Goal: Task Accomplishment & Management: Manage account settings

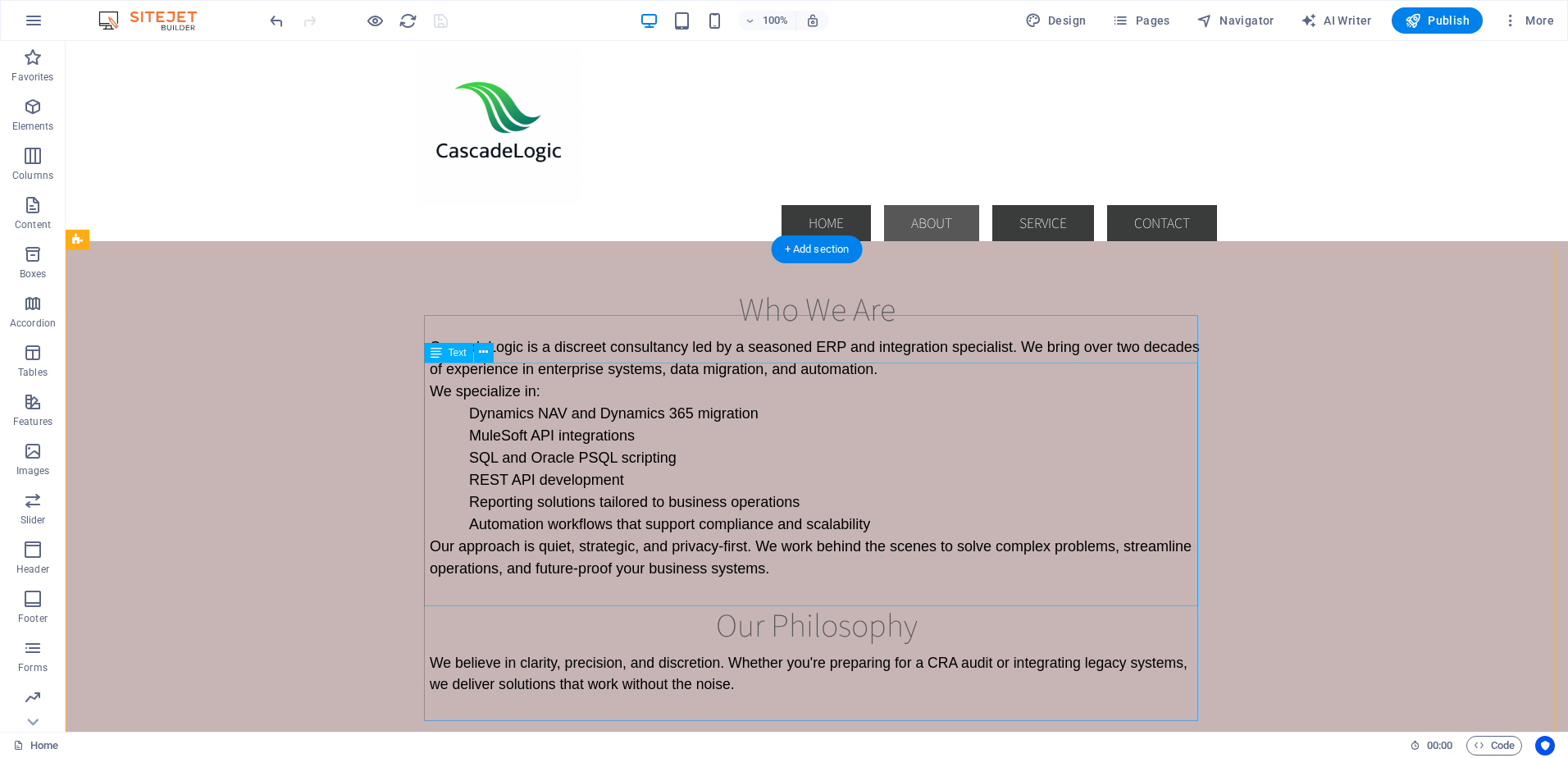
scroll to position [1067, 0]
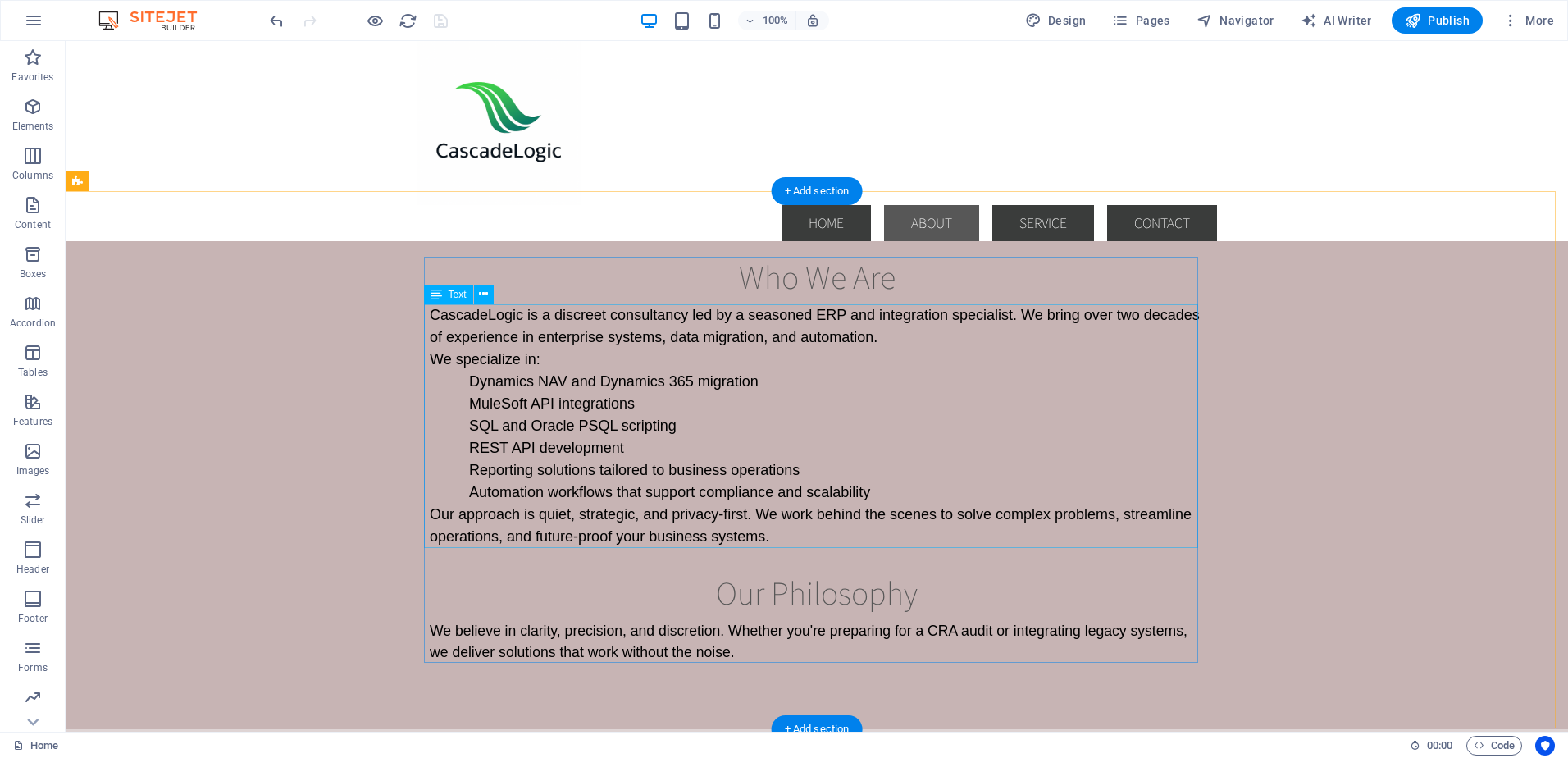
click at [915, 510] on div "CascadeLogic is a discreet consultancy led by a seasoned ERP and integration sp…" at bounding box center [817, 426] width 774 height 243
click at [874, 495] on div "CascadeLogic is a discreet consultancy led by a seasoned ERP and integration sp…" at bounding box center [817, 426] width 774 height 243
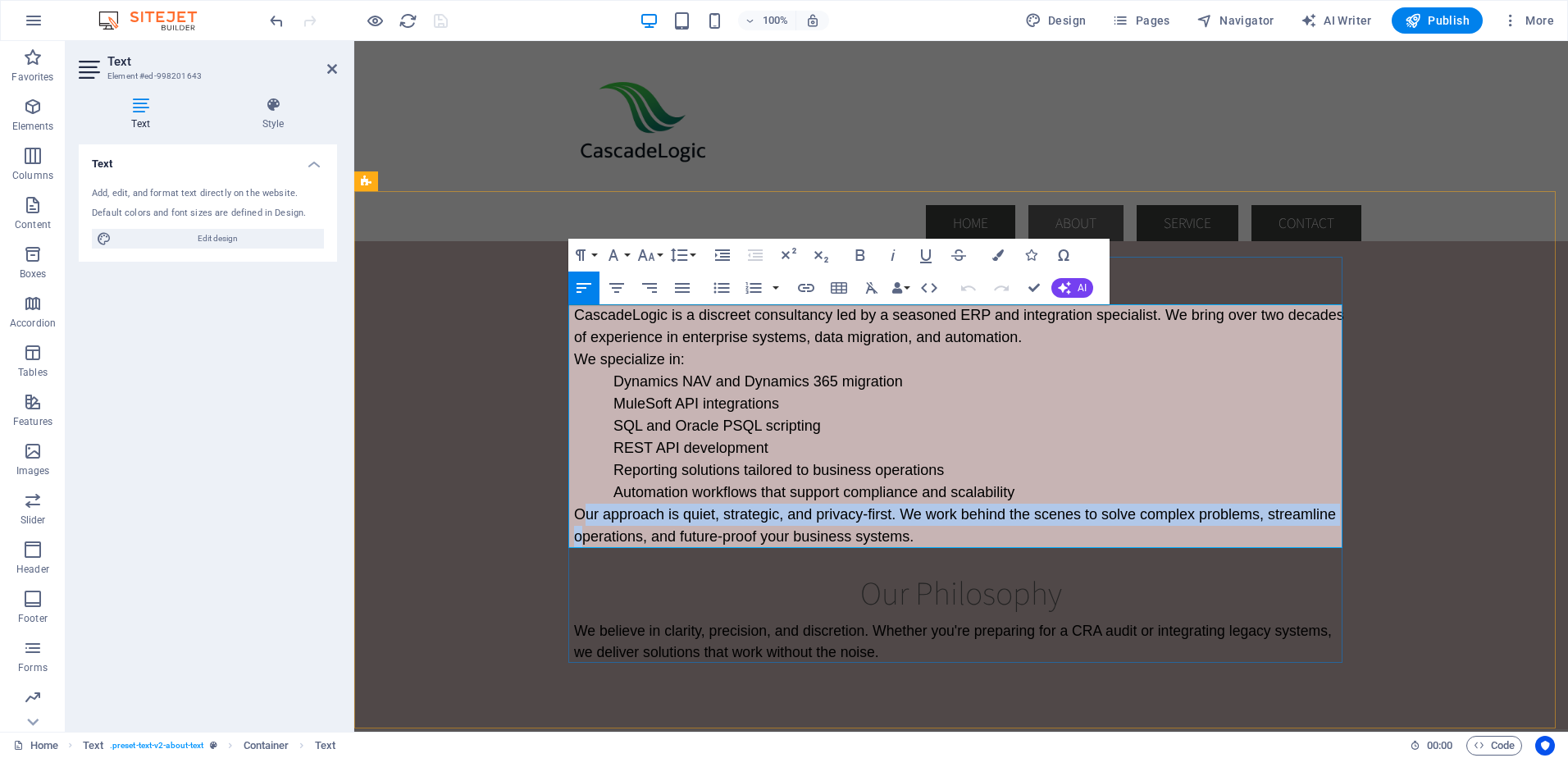
drag, startPoint x: 575, startPoint y: 514, endPoint x: 582, endPoint y: 529, distance: 16.6
click at [580, 533] on span "Our approach is quiet, strategic, and privacy-first. We work behind the scenes …" at bounding box center [955, 525] width 762 height 38
click at [579, 513] on span "Our approach is quiet, strategic, and privacy-first. We work behind the scenes …" at bounding box center [955, 525] width 762 height 38
drag, startPoint x: 571, startPoint y: 510, endPoint x: 910, endPoint y: 544, distance: 340.7
click at [910, 544] on p "Our approach is quiet, strategic, and privacy-first. We work behind the scenes …" at bounding box center [961, 526] width 774 height 44
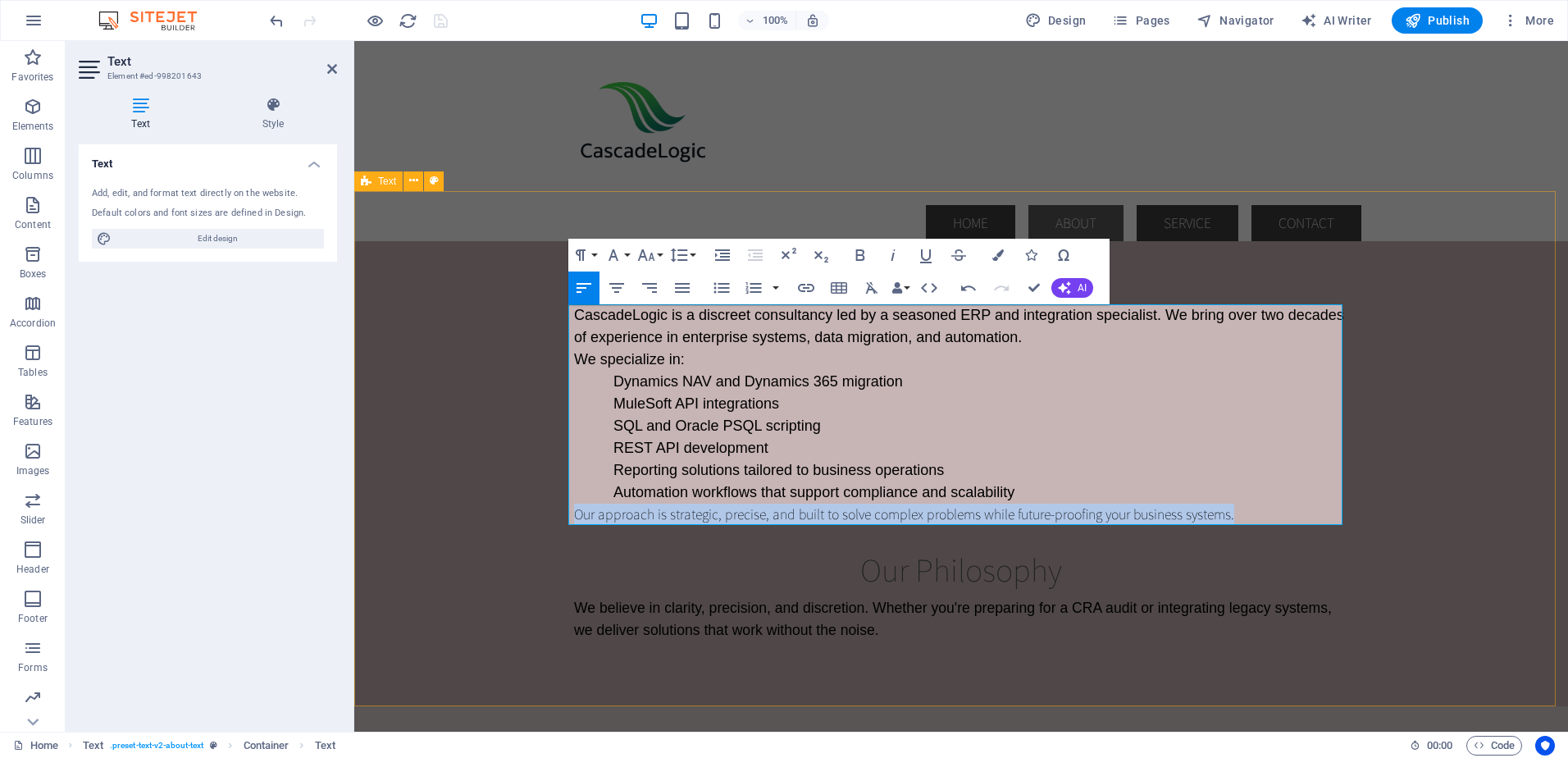
drag, startPoint x: 1238, startPoint y: 509, endPoint x: 557, endPoint y: 507, distance: 681.0
click at [557, 507] on div "Who We Are CascadeLogic is a discreet consultancy led by a seasoned ERP and int…" at bounding box center [961, 449] width 1214 height 515
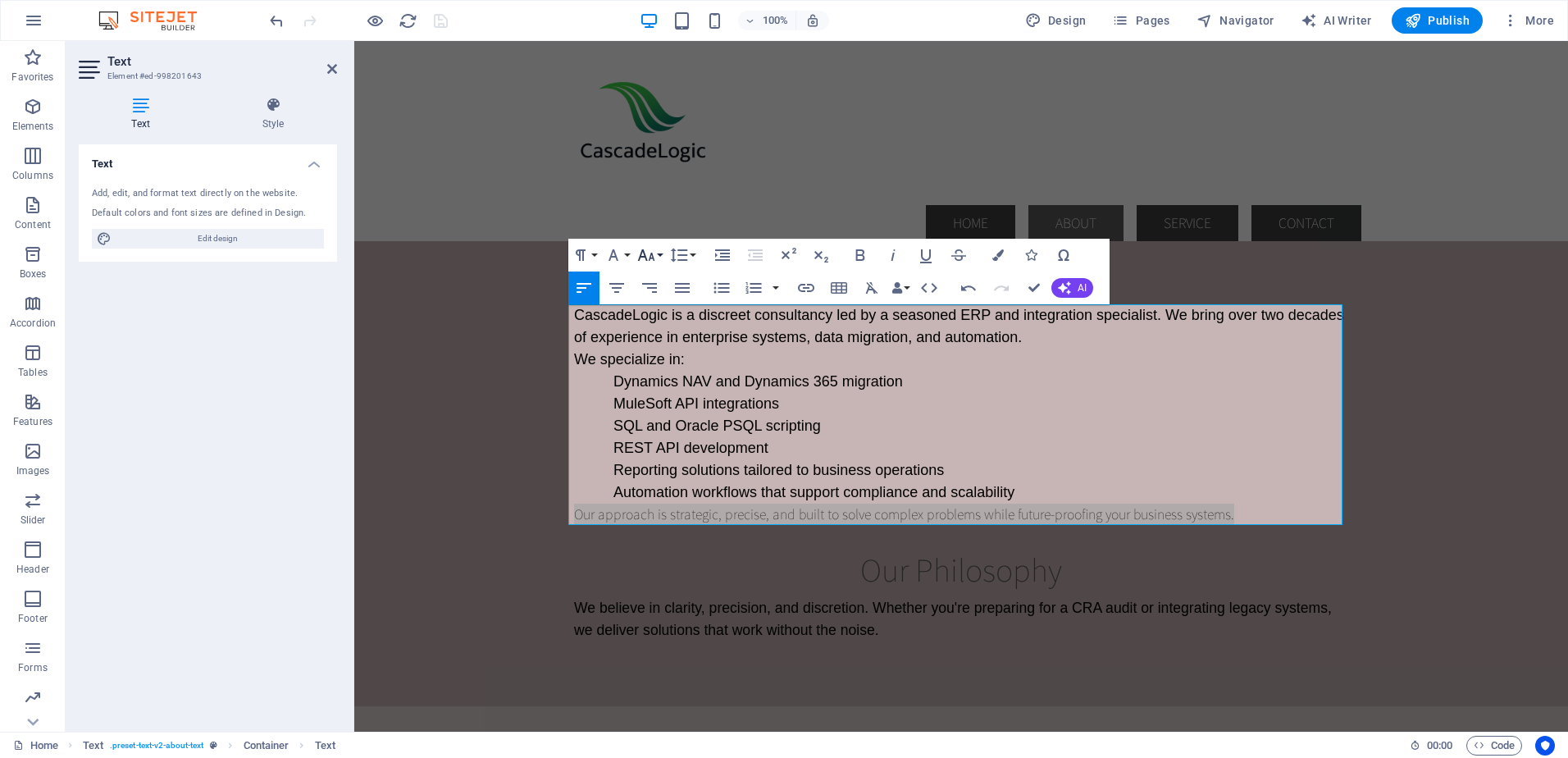
click at [659, 255] on button "Font Size" at bounding box center [650, 256] width 31 height 33
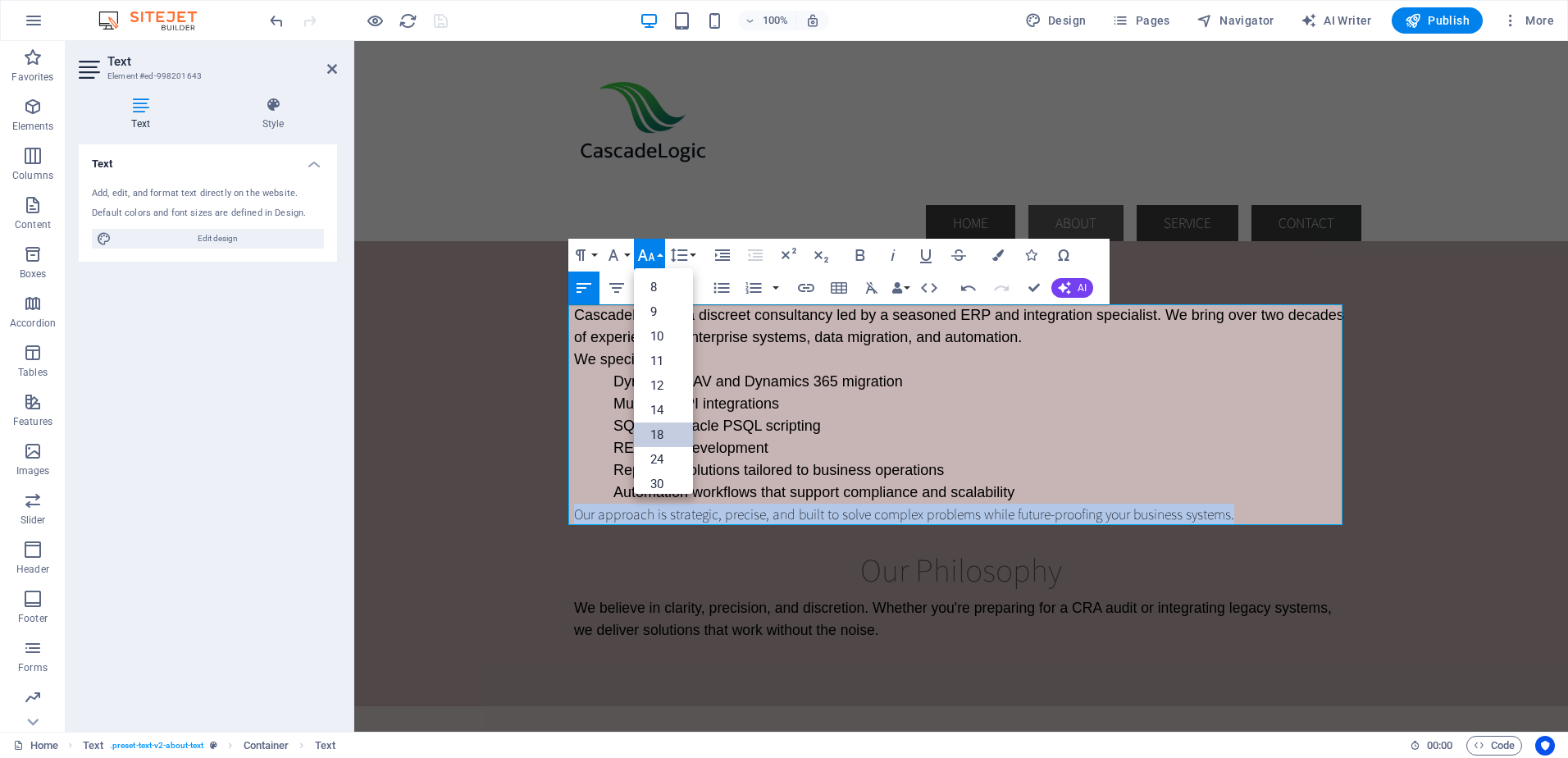
click at [663, 429] on link "18" at bounding box center [664, 435] width 59 height 24
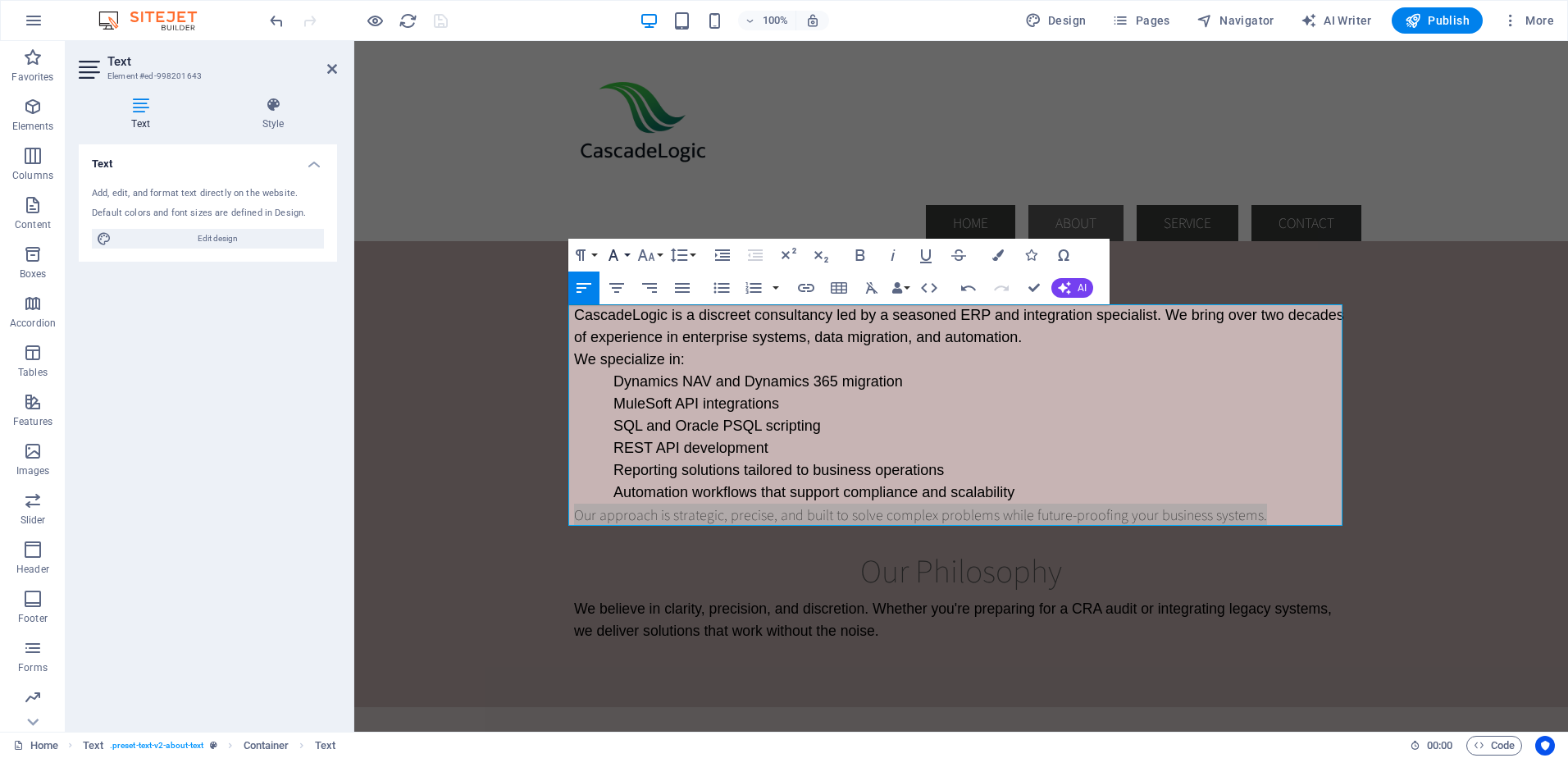
click at [629, 252] on button "Font Family" at bounding box center [617, 256] width 31 height 33
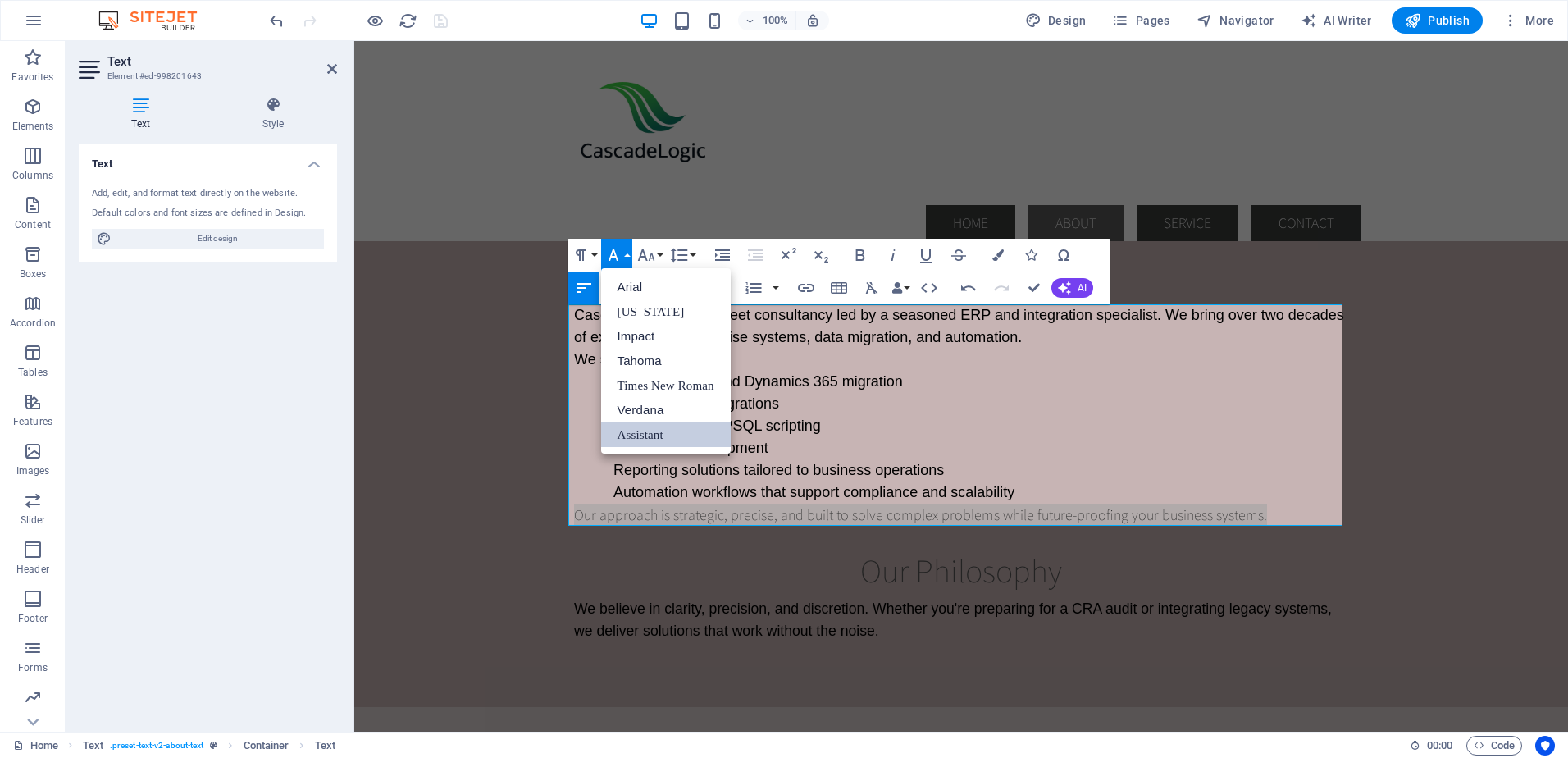
scroll to position [0, 0]
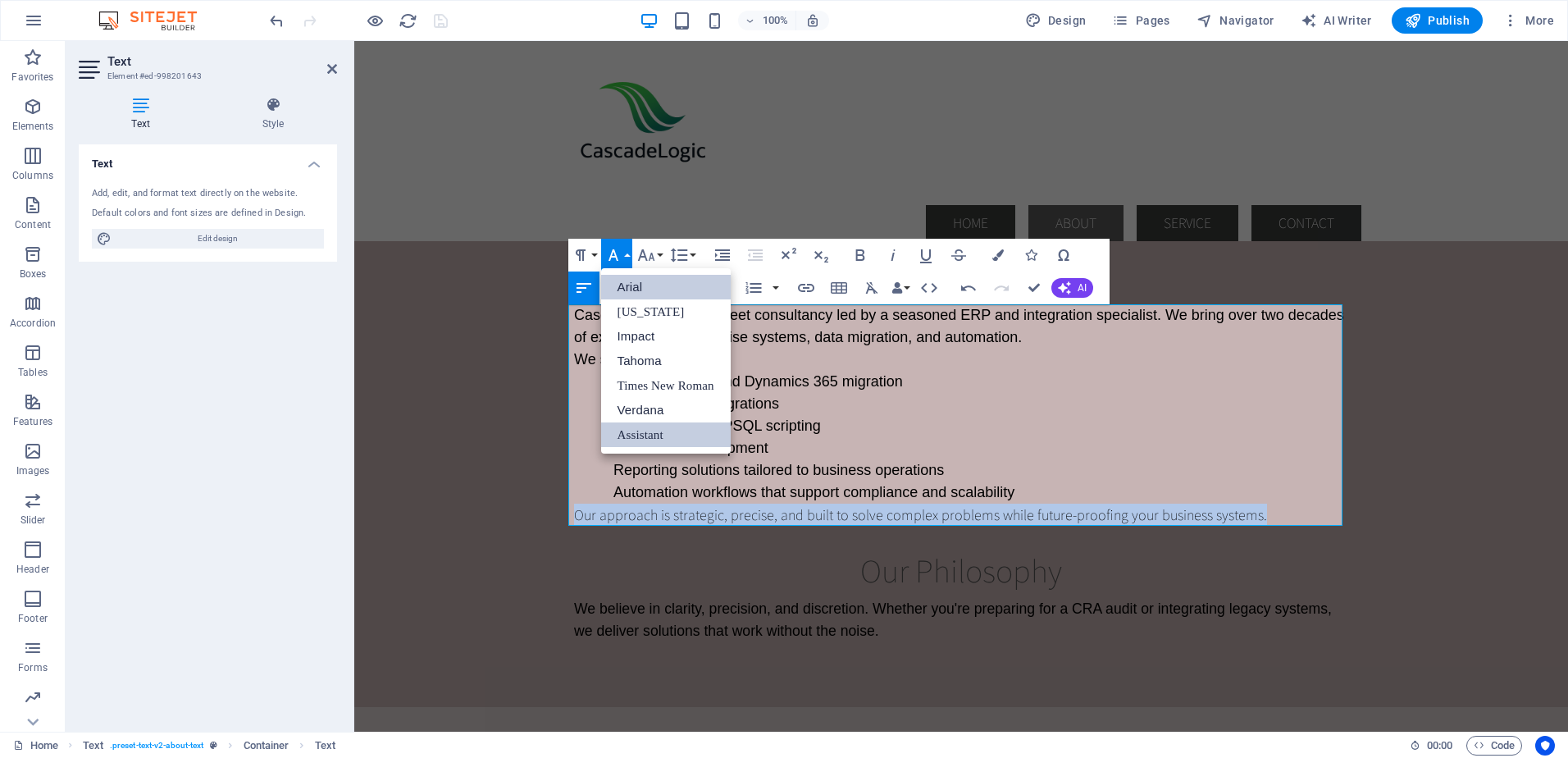
click at [631, 287] on link "Arial" at bounding box center [665, 287] width 129 height 24
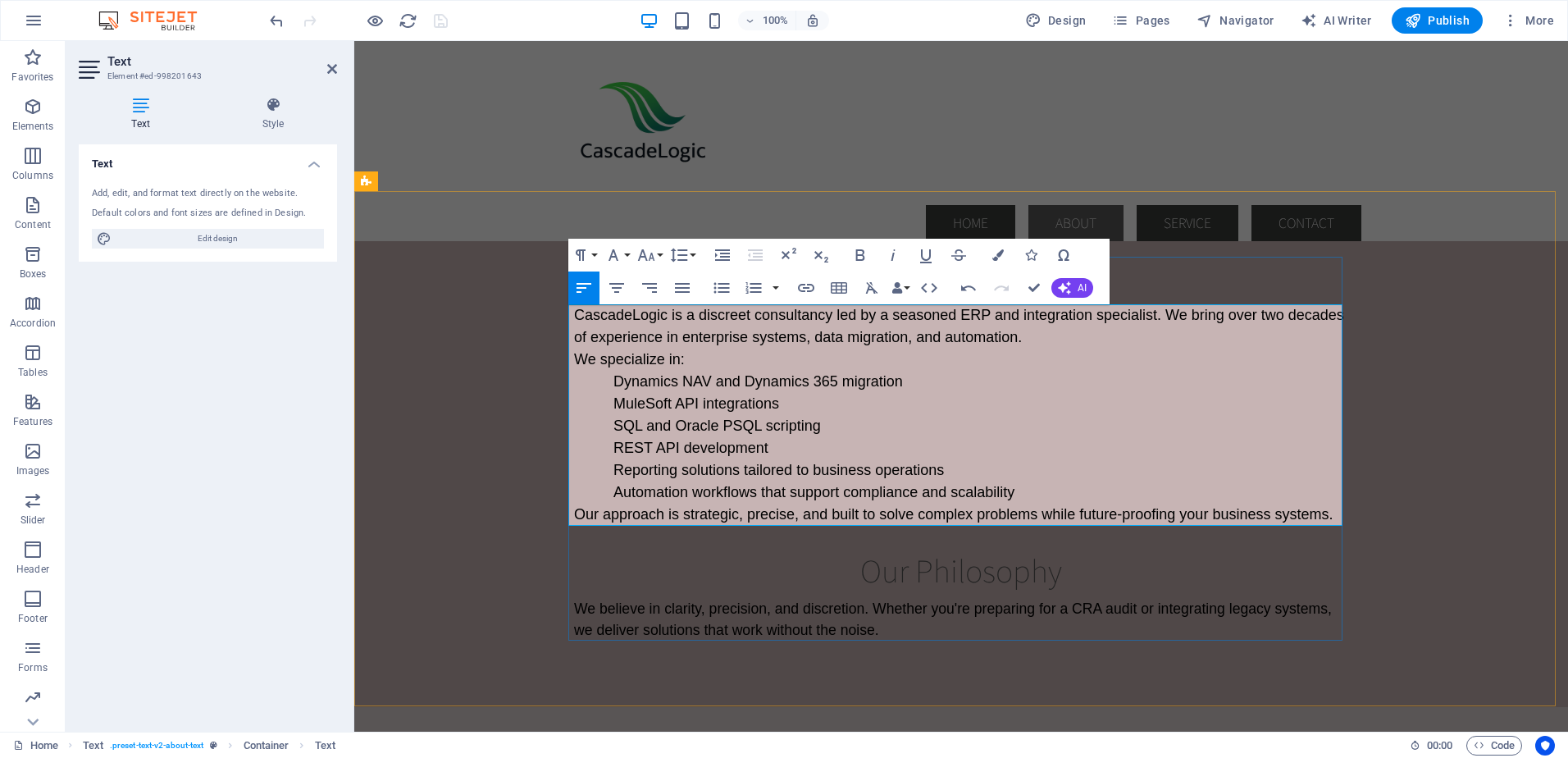
click at [744, 402] on span "MuleSoft API integrations" at bounding box center [696, 403] width 166 height 17
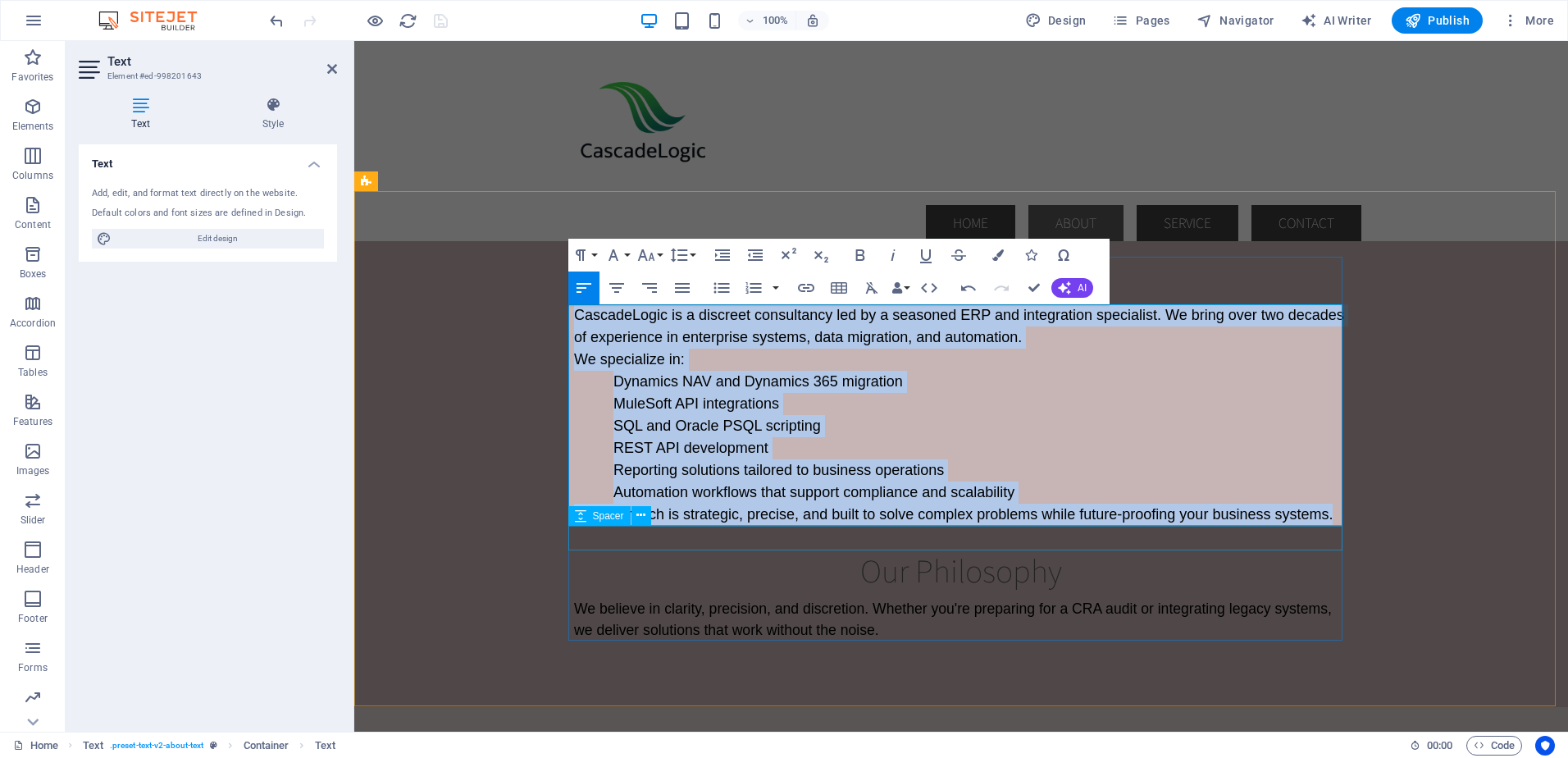
drag, startPoint x: 569, startPoint y: 316, endPoint x: 1330, endPoint y: 529, distance: 790.2
click at [1330, 529] on div "Who We Are CascadeLogic is a discreet consultancy led by a seasoned ERP and int…" at bounding box center [961, 449] width 774 height 385
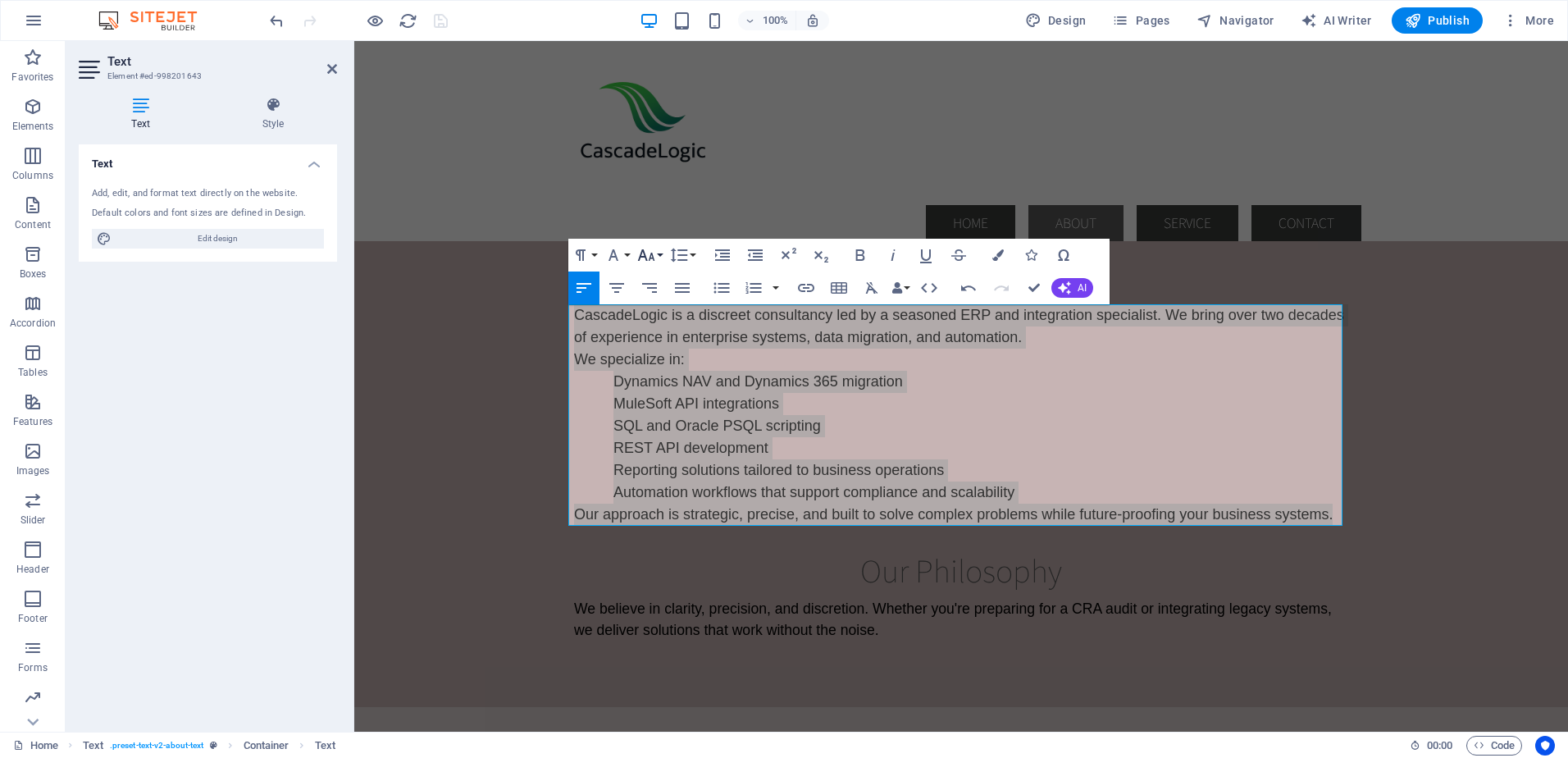
click at [656, 253] on button "Font Size" at bounding box center [650, 256] width 31 height 33
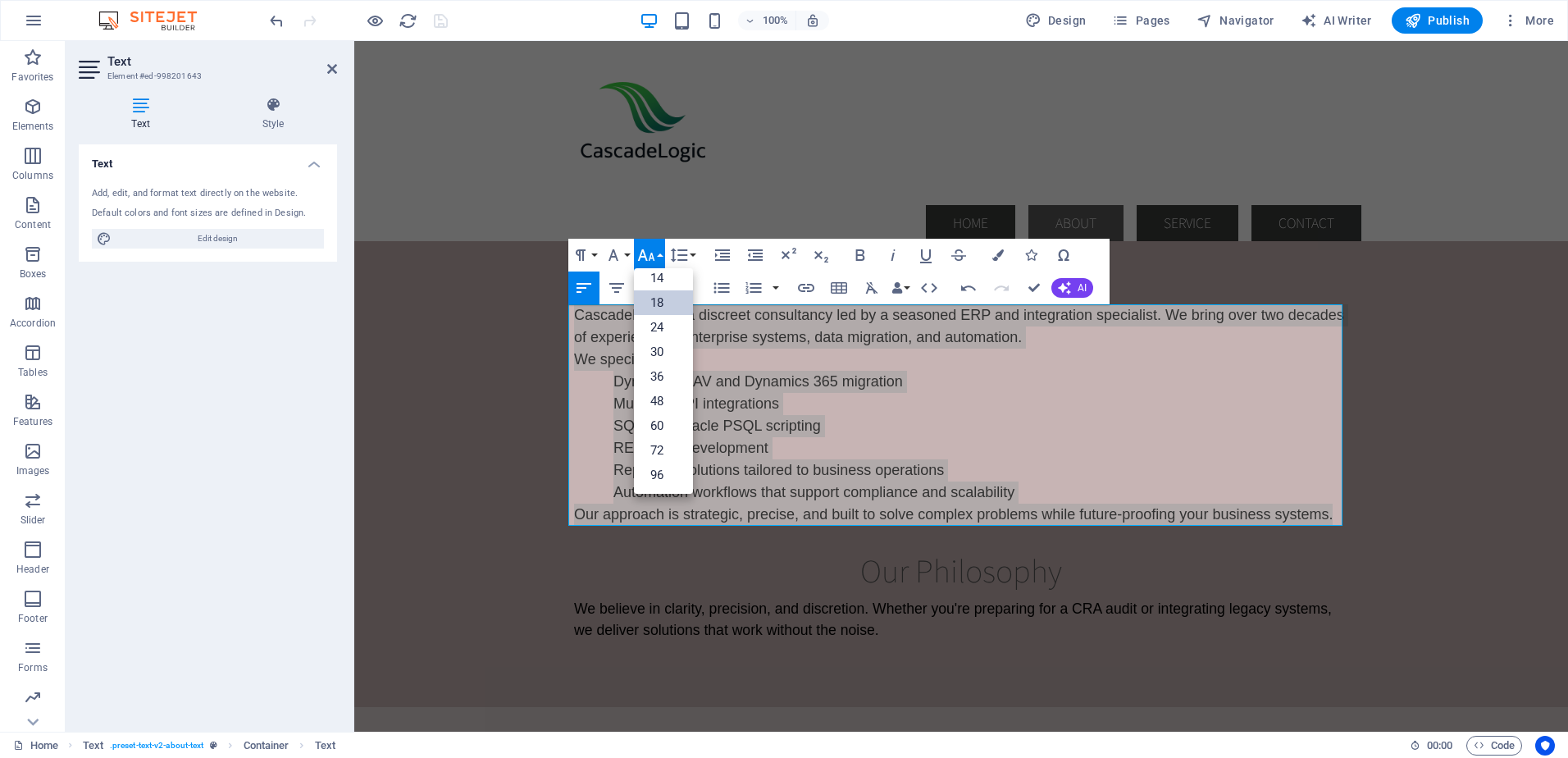
scroll to position [132, 0]
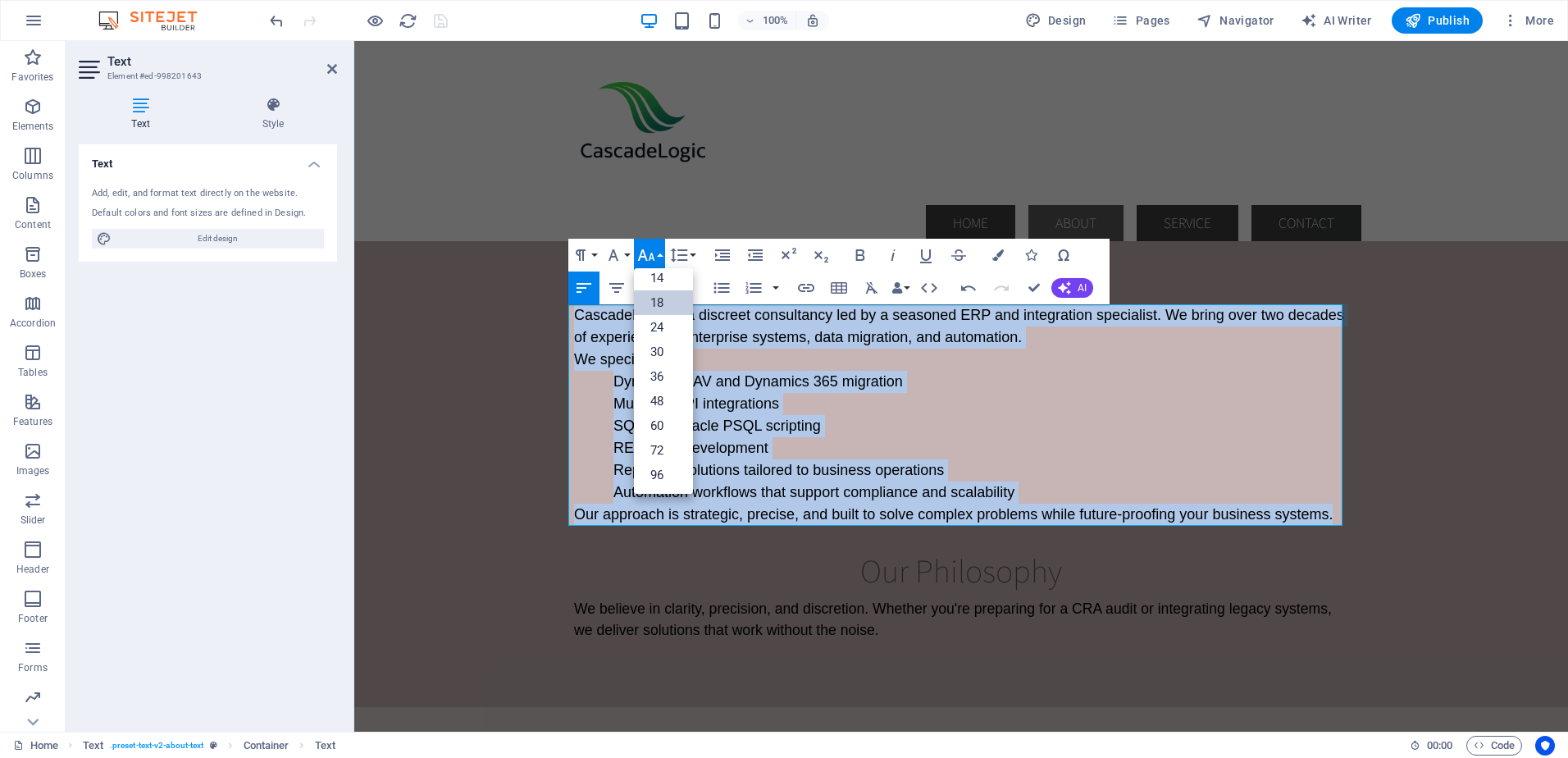
click at [654, 299] on link "18" at bounding box center [664, 303] width 59 height 24
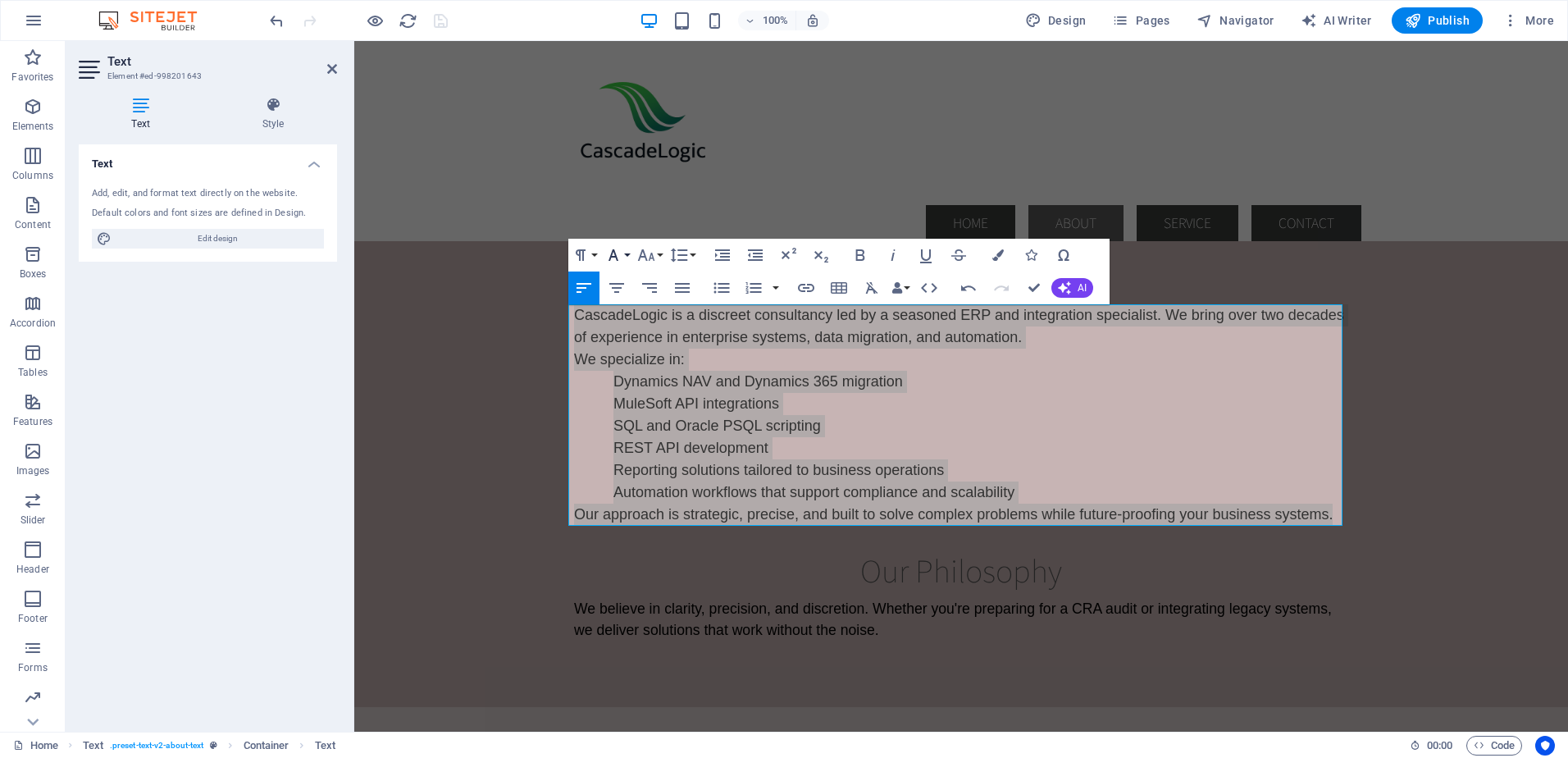
click at [631, 256] on button "Font Family" at bounding box center [617, 256] width 31 height 33
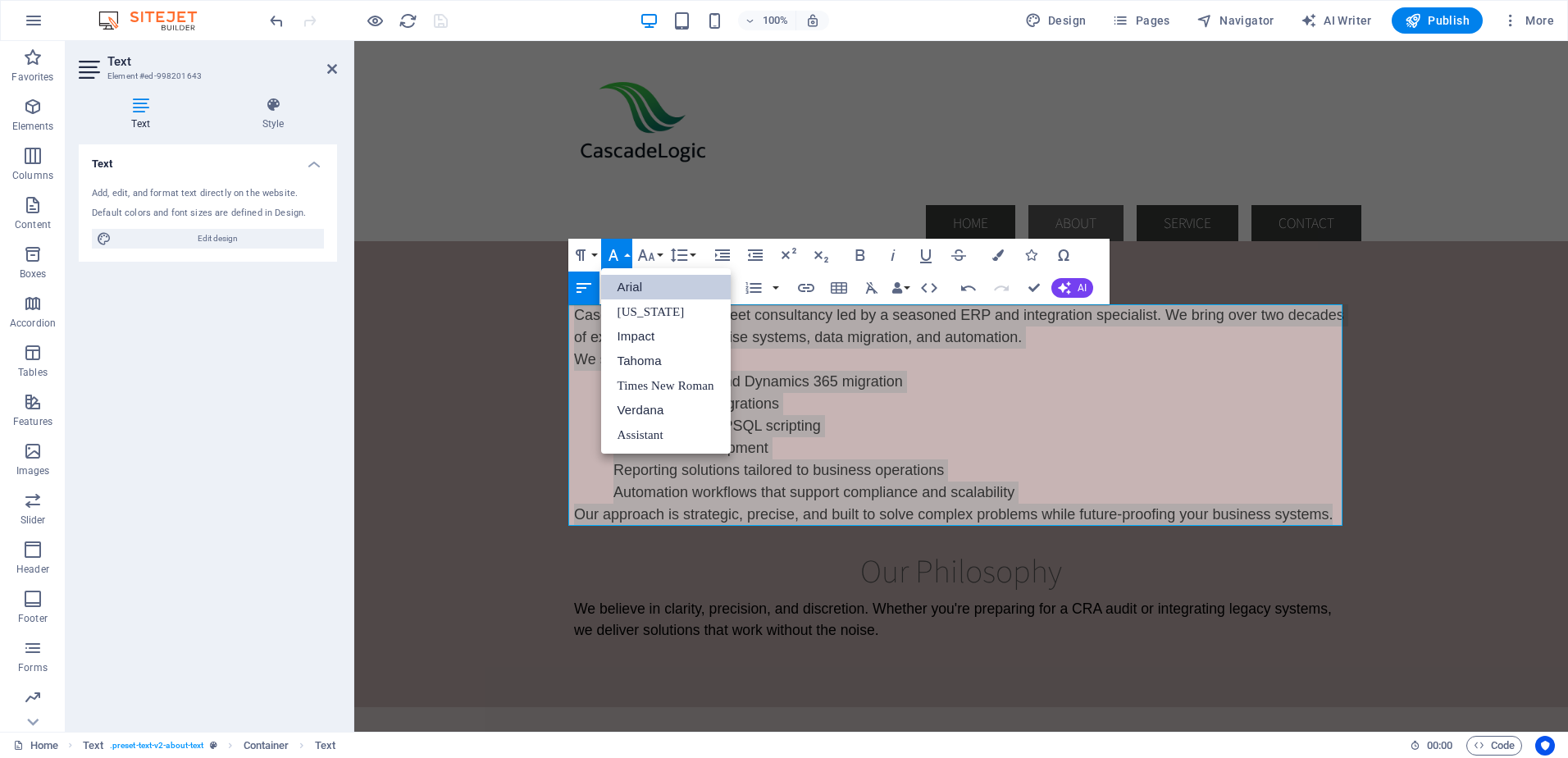
scroll to position [0, 0]
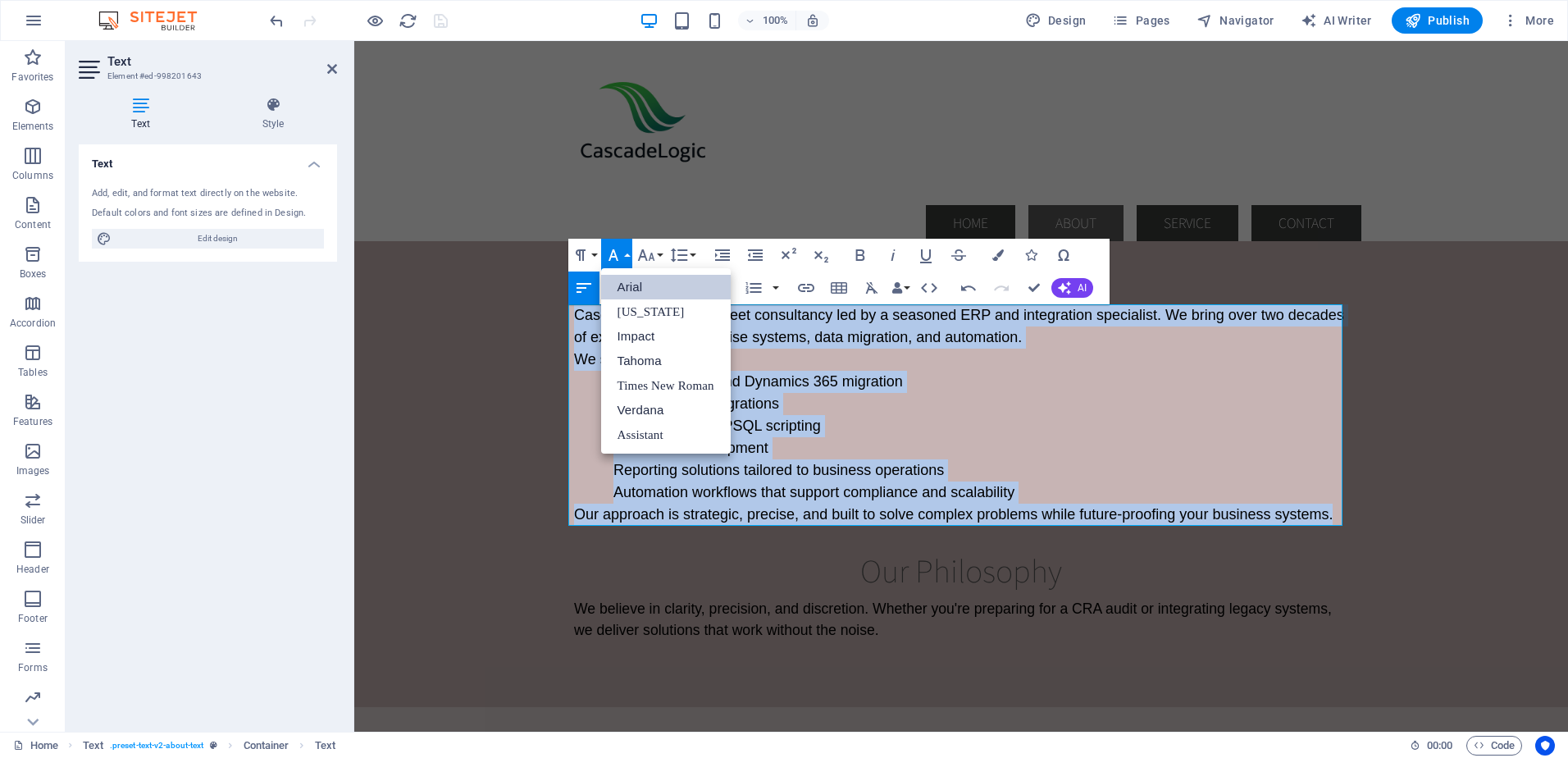
click at [631, 289] on link "Arial" at bounding box center [665, 287] width 129 height 24
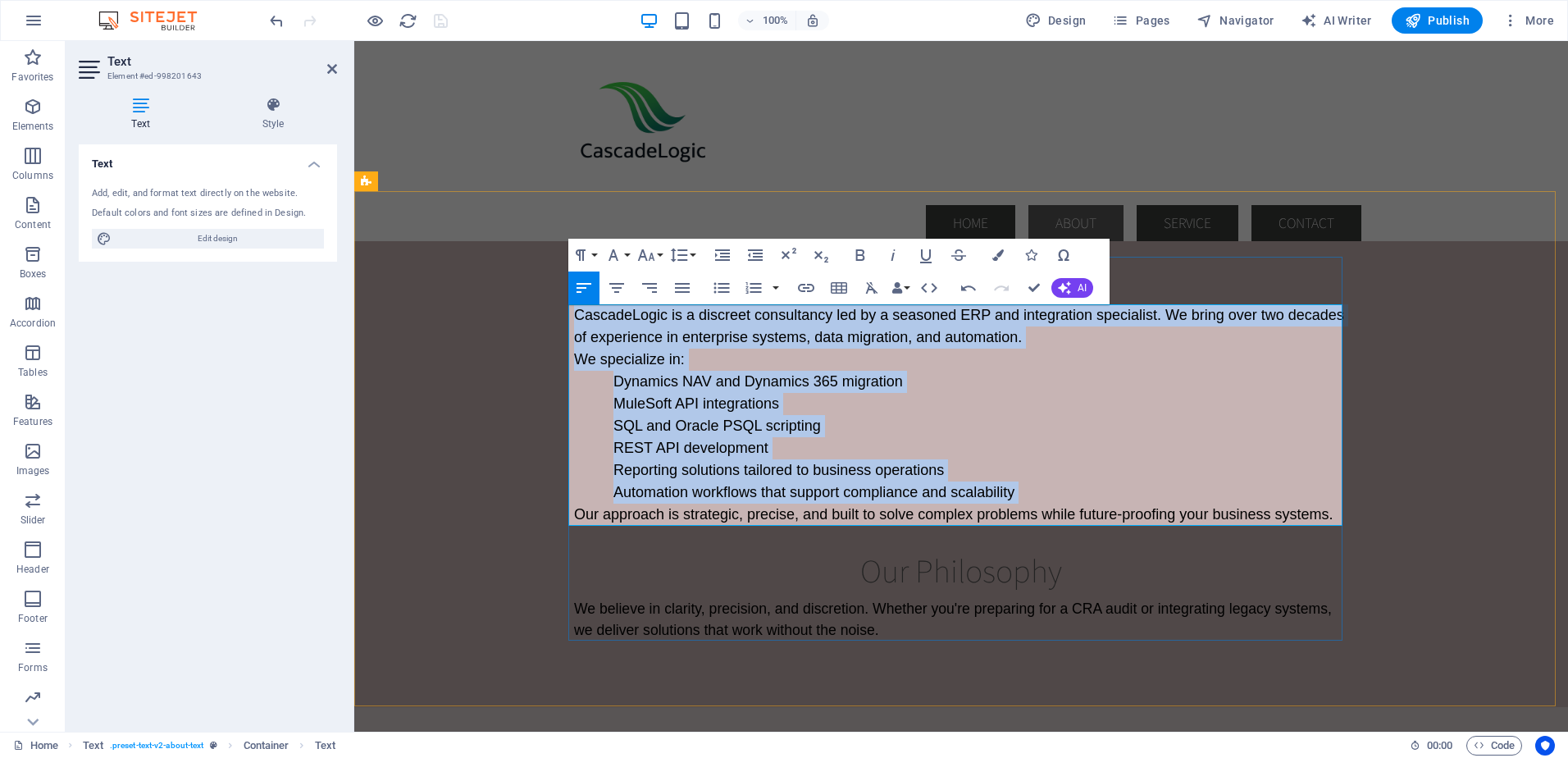
click at [916, 425] on p "SQL and Oracle PSQL scripting" at bounding box center [981, 426] width 735 height 22
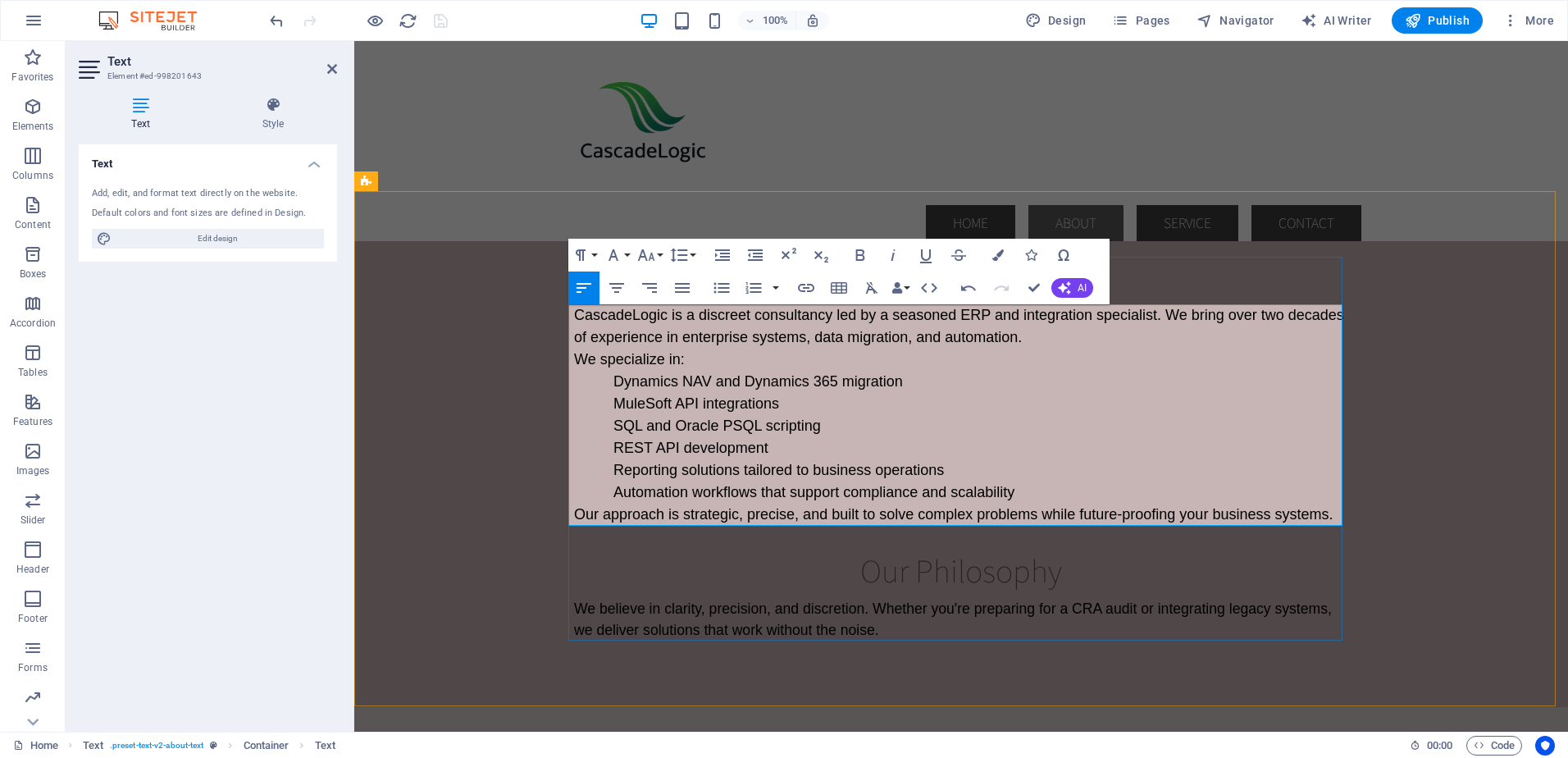
click at [1028, 489] on p "Automation workflows that support compliance and scalability" at bounding box center [981, 492] width 735 height 22
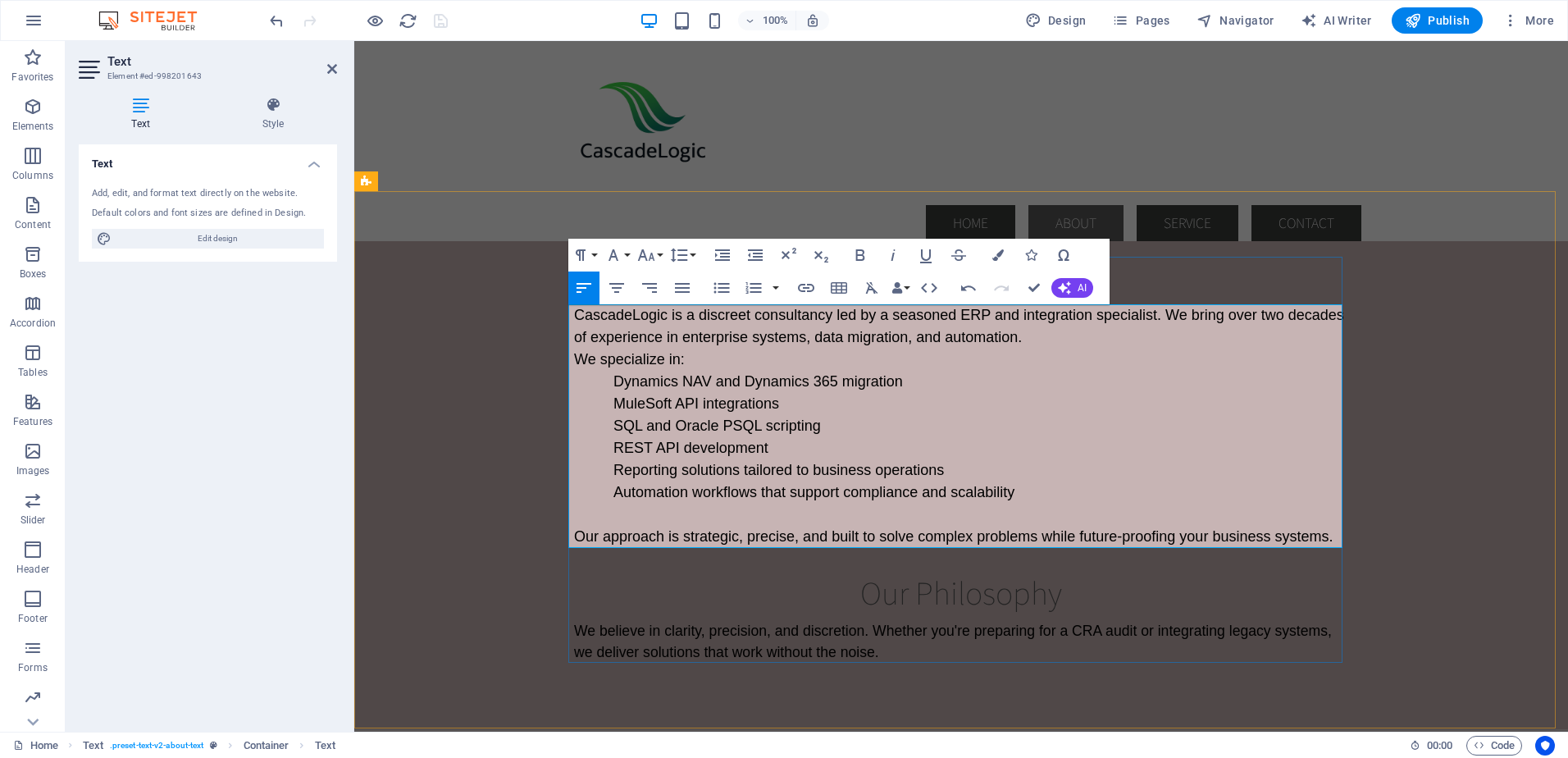
click at [1023, 339] on p "CascadeLogic is a discreet consultancy led by a seasoned ERP and integration sp…" at bounding box center [961, 326] width 774 height 44
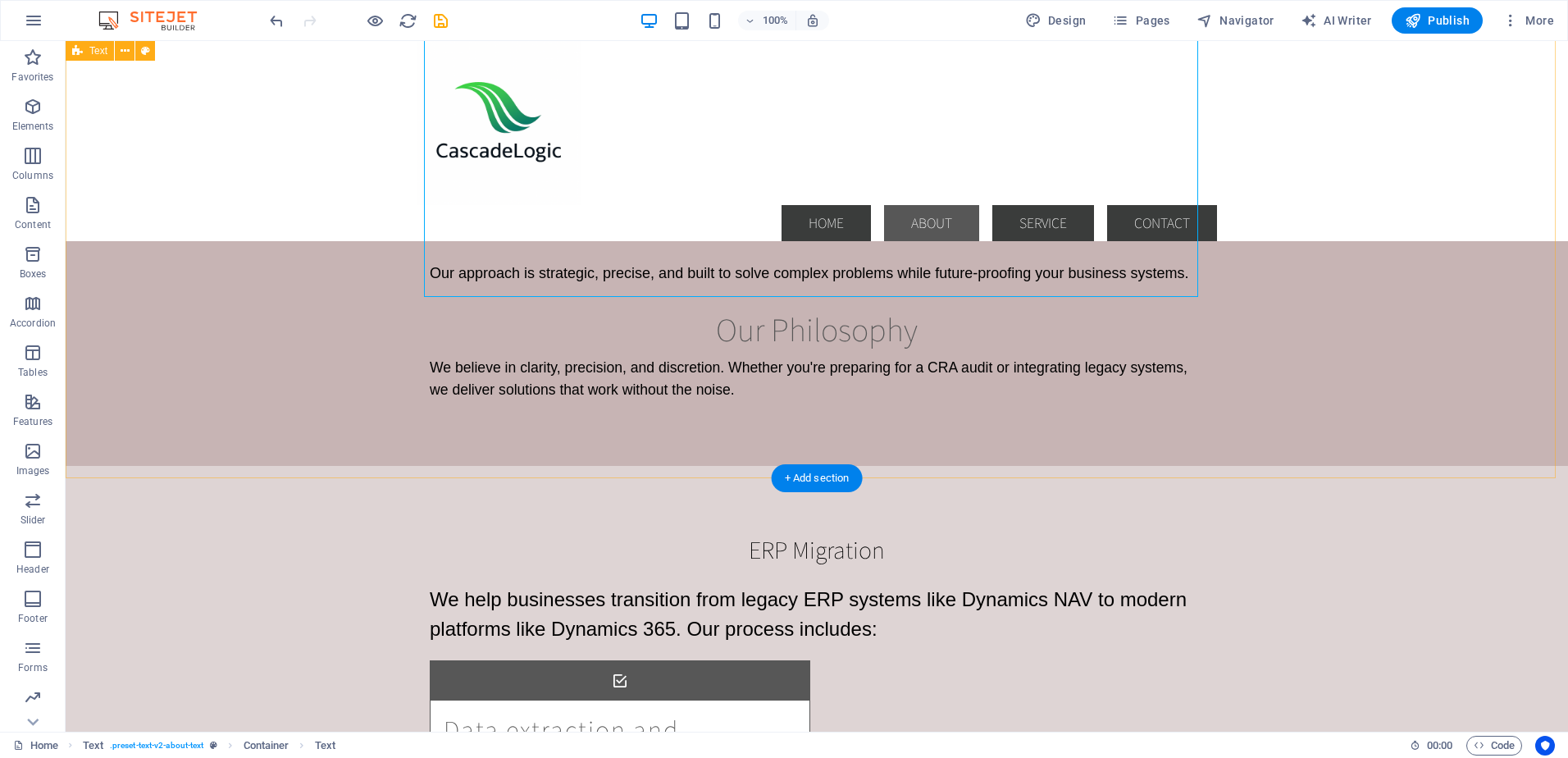
scroll to position [1313, 0]
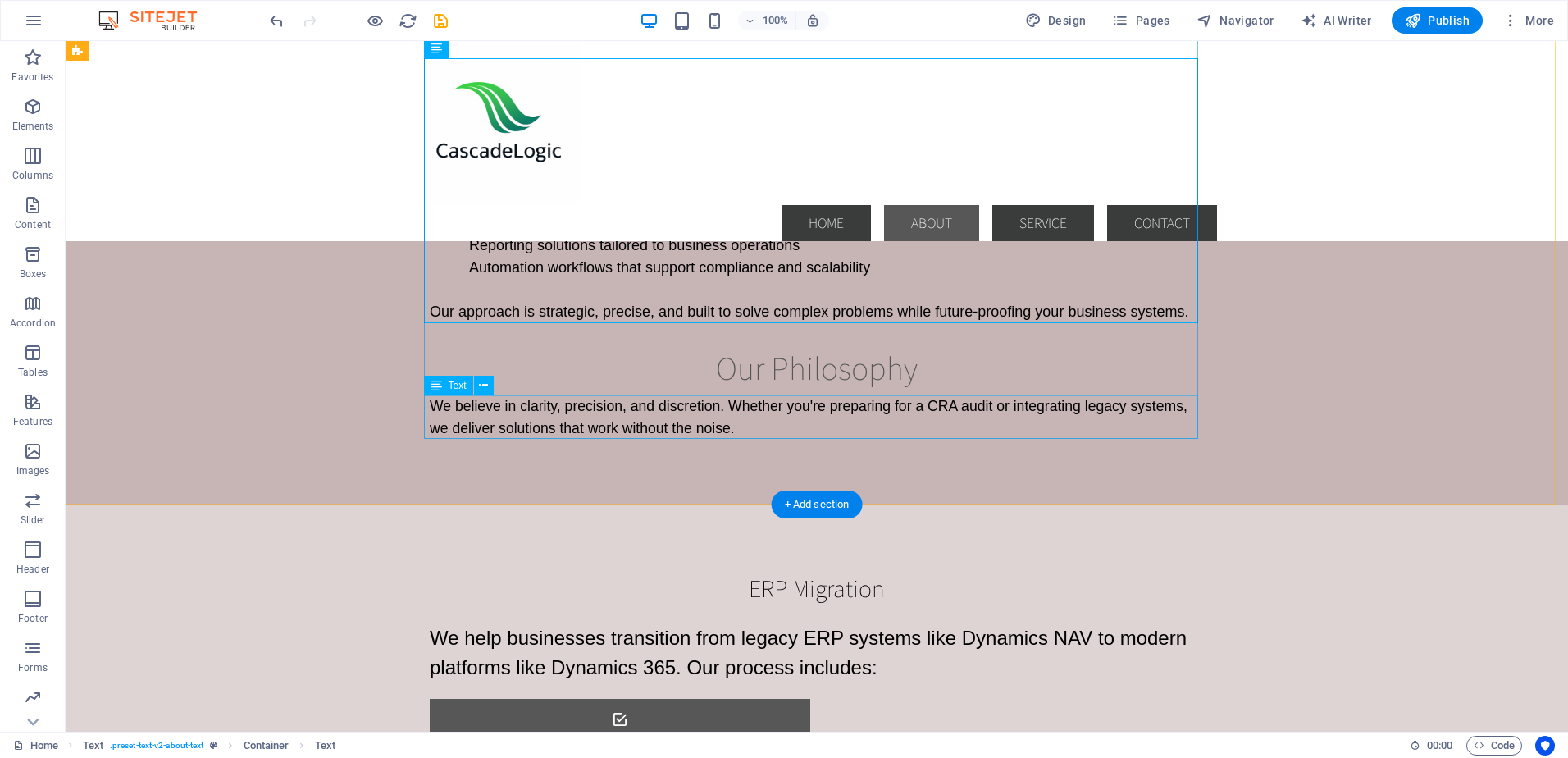
click at [936, 406] on div "We believe in clarity, precision, and discretion. Whether you're preparing for …" at bounding box center [817, 417] width 774 height 43
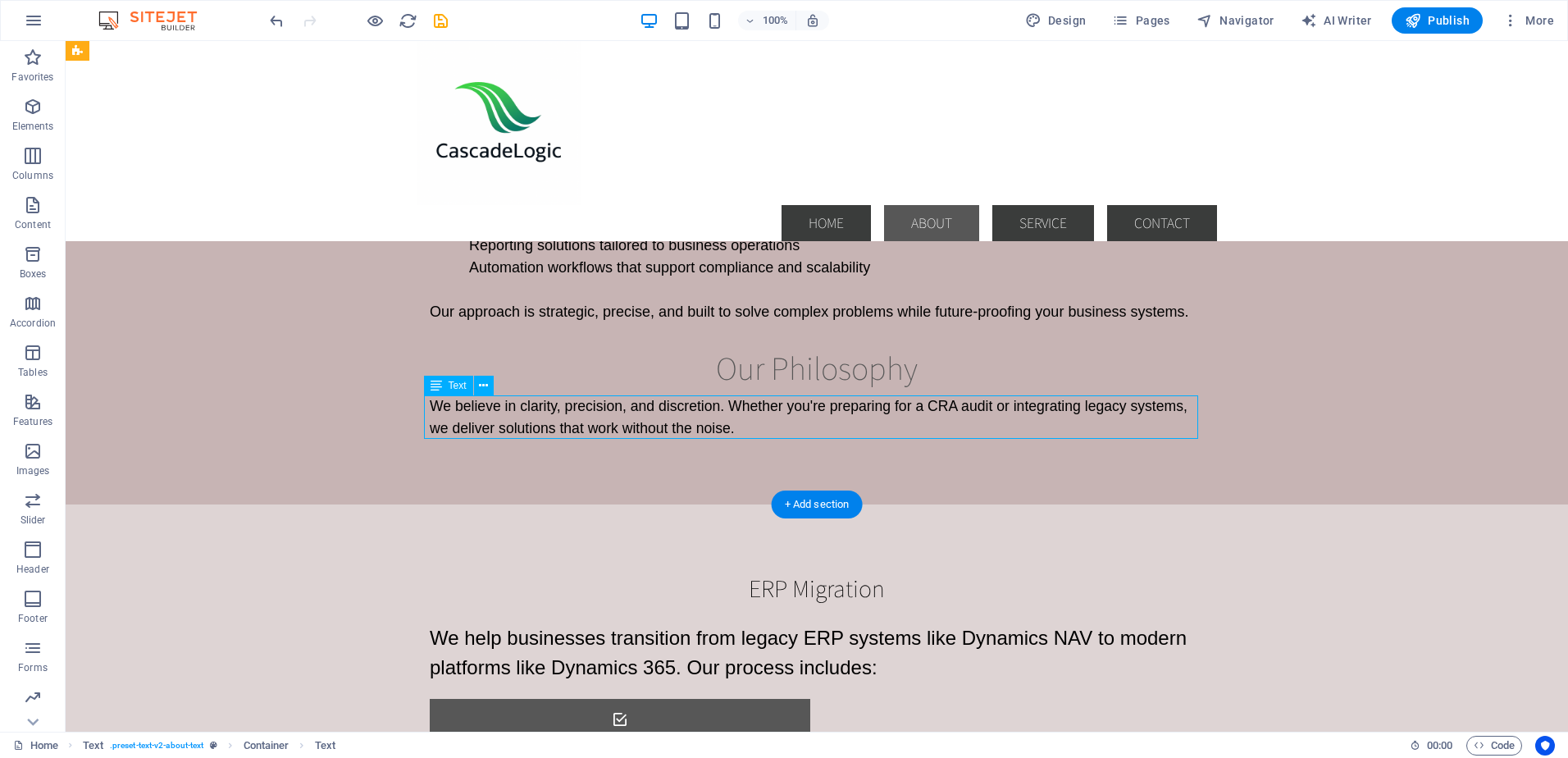
click at [942, 405] on div "We believe in clarity, precision, and discretion. Whether you're preparing for …" at bounding box center [817, 417] width 774 height 43
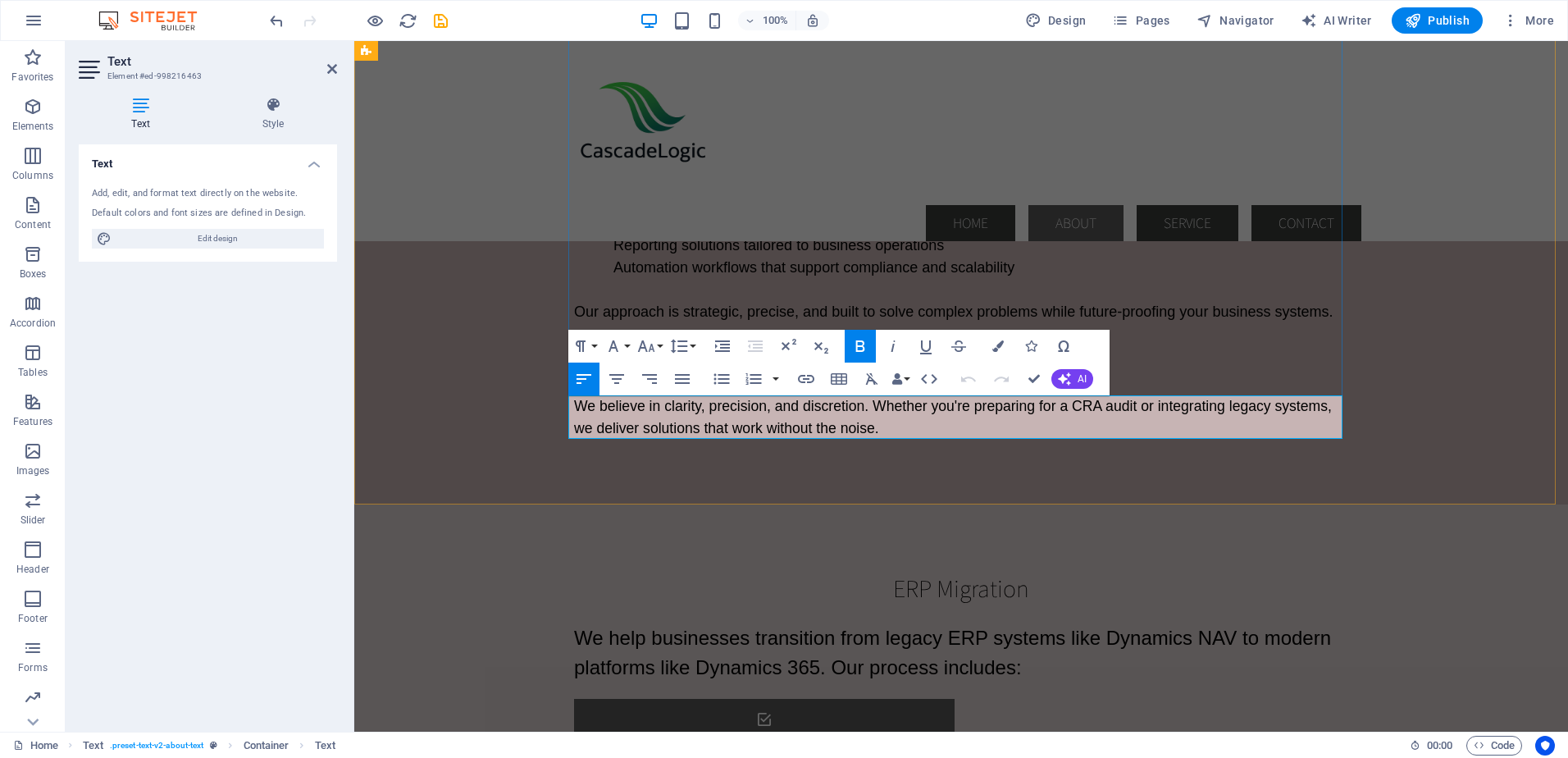
click at [1056, 404] on span "We believe in clarity, precision, and discretion. Whether you're preparing for …" at bounding box center [953, 416] width 758 height 37
click at [1076, 405] on span "We believe in clarity, precision, and discretion. Whether you're preparing for …" at bounding box center [953, 416] width 758 height 37
click at [1079, 404] on span "We believe in clarity, precision, and discretion. Whether you're preparing for …" at bounding box center [953, 416] width 758 height 37
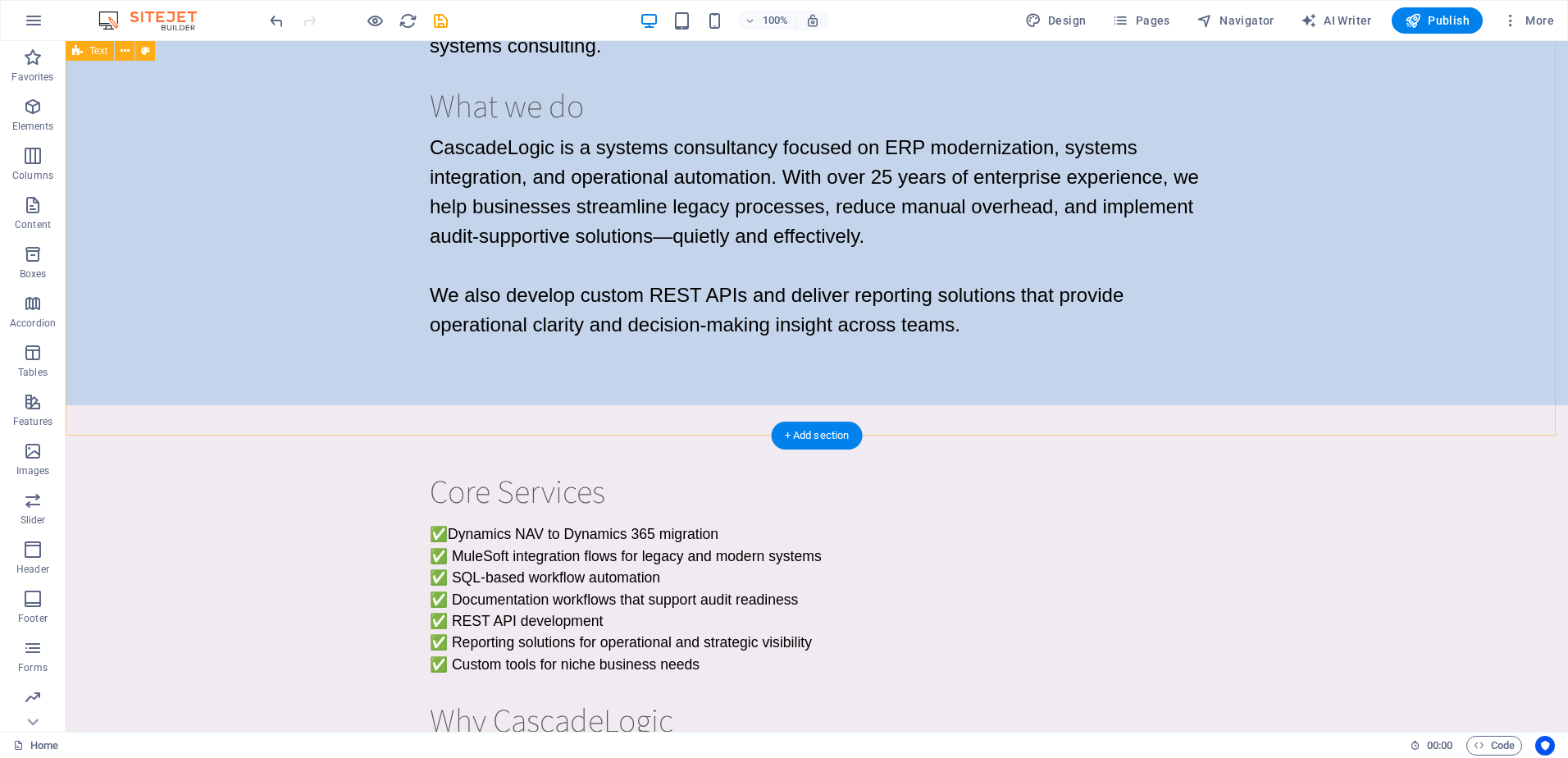
scroll to position [0, 0]
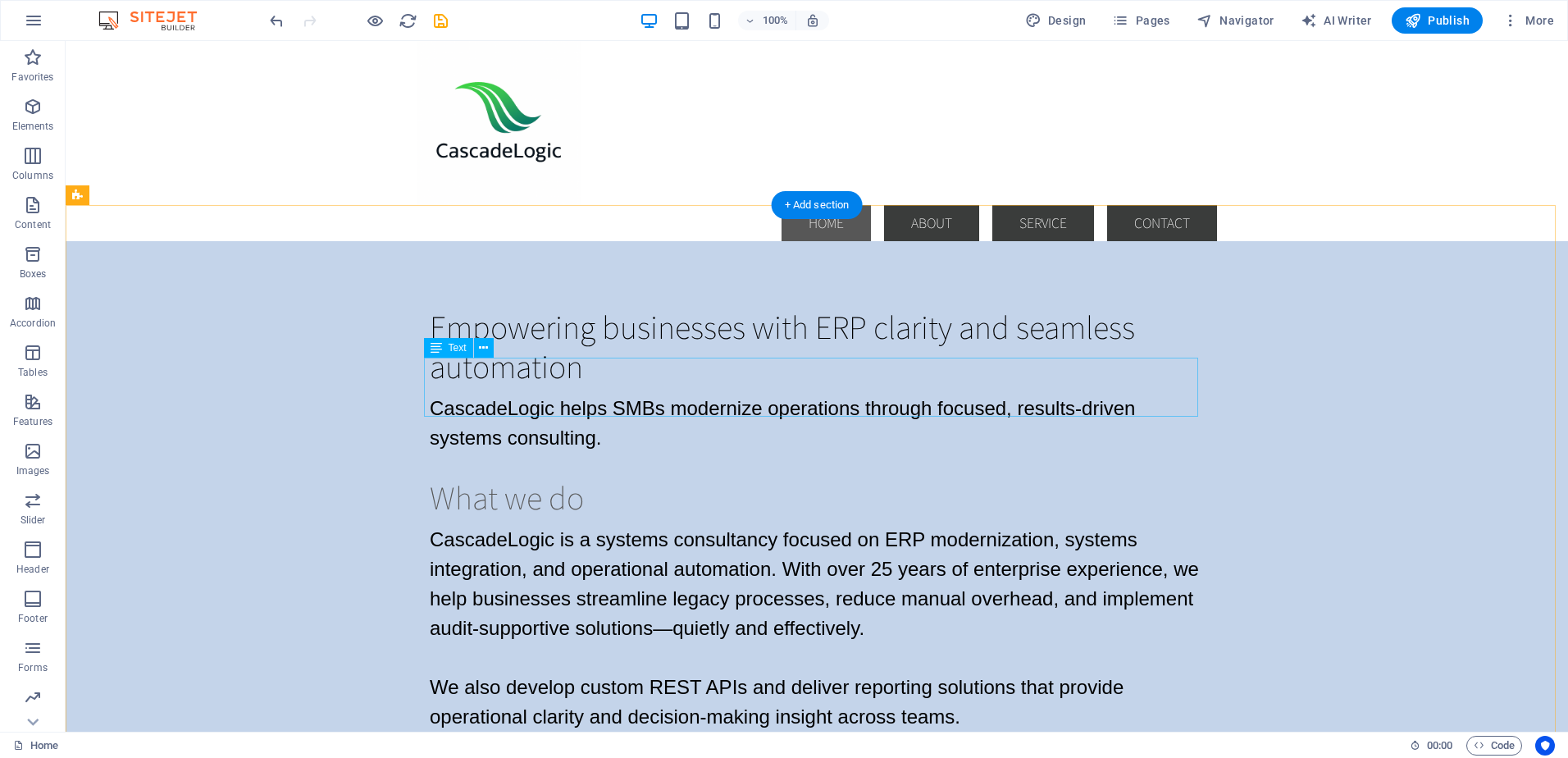
click at [540, 394] on div "CascadeLogic helps SMBs modernize operations through focused, results-driven sy…" at bounding box center [817, 423] width 774 height 59
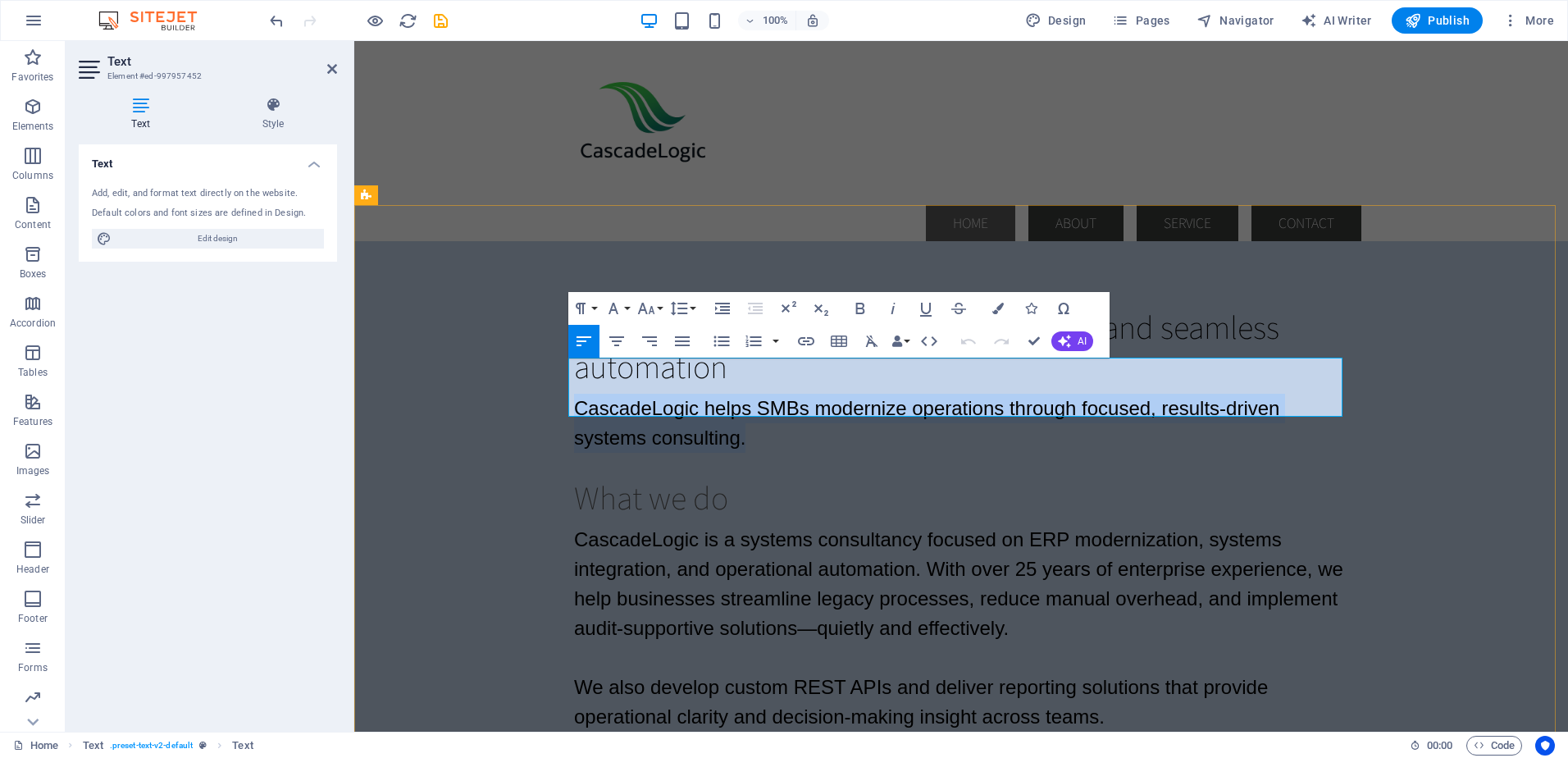
drag, startPoint x: 569, startPoint y: 373, endPoint x: 742, endPoint y: 412, distance: 177.3
click at [742, 412] on p "CascadeLogic helps SMBs modernize operations through focused, results-driven sy…" at bounding box center [961, 423] width 774 height 59
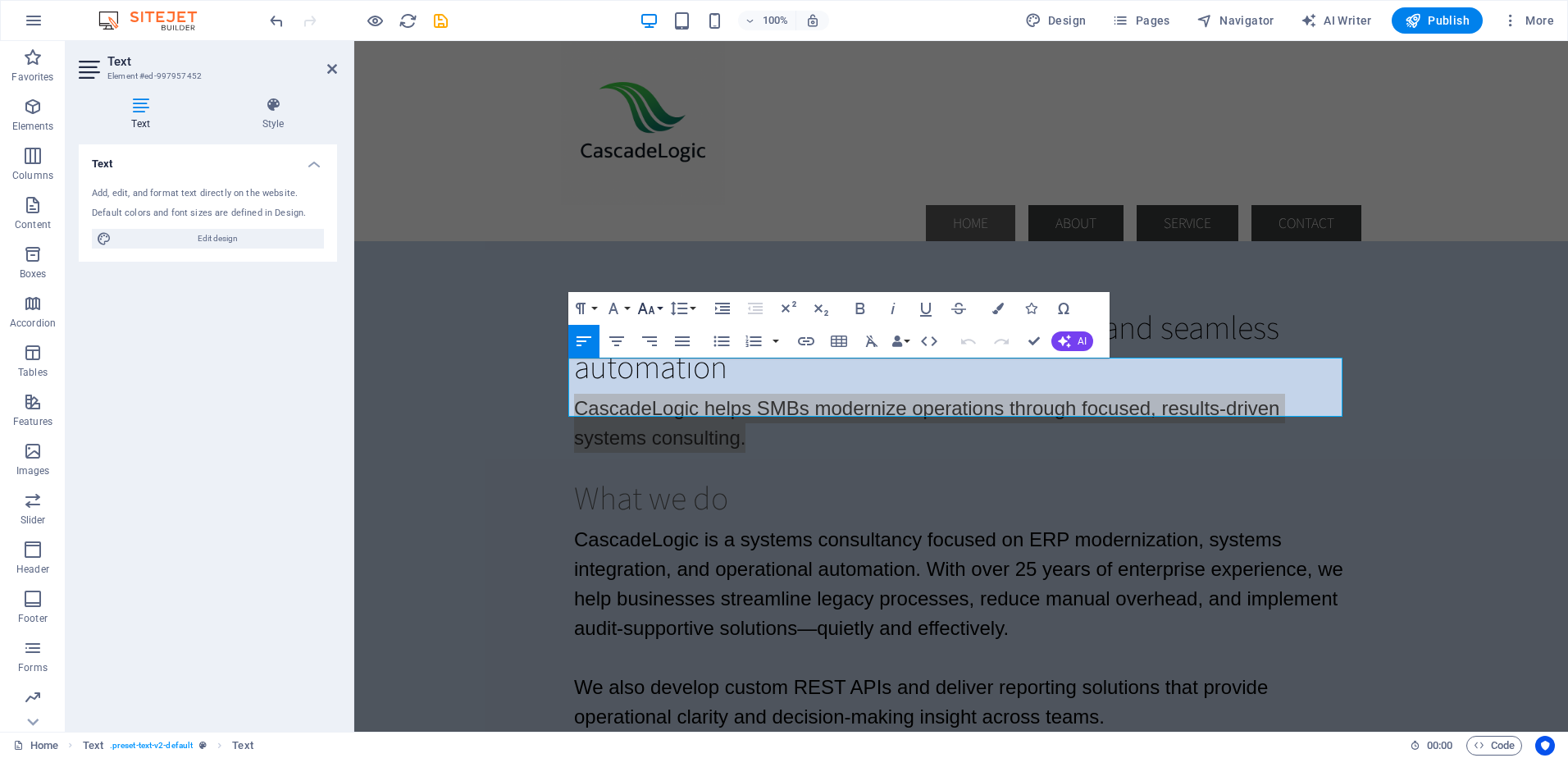
click at [659, 311] on button "Font Size" at bounding box center [650, 309] width 31 height 33
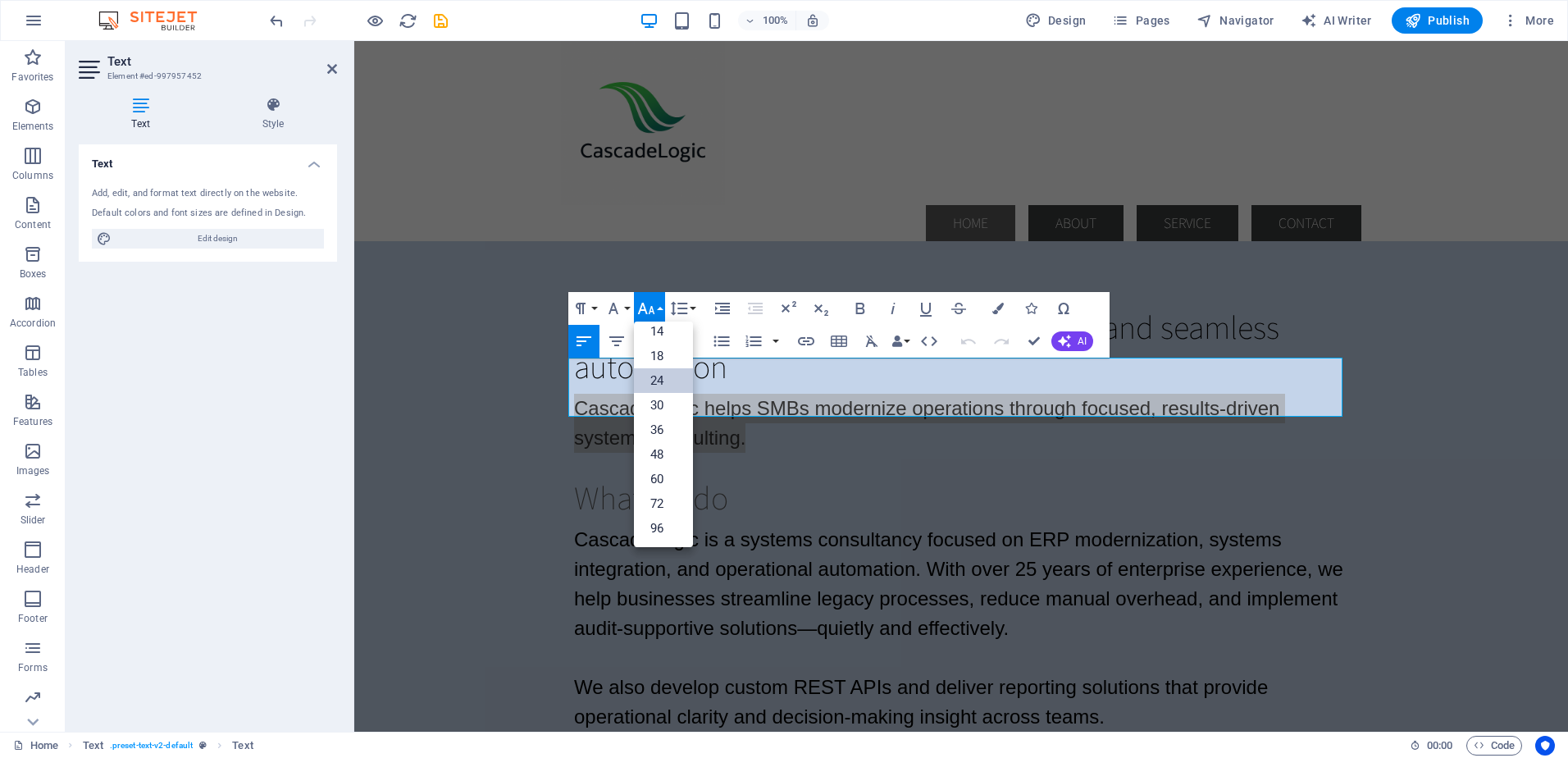
scroll to position [132, 0]
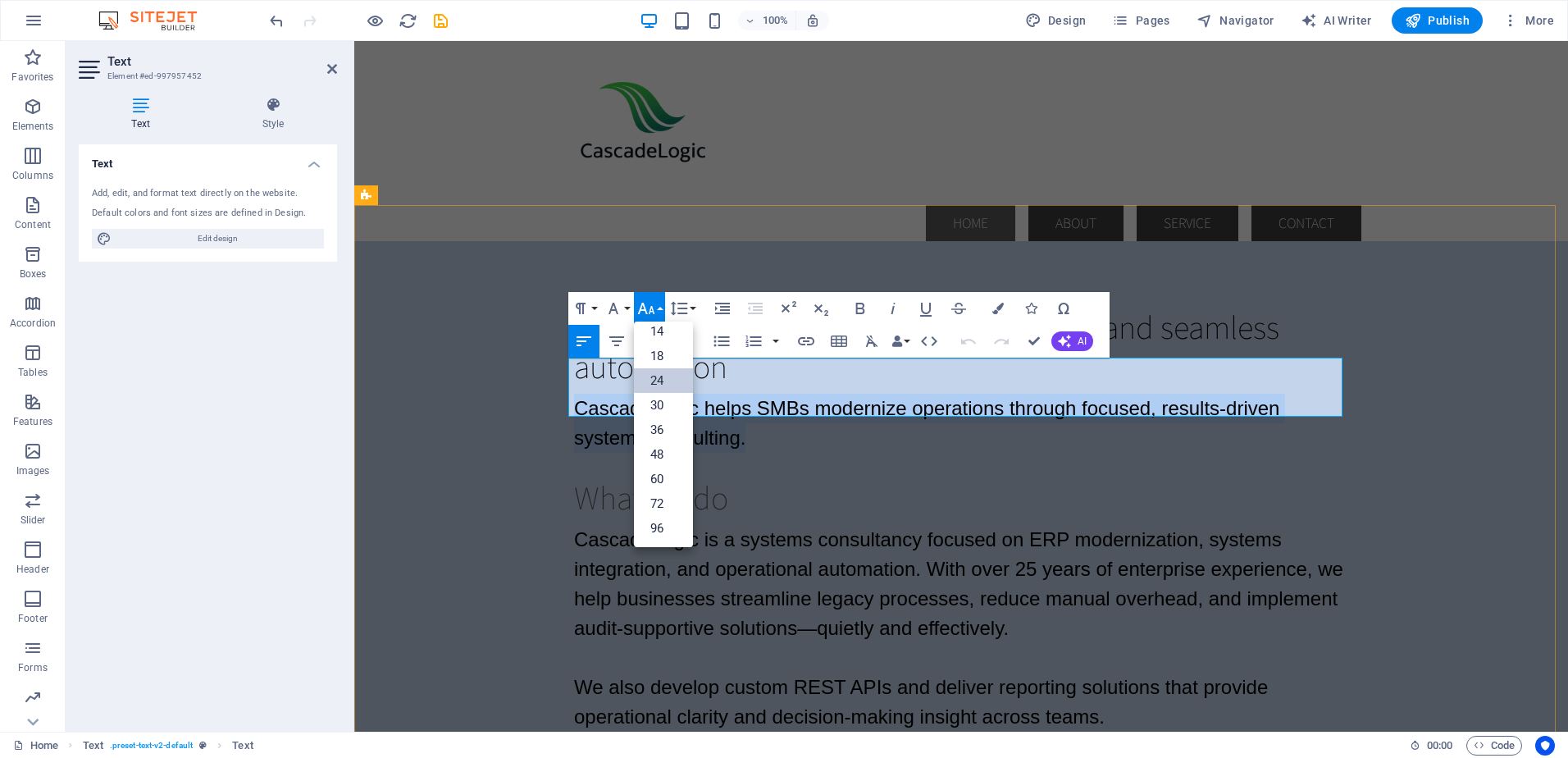
click at [758, 405] on p "CascadeLogic helps SMBs modernize operations through focused, results-driven sy…" at bounding box center [961, 423] width 774 height 59
drag, startPoint x: 752, startPoint y: 409, endPoint x: 562, endPoint y: 374, distance: 193.2
click at [562, 374] on div "Empowering businesses with ERP clarity and seamless automation CascadeLogic hel…" at bounding box center [961, 519] width 1214 height 556
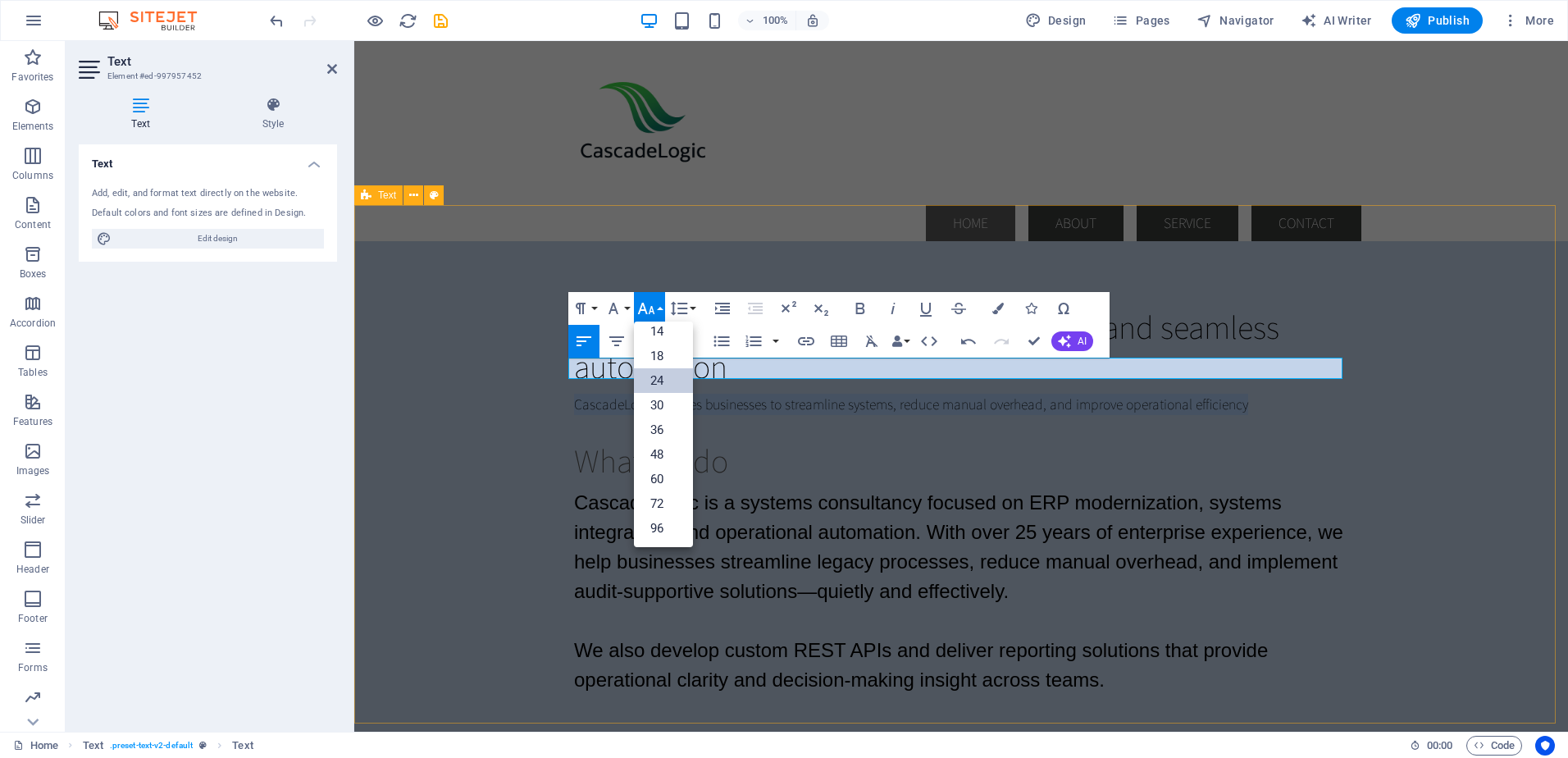
drag, startPoint x: 1259, startPoint y: 373, endPoint x: 552, endPoint y: 371, distance: 707.0
click at [552, 371] on div "Empowering businesses with ERP clarity and seamless automation CascadeLogic ena…" at bounding box center [961, 500] width 1214 height 518
click at [662, 382] on link "24" at bounding box center [664, 381] width 59 height 24
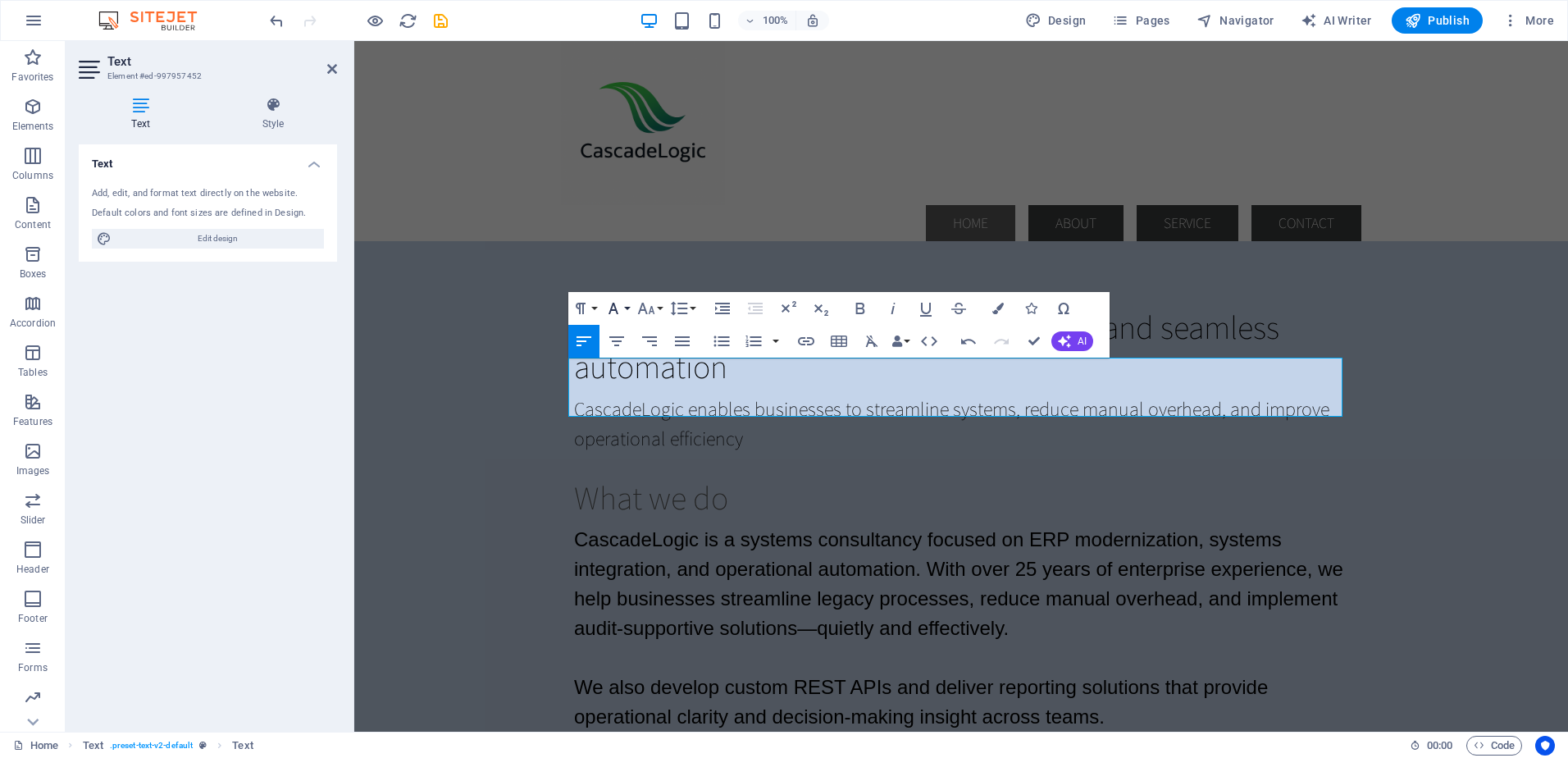
click at [626, 305] on button "Font Family" at bounding box center [617, 309] width 31 height 33
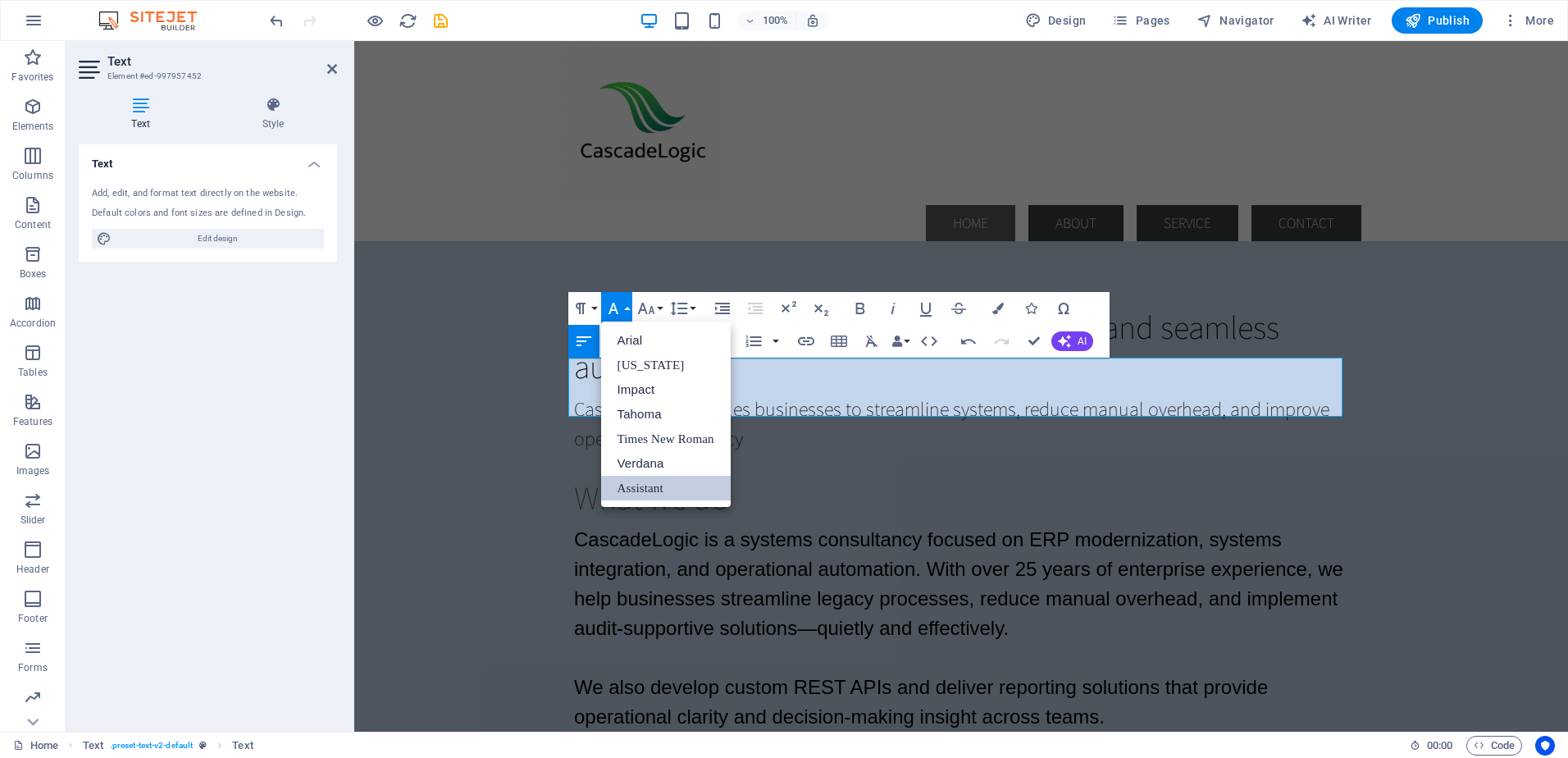
scroll to position [0, 0]
click at [627, 337] on link "Arial" at bounding box center [665, 341] width 129 height 24
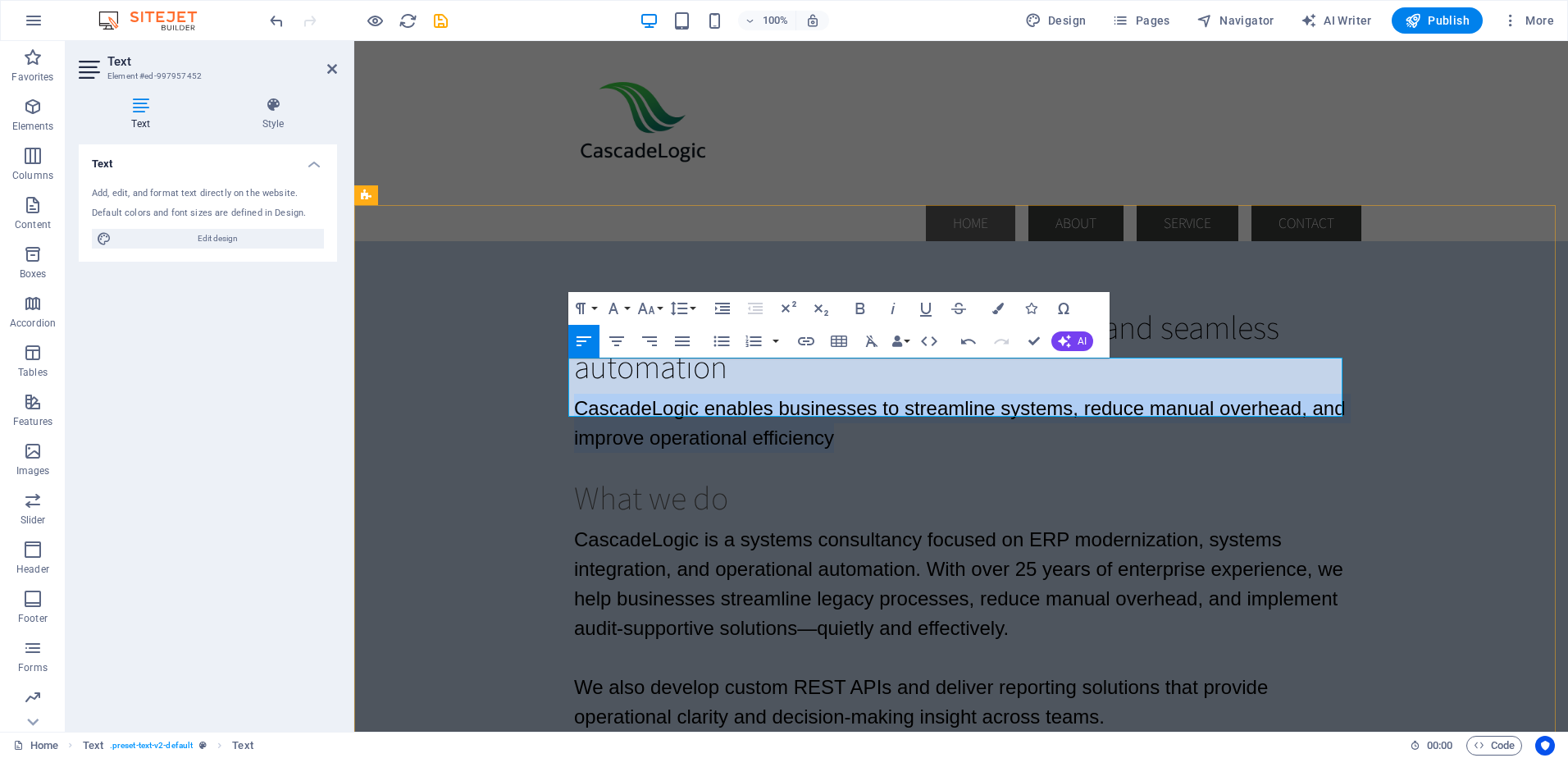
click at [844, 395] on p "CascadeLogic enables businesses to streamline systems, reduce manual overhead, …" at bounding box center [961, 423] width 774 height 59
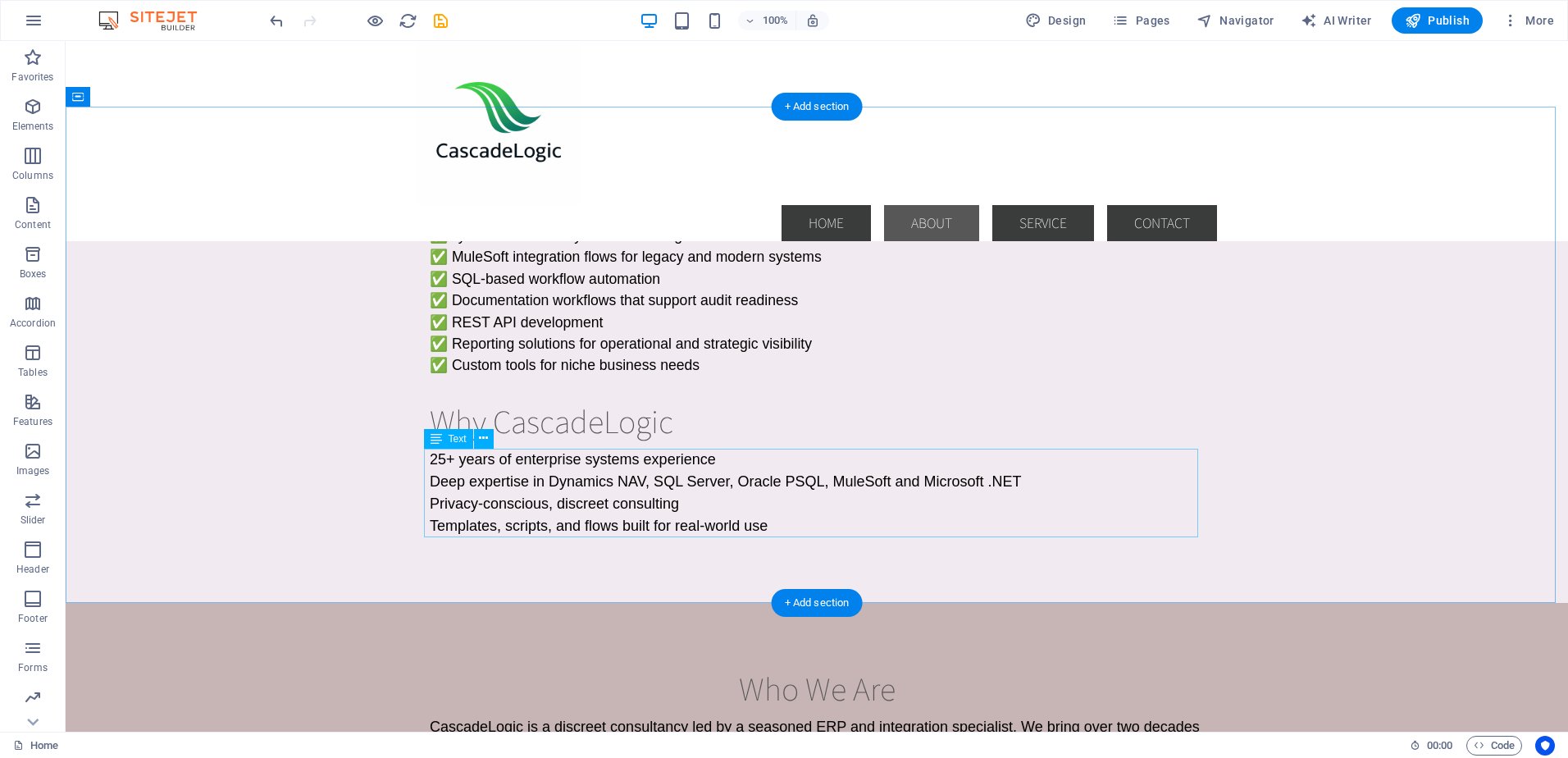
scroll to position [656, 0]
click at [784, 479] on div "25+ years of enterprise systems experience Deep expertise in Dynamics NAV, SQL …" at bounding box center [817, 491] width 774 height 89
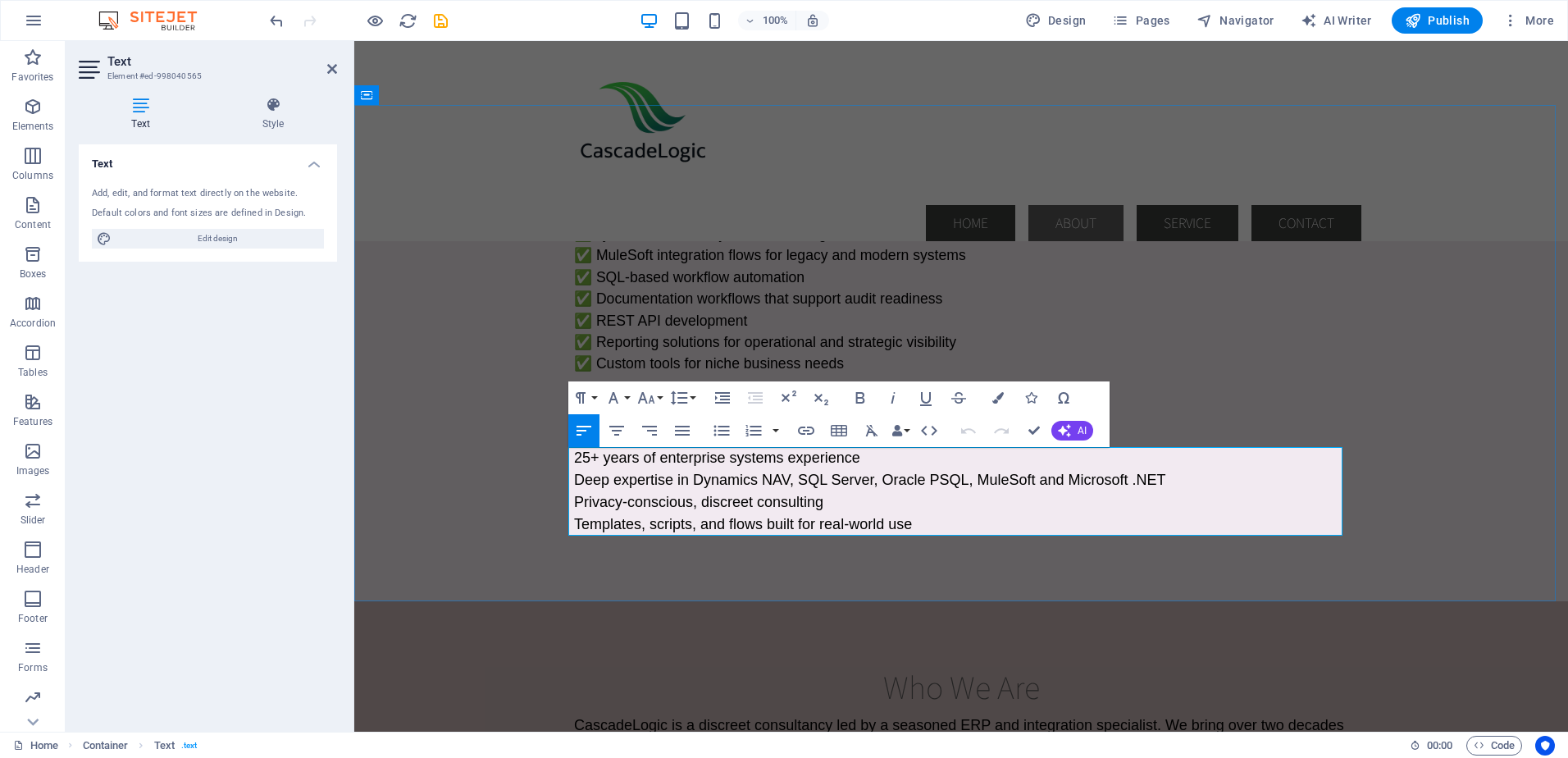
click at [940, 481] on span "Deep expertise in Dynamics NAV, SQL Server, Oracle PSQL, MuleSoft and Microsoft…" at bounding box center [870, 480] width 592 height 17
click at [928, 477] on span "Deep expertise in Dynamics NAV, SQL Server, Oracle, MuleSoft and Microsoft .NET" at bounding box center [848, 480] width 548 height 17
click at [931, 475] on span "Deep expertise in Dynamics NAV, SQL Server, Oracle, Netsuite, MuleSoft and Micr…" at bounding box center [877, 480] width 606 height 17
click at [927, 482] on span "Deep expertise in Dynamics NAV, SQL Server, Oracle, Netsuite, MuleSoft and Micr…" at bounding box center [877, 480] width 606 height 17
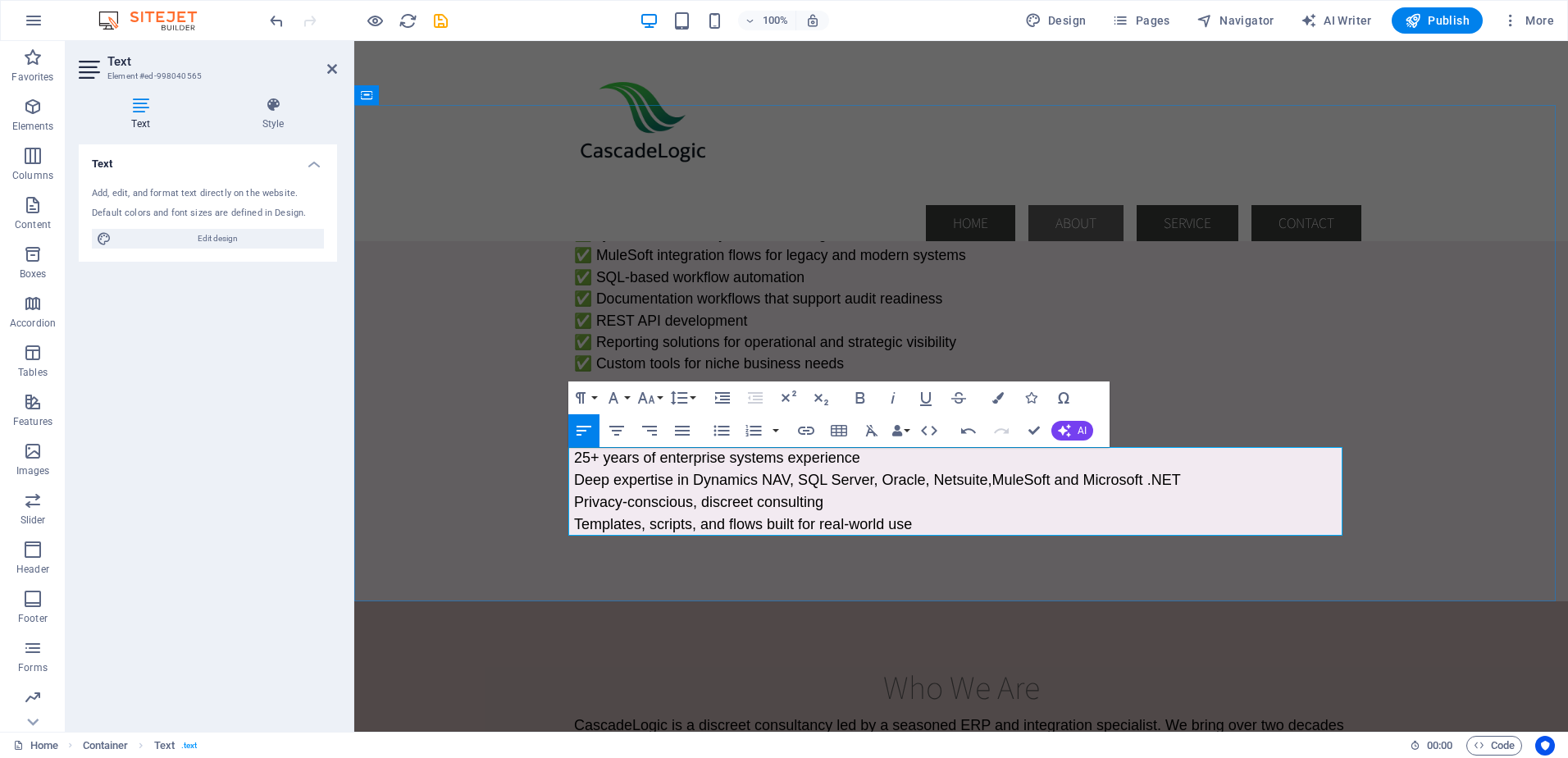
click at [688, 476] on span "Deep expertise in Dynamics NAV, SQL Server, Oracle, Netsuite, MuleSoft and Micr…" at bounding box center [877, 480] width 606 height 17
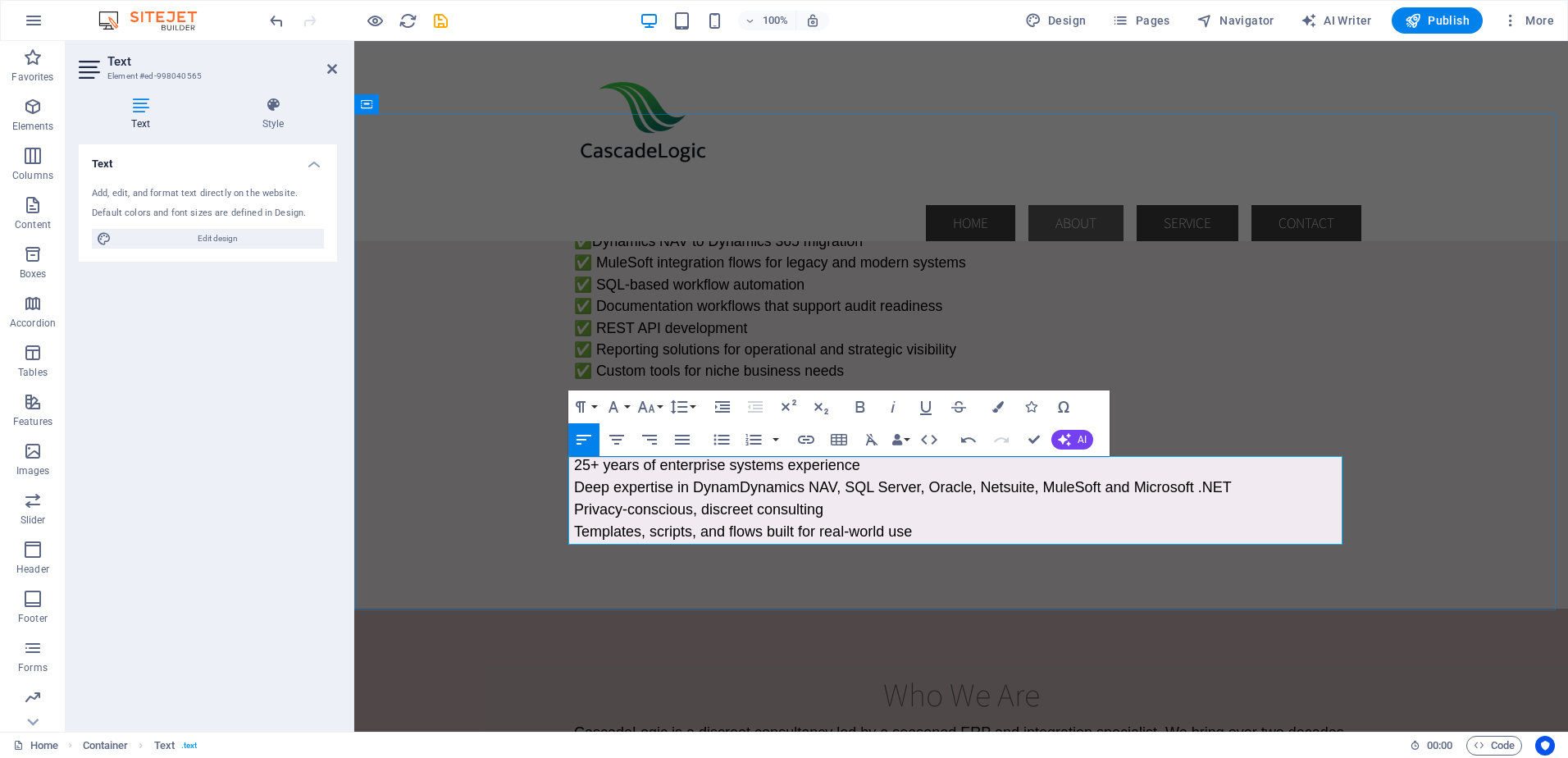
scroll to position [650, 0]
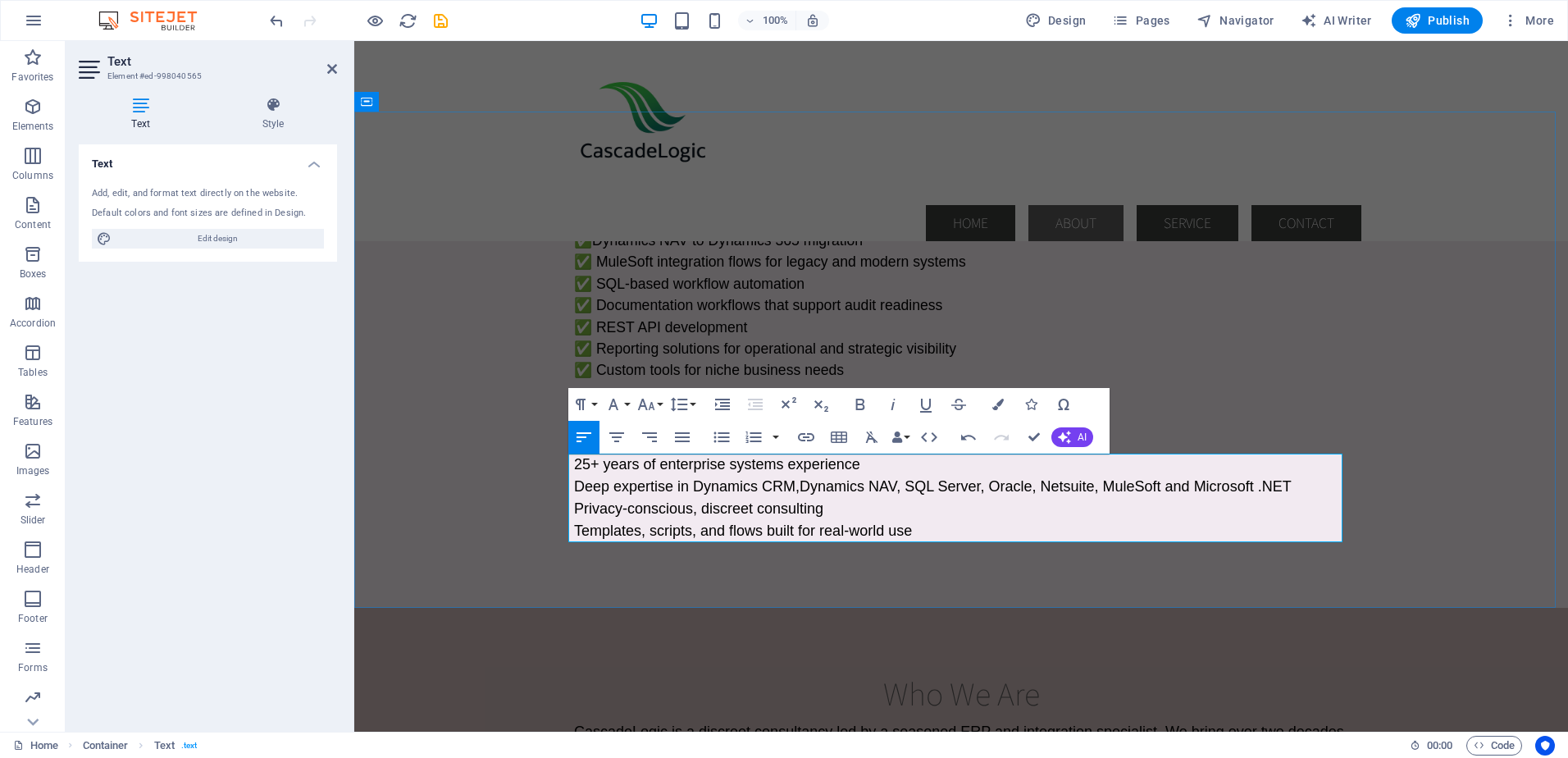
click at [901, 485] on span "Deep expertise in Dynamics CRM, Dynamics NAV, SQL Server, Oracle, Netsuite, Mul…" at bounding box center [933, 486] width 718 height 17
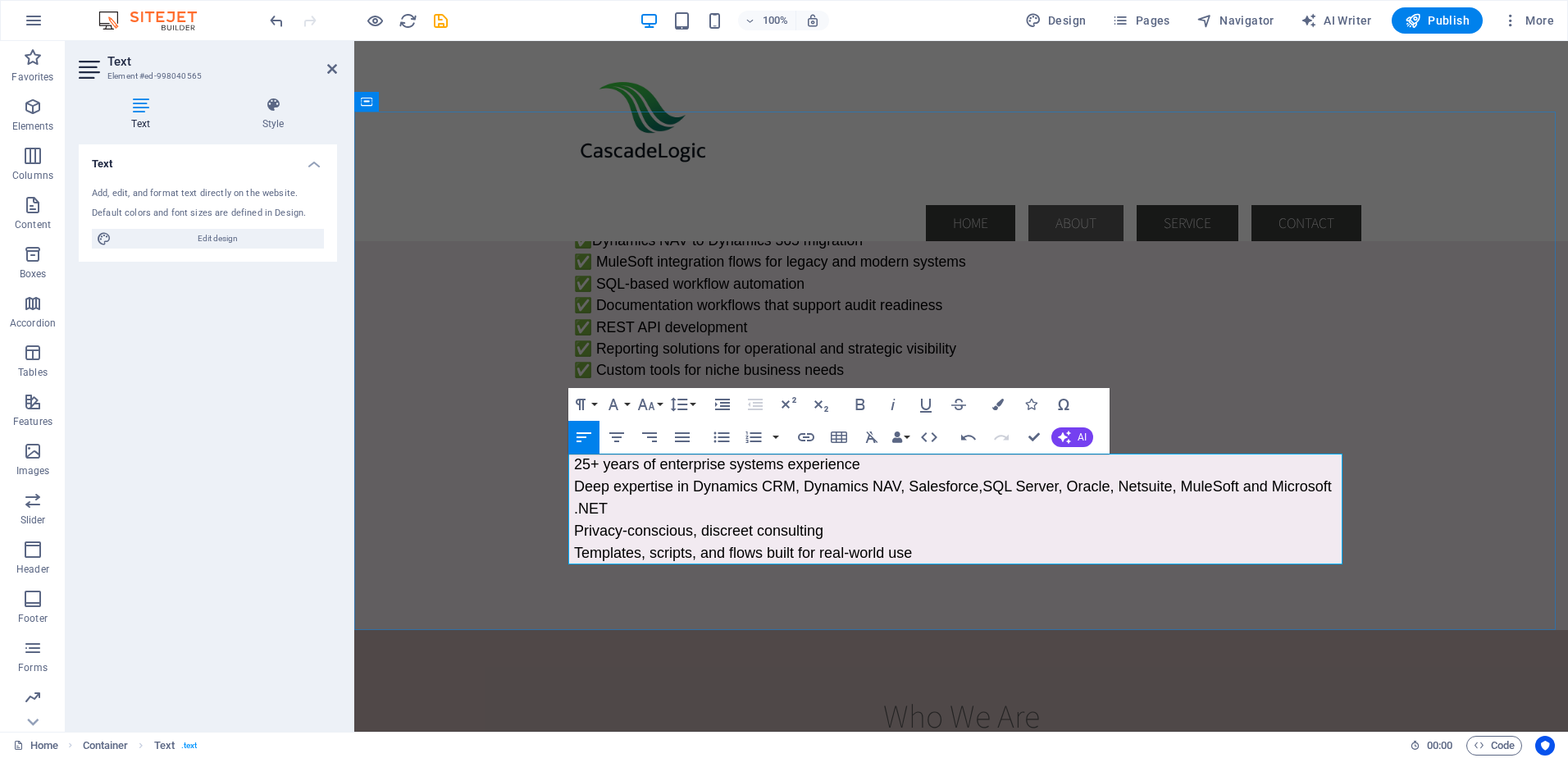
click at [1087, 488] on span "Deep expertise in Dynamics CRM, Dynamics NAV, Salesforce, SQL Server, Oracle, N…" at bounding box center [953, 497] width 758 height 38
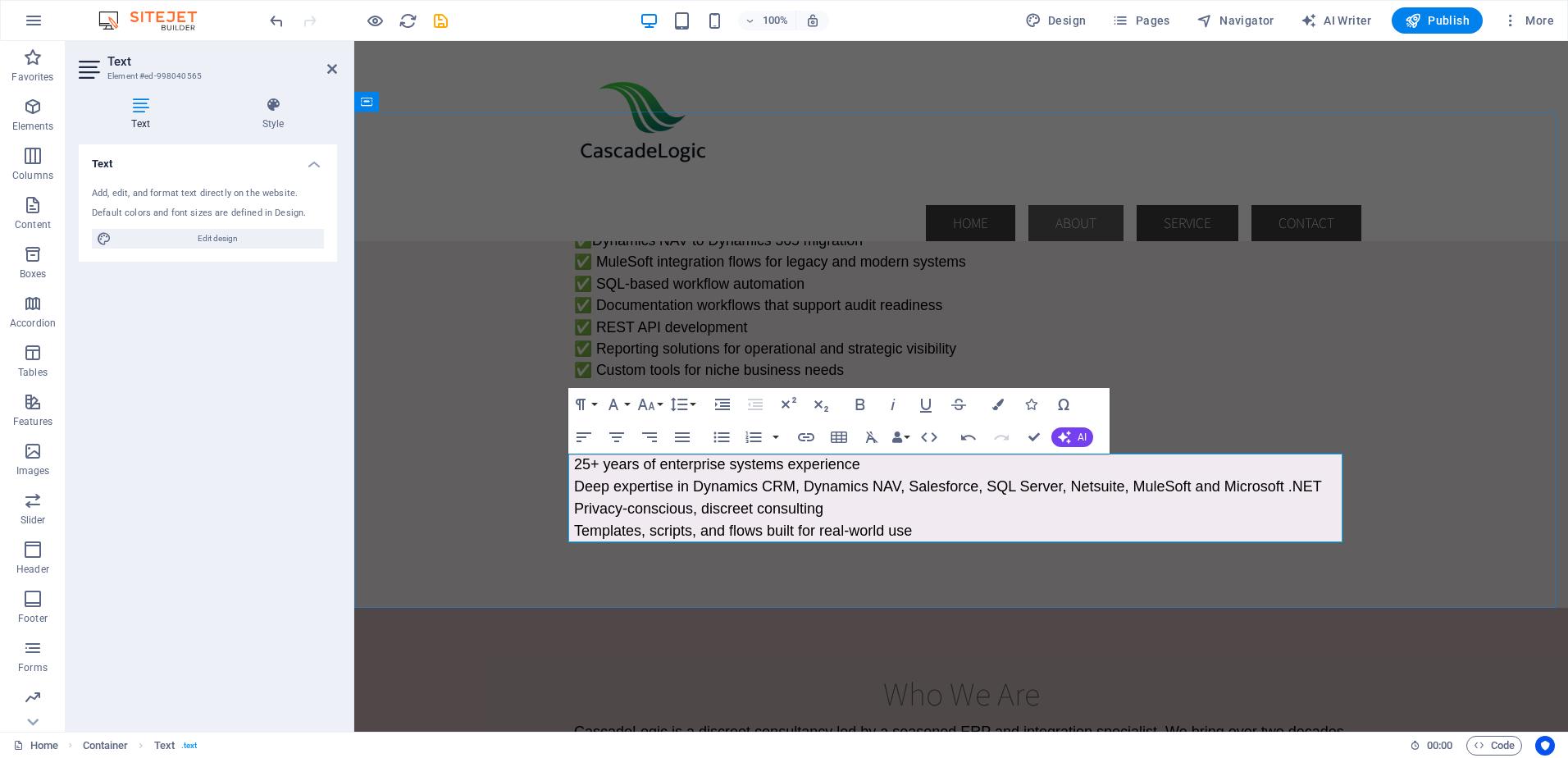
click at [689, 487] on span "Deep expertise in Dynamics CRM, Dynamics NAV, Salesforce, SQL Server, Netsuite,…" at bounding box center [948, 486] width 748 height 17
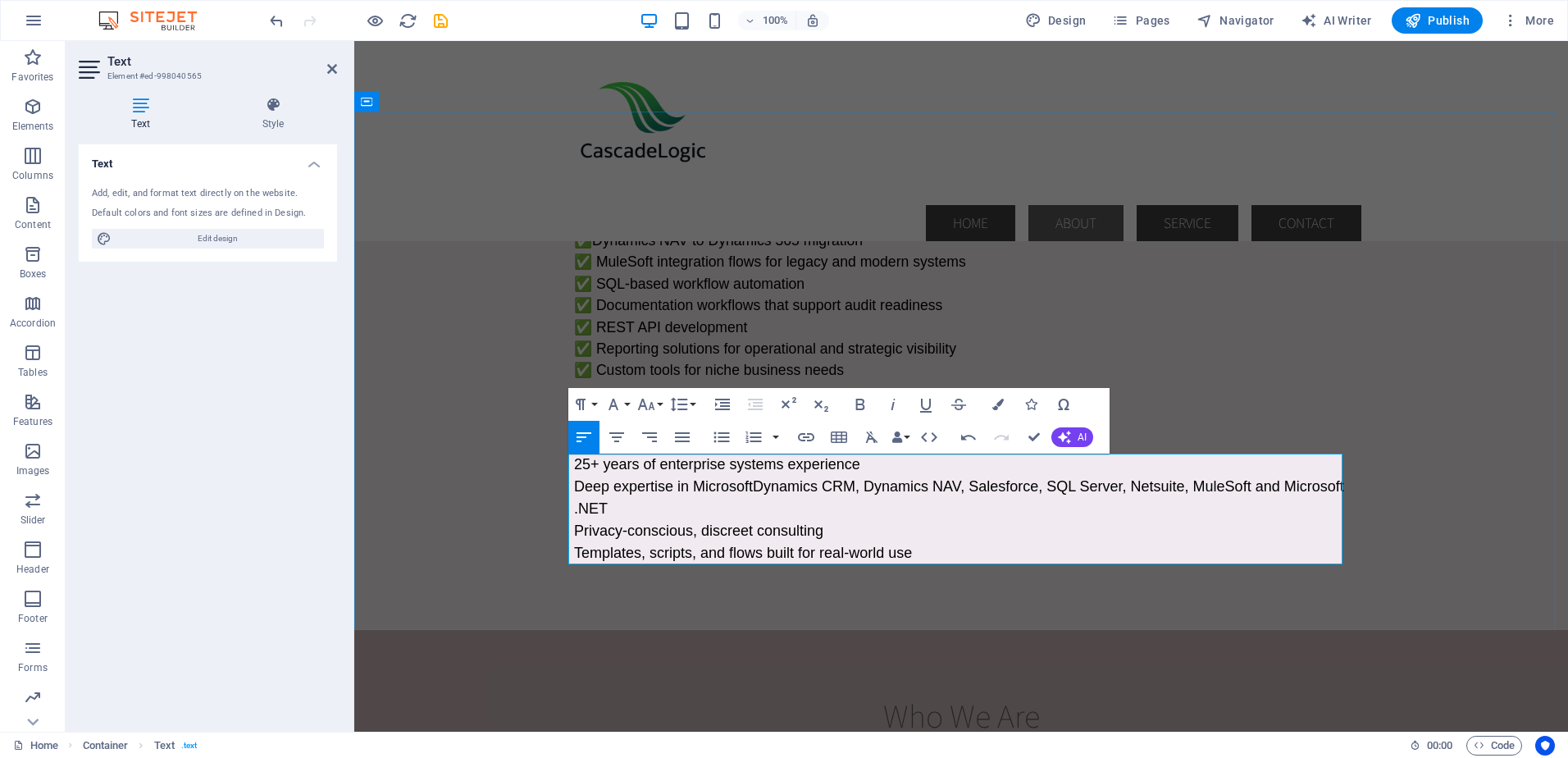
click at [853, 489] on span "Deep expertise in Microsoft Dynamics CRM, Dynamics NAV, Salesforce, SQL Server,…" at bounding box center [959, 497] width 770 height 38
click at [712, 488] on span "Deep expertise in Microsoft Dynamics CRM, Dynamics NAV, Salesforce, SQL Server,…" at bounding box center [959, 497] width 770 height 38
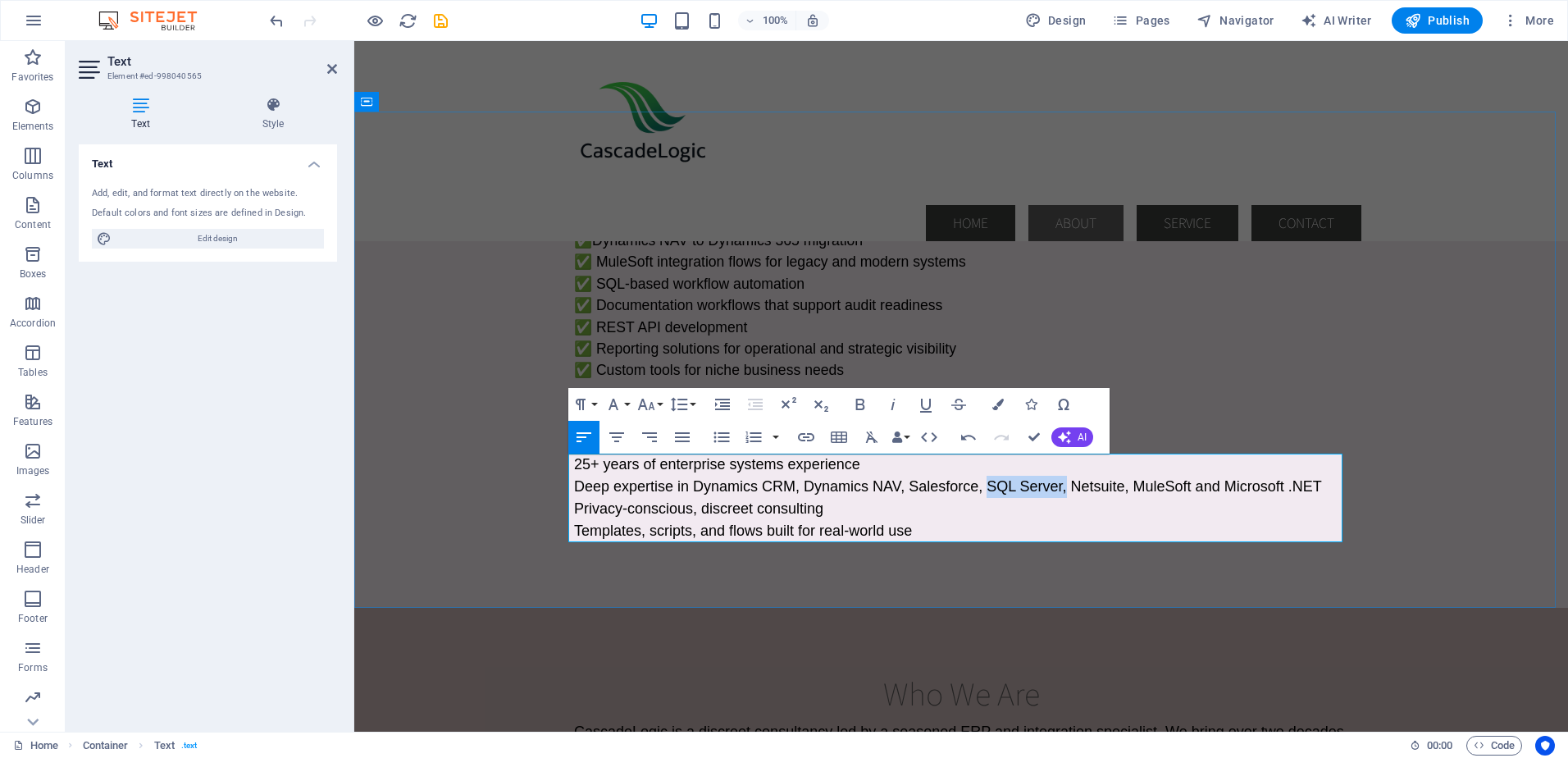
drag, startPoint x: 982, startPoint y: 488, endPoint x: 1061, endPoint y: 492, distance: 79.1
click at [1061, 492] on span "Deep expertise in Dynamics CRM, Dynamics NAV, Salesforce, SQL Server, Netsuite,…" at bounding box center [948, 486] width 748 height 17
click at [1043, 484] on span "Deep expertise in Dynamics CRM, Dynamics NAV, Salesforce, Netsuite, MuleSoft an…" at bounding box center [906, 486] width 664 height 17
drag, startPoint x: 1044, startPoint y: 485, endPoint x: 1002, endPoint y: 502, distance: 45.3
click at [1002, 502] on p "Privacy-conscious, discreet consulting" at bounding box center [961, 509] width 774 height 22
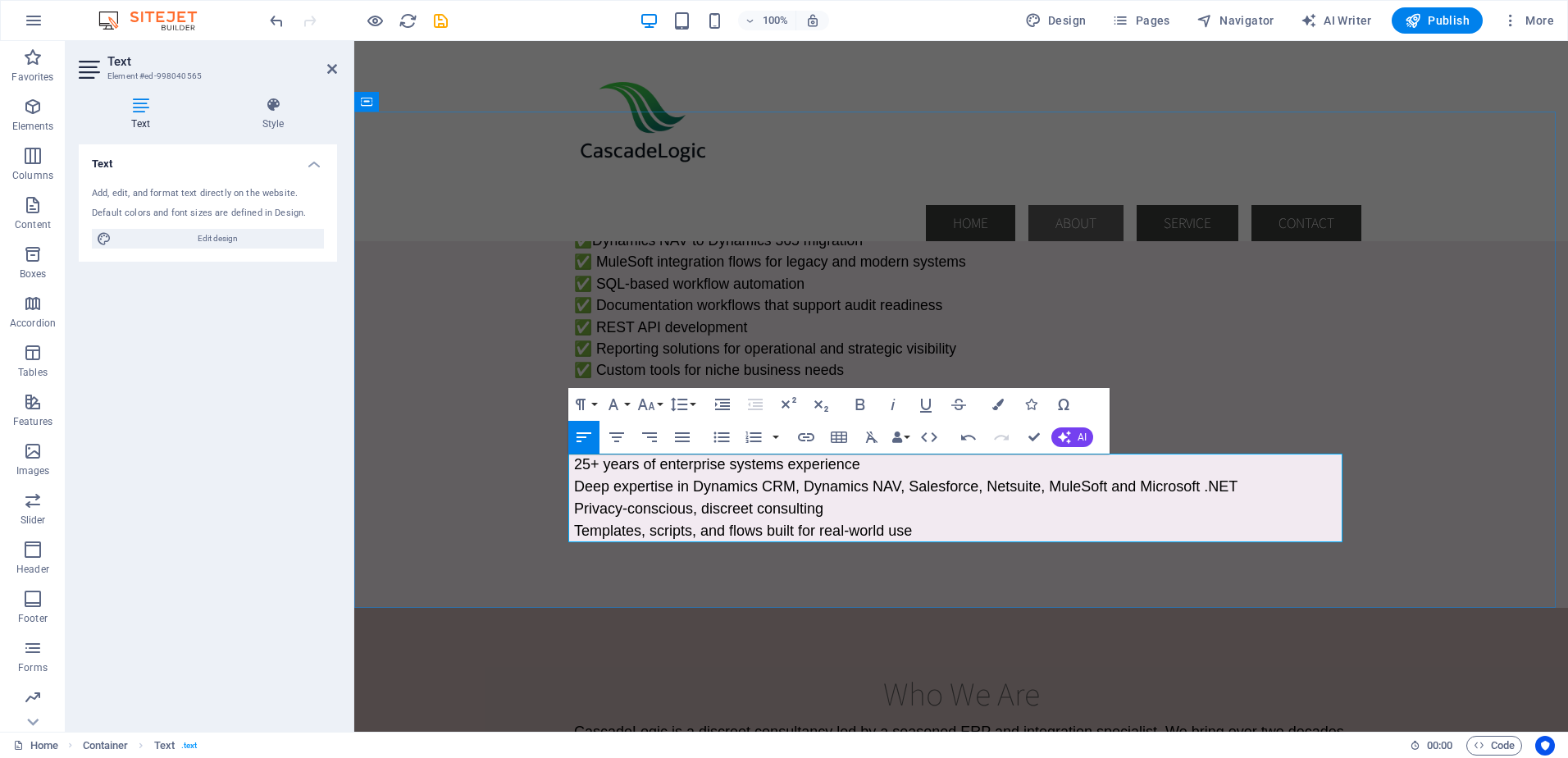
click at [1241, 488] on p "Deep expertise in Dynamics CRM, Dynamics NAV, Salesforce, Netsuite, MuleSoft an…" at bounding box center [961, 486] width 774 height 22
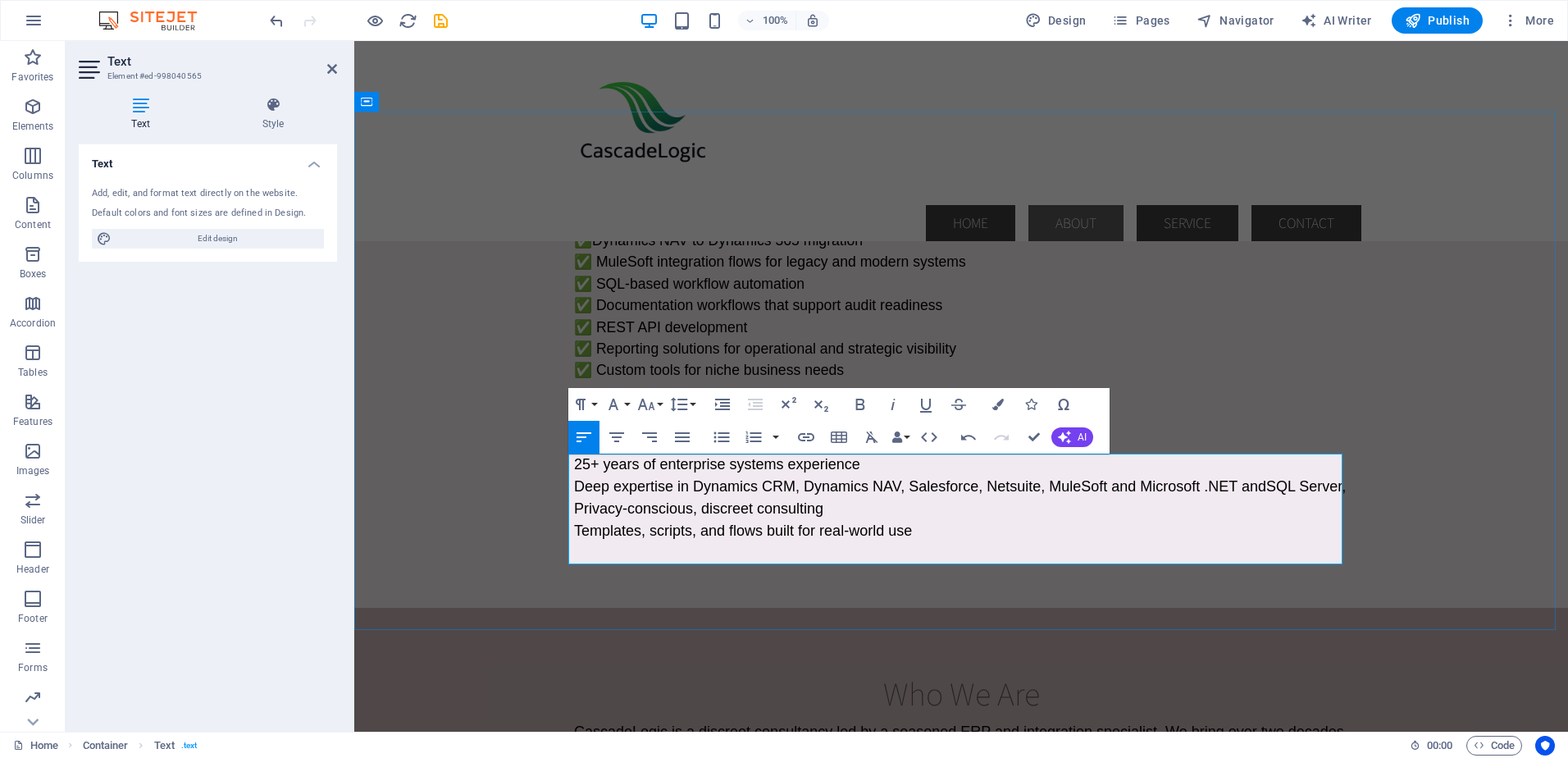
click at [1114, 486] on span "Deep expertise in Dynamics CRM, Dynamics NAV, Salesforce, Netsuite, MuleSoft an…" at bounding box center [960, 486] width 771 height 17
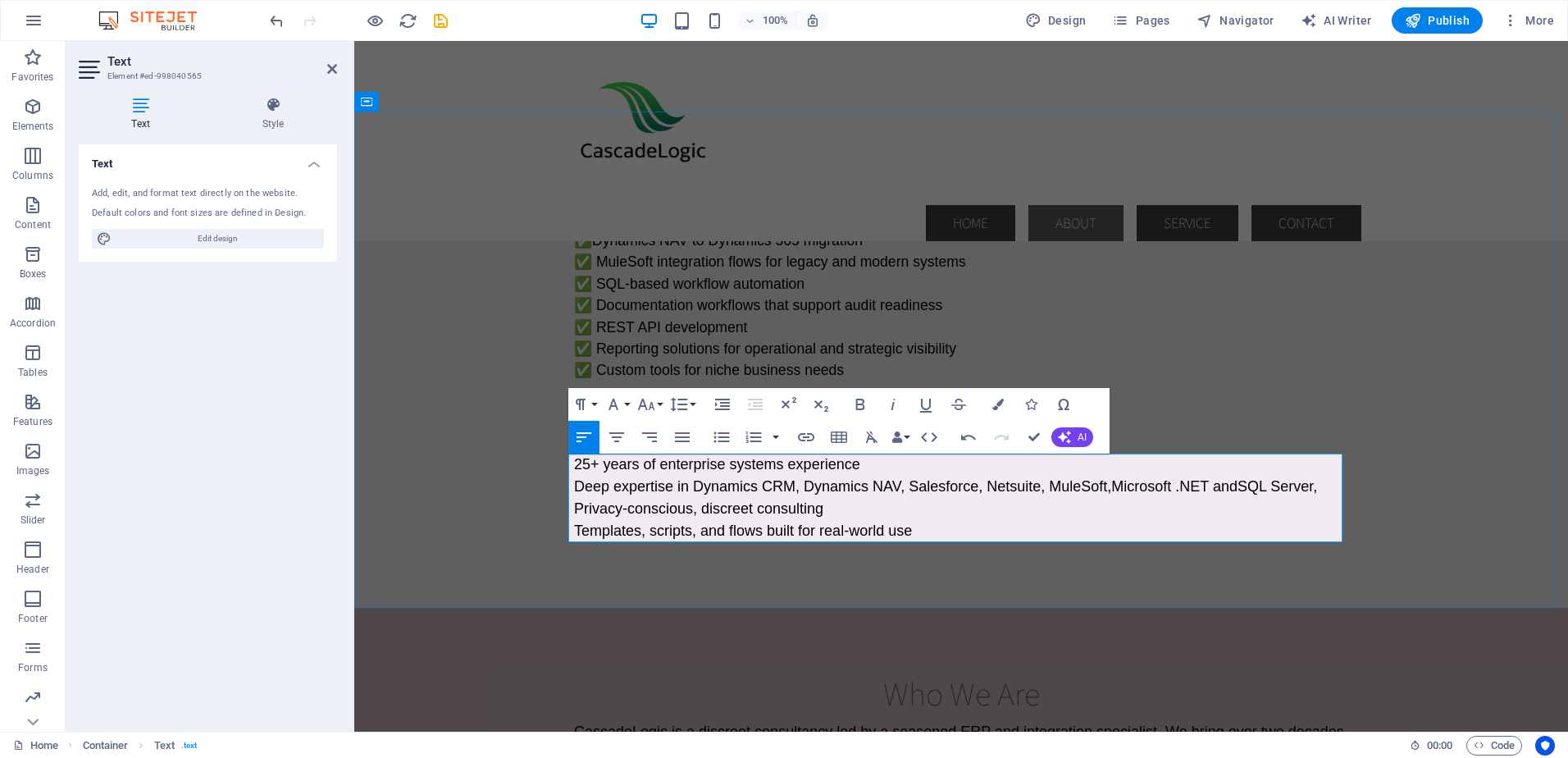
click at [1204, 485] on span "Deep expertise in Dynamics CRM, Dynamics NAV, Salesforce, Netsuite, MuleSoft, M…" at bounding box center [945, 486] width 743 height 17
click at [1194, 487] on span "Deep expertise in Dynamics CRM, Dynamics NAV, Salesforce, Netsuite, MuleSoft, M…" at bounding box center [945, 486] width 743 height 17
click at [1226, 503] on p "Privacy-conscious, discreet consulting" at bounding box center [961, 509] width 774 height 22
click at [1112, 487] on span "Deep expertise in Dynamics CRM, Dynamics NAV, Salesforce, NetSuite, MuleSoft, M…" at bounding box center [947, 486] width 745 height 17
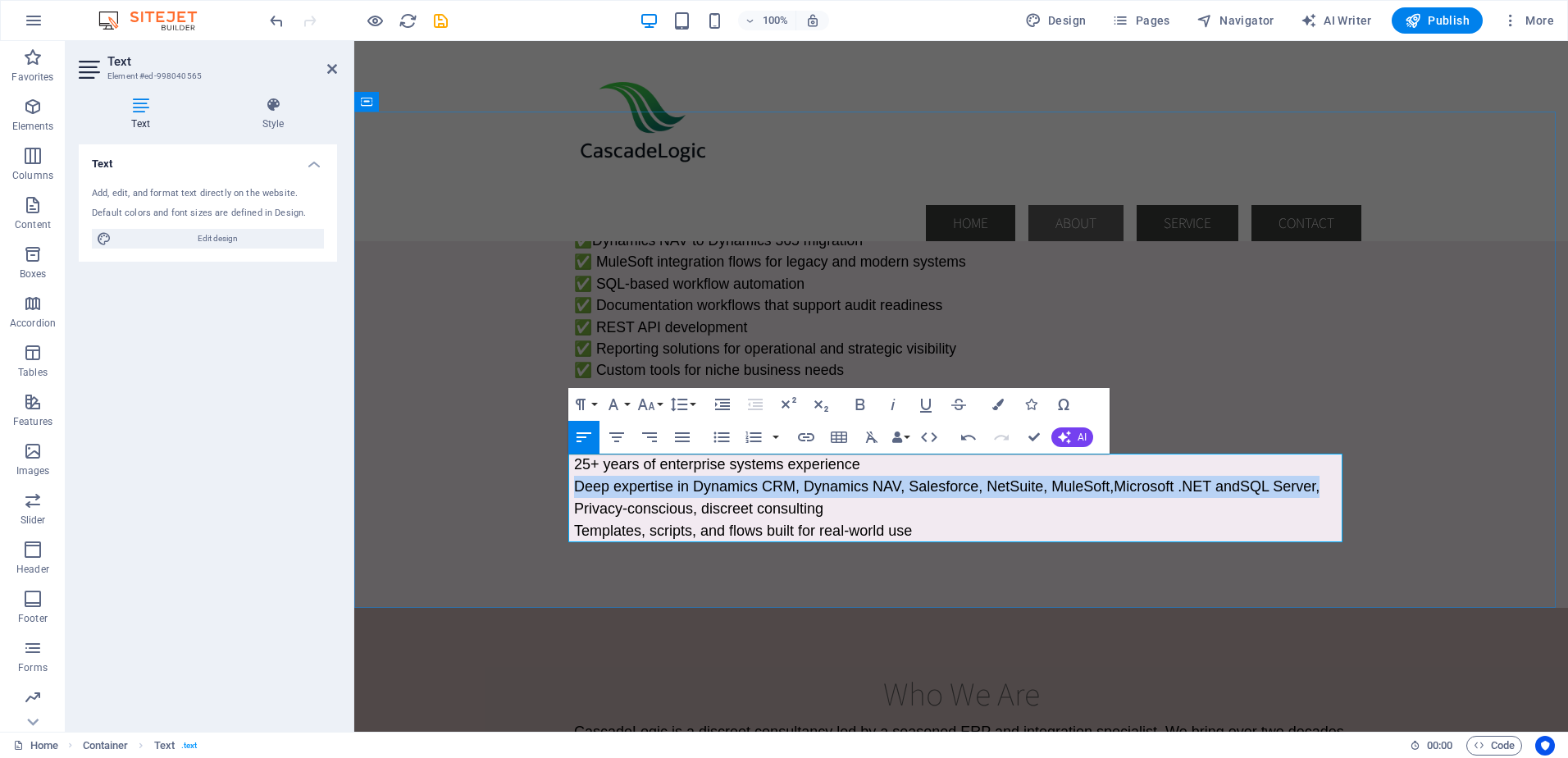
drag, startPoint x: 572, startPoint y: 487, endPoint x: 1324, endPoint y: 491, distance: 752.0
click at [1324, 491] on p "Deep expertise in Dynamics CRM, Dynamics NAV, Salesforce, NetSuite, MuleSoft, M…" at bounding box center [961, 486] width 774 height 22
copy span "Deep expertise in Dynamics CRM, Dynamics NAV, Salesforce, NetSuite, MuleSoft, M…"
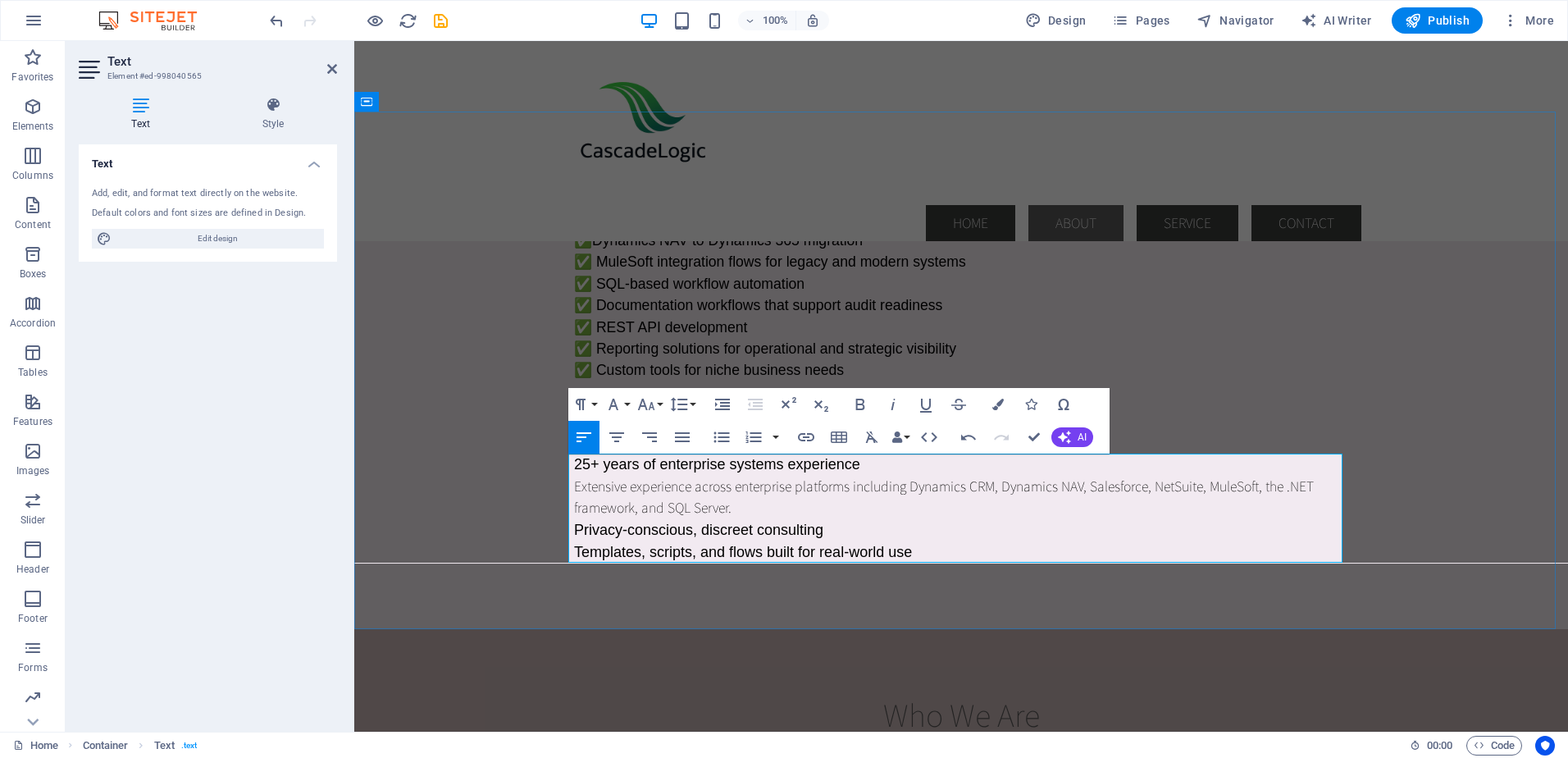
click at [1266, 485] on p "Extensive experience across enterprise platforms including Dynamics CRM, Dynami…" at bounding box center [961, 497] width 774 height 43
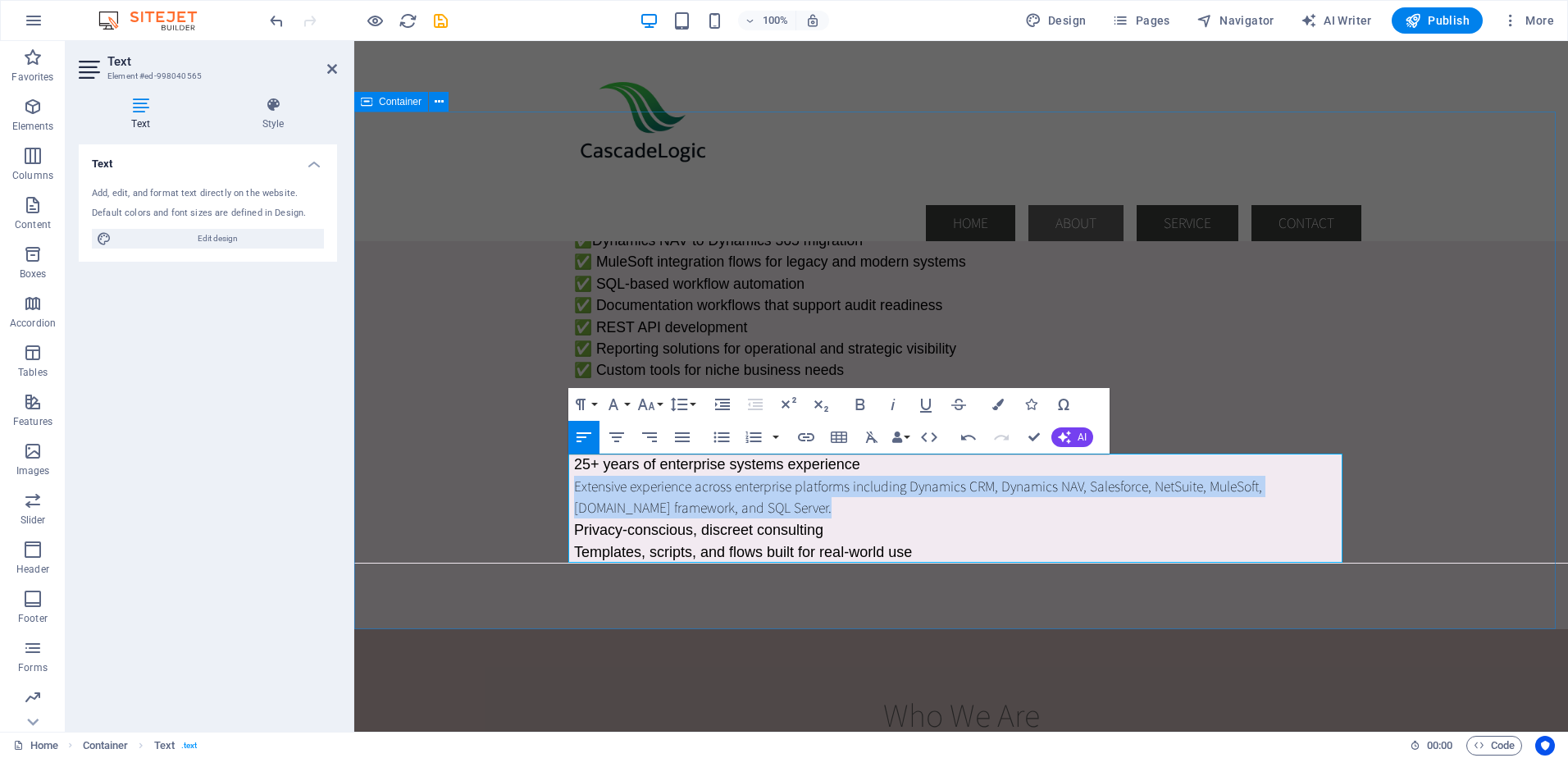
drag, startPoint x: 736, startPoint y: 509, endPoint x: 565, endPoint y: 489, distance: 172.2
click at [565, 489] on div "Core Services ✅ Dynamics NAV to Dynamics 365 migration ✅ MuleSoft integration f…" at bounding box center [961, 370] width 1214 height 518
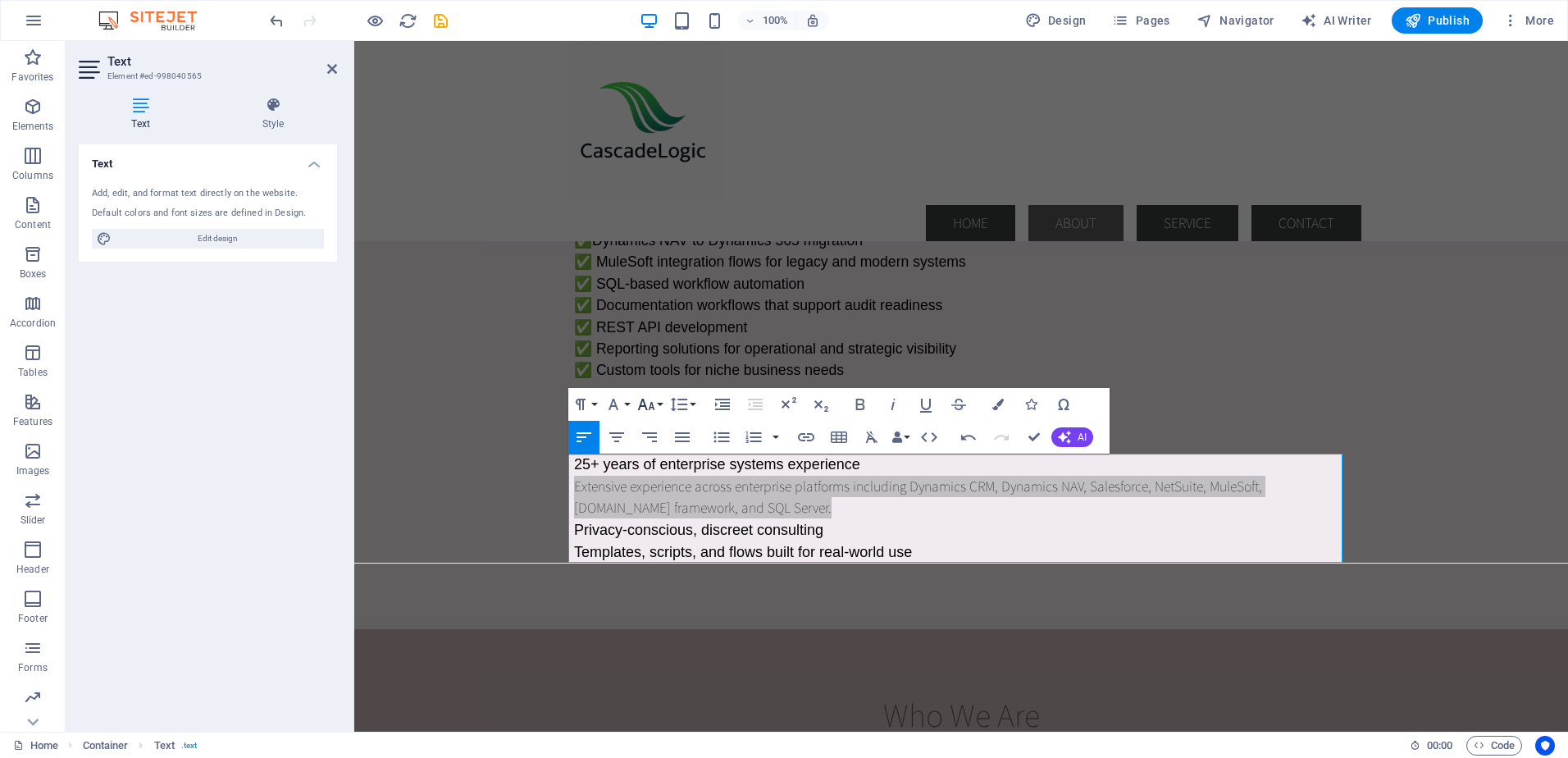
click at [656, 402] on button "Font Size" at bounding box center [650, 404] width 31 height 33
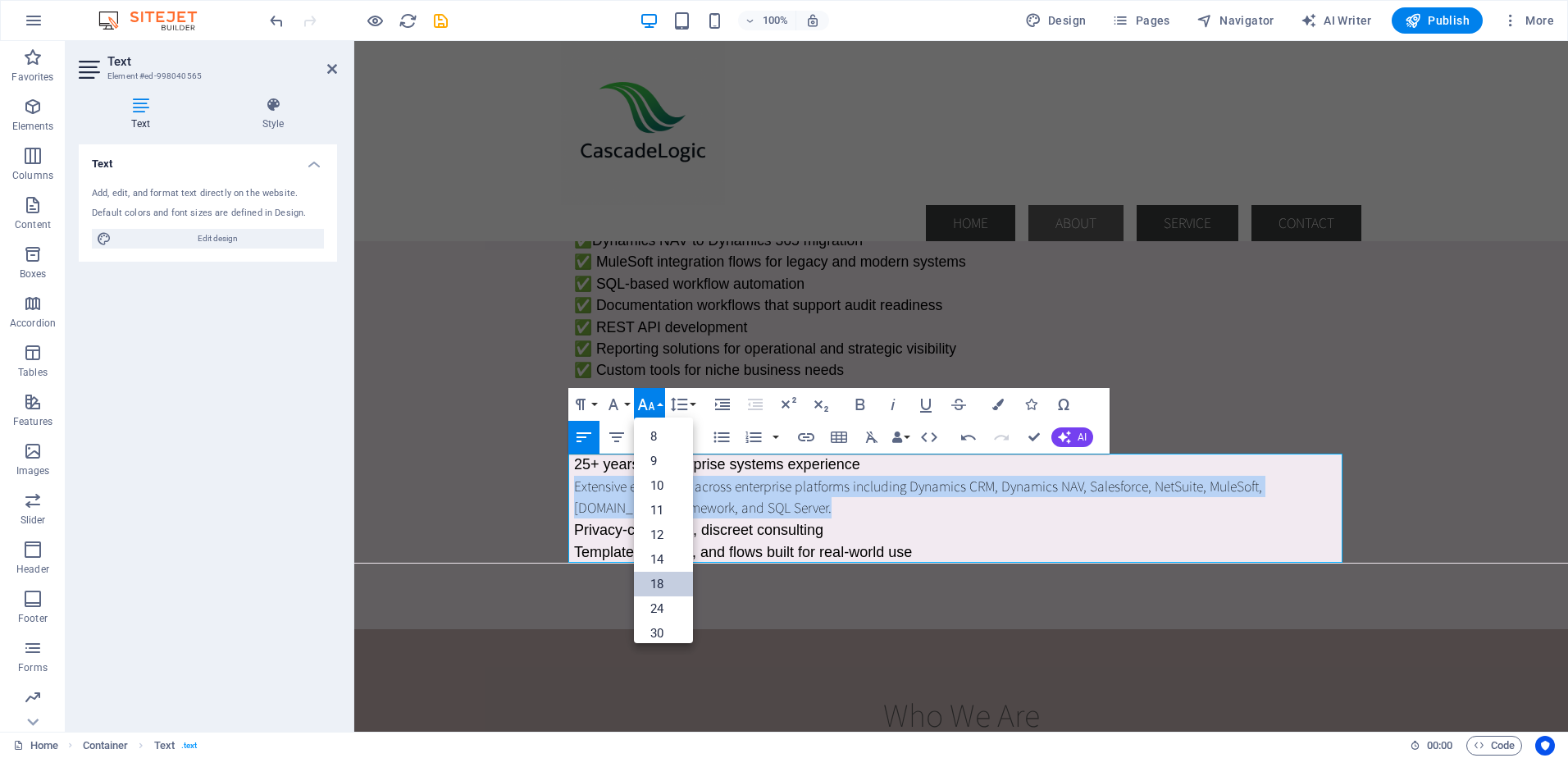
click at [661, 581] on link "18" at bounding box center [664, 584] width 59 height 24
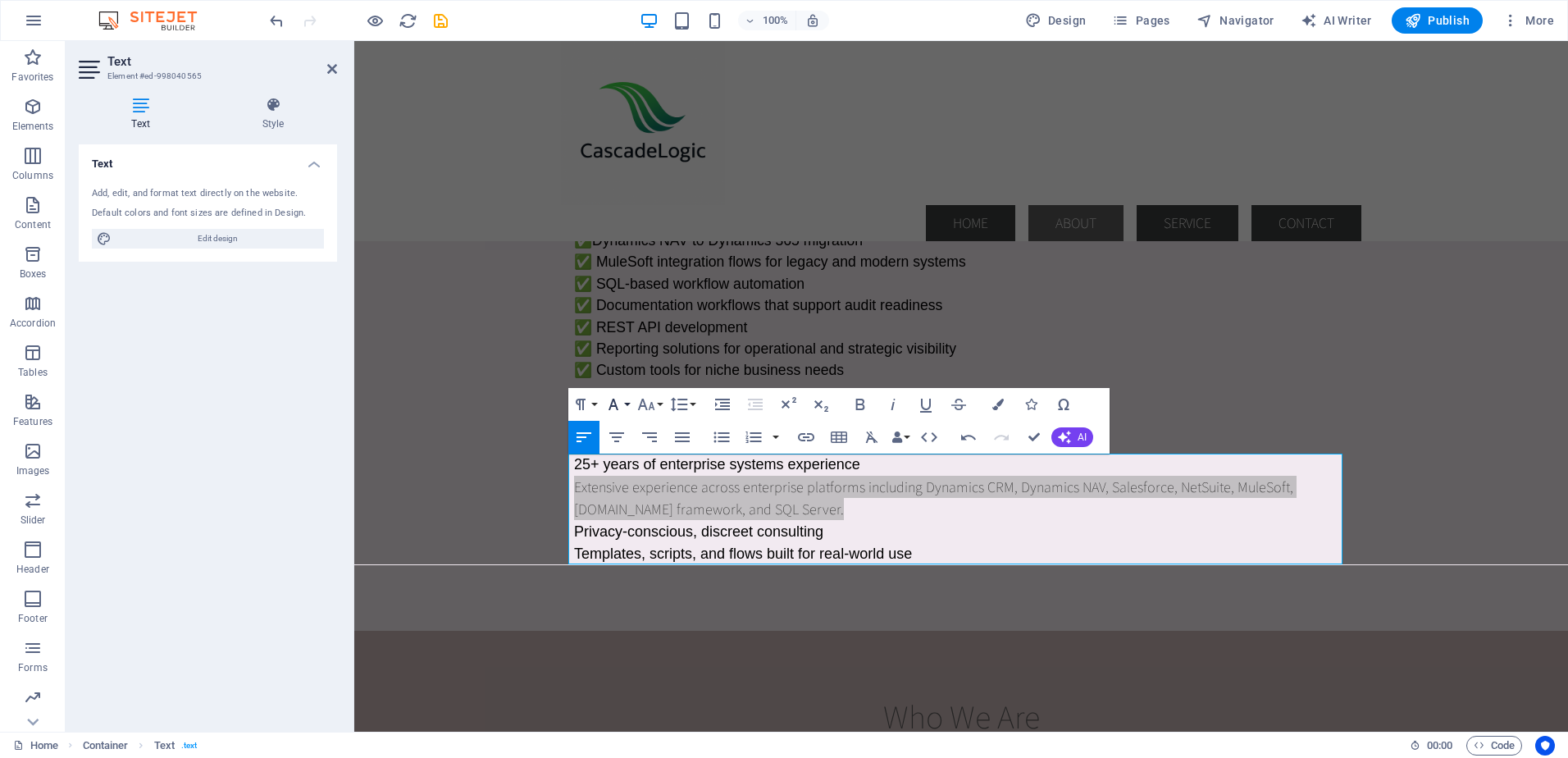
click at [625, 401] on button "Font Family" at bounding box center [617, 404] width 31 height 33
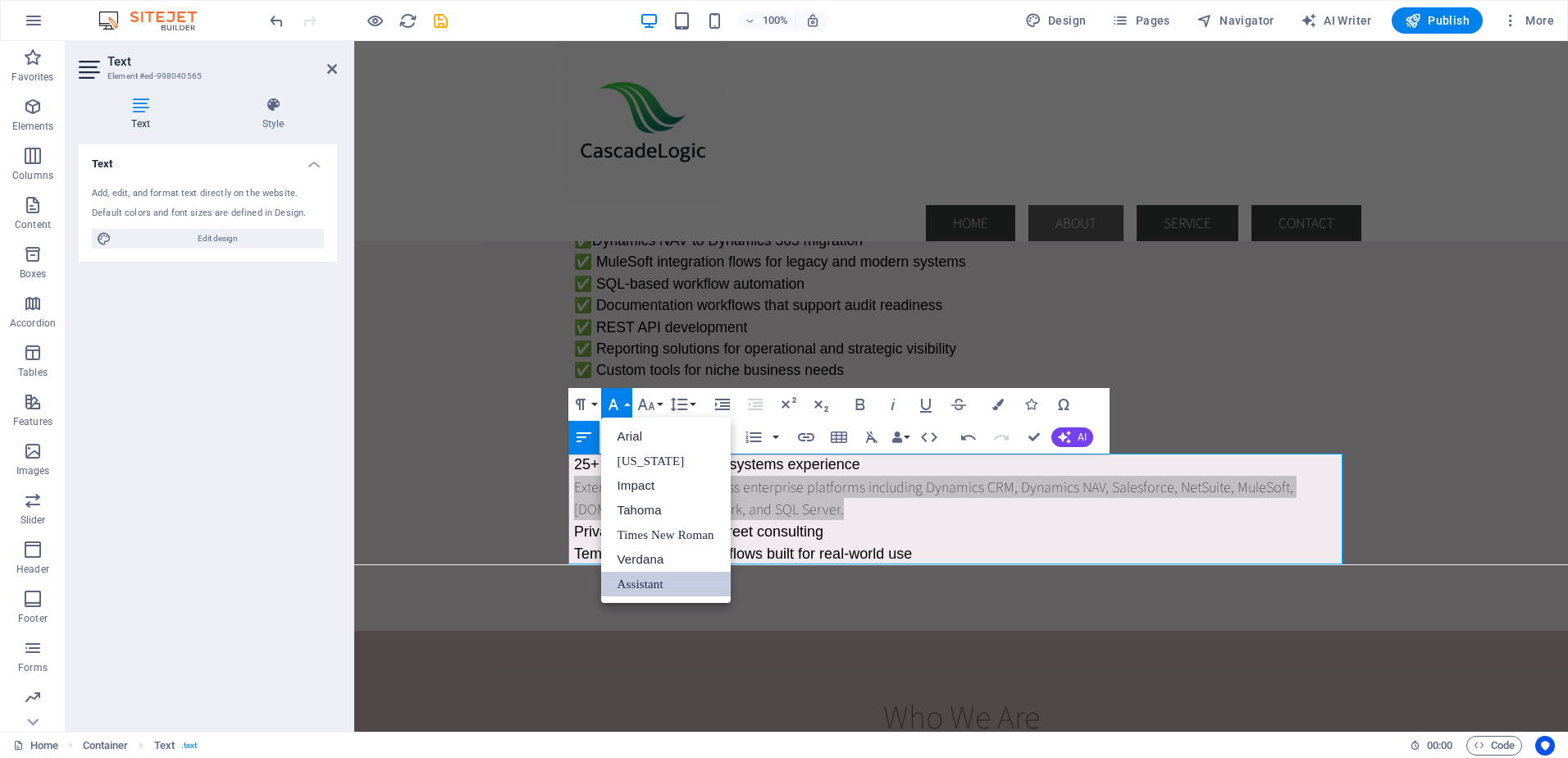
scroll to position [0, 0]
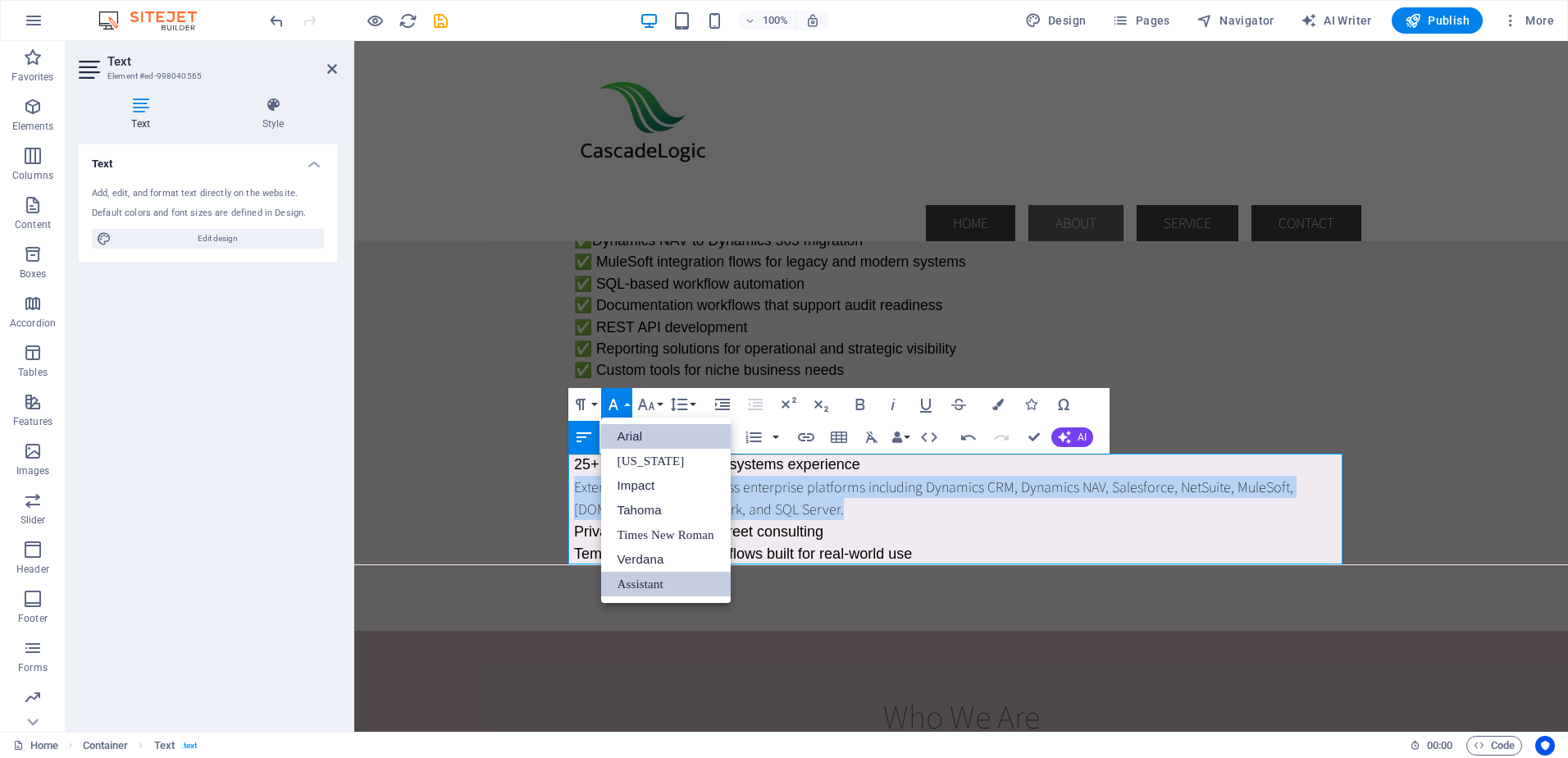
click at [629, 435] on link "Arial" at bounding box center [665, 436] width 129 height 24
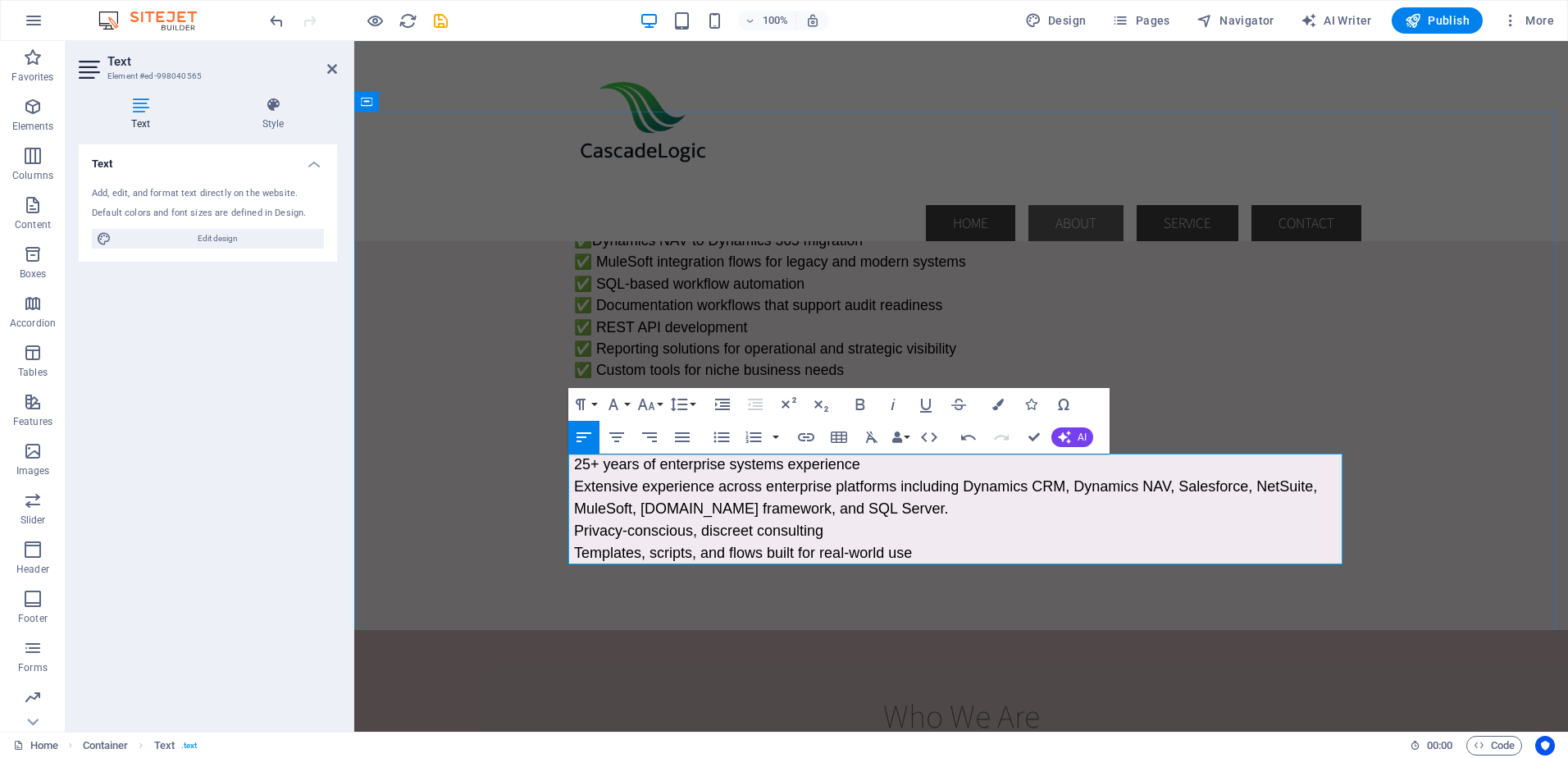
click at [799, 518] on p "Extensive experience across enterprise platforms including Dynamics CRM, Dynami…" at bounding box center [961, 497] width 774 height 44
drag, startPoint x: 695, startPoint y: 508, endPoint x: 707, endPoint y: 522, distance: 18.4
click at [695, 509] on span "Extensive experience across enterprise platforms including Dynamics CRM, Dynami…" at bounding box center [945, 497] width 743 height 38
click at [657, 509] on span "Extensive experience across enterprise platforms including Dynamics CRM, Dynami…" at bounding box center [945, 497] width 743 height 38
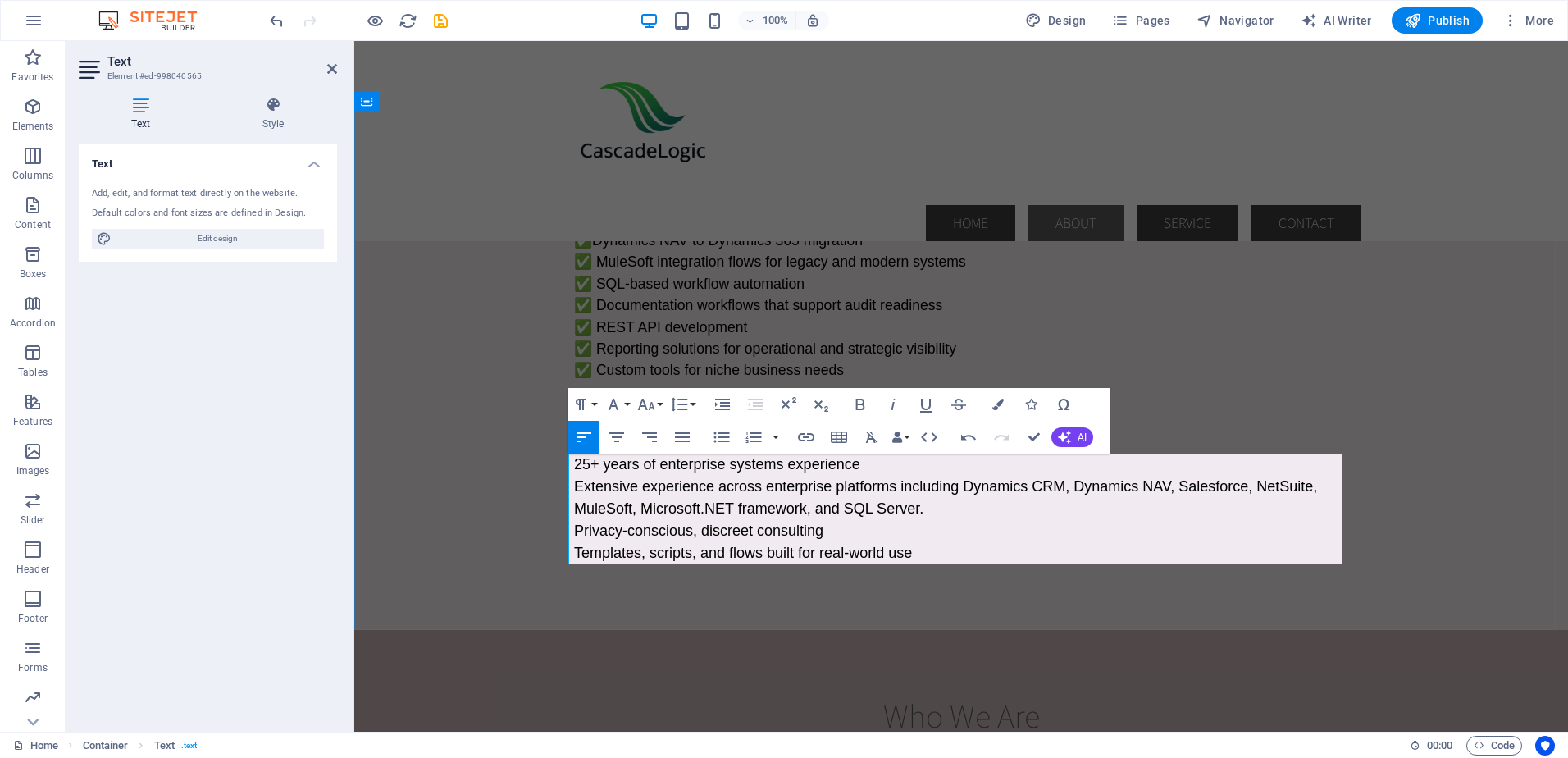
click at [810, 509] on span "Extensive experience across enterprise platforms including Dynamics CRM, Dynami…" at bounding box center [945, 497] width 743 height 38
drag, startPoint x: 834, startPoint y: 534, endPoint x: 563, endPoint y: 533, distance: 271.0
click at [563, 533] on div "Core Services ✅ Dynamics NAV to Dynamics 365 migration ✅ MuleSoft integration f…" at bounding box center [961, 370] width 1214 height 518
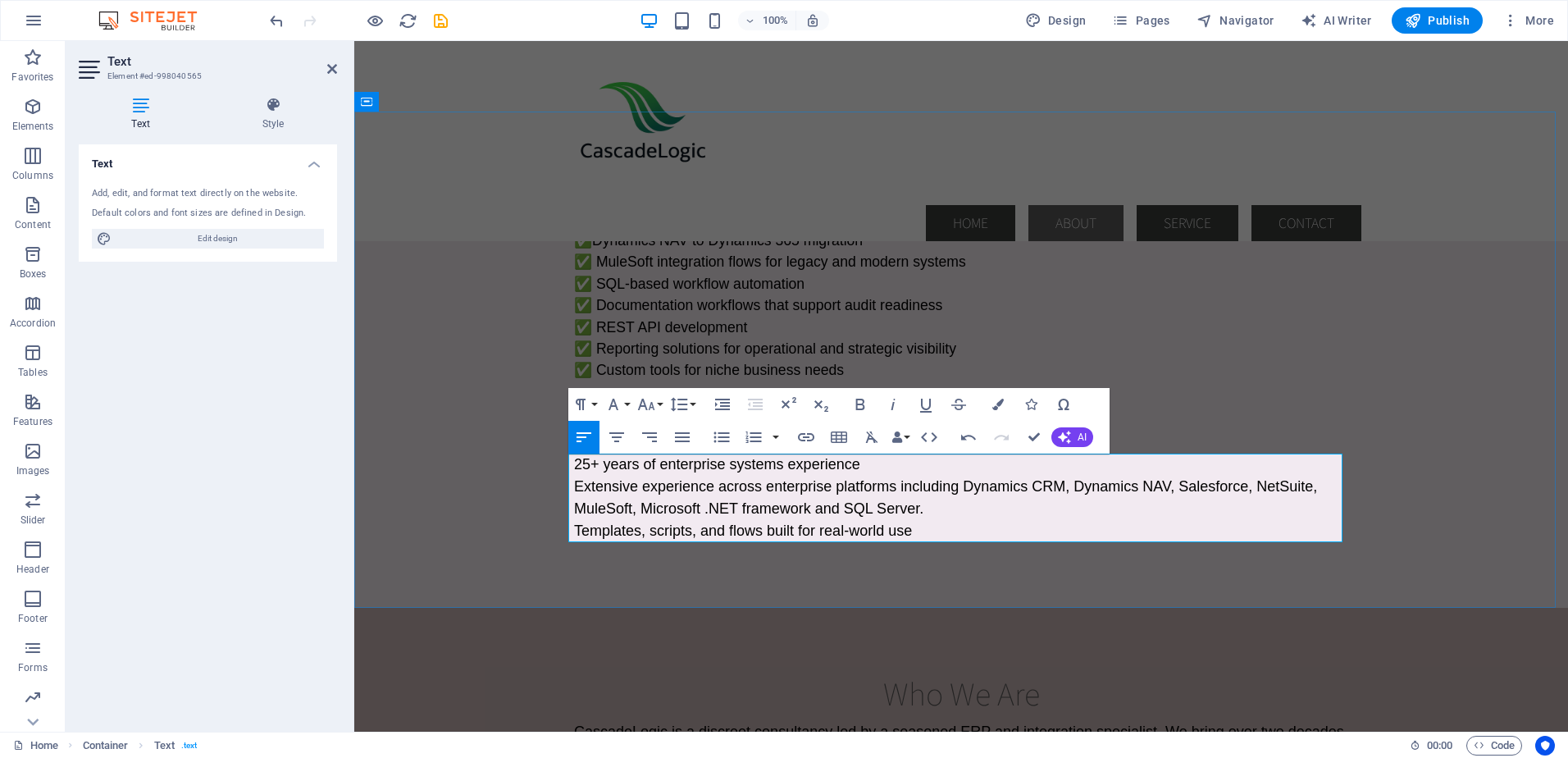
click at [912, 532] on p "Templates, scripts, and flows built for real-world use" at bounding box center [961, 530] width 774 height 22
click at [1313, 493] on p "Extensive experience across enterprise platforms including Dynamics CRM, Dynami…" at bounding box center [961, 497] width 774 height 44
click at [890, 471] on p "25+ years of enterprise systems experience" at bounding box center [961, 464] width 774 height 22
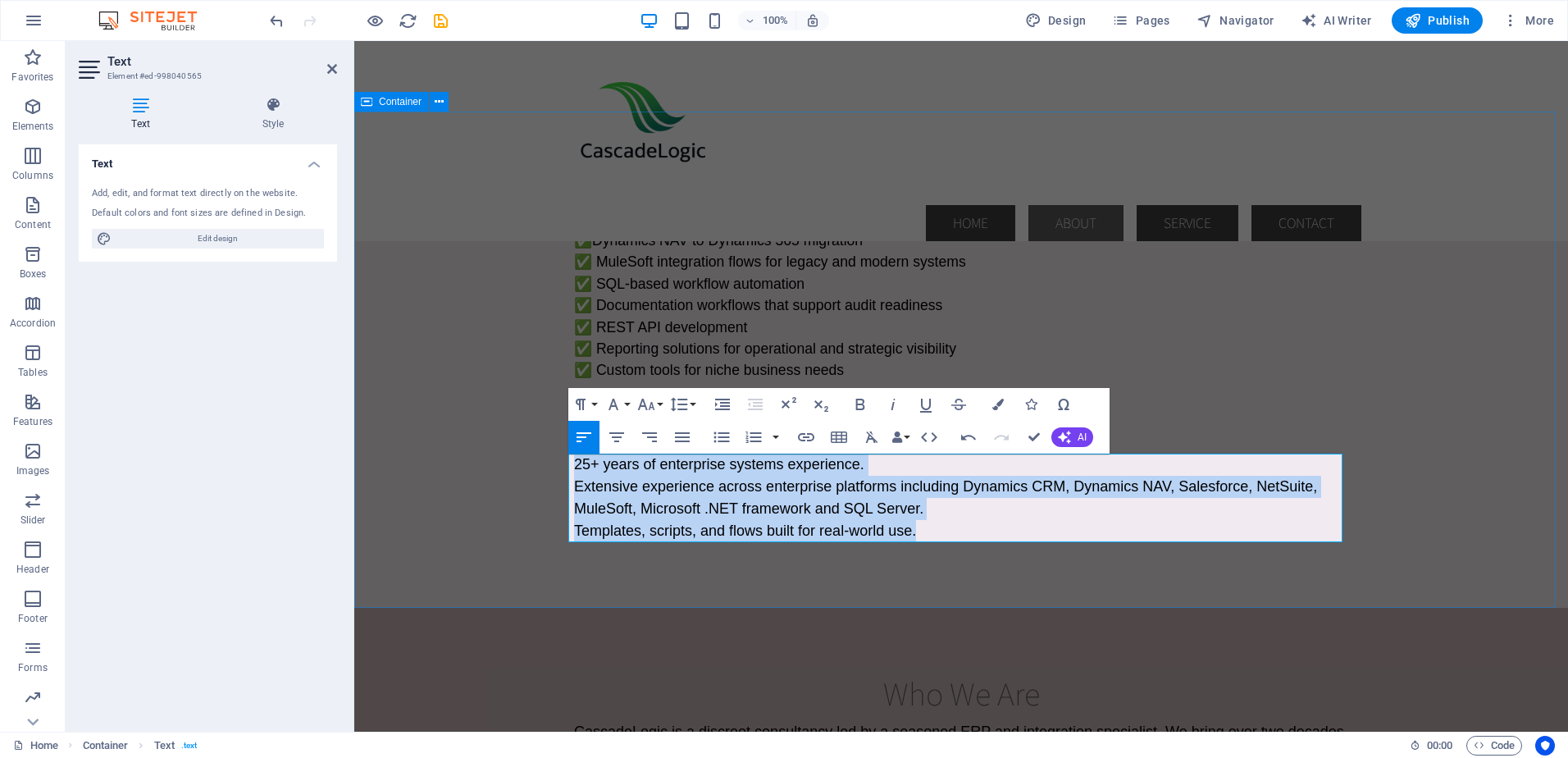
drag, startPoint x: 921, startPoint y: 532, endPoint x: 559, endPoint y: 471, distance: 367.1
click at [559, 471] on div "Core Services ✅ Dynamics NAV to Dynamics 365 migration ✅ MuleSoft integration f…" at bounding box center [961, 359] width 1214 height 496
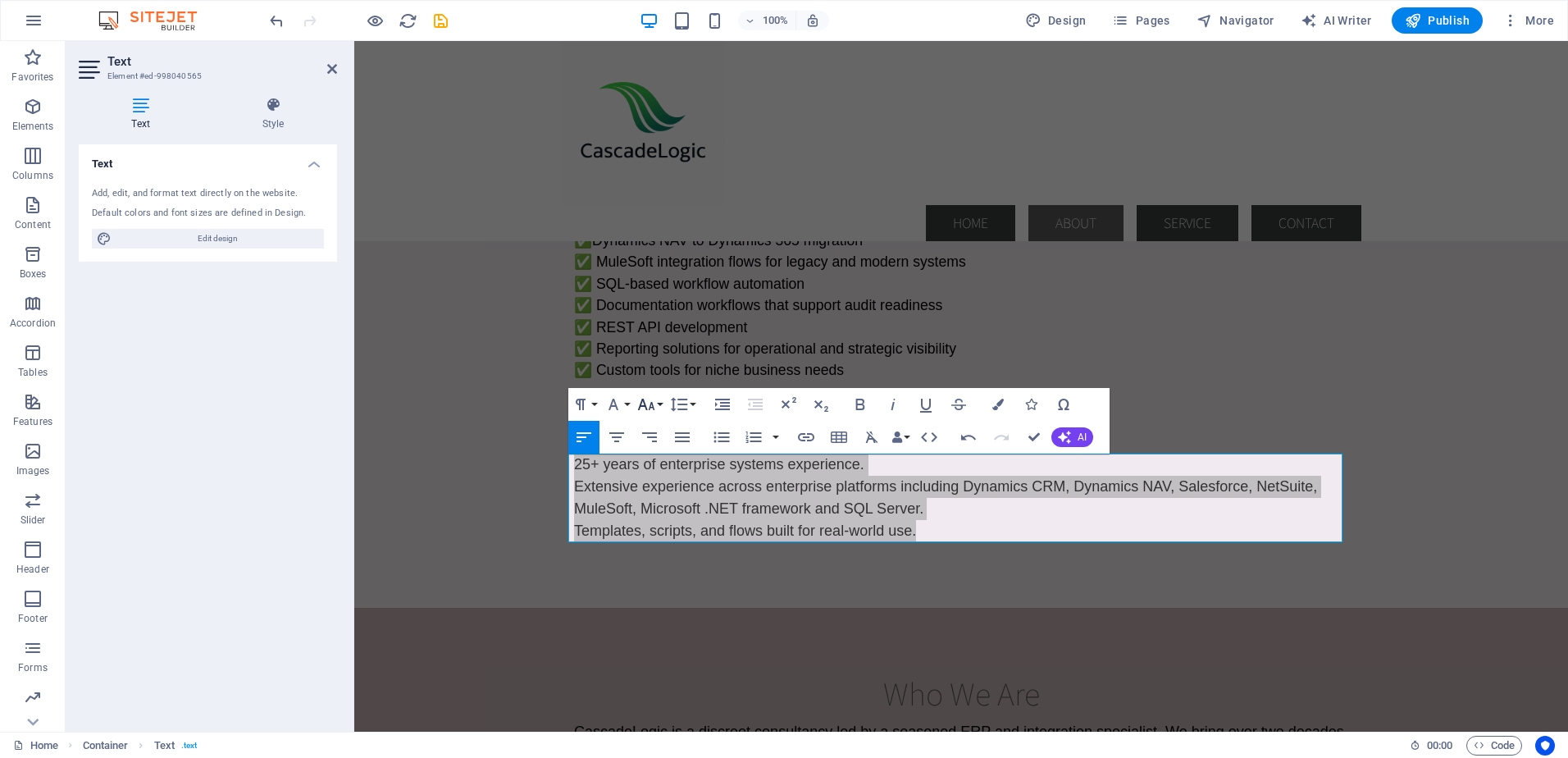
click at [659, 405] on button "Font Size" at bounding box center [650, 404] width 31 height 33
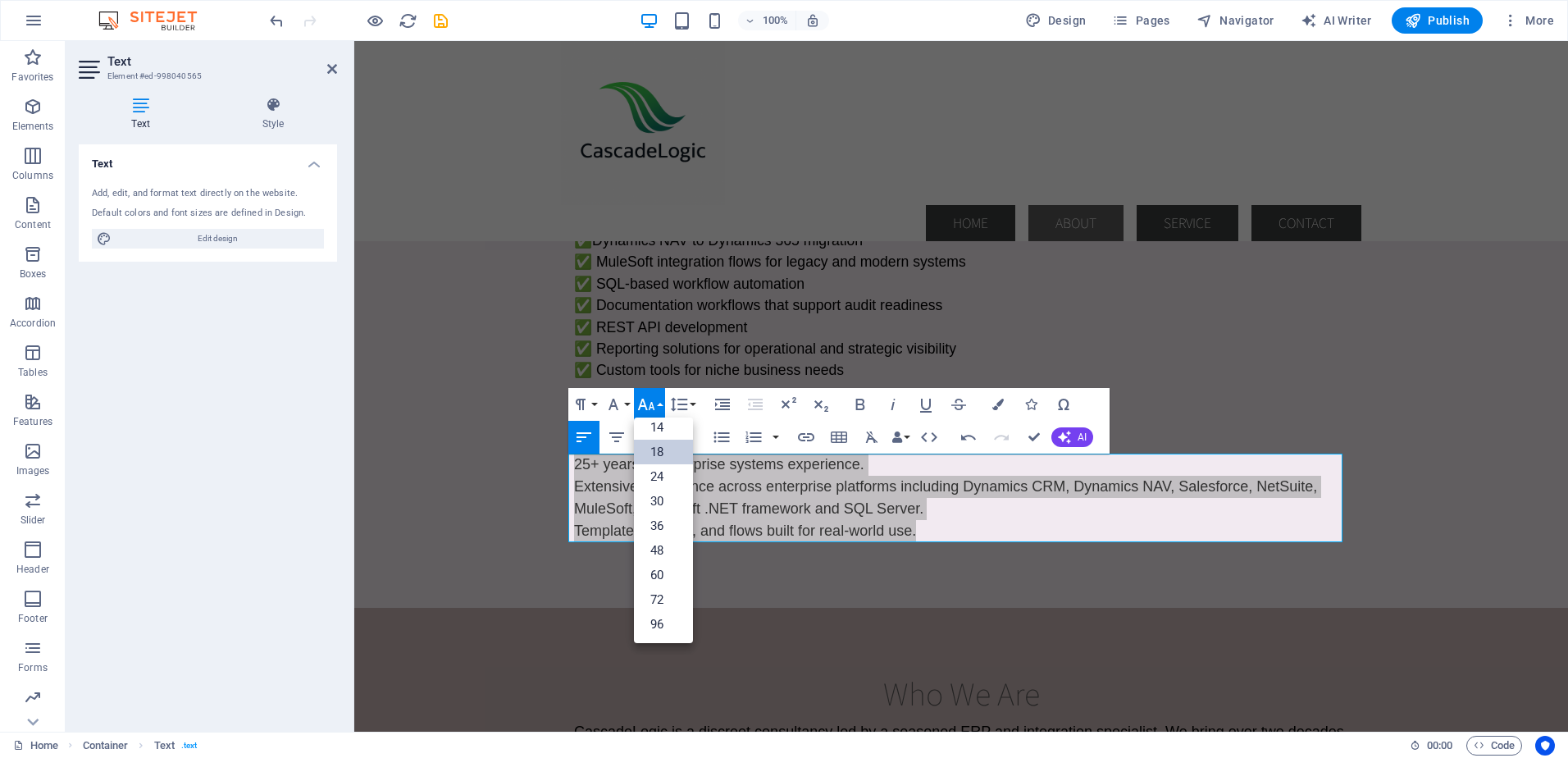
scroll to position [132, 0]
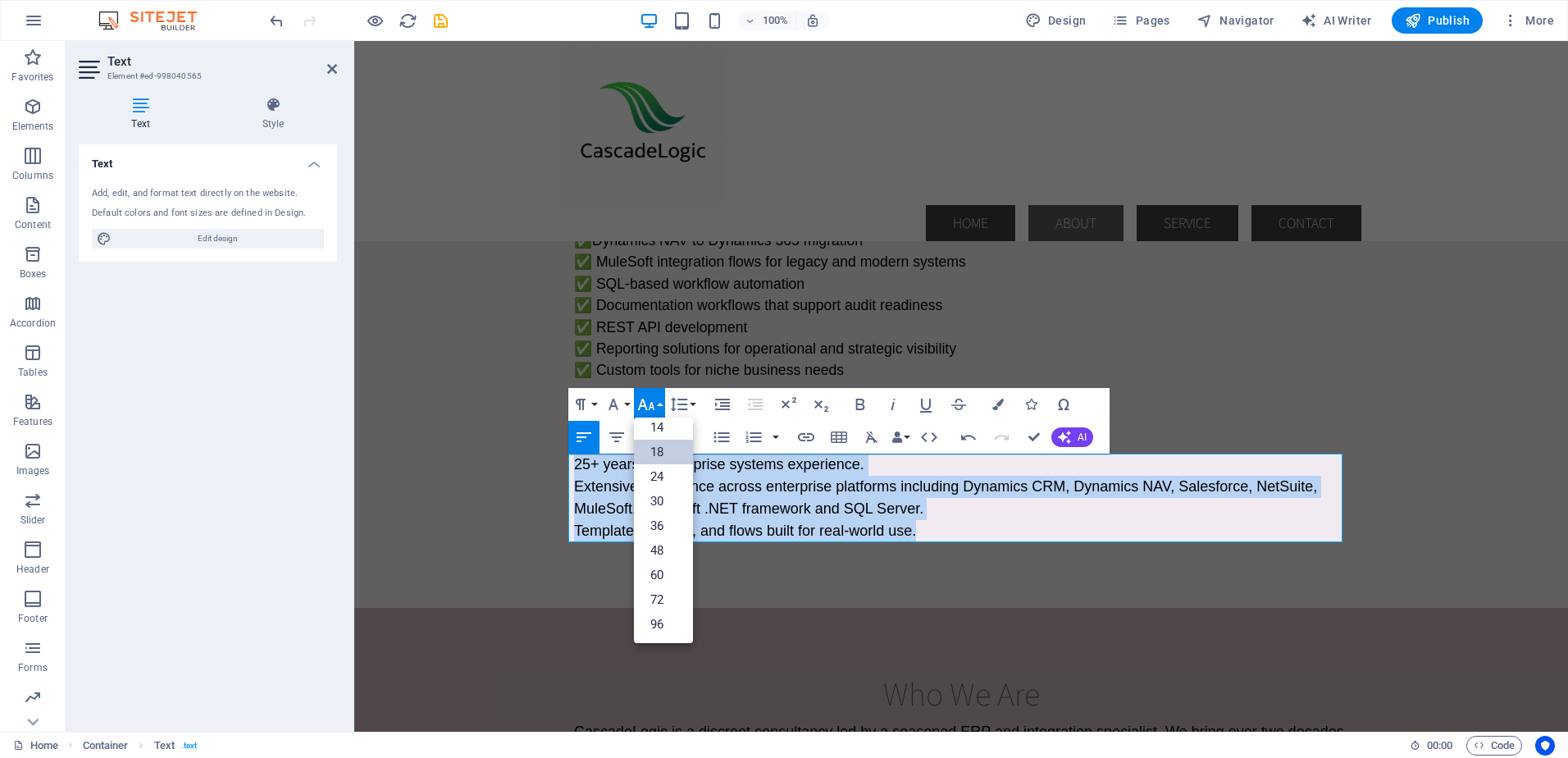
click at [657, 453] on link "18" at bounding box center [664, 452] width 59 height 24
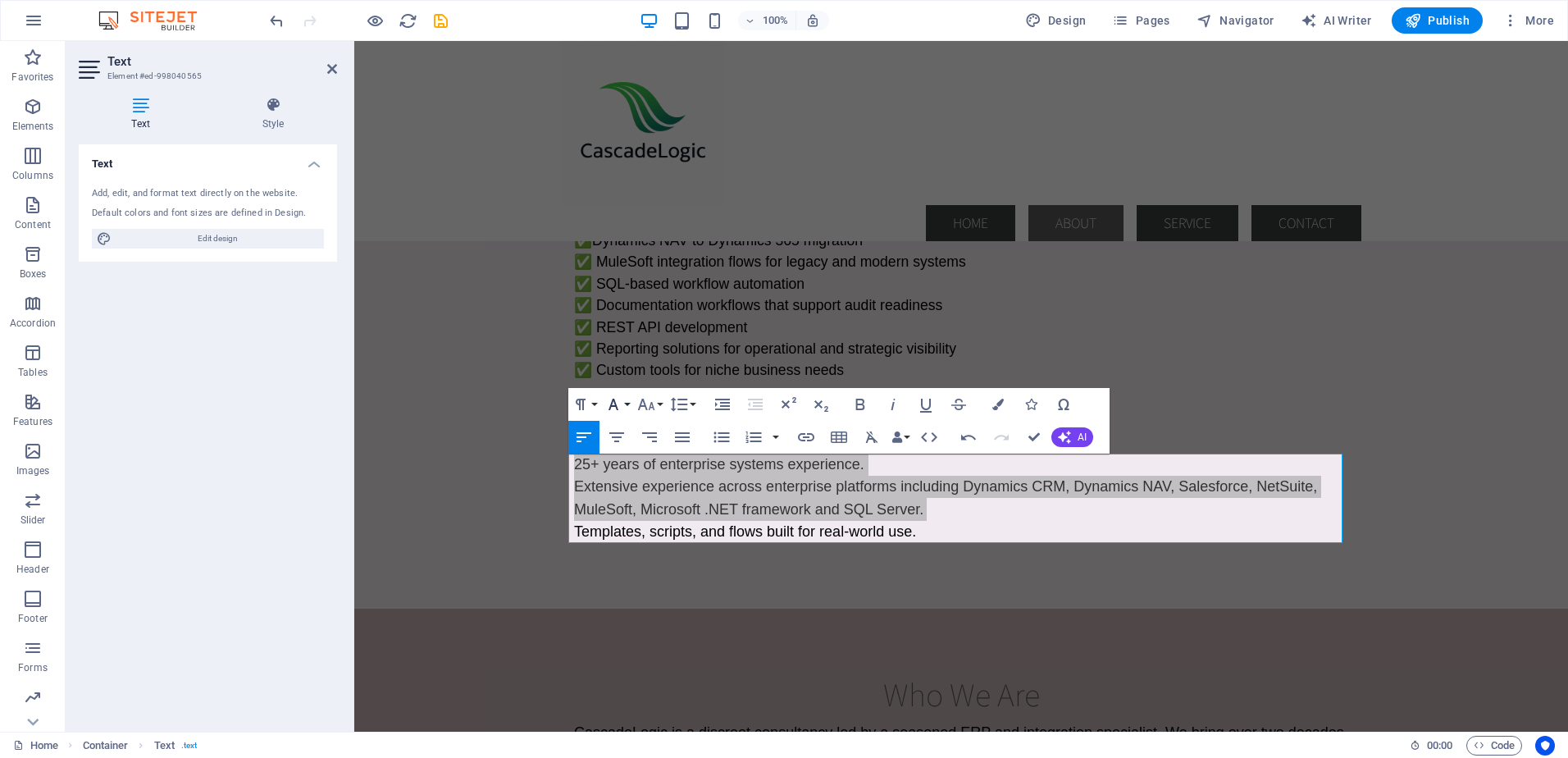
click at [627, 402] on button "Font Family" at bounding box center [617, 404] width 31 height 33
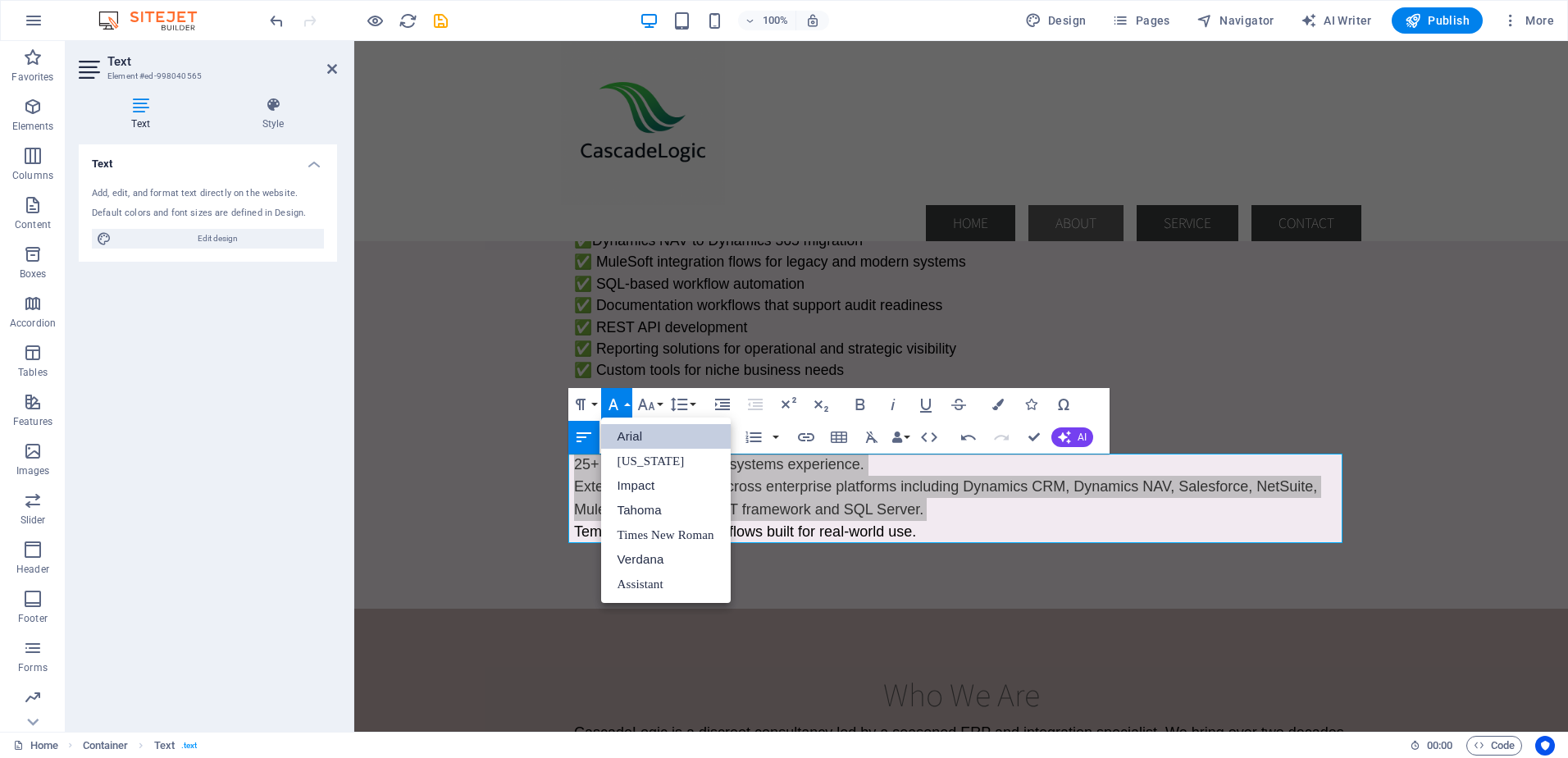
scroll to position [0, 0]
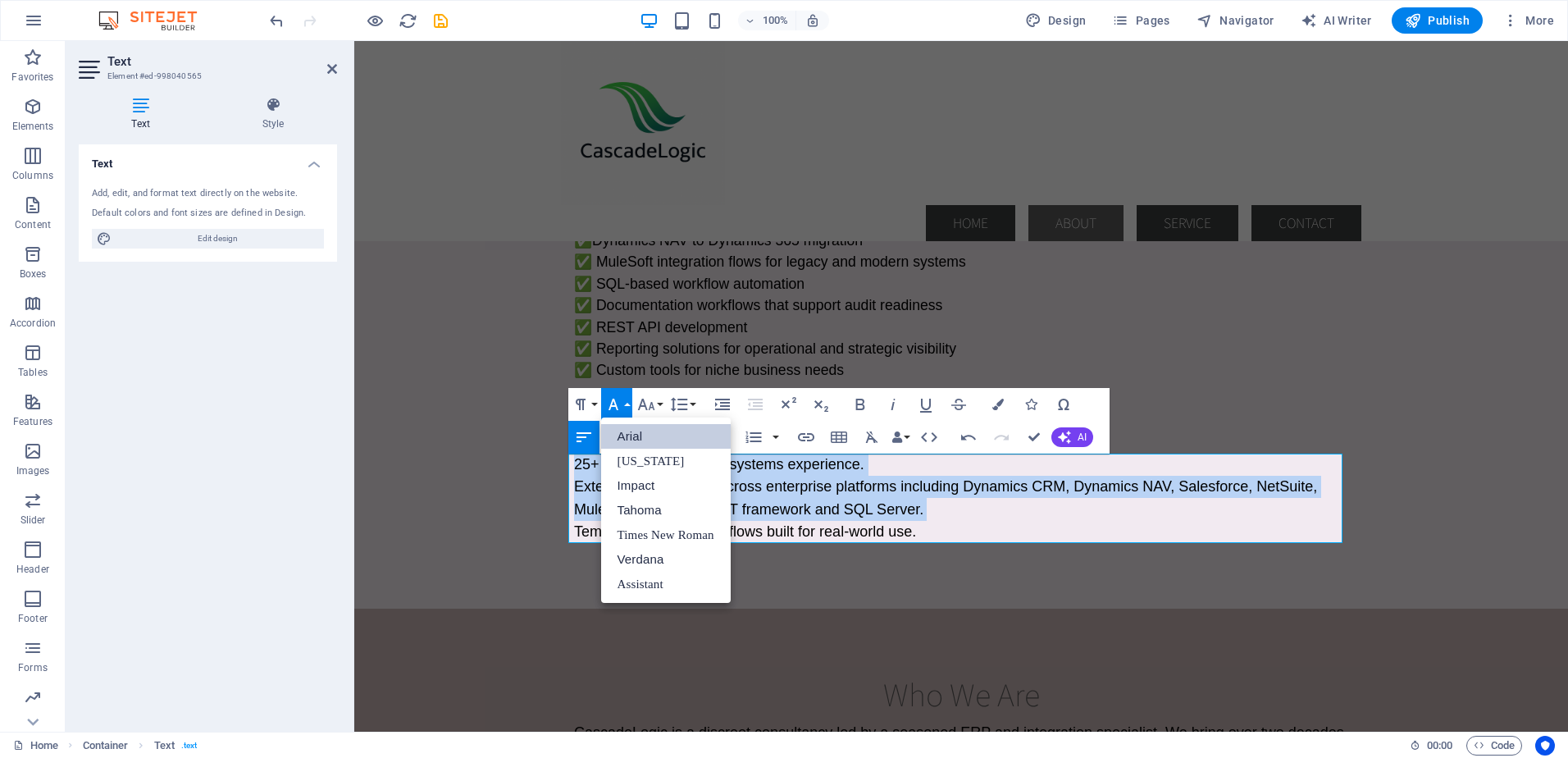
click at [625, 438] on link "Arial" at bounding box center [665, 436] width 129 height 24
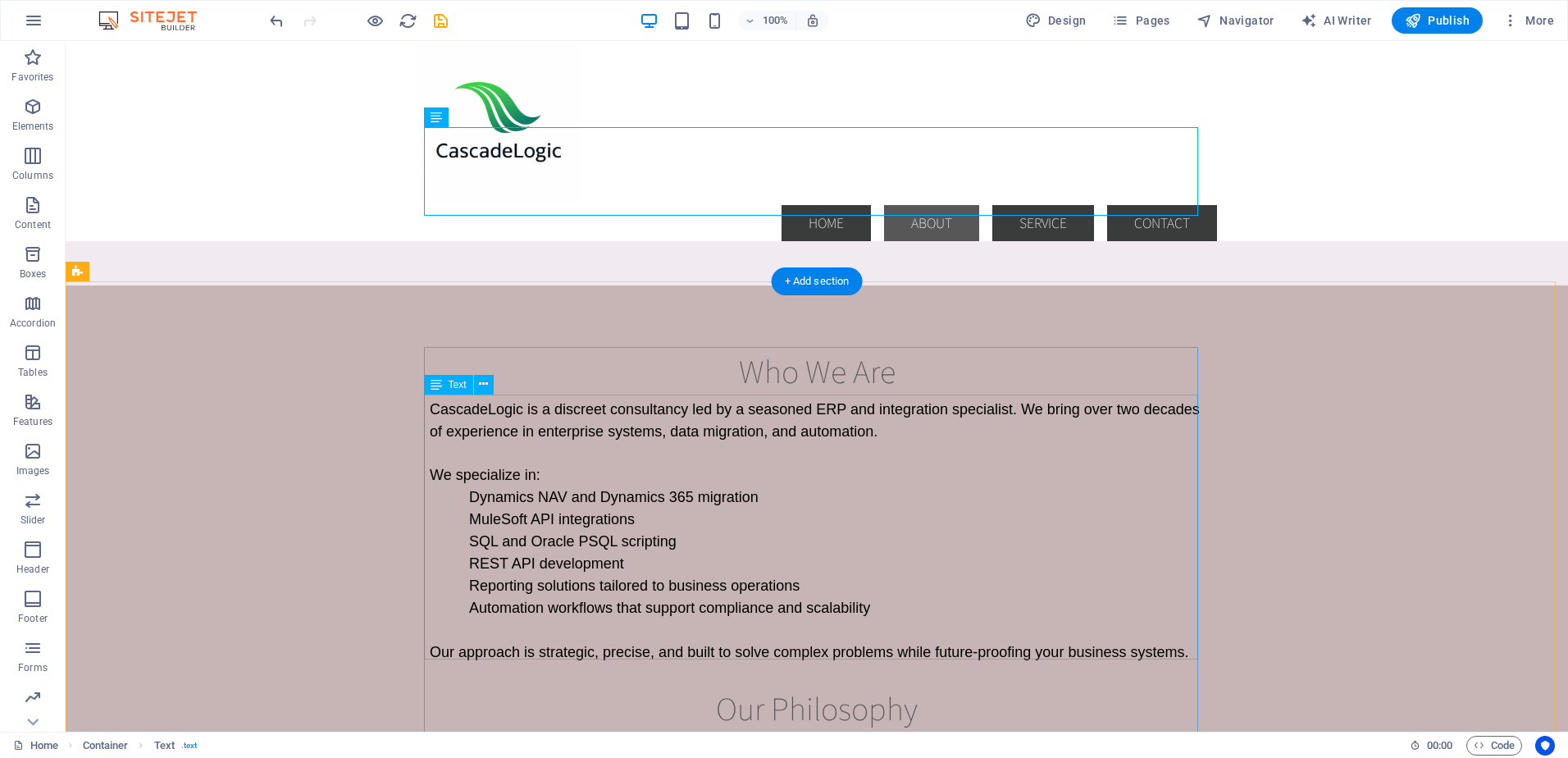
scroll to position [978, 0]
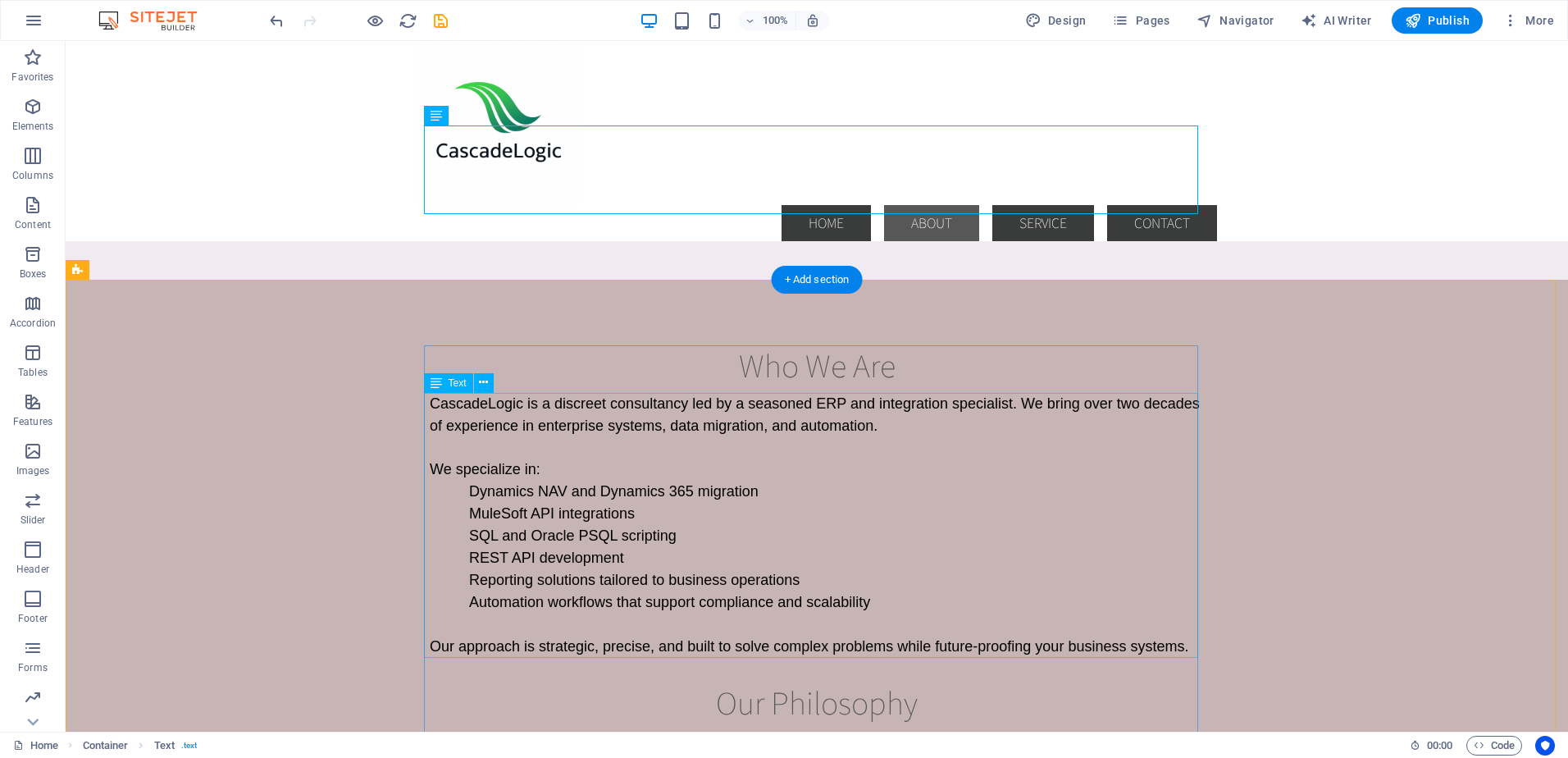
click at [573, 402] on div "CascadeLogic is a discreet consultancy led by a seasoned ERP and integration sp…" at bounding box center [817, 525] width 774 height 265
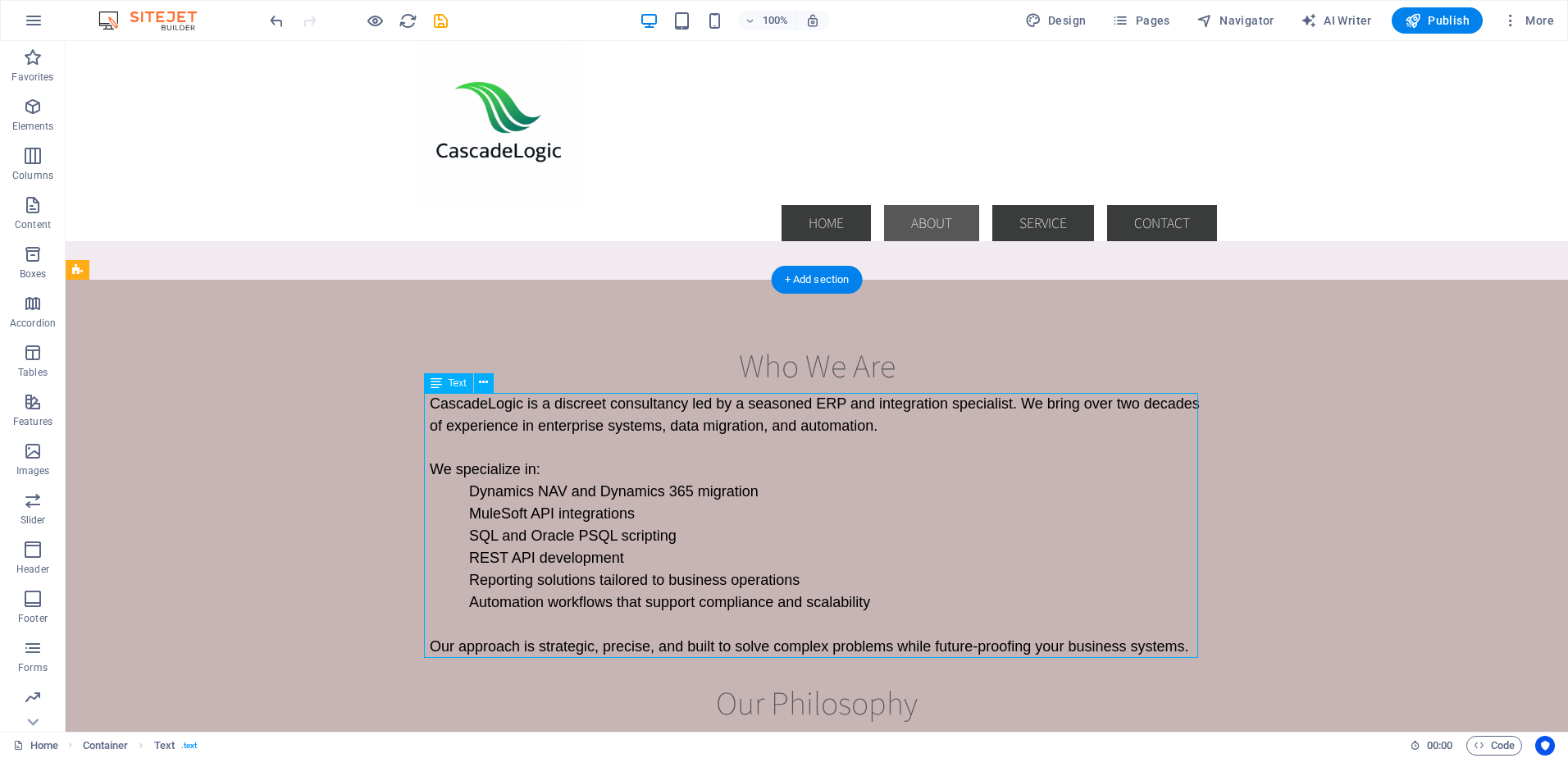
click at [573, 402] on div "CascadeLogic is a discreet consultancy led by a seasoned ERP and integration sp…" at bounding box center [817, 525] width 774 height 265
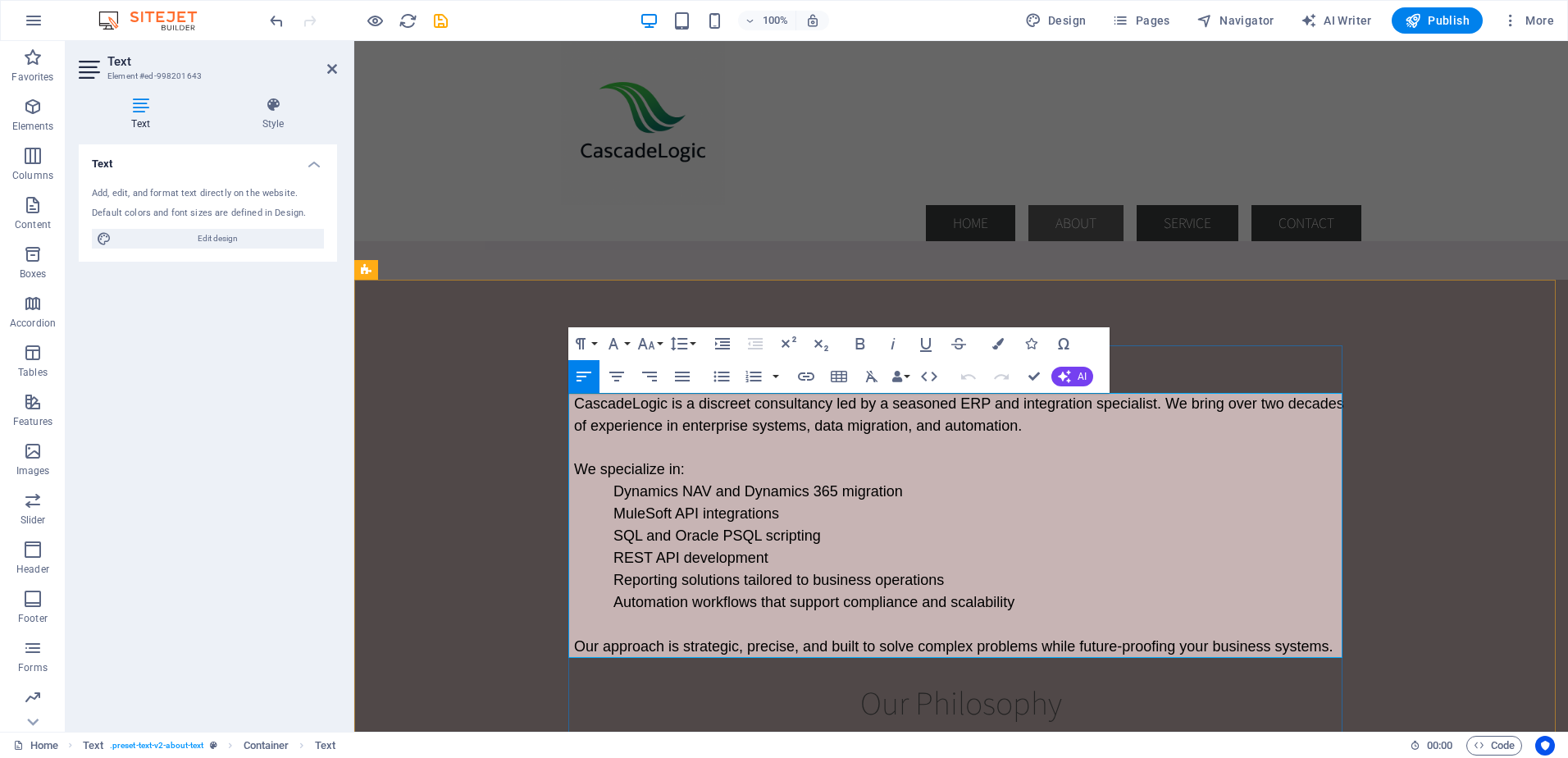
click at [708, 405] on span "CascadeLogic is a discreet consultancy led by a seasoned ERP and integration sp…" at bounding box center [959, 415] width 770 height 38
drag, startPoint x: 620, startPoint y: 406, endPoint x: 781, endPoint y: 492, distance: 182.5
click at [781, 492] on span "Dynamics NAV and Dynamics 365 migration" at bounding box center [758, 491] width 289 height 17
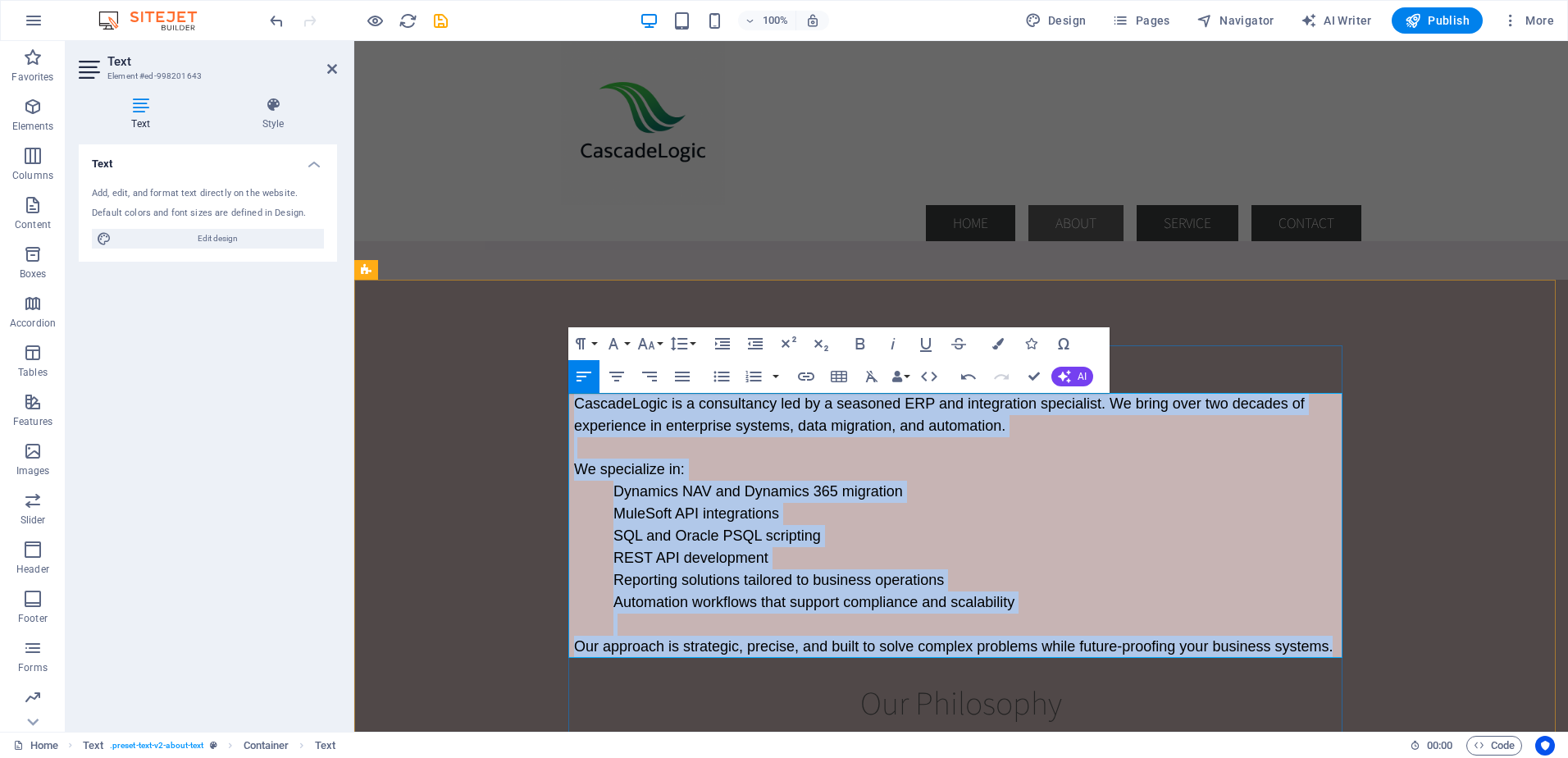
drag, startPoint x: 572, startPoint y: 400, endPoint x: 1330, endPoint y: 657, distance: 800.4
click at [1330, 657] on div "CascadeLogic is a consultancy led by a seasoned ERP and integration specialist.…" at bounding box center [961, 525] width 774 height 265
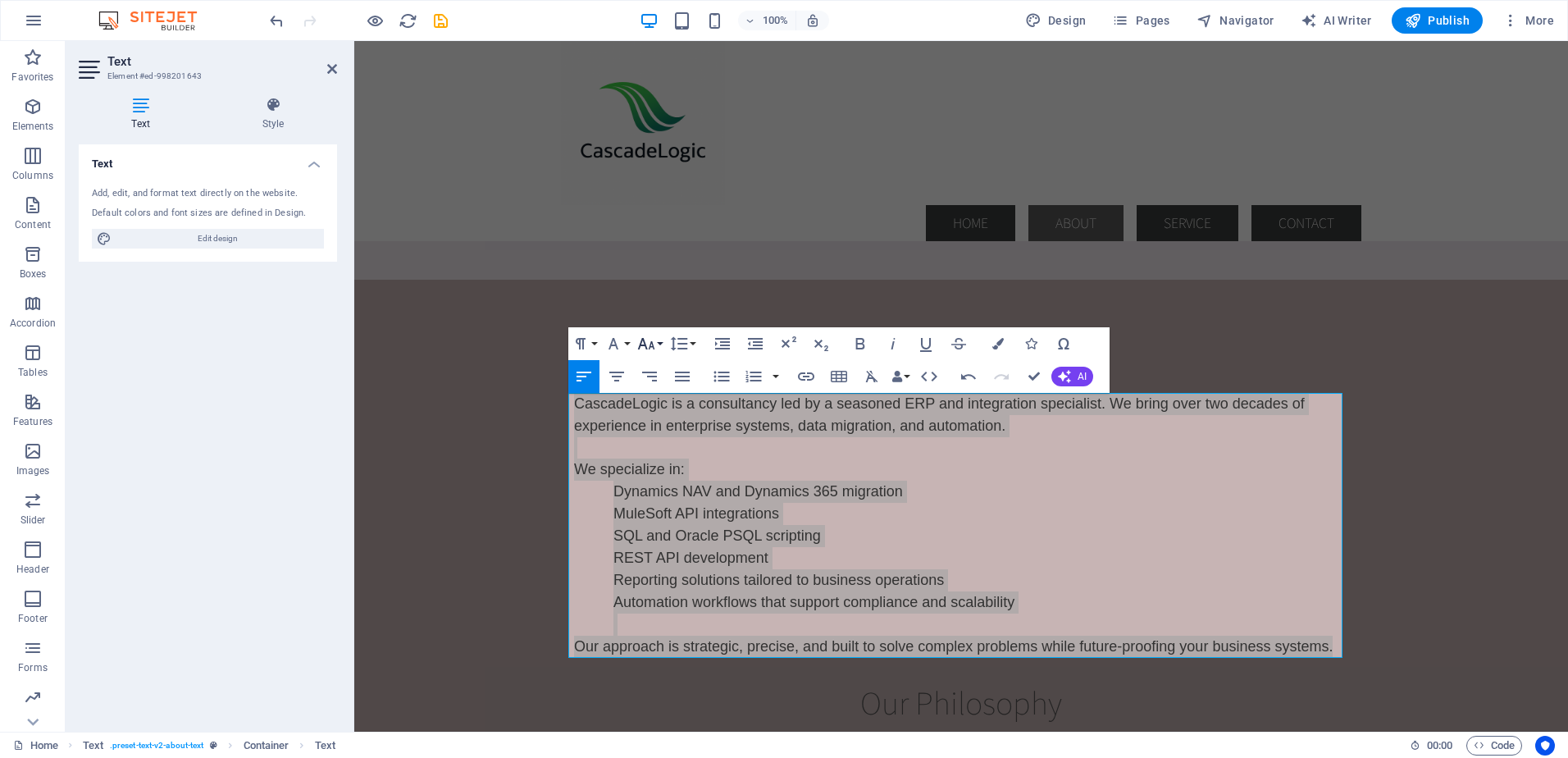
click at [656, 336] on button "Font Size" at bounding box center [650, 344] width 31 height 33
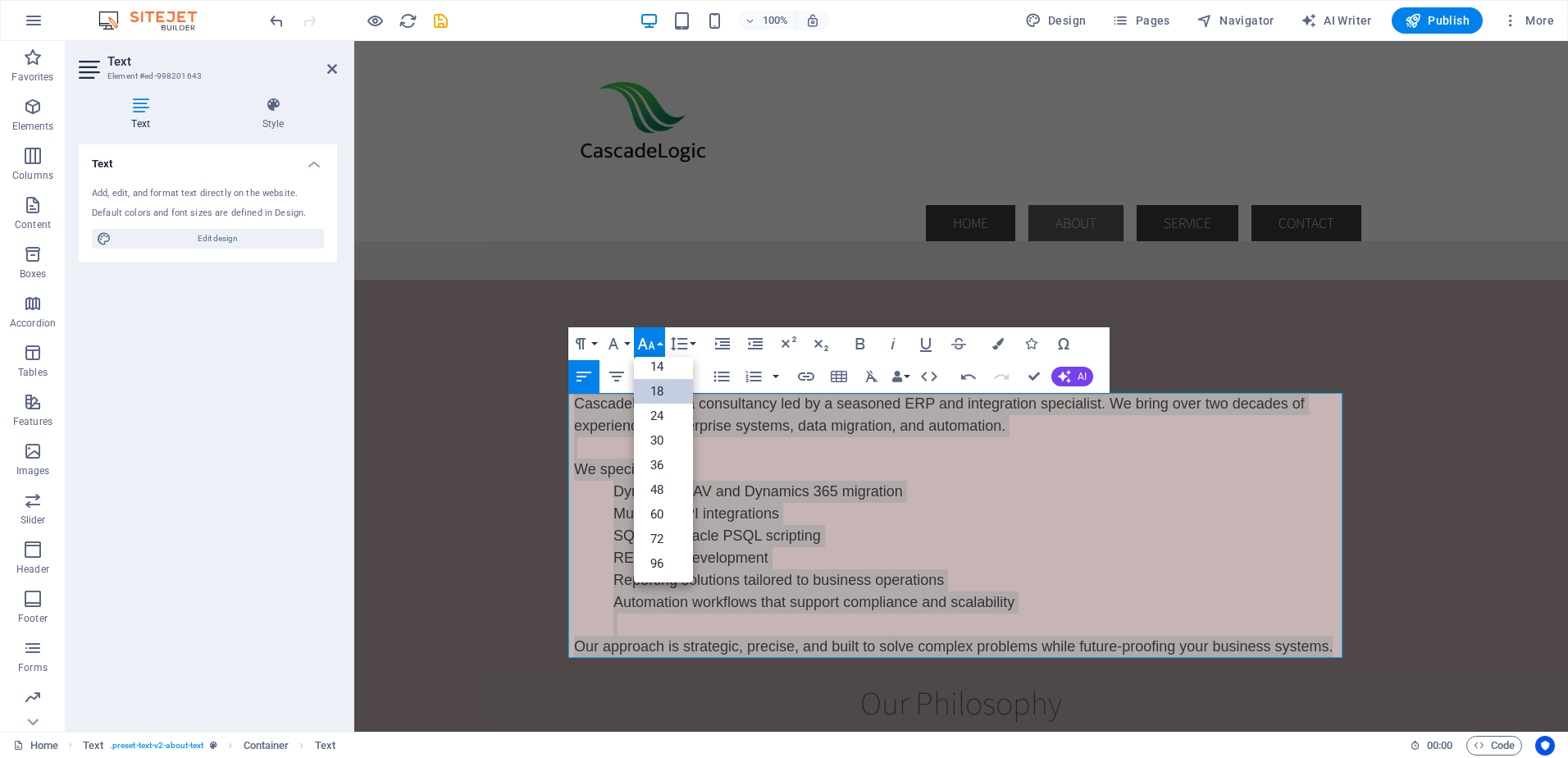
scroll to position [132, 0]
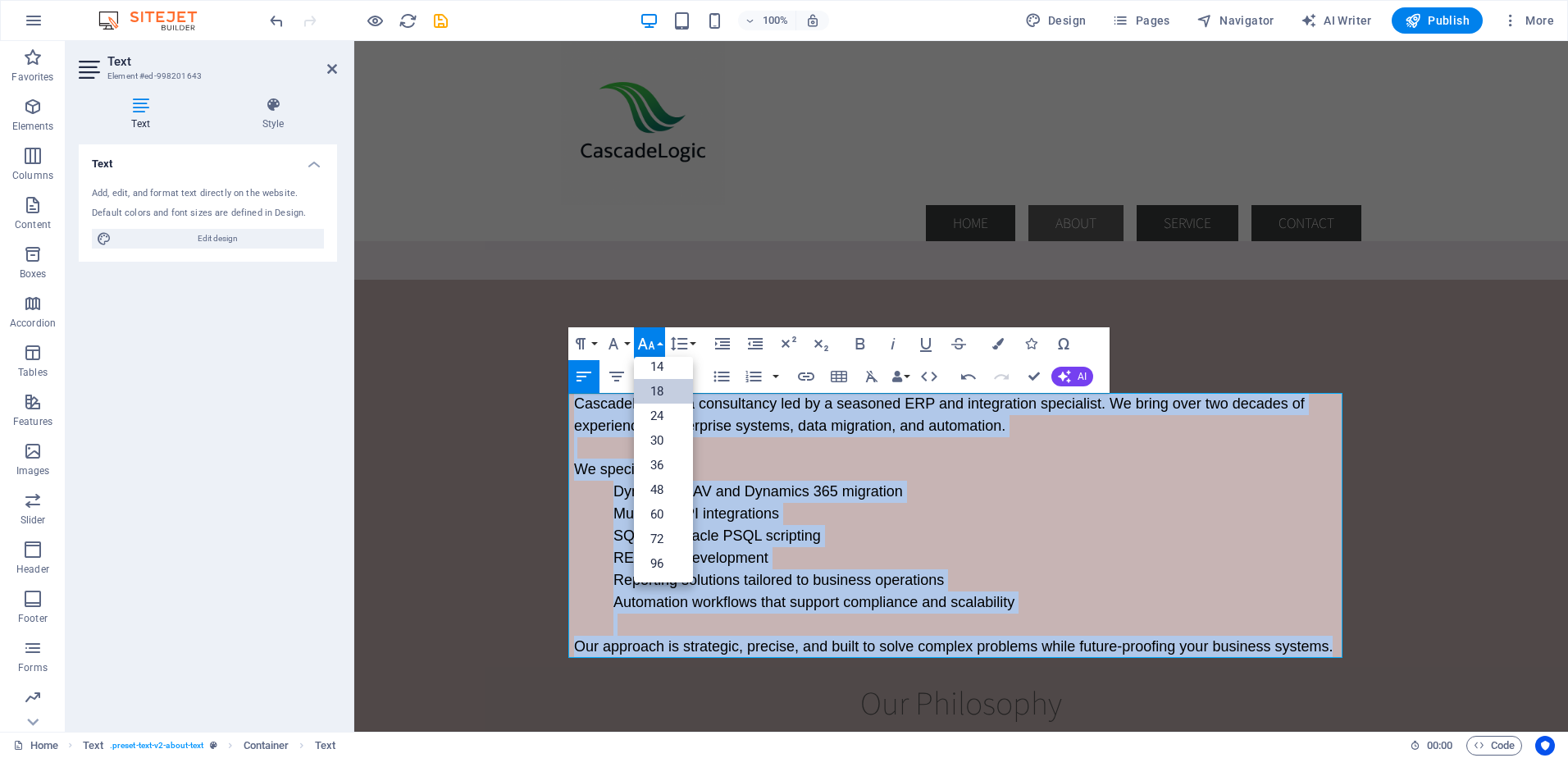
click at [658, 389] on link "18" at bounding box center [664, 391] width 59 height 24
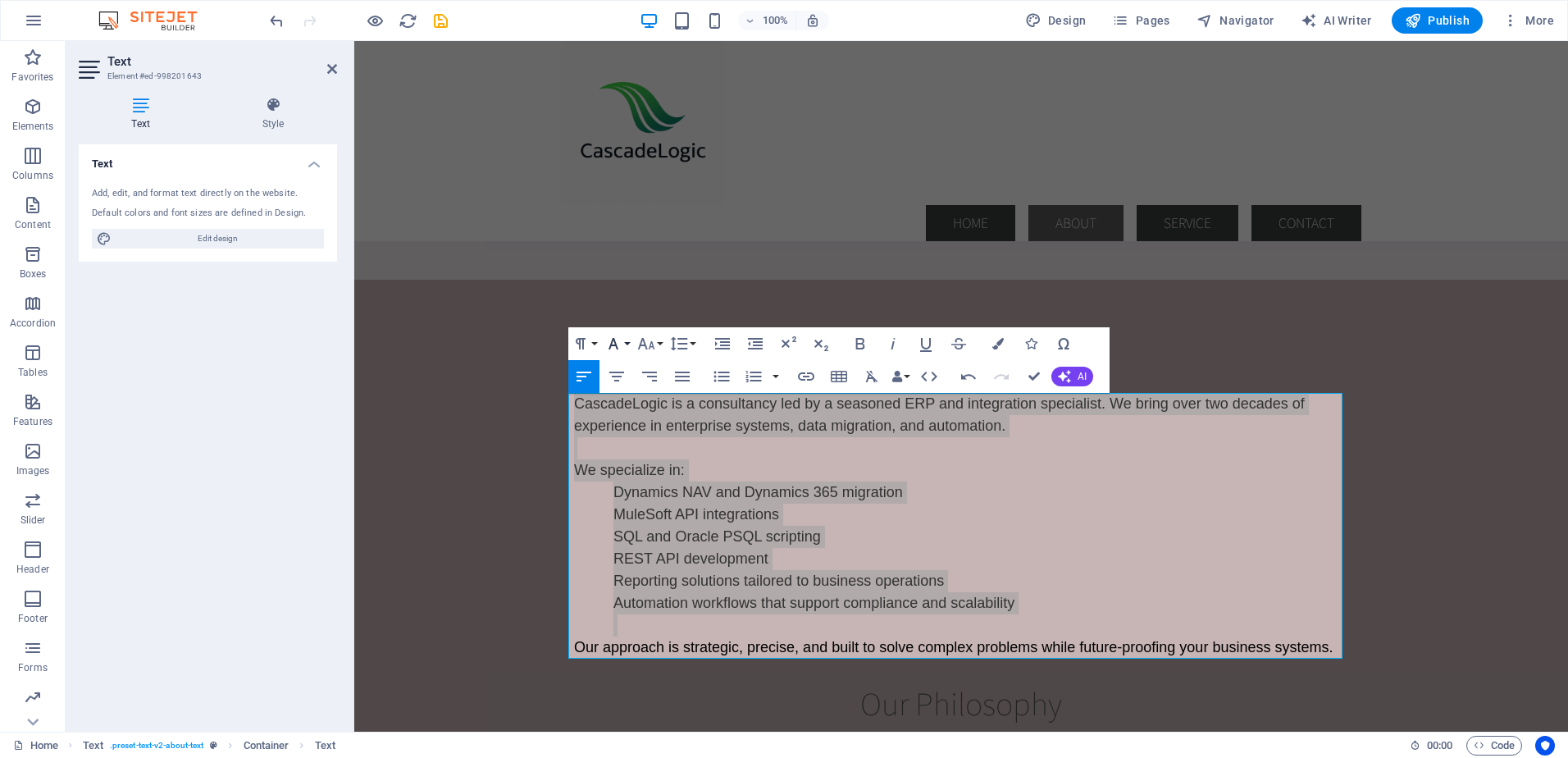
click at [628, 343] on button "Font Family" at bounding box center [617, 344] width 31 height 33
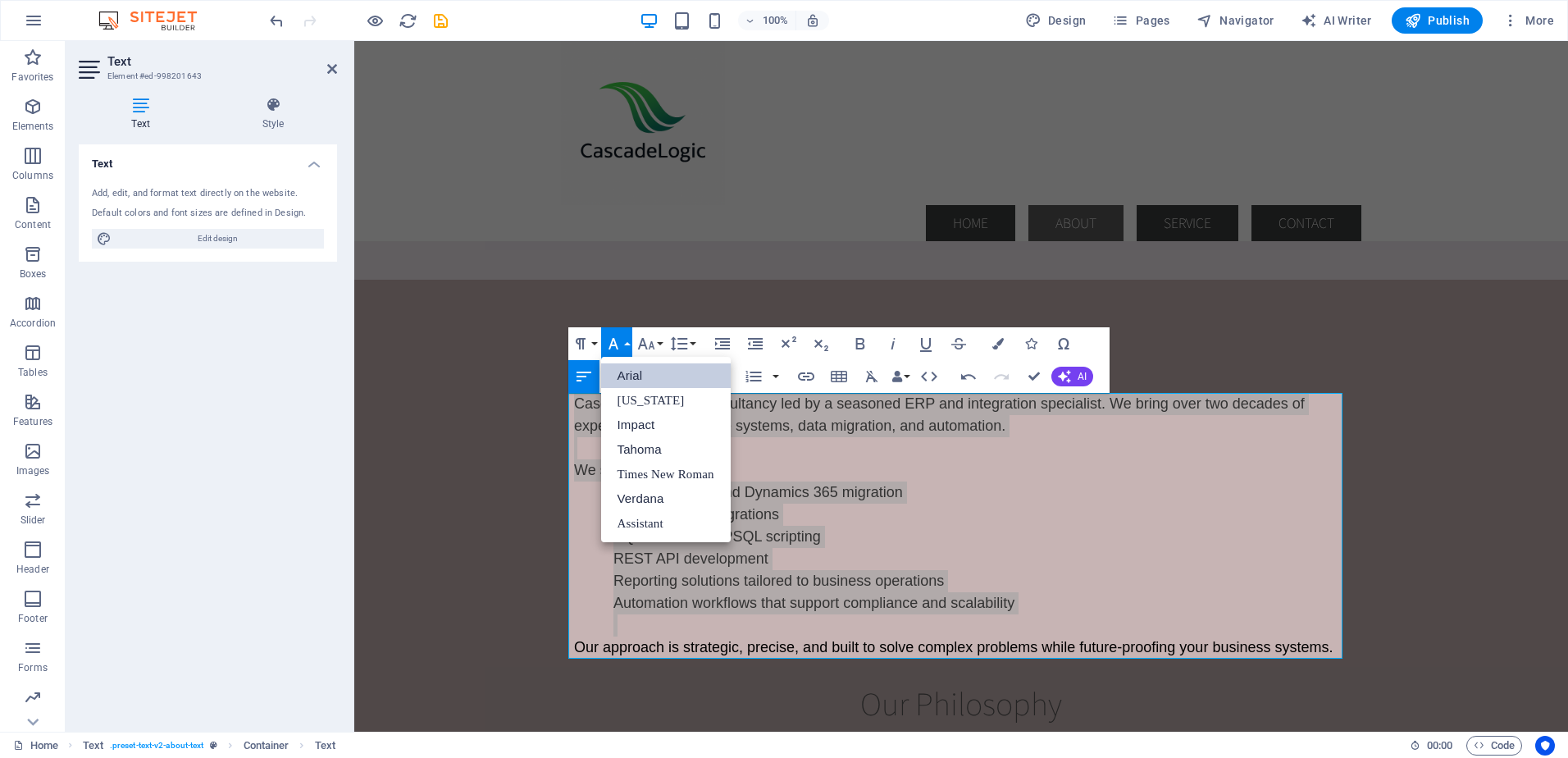
scroll to position [0, 0]
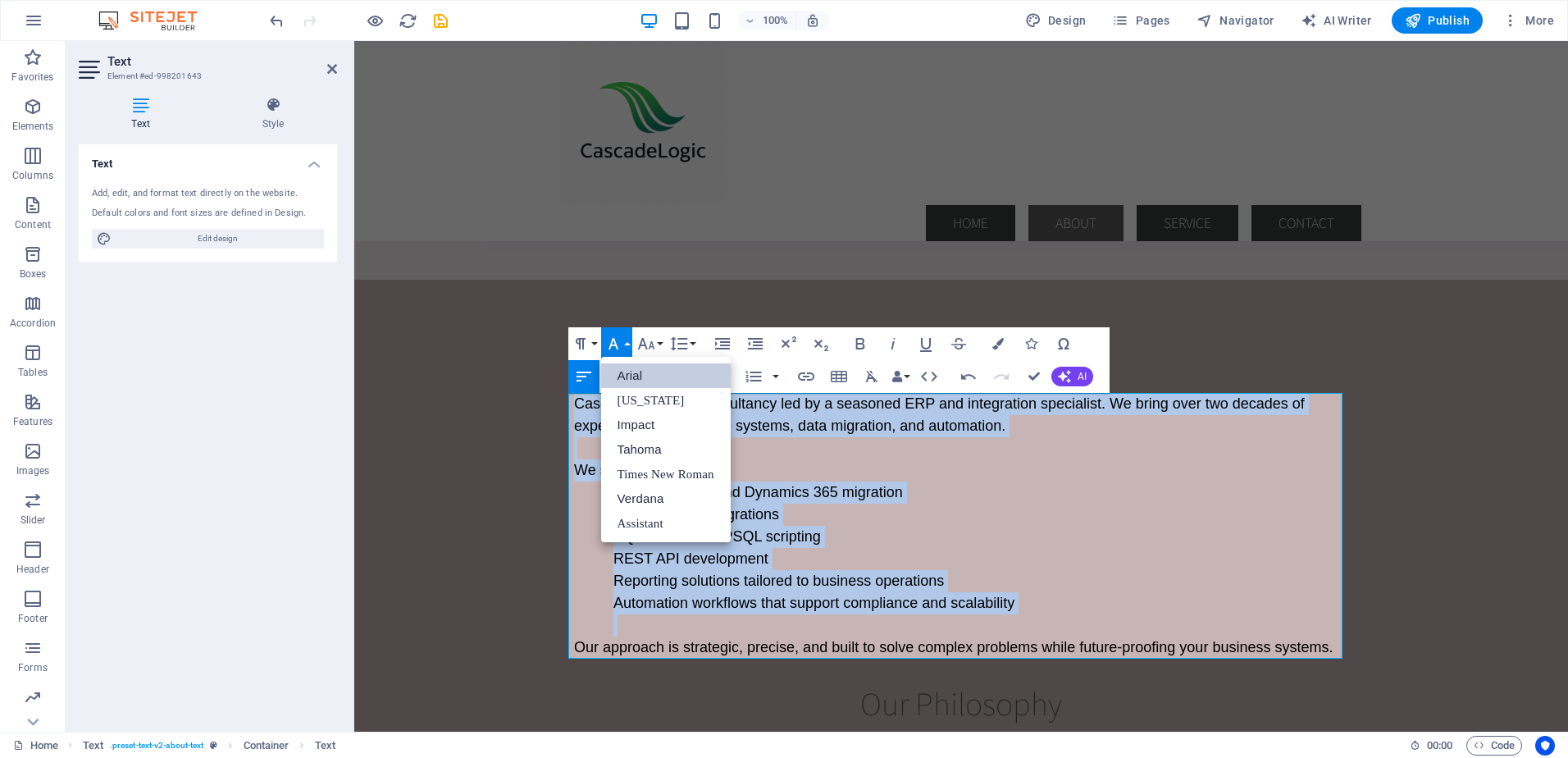
click at [626, 377] on link "Arial" at bounding box center [665, 376] width 129 height 24
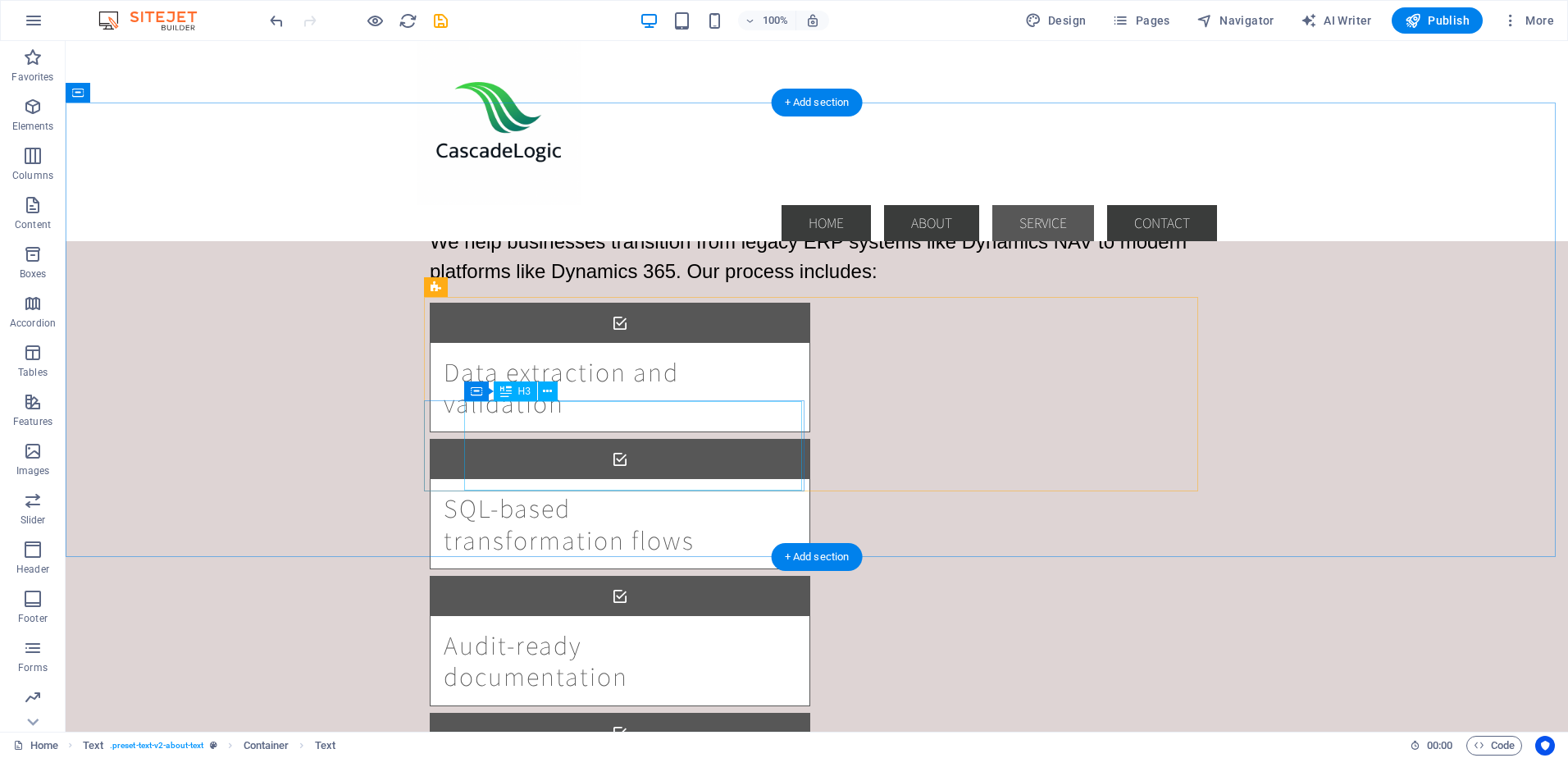
scroll to position [1716, 0]
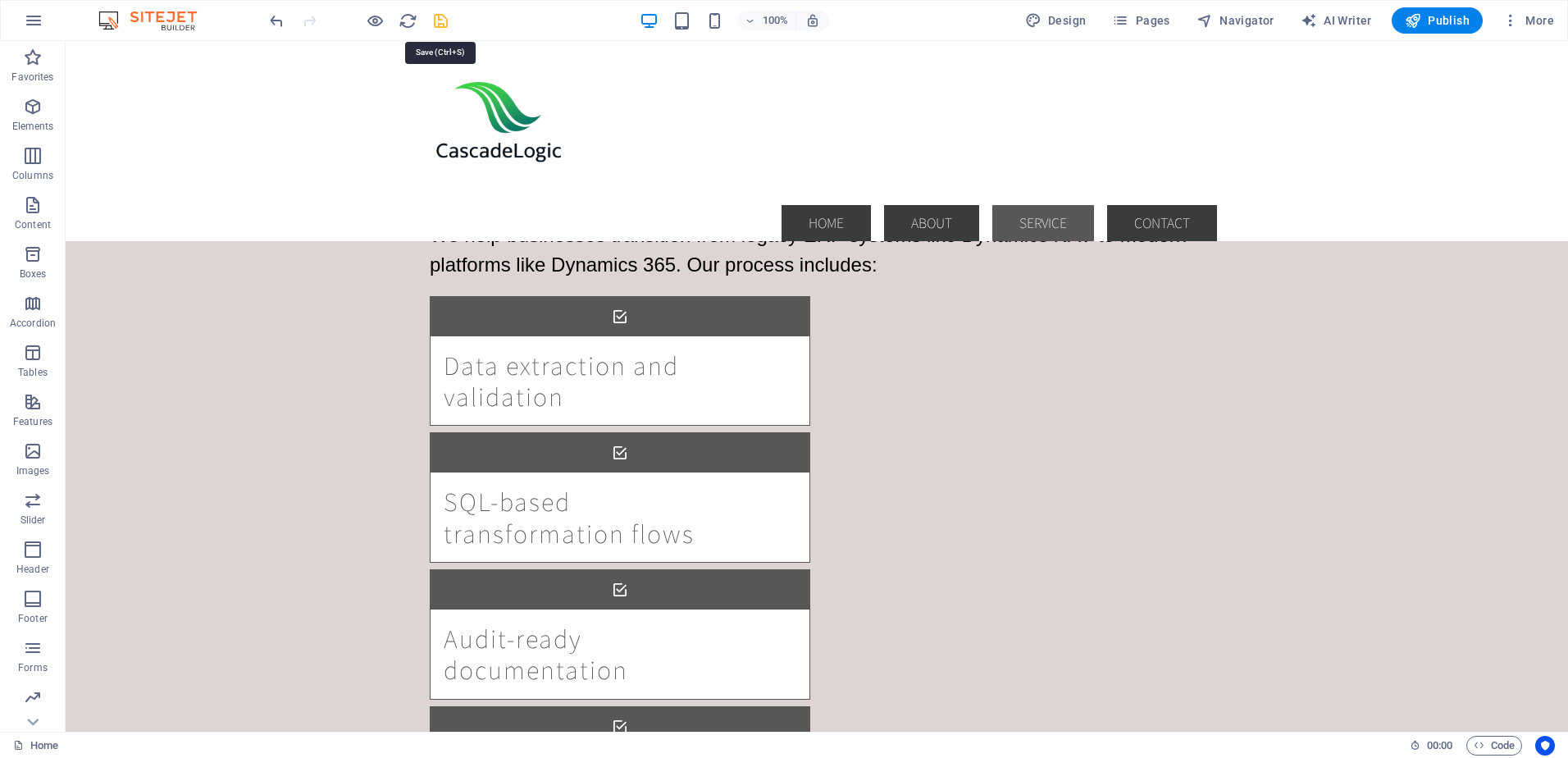
click at [442, 17] on icon "save" at bounding box center [440, 21] width 19 height 19
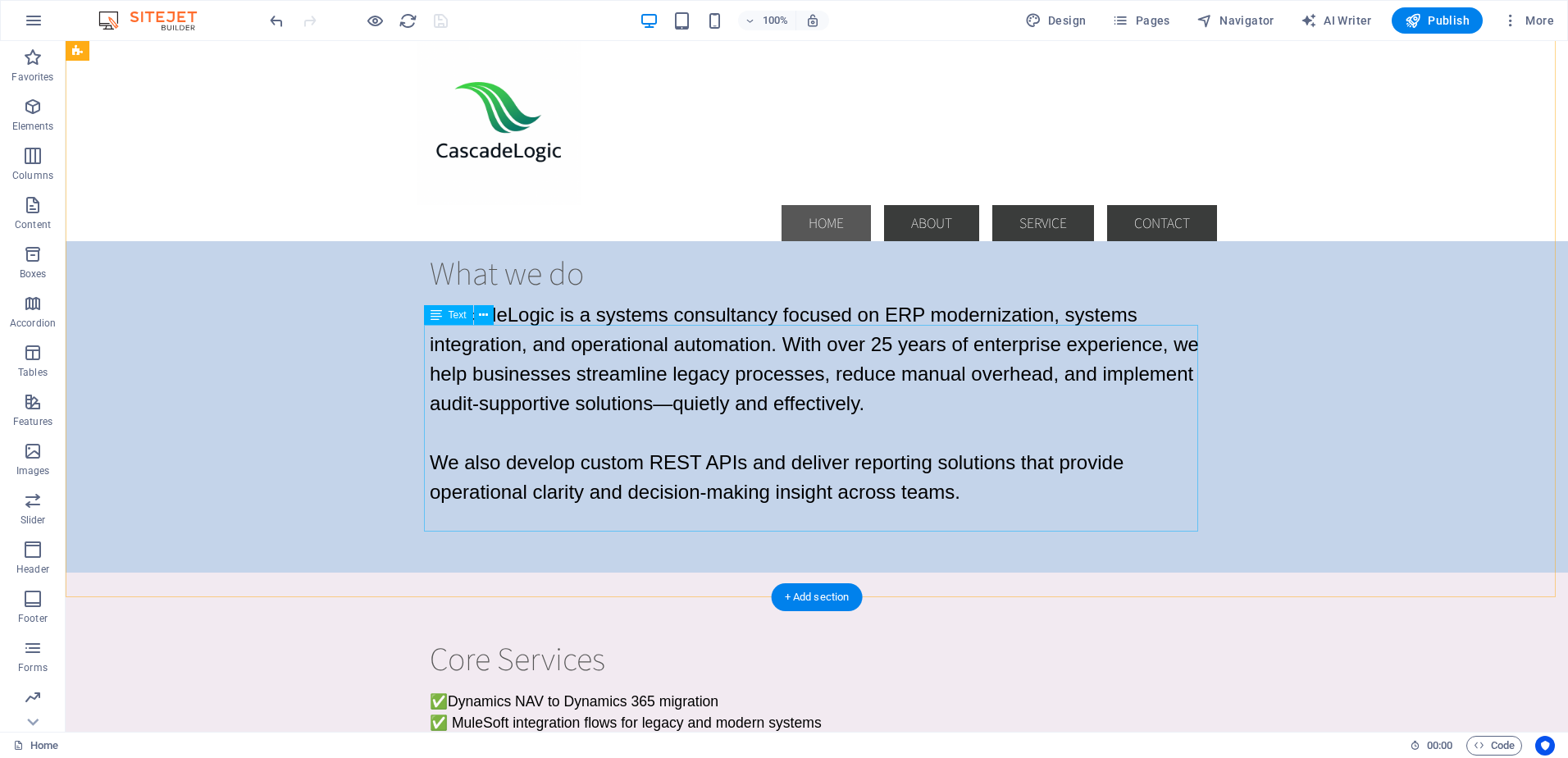
scroll to position [164, 0]
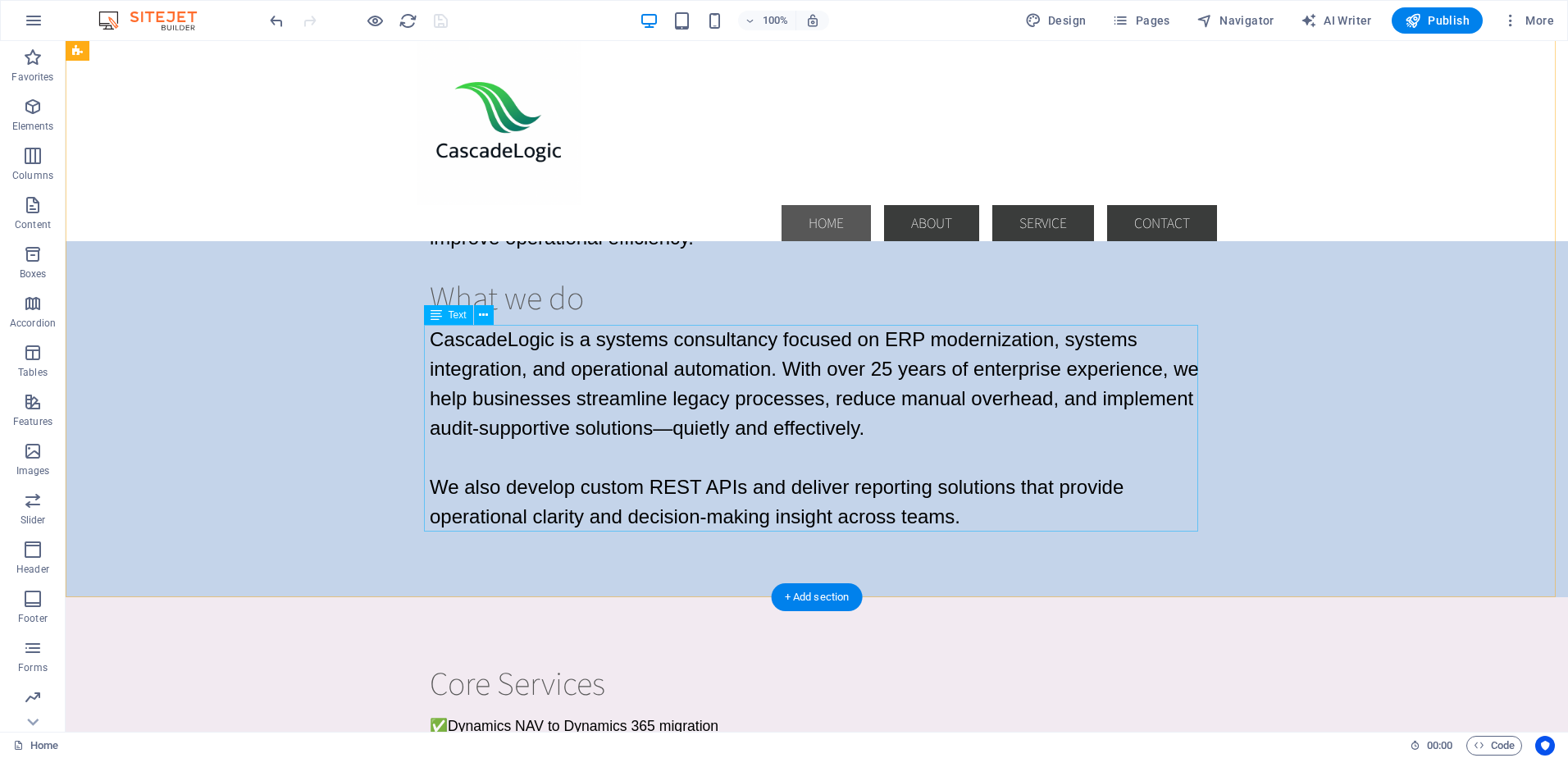
click at [638, 342] on div "CascadeLogic is a systems consultancy focused on ERP modernization, systems int…" at bounding box center [817, 429] width 774 height 207
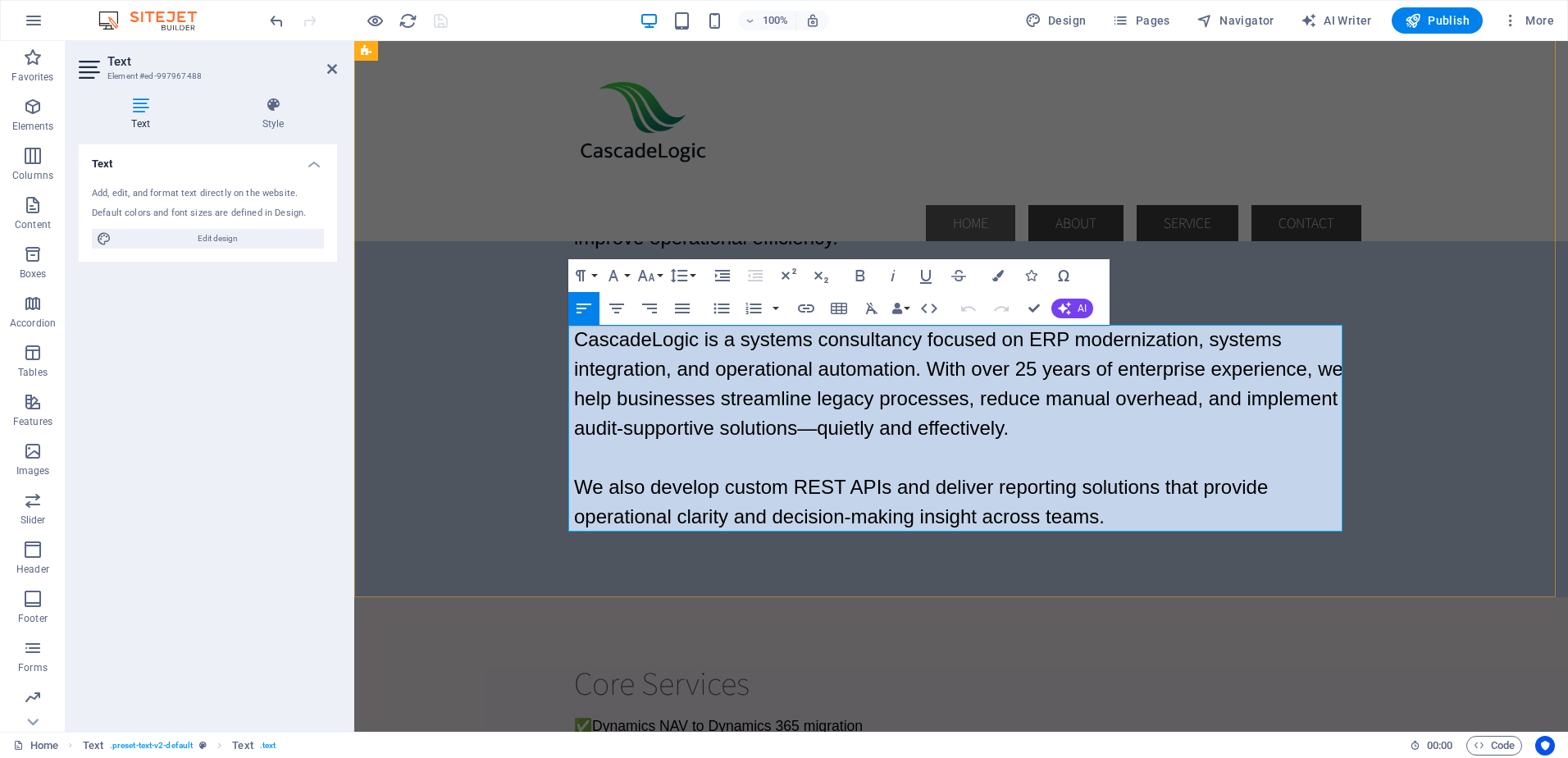
click at [750, 341] on span "CascadeLogic is a systems consultancy focused on ERP modernization, systems int…" at bounding box center [958, 383] width 769 height 110
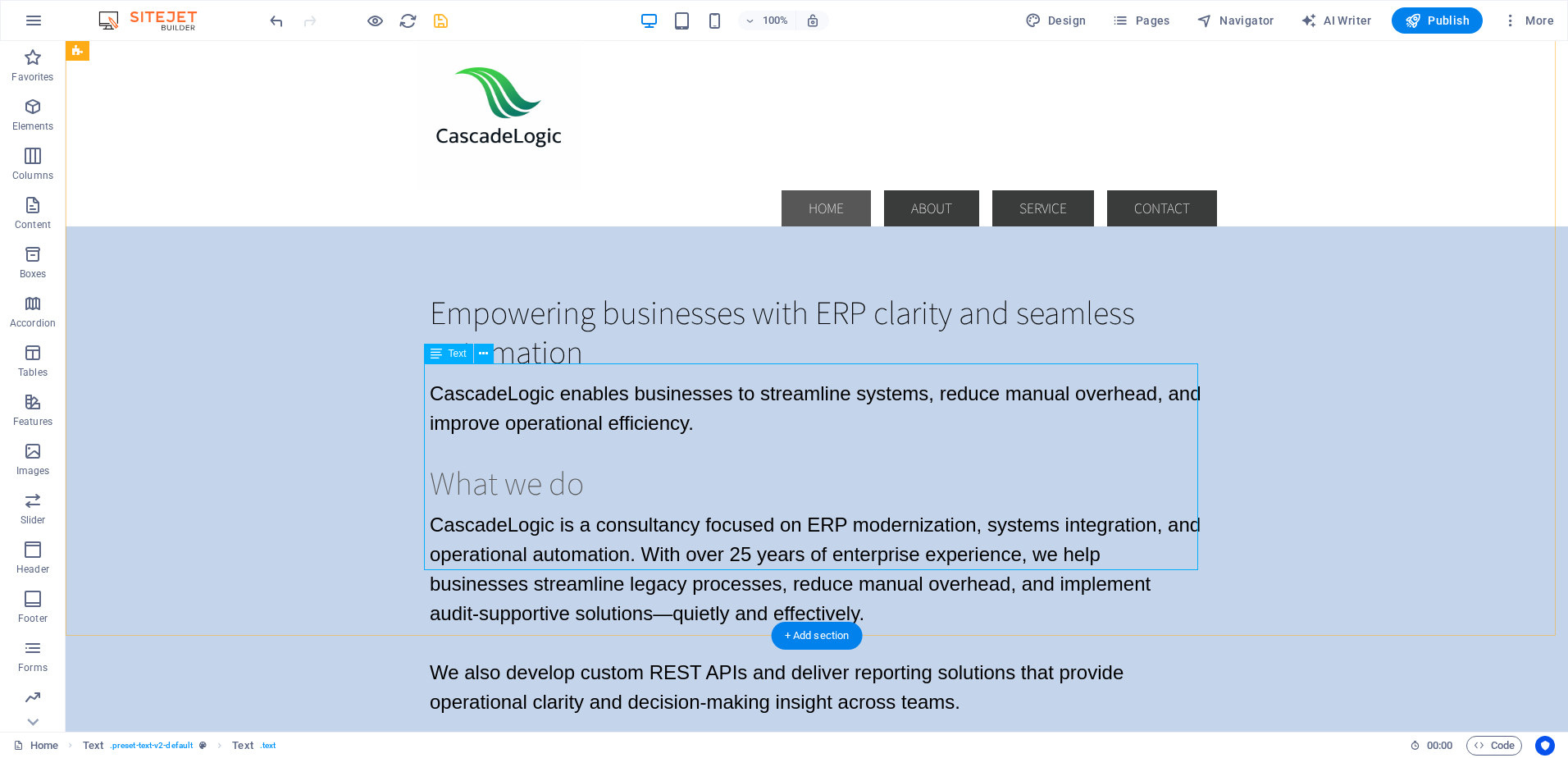
scroll to position [0, 0]
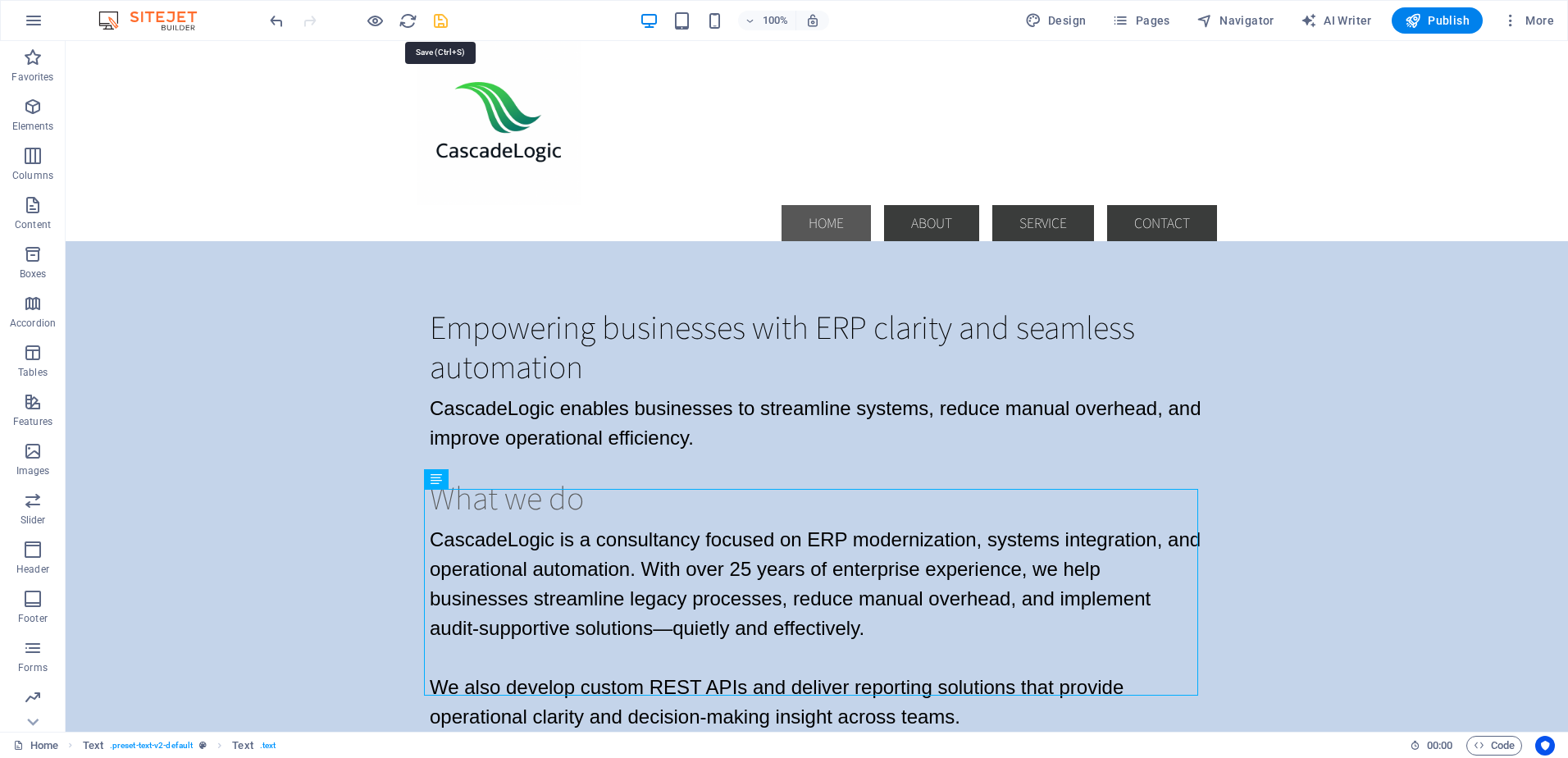
click at [441, 20] on icon "save" at bounding box center [440, 21] width 19 height 19
checkbox input "false"
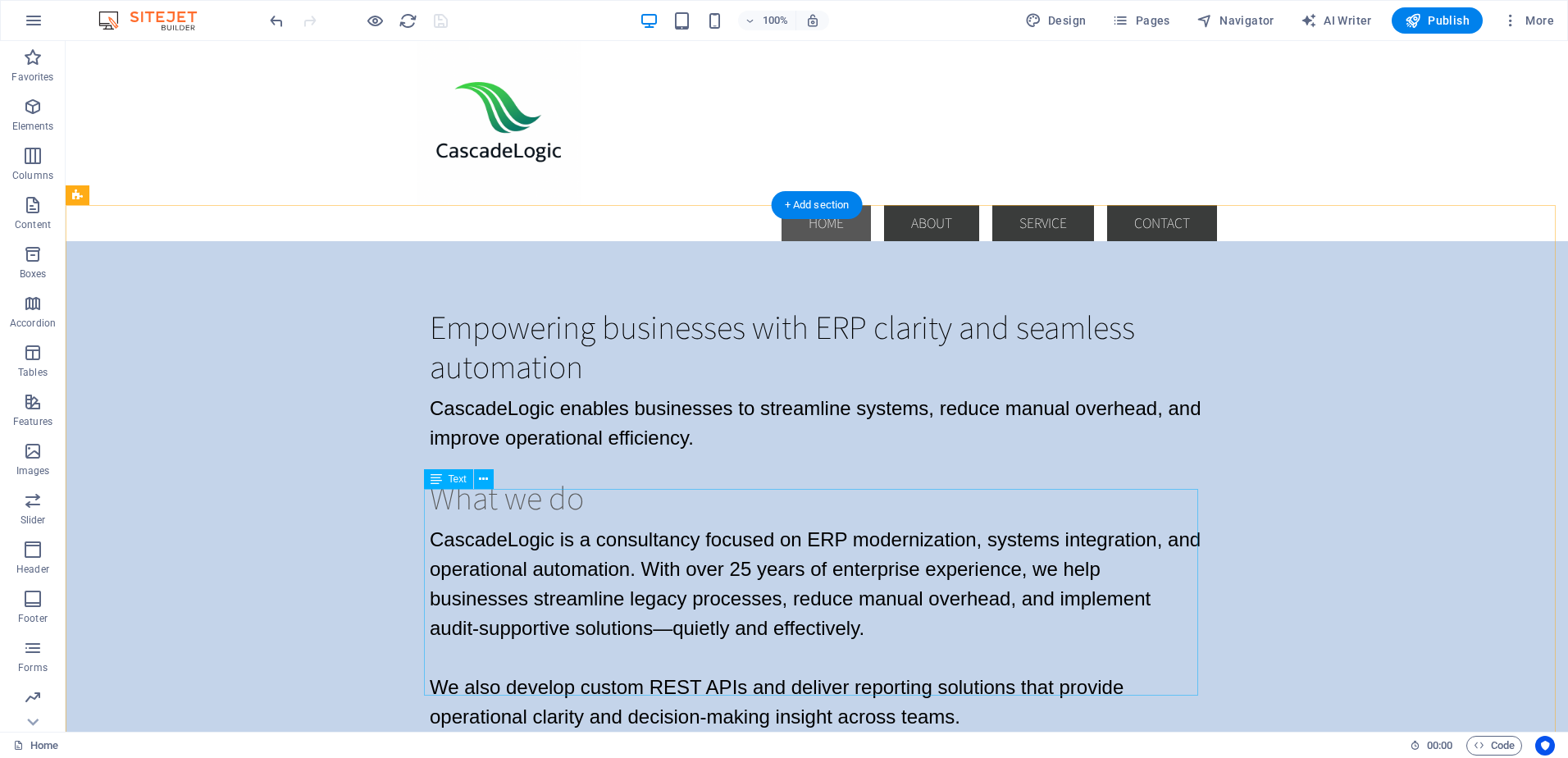
click at [623, 525] on div "CascadeLogic is a consultancy focused on ERP modernization, systems integration…" at bounding box center [817, 628] width 774 height 207
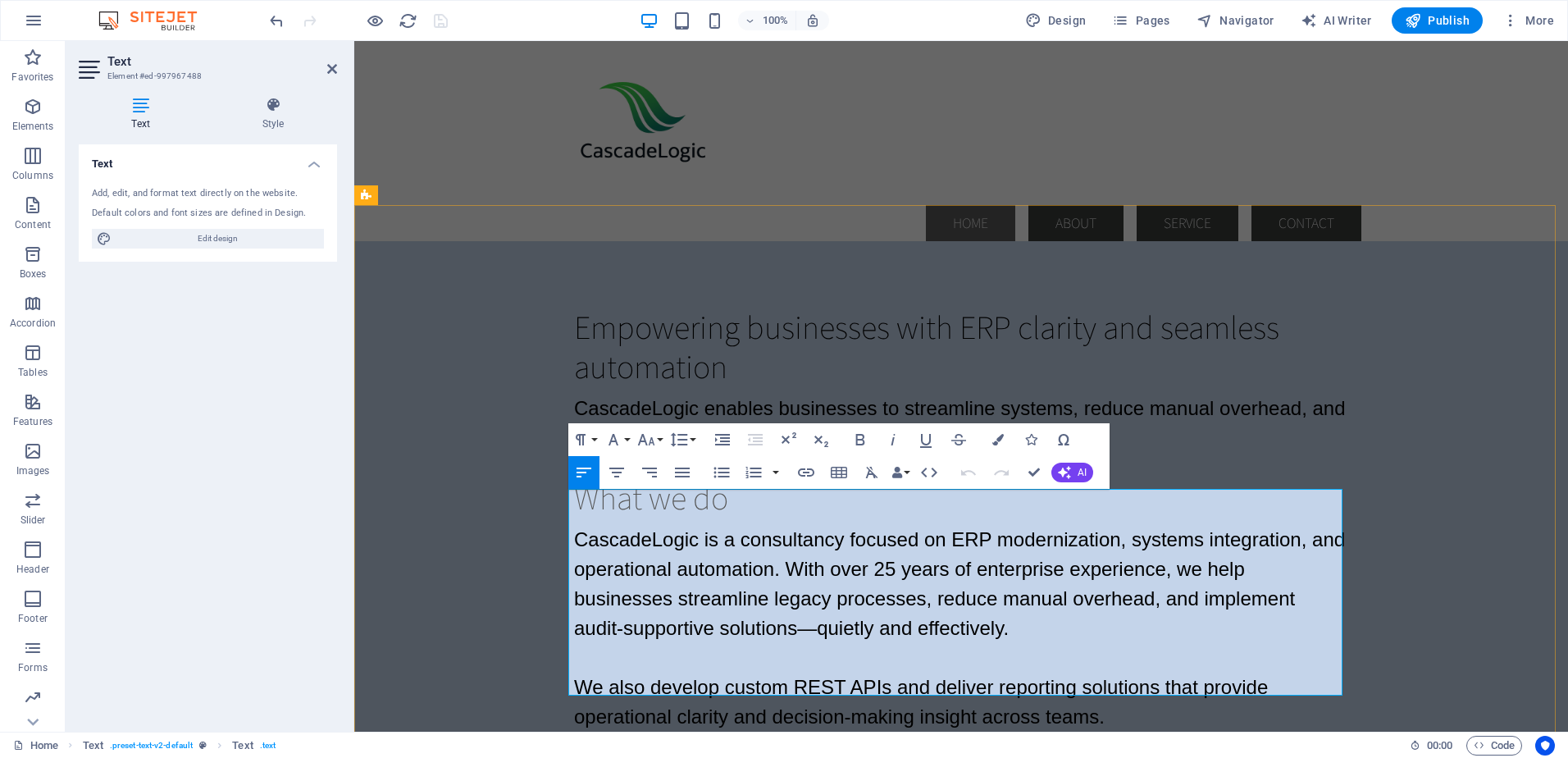
click at [736, 529] on span "CascadeLogic is a consultancy focused on ERP modernization, systems integration…" at bounding box center [959, 583] width 771 height 110
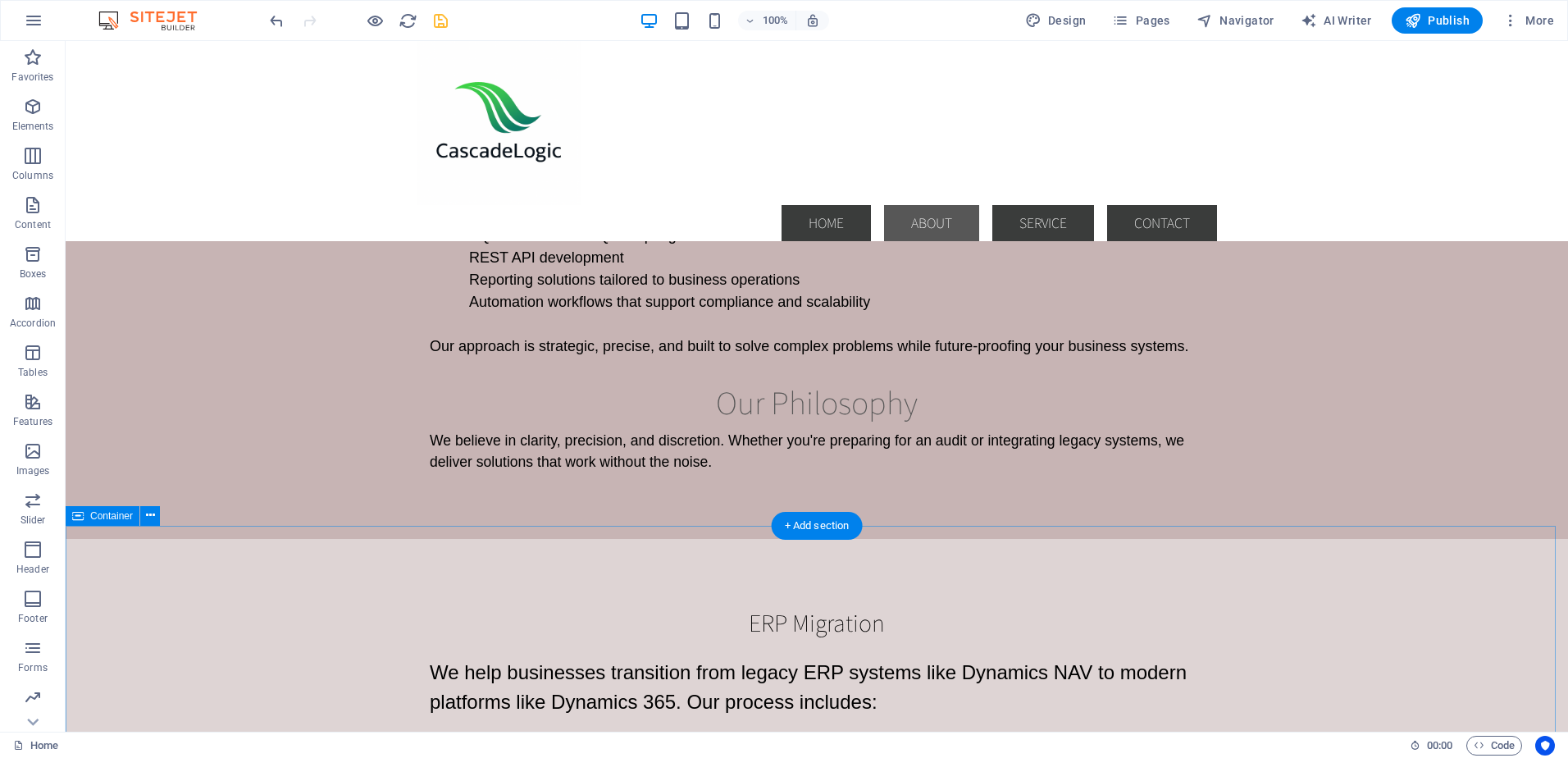
scroll to position [1313, 0]
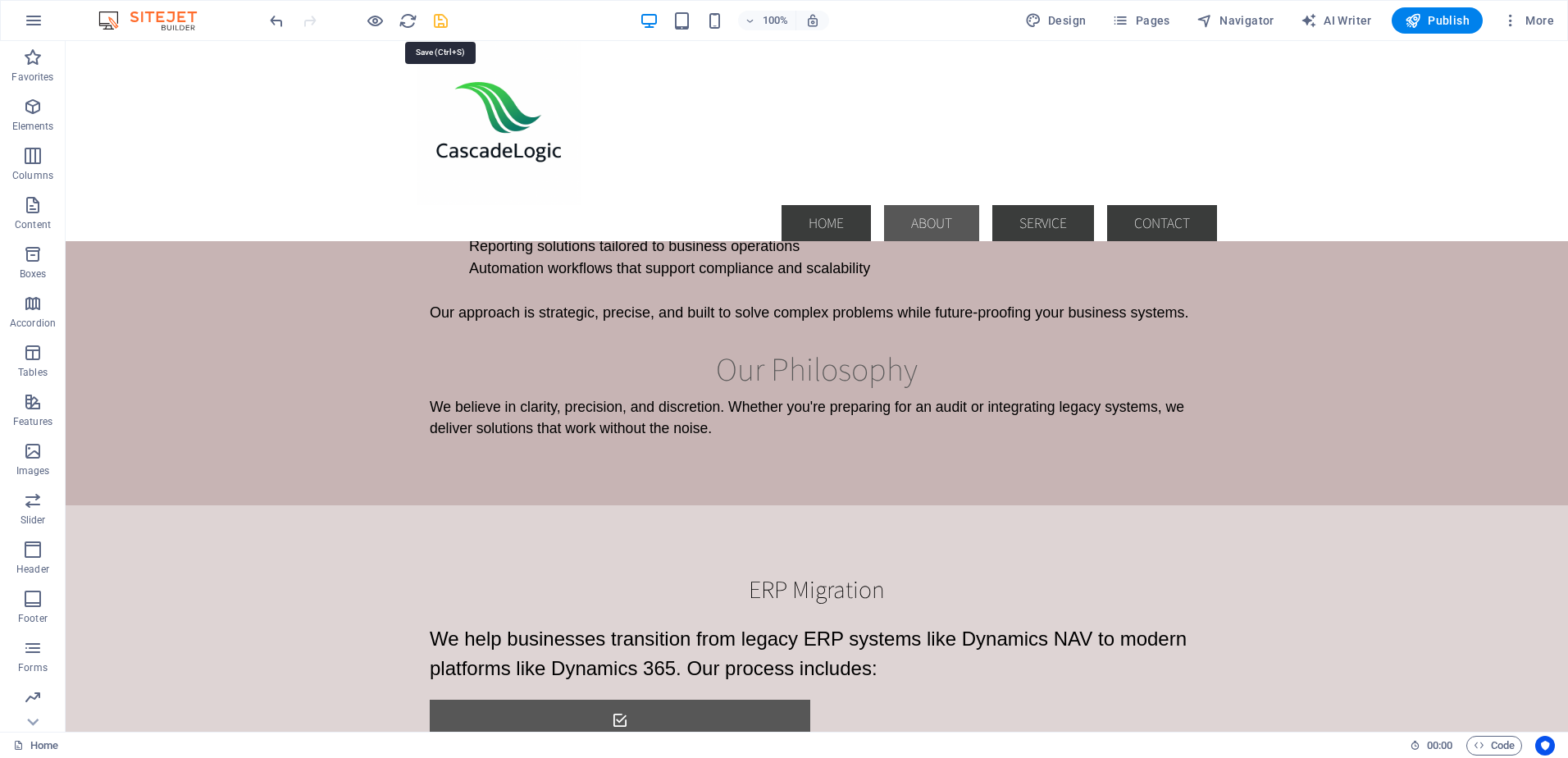
click at [437, 15] on icon "save" at bounding box center [440, 21] width 19 height 19
checkbox input "false"
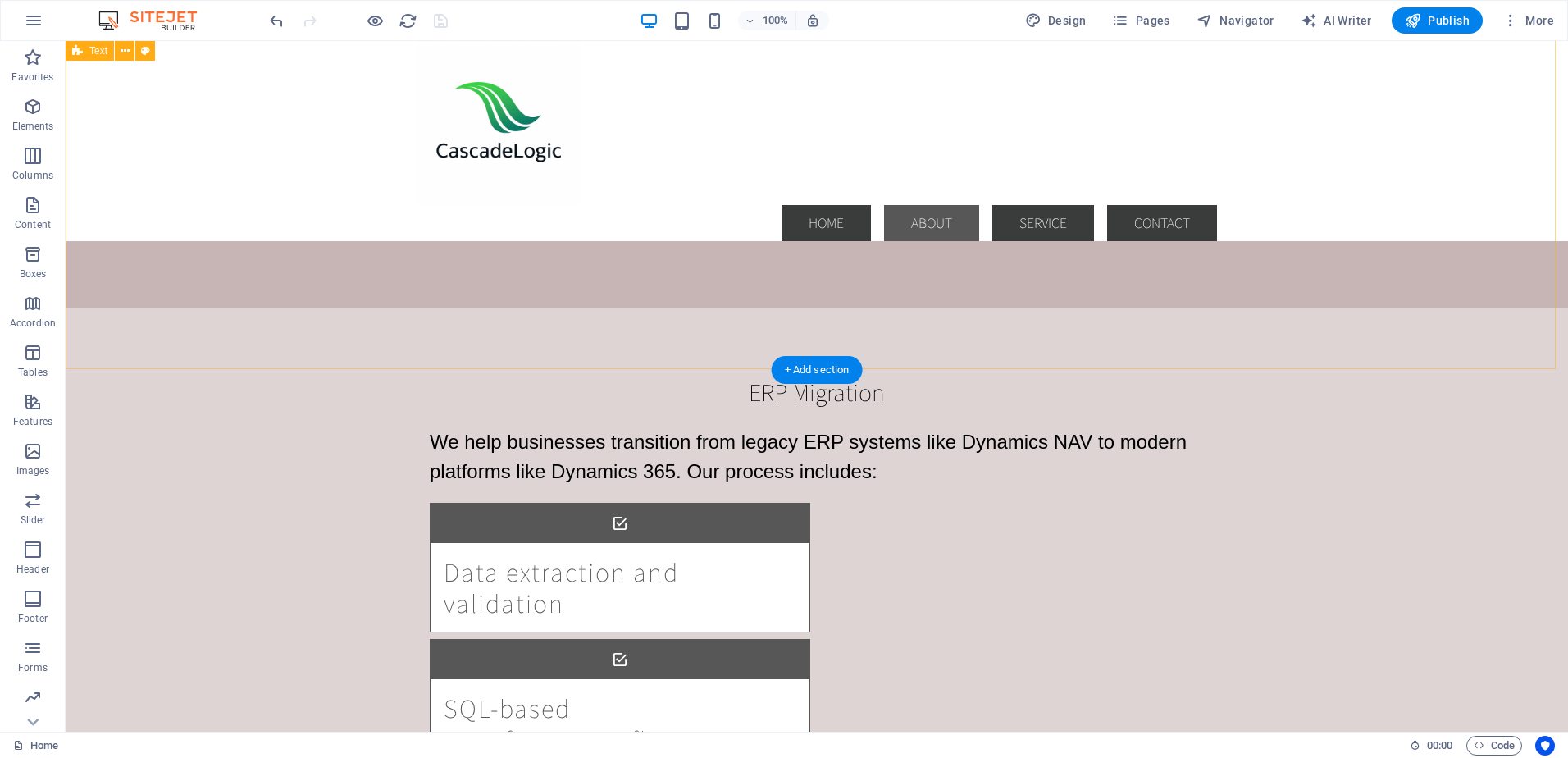
scroll to position [1559, 0]
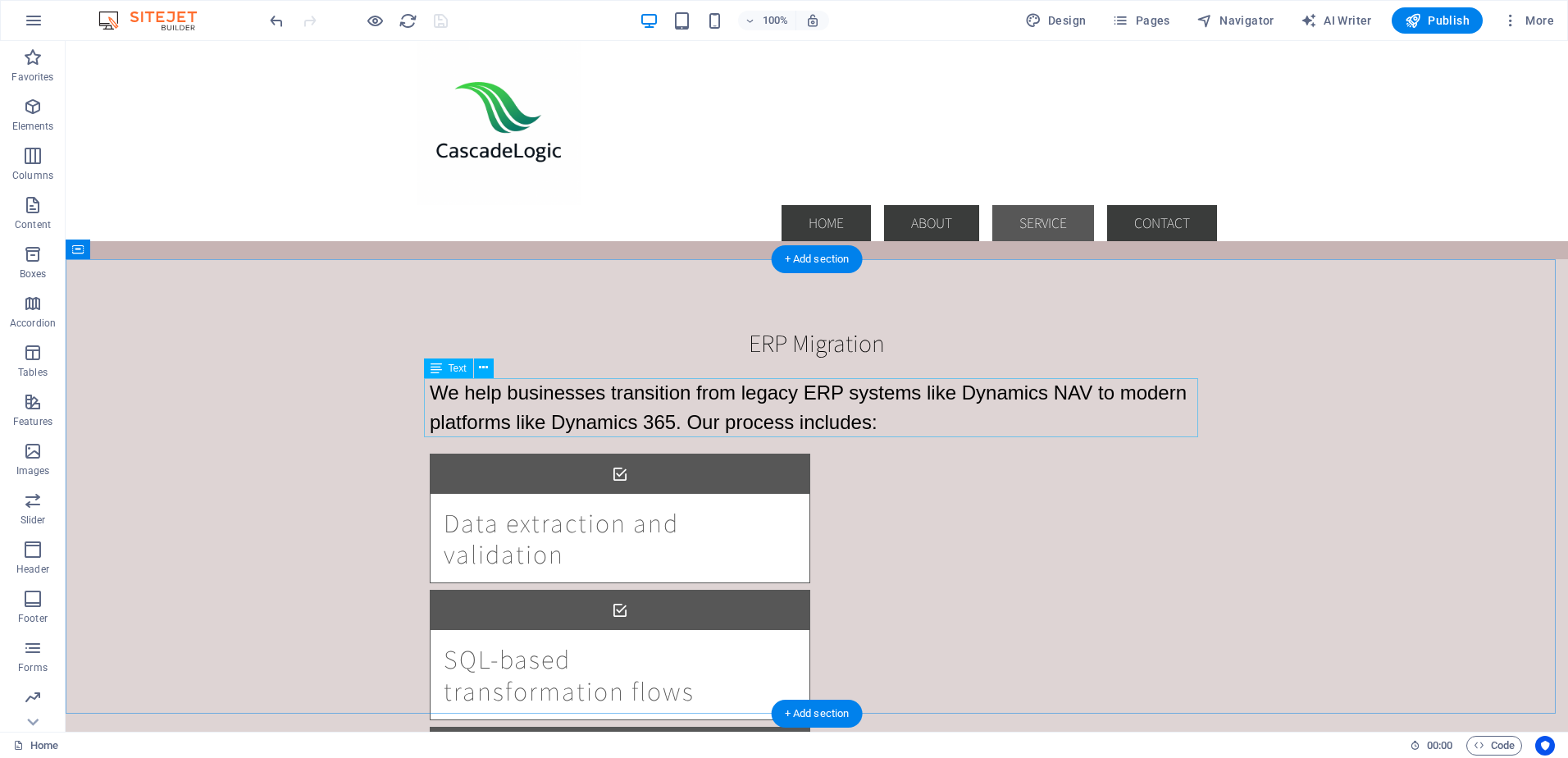
click at [652, 413] on div "We help businesses transition from legacy ERP systems like Dynamics NAV to mode…" at bounding box center [817, 408] width 774 height 59
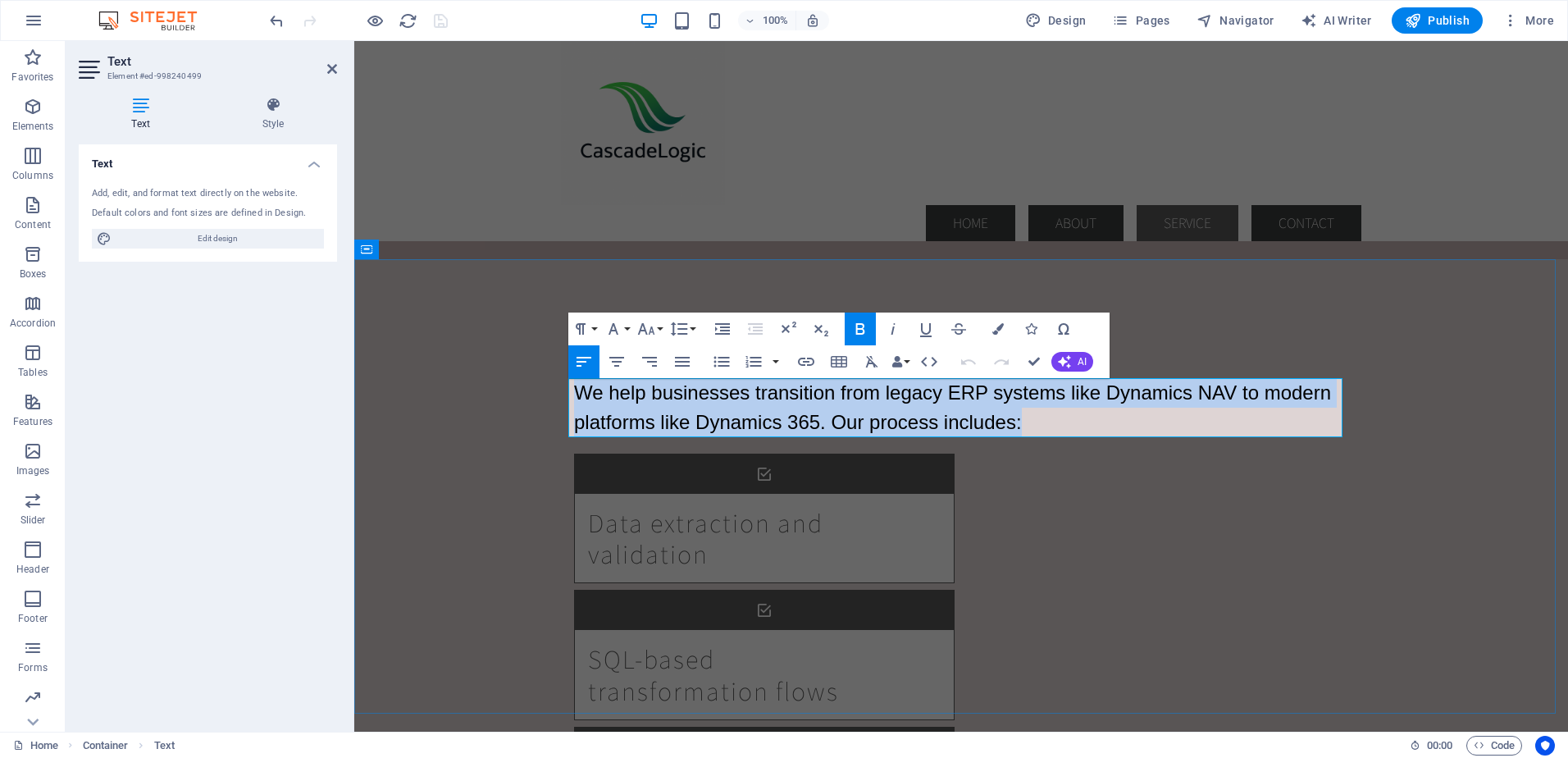
drag, startPoint x: 568, startPoint y: 390, endPoint x: 1033, endPoint y: 425, distance: 466.3
click at [1033, 425] on p "We help businesses transition from legacy ERP systems like Dynamics NAV to mode…" at bounding box center [961, 408] width 774 height 59
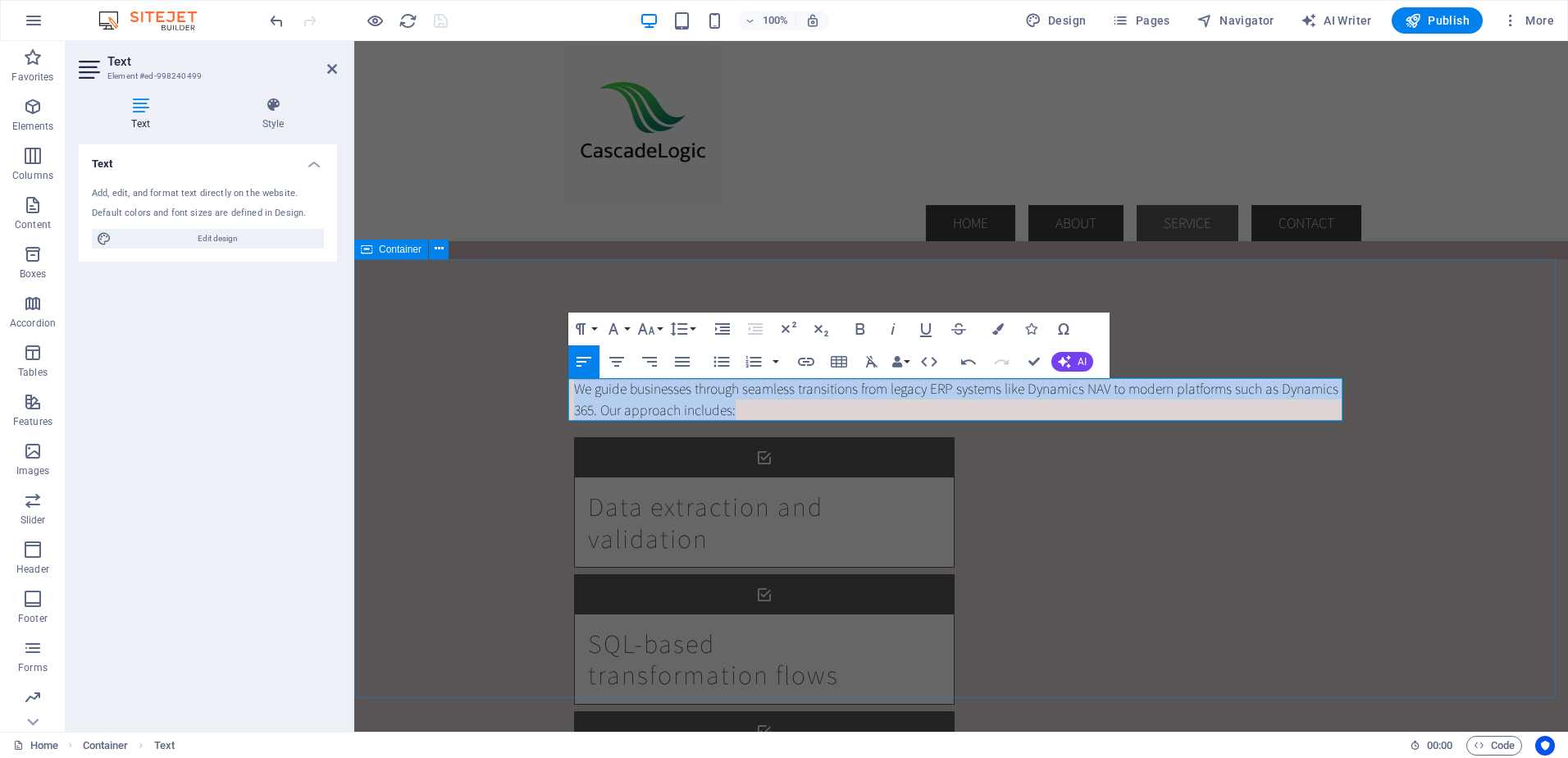
drag, startPoint x: 741, startPoint y: 410, endPoint x: 559, endPoint y: 378, distance: 184.8
click at [559, 378] on div "ERP Migration We guide businesses through seamless transitions from legacy ERP …" at bounding box center [961, 651] width 1214 height 785
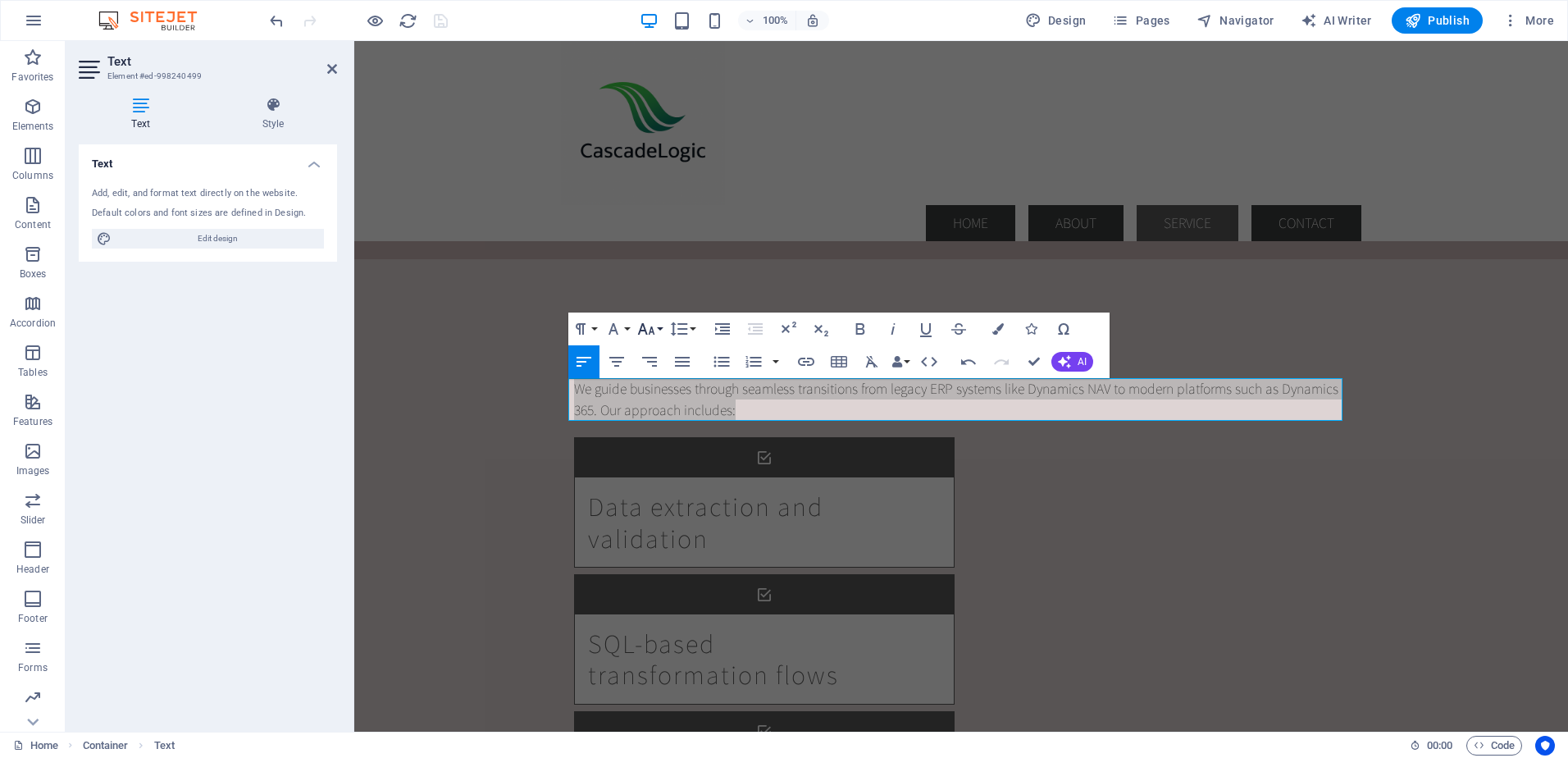
click at [661, 327] on button "Font Size" at bounding box center [650, 329] width 31 height 33
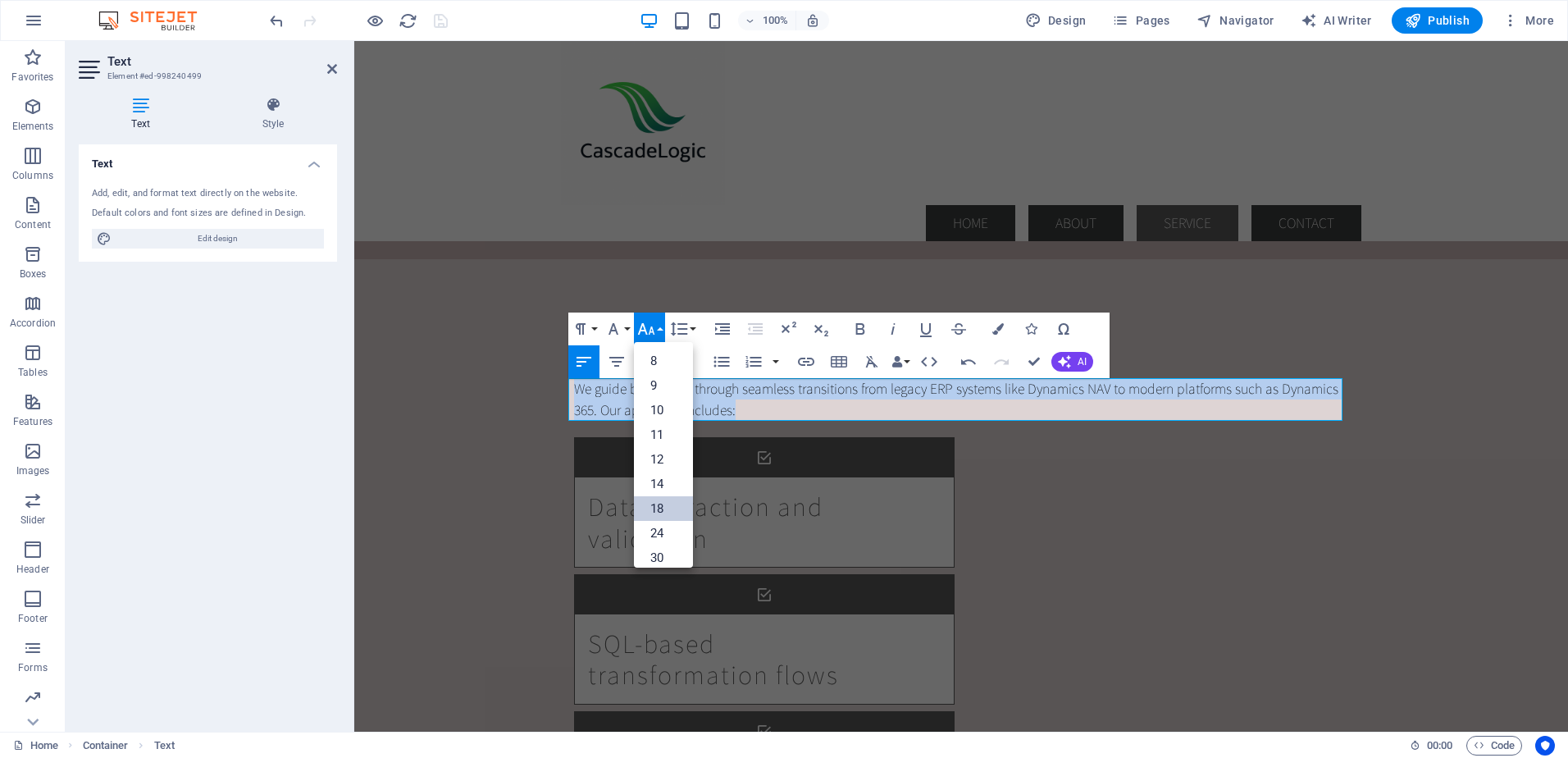
click at [658, 508] on link "18" at bounding box center [664, 509] width 59 height 24
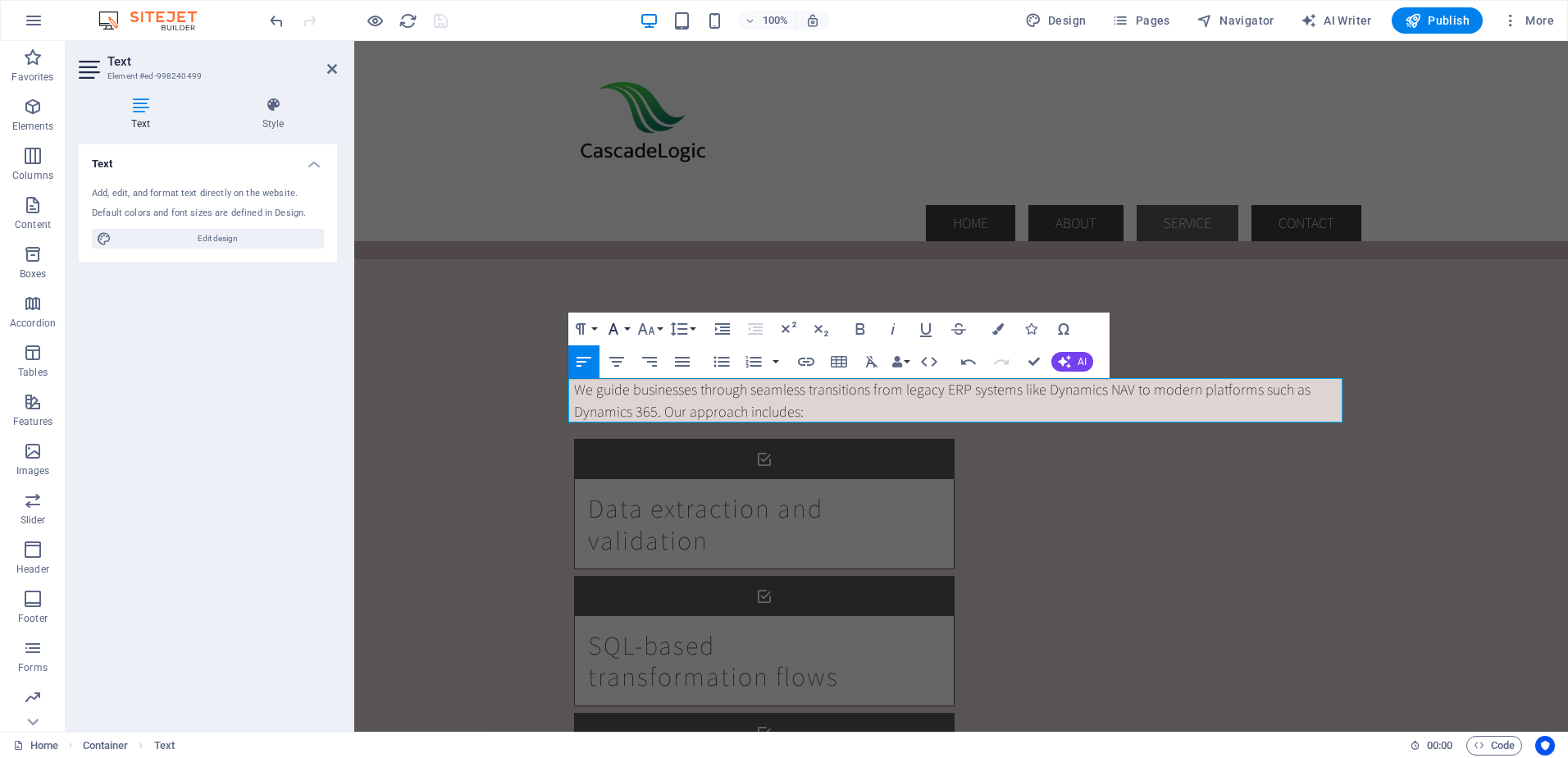
click at [626, 320] on button "Font Family" at bounding box center [617, 329] width 31 height 33
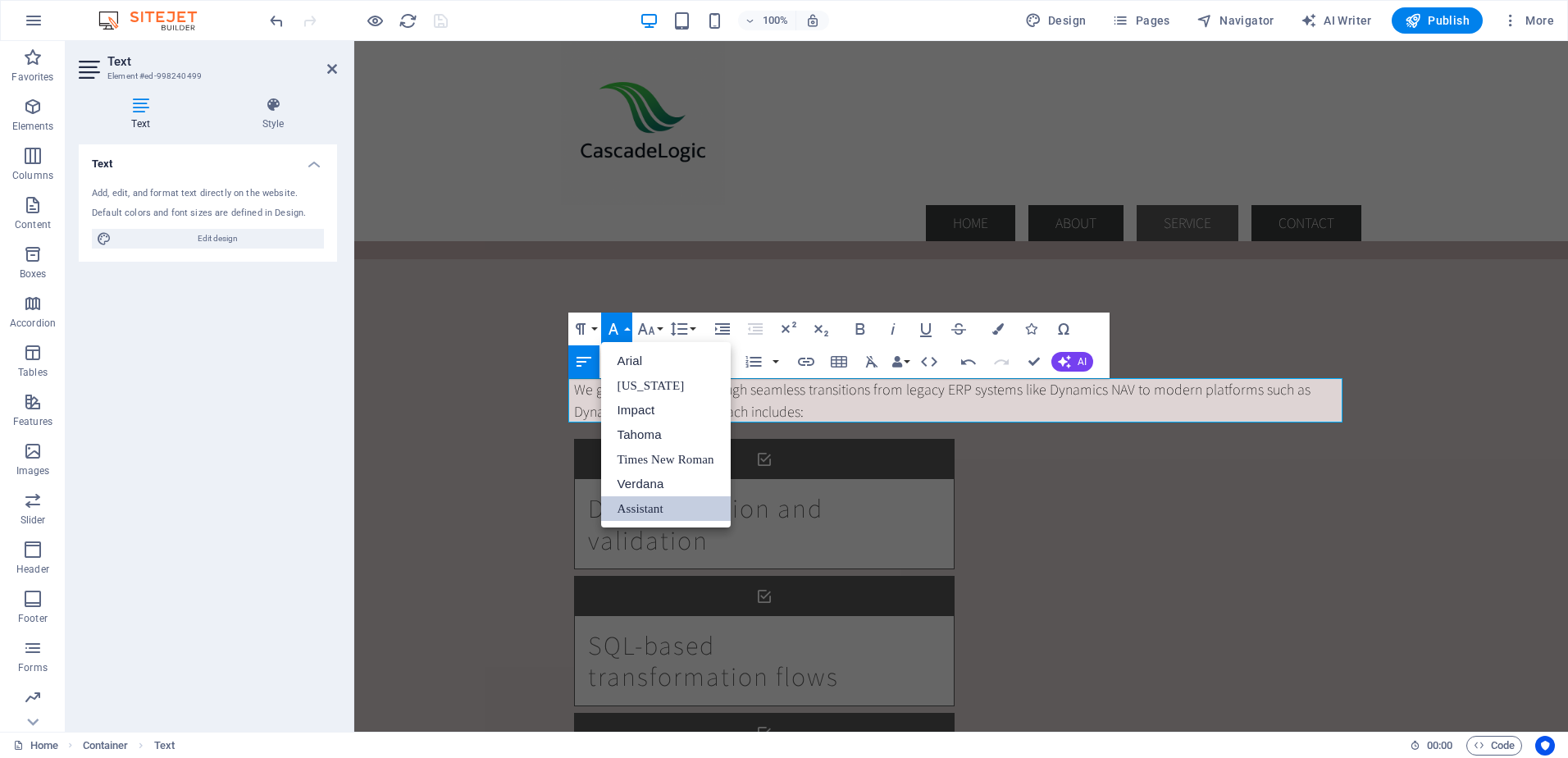
scroll to position [0, 0]
click at [632, 359] on link "Arial" at bounding box center [665, 361] width 129 height 24
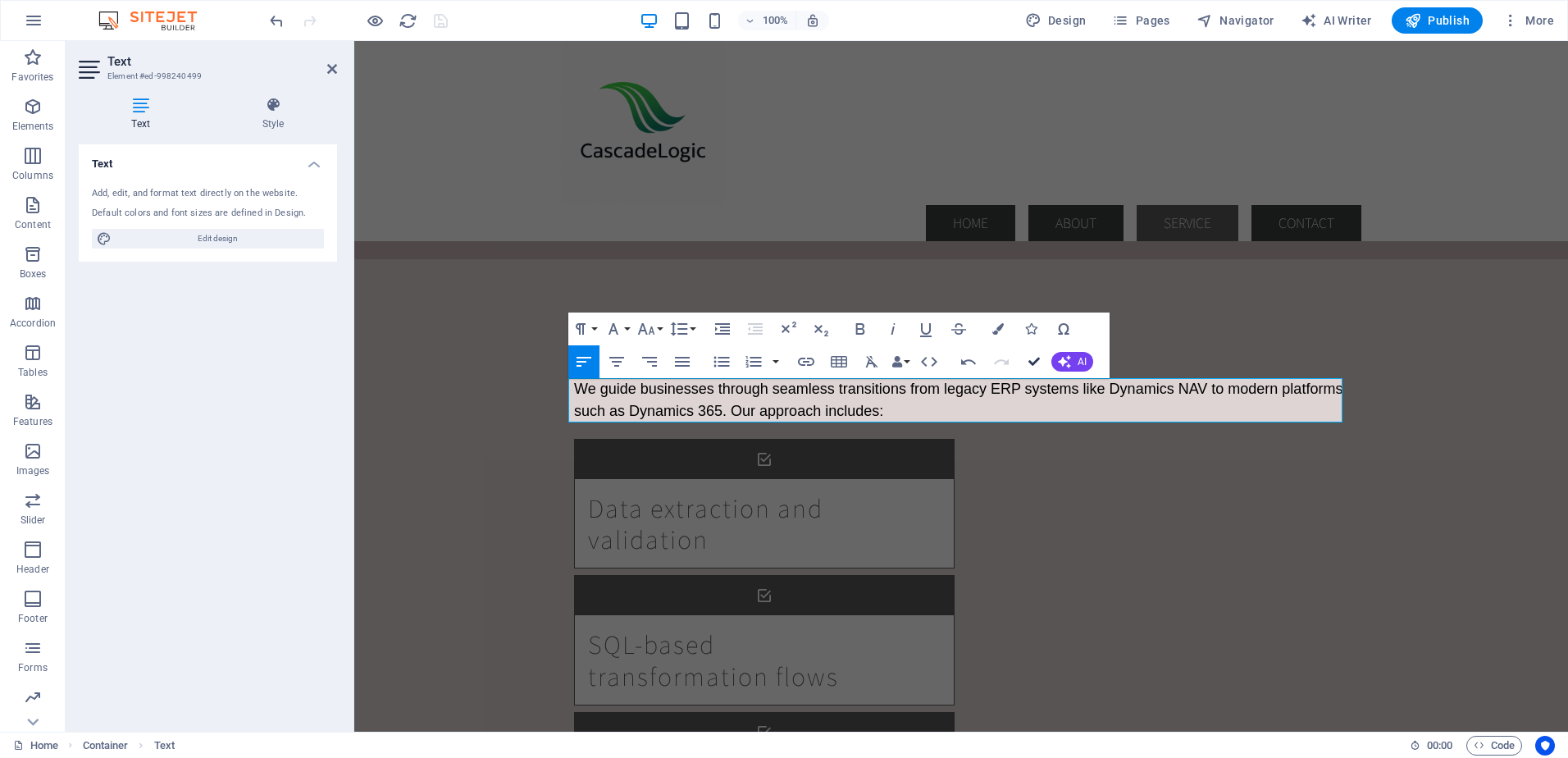
drag, startPoint x: 1031, startPoint y: 360, endPoint x: 966, endPoint y: 317, distance: 77.9
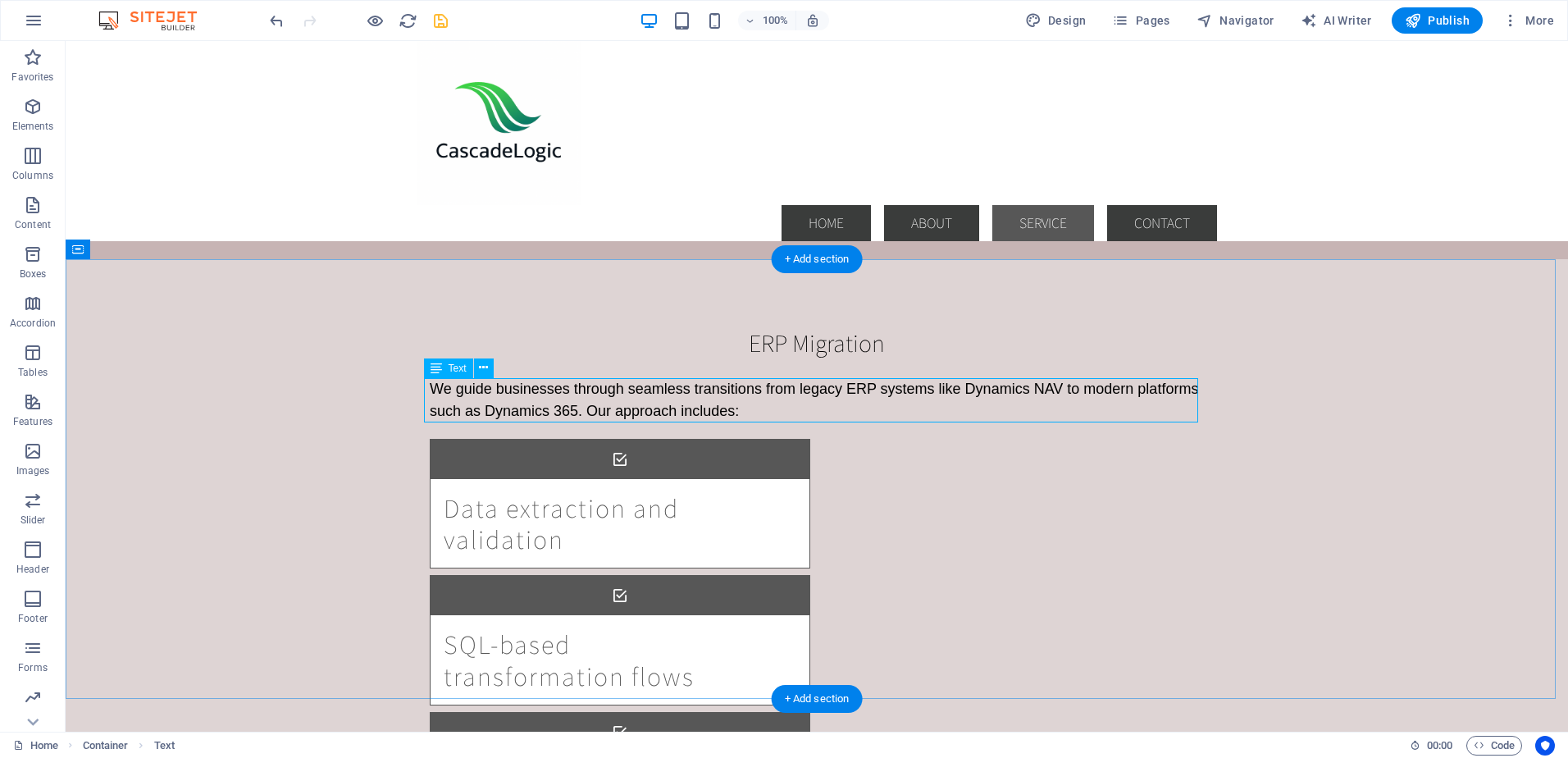
click at [740, 406] on div "We guide businesses through seamless transitions from legacy ERP systems like D…" at bounding box center [817, 400] width 774 height 44
click at [739, 407] on div "We guide businesses through seamless transitions from legacy ERP systems like D…" at bounding box center [817, 400] width 774 height 44
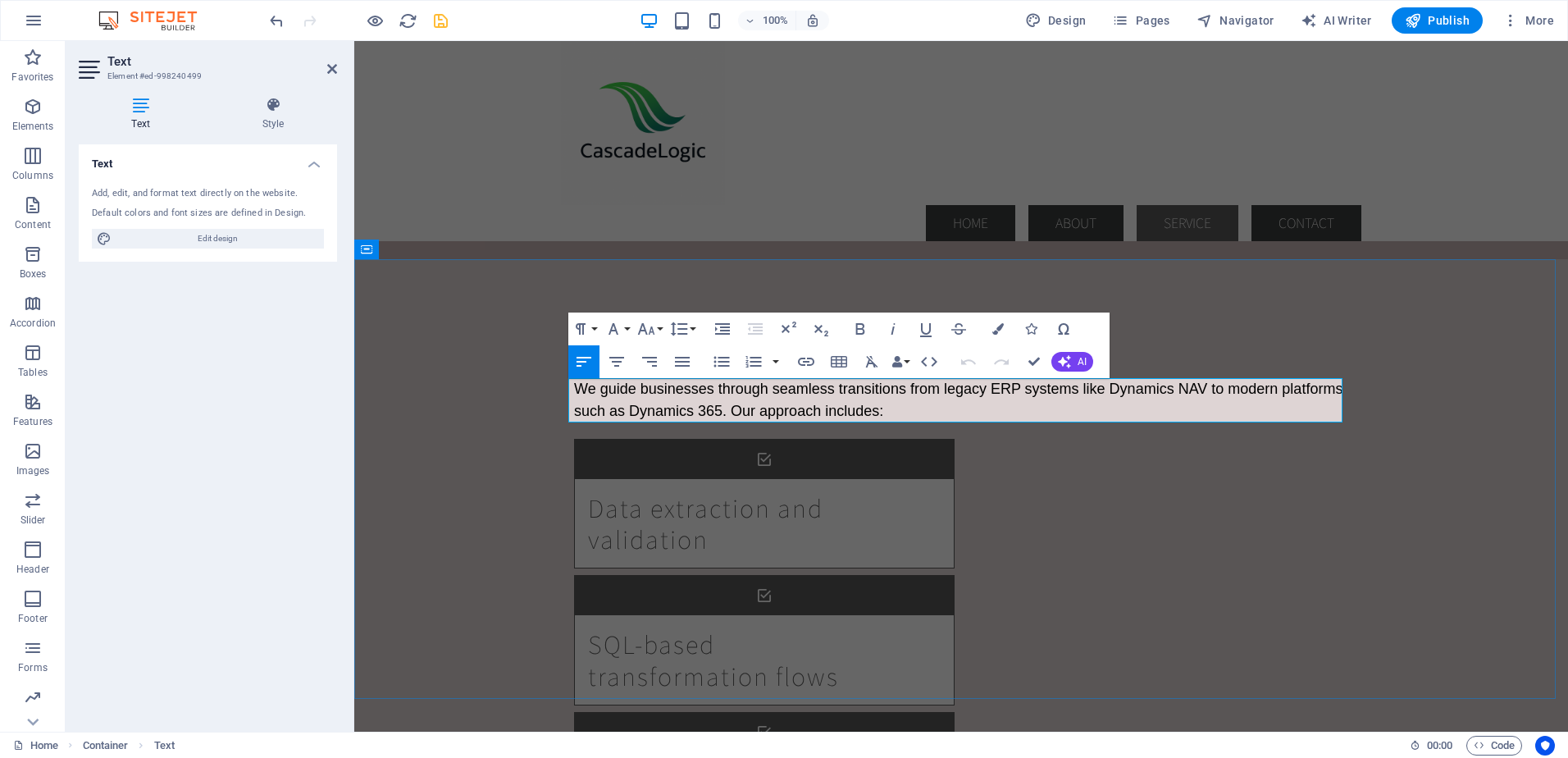
click at [739, 407] on span "We guide businesses through seamless transitions from legacy ERP systems like D…" at bounding box center [958, 400] width 768 height 38
click at [840, 417] on span "We guide businesses through seamless transitions from legacy ERP systems like D…" at bounding box center [958, 400] width 768 height 38
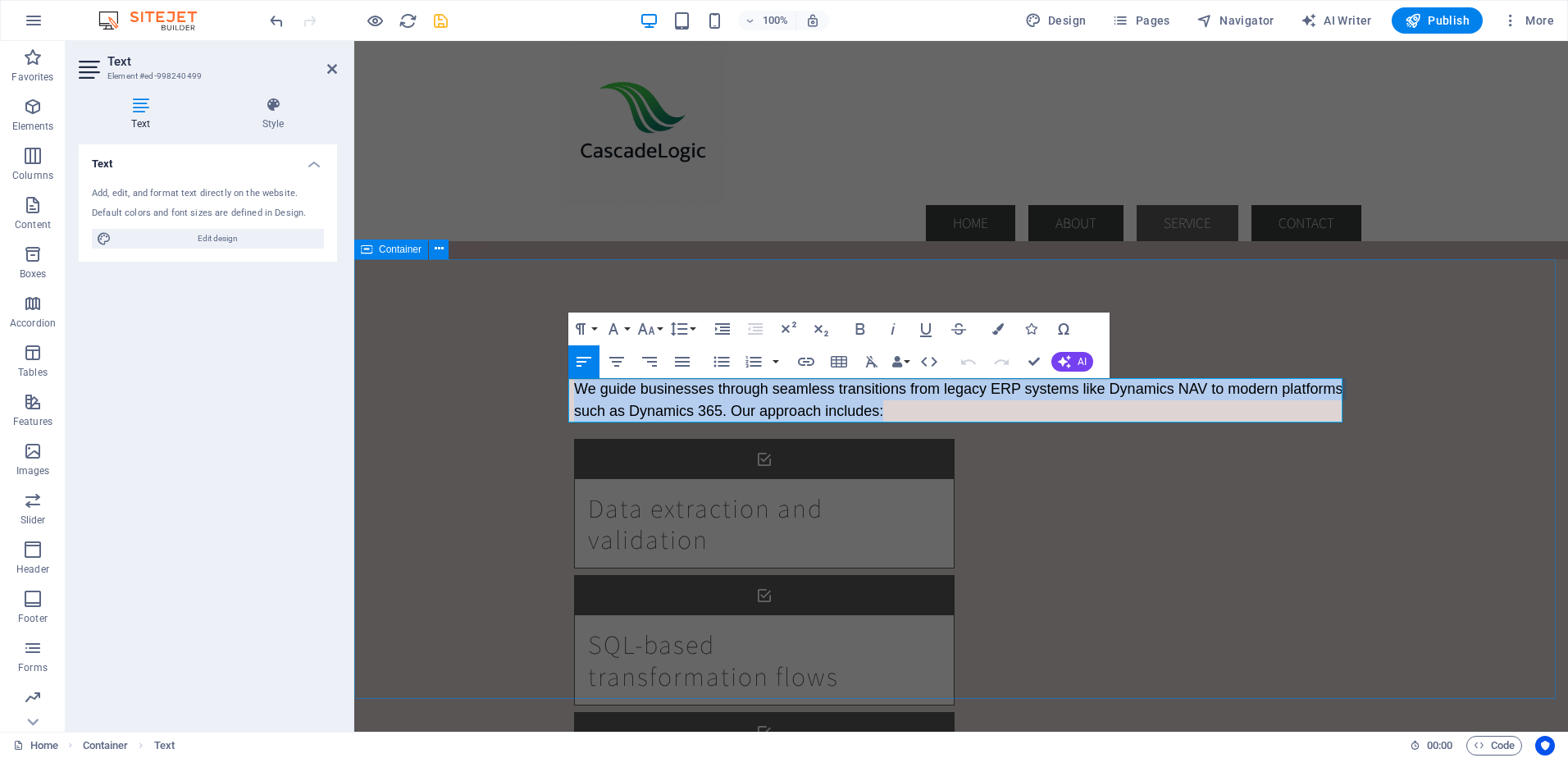
drag, startPoint x: 890, startPoint y: 409, endPoint x: 546, endPoint y: 384, distance: 344.9
click at [546, 384] on div "ERP Migration We guide businesses through seamless transitions from legacy ERP …" at bounding box center [961, 652] width 1214 height 786
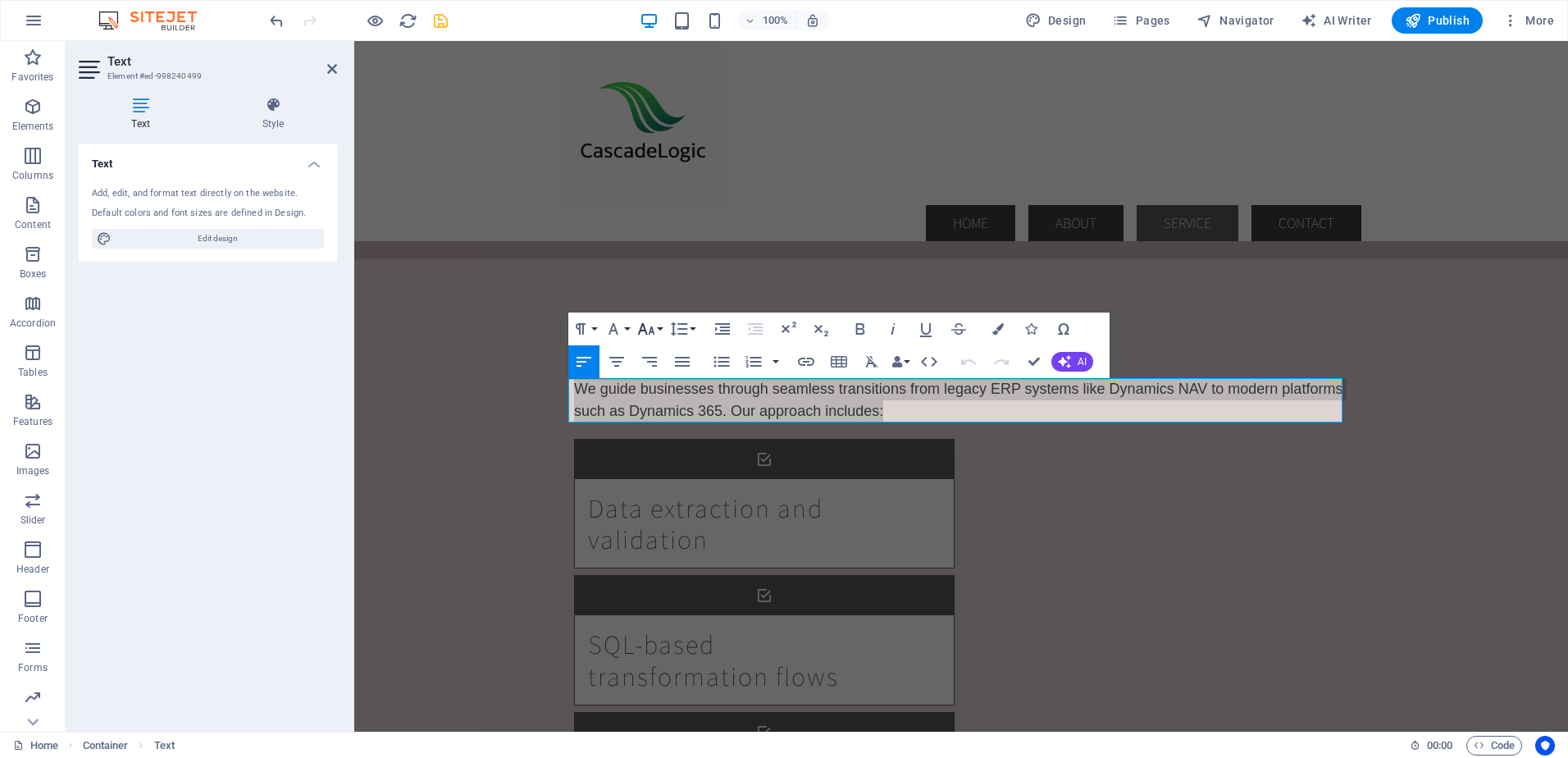
click at [658, 329] on button "Font Size" at bounding box center [650, 329] width 31 height 33
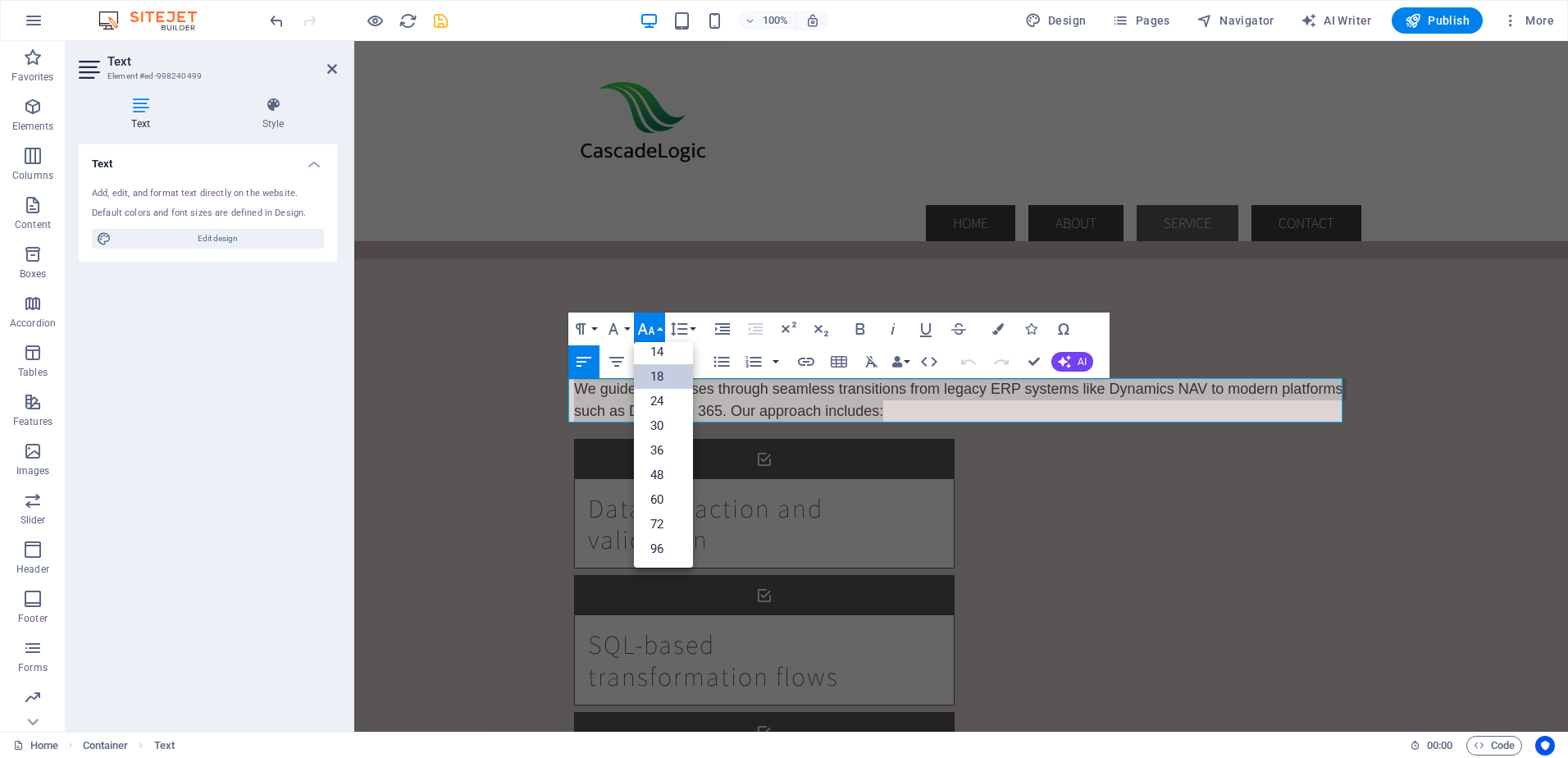
scroll to position [132, 0]
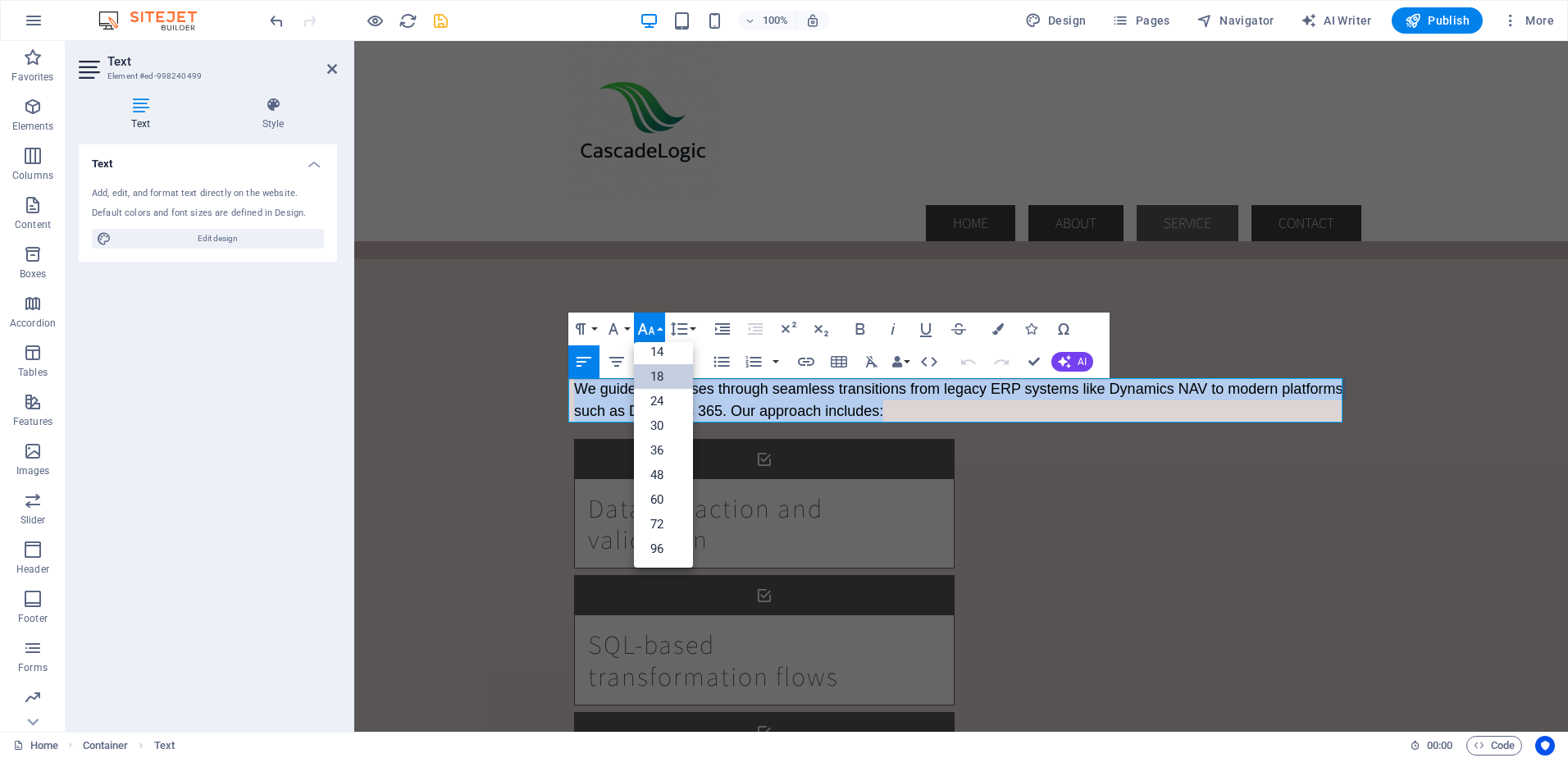
click at [653, 374] on link "18" at bounding box center [664, 376] width 59 height 24
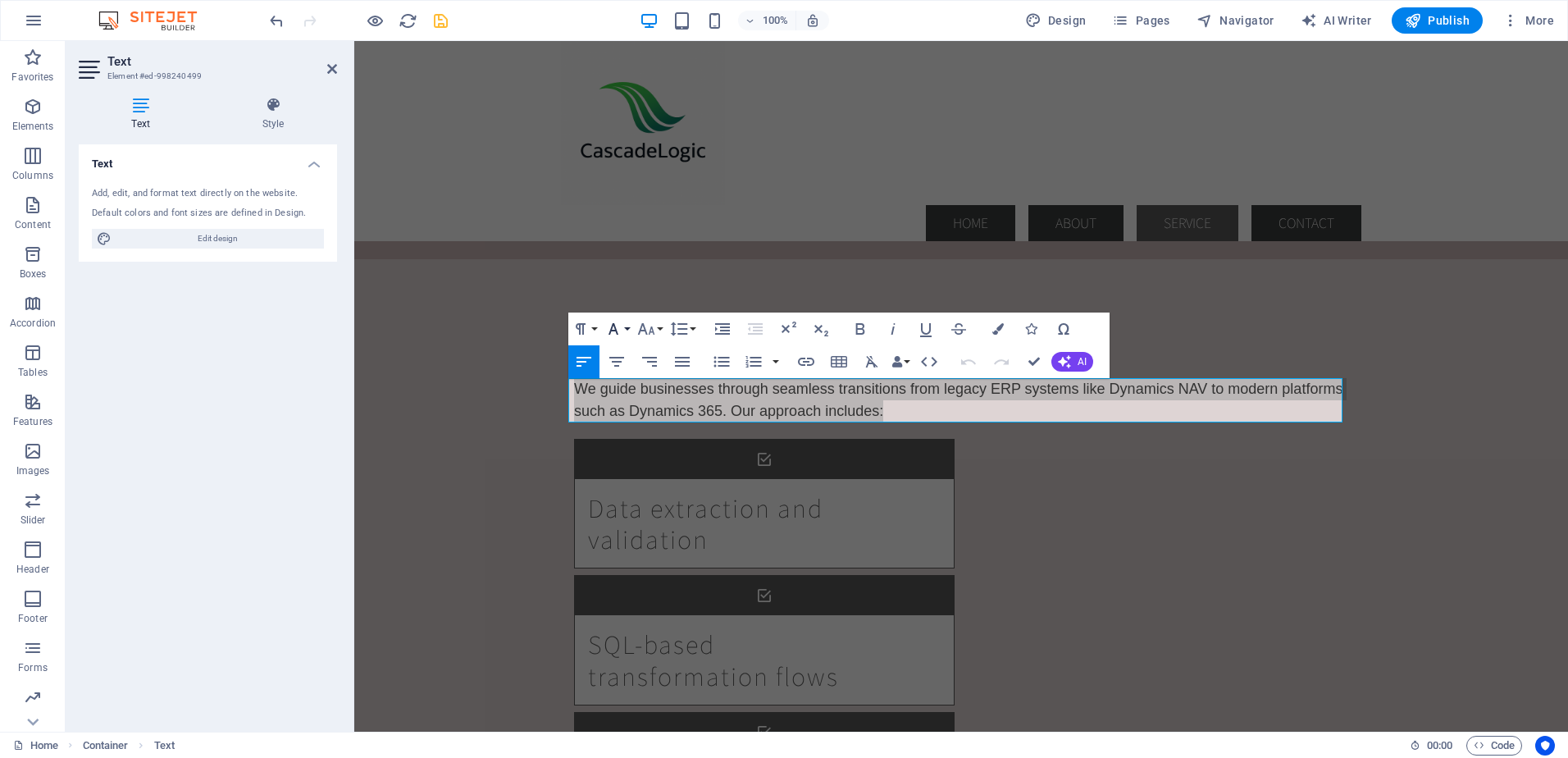
click at [625, 324] on button "Font Family" at bounding box center [617, 329] width 31 height 33
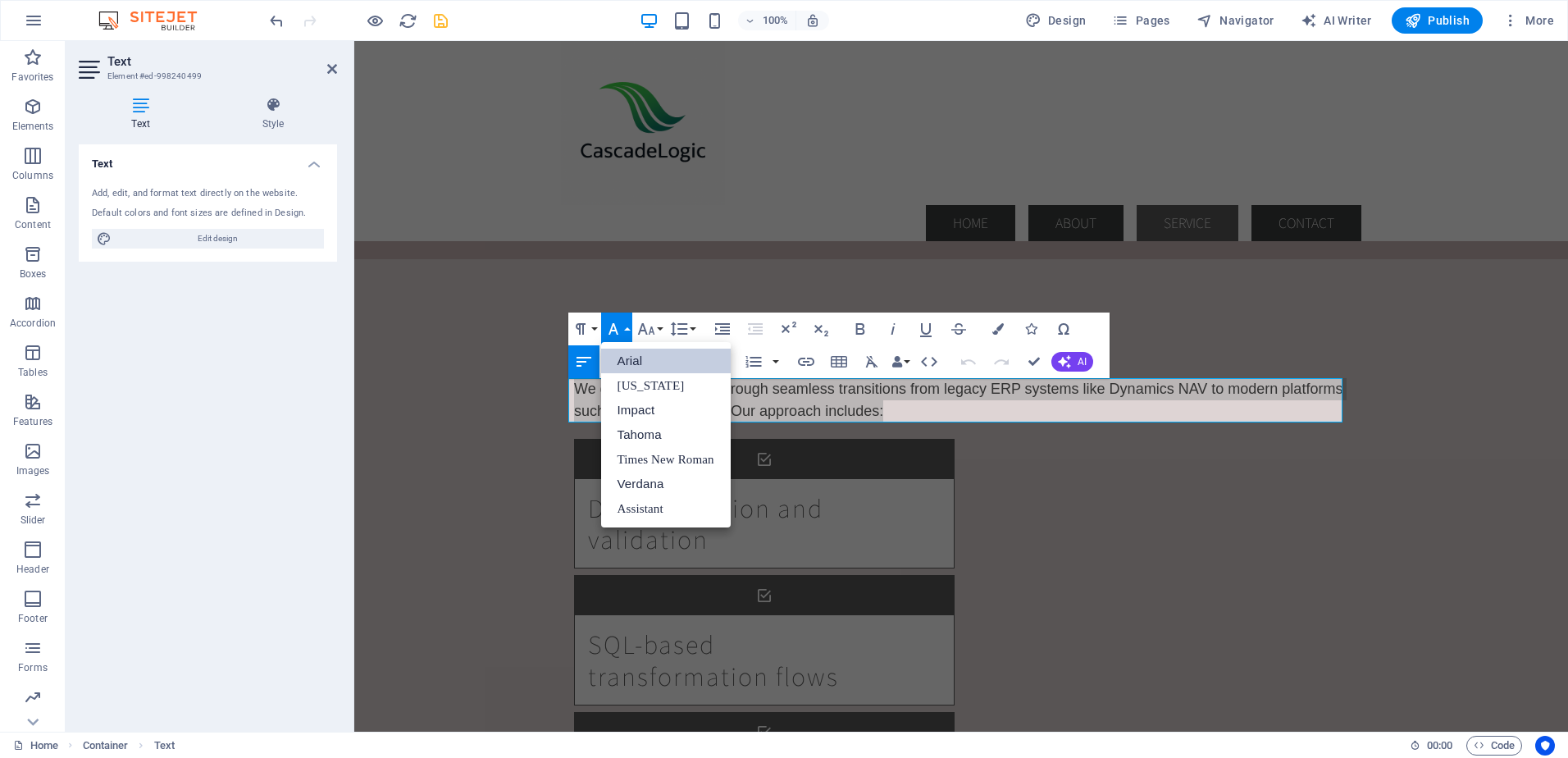
scroll to position [0, 0]
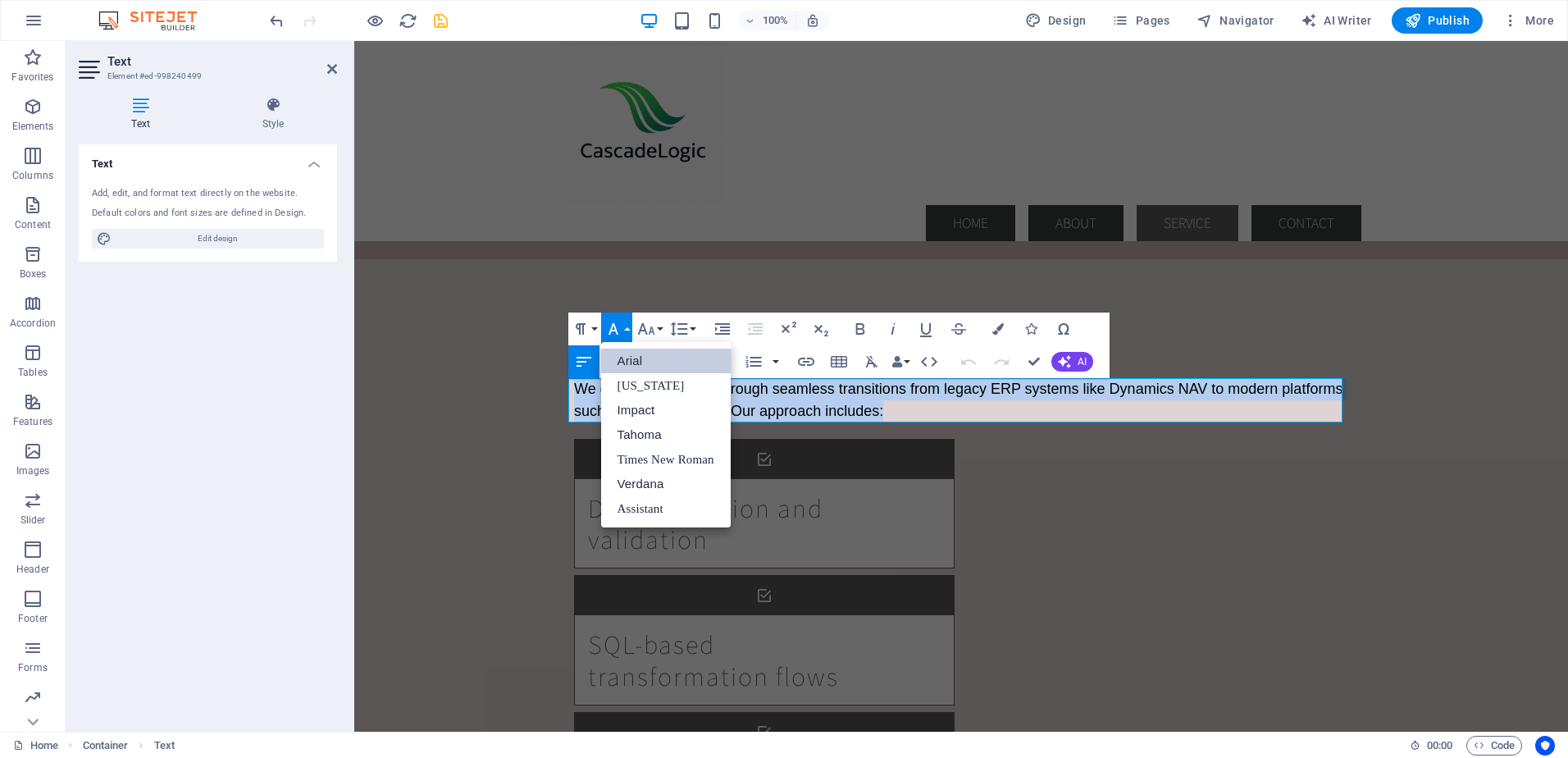
click at [633, 362] on link "Arial" at bounding box center [665, 361] width 129 height 24
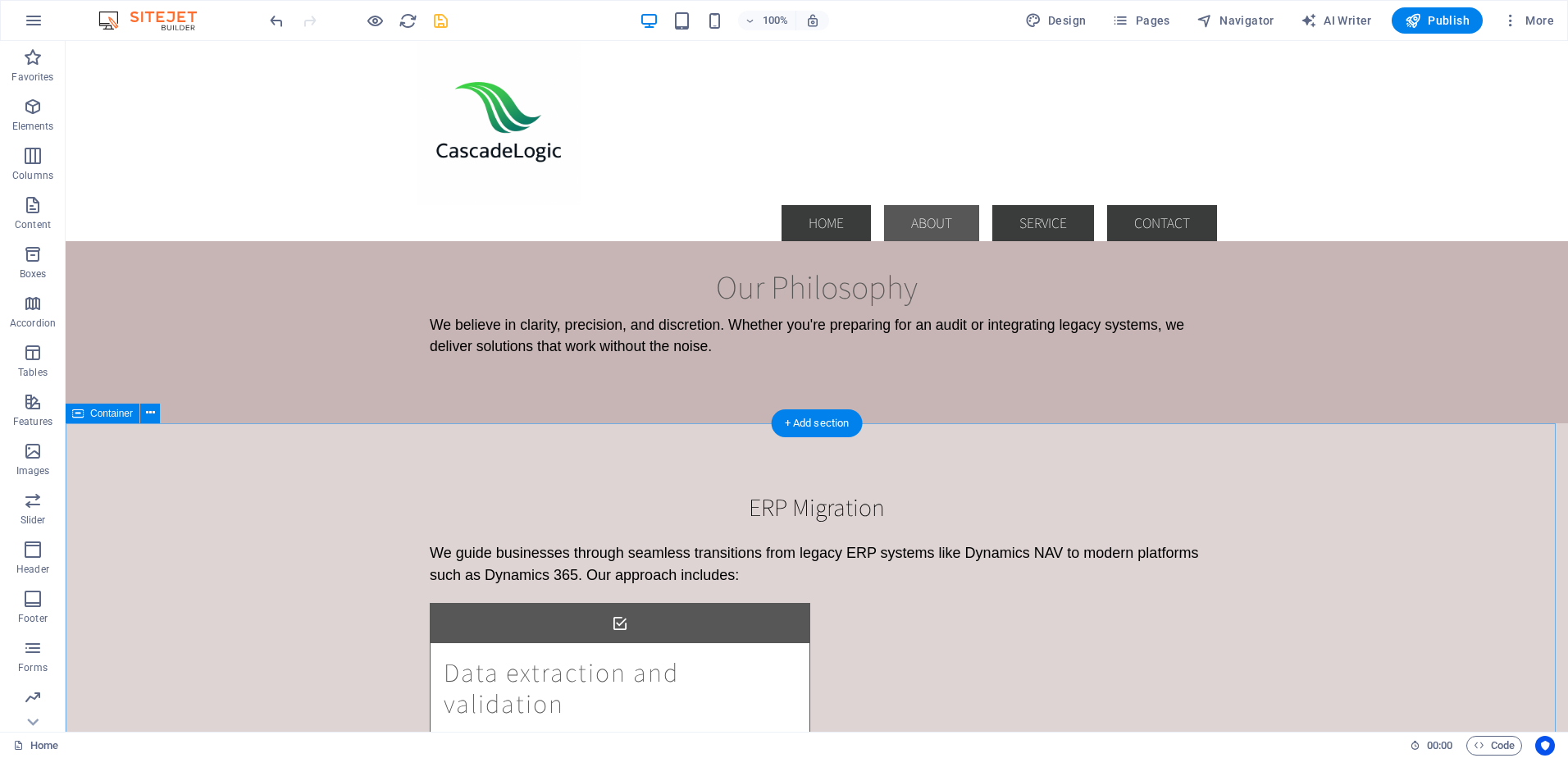
scroll to position [1559, 0]
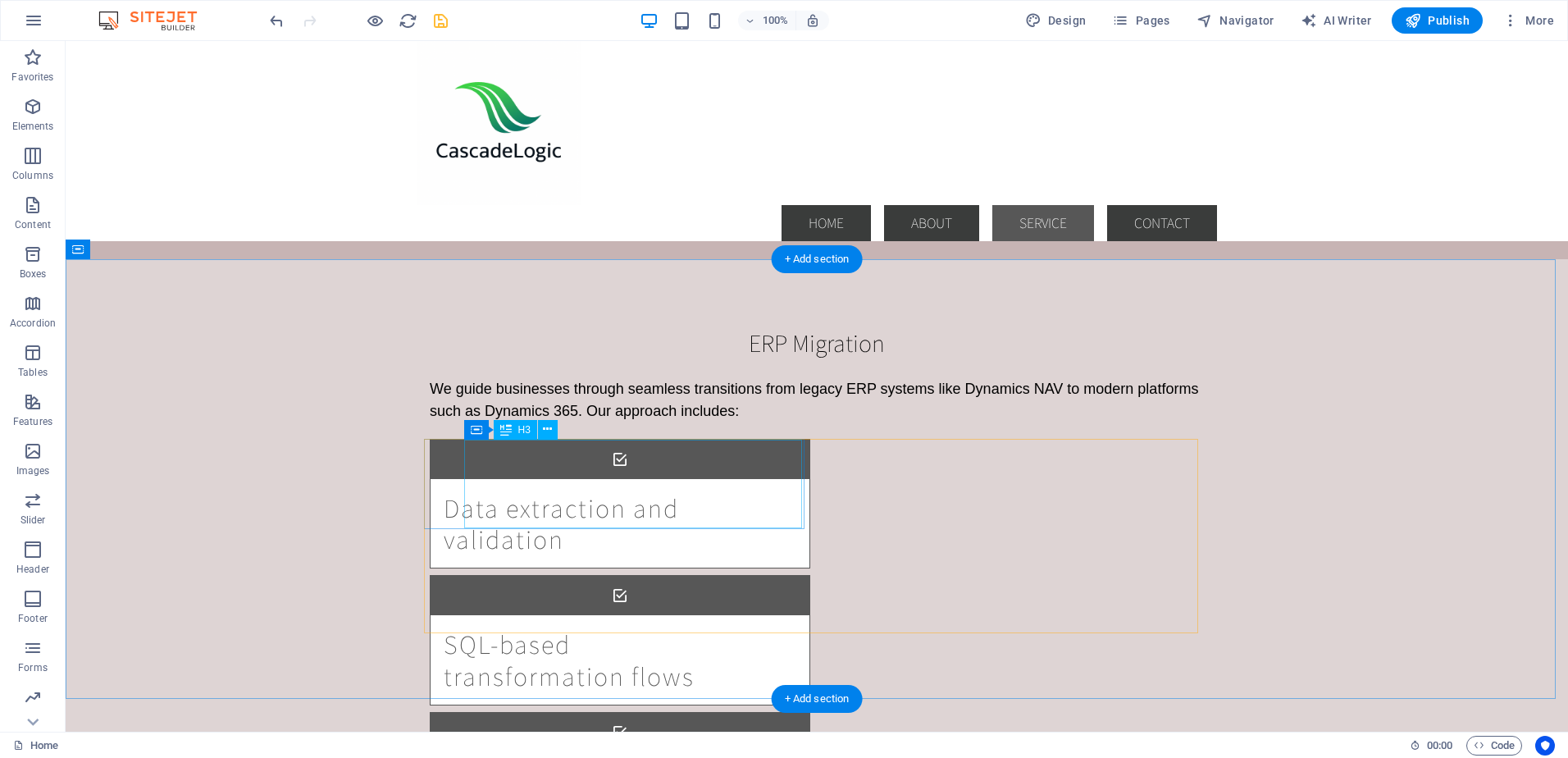
click at [634, 497] on div "Data extraction and validation" at bounding box center [599, 523] width 338 height 90
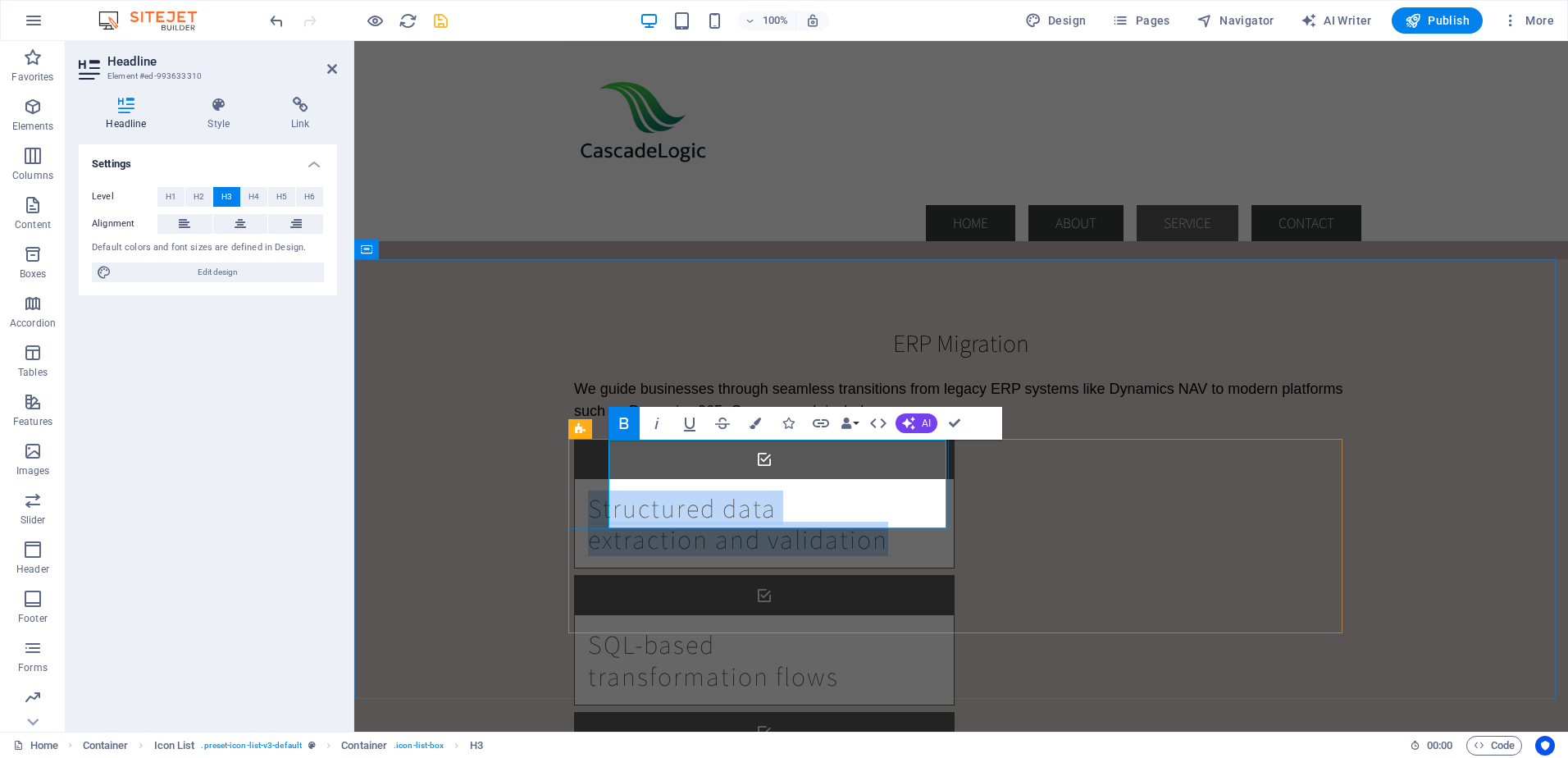
drag, startPoint x: 922, startPoint y: 506, endPoint x: 607, endPoint y: 475, distance: 316.5
click at [607, 479] on div "Structured data extraction and validation" at bounding box center [744, 523] width 338 height 90
click at [877, 503] on strong "Structured data extraction and validation" at bounding box center [738, 523] width 300 height 66
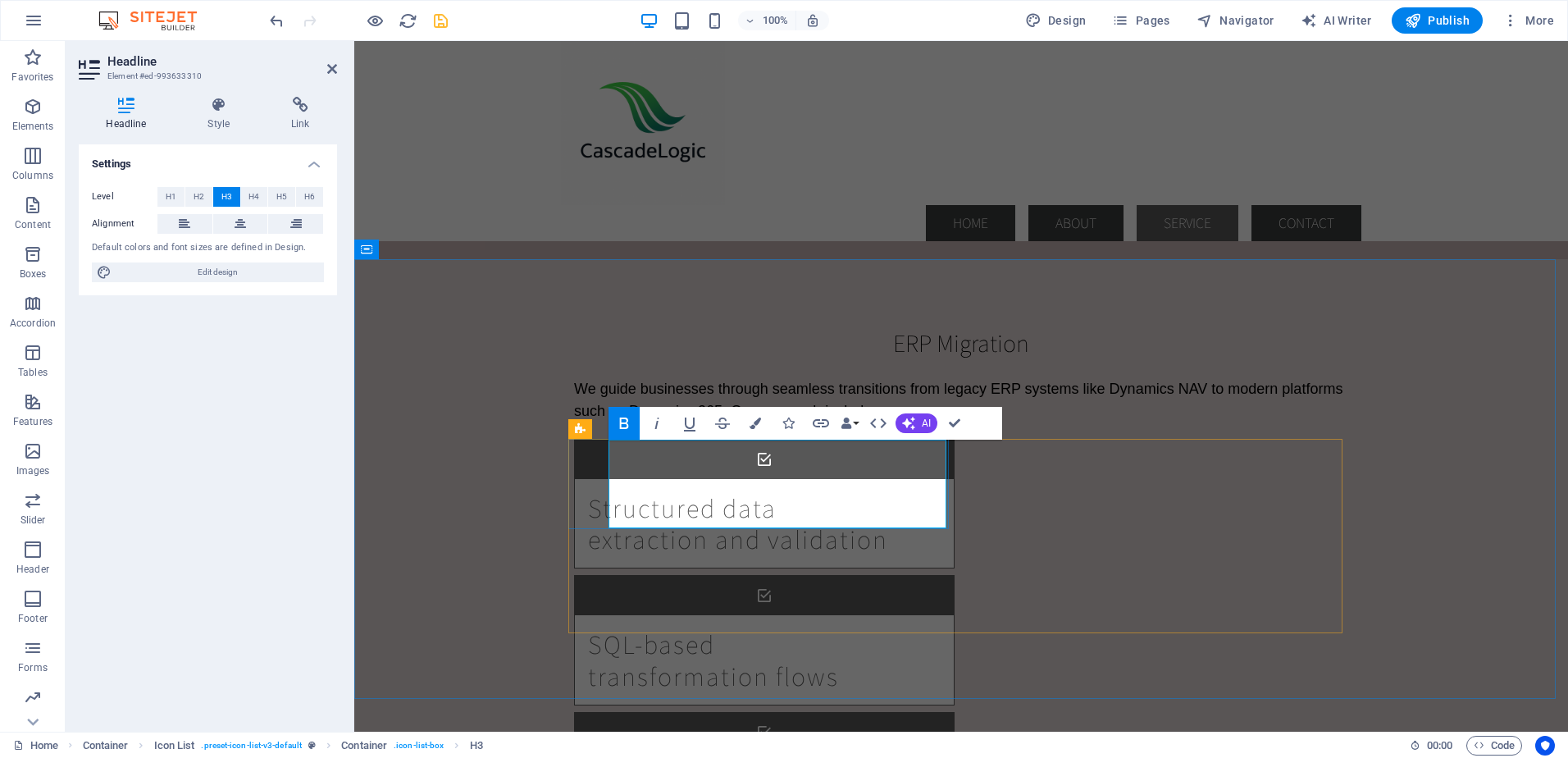
click at [899, 510] on h3 "Structured data extraction and validation" at bounding box center [744, 523] width 312 height 63
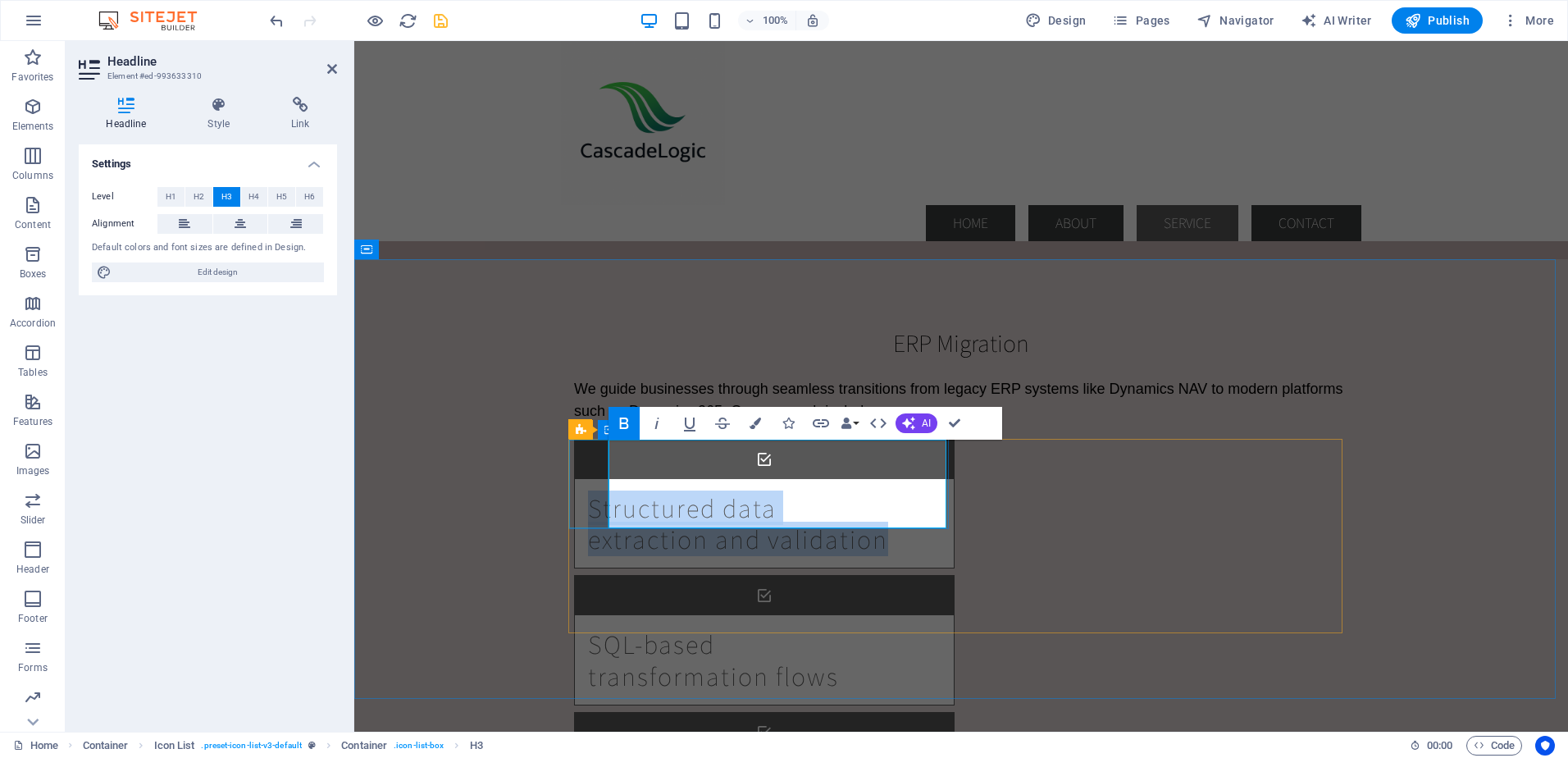
drag, startPoint x: 922, startPoint y: 507, endPoint x: 606, endPoint y: 473, distance: 317.8
click at [606, 473] on div "Structured data extraction and validation" at bounding box center [764, 504] width 379 height 129
click at [623, 427] on icon "button" at bounding box center [624, 423] width 20 height 20
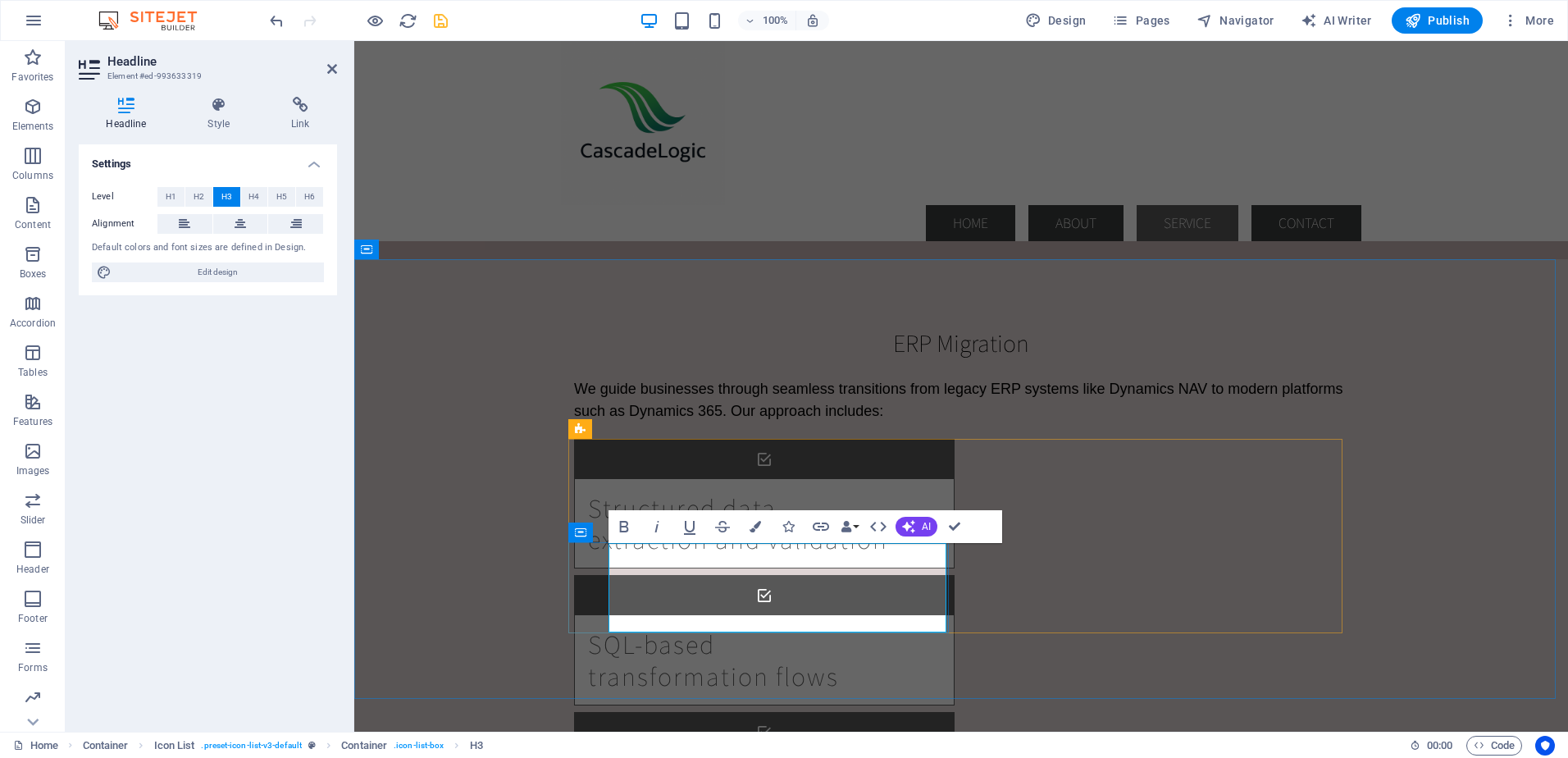
drag, startPoint x: 754, startPoint y: 615, endPoint x: 619, endPoint y: 573, distance: 141.4
click at [622, 528] on icon "button" at bounding box center [624, 526] width 9 height 11
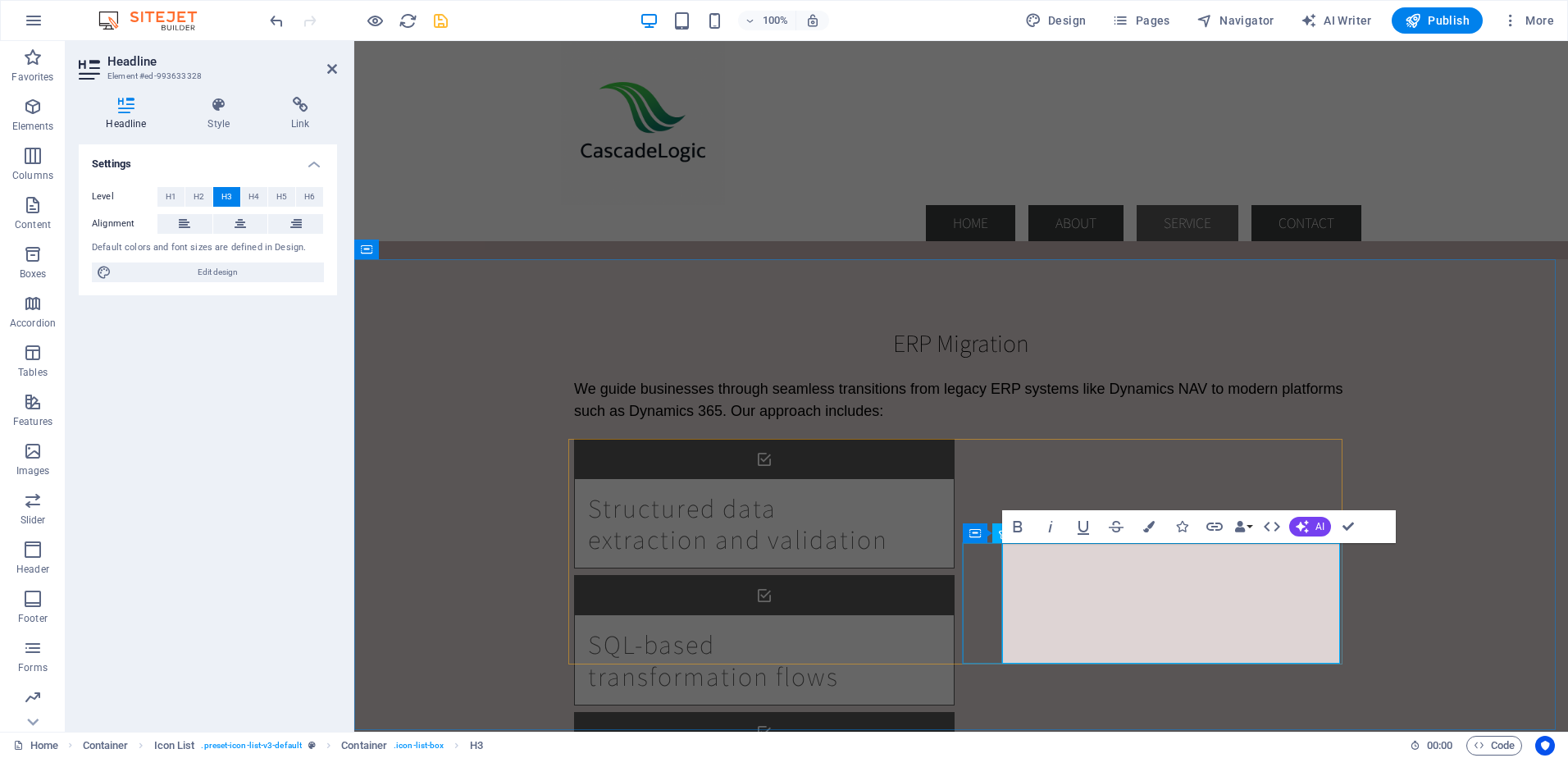
drag, startPoint x: 1206, startPoint y: 642, endPoint x: 996, endPoint y: 581, distance: 218.7
click at [1019, 527] on icon "button" at bounding box center [1017, 526] width 9 height 11
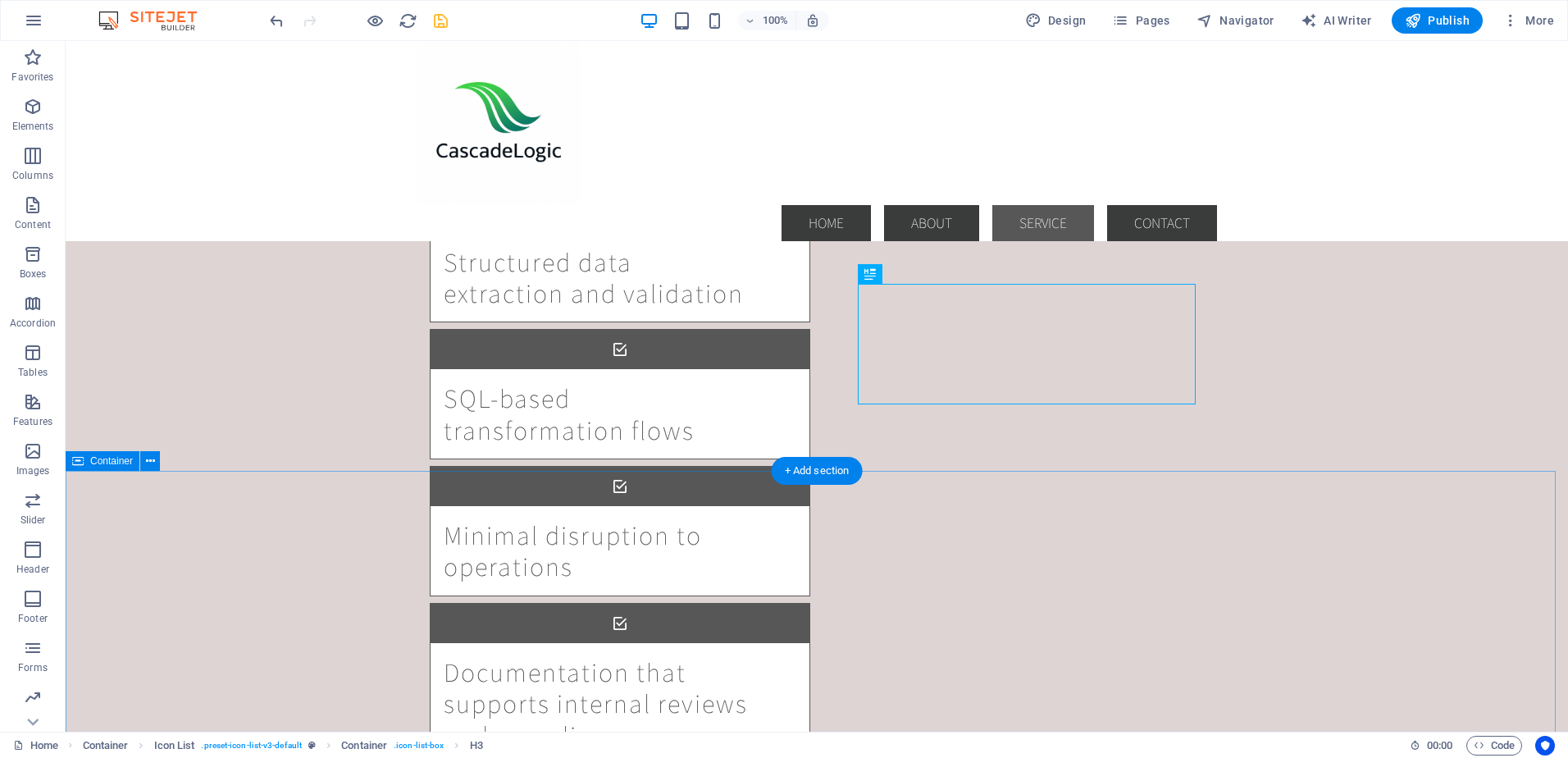
scroll to position [1969, 0]
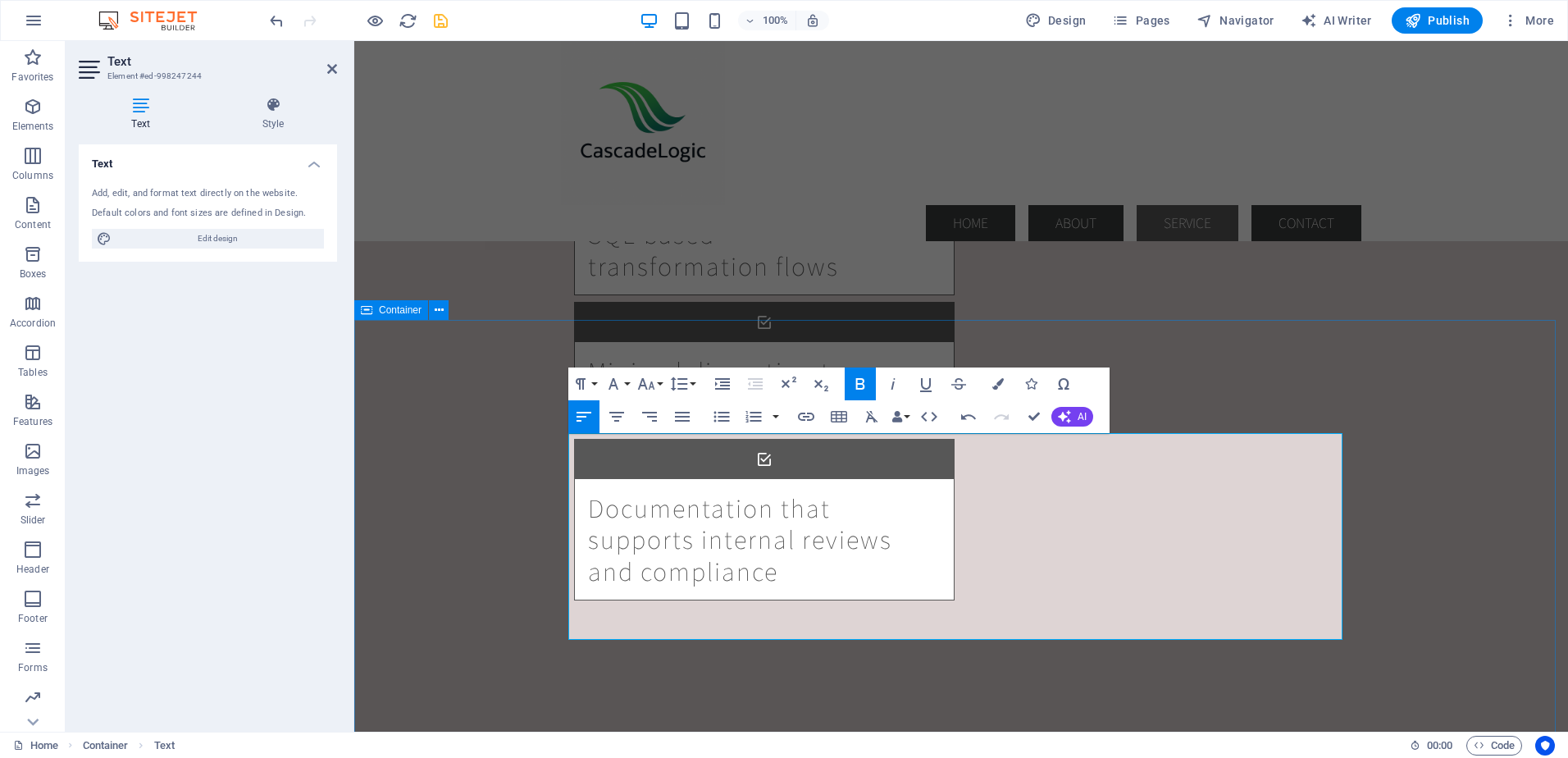
drag, startPoint x: 879, startPoint y: 571, endPoint x: 559, endPoint y: 511, distance: 325.6
click at [678, 382] on icon "button" at bounding box center [678, 383] width 20 height 20
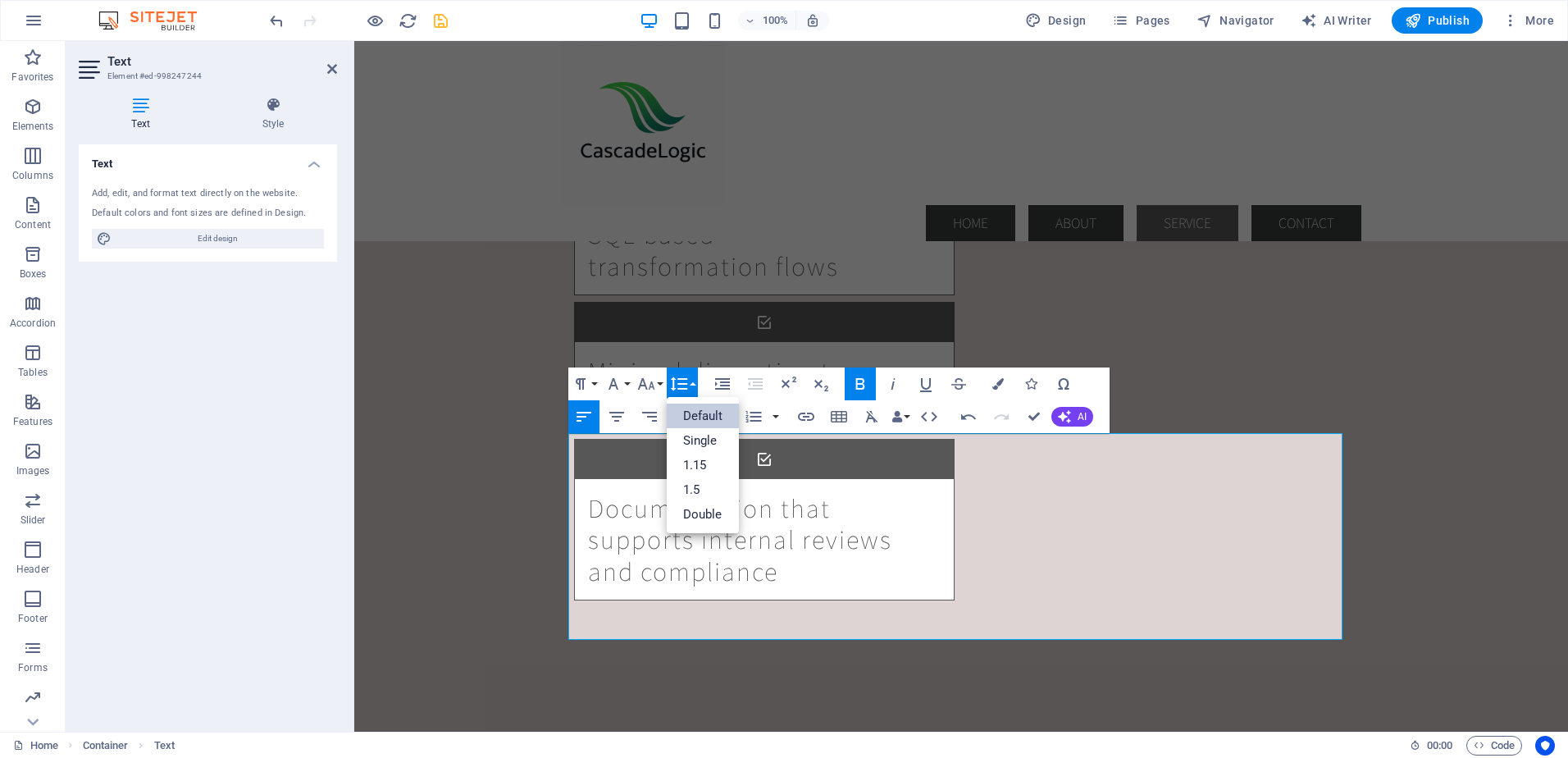
scroll to position [0, 0]
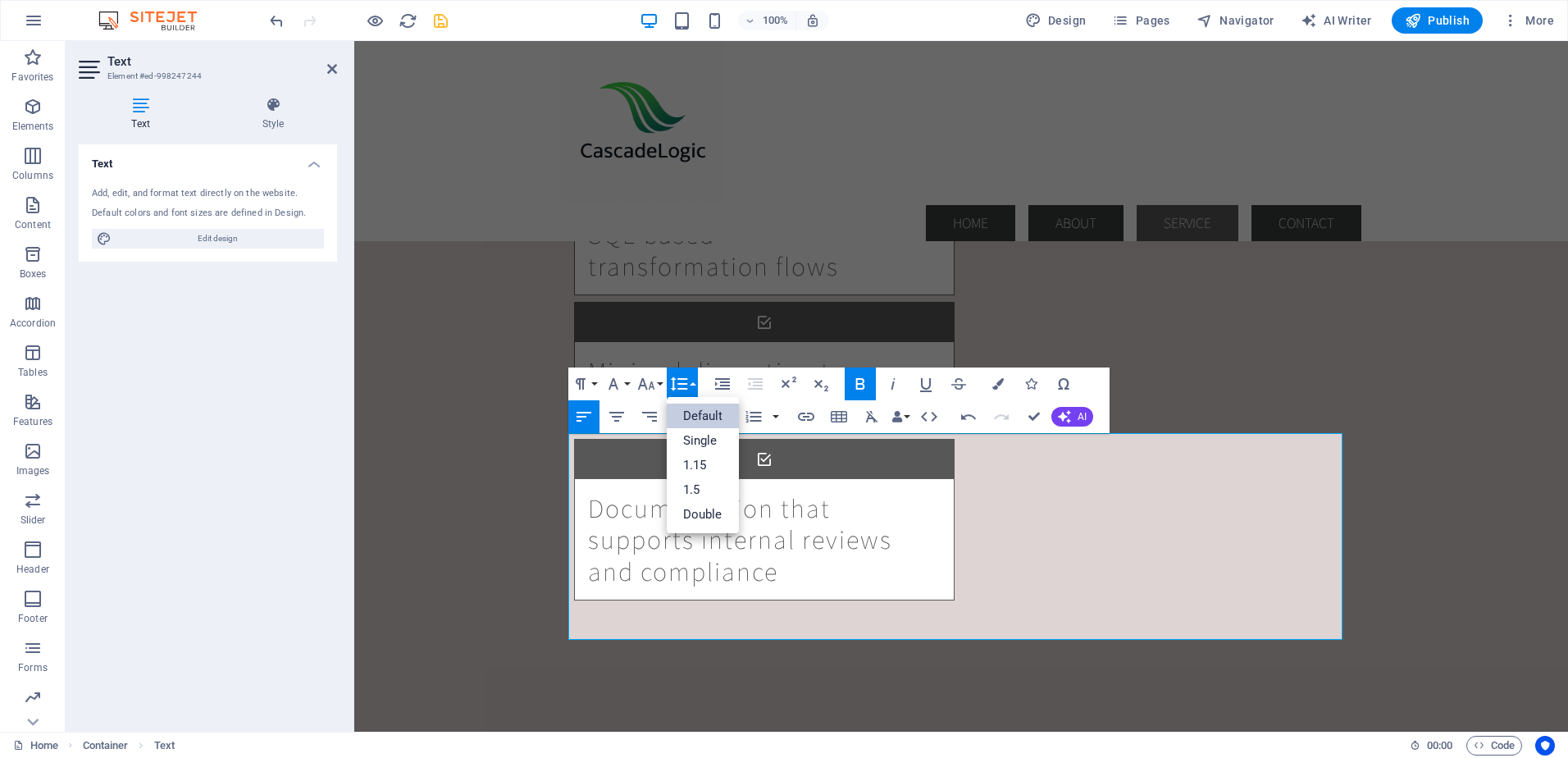
click at [694, 409] on link "Default" at bounding box center [703, 416] width 73 height 24
drag, startPoint x: 878, startPoint y: 571, endPoint x: 569, endPoint y: 515, distance: 314.0
click at [718, 416] on icon "button" at bounding box center [721, 416] width 20 height 20
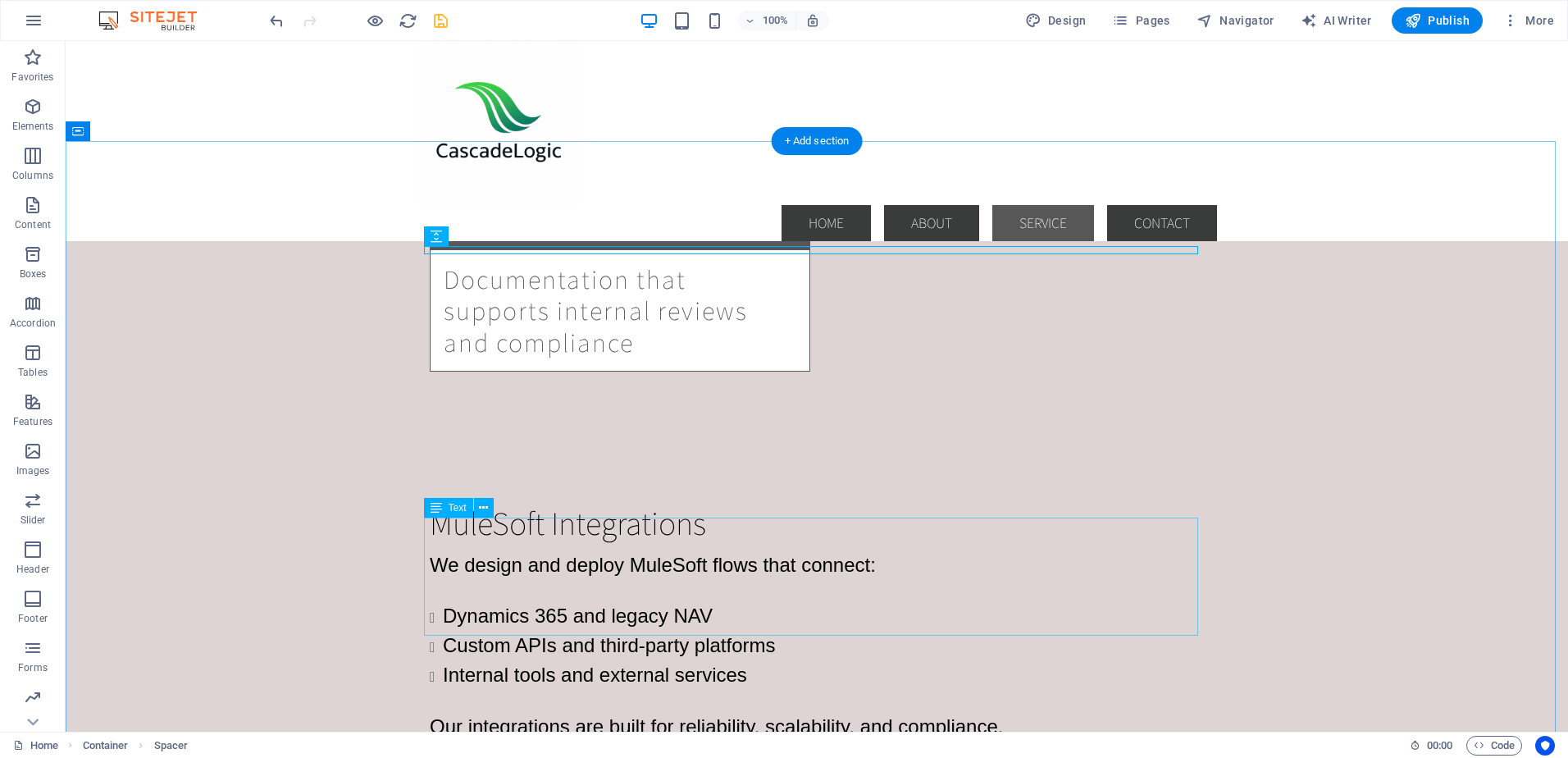
scroll to position [2297, 0]
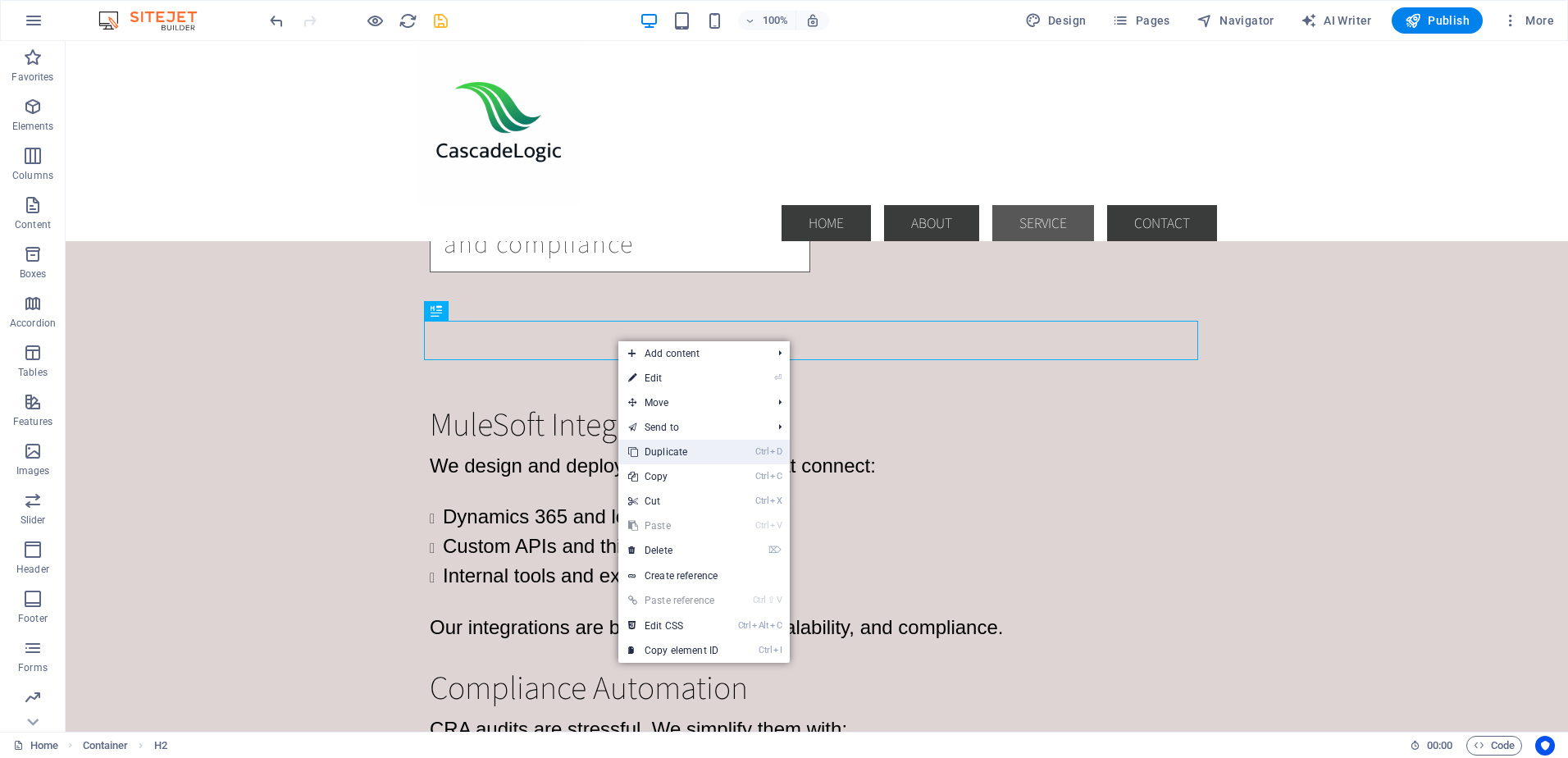
click at [647, 449] on link "Ctrl D Duplicate" at bounding box center [673, 452] width 109 height 24
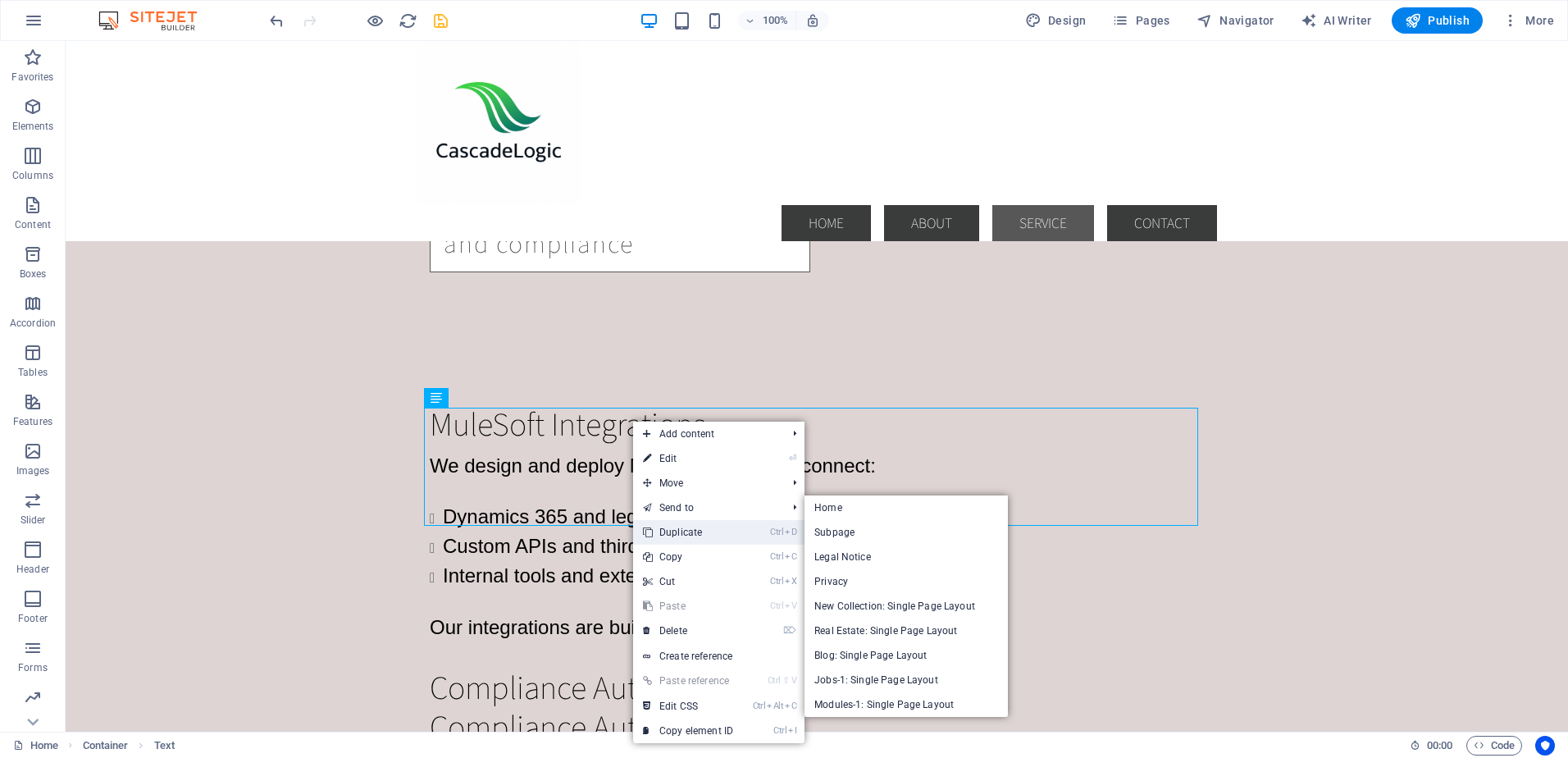
click at [665, 526] on link "Ctrl D Duplicate" at bounding box center [688, 532] width 109 height 24
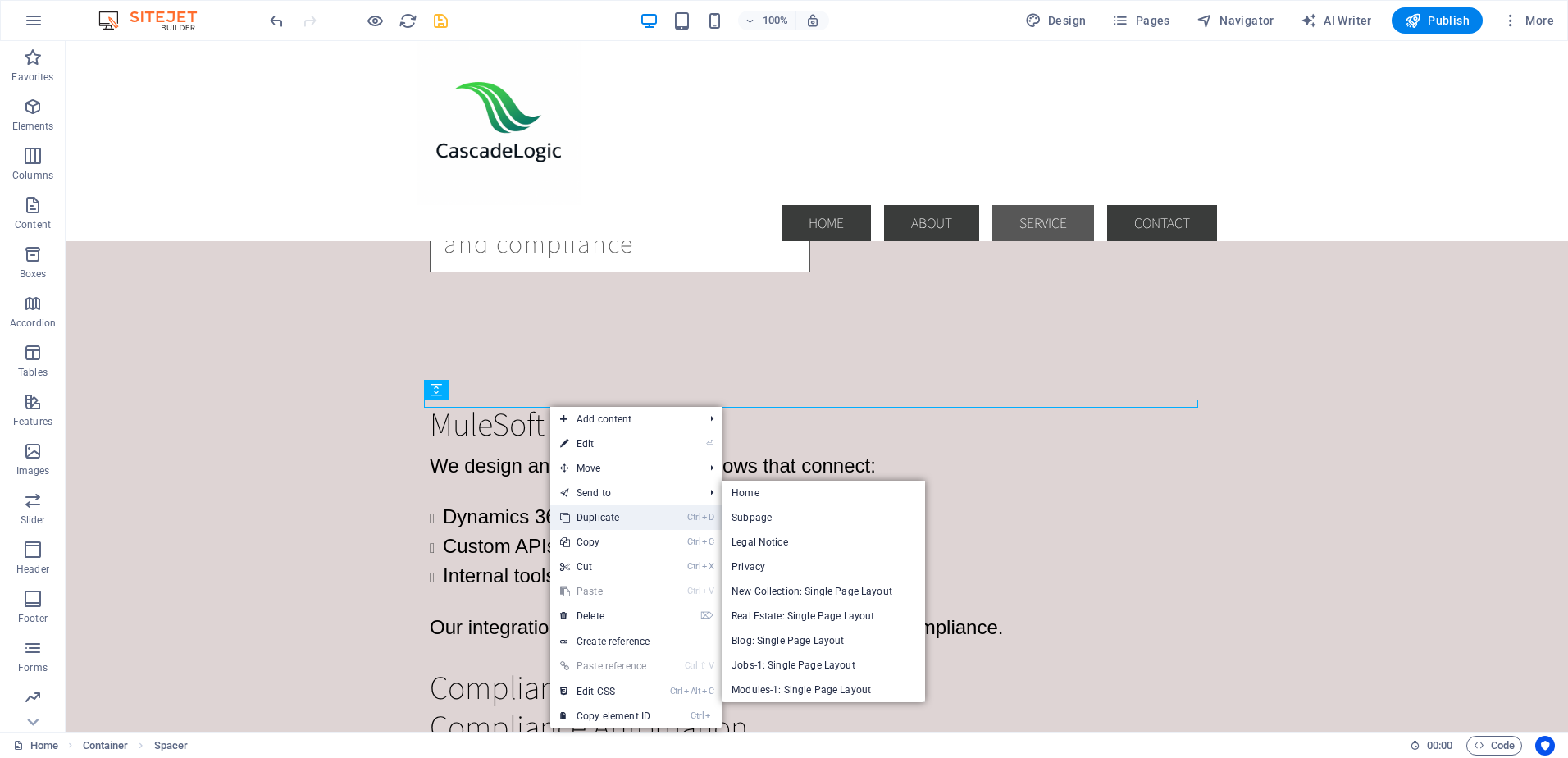
click at [586, 514] on link "Ctrl D Duplicate" at bounding box center [605, 517] width 109 height 24
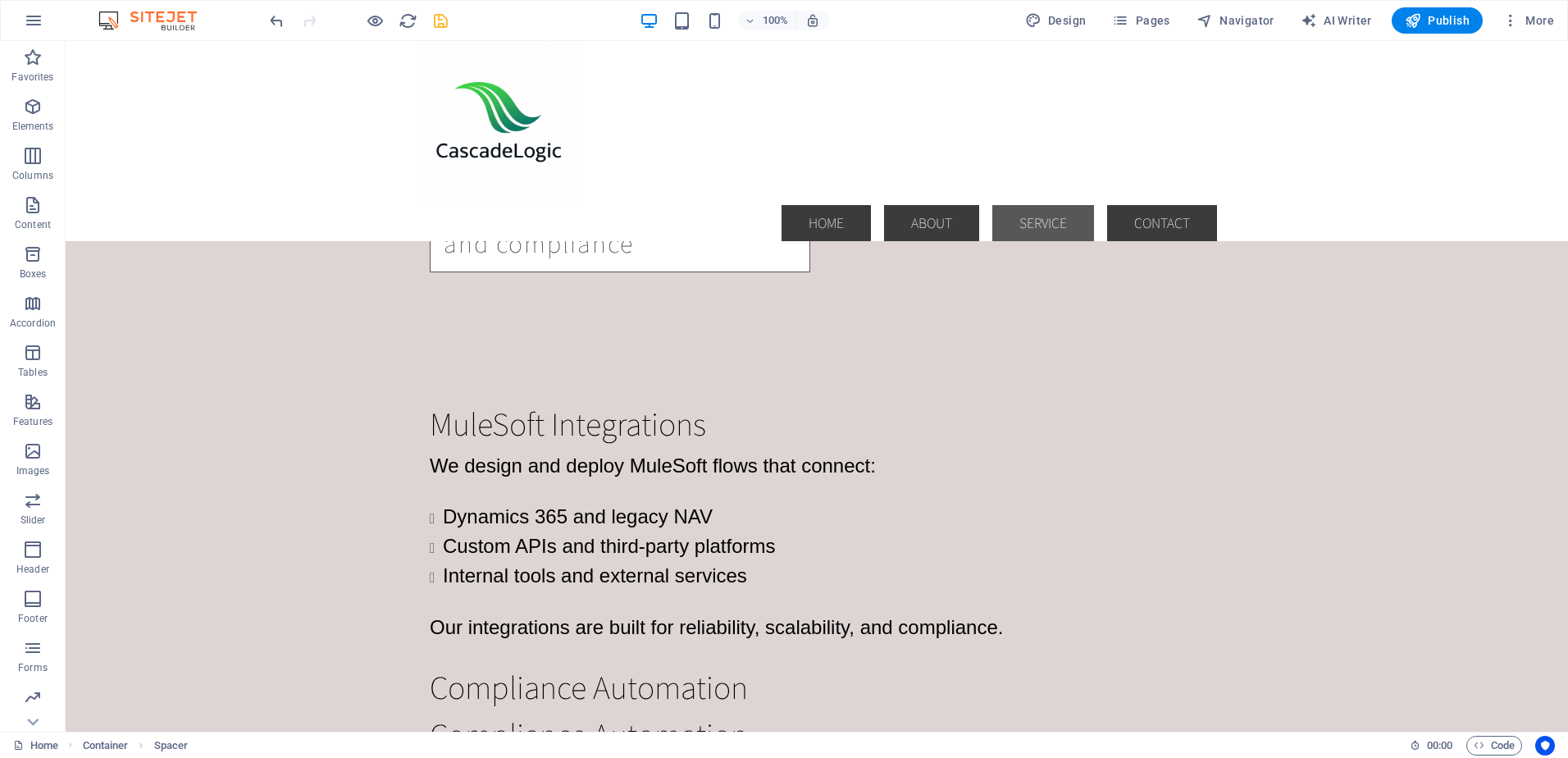
drag, startPoint x: 520, startPoint y: 402, endPoint x: 524, endPoint y: 369, distance: 33.2
drag, startPoint x: 510, startPoint y: 450, endPoint x: 451, endPoint y: 378, distance: 93.1
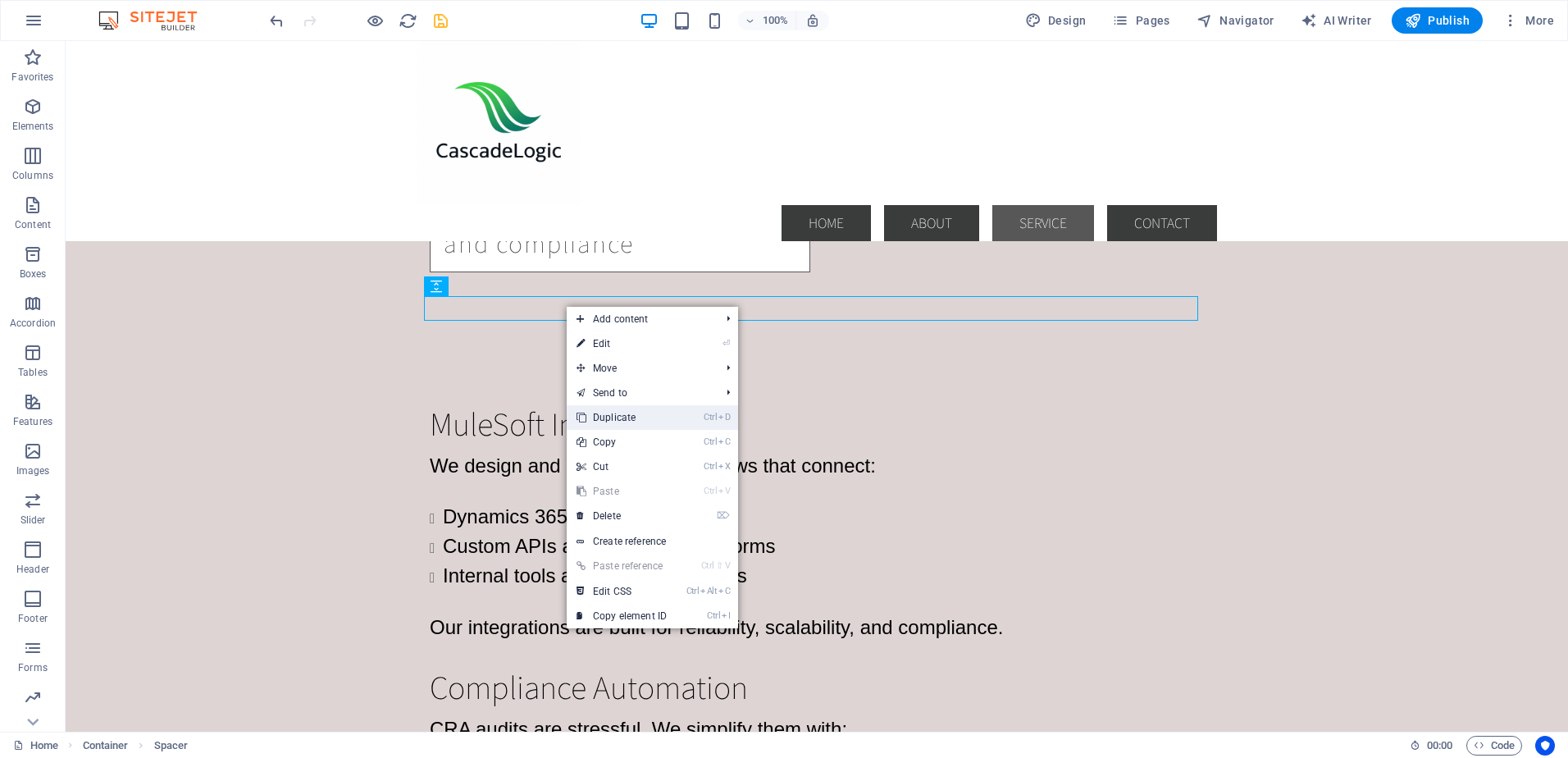
click at [596, 417] on link "Ctrl D Duplicate" at bounding box center [621, 417] width 109 height 24
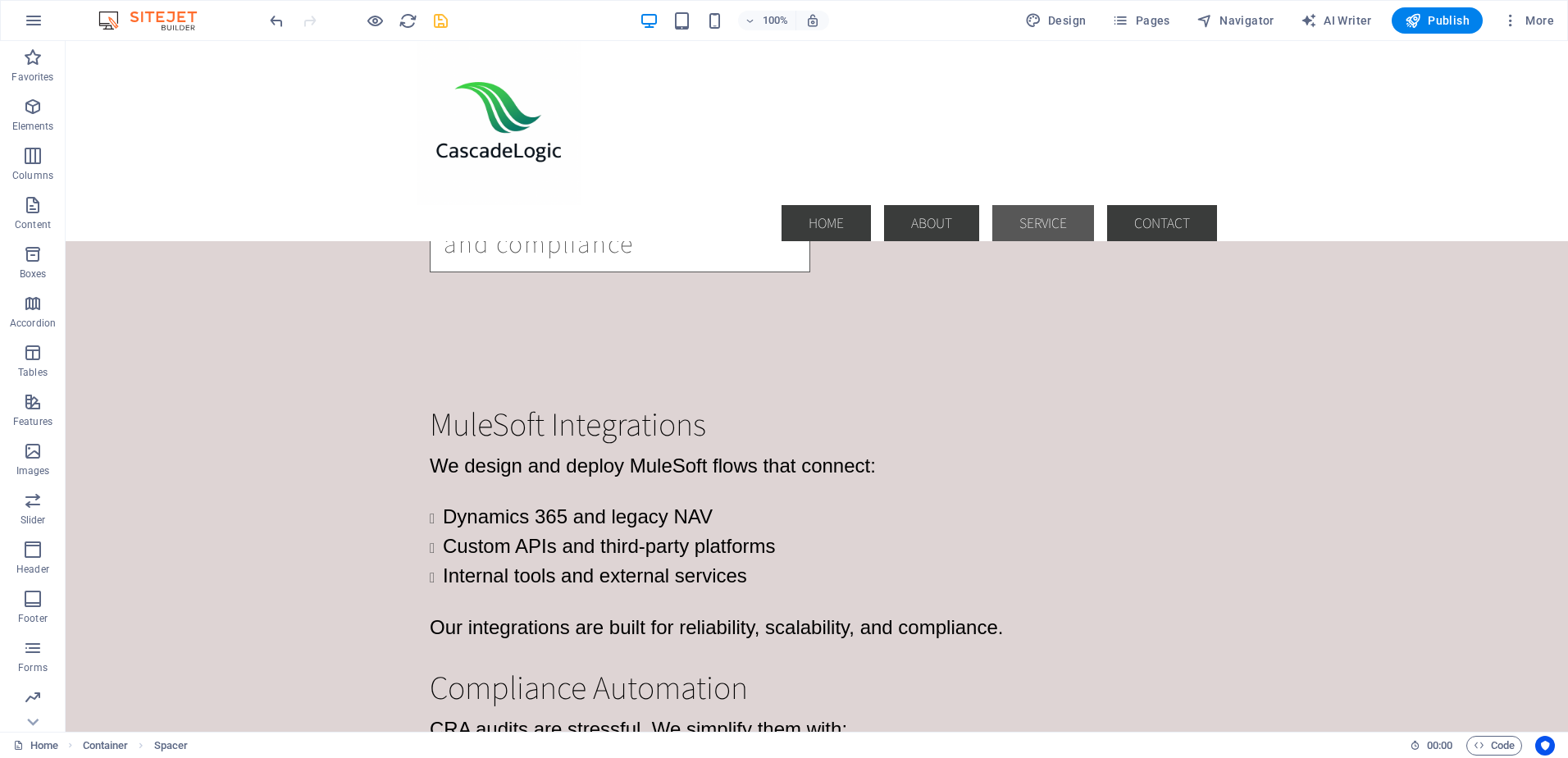
drag, startPoint x: 515, startPoint y: 352, endPoint x: 455, endPoint y: 504, distance: 163.4
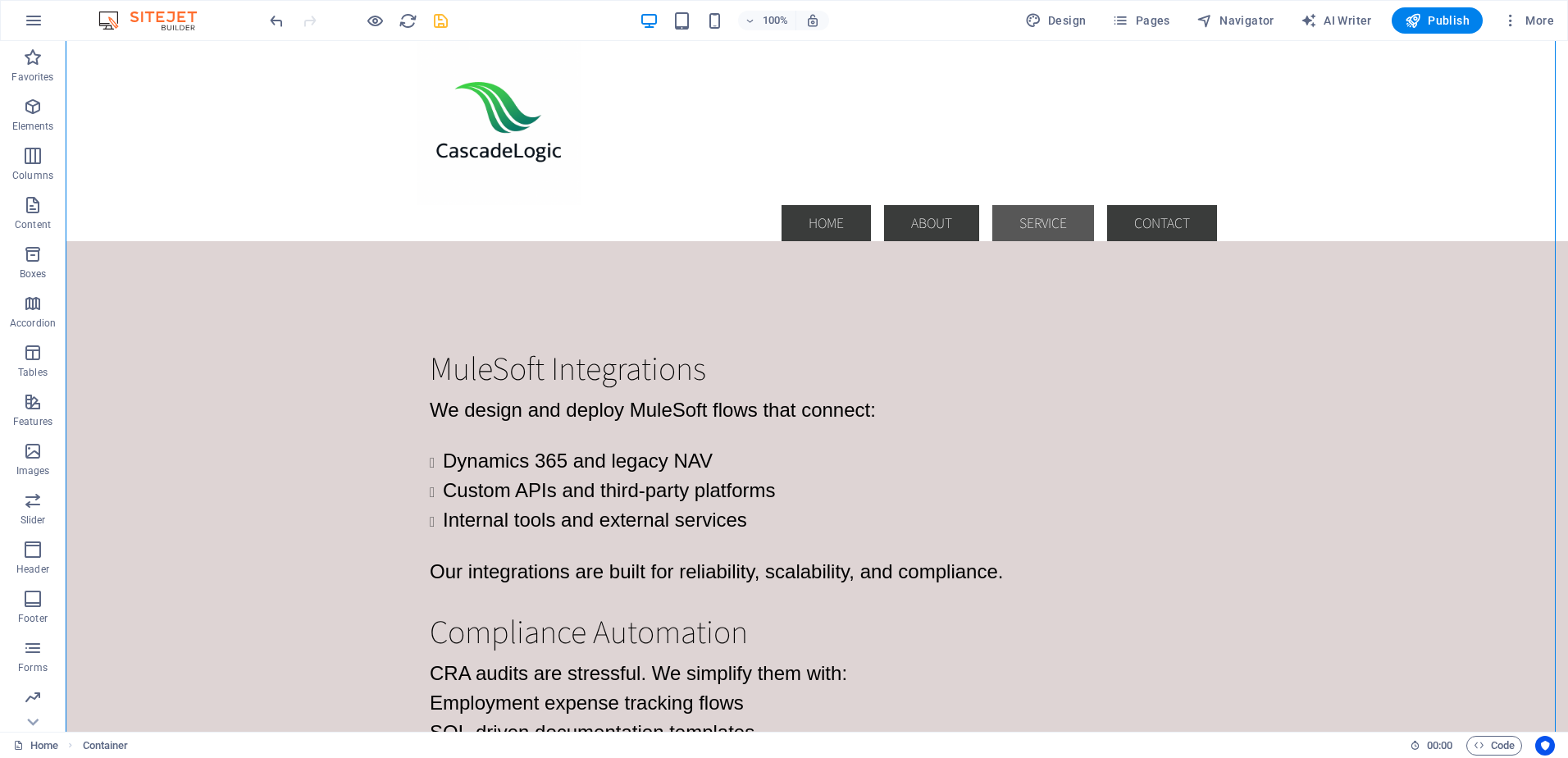
scroll to position [2379, 0]
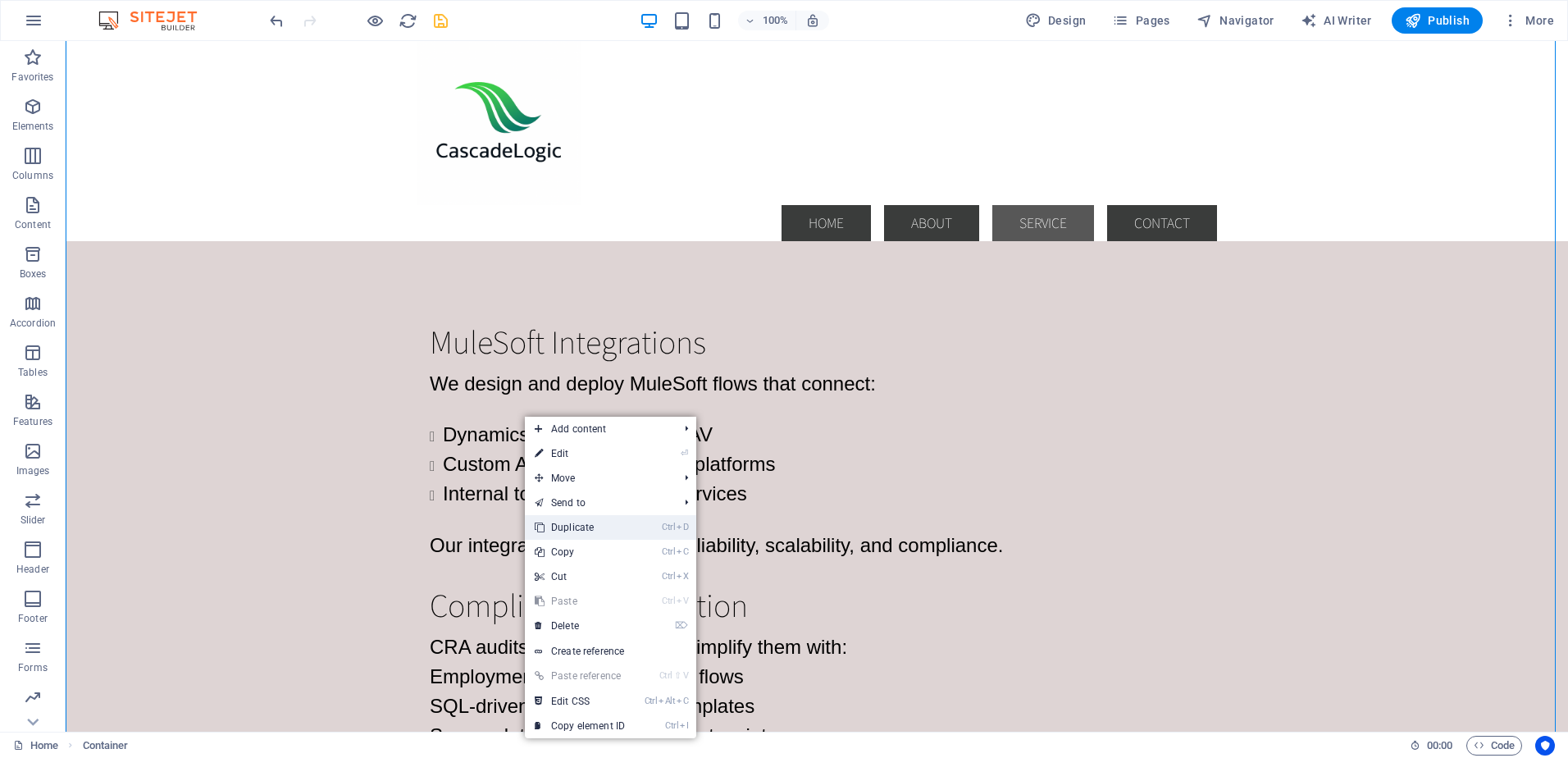
click at [559, 521] on link "Ctrl D Duplicate" at bounding box center [579, 528] width 109 height 24
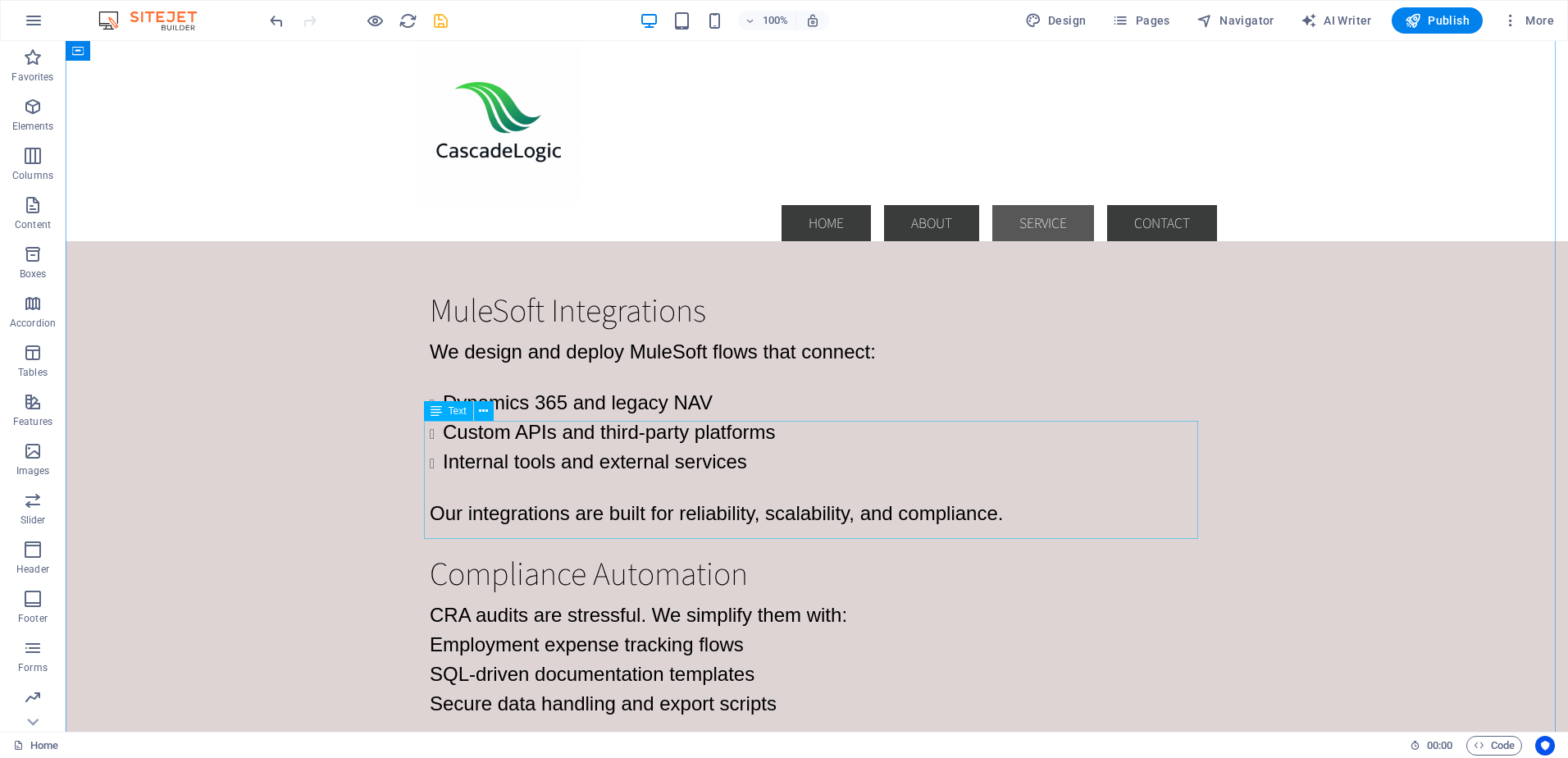
scroll to position [2449, 0]
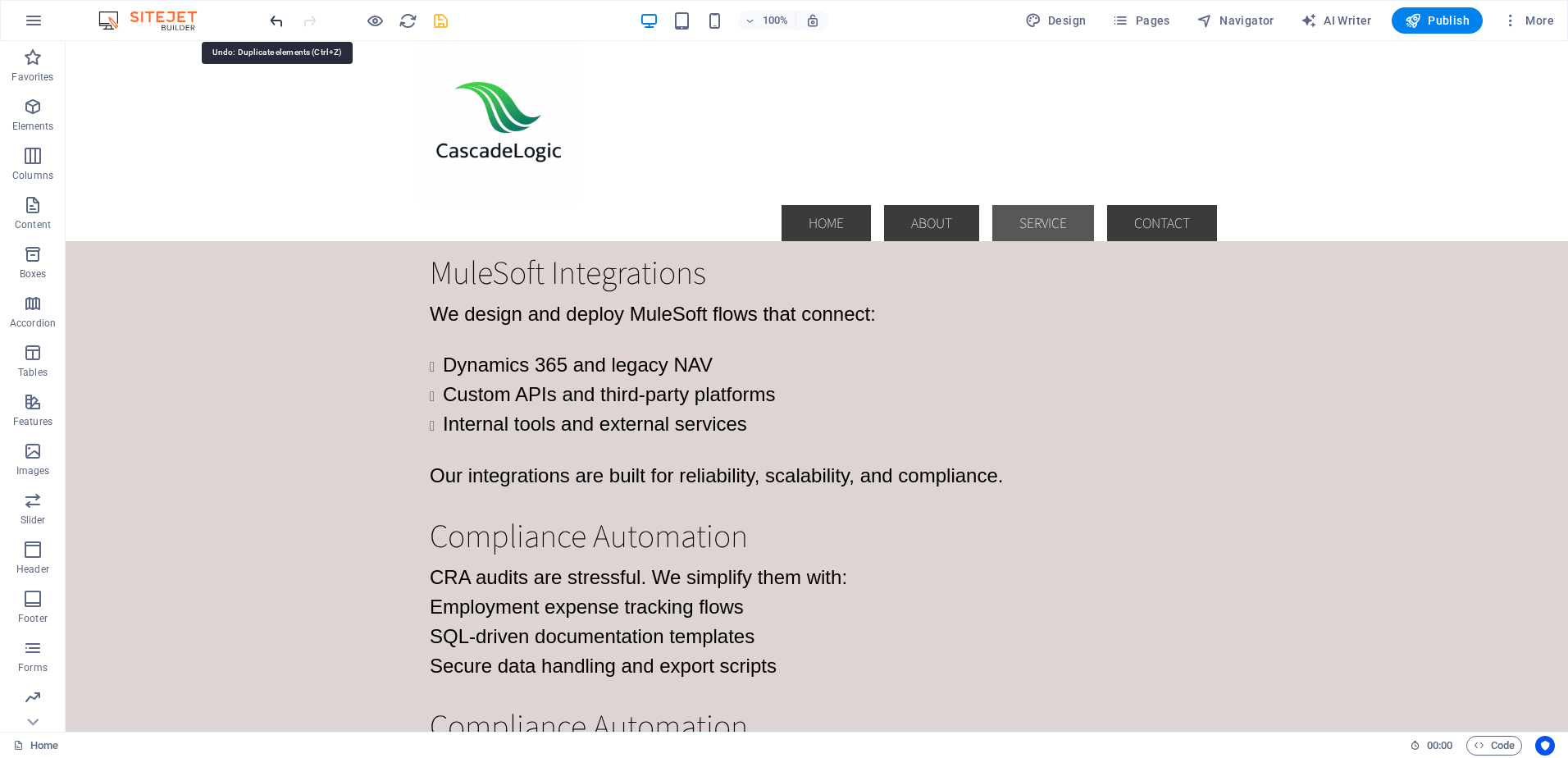
click at [276, 19] on icon "undo" at bounding box center [277, 21] width 19 height 19
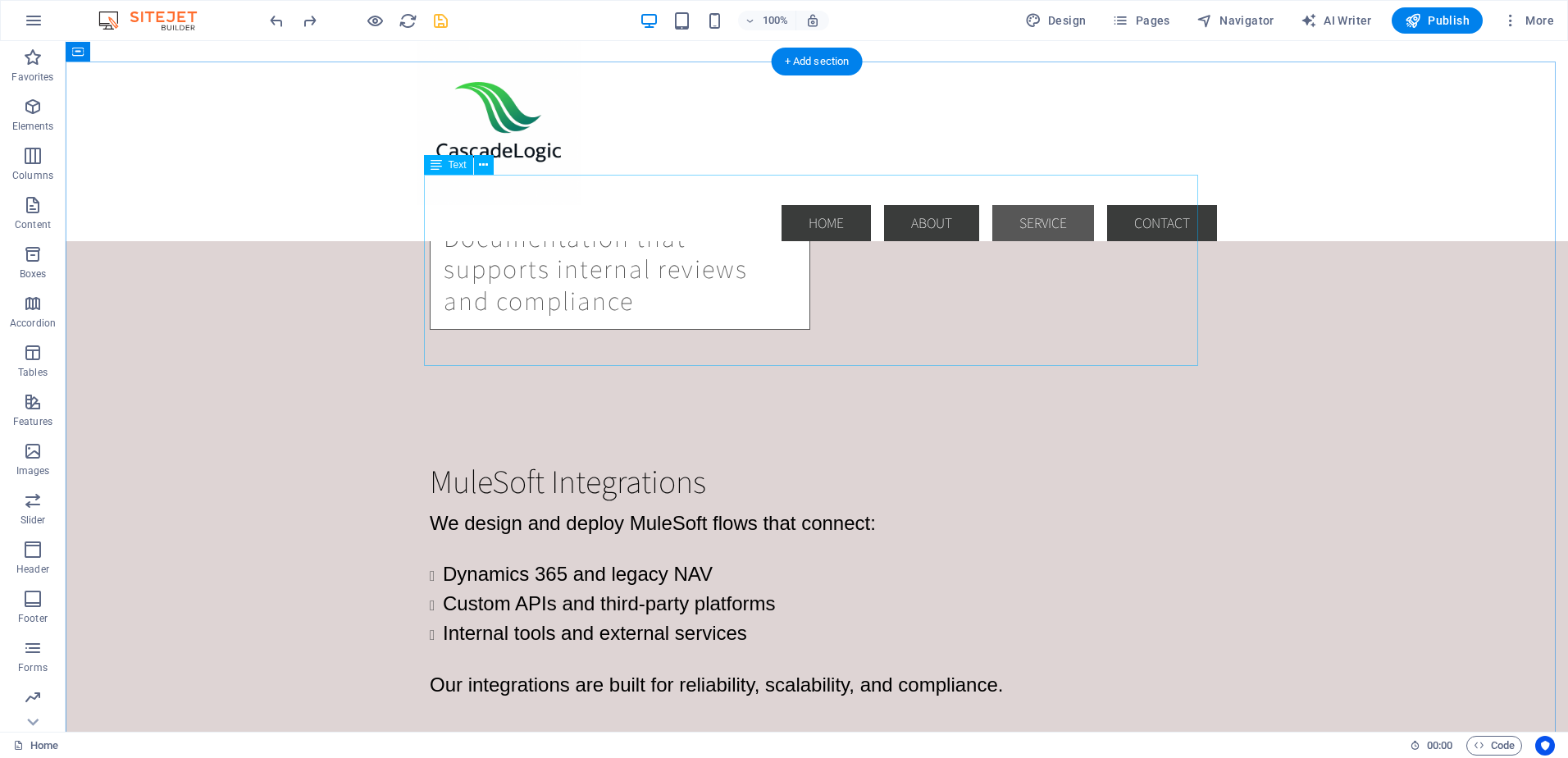
scroll to position [2268, 0]
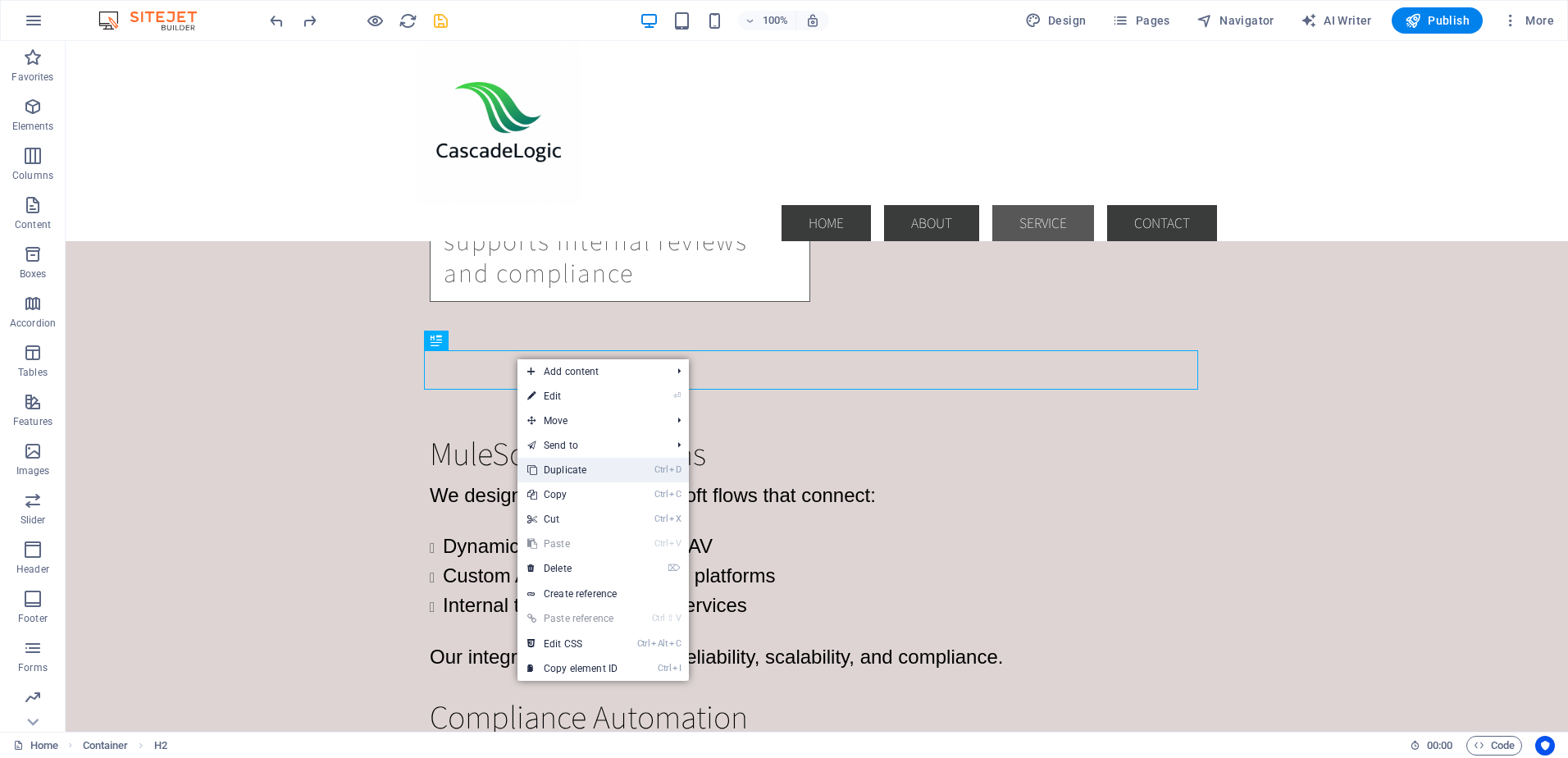
click at [562, 465] on link "Ctrl D Duplicate" at bounding box center [572, 470] width 109 height 24
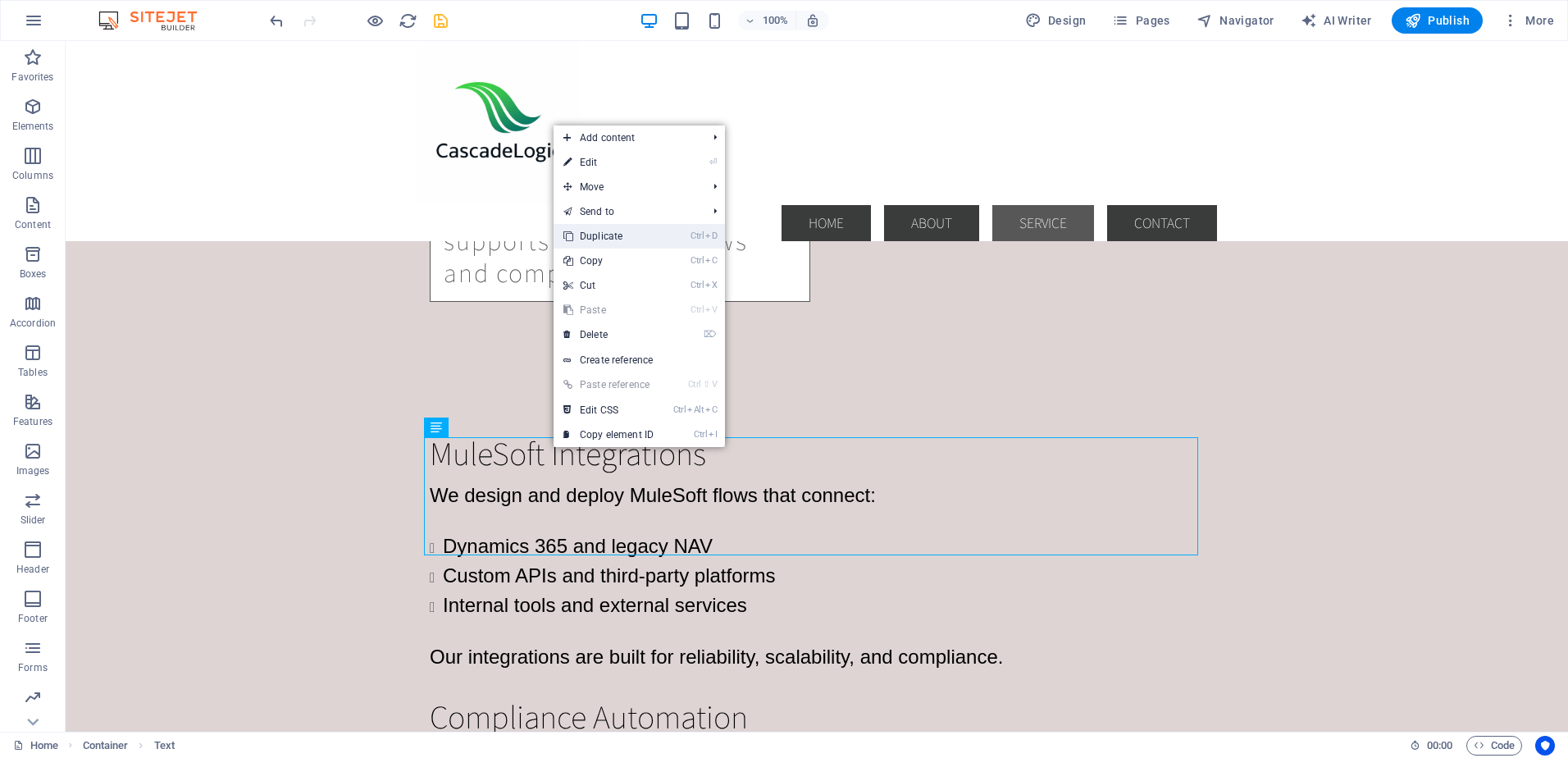
click at [592, 232] on link "Ctrl D Duplicate" at bounding box center [608, 236] width 109 height 24
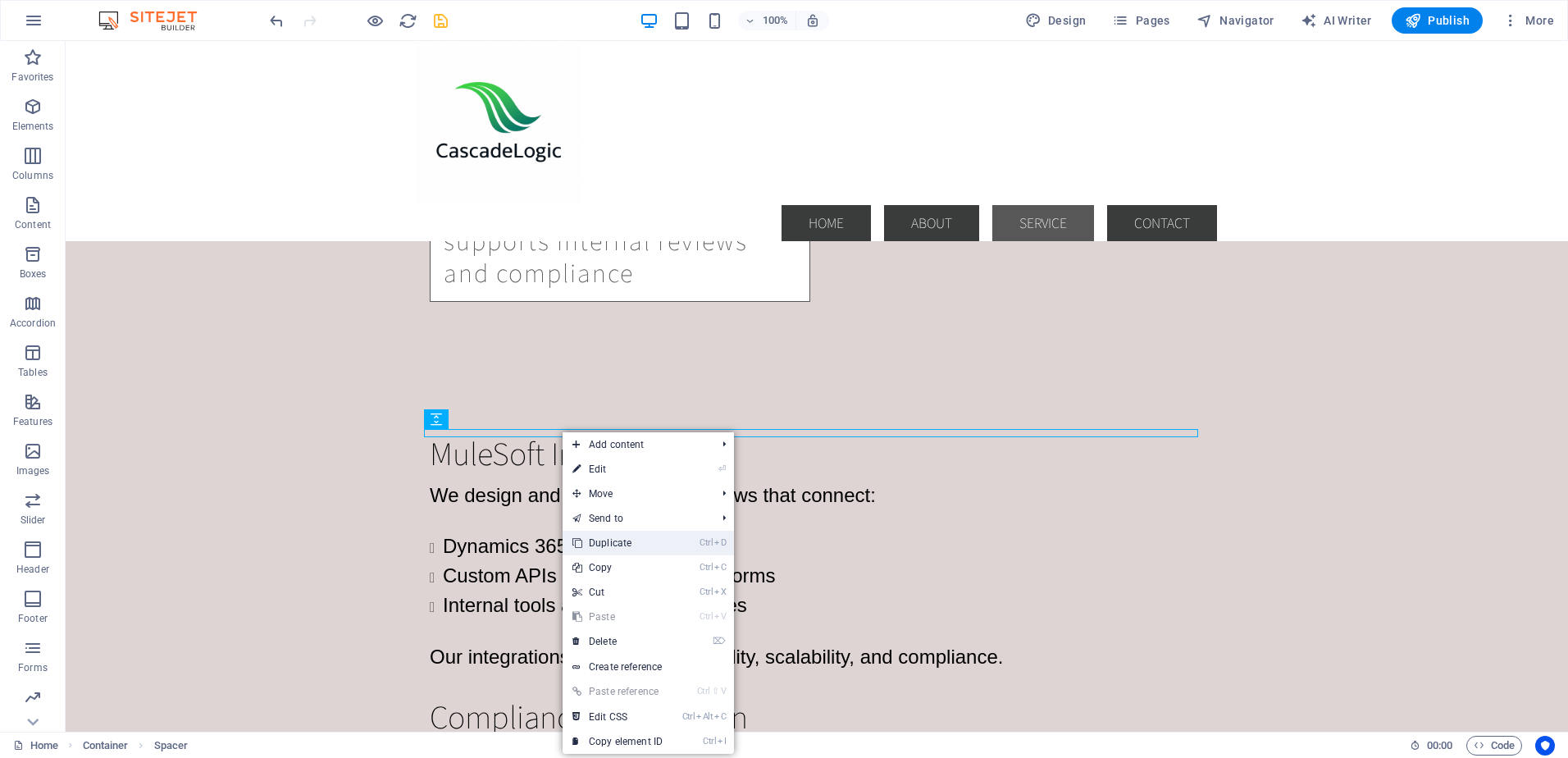
click at [601, 542] on link "Ctrl D Duplicate" at bounding box center [617, 543] width 109 height 24
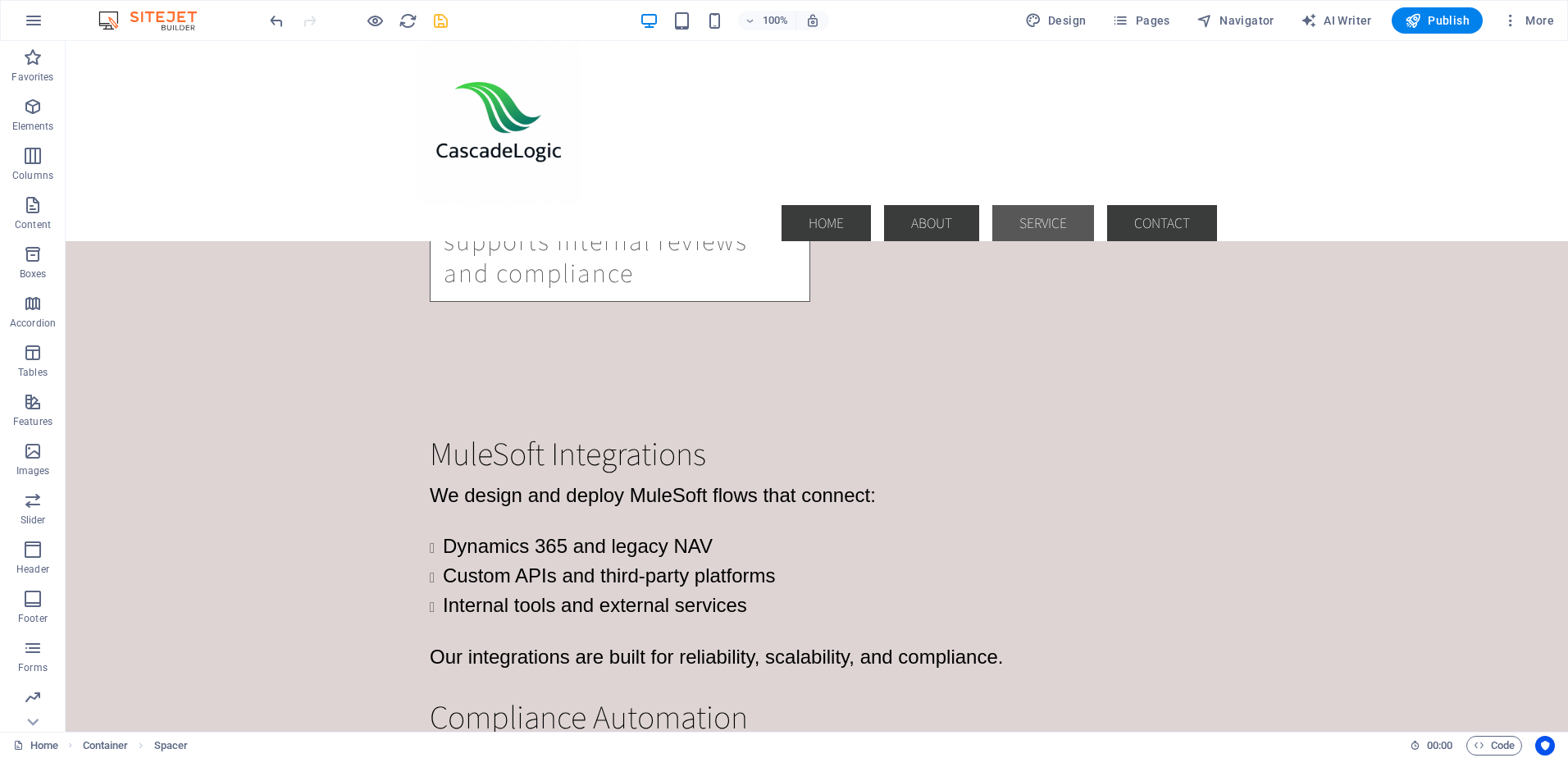
drag, startPoint x: 562, startPoint y: 442, endPoint x: 562, endPoint y: 394, distance: 48.0
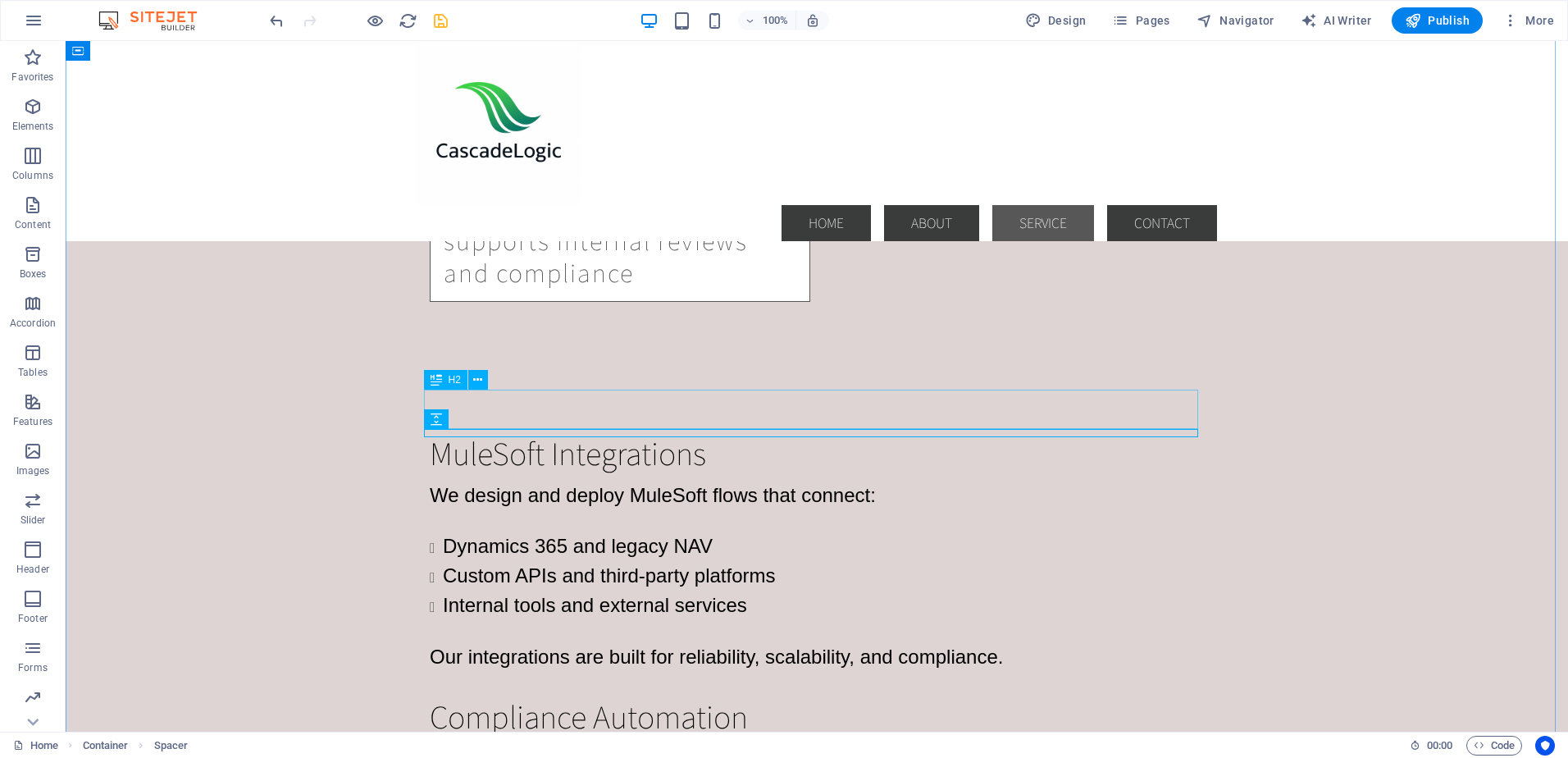
click at [559, 736] on div "Compliance Automation" at bounding box center [817, 755] width 774 height 39
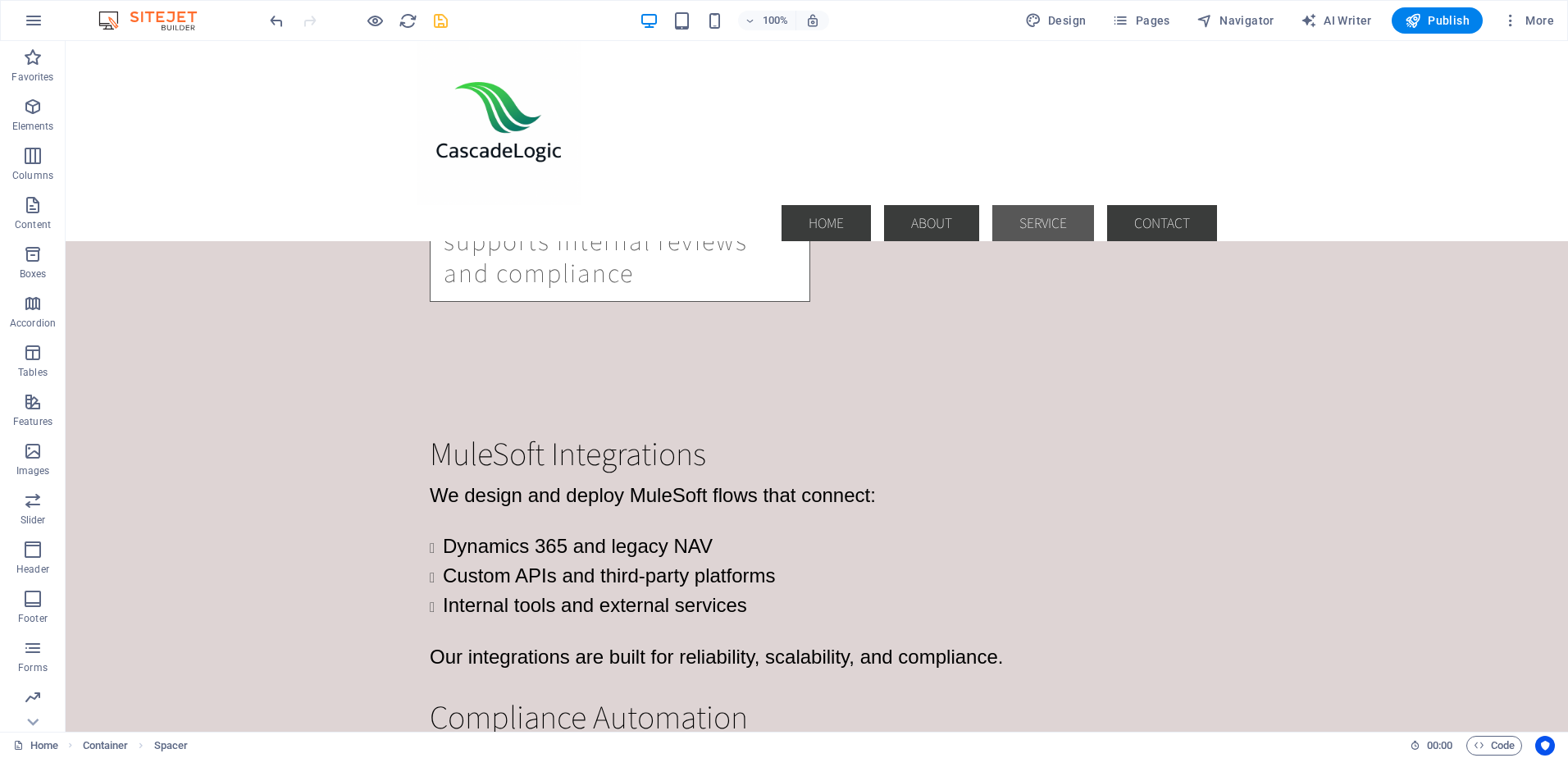
drag, startPoint x: 528, startPoint y: 469, endPoint x: 466, endPoint y: 396, distance: 95.8
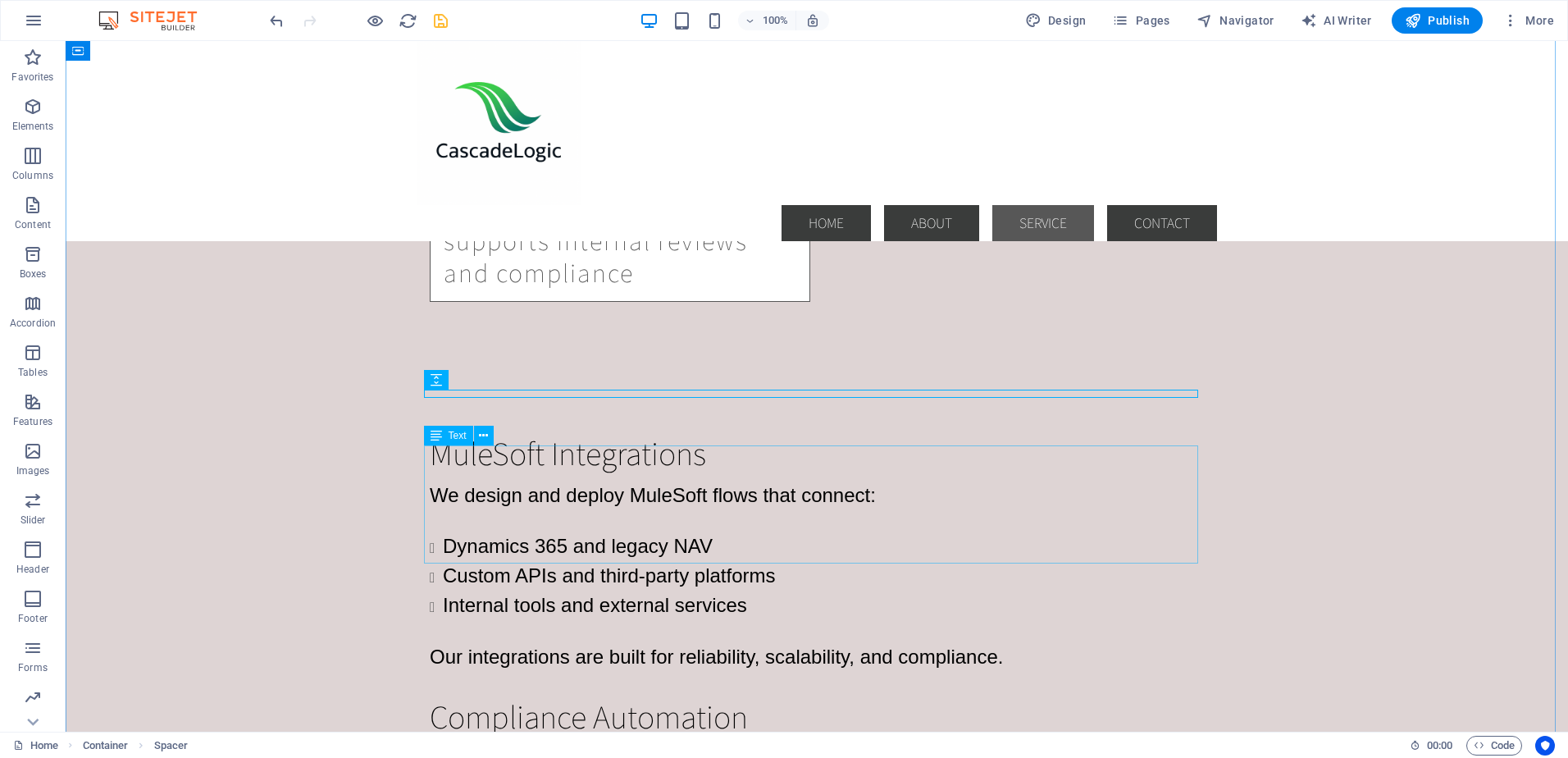
scroll to position [2350, 0]
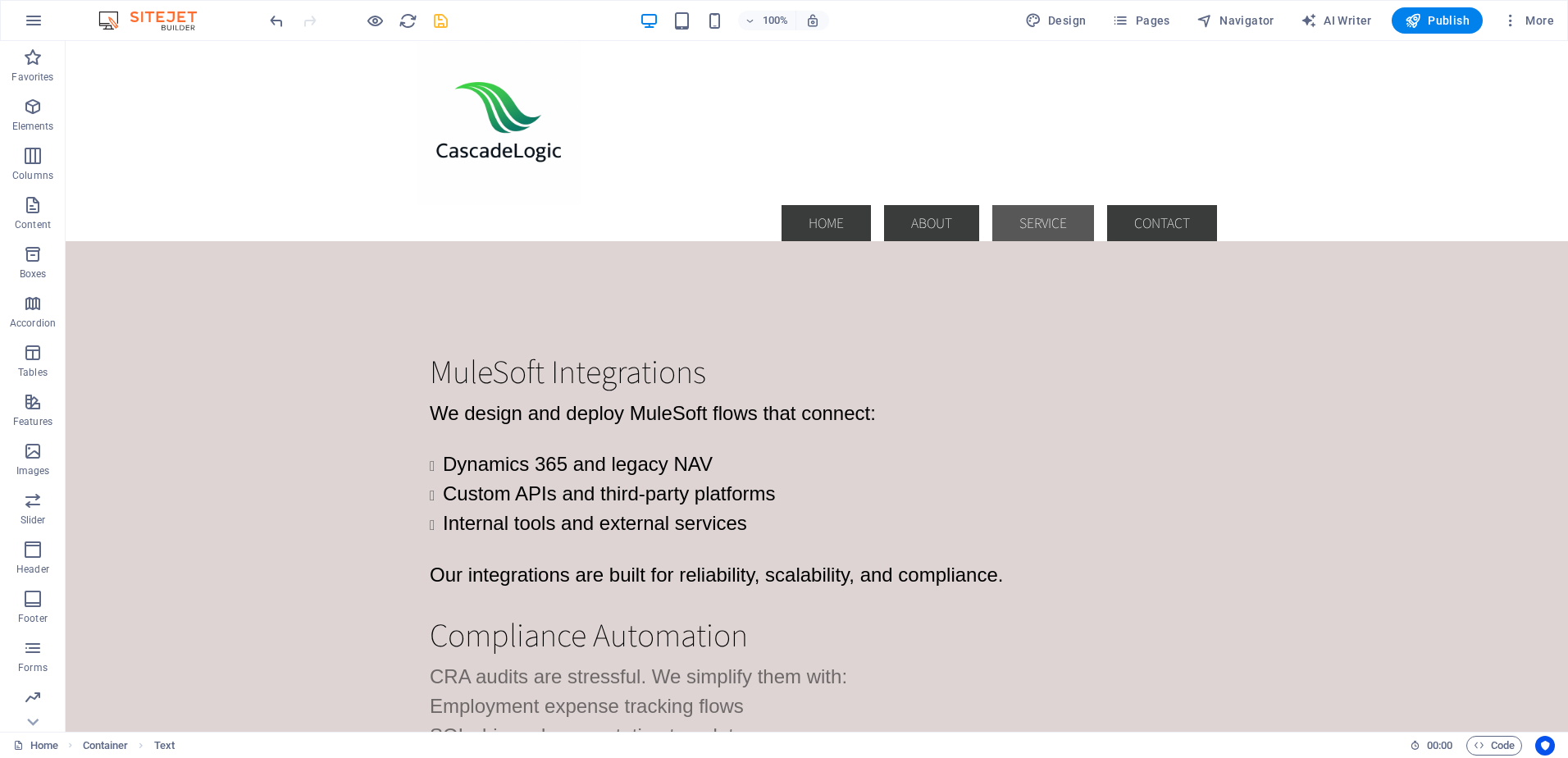
drag, startPoint x: 515, startPoint y: 392, endPoint x: 452, endPoint y: 329, distance: 89.1
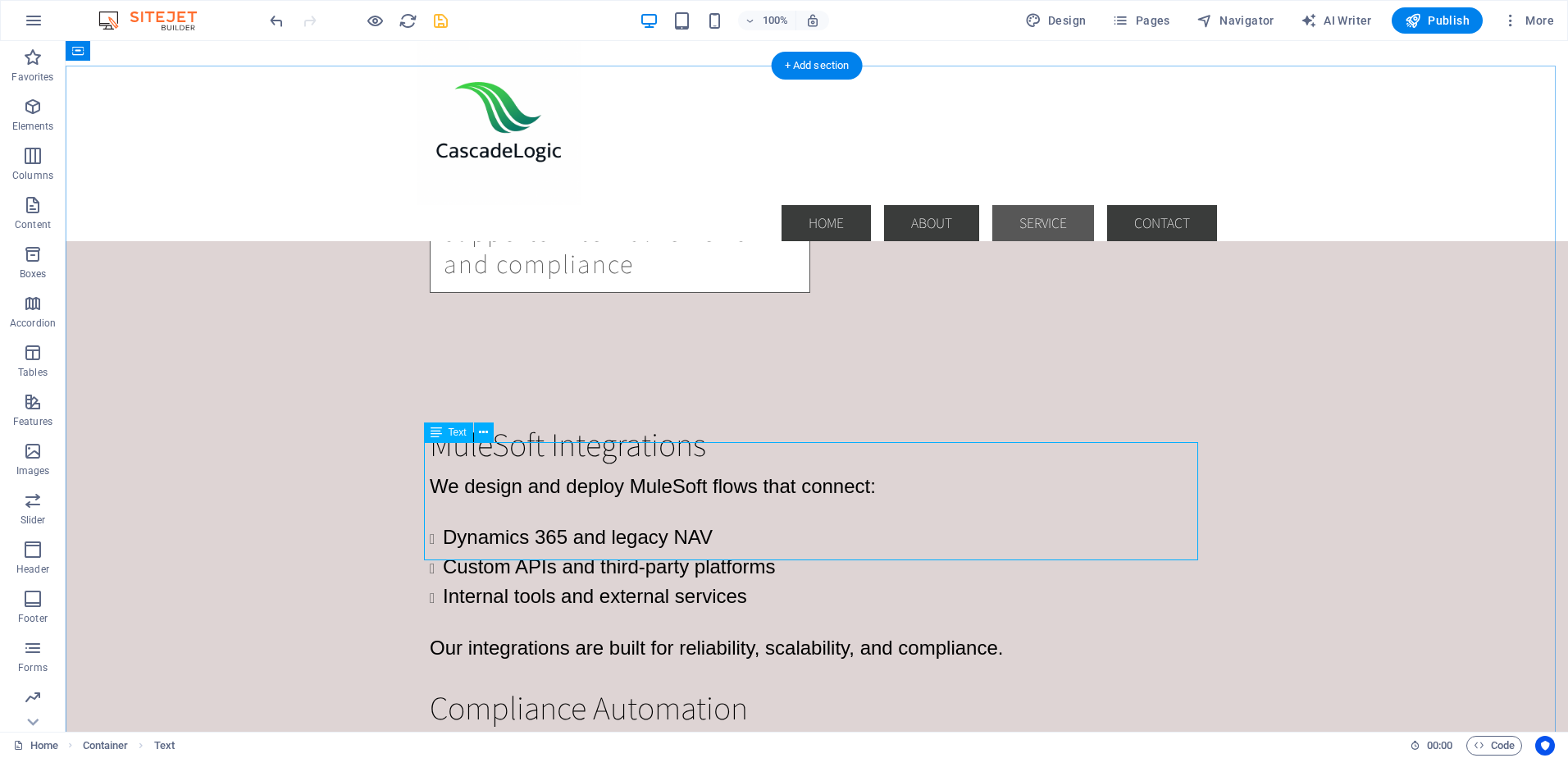
scroll to position [2185, 0]
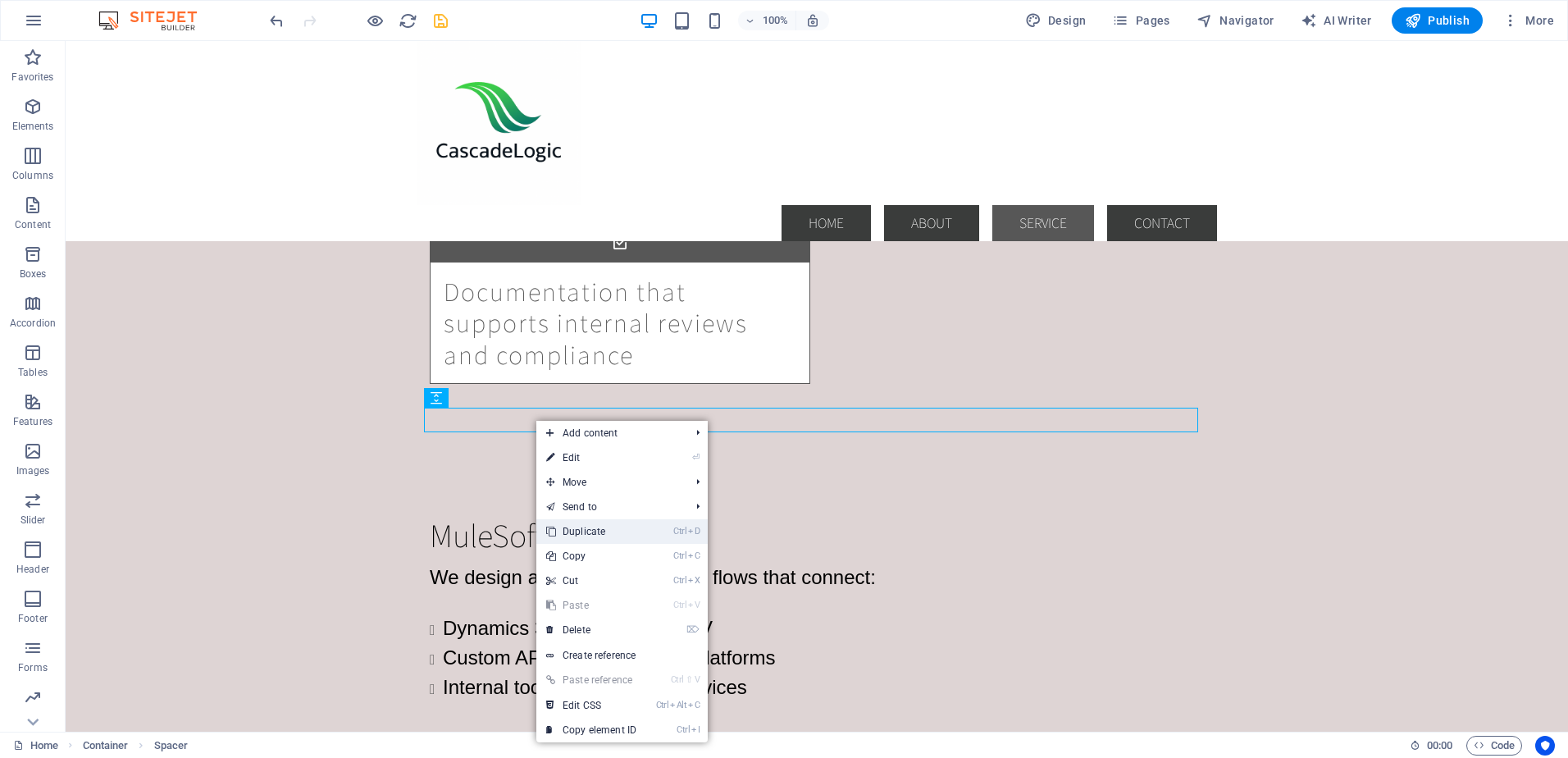
click at [574, 530] on link "Ctrl D Duplicate" at bounding box center [591, 531] width 109 height 24
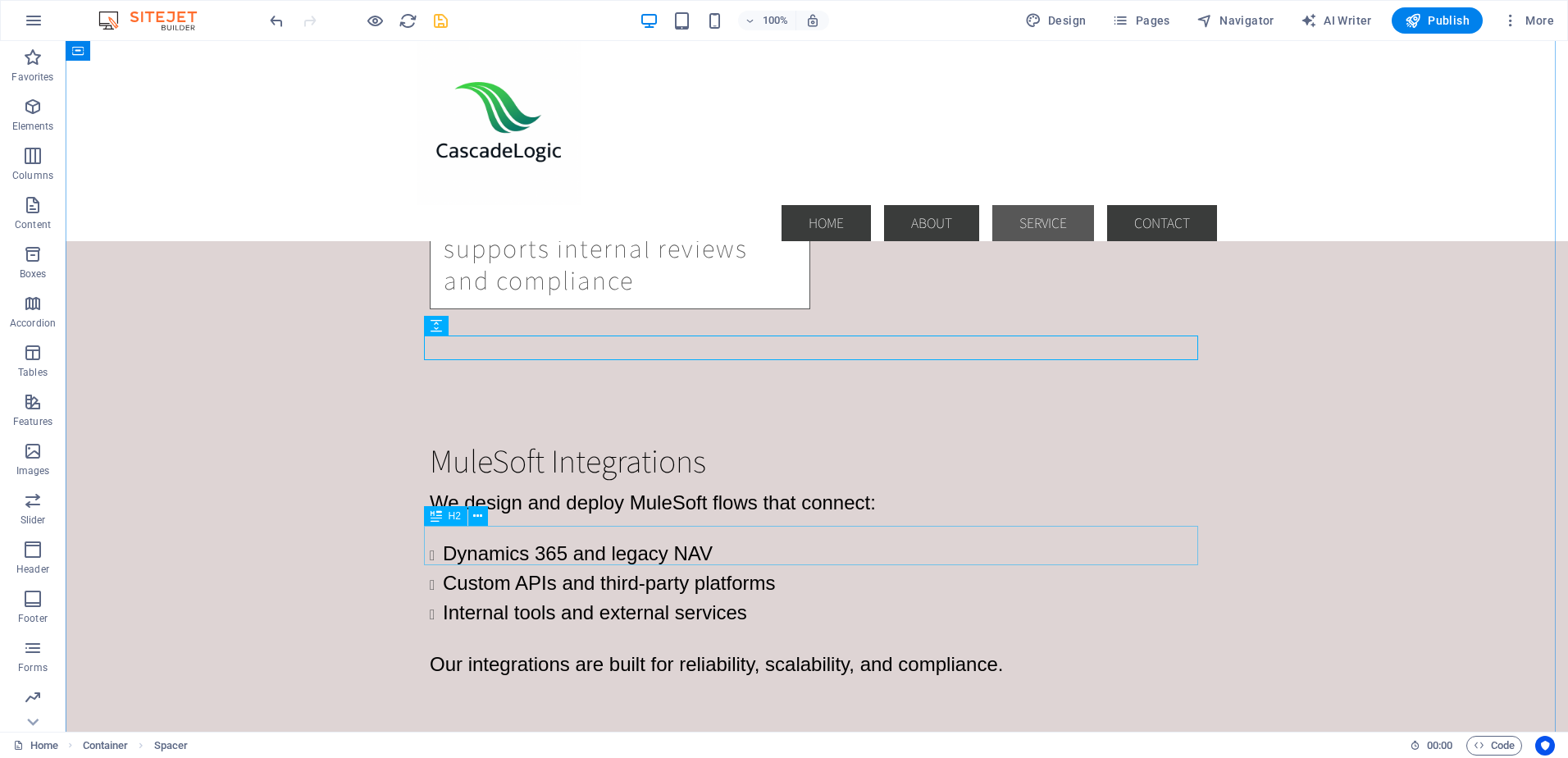
scroll to position [2350, 0]
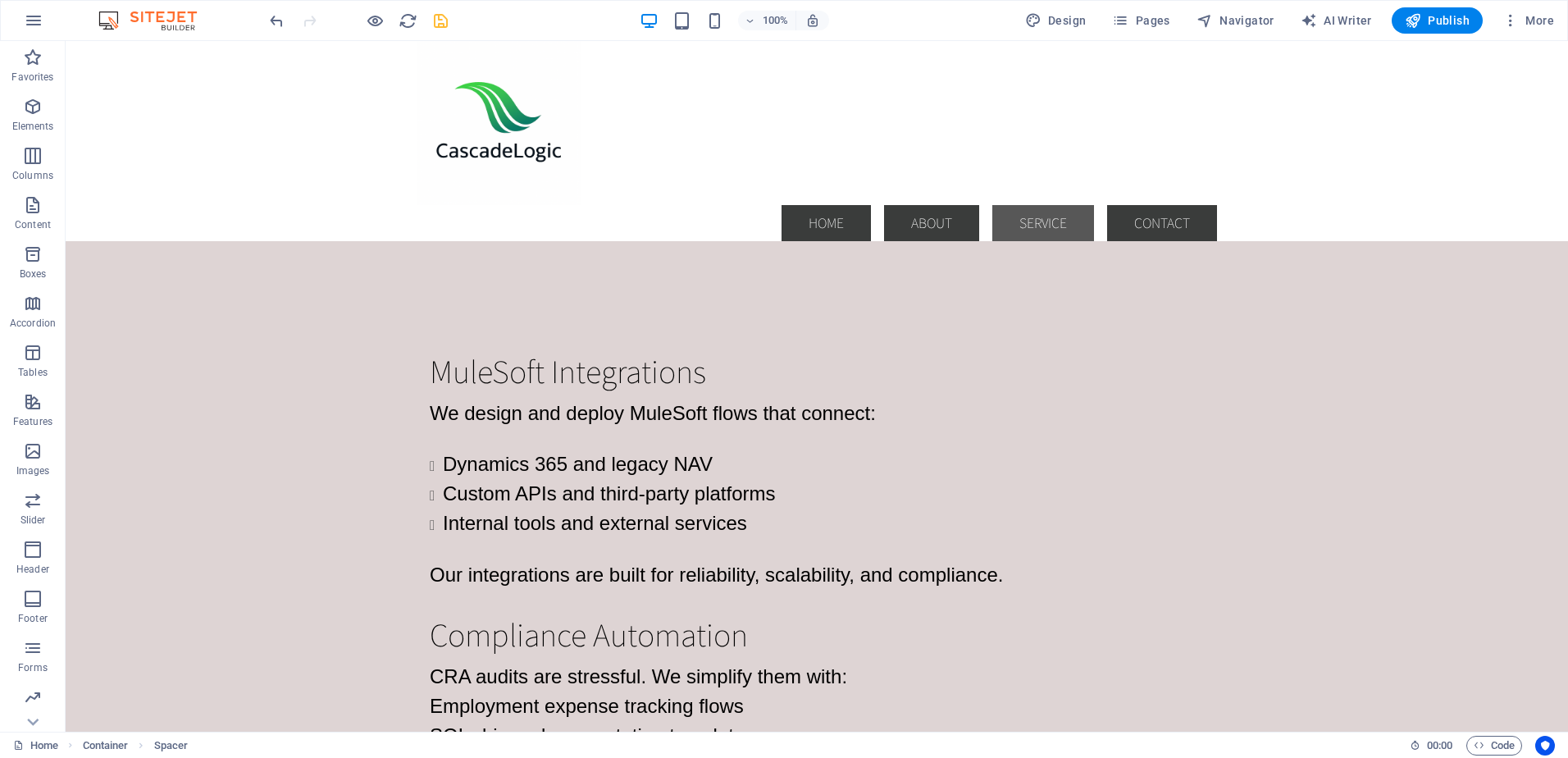
drag, startPoint x: 508, startPoint y: 302, endPoint x: 448, endPoint y: 429, distance: 140.5
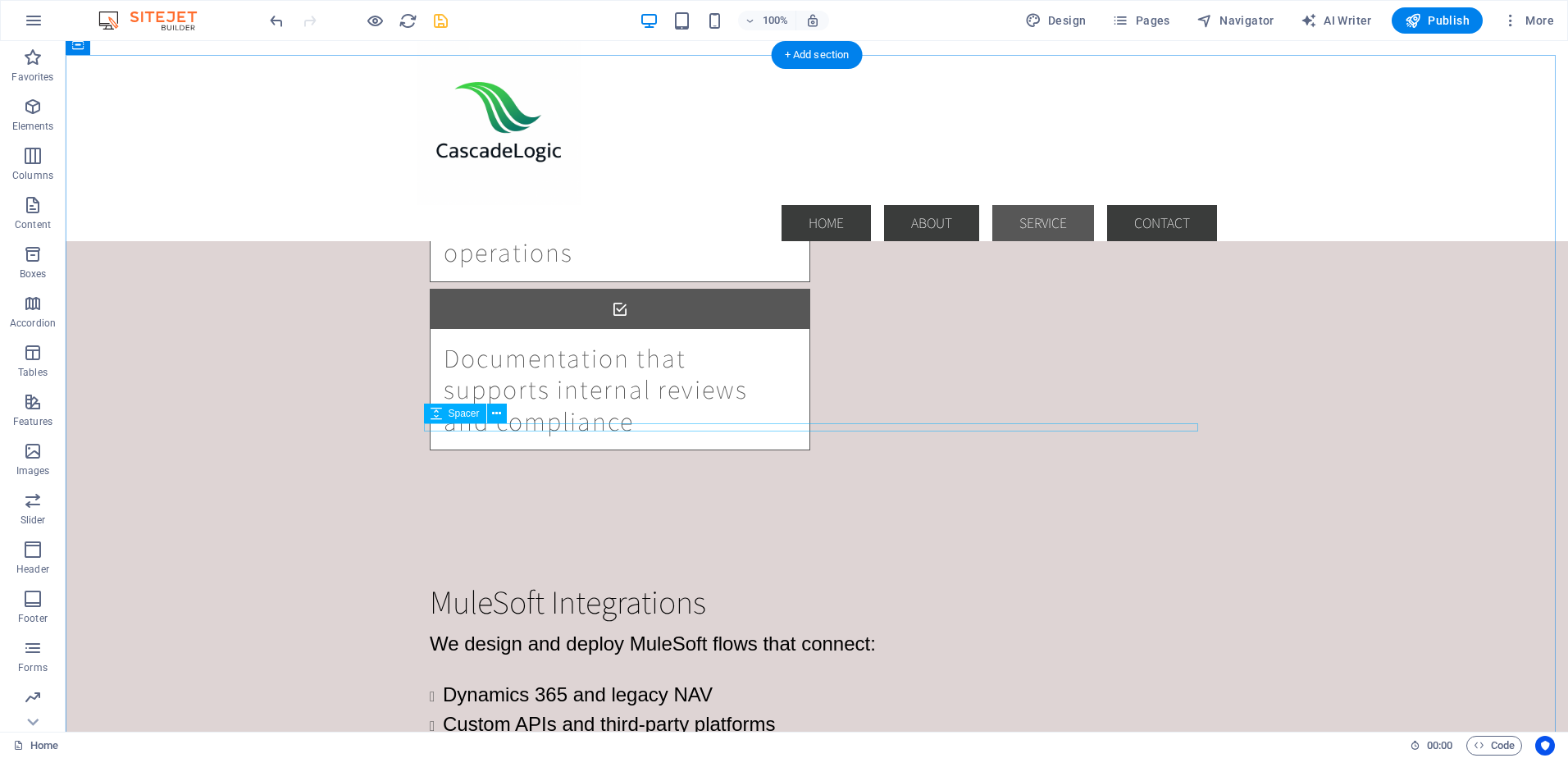
scroll to position [2104, 0]
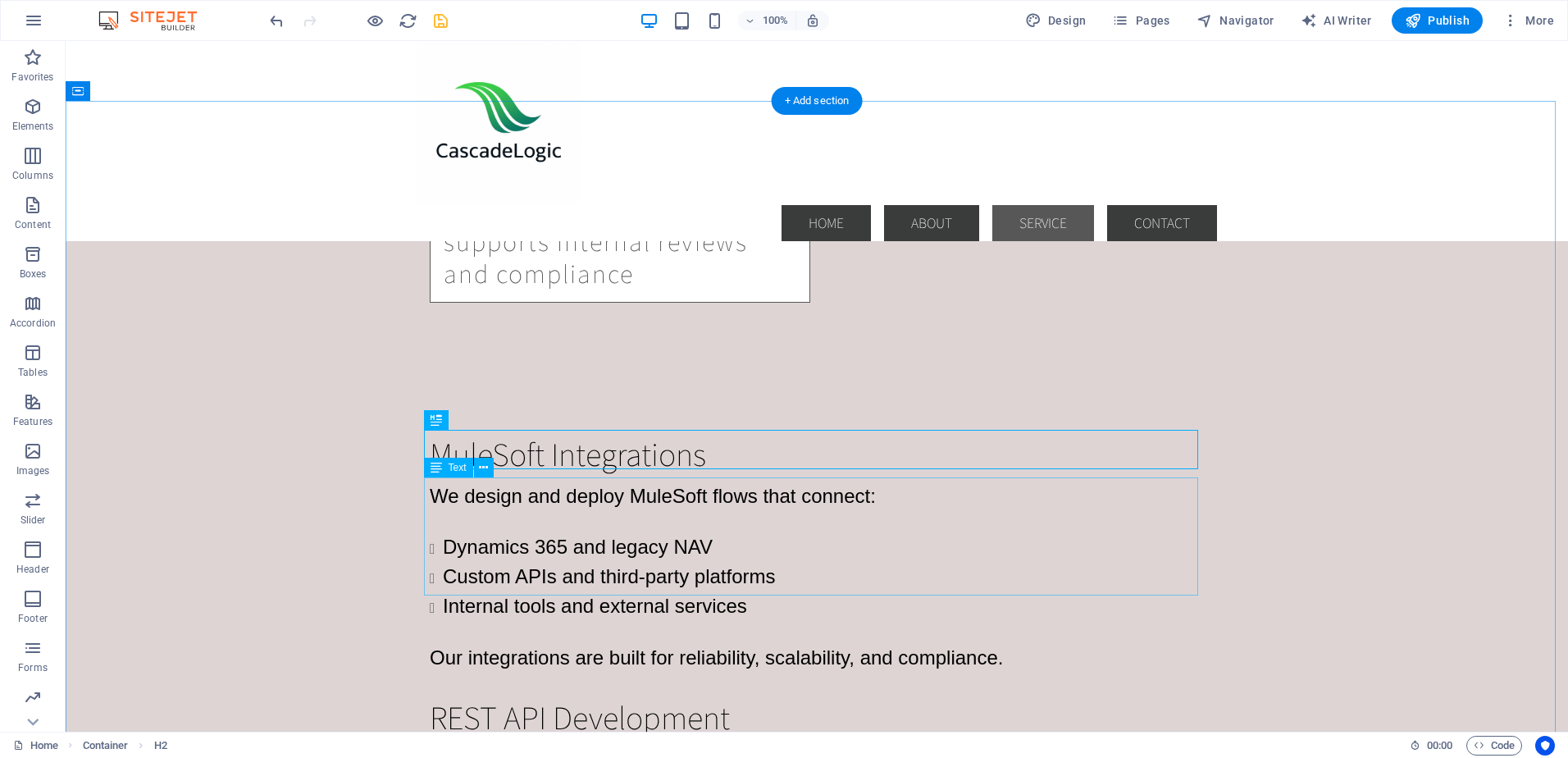
scroll to position [2268, 0]
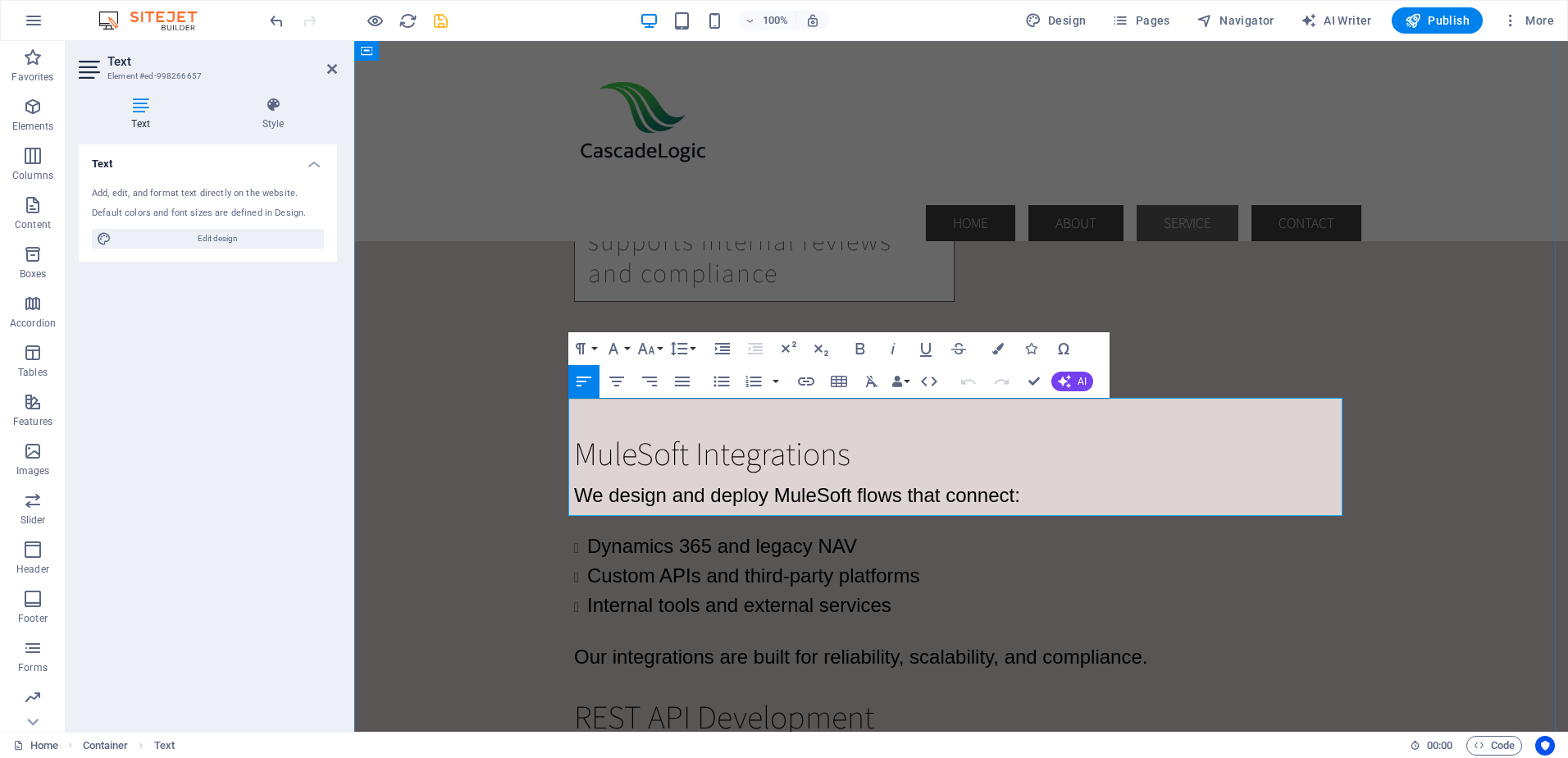
drag, startPoint x: 573, startPoint y: 412, endPoint x: 950, endPoint y: 496, distance: 386.2
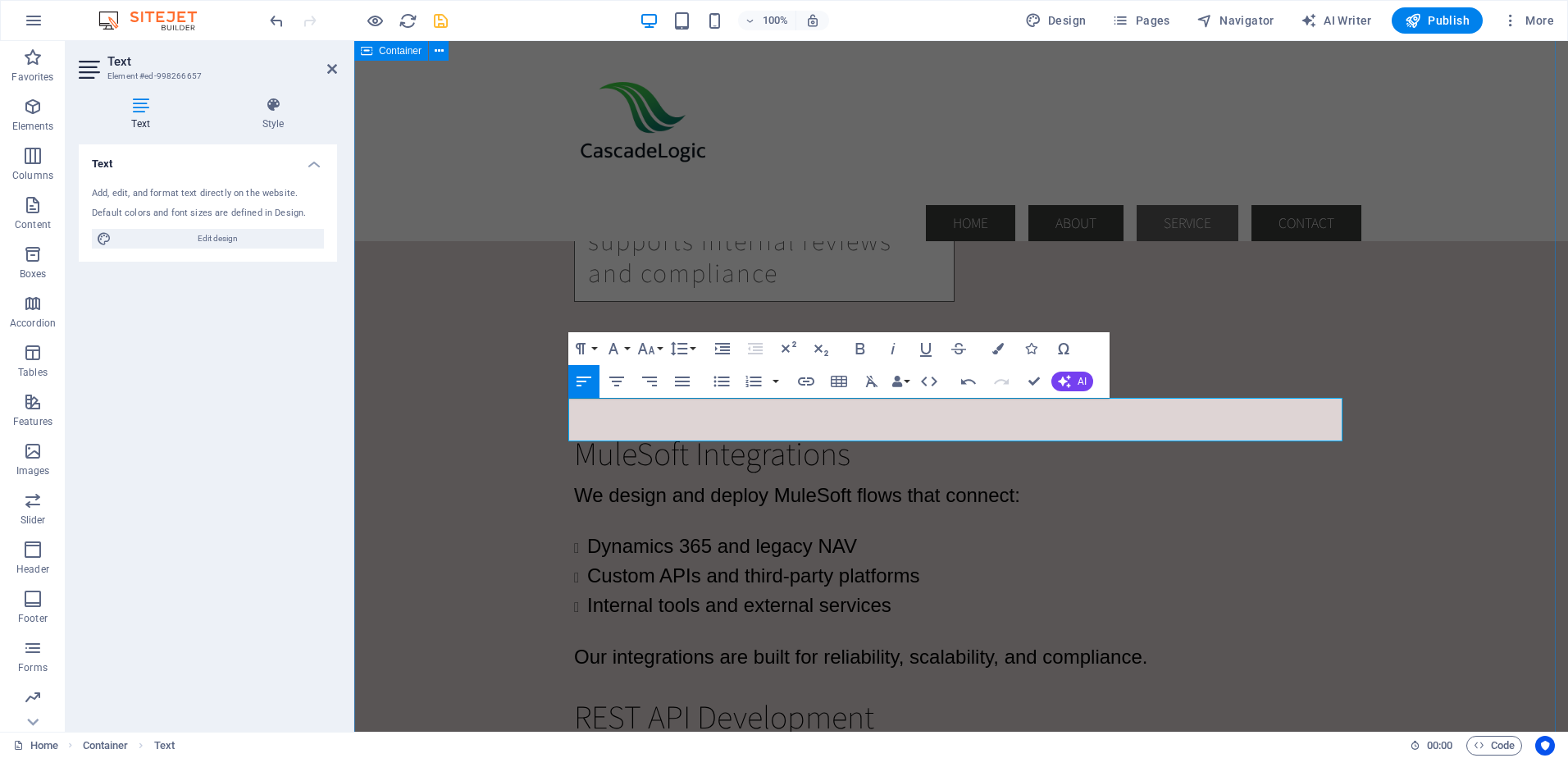
drag, startPoint x: 968, startPoint y: 429, endPoint x: 518, endPoint y: 416, distance: 450.2
click at [657, 349] on button "Font Size" at bounding box center [650, 349] width 31 height 33
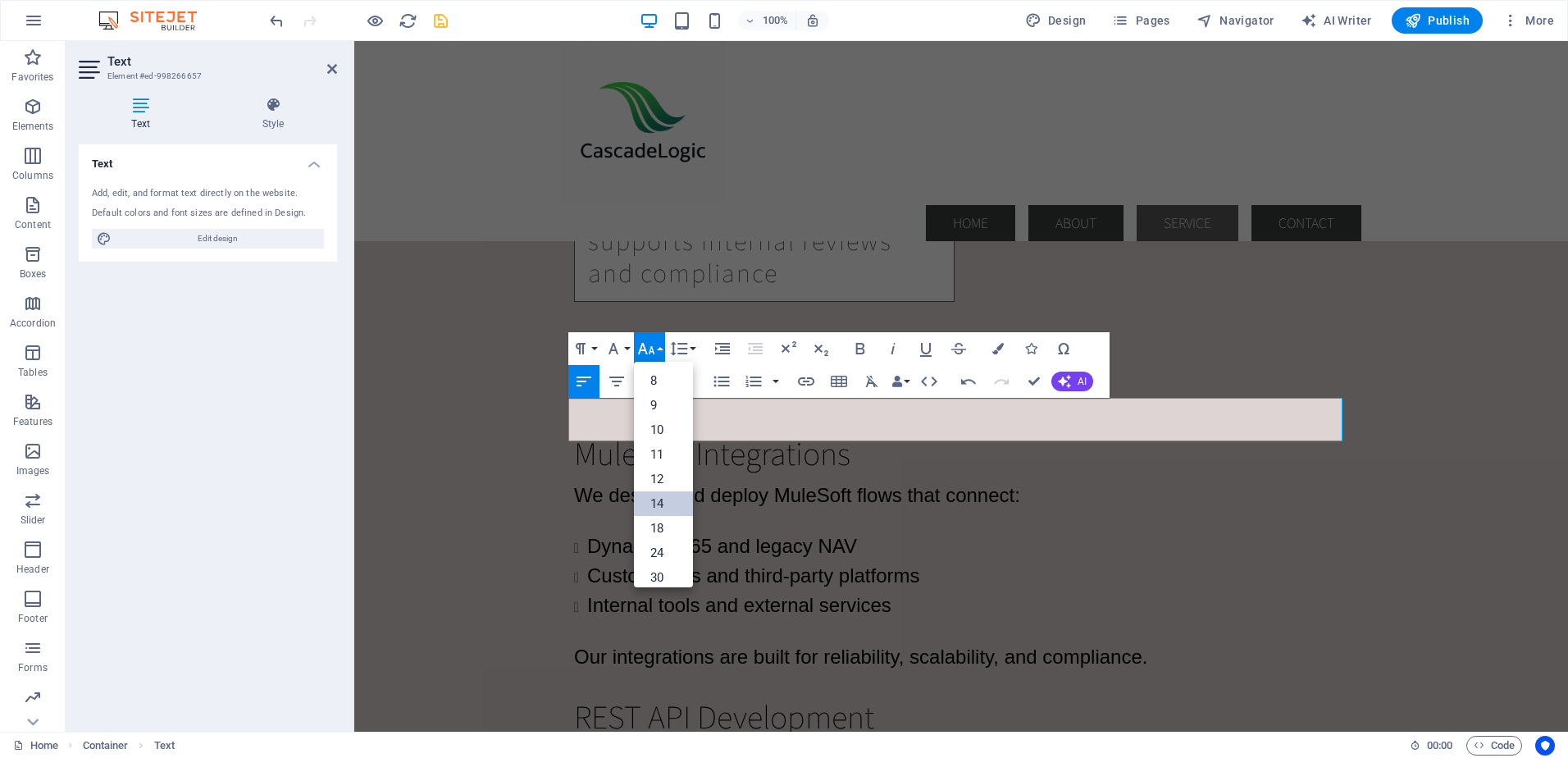
click at [658, 503] on link "14" at bounding box center [664, 503] width 59 height 24
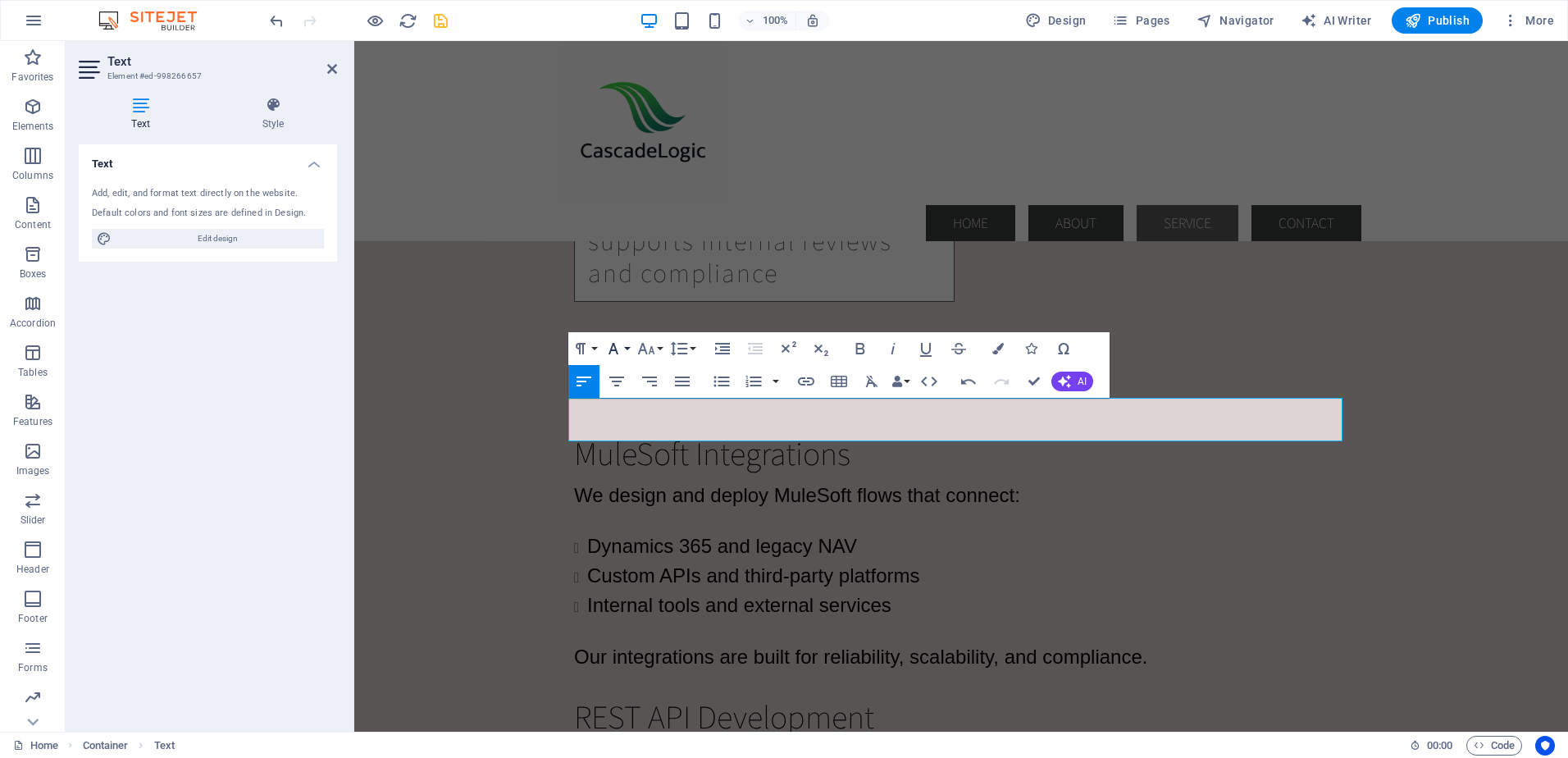
click at [624, 349] on button "Font Family" at bounding box center [617, 349] width 31 height 33
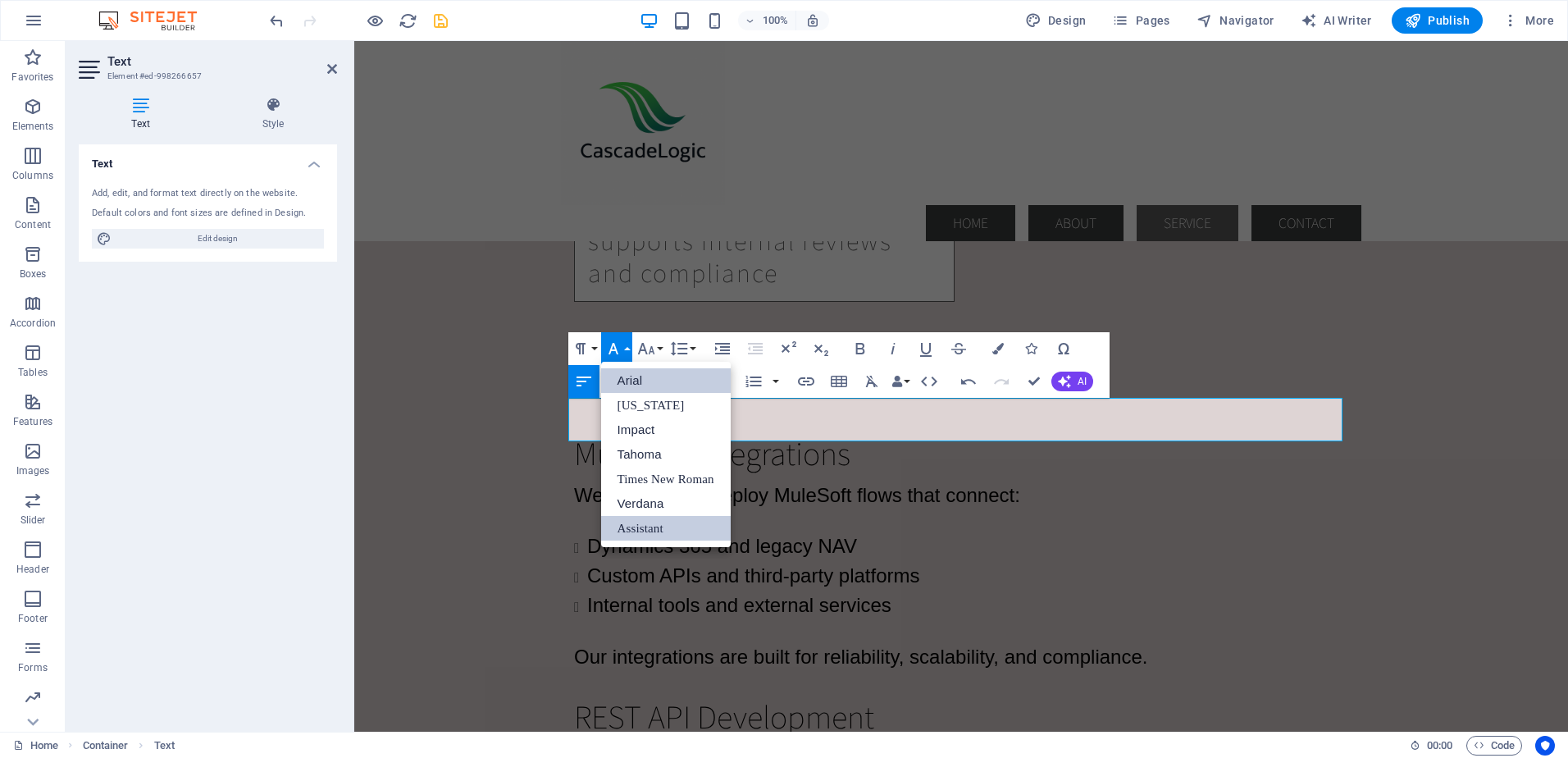
scroll to position [0, 0]
click at [629, 377] on link "Arial" at bounding box center [665, 381] width 129 height 24
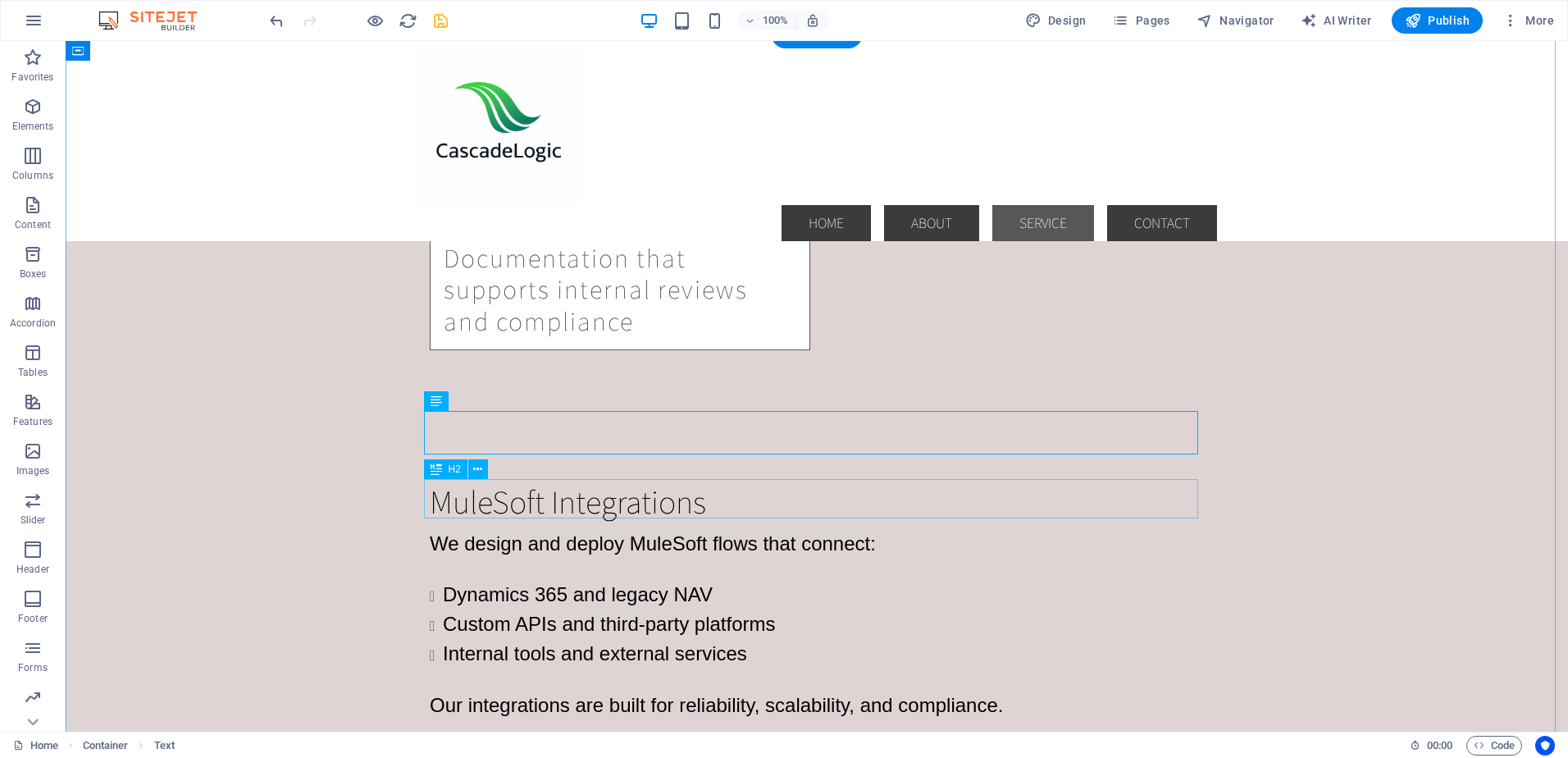
scroll to position [2185, 0]
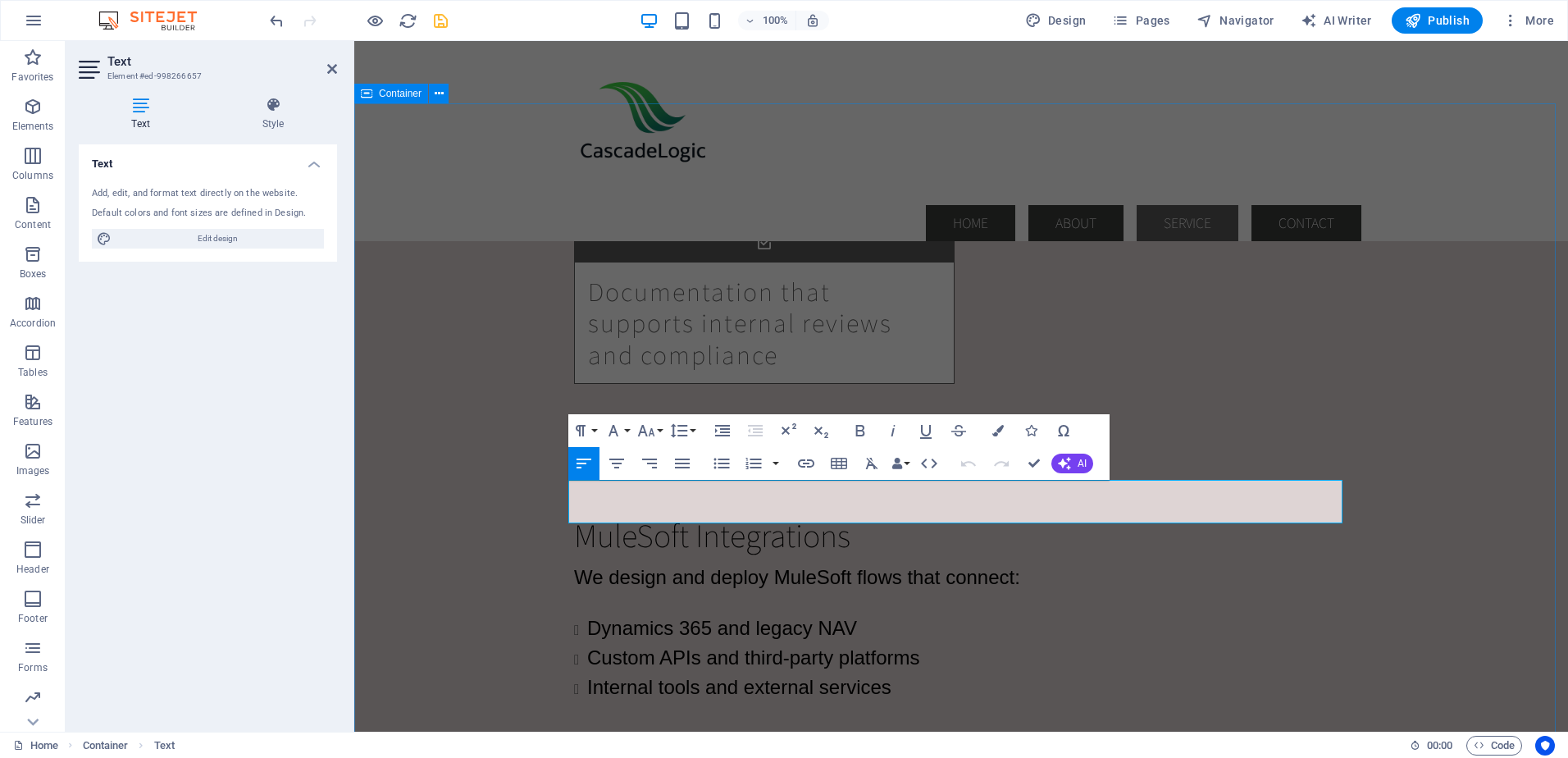
drag, startPoint x: 830, startPoint y: 517, endPoint x: 552, endPoint y: 495, distance: 278.9
click at [661, 429] on button "Font Size" at bounding box center [650, 431] width 31 height 33
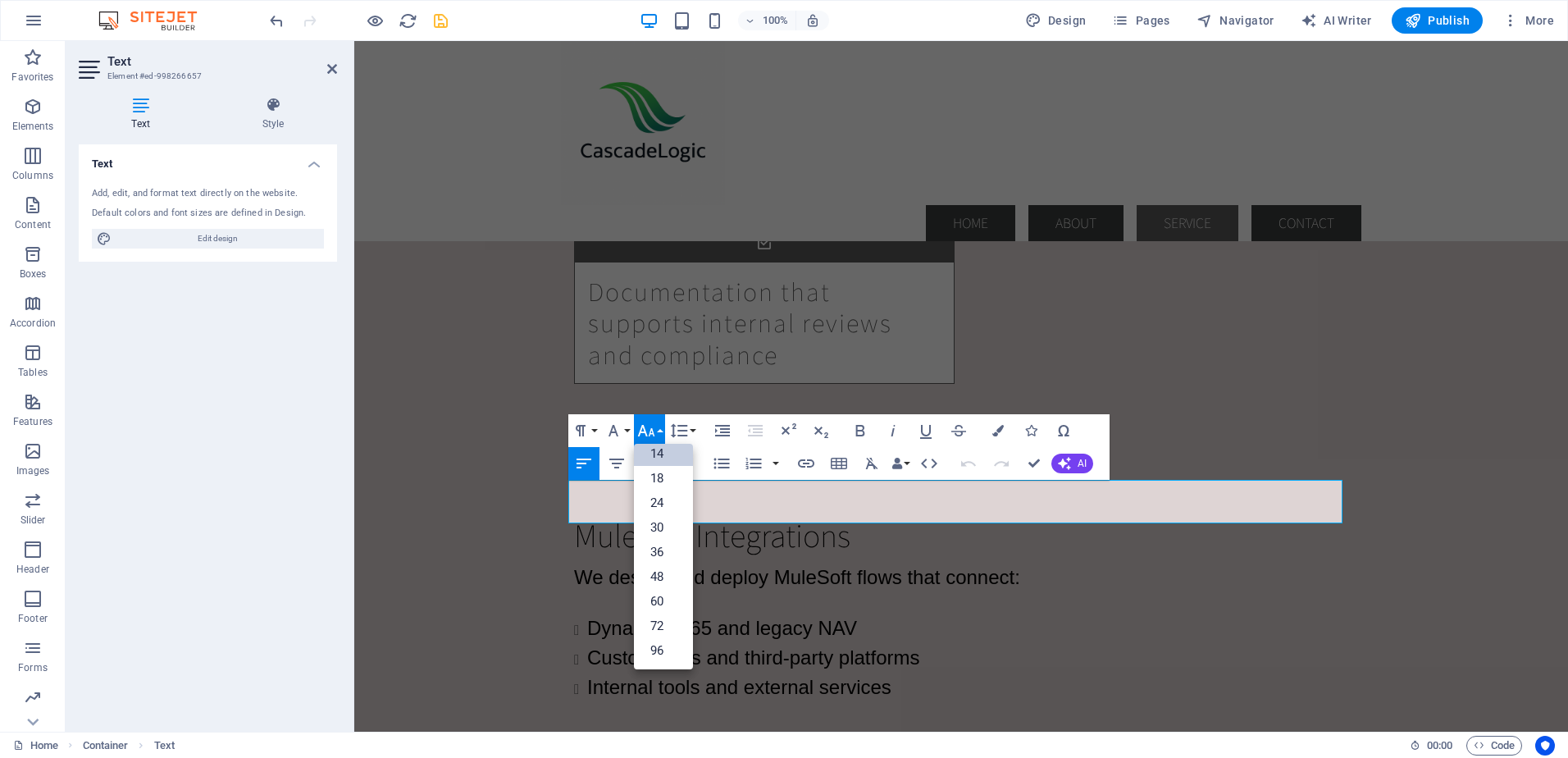
scroll to position [132, 0]
click at [659, 473] on link "18" at bounding box center [664, 478] width 59 height 24
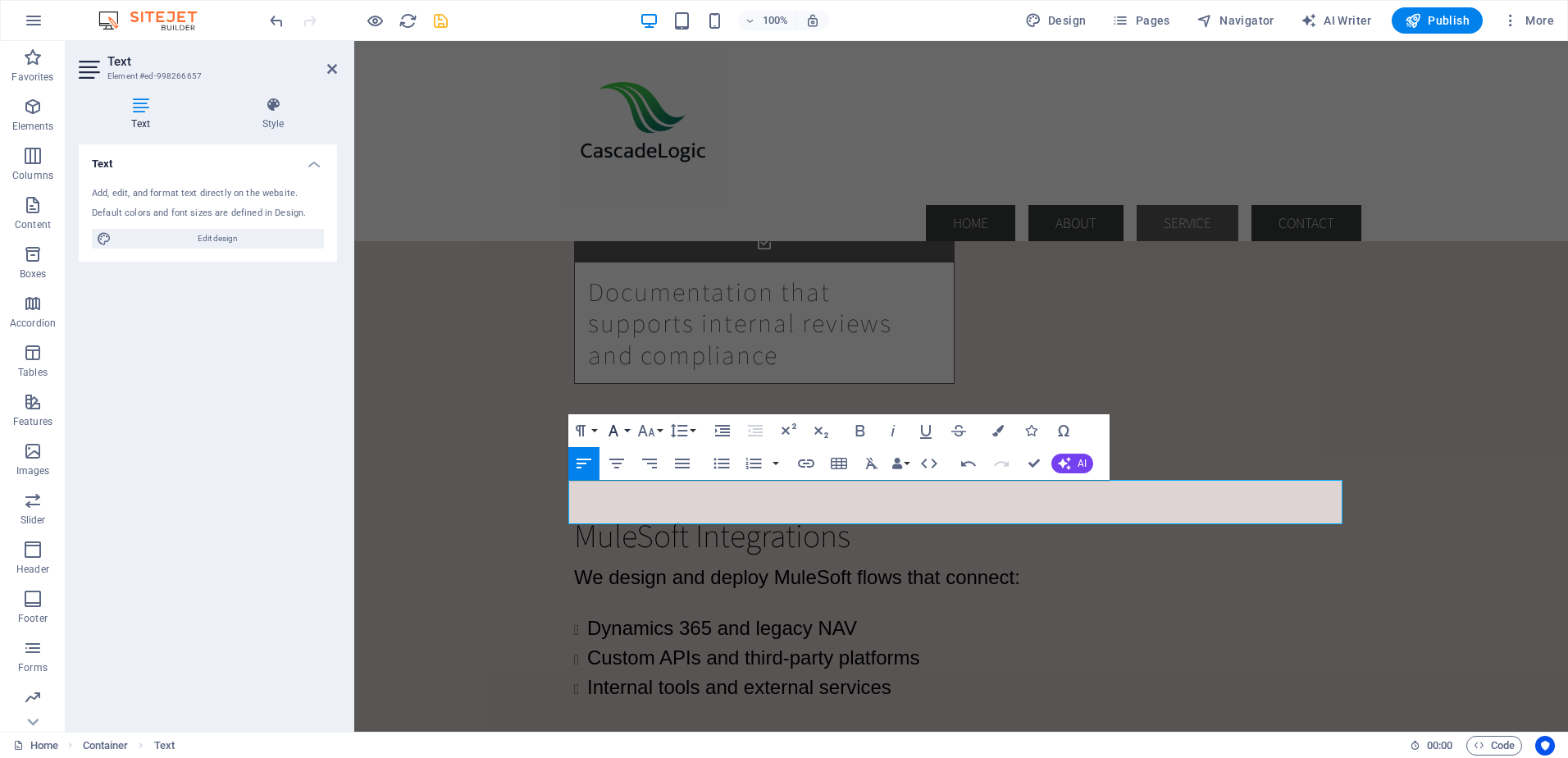
click at [626, 434] on button "Font Family" at bounding box center [617, 431] width 31 height 33
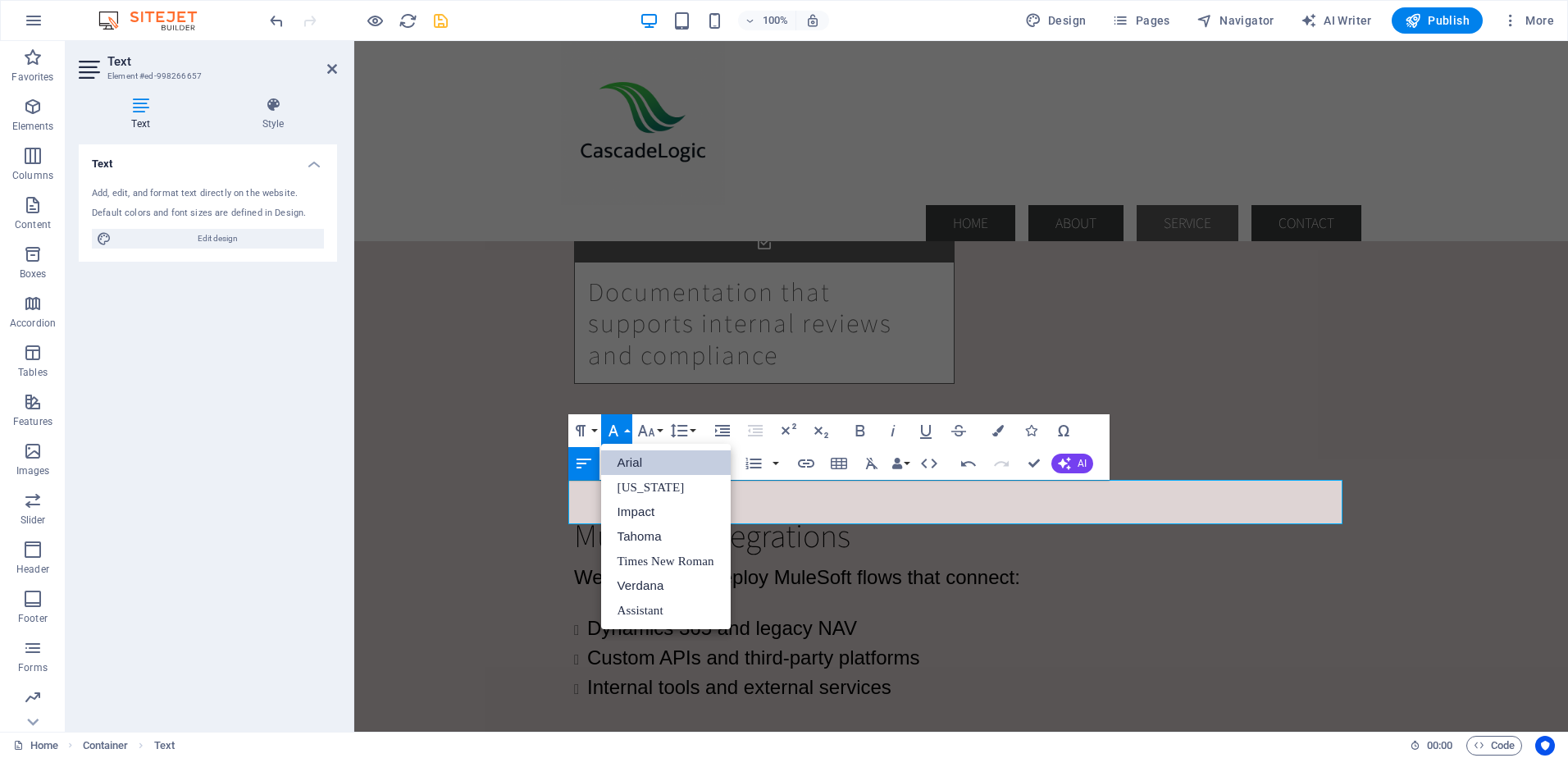
scroll to position [0, 0]
click at [626, 460] on link "Arial" at bounding box center [665, 462] width 129 height 24
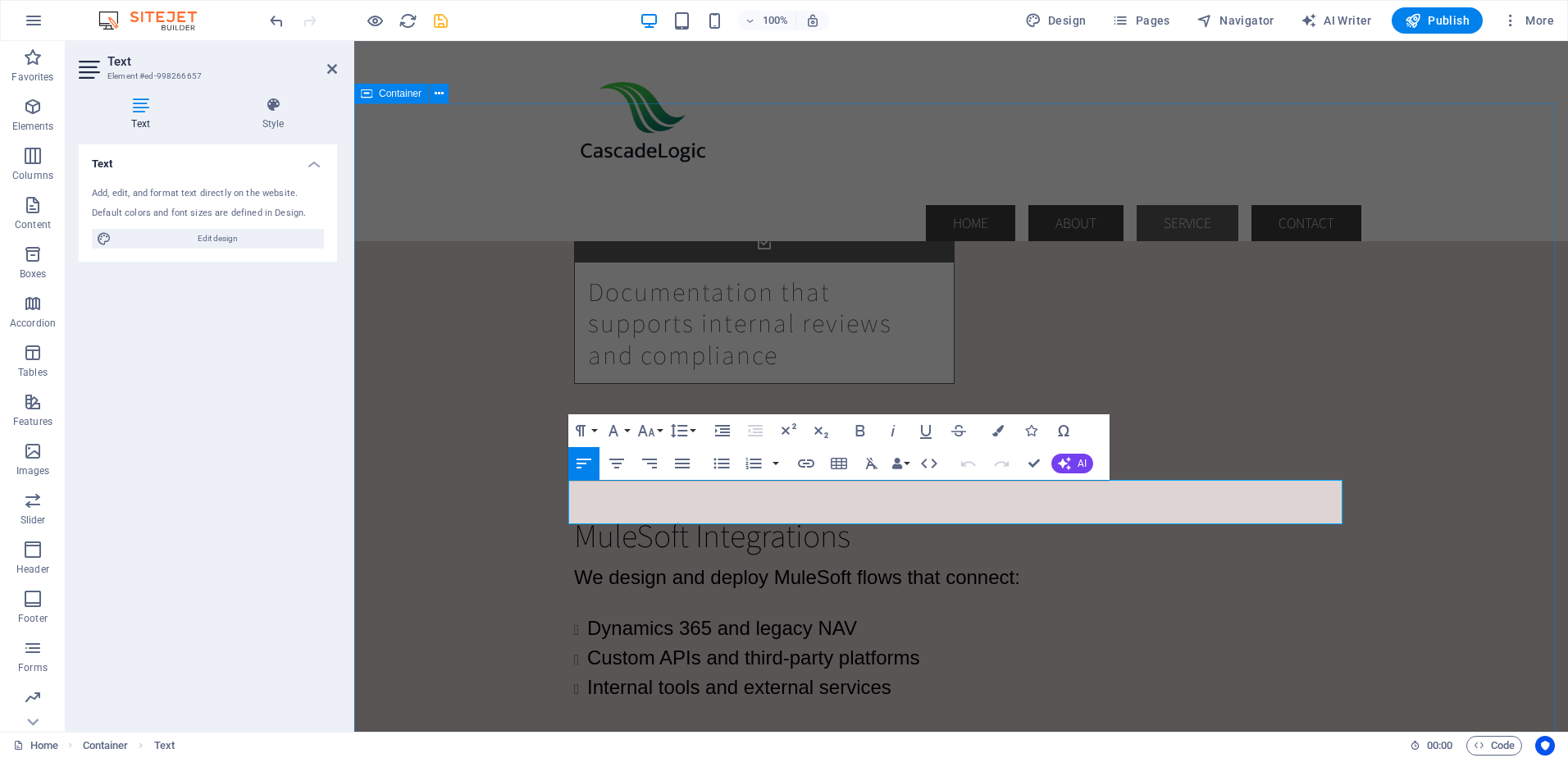
drag, startPoint x: 1127, startPoint y: 515, endPoint x: 542, endPoint y: 484, distance: 585.8
click at [662, 429] on button "Font Size" at bounding box center [650, 431] width 31 height 33
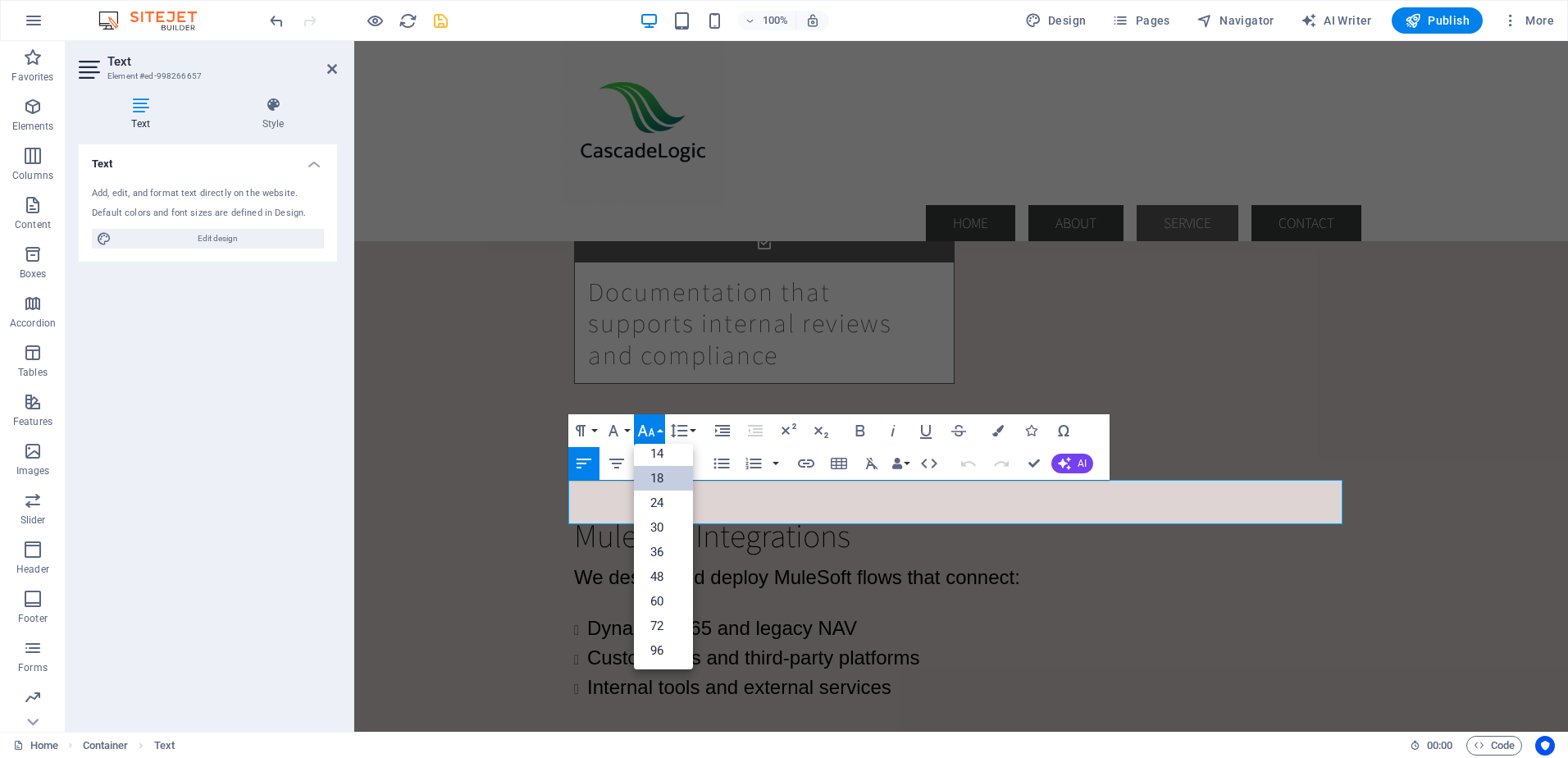
scroll to position [132, 0]
click at [658, 506] on link "24" at bounding box center [664, 502] width 59 height 24
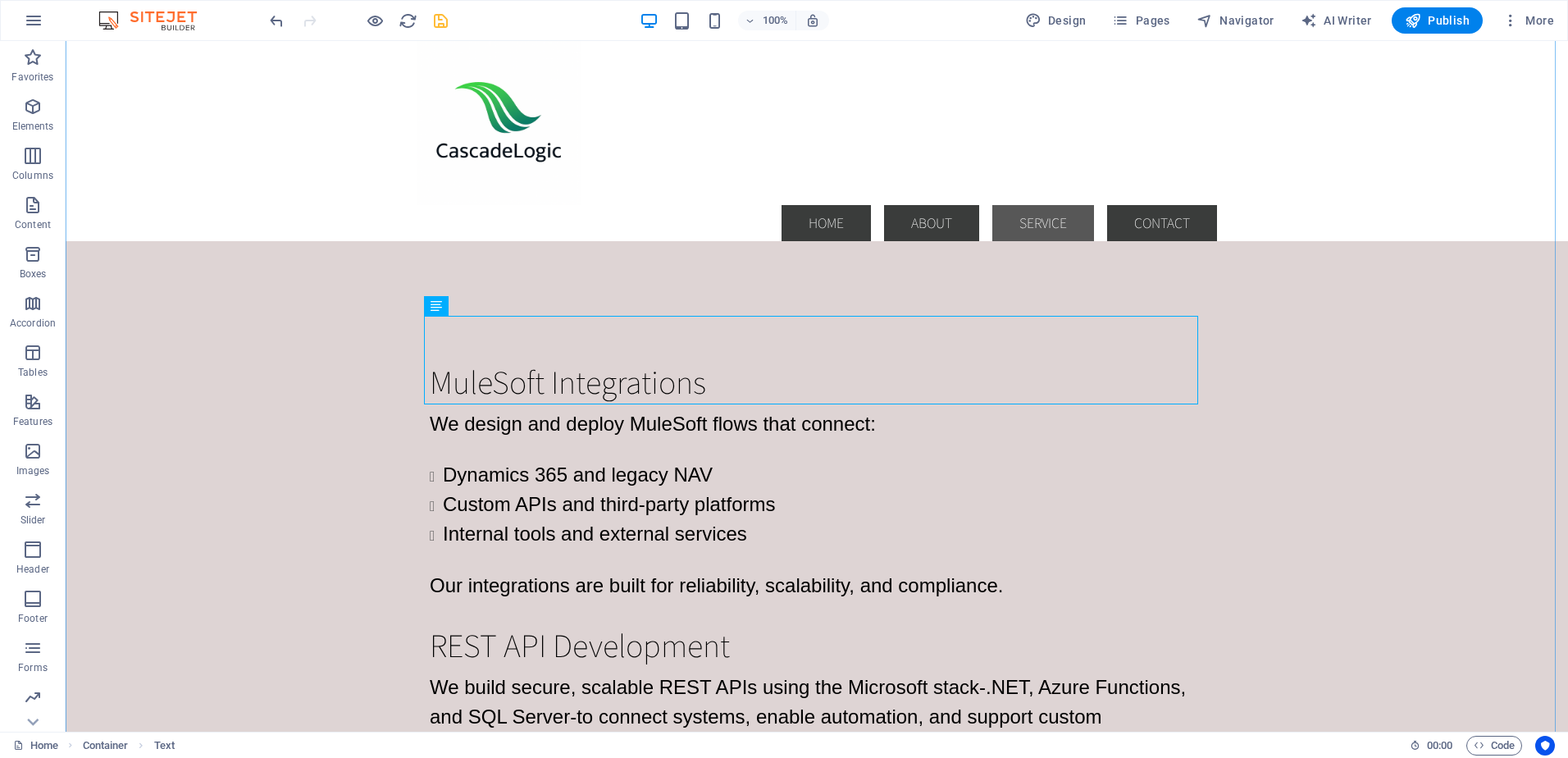
scroll to position [2350, 0]
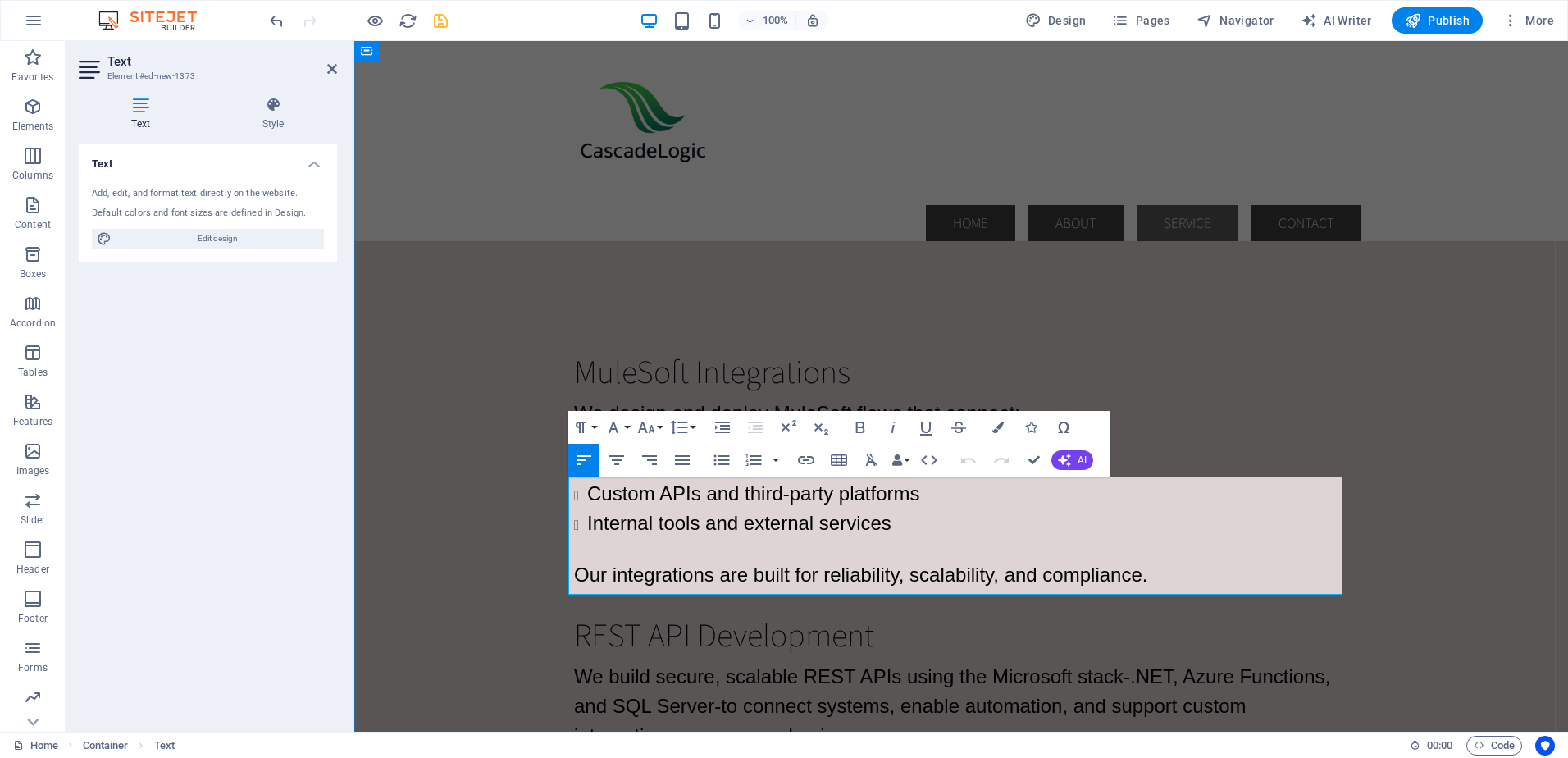
drag, startPoint x: 574, startPoint y: 488, endPoint x: 925, endPoint y: 583, distance: 363.6
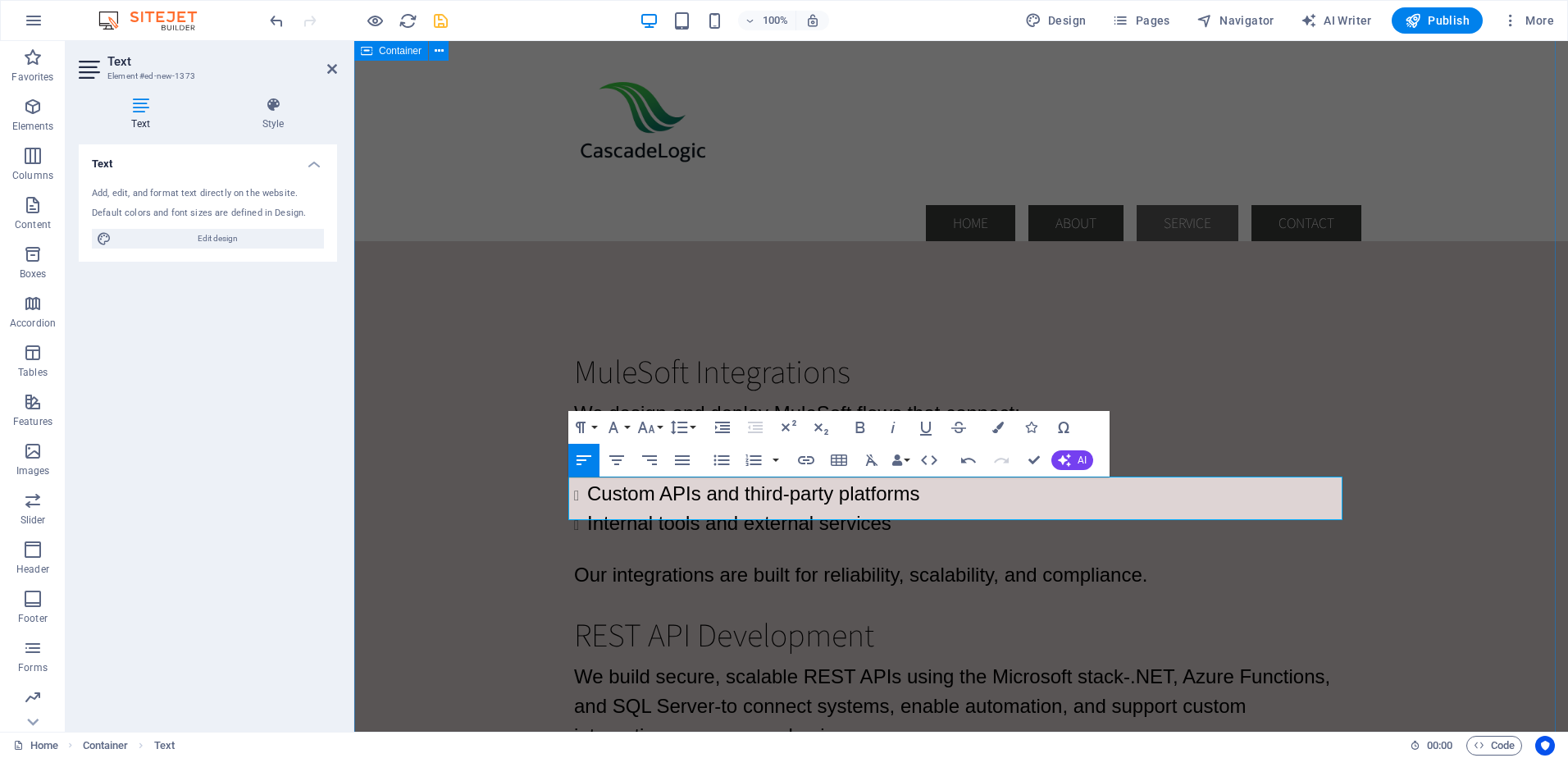
drag, startPoint x: 1130, startPoint y: 509, endPoint x: 561, endPoint y: 494, distance: 569.2
click at [658, 427] on button "Font Size" at bounding box center [650, 428] width 31 height 33
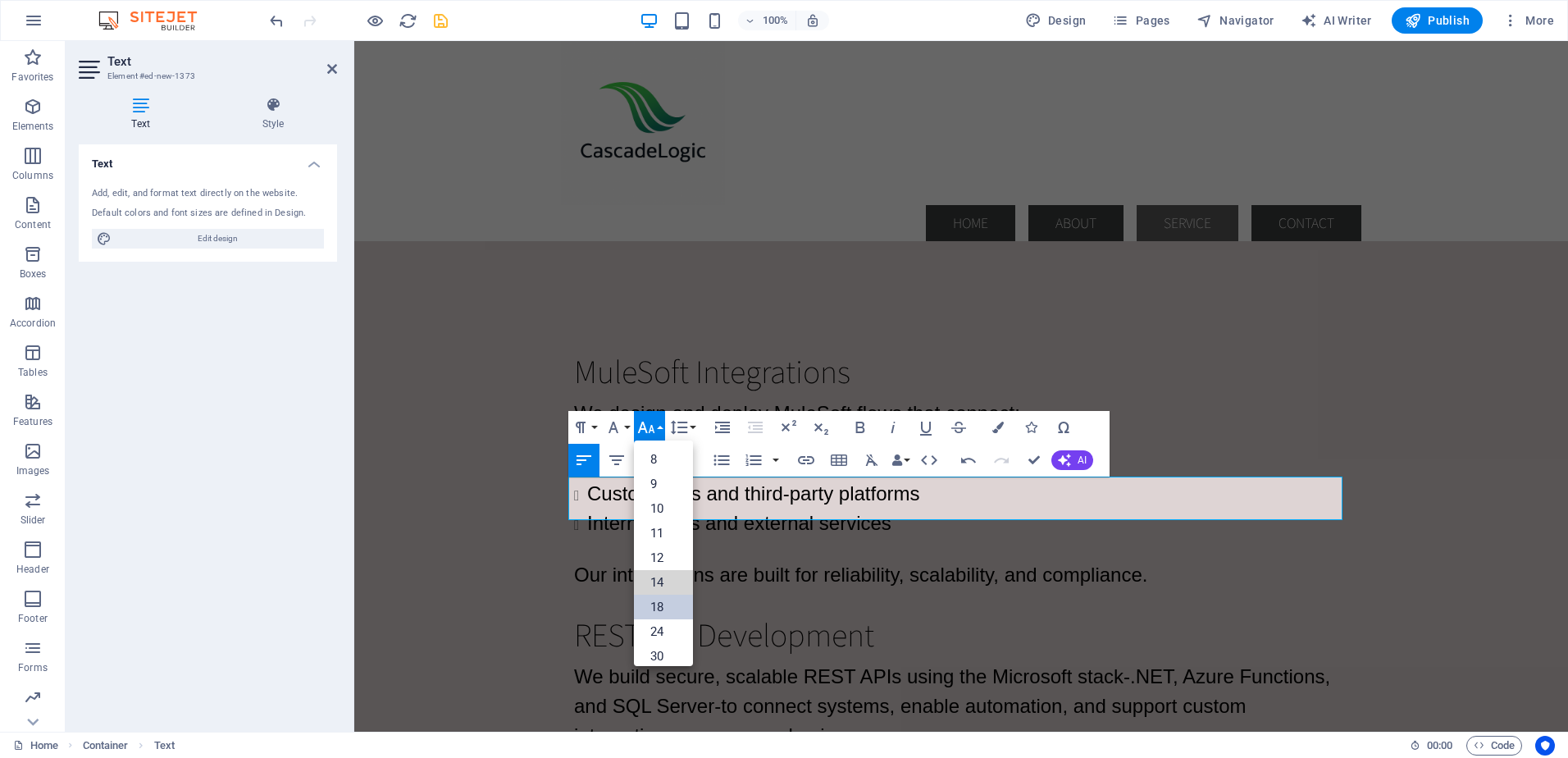
drag, startPoint x: 665, startPoint y: 577, endPoint x: 665, endPoint y: 602, distance: 25.0
click at [665, 602] on ul "8 9 10 11 12 14 18 24 30 36 48 60 72 96" at bounding box center [664, 620] width 59 height 358
click at [665, 602] on link "18" at bounding box center [664, 607] width 59 height 24
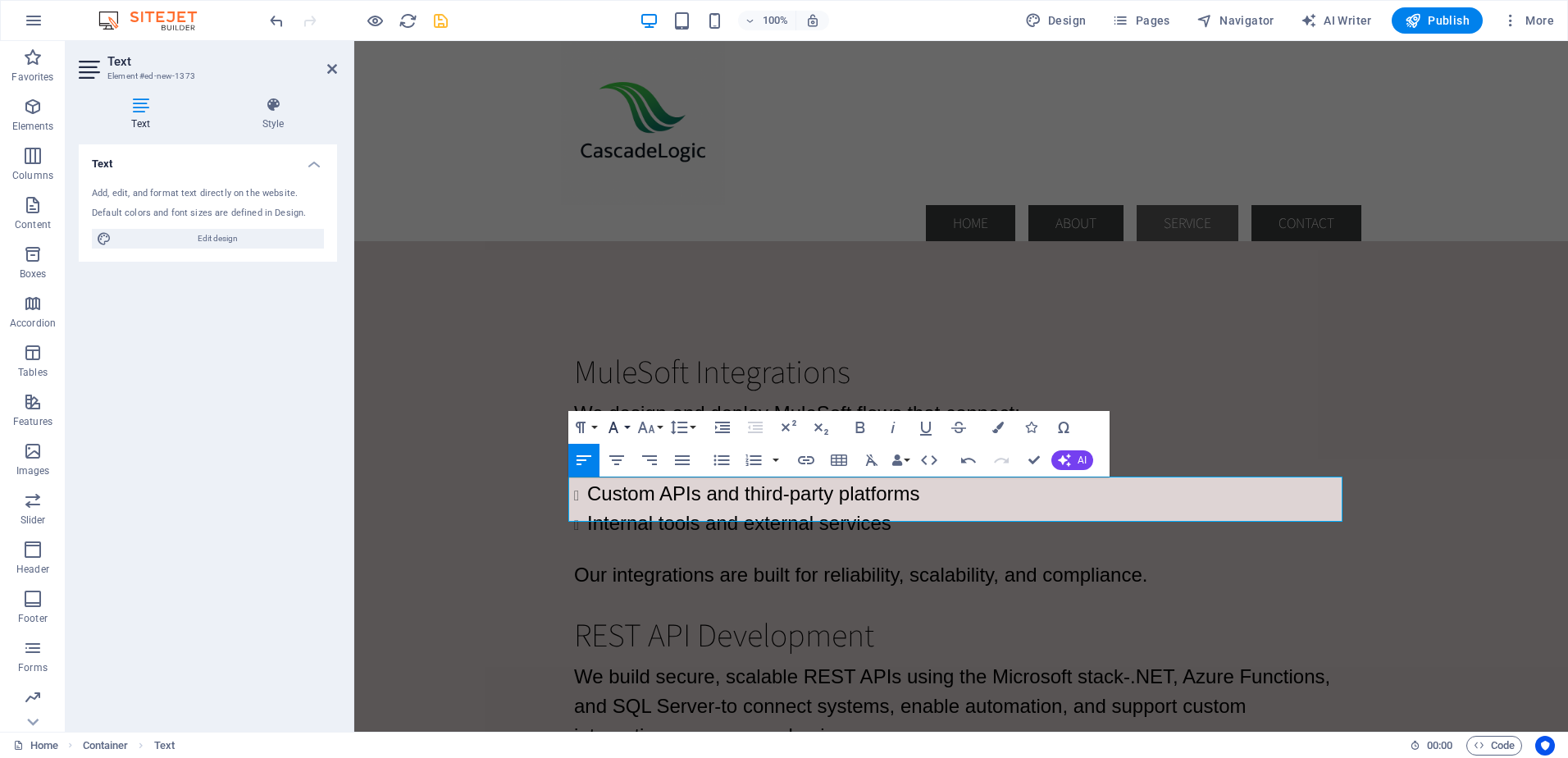
click at [630, 425] on button "Font Family" at bounding box center [617, 428] width 31 height 33
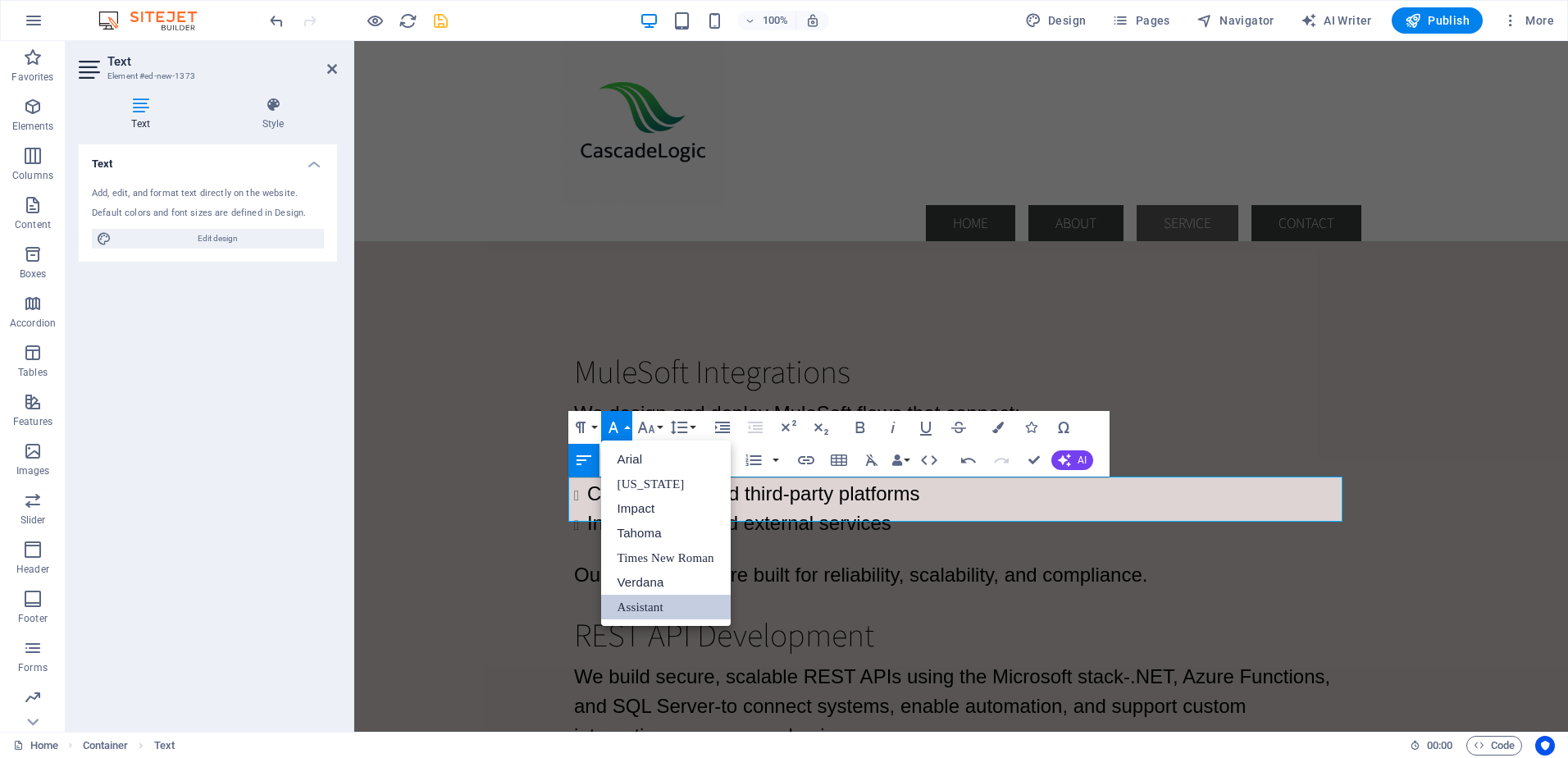
scroll to position [0, 0]
click at [634, 456] on link "Arial" at bounding box center [665, 459] width 129 height 24
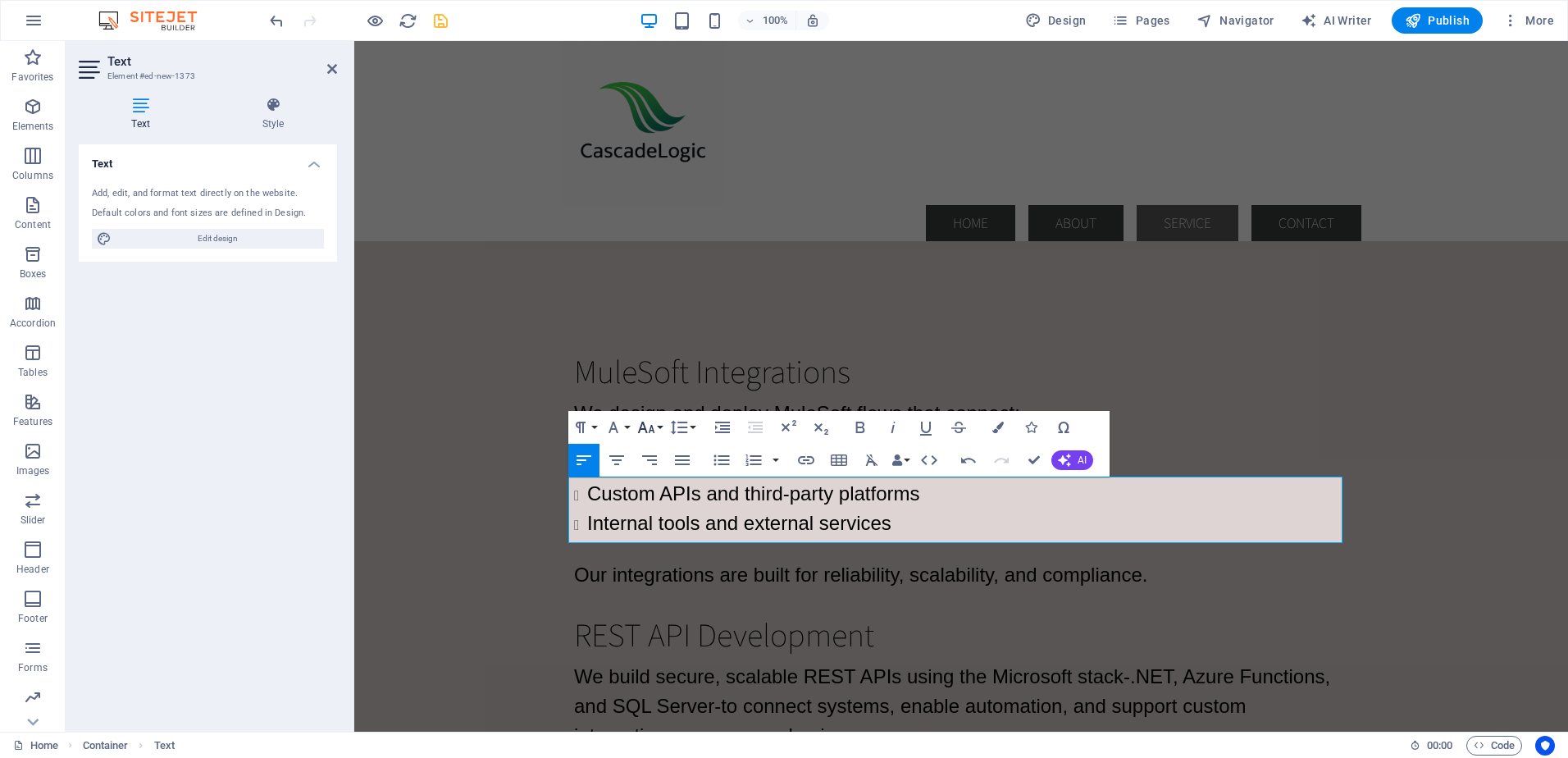
click at [660, 425] on button "Font Size" at bounding box center [650, 428] width 31 height 33
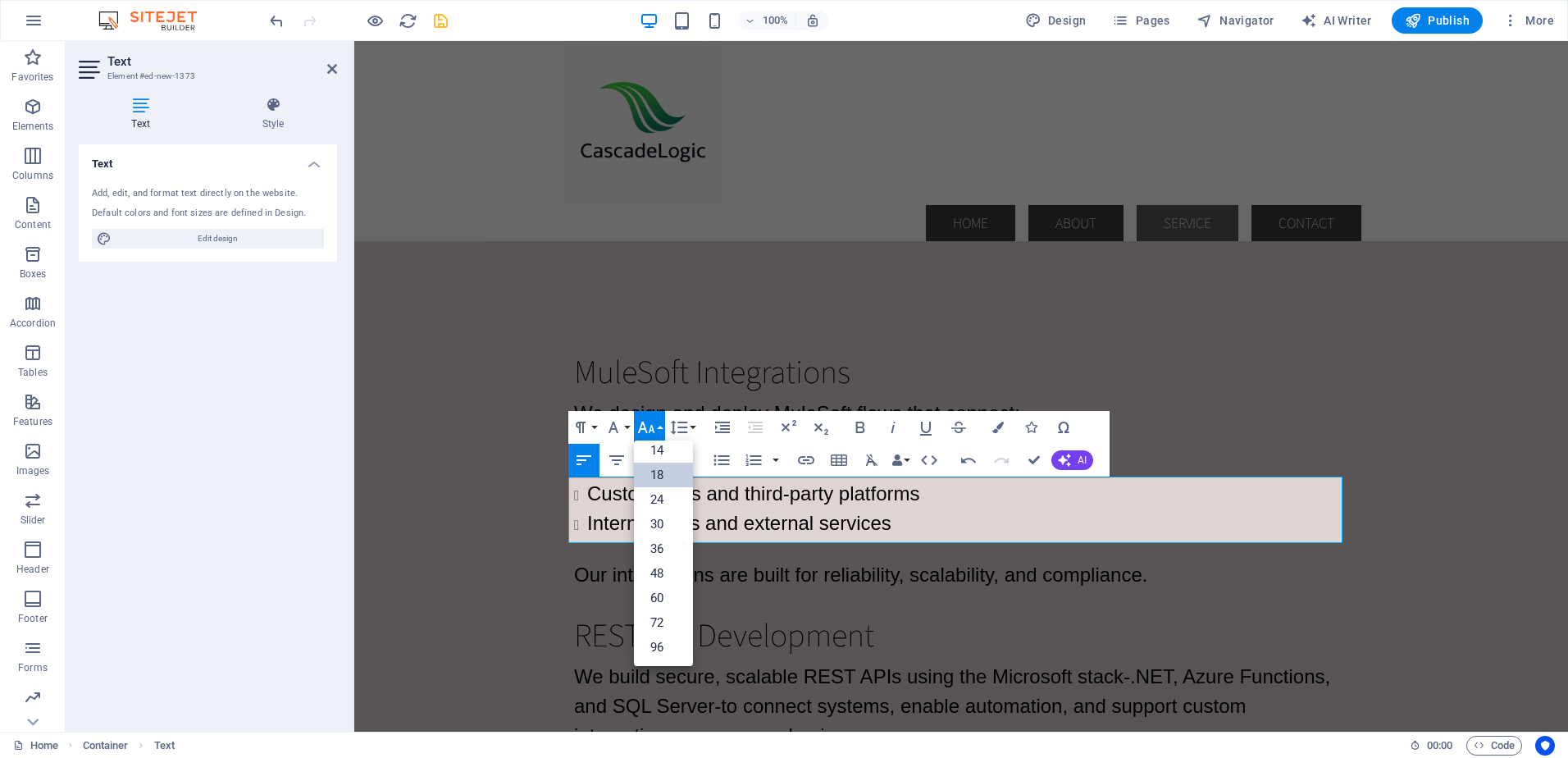
scroll to position [132, 0]
click at [658, 499] on link "24" at bounding box center [664, 500] width 59 height 24
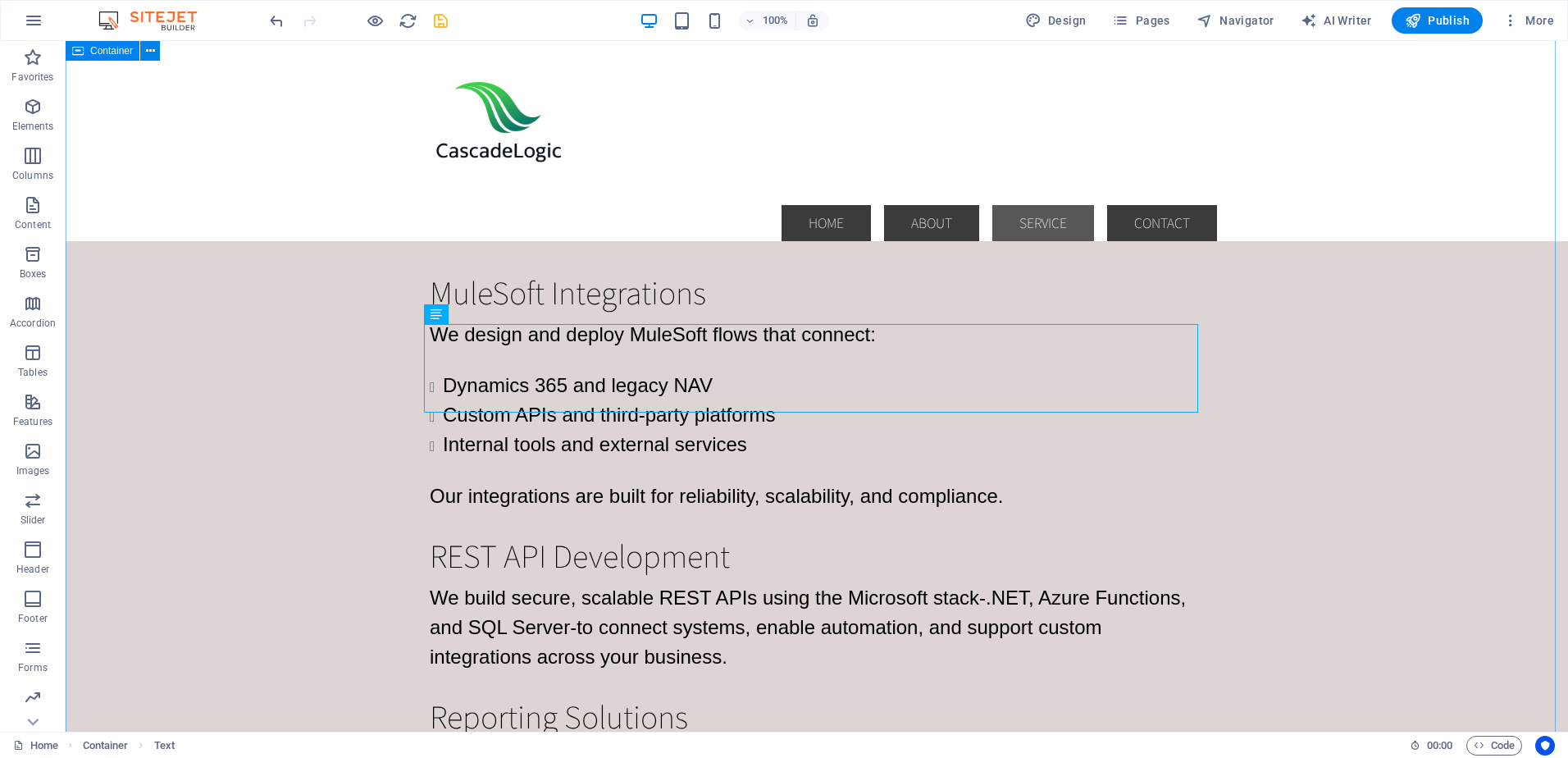
scroll to position [2514, 0]
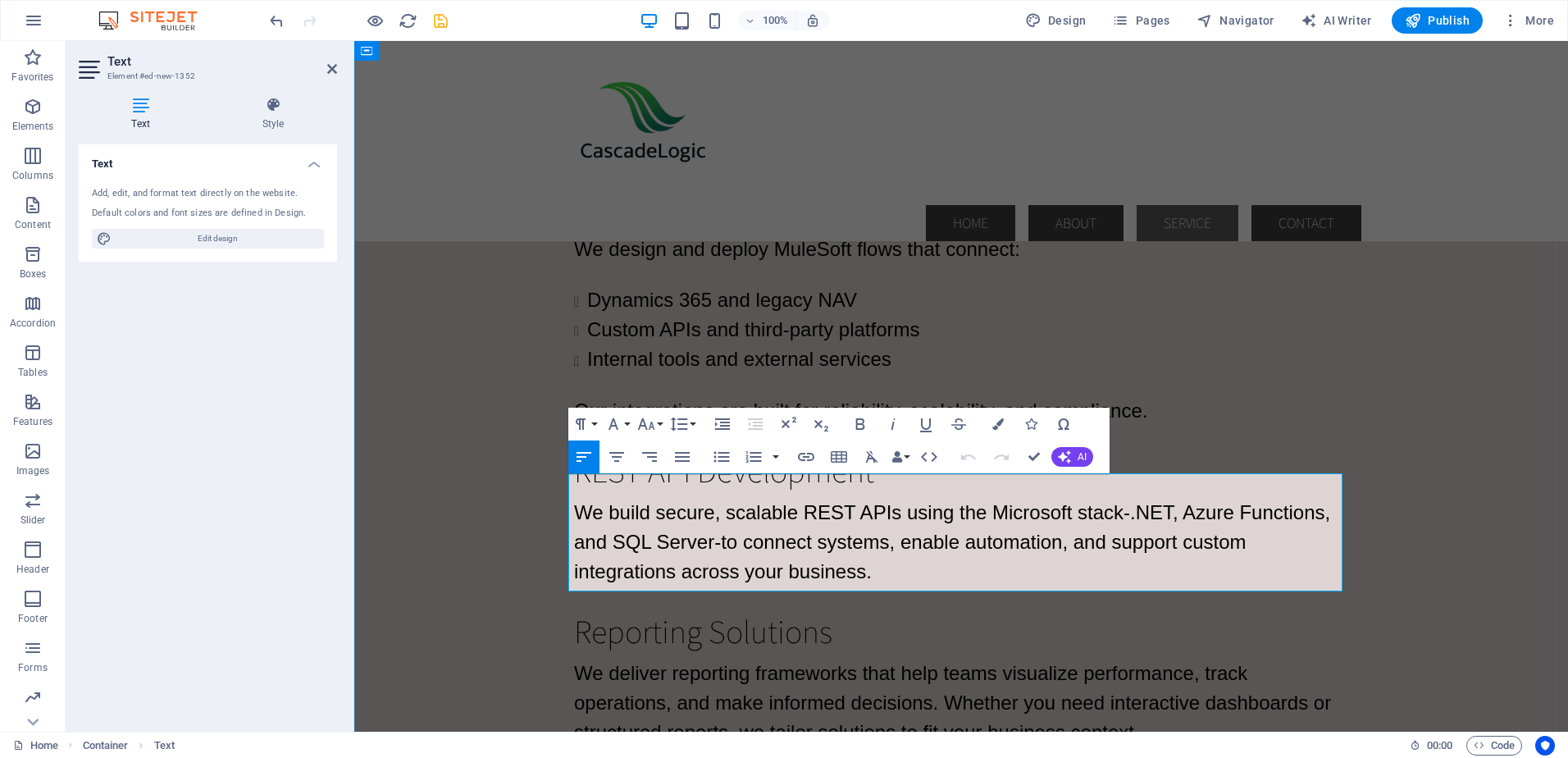
drag, startPoint x: 575, startPoint y: 485, endPoint x: 944, endPoint y: 589, distance: 383.4
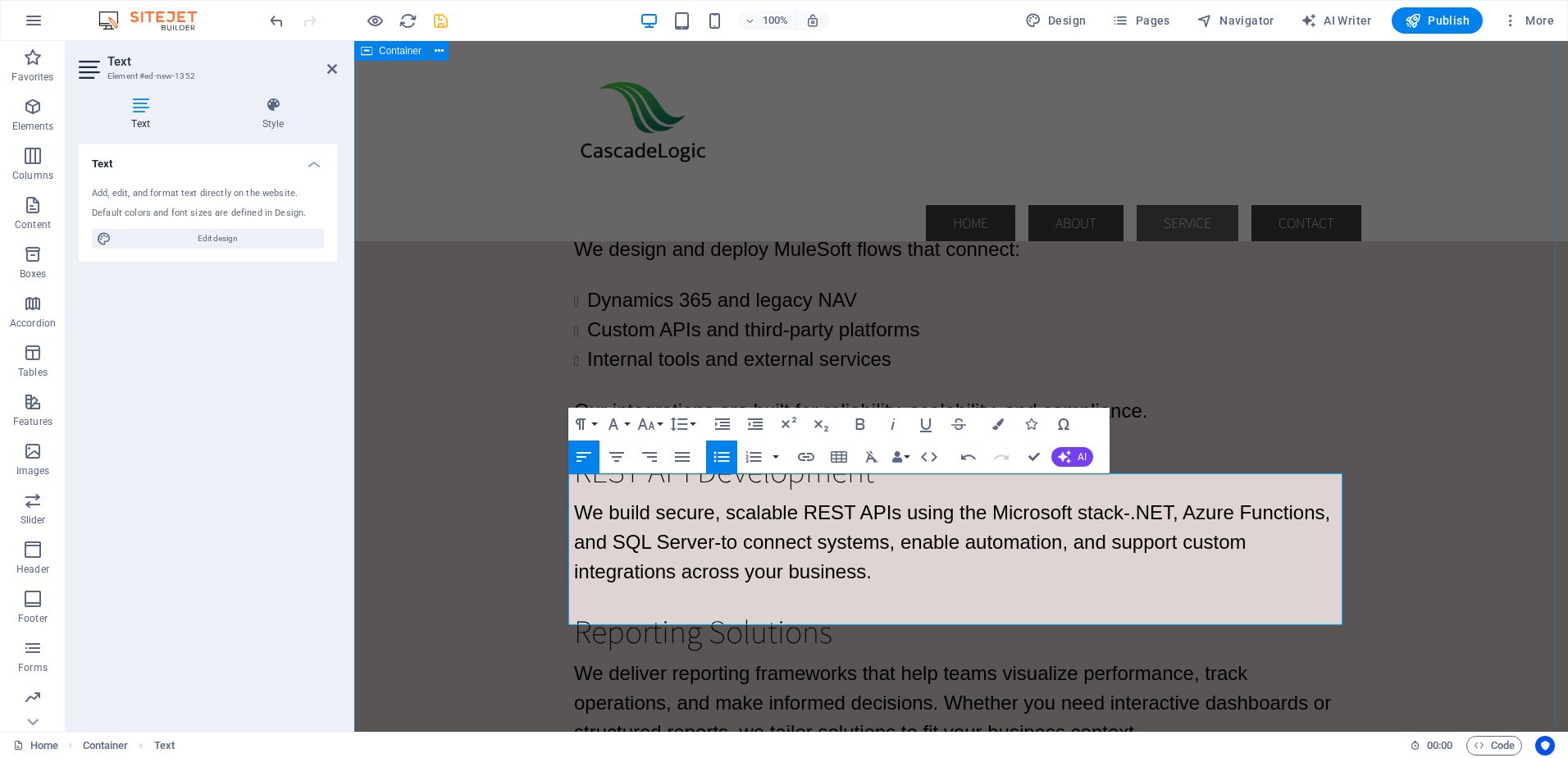
drag, startPoint x: 887, startPoint y: 623, endPoint x: 562, endPoint y: 480, distance: 355.1
click at [562, 480] on div "MuleSoft Integrations We design and deploy MuleSoft flows that connect: Dynamic…" at bounding box center [961, 687] width 1214 height 1131
click at [653, 421] on icon "button" at bounding box center [645, 424] width 20 height 20
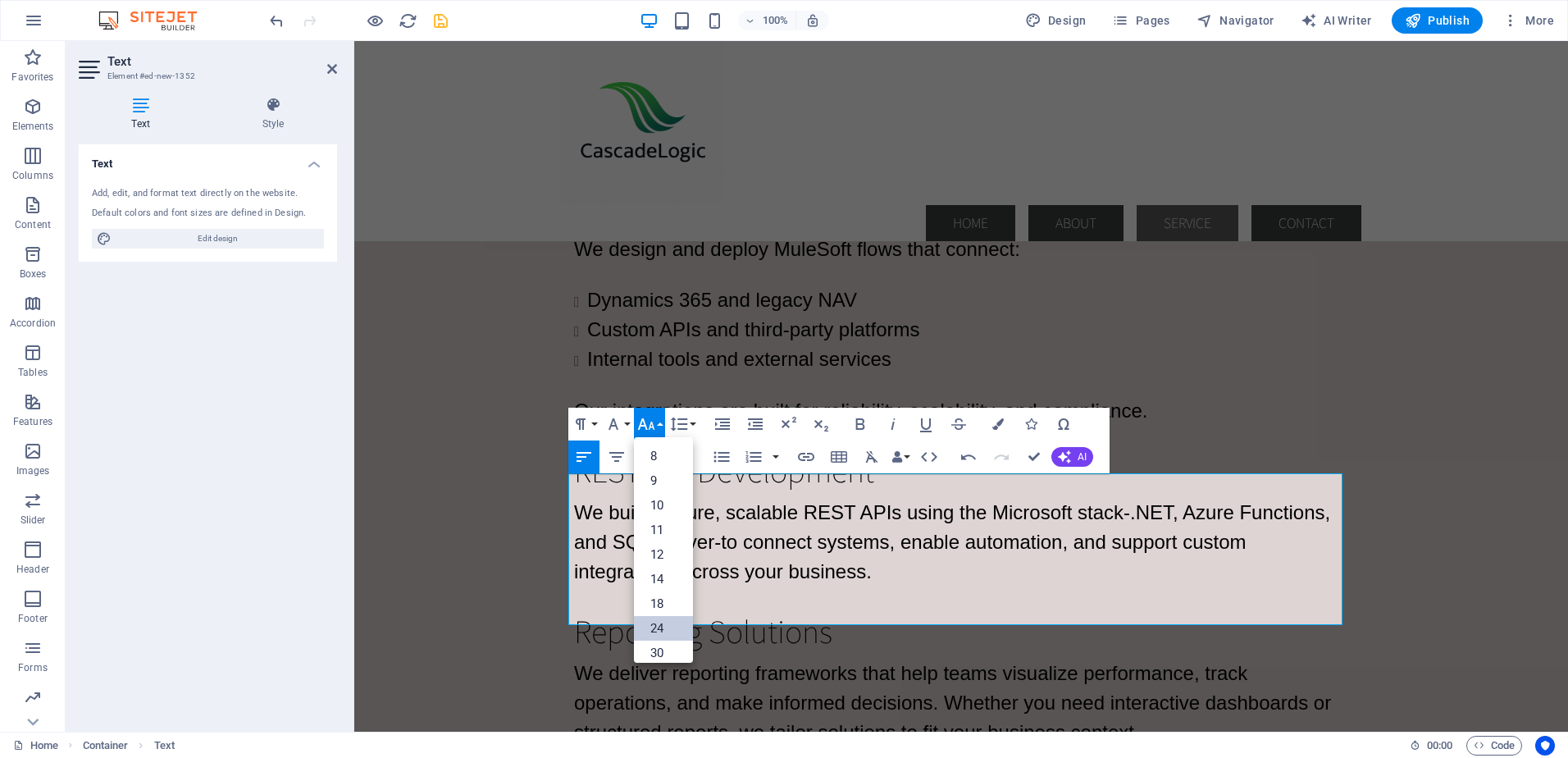
click at [670, 622] on link "24" at bounding box center [664, 628] width 59 height 24
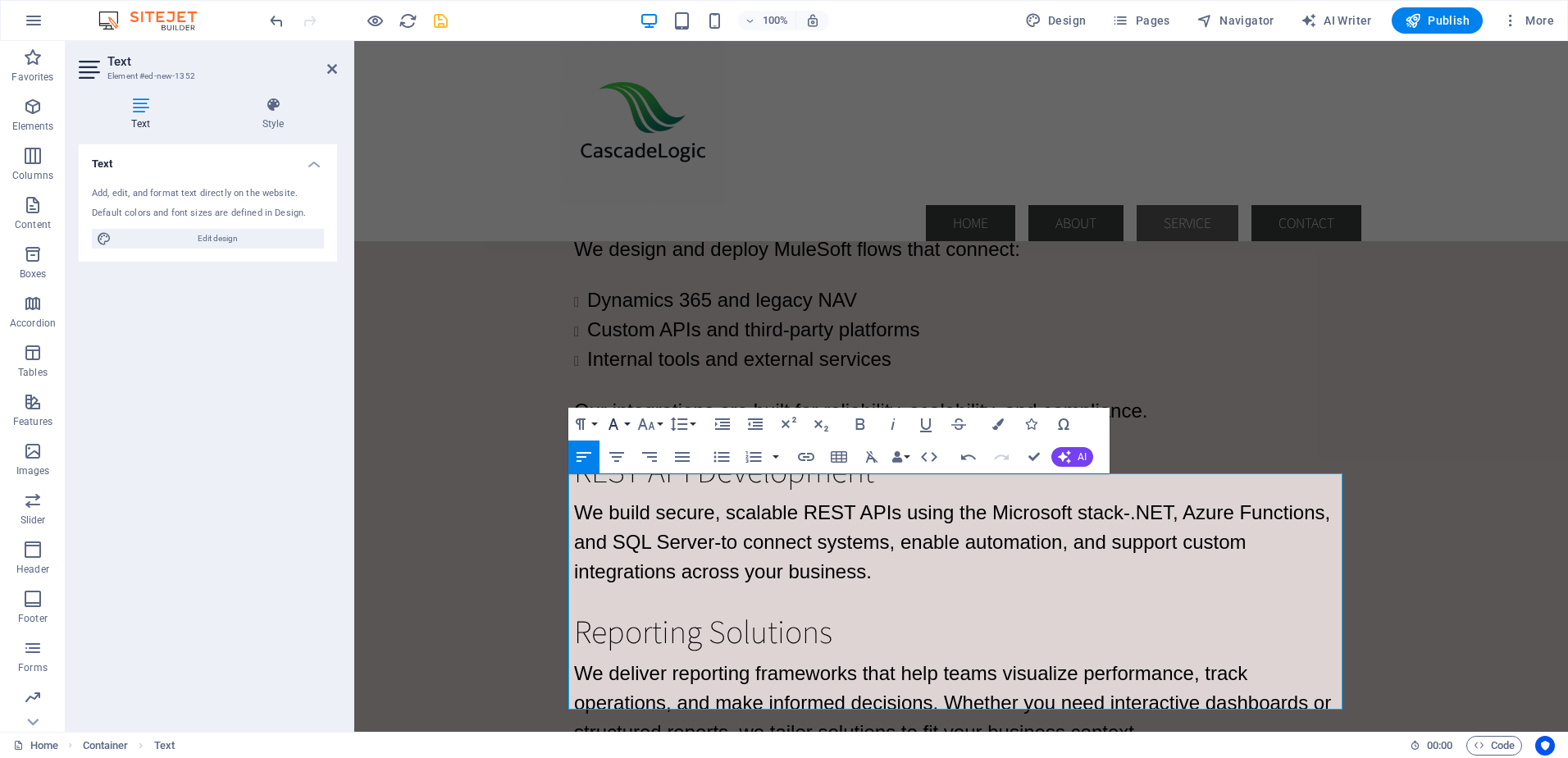
click at [627, 421] on button "Font Family" at bounding box center [617, 424] width 31 height 33
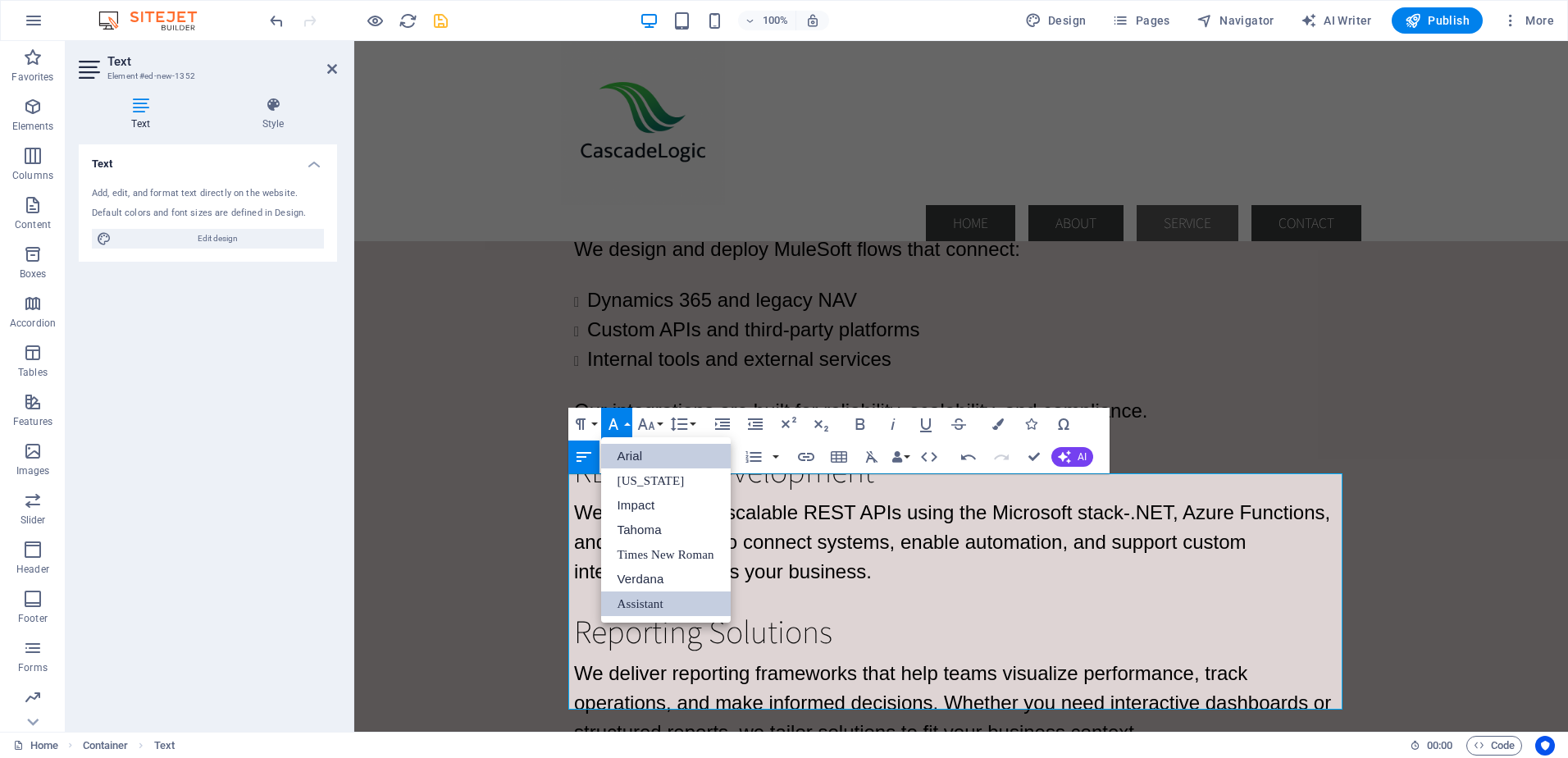
scroll to position [0, 0]
click at [635, 454] on link "Arial" at bounding box center [665, 456] width 129 height 24
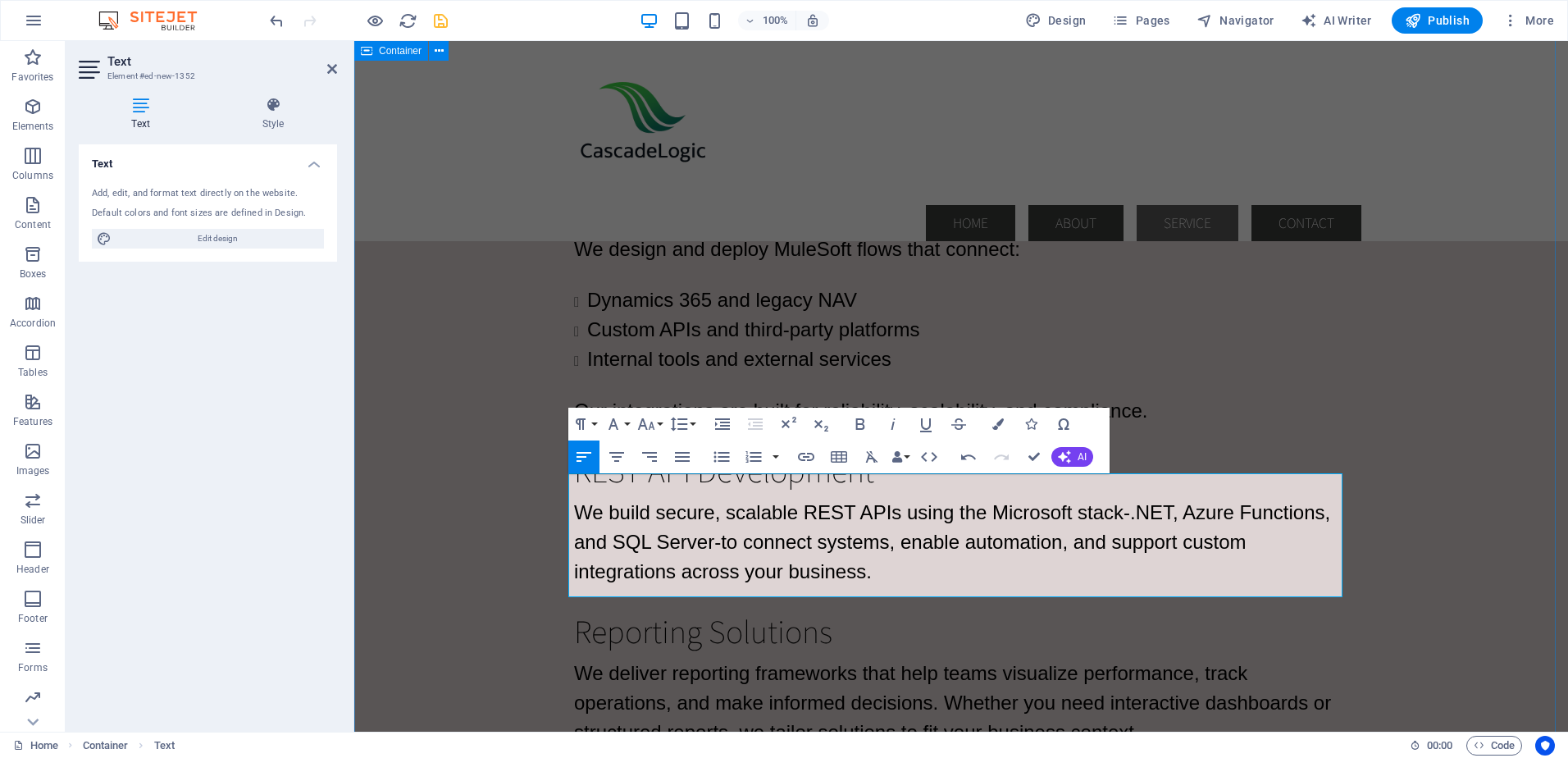
drag, startPoint x: 871, startPoint y: 592, endPoint x: 552, endPoint y: 549, distance: 321.9
click at [552, 549] on div "MuleSoft Integrations We design and deploy MuleSoft flows that connect: Dynamic…" at bounding box center [961, 673] width 1214 height 1103
click at [719, 455] on icon "button" at bounding box center [721, 456] width 20 height 20
click at [689, 422] on button "Line Height" at bounding box center [682, 424] width 31 height 33
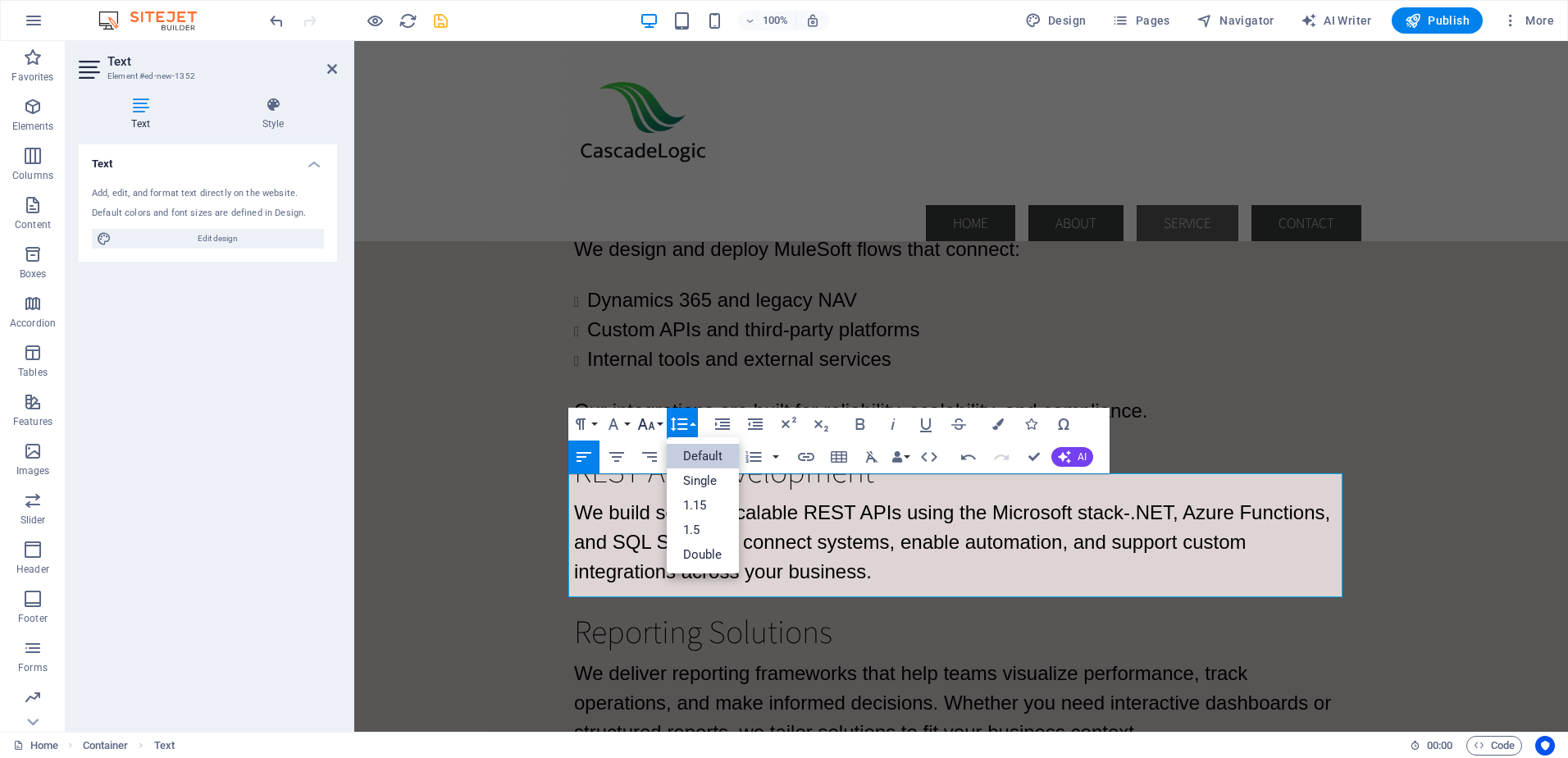
click at [660, 419] on button "Font Size" at bounding box center [650, 424] width 31 height 33
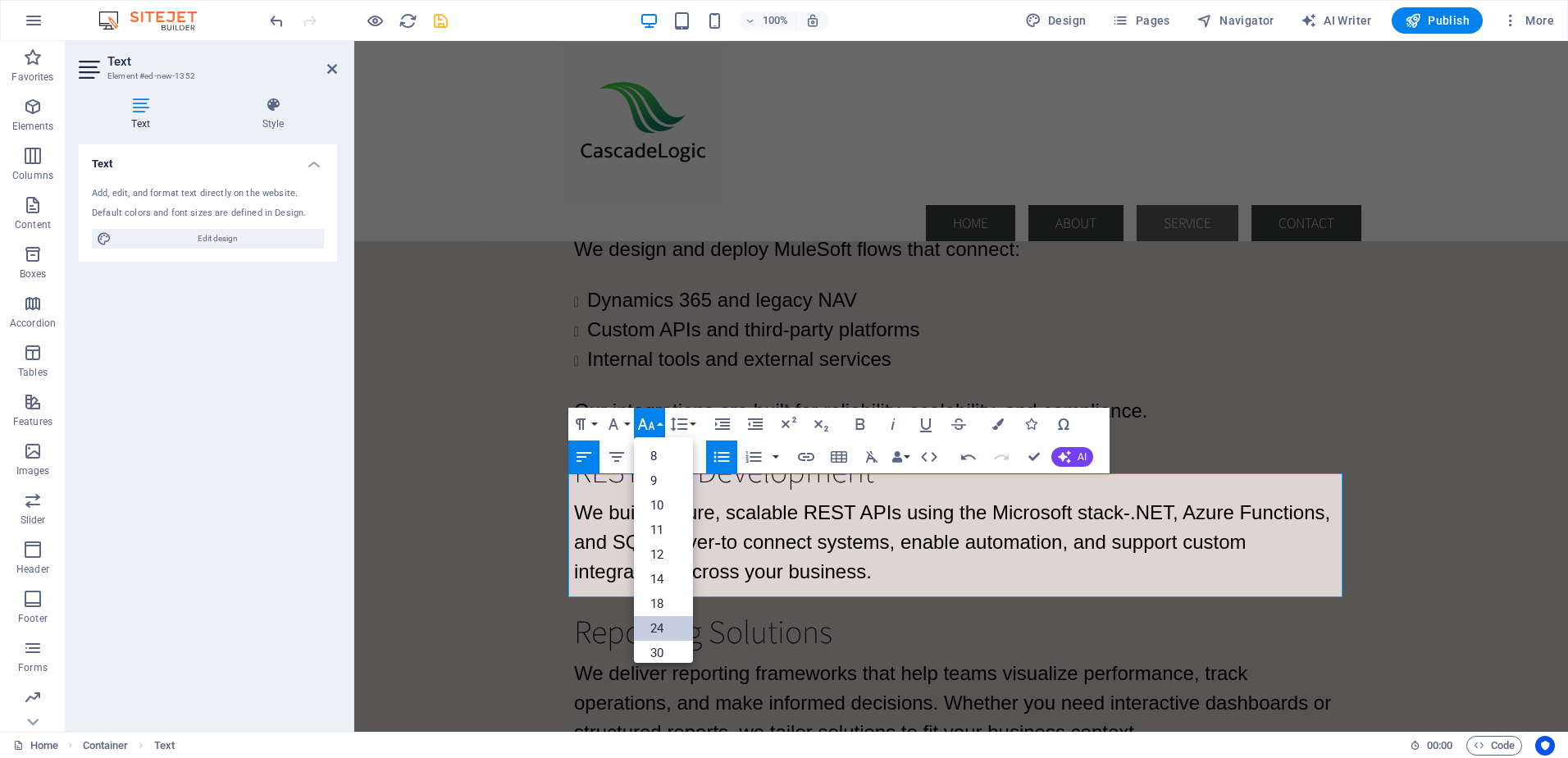
click at [657, 629] on link "24" at bounding box center [664, 628] width 59 height 24
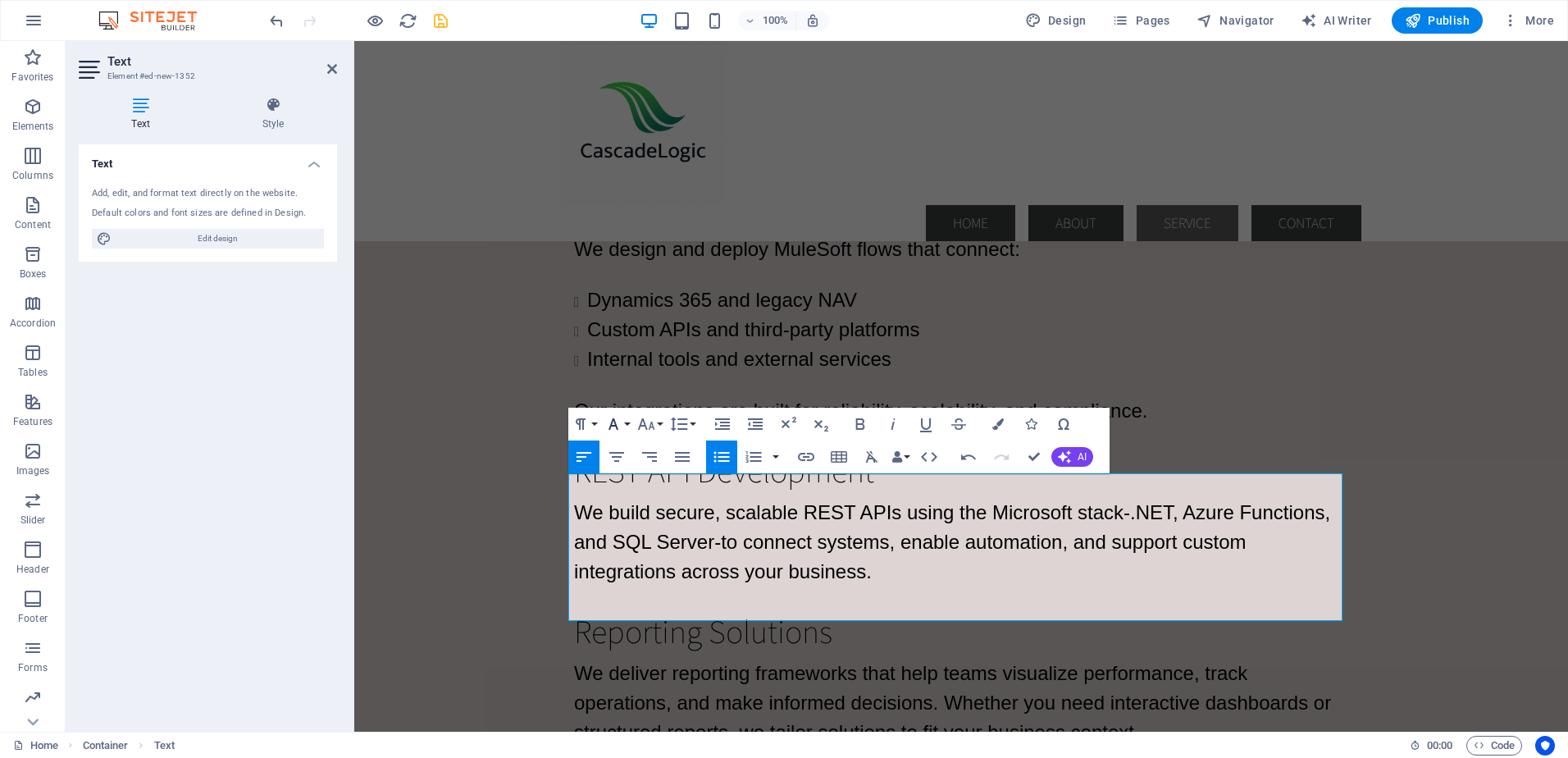
click at [625, 419] on button "Font Family" at bounding box center [617, 424] width 31 height 33
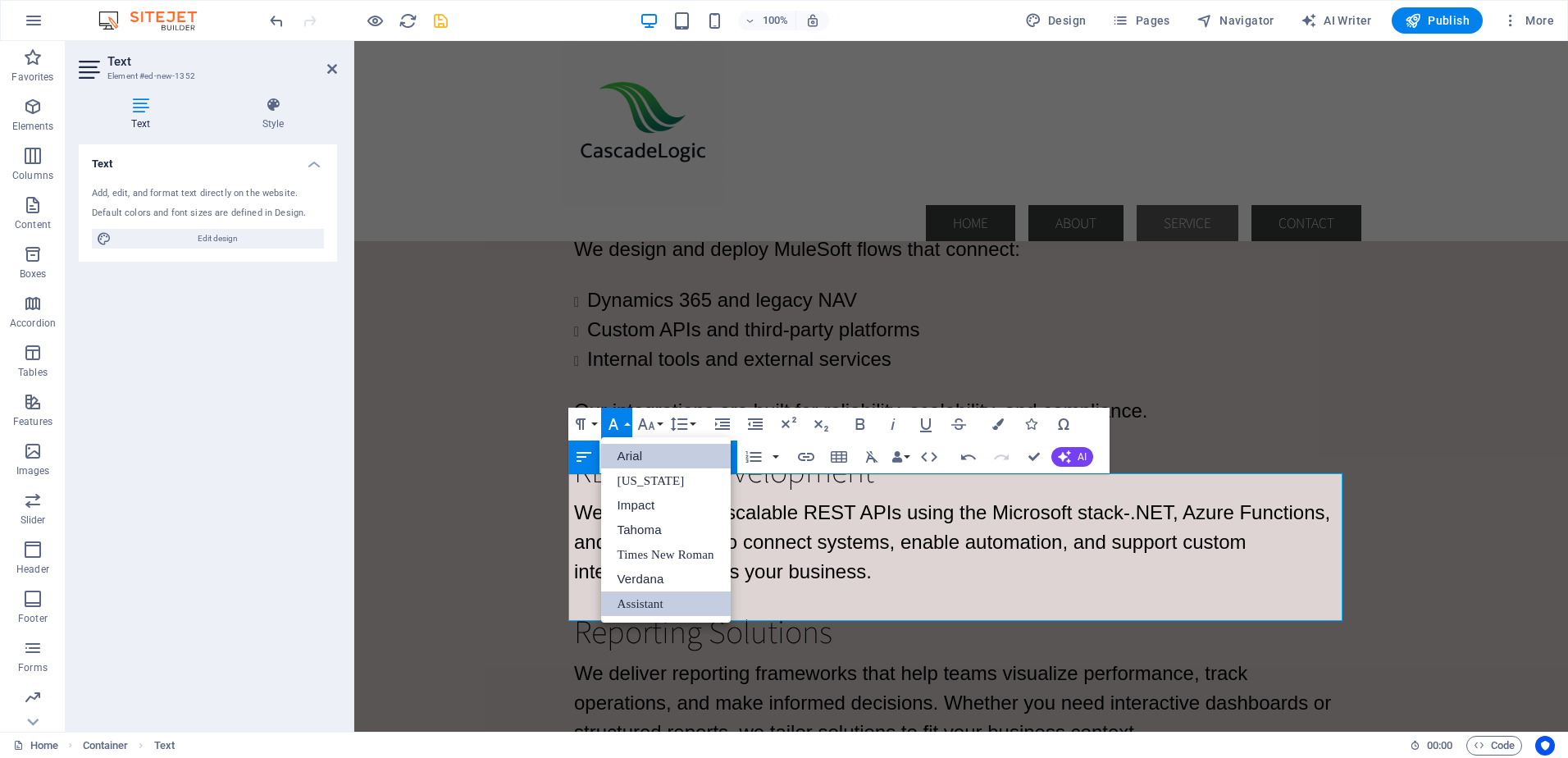
click at [629, 449] on link "Arial" at bounding box center [665, 456] width 129 height 24
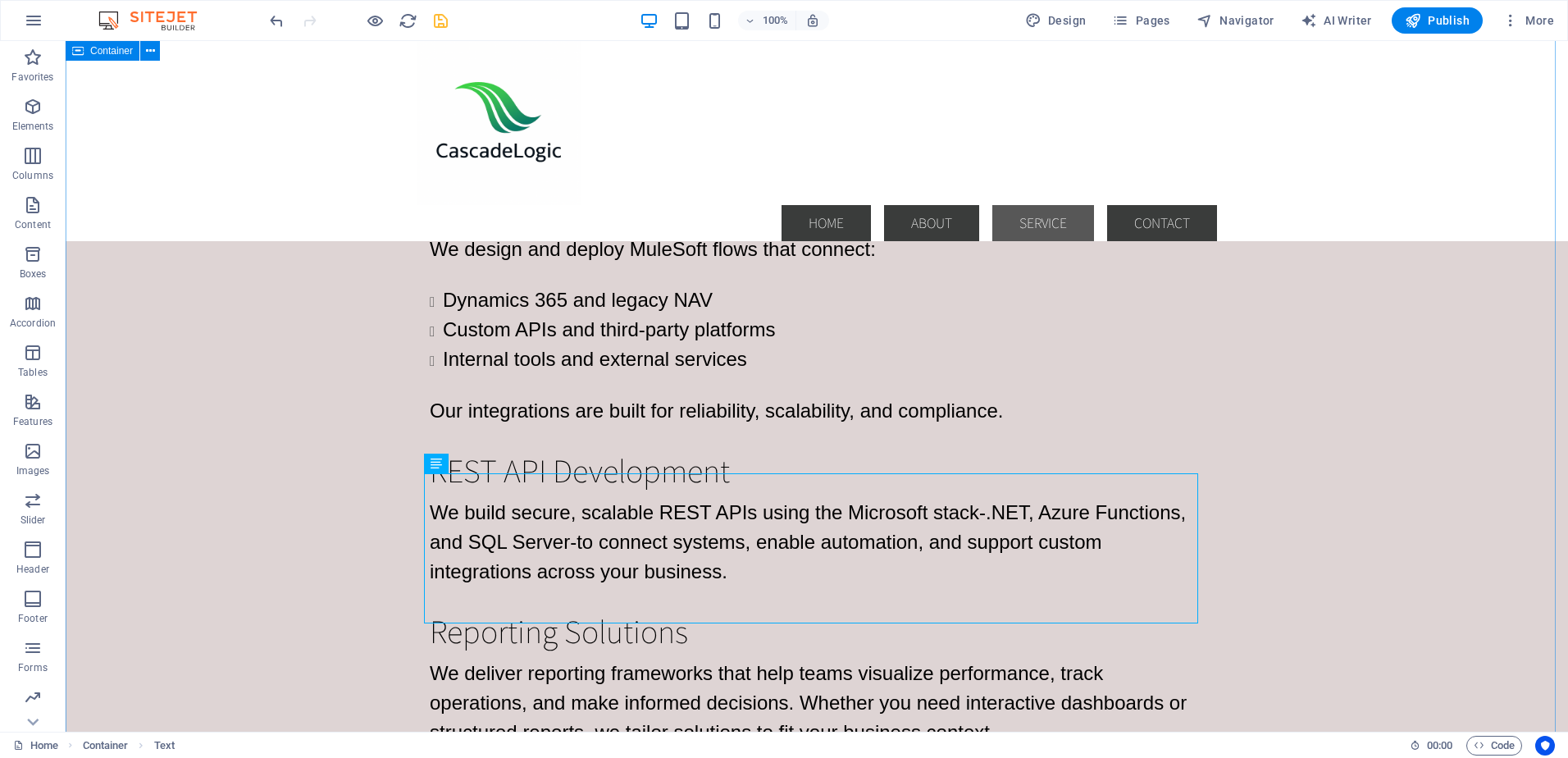
click at [376, 500] on div "MuleSoft Integrations We design and deploy MuleSoft flows that connect: Dynamic…" at bounding box center [817, 685] width 1502 height 1127
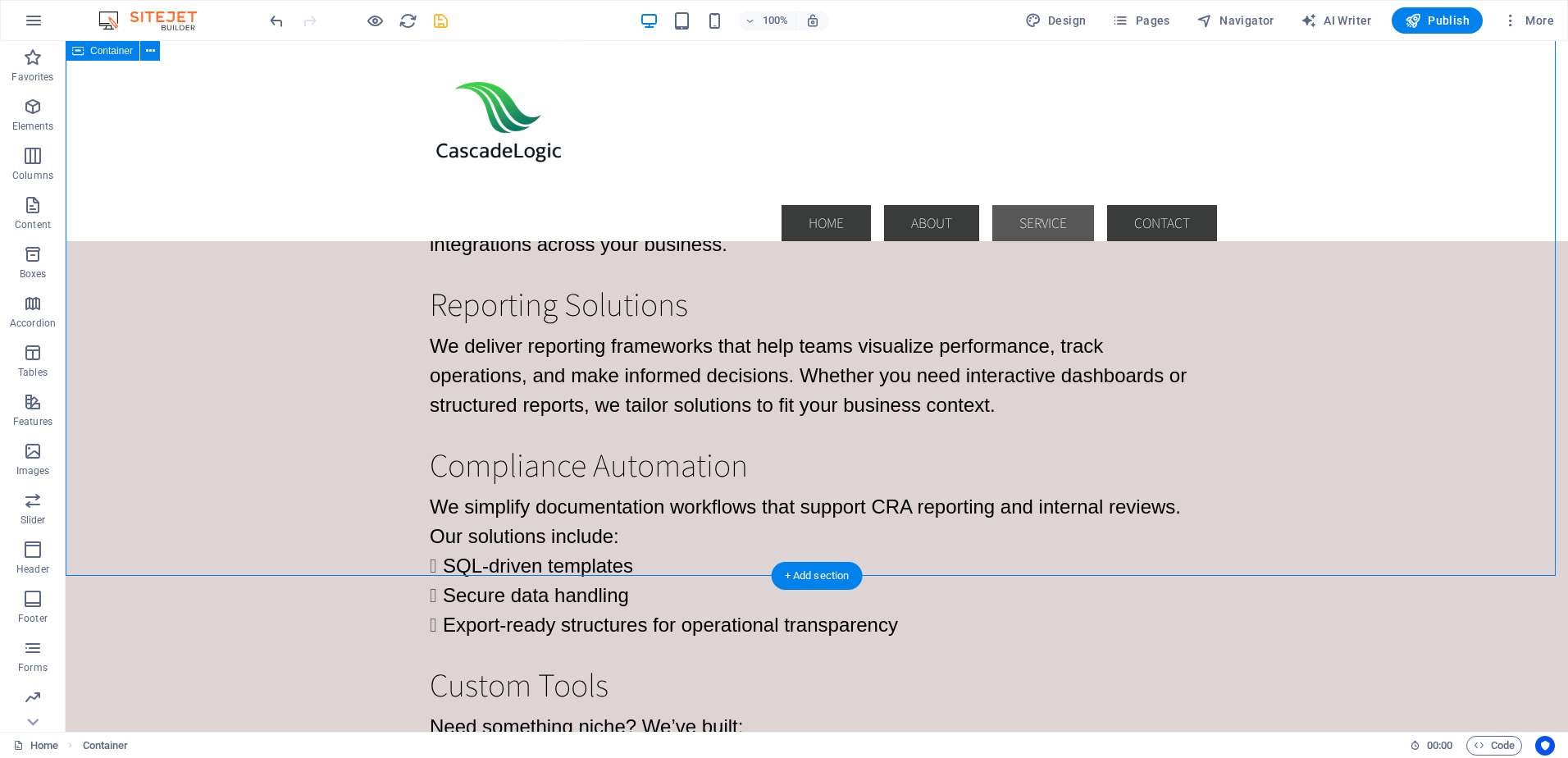
scroll to position [2842, 0]
click at [671, 711] on div "Need something niche? We’ve built: Supplement stack trackers for health-focused…" at bounding box center [817, 770] width 774 height 118
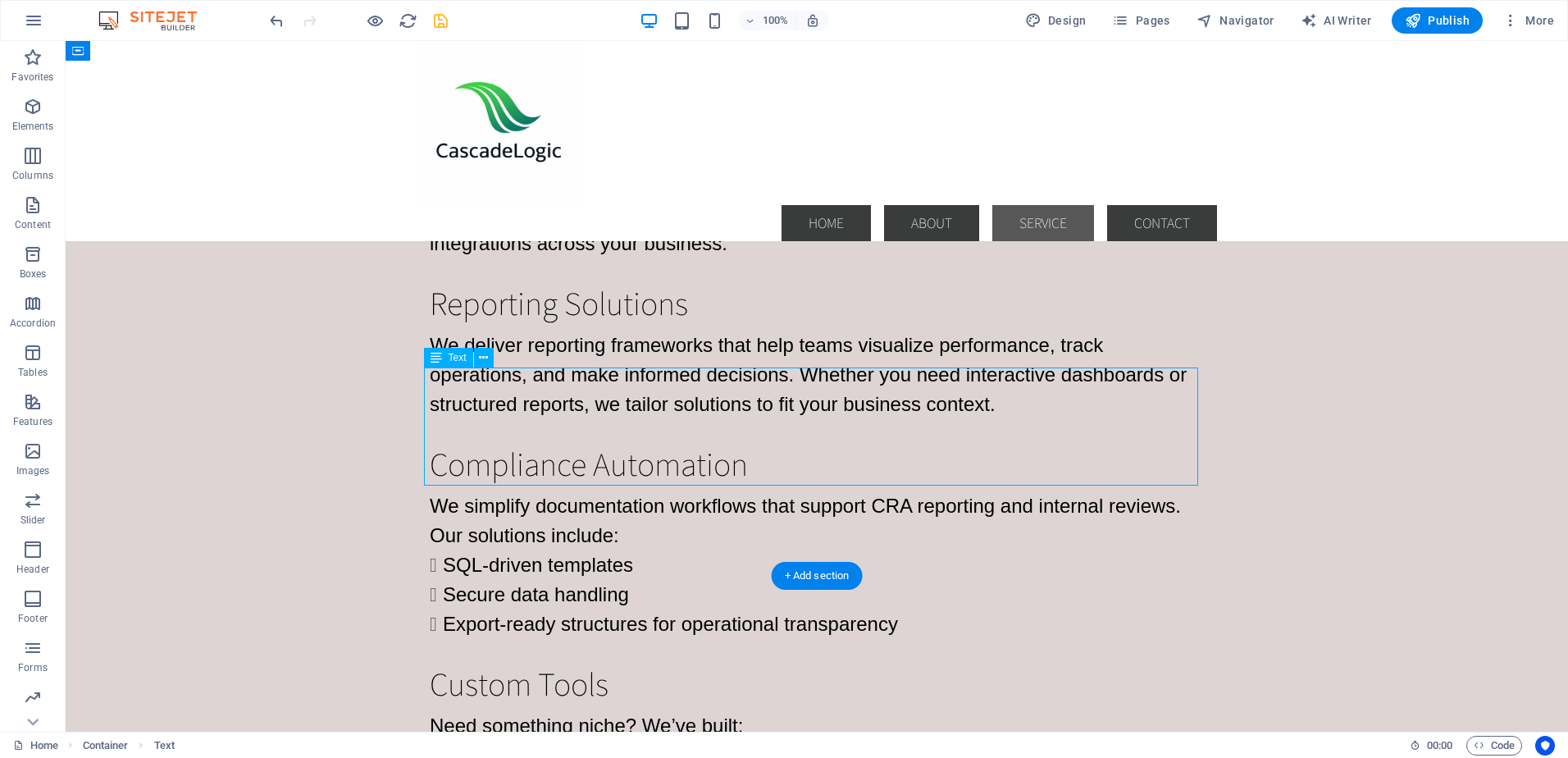
click at [671, 711] on div "Need something niche? We’ve built: Supplement stack trackers for health-focused…" at bounding box center [817, 770] width 774 height 118
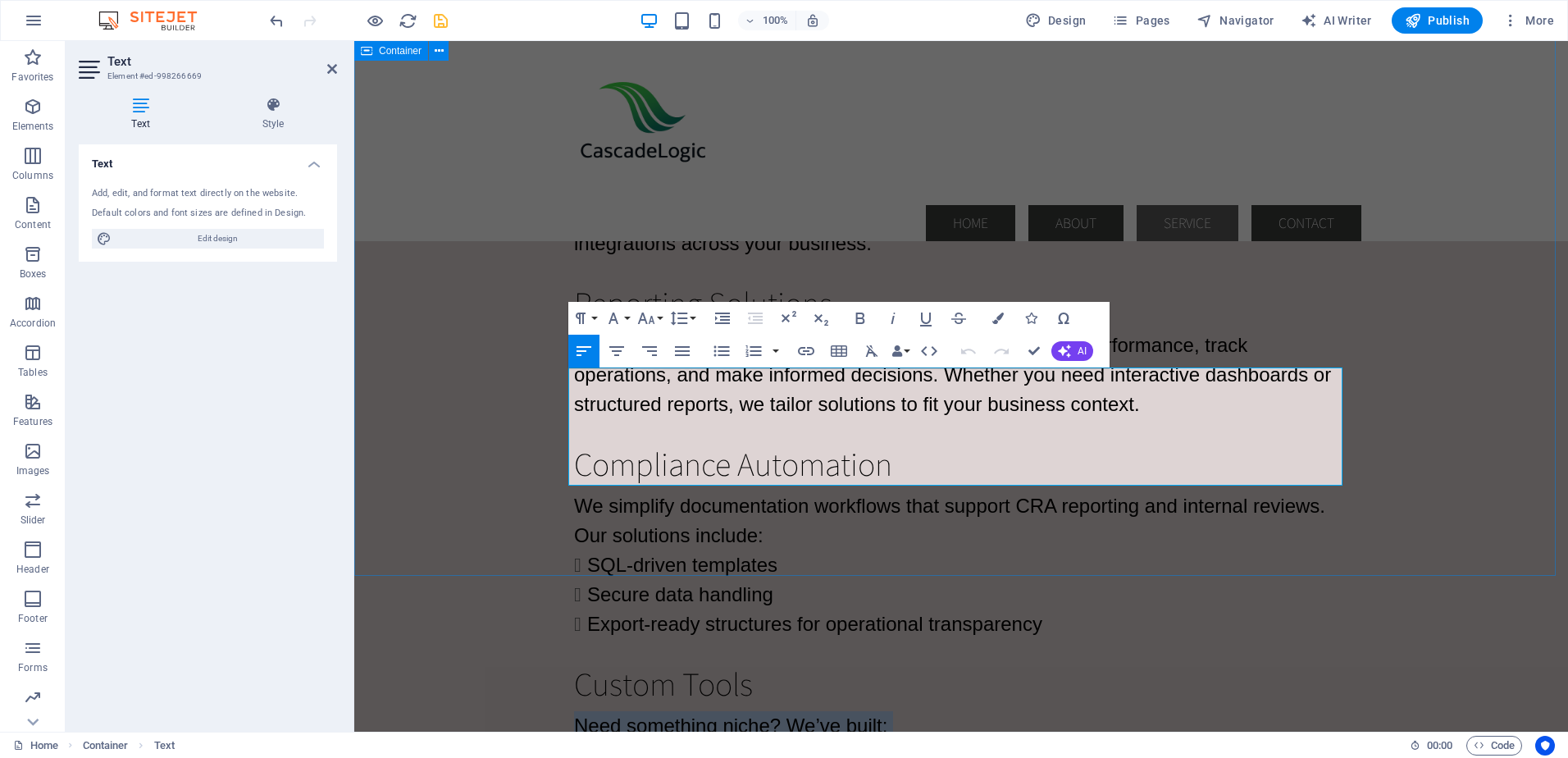
drag, startPoint x: 949, startPoint y: 474, endPoint x: 562, endPoint y: 382, distance: 397.8
click at [562, 382] on div "MuleSoft Integrations We design and deploy MuleSoft flows that connect: Dynamic…" at bounding box center [961, 356] width 1214 height 1127
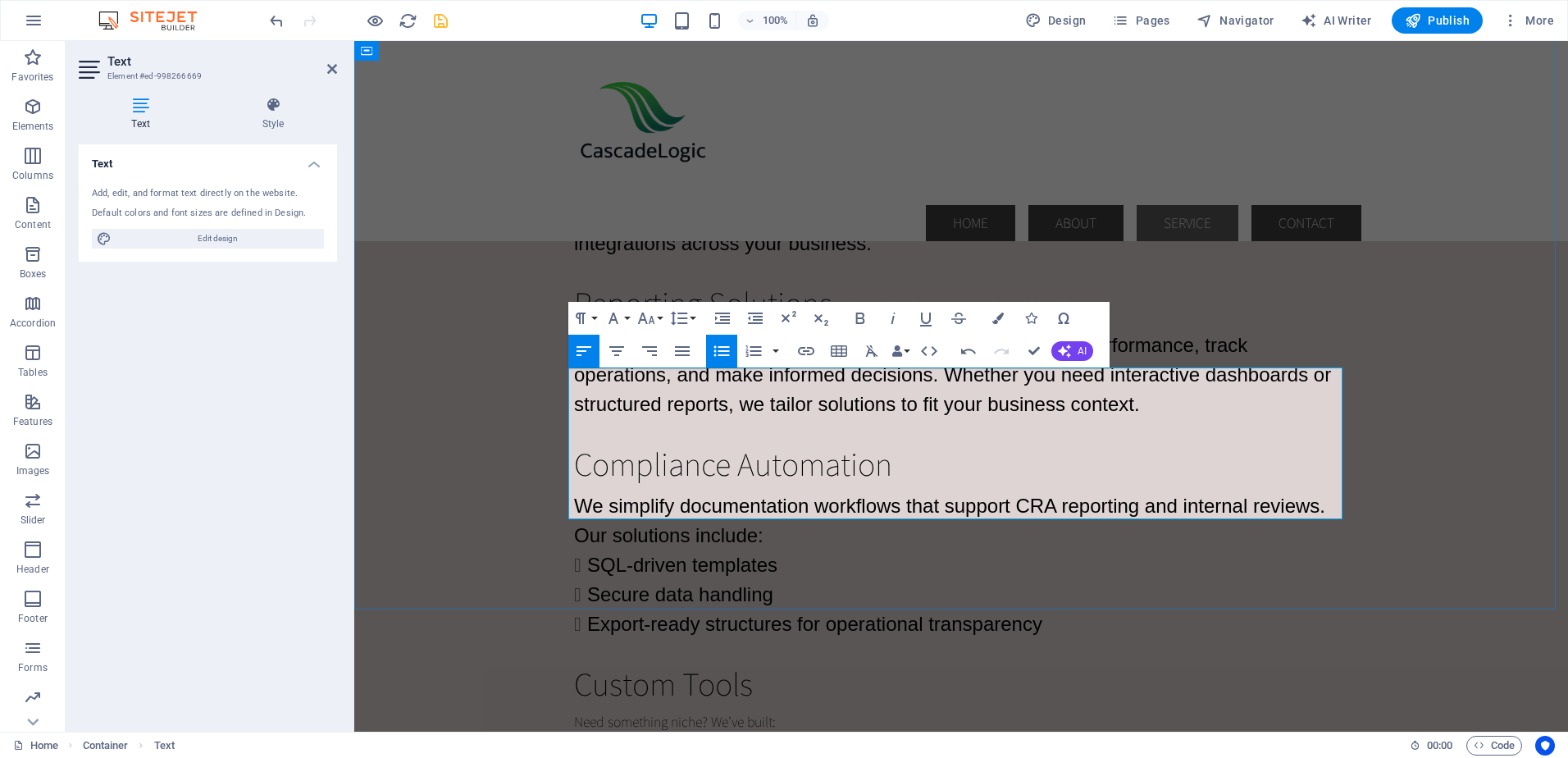
click at [587, 755] on p "Low-code dashboards for operational visibility" at bounding box center [968, 765] width 761 height 22
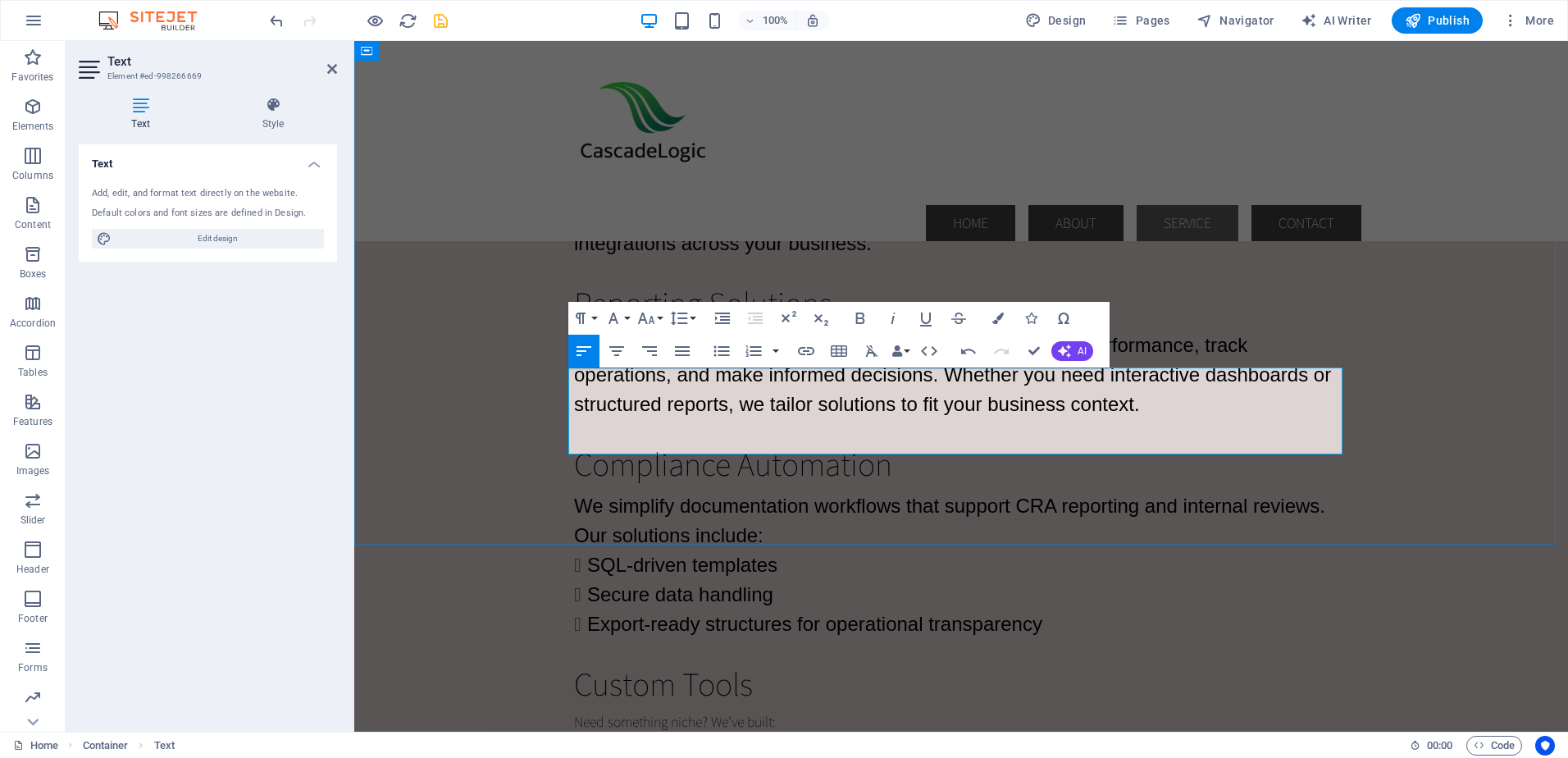
click at [768, 755] on p "SQL automation scripts for repetitive tasks" at bounding box center [961, 765] width 774 height 22
drag, startPoint x: 883, startPoint y: 448, endPoint x: 559, endPoint y: 408, distance: 326.5
click at [559, 408] on div "MuleSoft Integrations We design and deploy MuleSoft flows that connect: Dynamic…" at bounding box center [961, 340] width 1214 height 1094
click at [656, 316] on button "Font Size" at bounding box center [650, 318] width 31 height 33
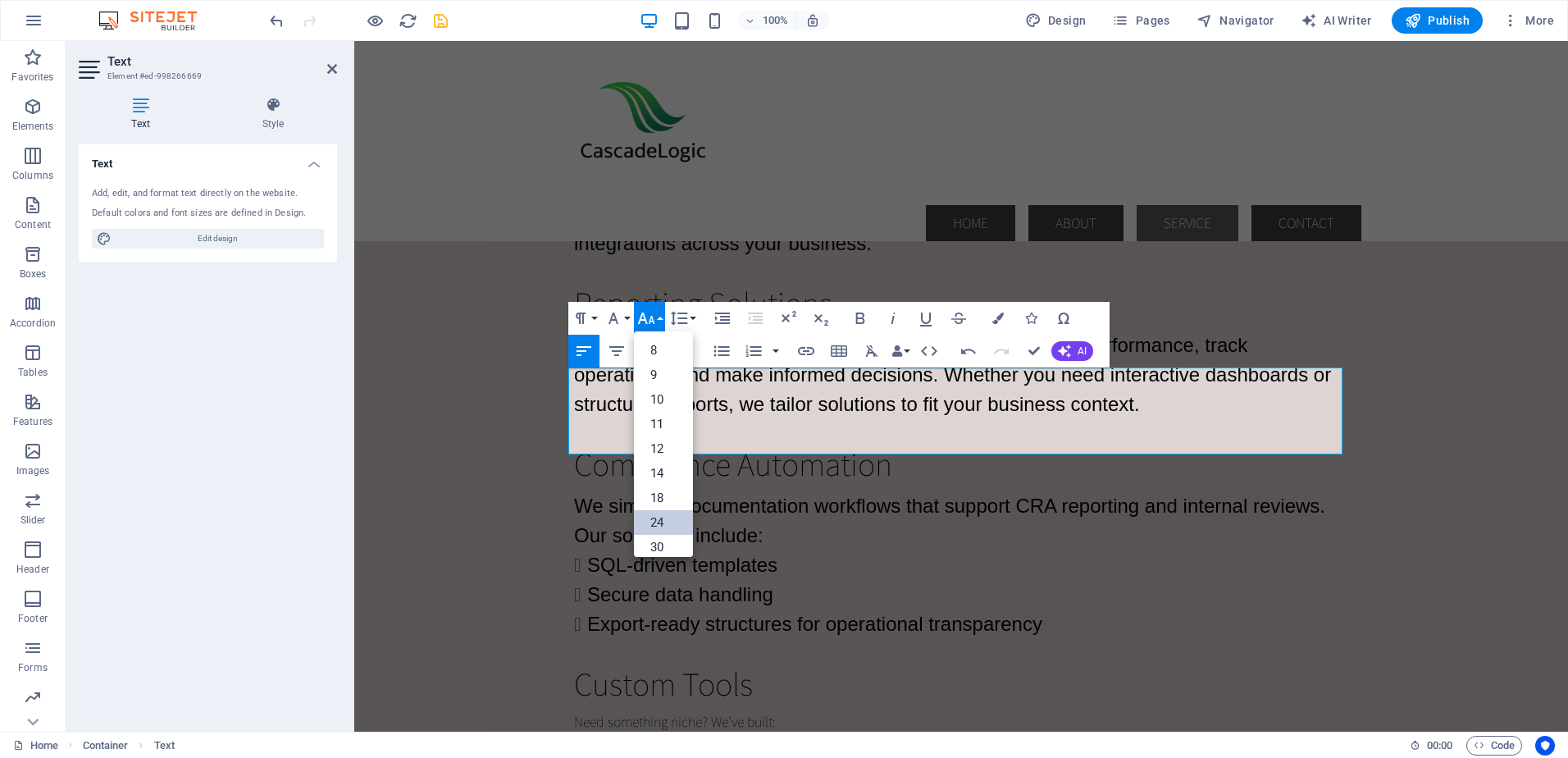
click at [650, 518] on link "24" at bounding box center [664, 522] width 59 height 24
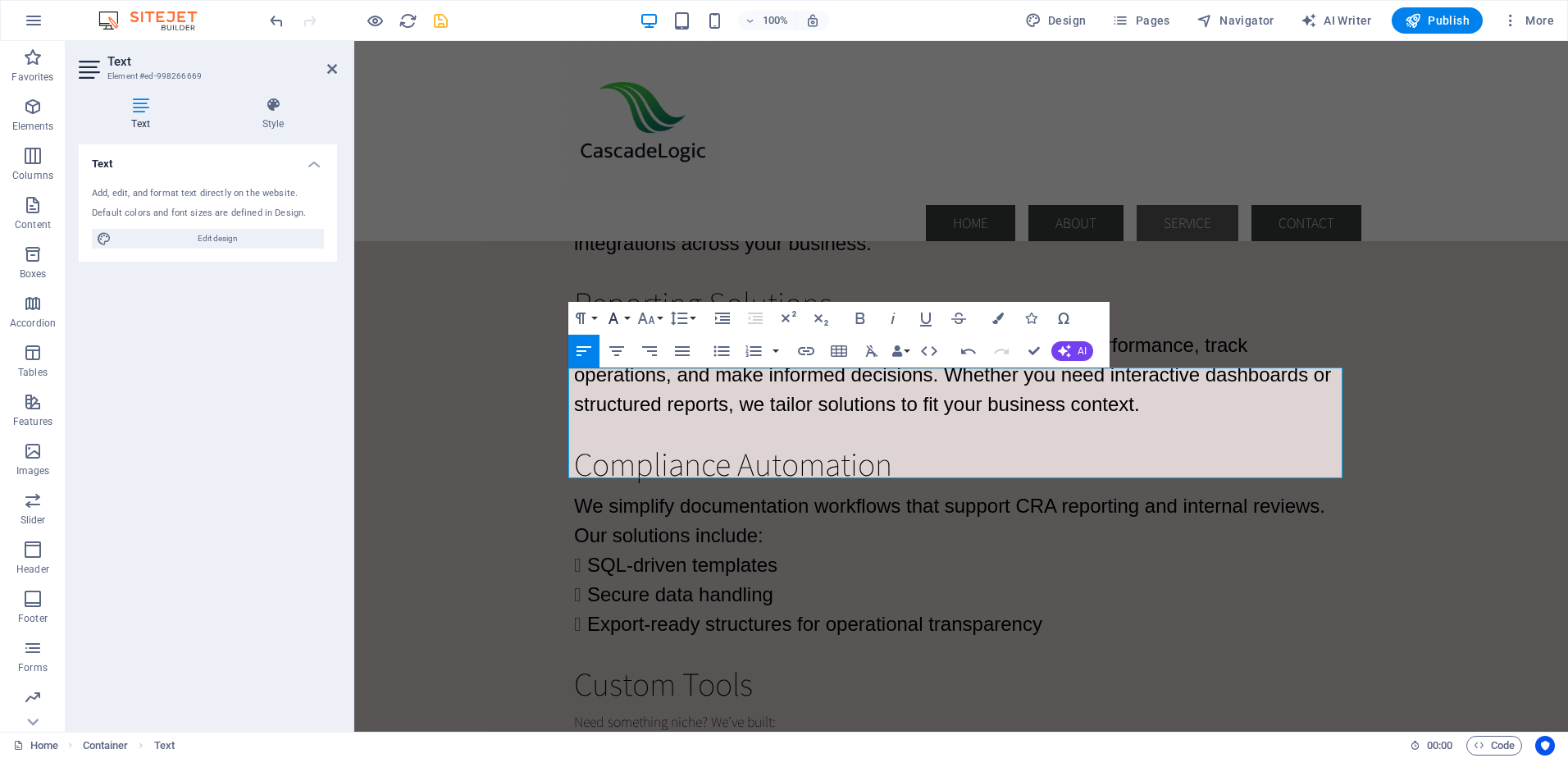
click at [625, 319] on button "Font Family" at bounding box center [617, 318] width 31 height 33
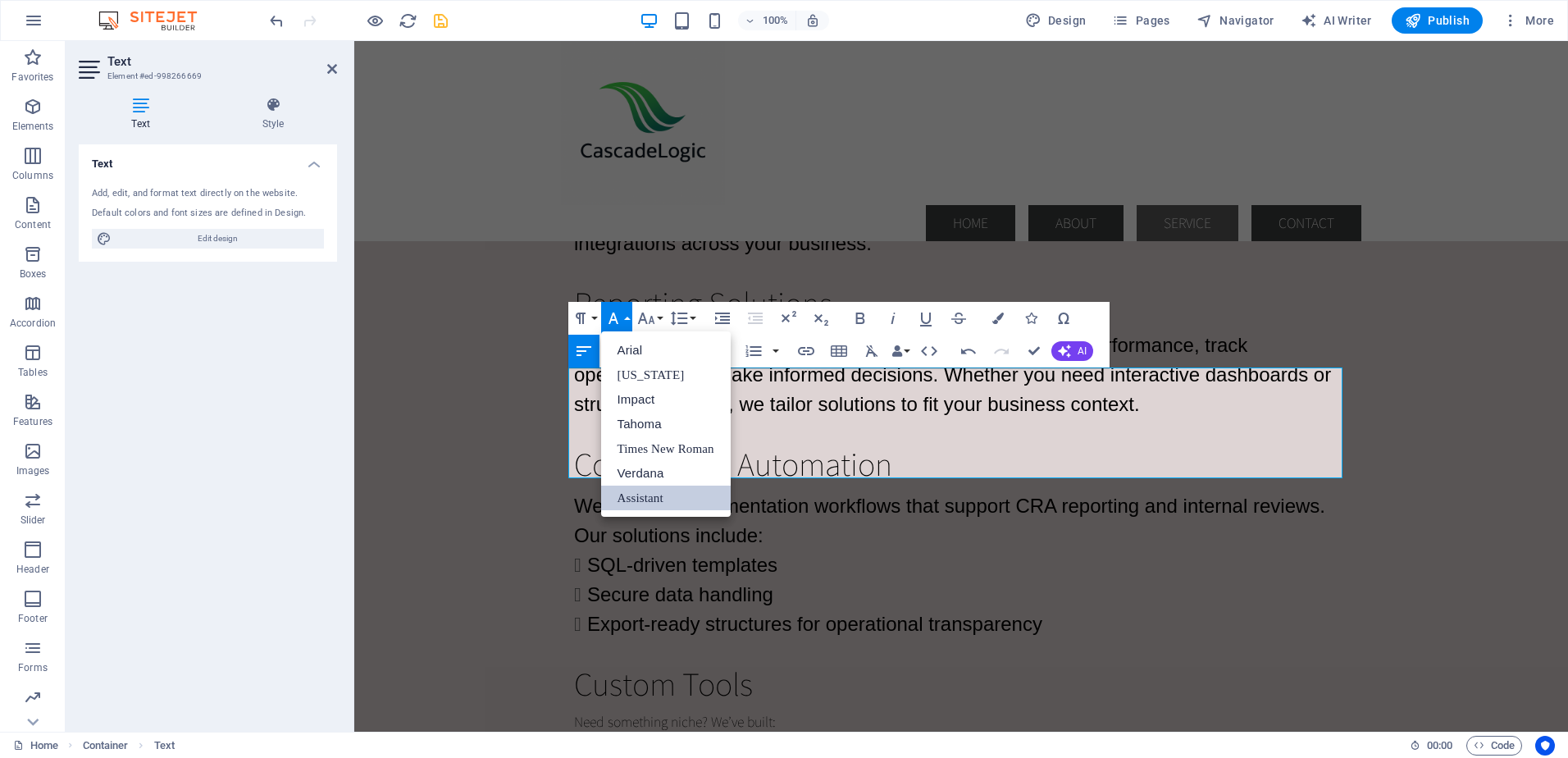
scroll to position [0, 0]
click at [624, 349] on link "Arial" at bounding box center [665, 350] width 129 height 24
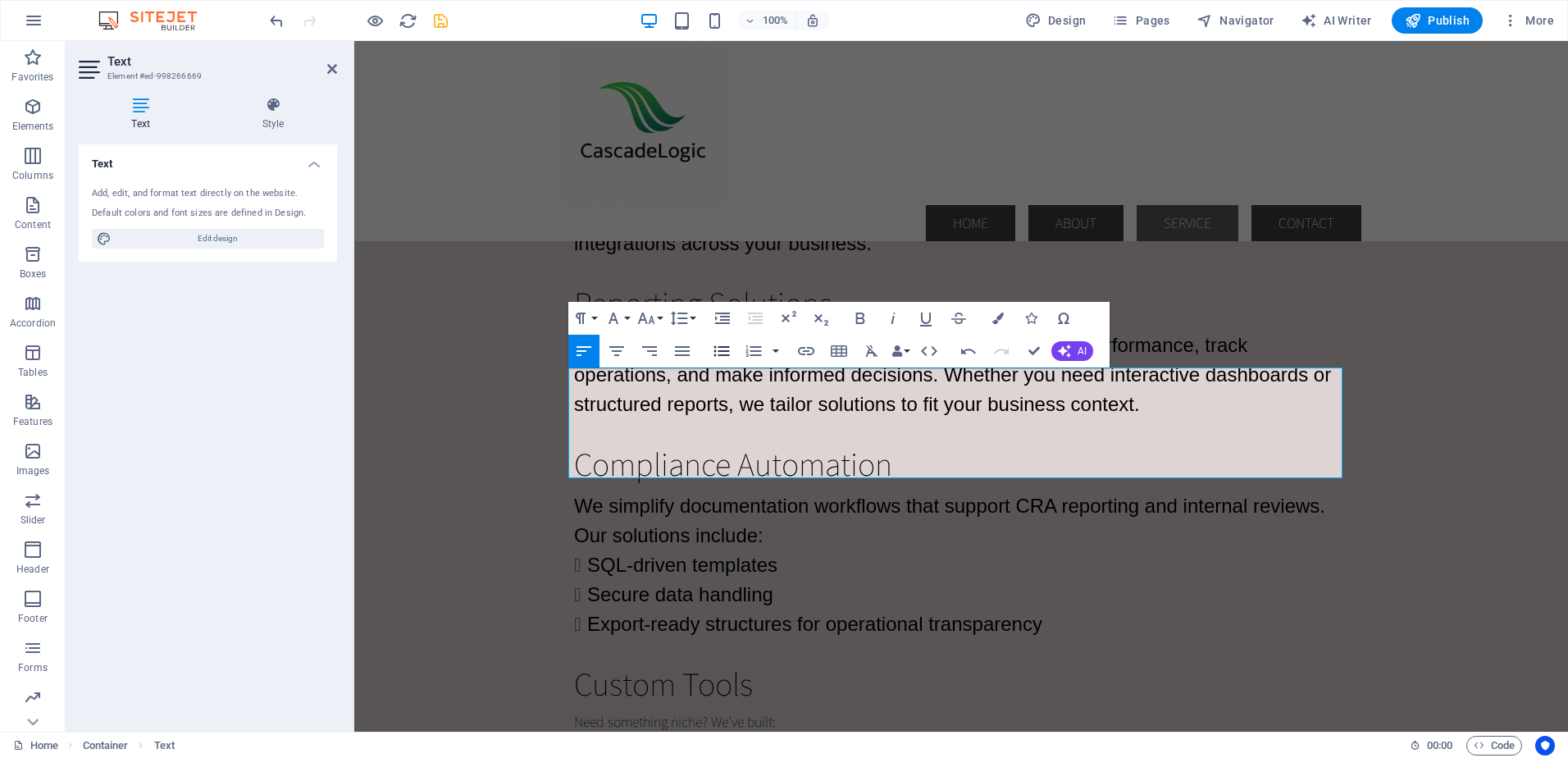
click at [716, 348] on icon "button" at bounding box center [721, 351] width 20 height 20
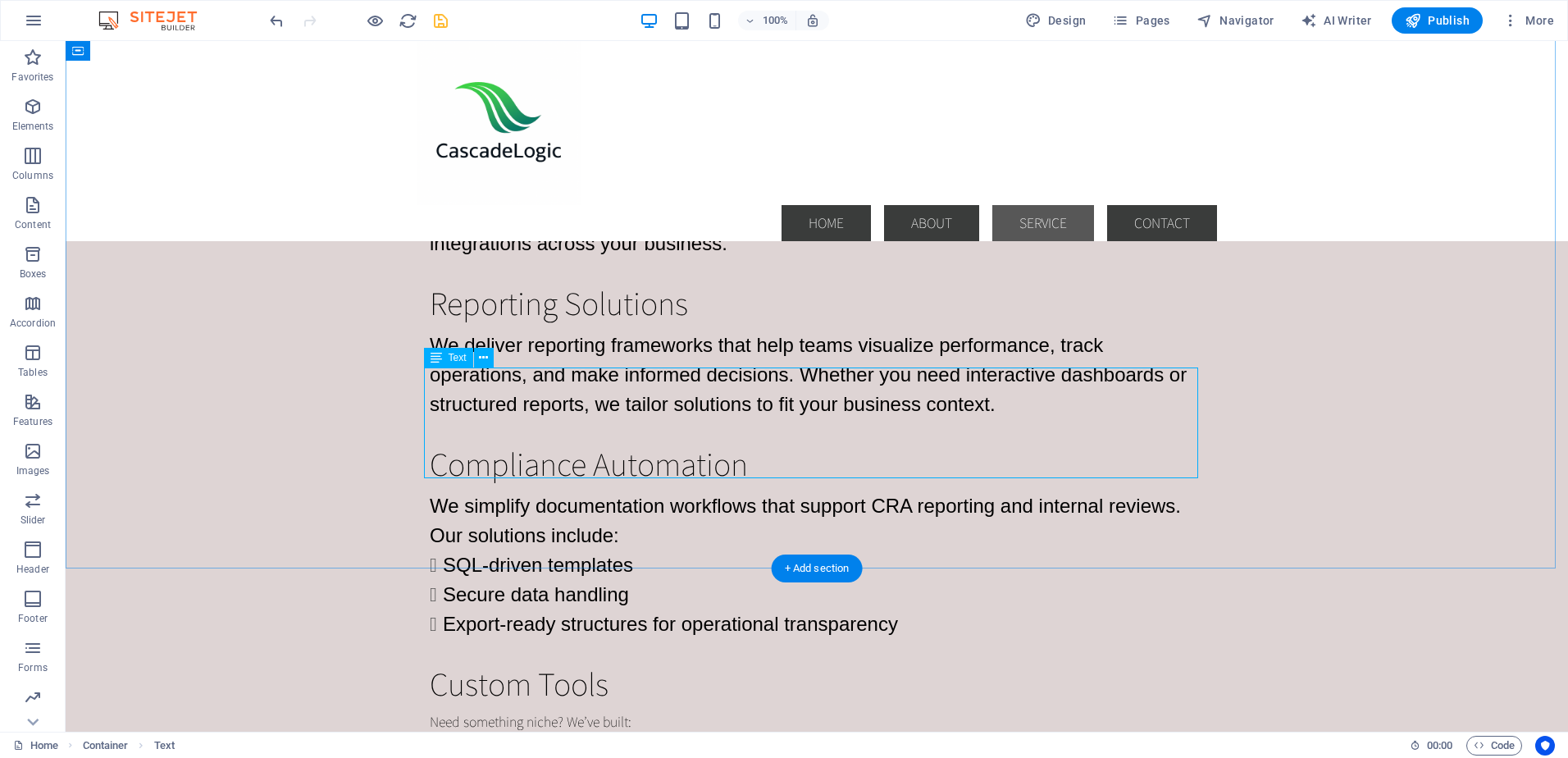
click at [619, 711] on div "Need something niche? We’ve built: Low-code dashboards for operational visibili…" at bounding box center [817, 766] width 774 height 110
click at [638, 711] on div "Need something niche? We’ve built: Low-code dashboards for operational visibili…" at bounding box center [817, 766] width 774 height 110
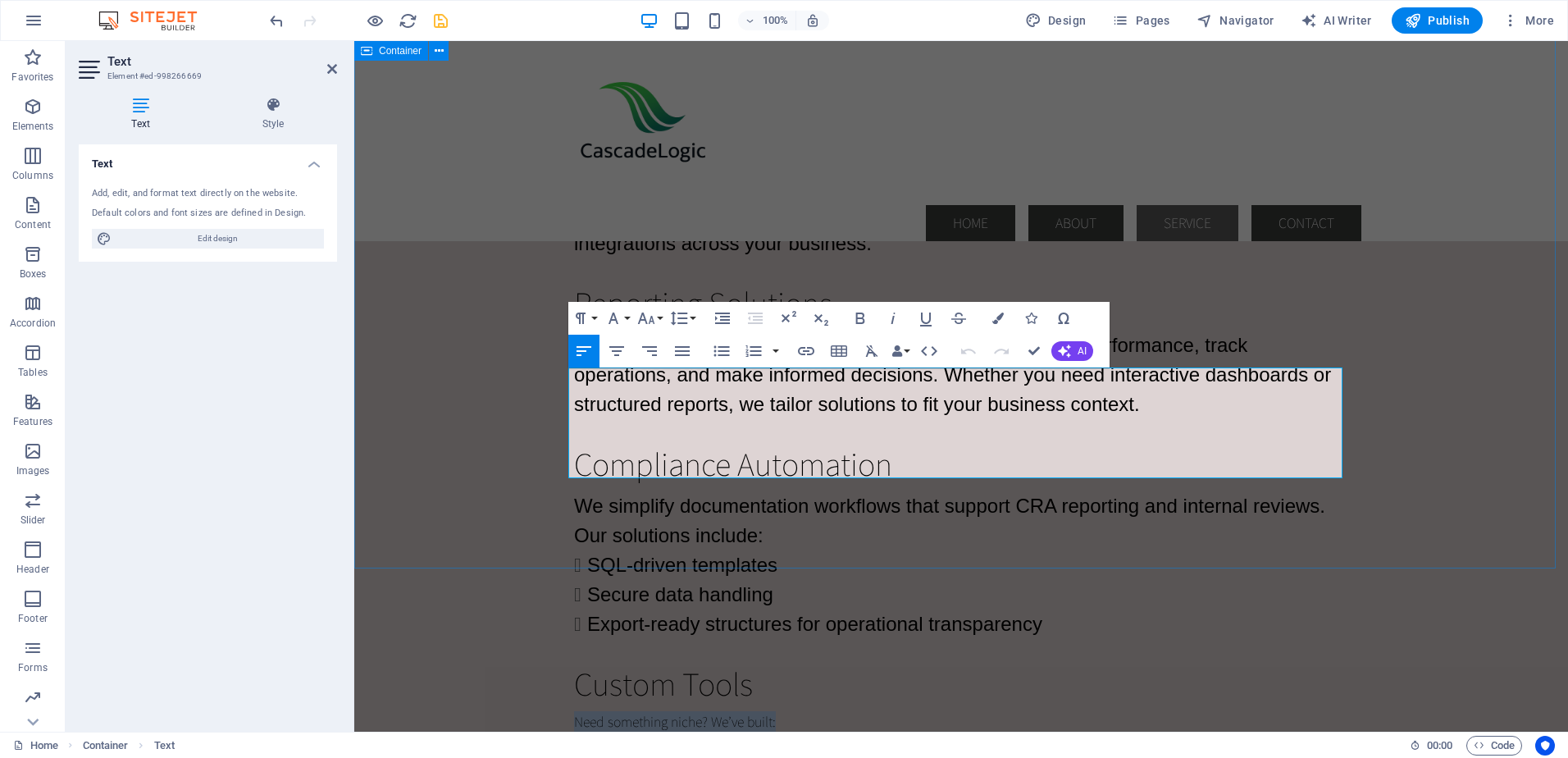
drag, startPoint x: 778, startPoint y: 378, endPoint x: 555, endPoint y: 381, distance: 223.0
click at [555, 381] on div "MuleSoft Integrations We design and deploy MuleSoft flows that connect: Dynamic…" at bounding box center [961, 352] width 1214 height 1118
click at [658, 320] on button "Font Size" at bounding box center [650, 318] width 31 height 33
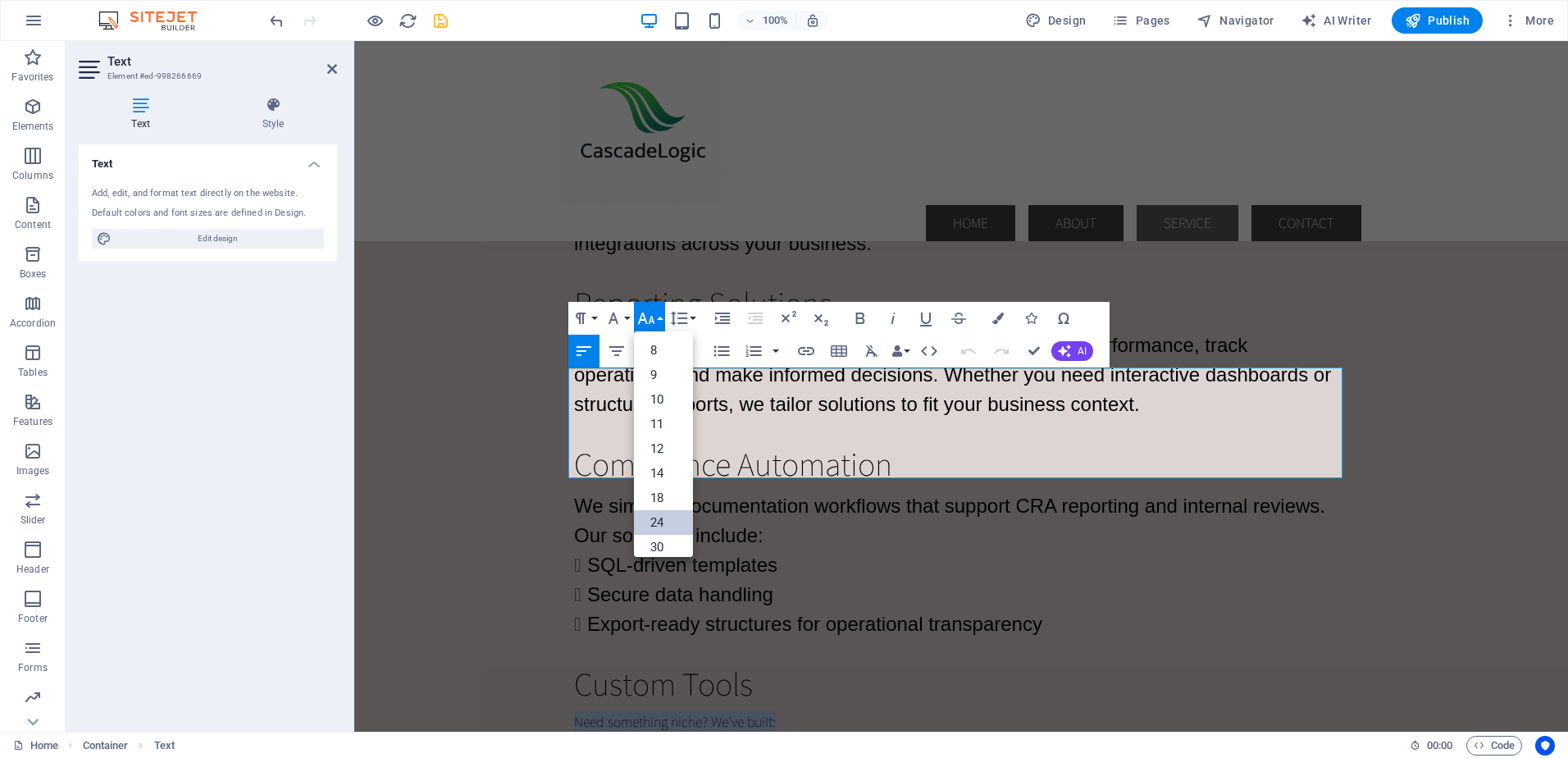
click at [663, 520] on link "24" at bounding box center [664, 522] width 59 height 24
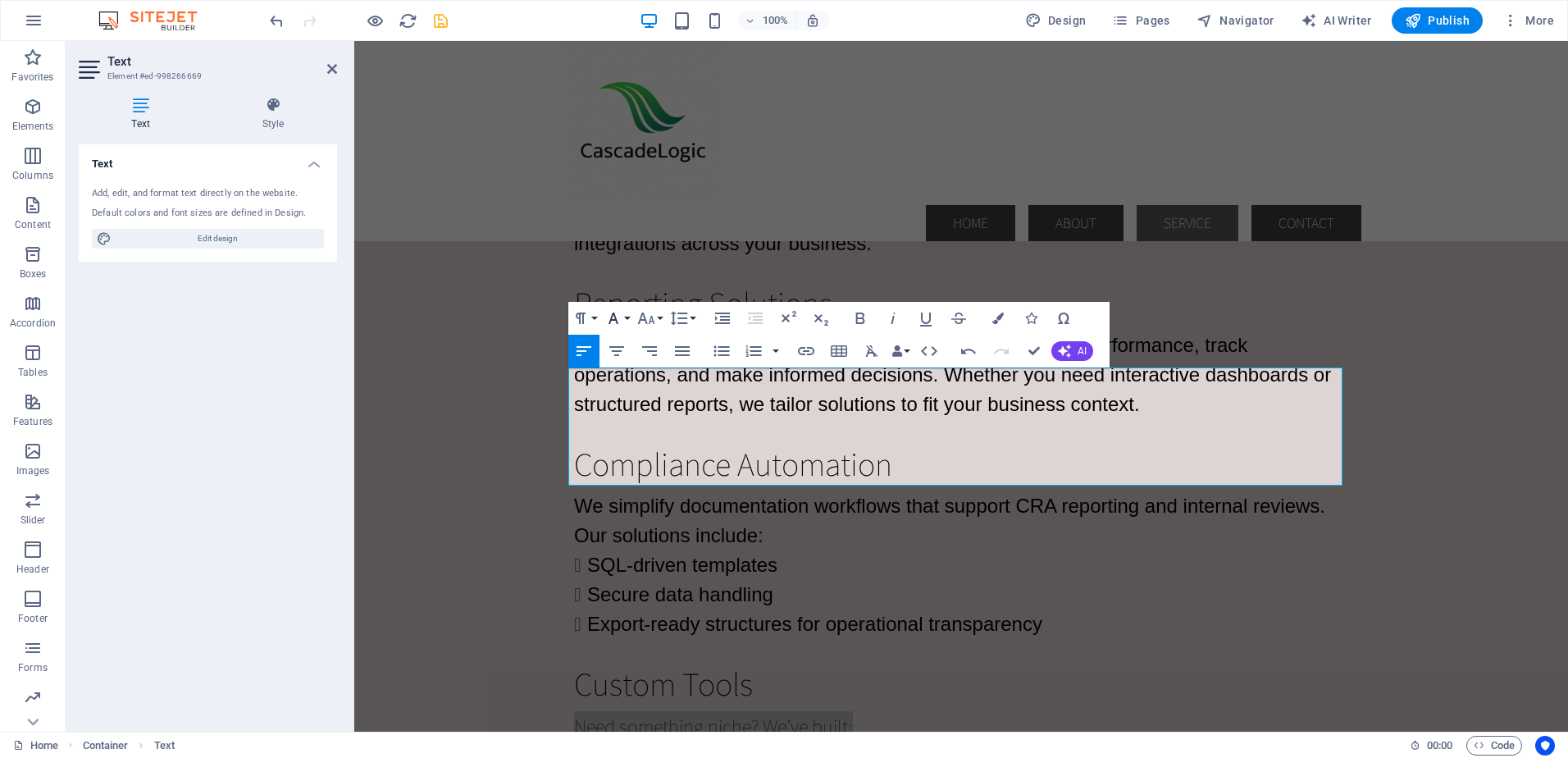
click at [627, 321] on button "Font Family" at bounding box center [617, 318] width 31 height 33
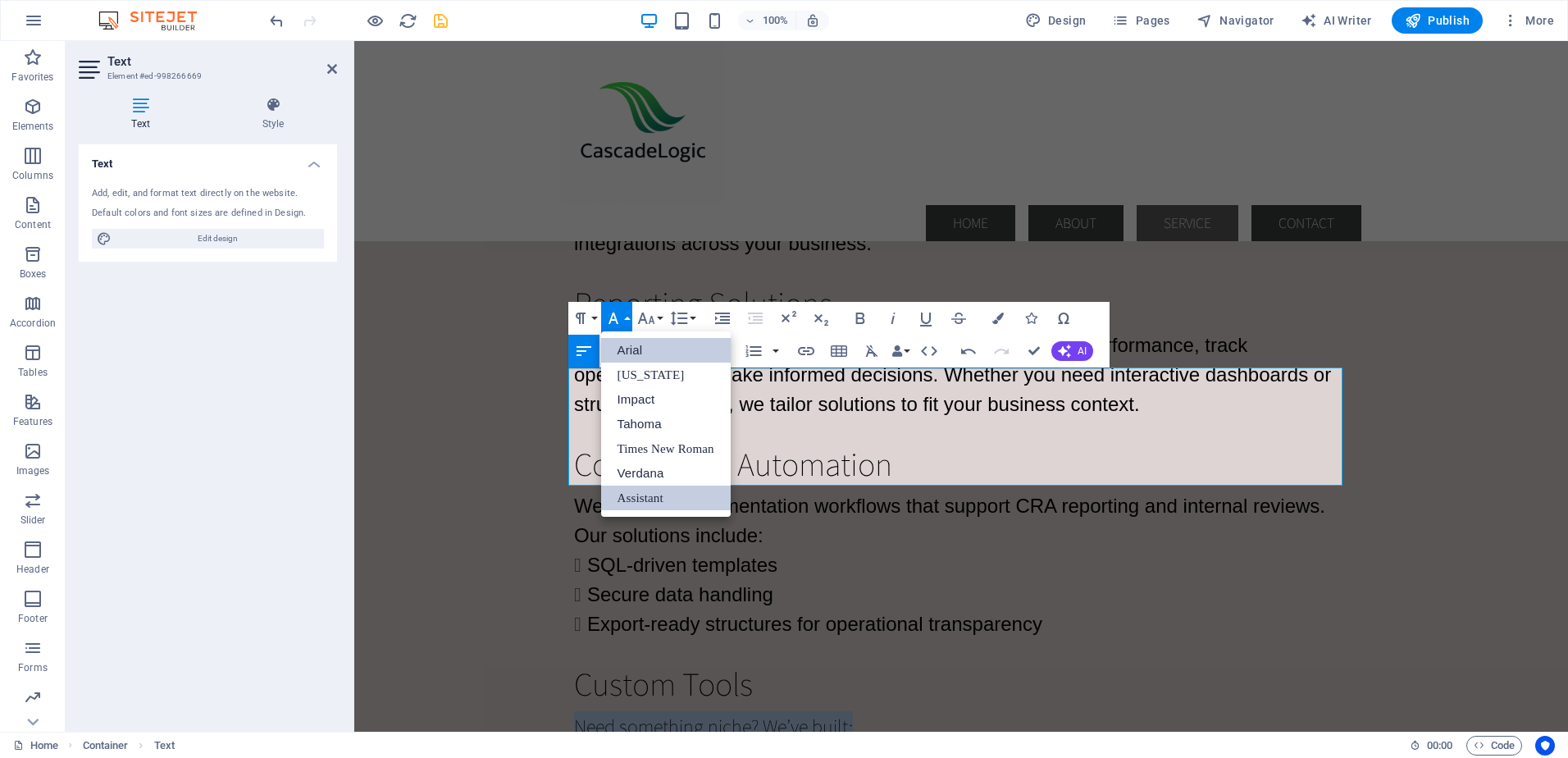
click at [627, 353] on link "Arial" at bounding box center [665, 350] width 129 height 24
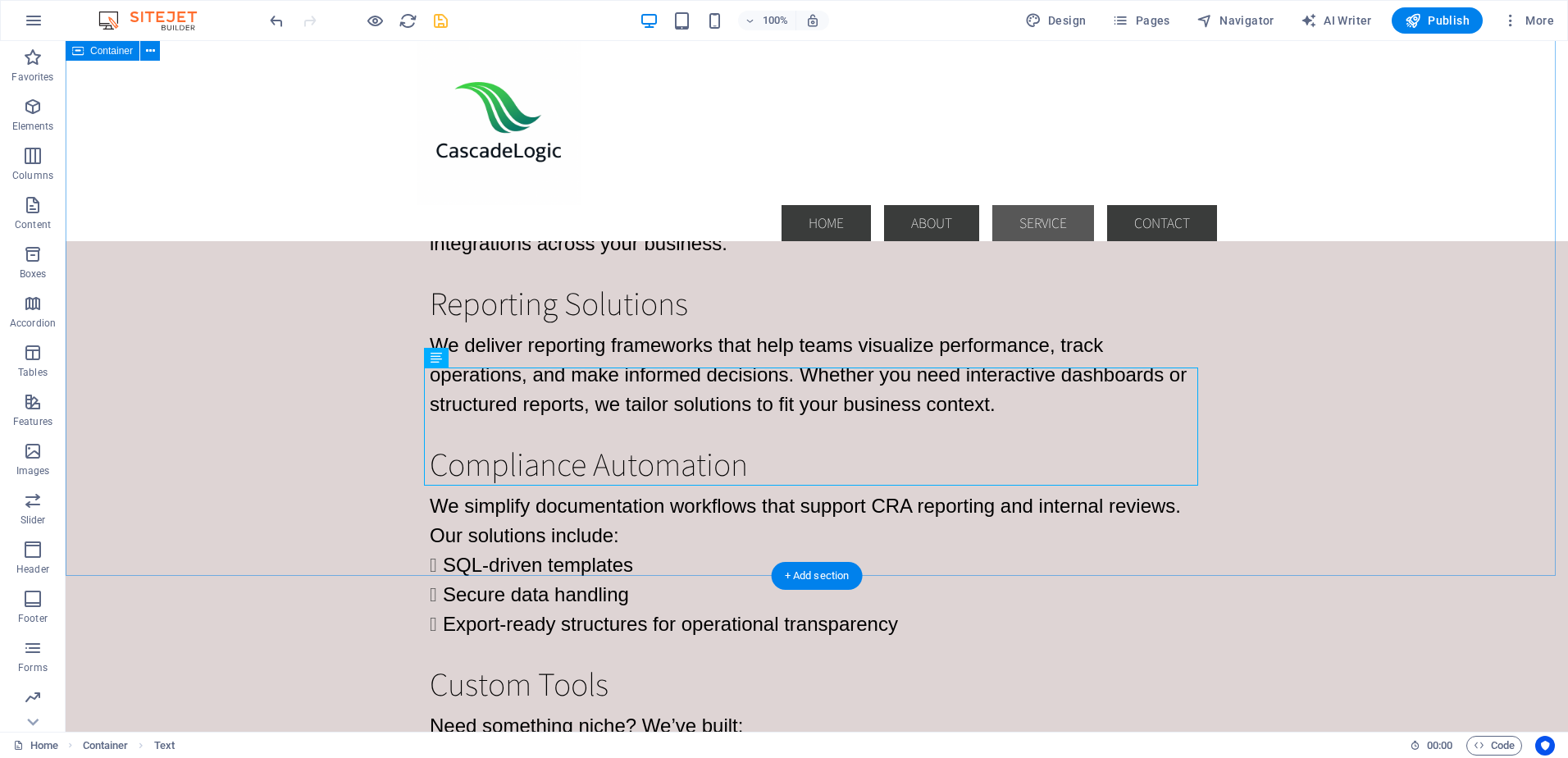
click at [273, 454] on div "MuleSoft Integrations We design and deploy MuleSoft flows that connect: Dynamic…" at bounding box center [817, 356] width 1502 height 1127
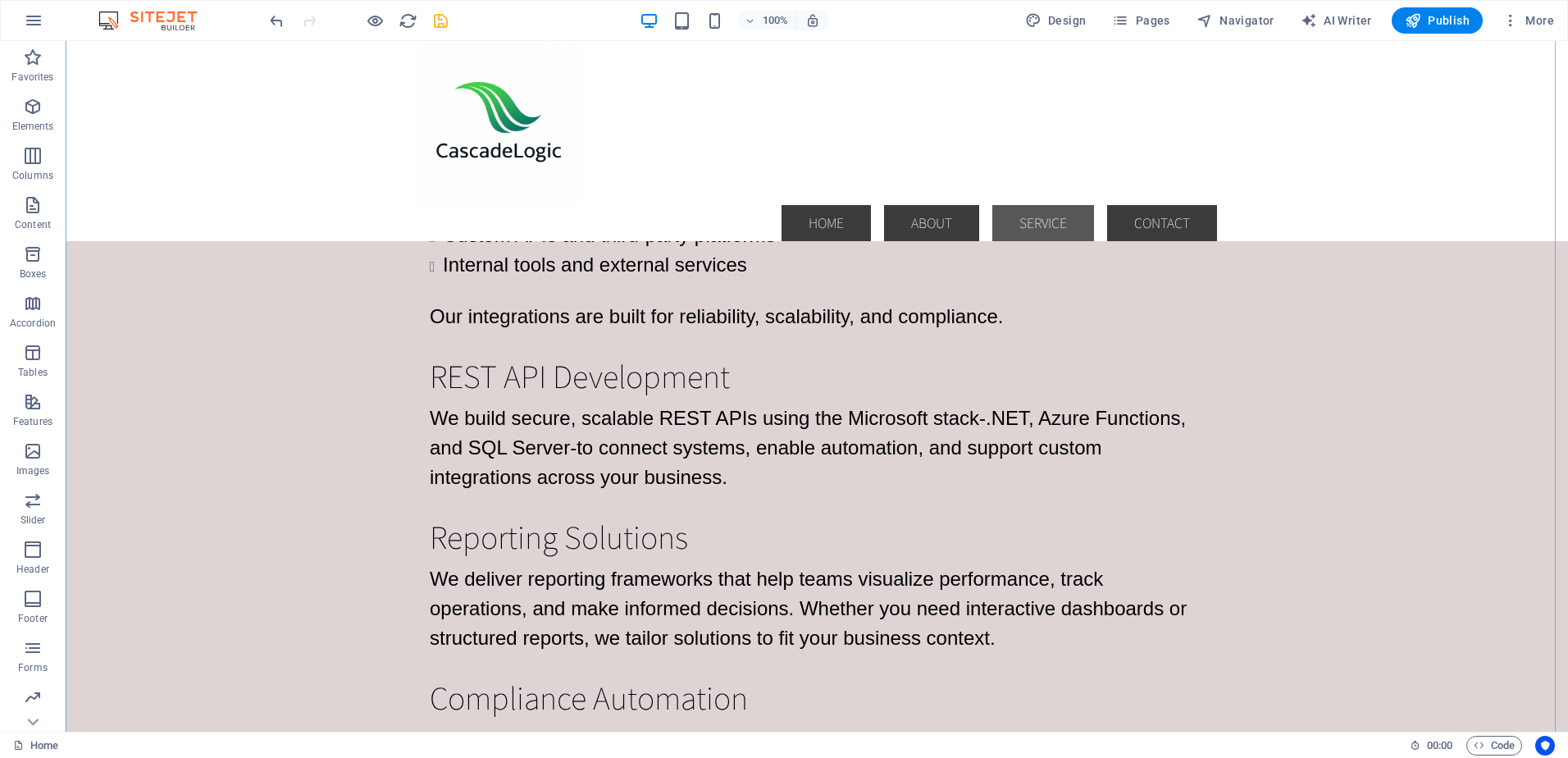
scroll to position [2678, 0]
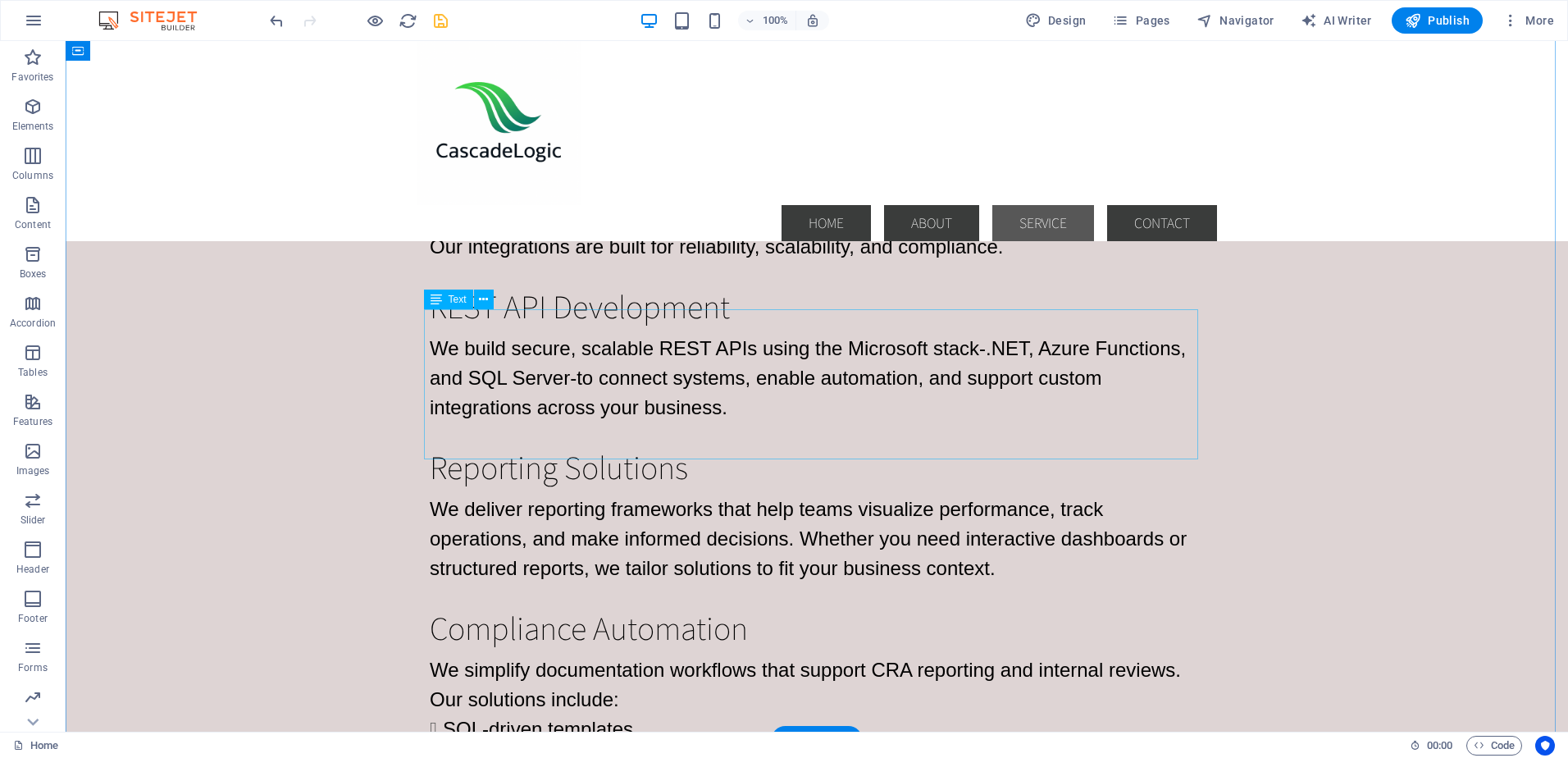
click at [946, 655] on div "We simplify documentation workflows that support CRA reporting and internal rev…" at bounding box center [817, 729] width 774 height 148
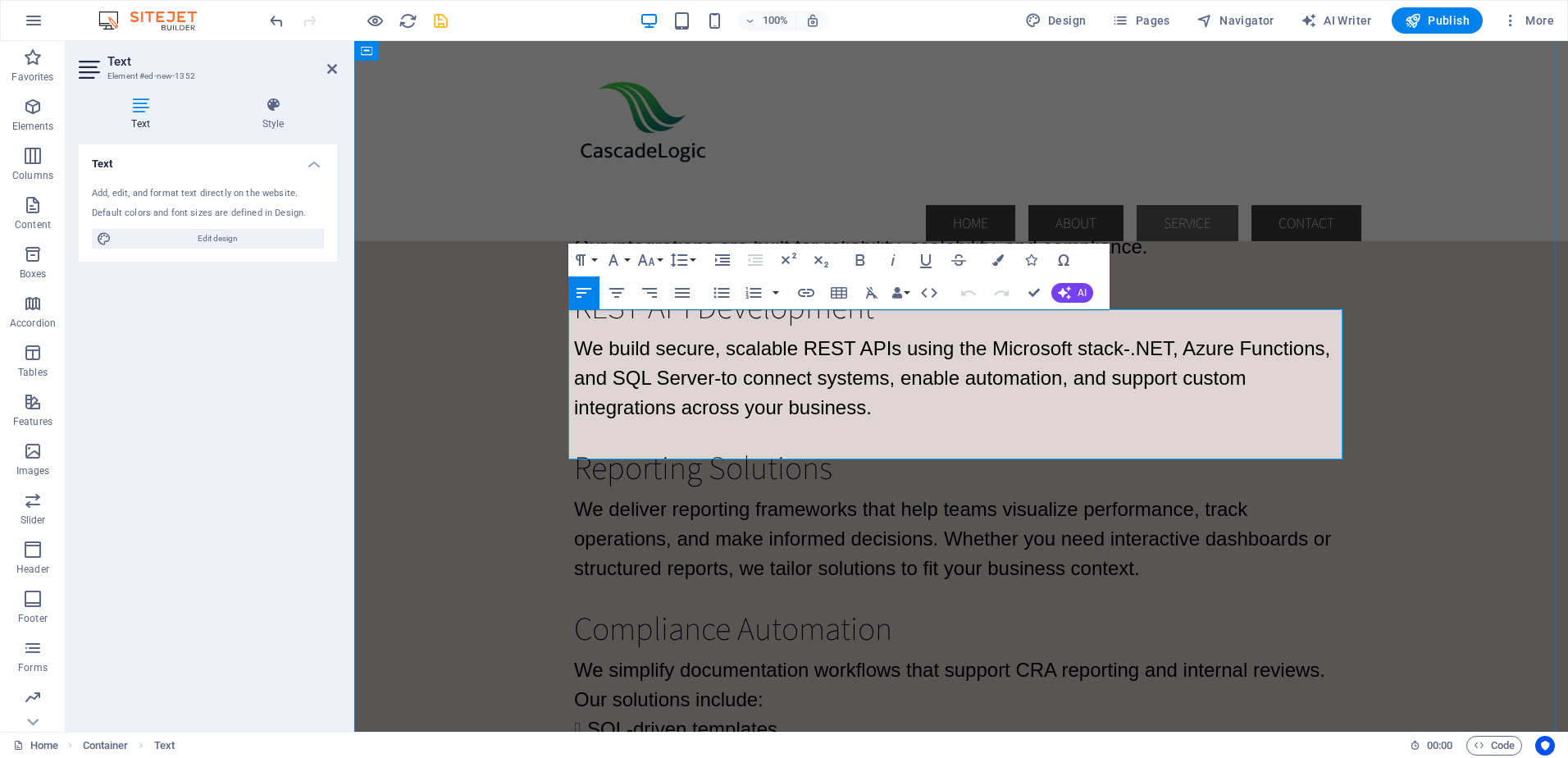
click at [1028, 659] on span "We simplify documentation workflows that support CRA reporting and internal rev…" at bounding box center [949, 684] width 751 height 51
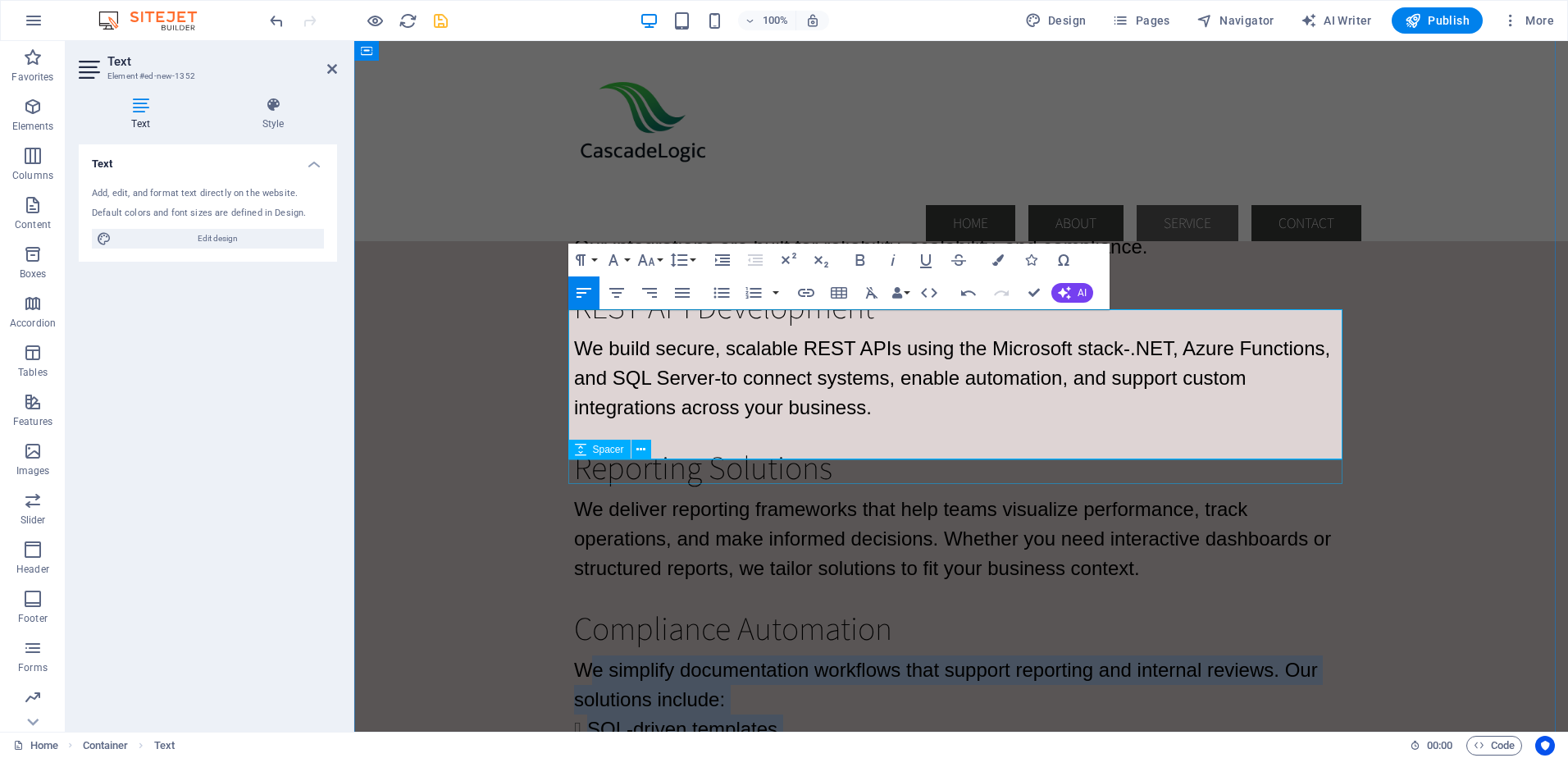
drag, startPoint x: 577, startPoint y: 325, endPoint x: 890, endPoint y: 465, distance: 342.9
click at [890, 465] on div "MuleSoft Integrations We design and deploy MuleSoft flows that connect: Dynamic…" at bounding box center [961, 521] width 800 height 1127
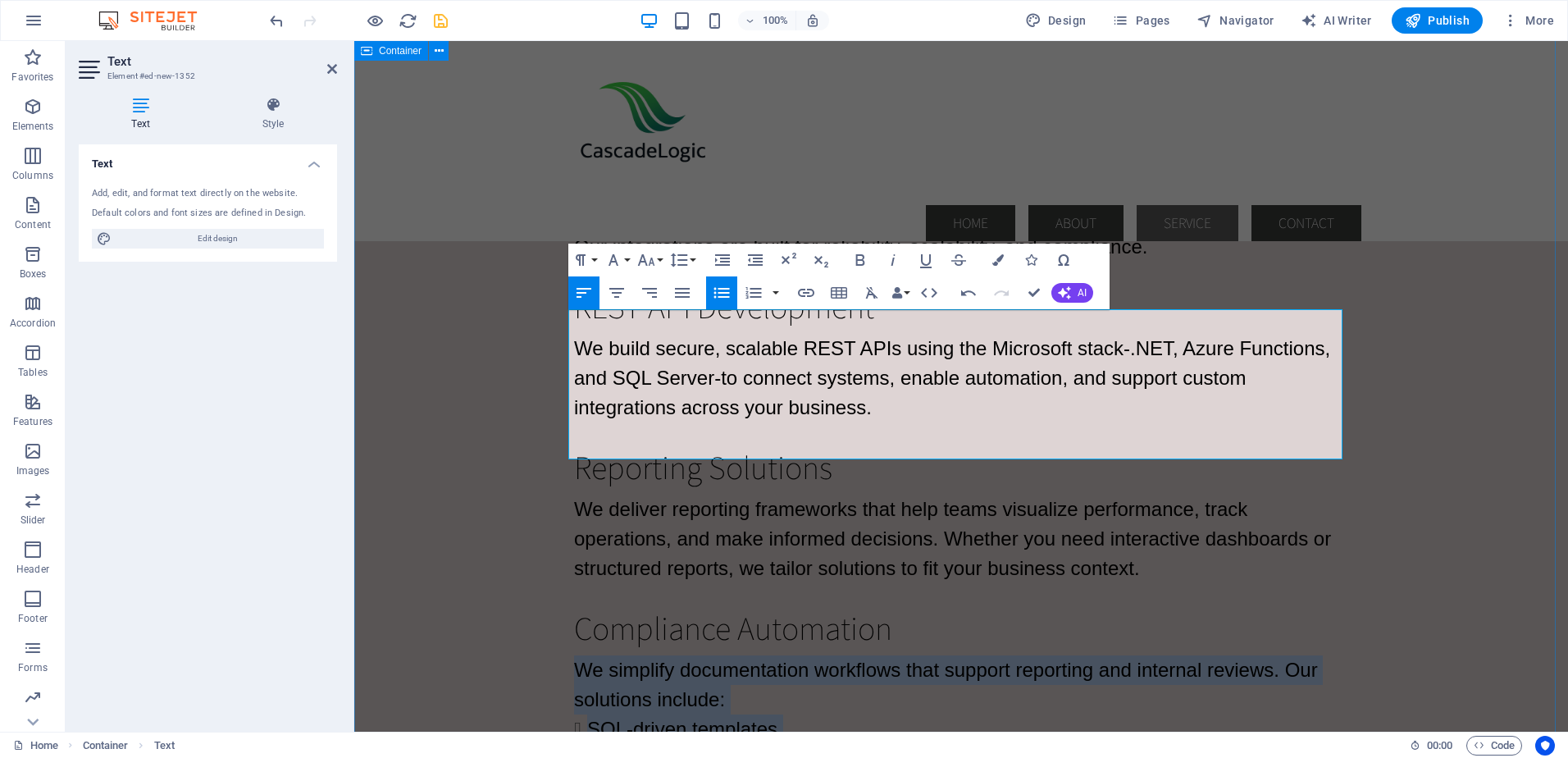
drag, startPoint x: 1054, startPoint y: 450, endPoint x: 556, endPoint y: 331, distance: 512.0
click at [556, 331] on div "MuleSoft Integrations We design and deploy MuleSoft flows that connect: Dynamic…" at bounding box center [961, 521] width 1214 height 1127
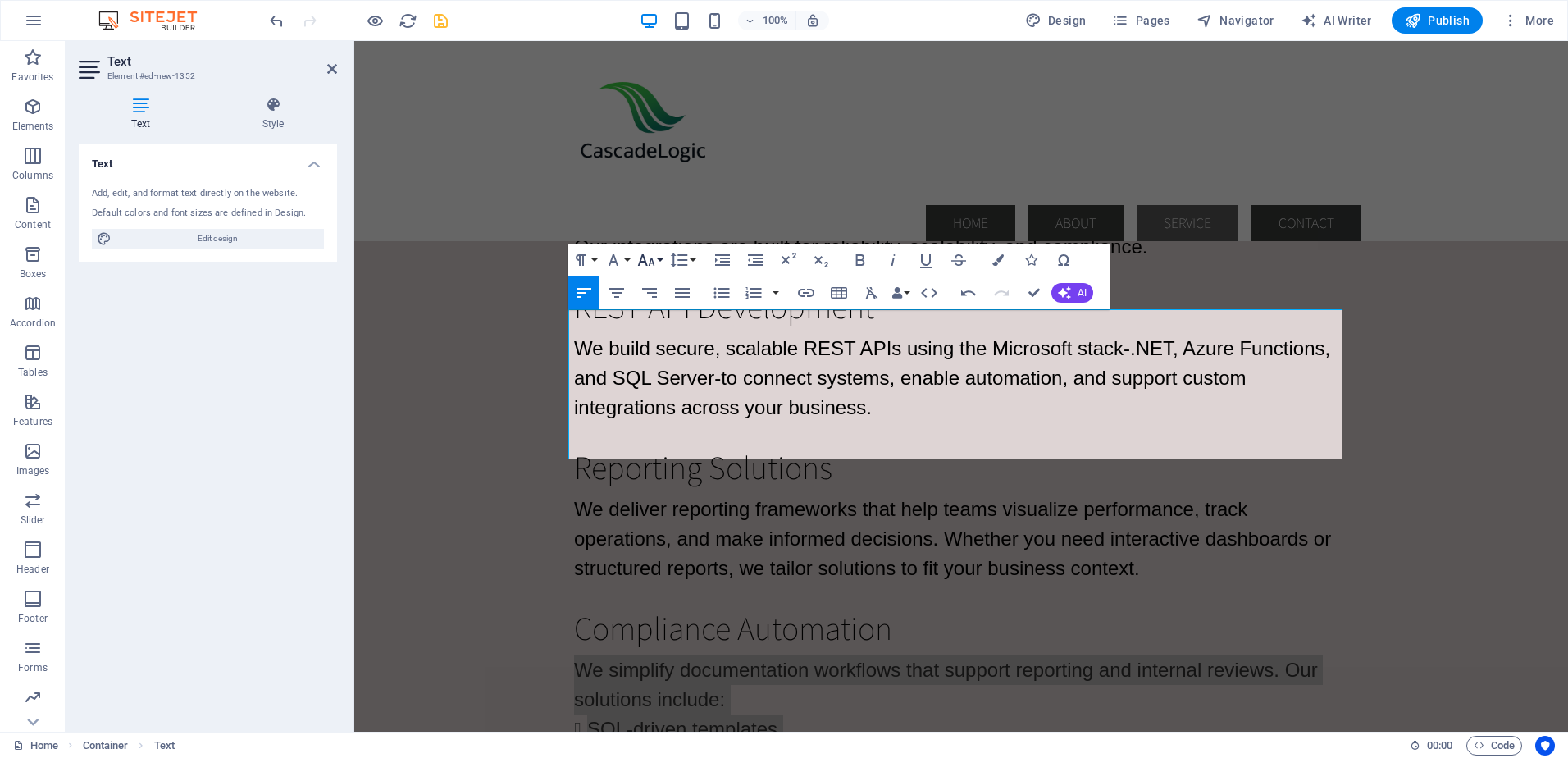
click at [659, 259] on button "Font Size" at bounding box center [650, 260] width 31 height 33
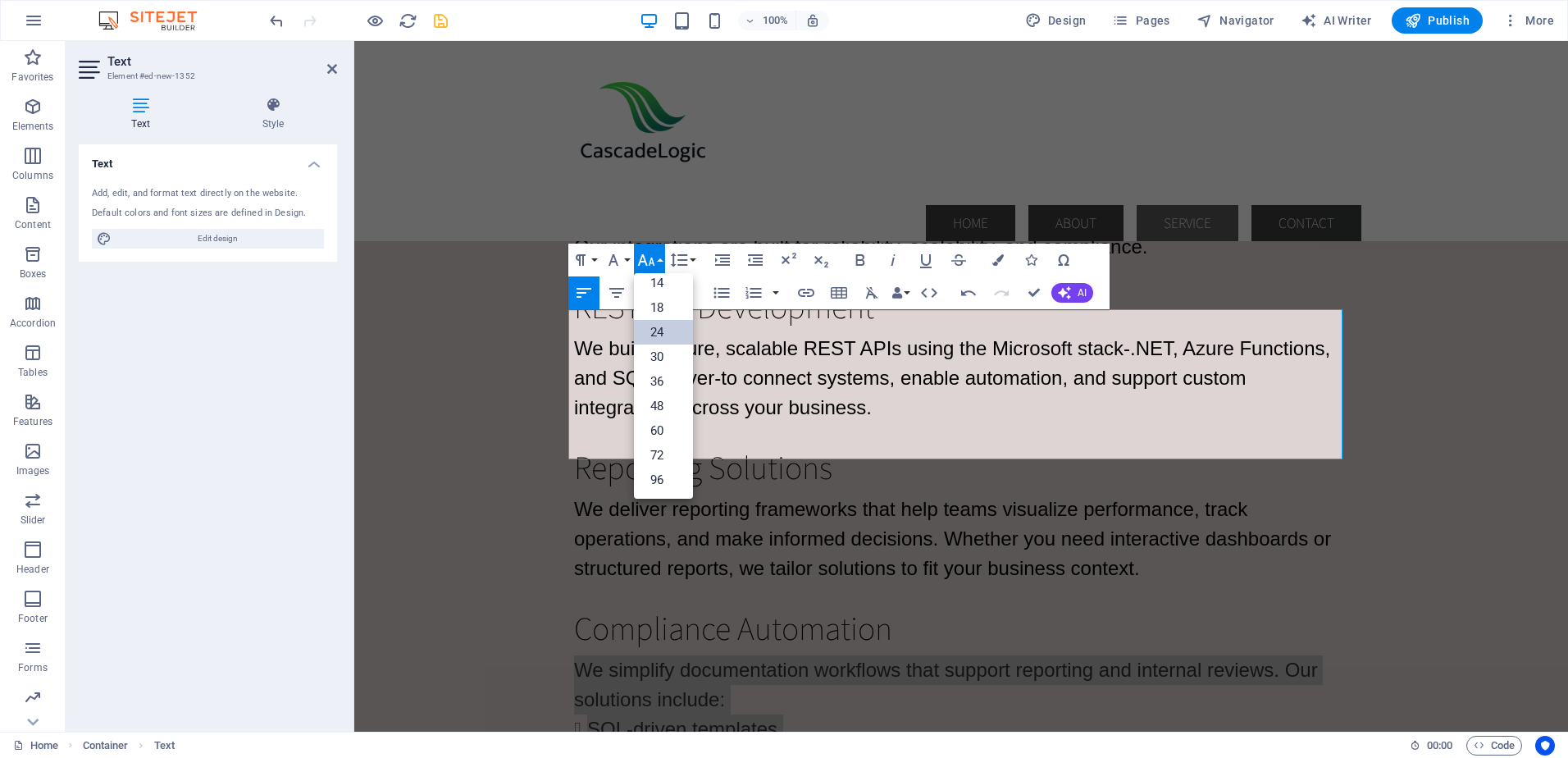
scroll to position [132, 0]
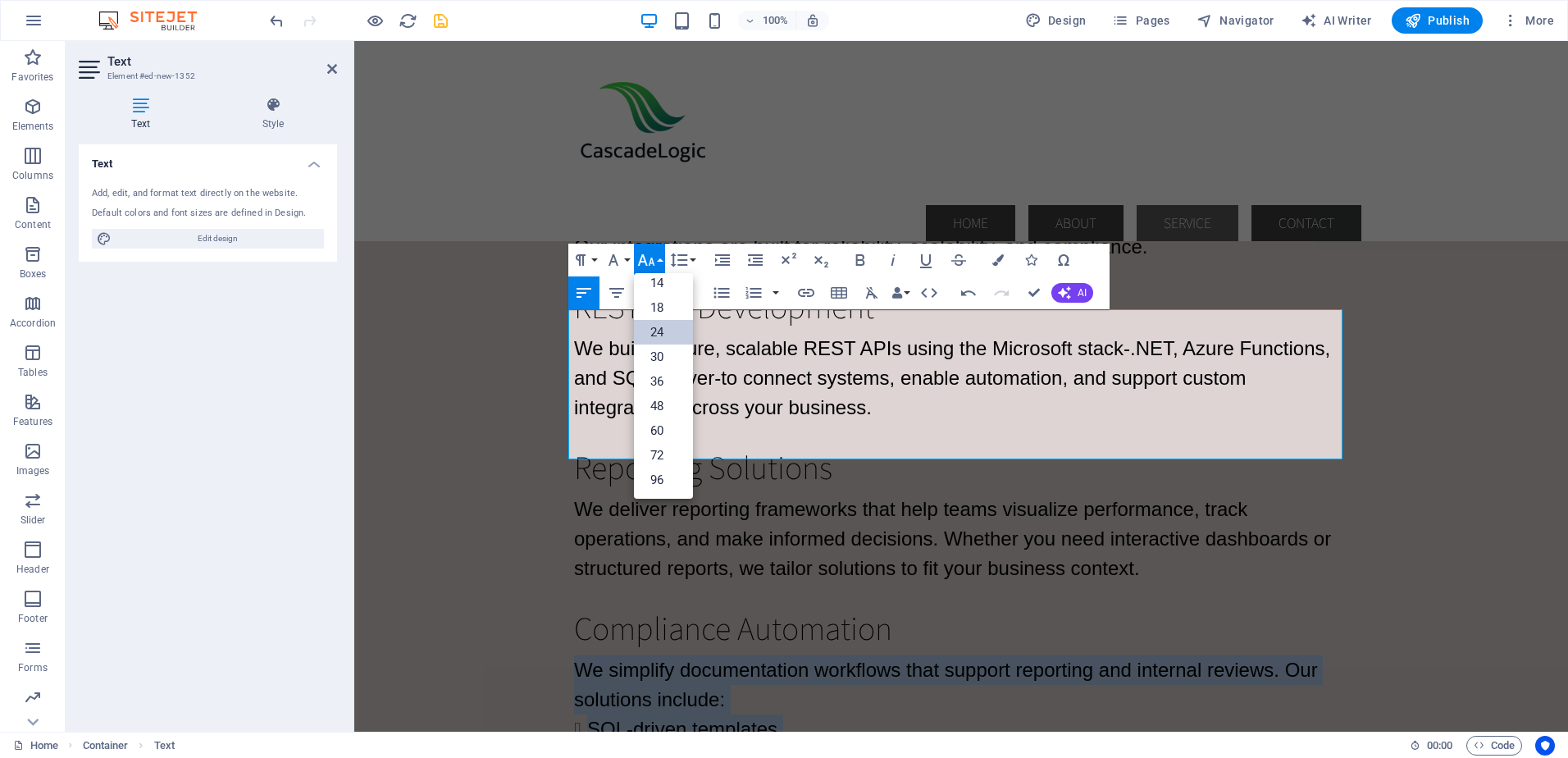
click at [654, 329] on link "24" at bounding box center [664, 332] width 59 height 24
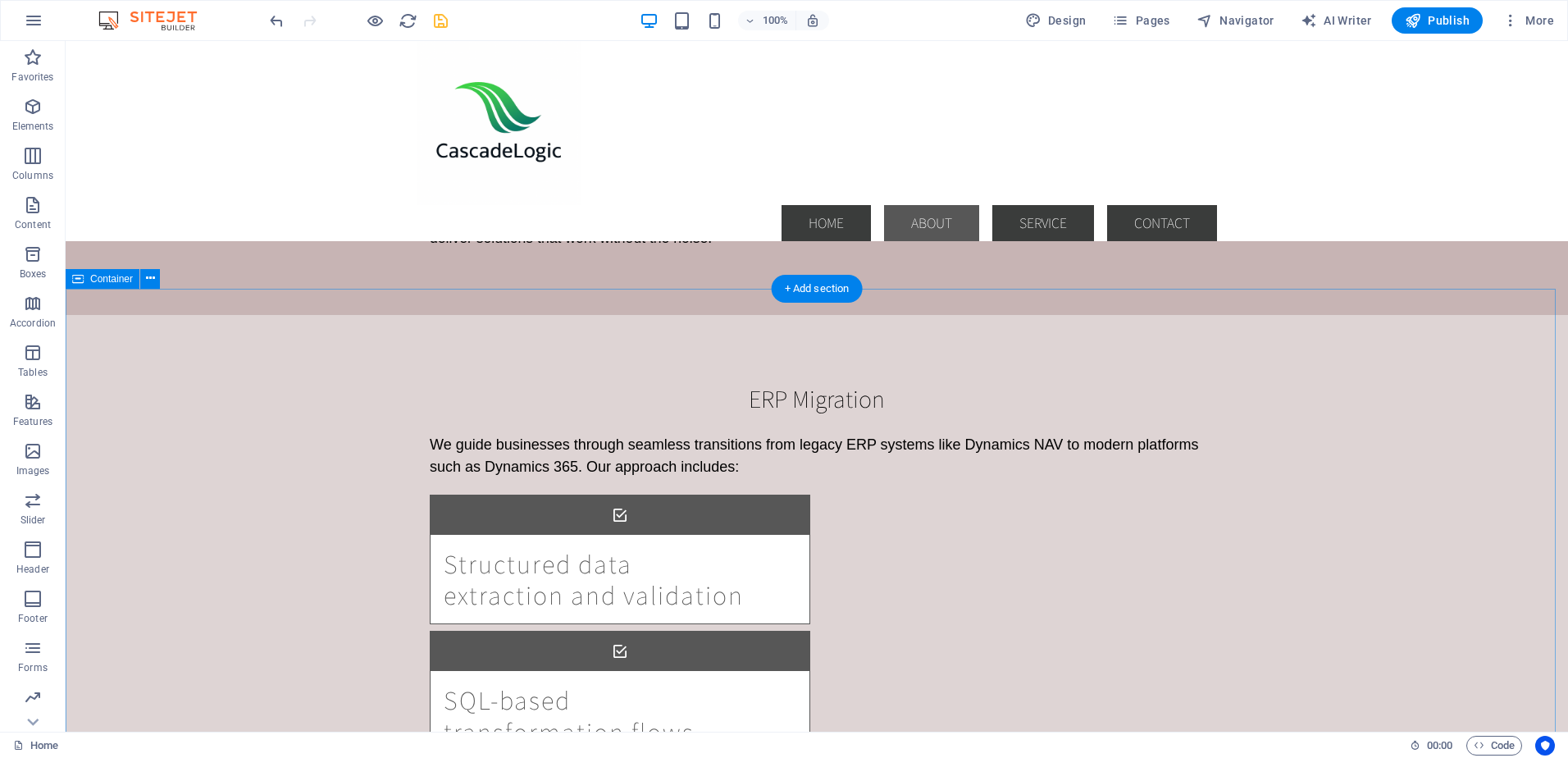
scroll to position [1529, 0]
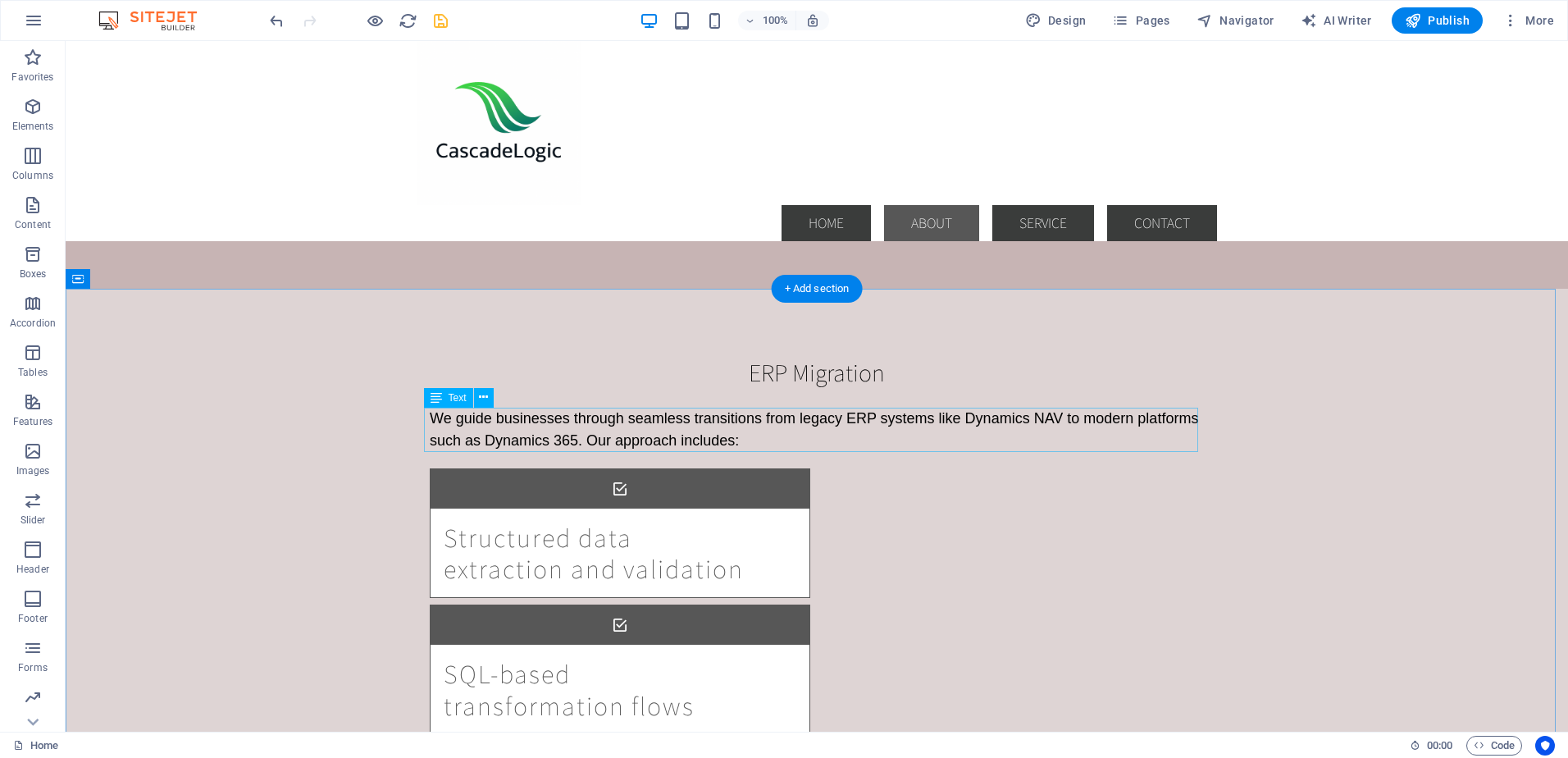
click at [489, 424] on div "We guide businesses through seamless transitions from legacy ERP systems like D…" at bounding box center [817, 429] width 774 height 44
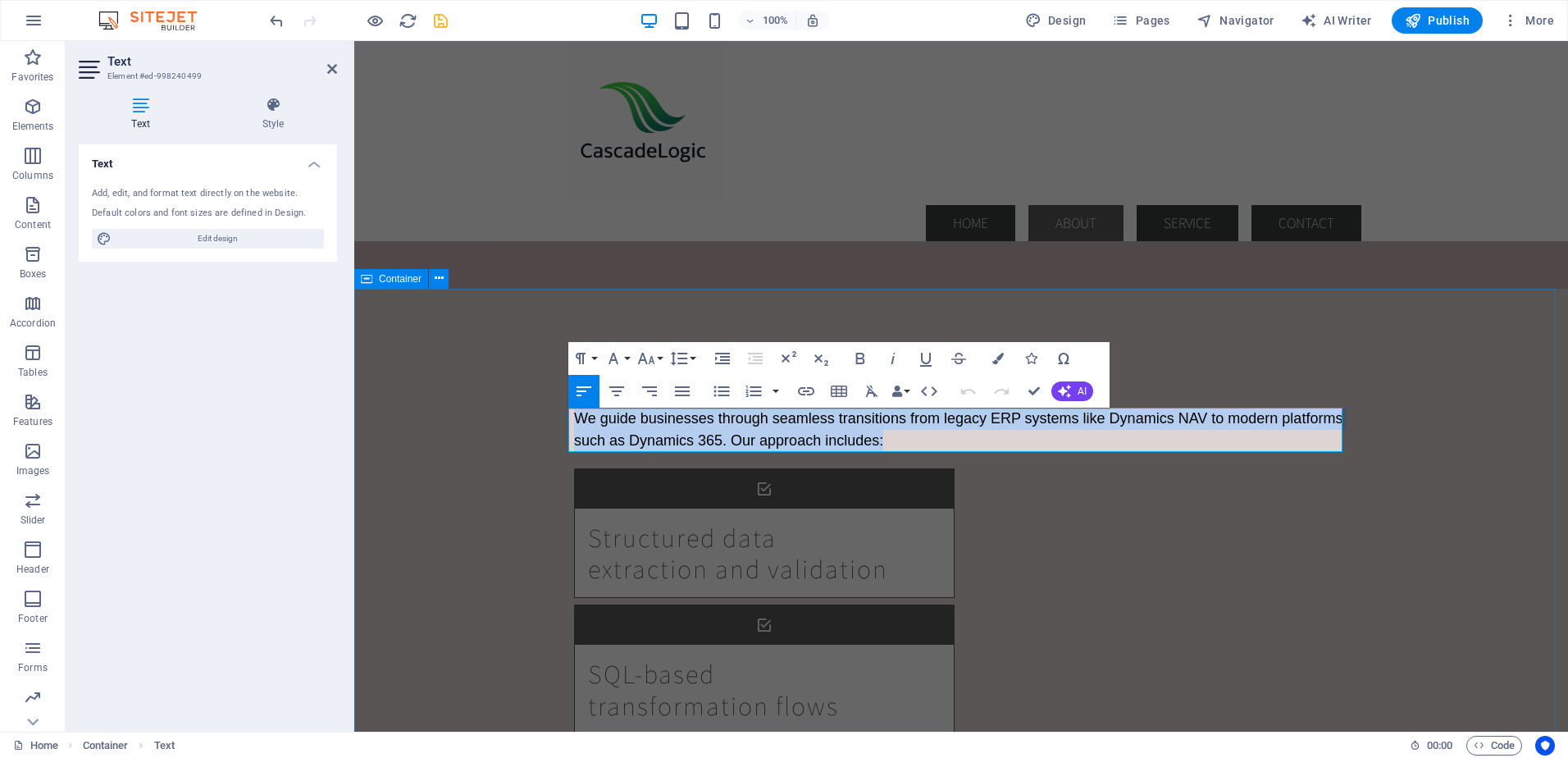
drag, startPoint x: 889, startPoint y: 438, endPoint x: 561, endPoint y: 413, distance: 329.0
click at [561, 413] on div "ERP Migration We guide businesses through seamless transitions from legacy ERP …" at bounding box center [961, 697] width 1214 height 818
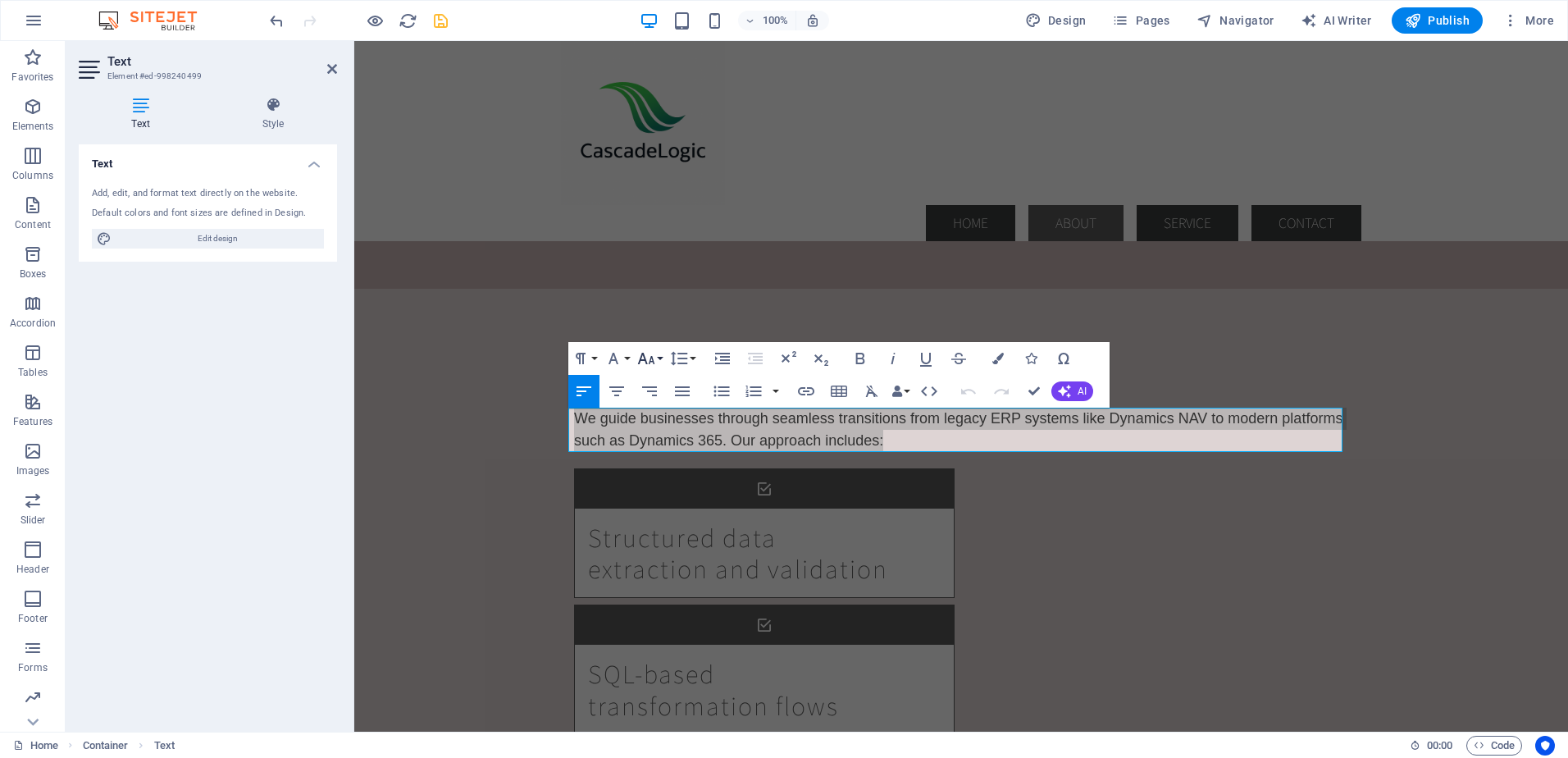
click at [658, 356] on button "Font Size" at bounding box center [650, 359] width 31 height 33
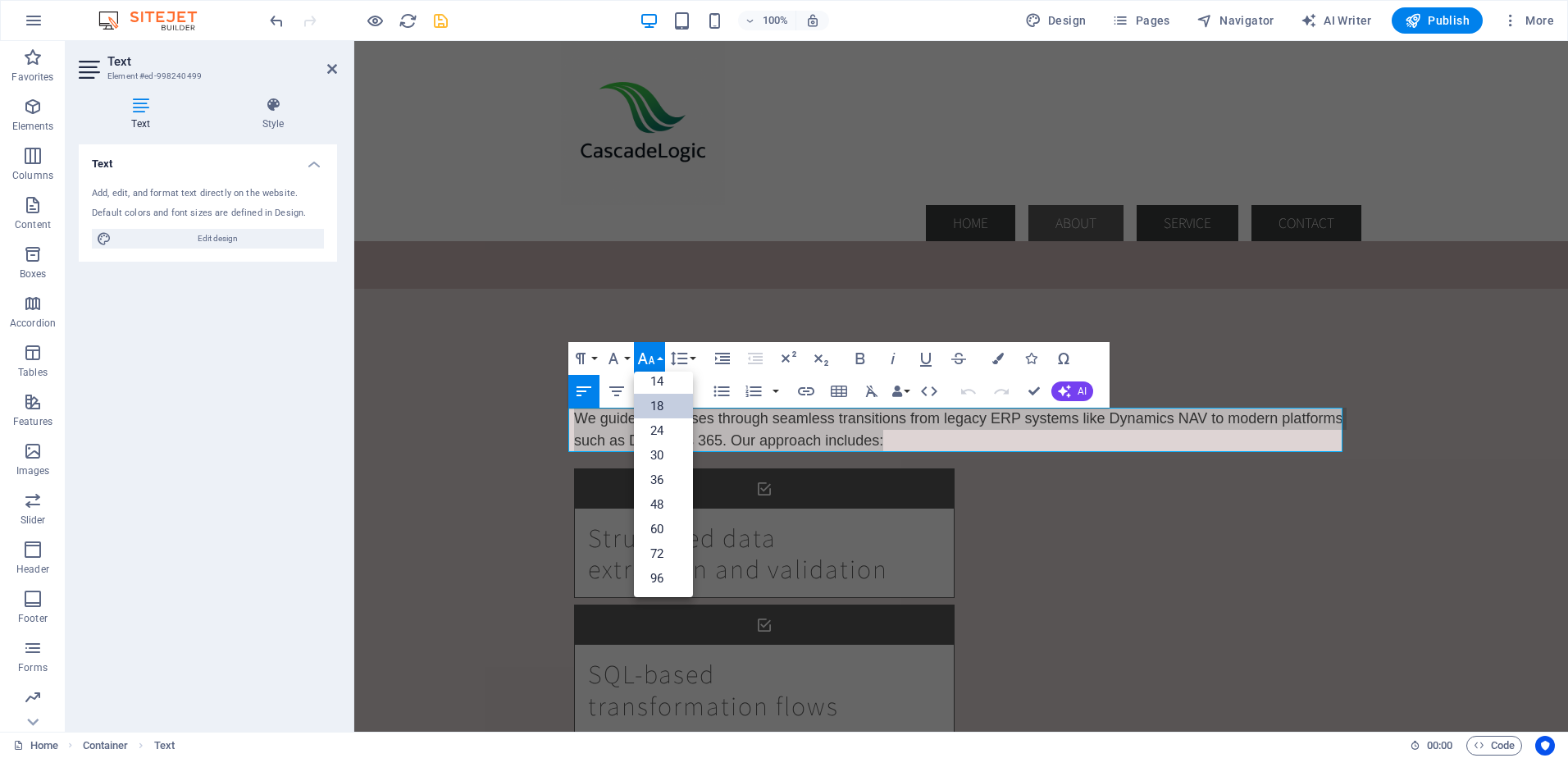
scroll to position [132, 0]
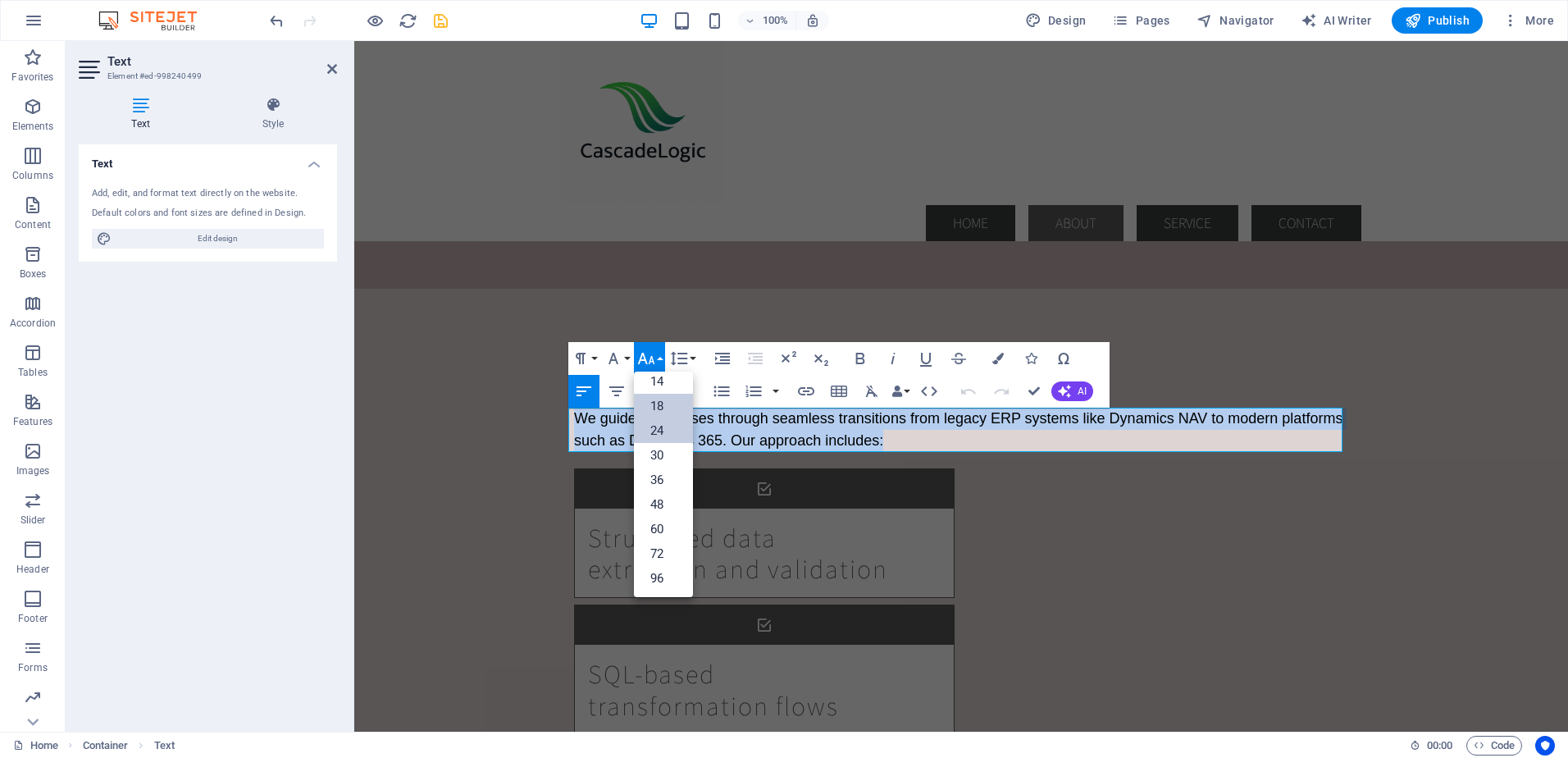
click at [664, 428] on link "24" at bounding box center [664, 430] width 59 height 24
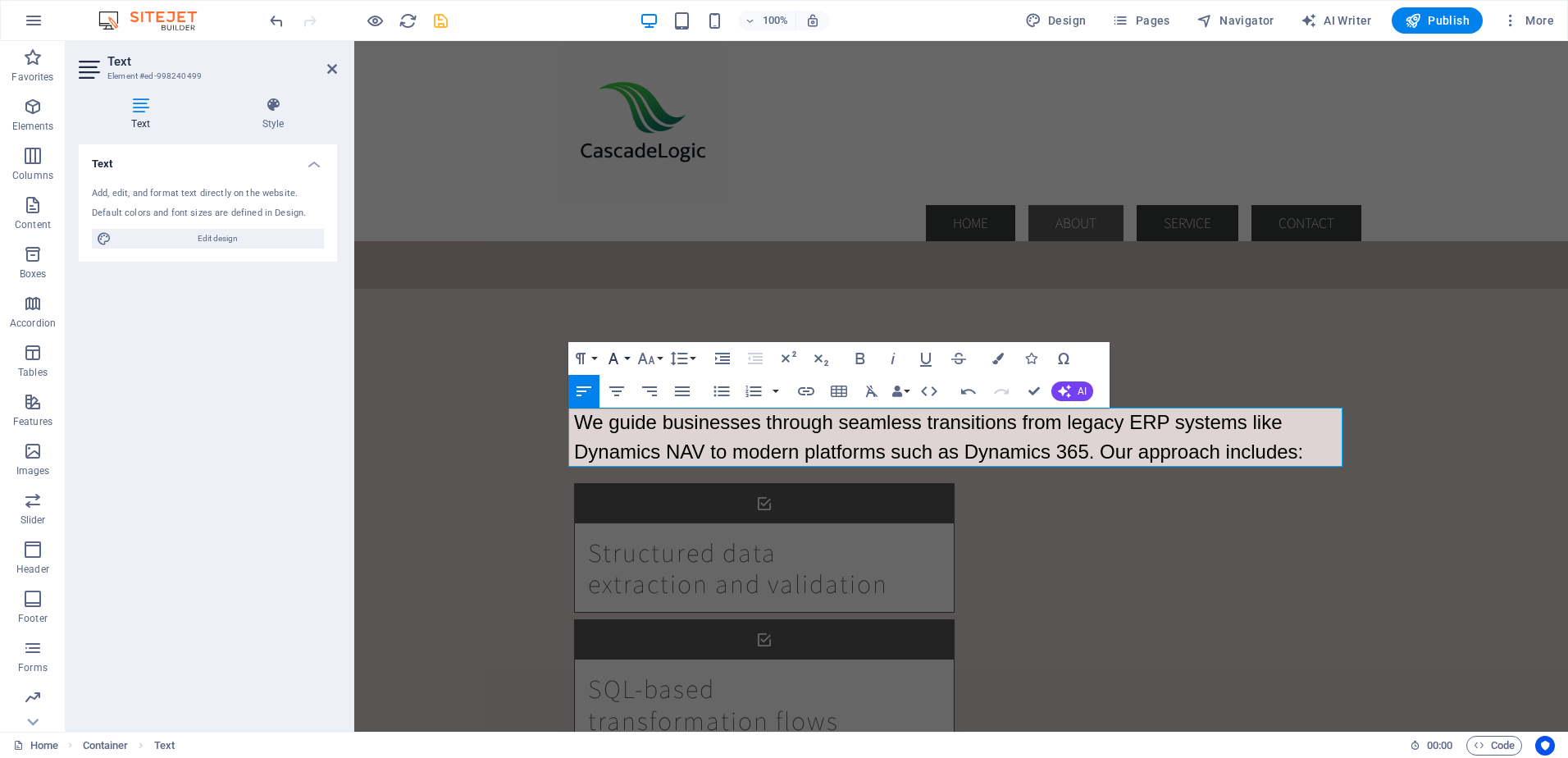
click at [626, 355] on button "Font Family" at bounding box center [617, 359] width 31 height 33
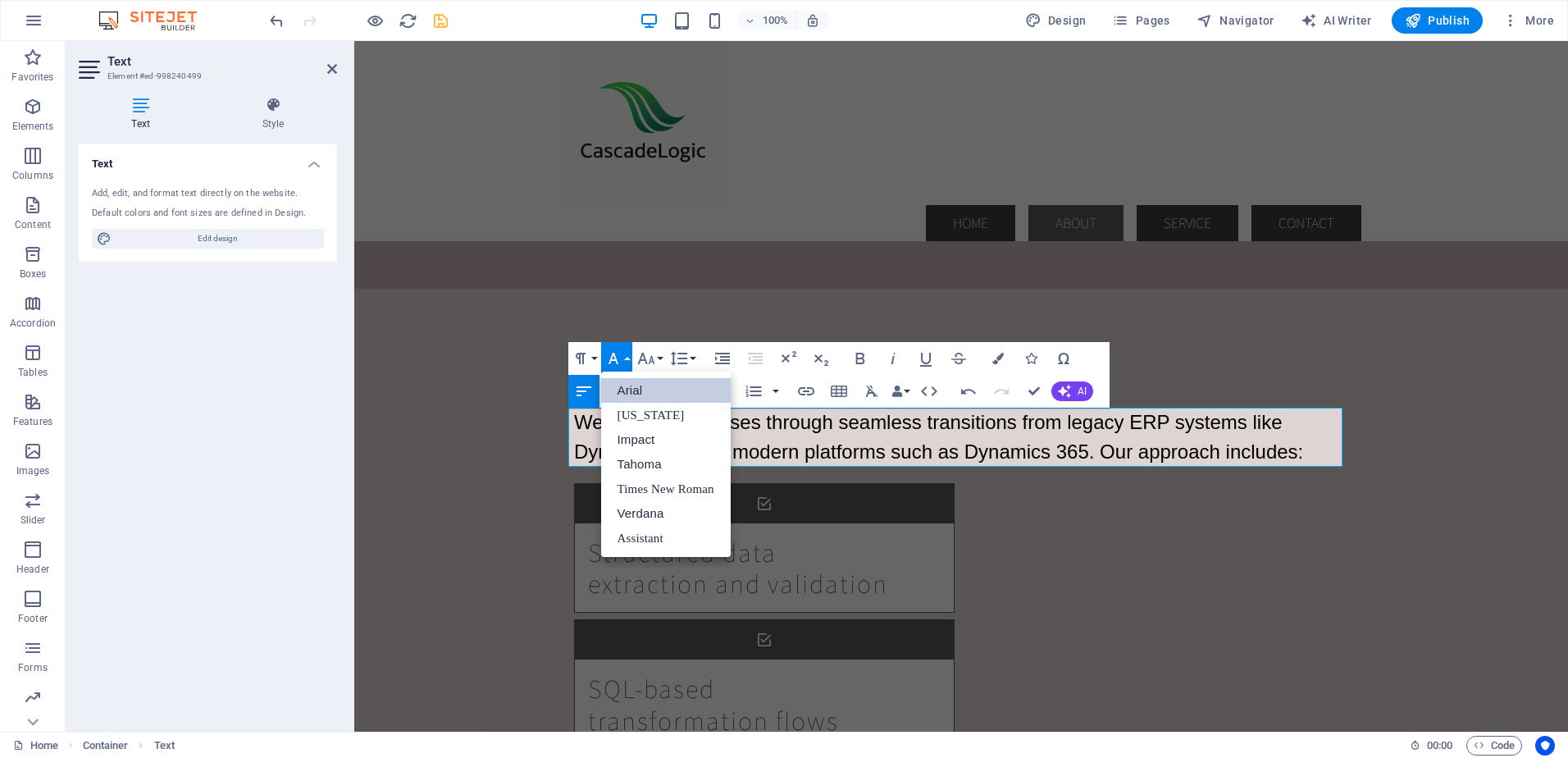
scroll to position [0, 0]
click at [625, 390] on link "Arial" at bounding box center [665, 390] width 129 height 24
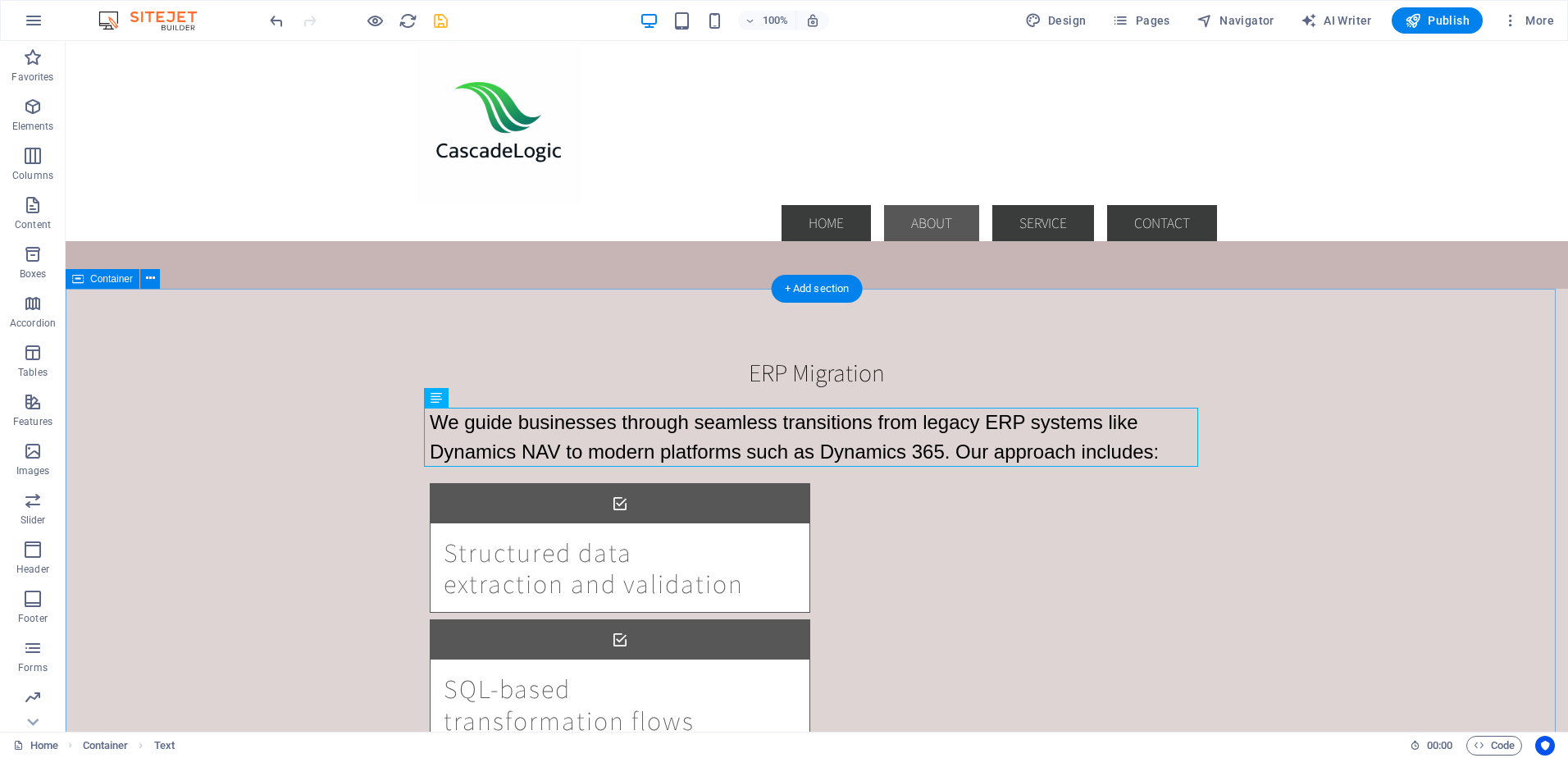
click at [314, 462] on div "ERP Migration We guide businesses through seamless transitions from legacy ERP …" at bounding box center [817, 705] width 1502 height 833
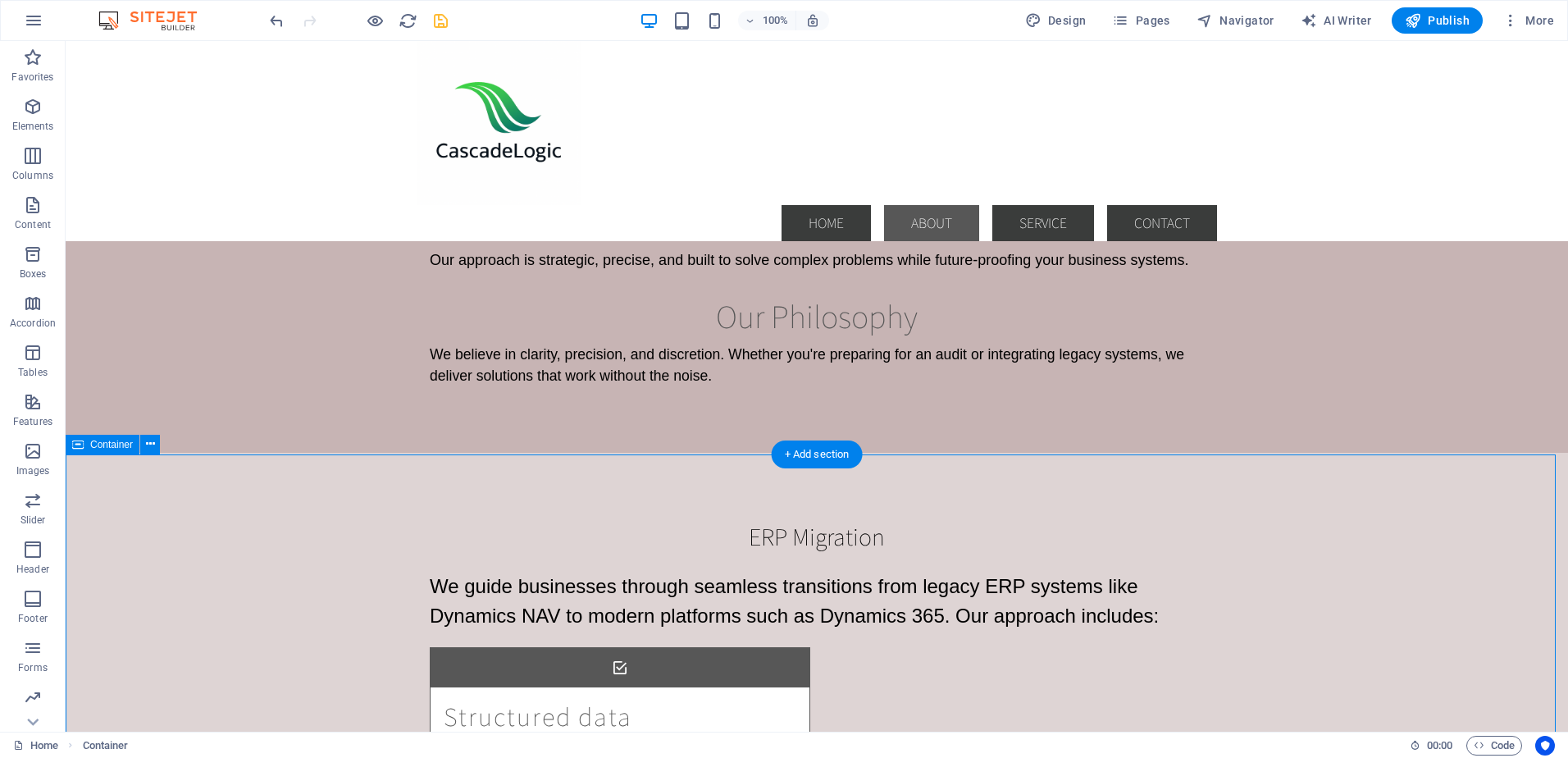
scroll to position [1283, 0]
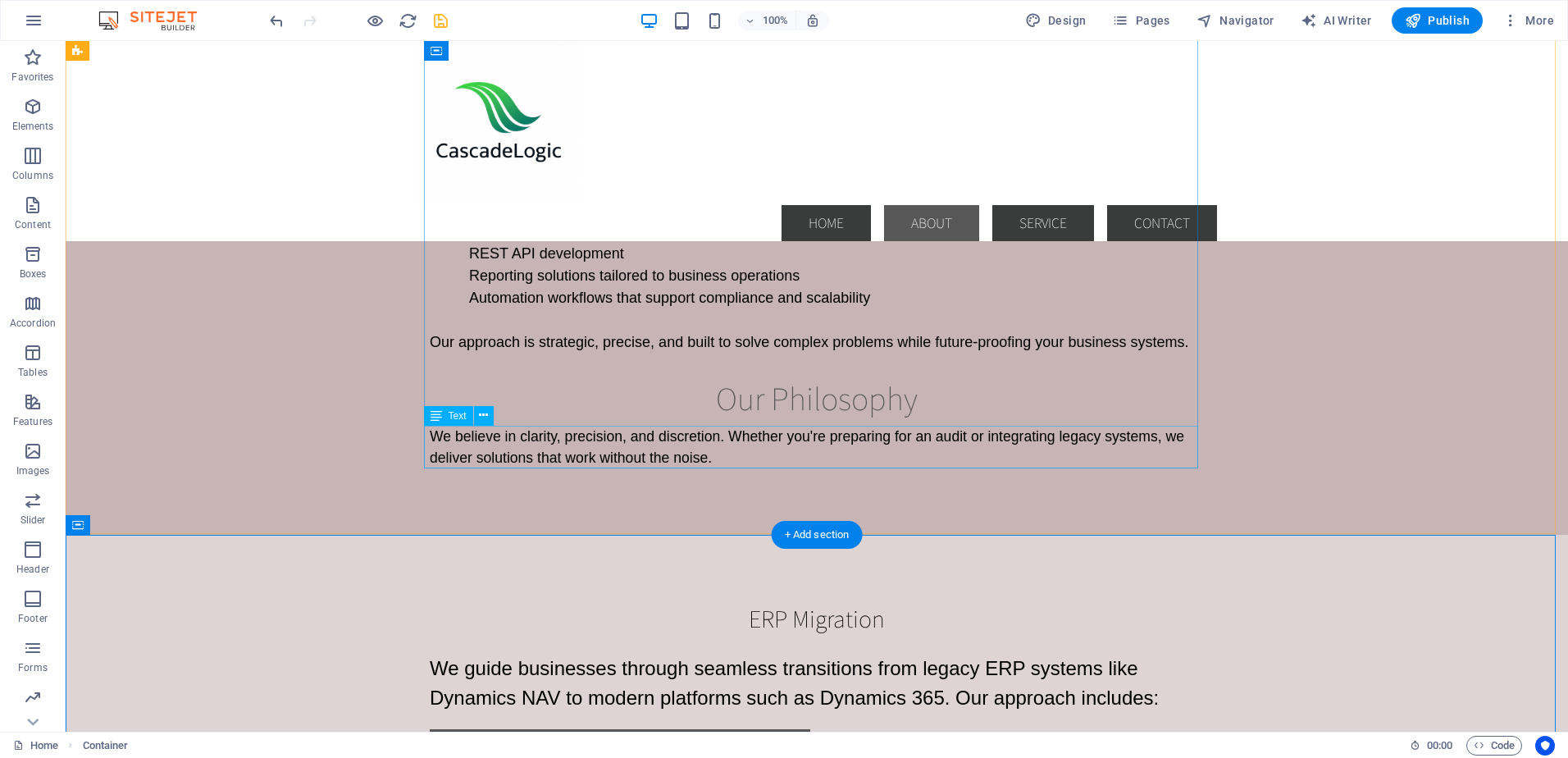
click at [552, 450] on div "We believe in clarity, precision, and discretion. Whether you're preparing for …" at bounding box center [817, 448] width 774 height 43
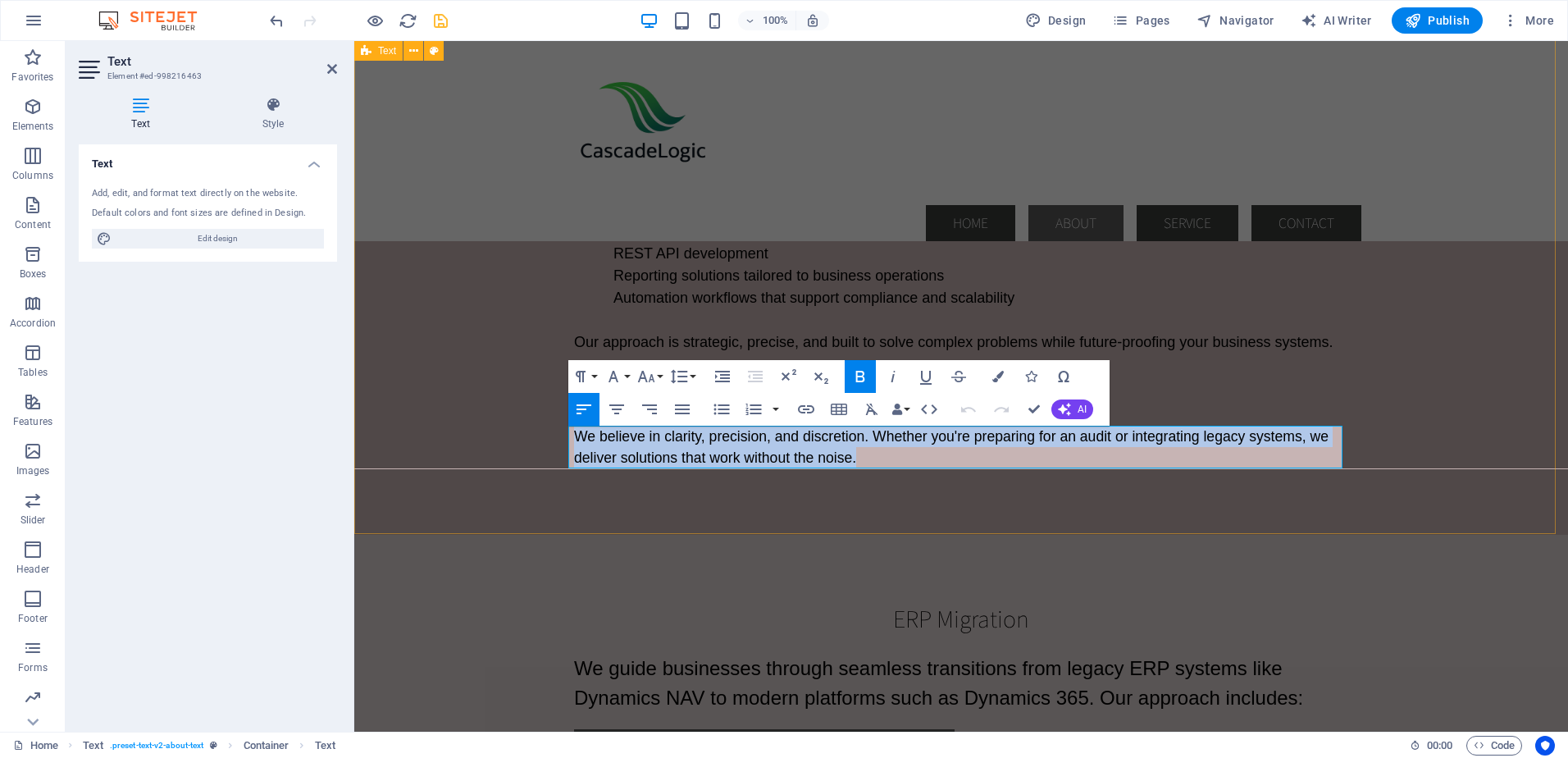
drag, startPoint x: 856, startPoint y: 461, endPoint x: 545, endPoint y: 435, distance: 312.1
click at [545, 435] on div "Who We Are CascadeLogic is a consultancy led by a seasoned ERP and integration …" at bounding box center [961, 255] width 1214 height 561
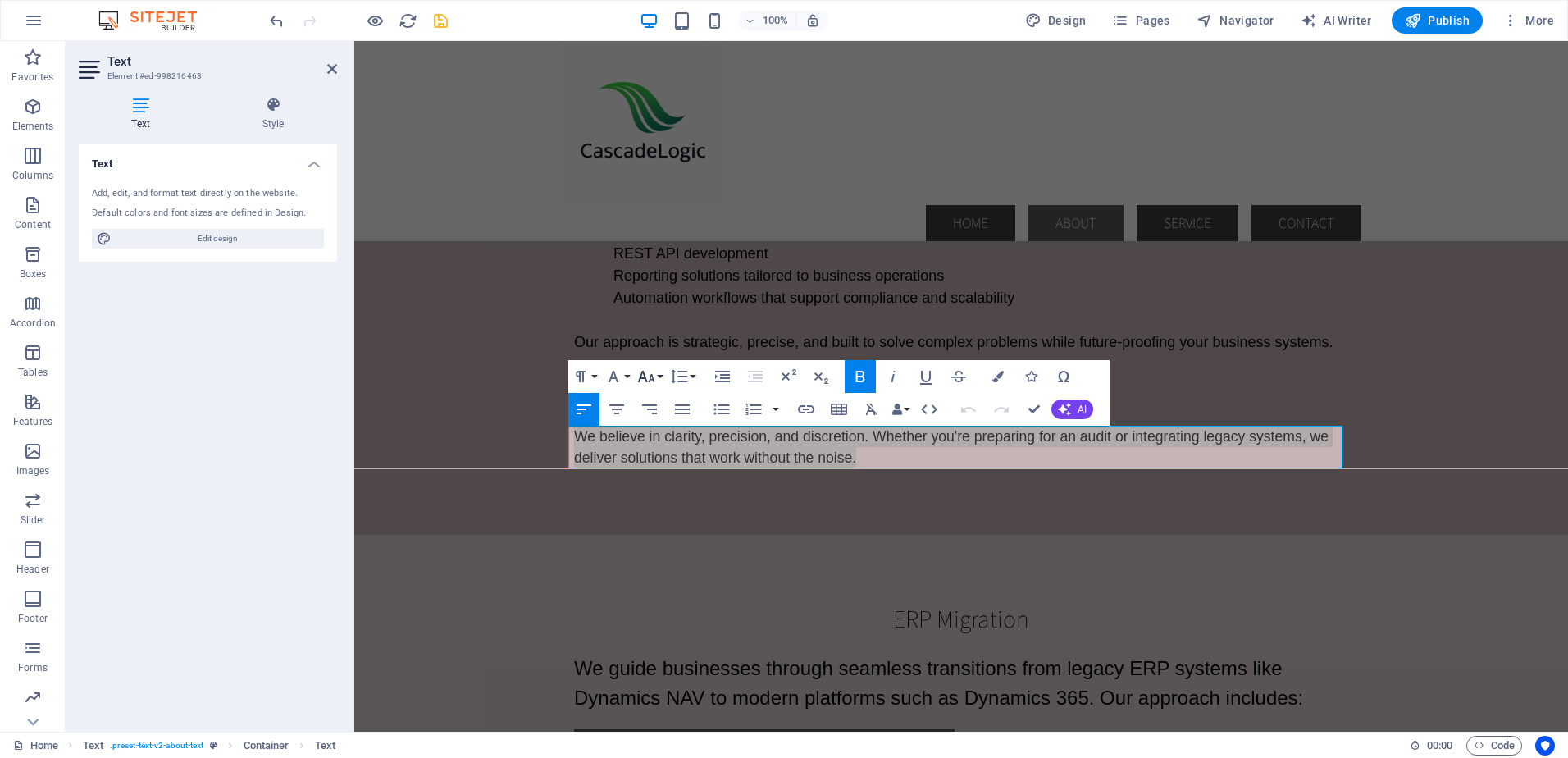
click at [659, 376] on button "Font Size" at bounding box center [650, 376] width 31 height 33
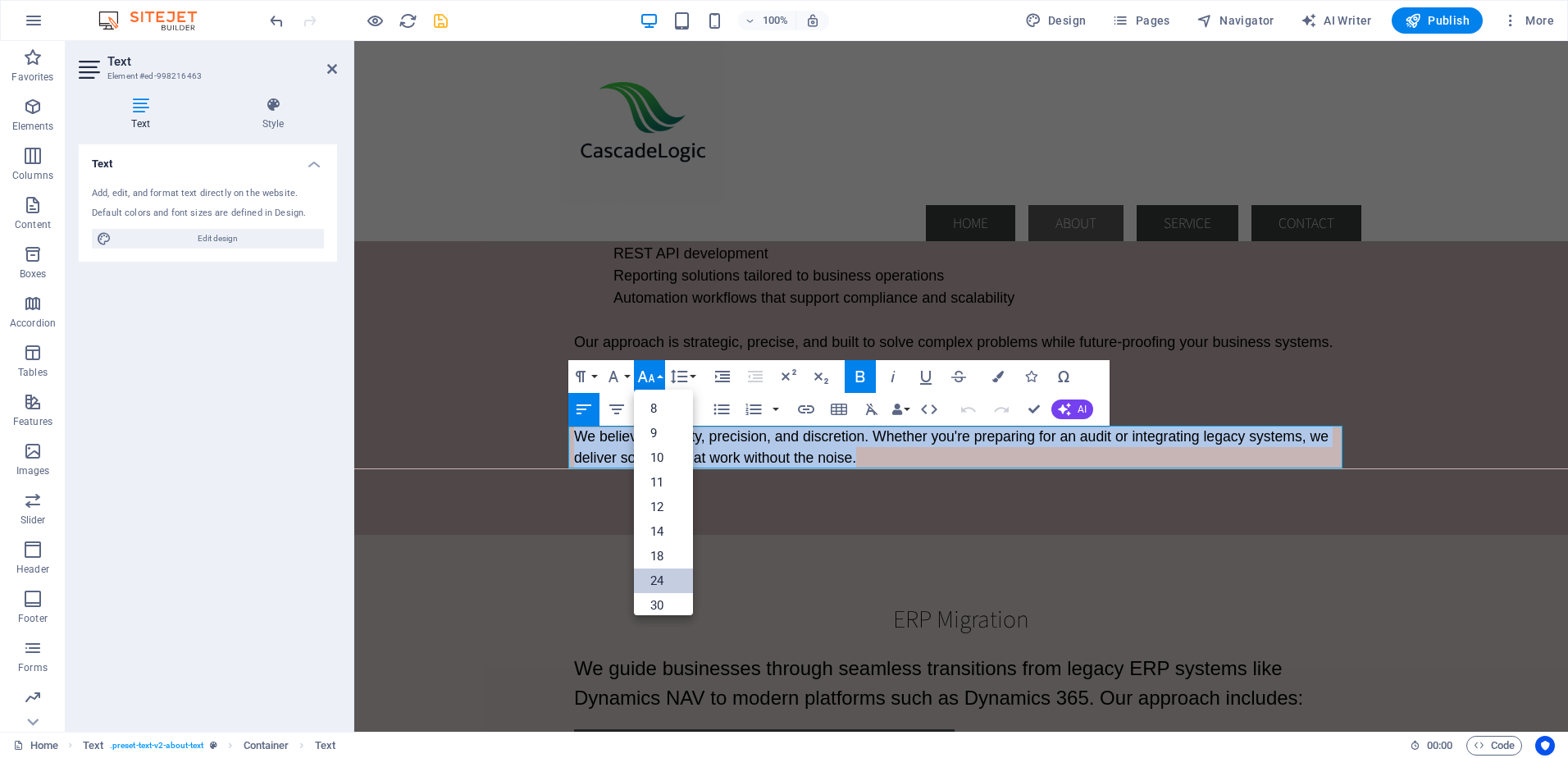
click at [654, 574] on link "24" at bounding box center [664, 581] width 59 height 24
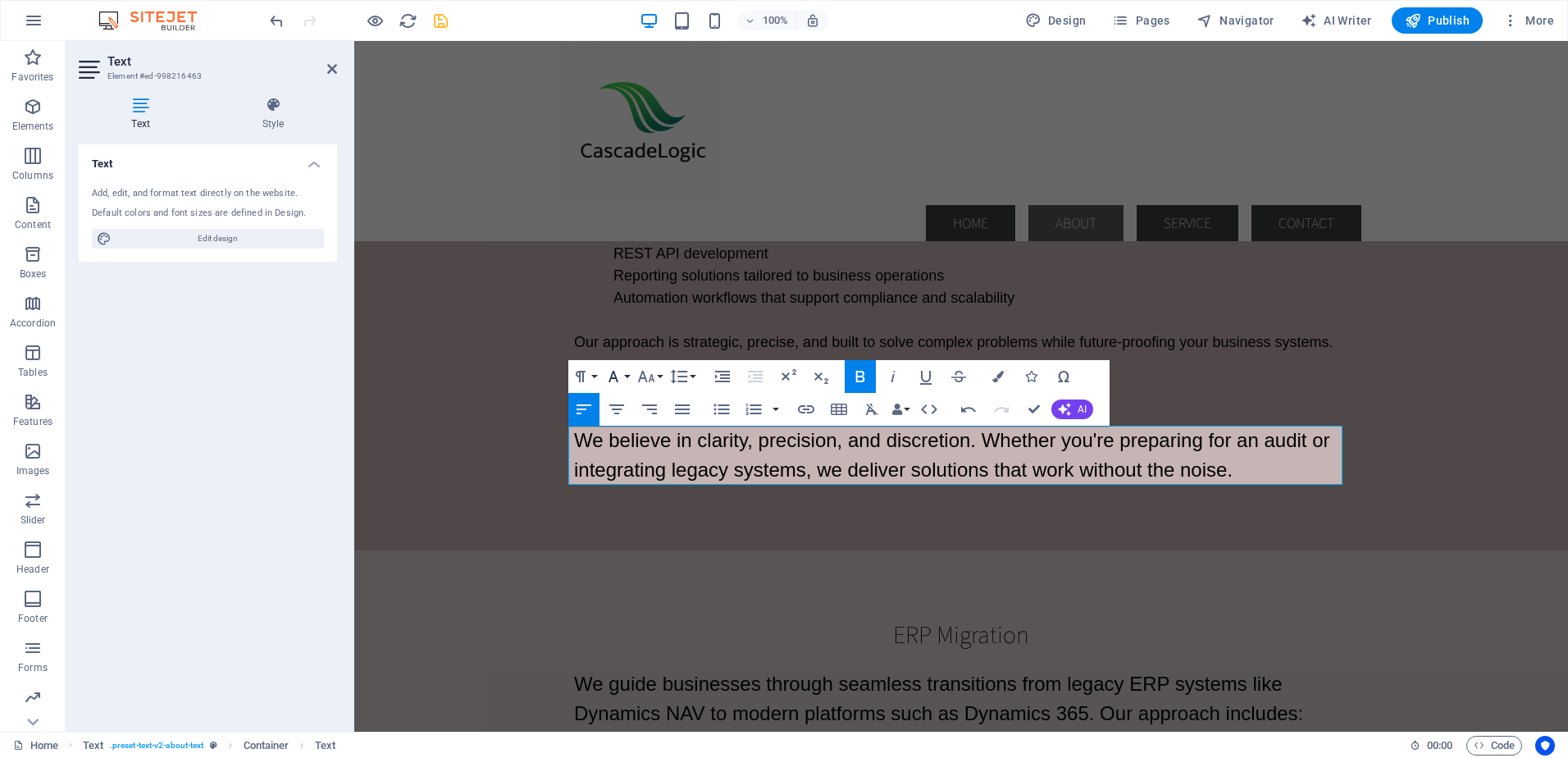
click at [625, 374] on button "Font Family" at bounding box center [617, 376] width 31 height 33
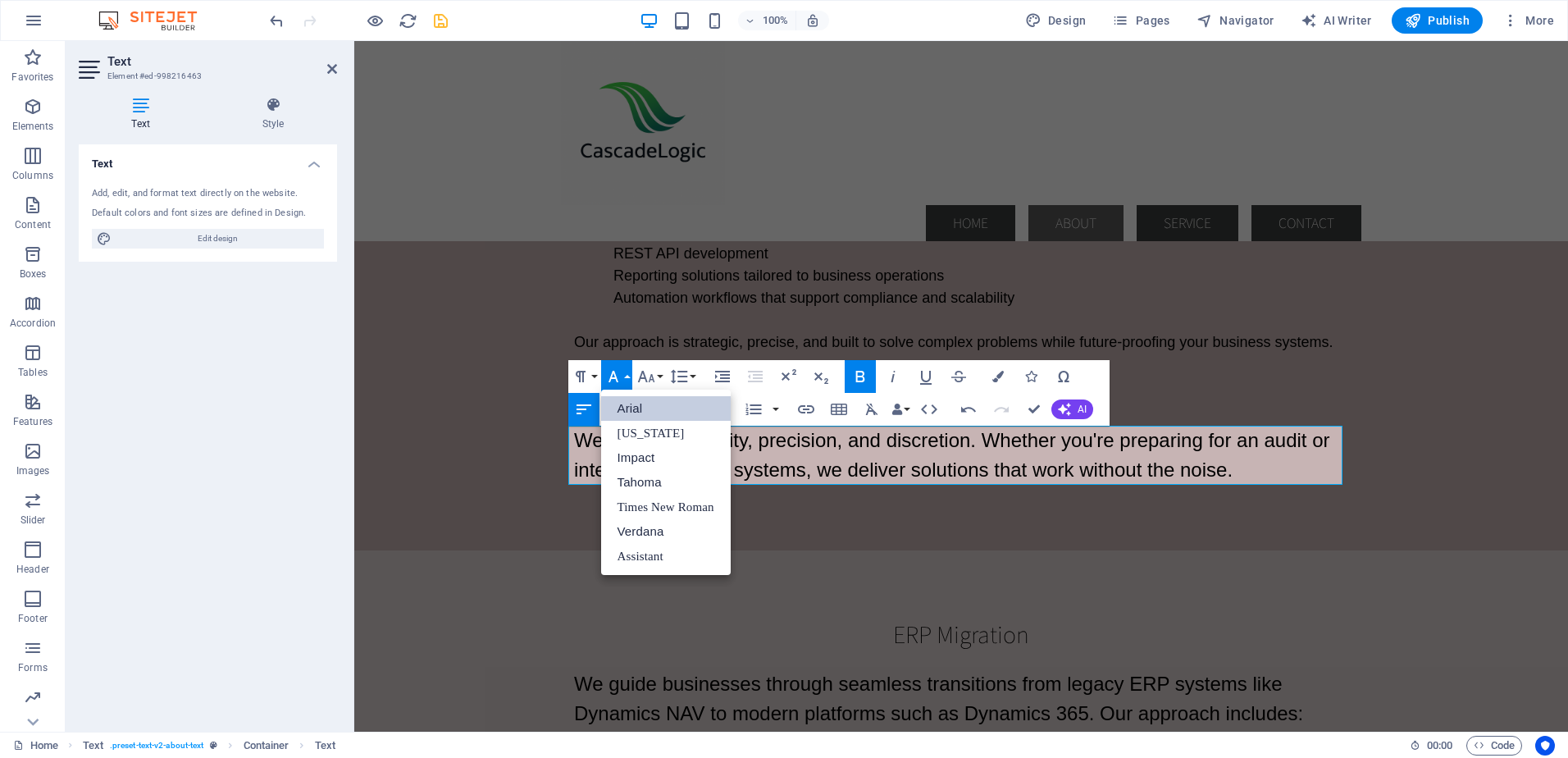
scroll to position [0, 0]
click at [628, 405] on link "Arial" at bounding box center [665, 409] width 129 height 24
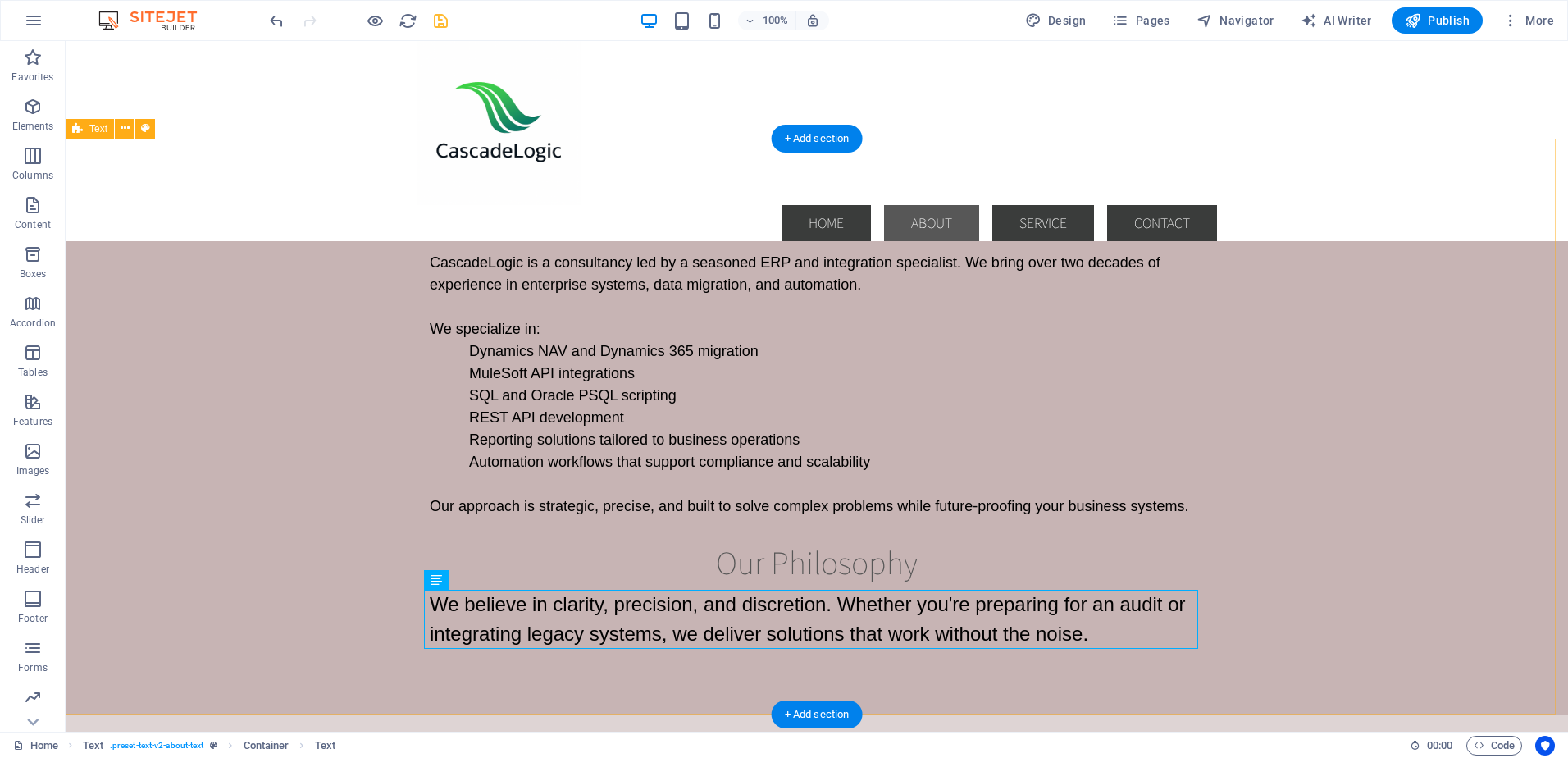
scroll to position [1037, 0]
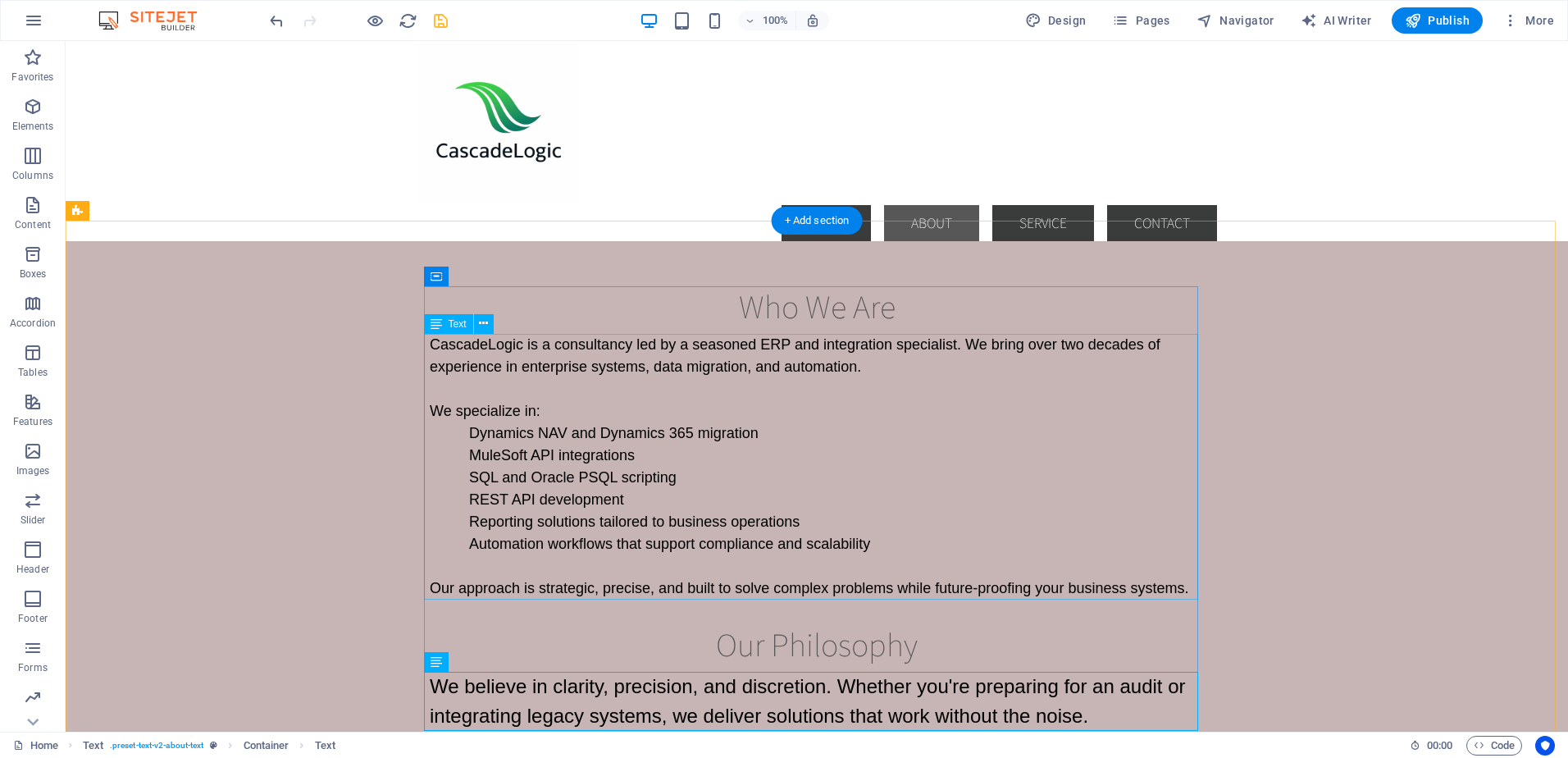
click at [469, 441] on div "CascadeLogic is a consultancy led by a seasoned ERP and integration specialist.…" at bounding box center [817, 467] width 774 height 266
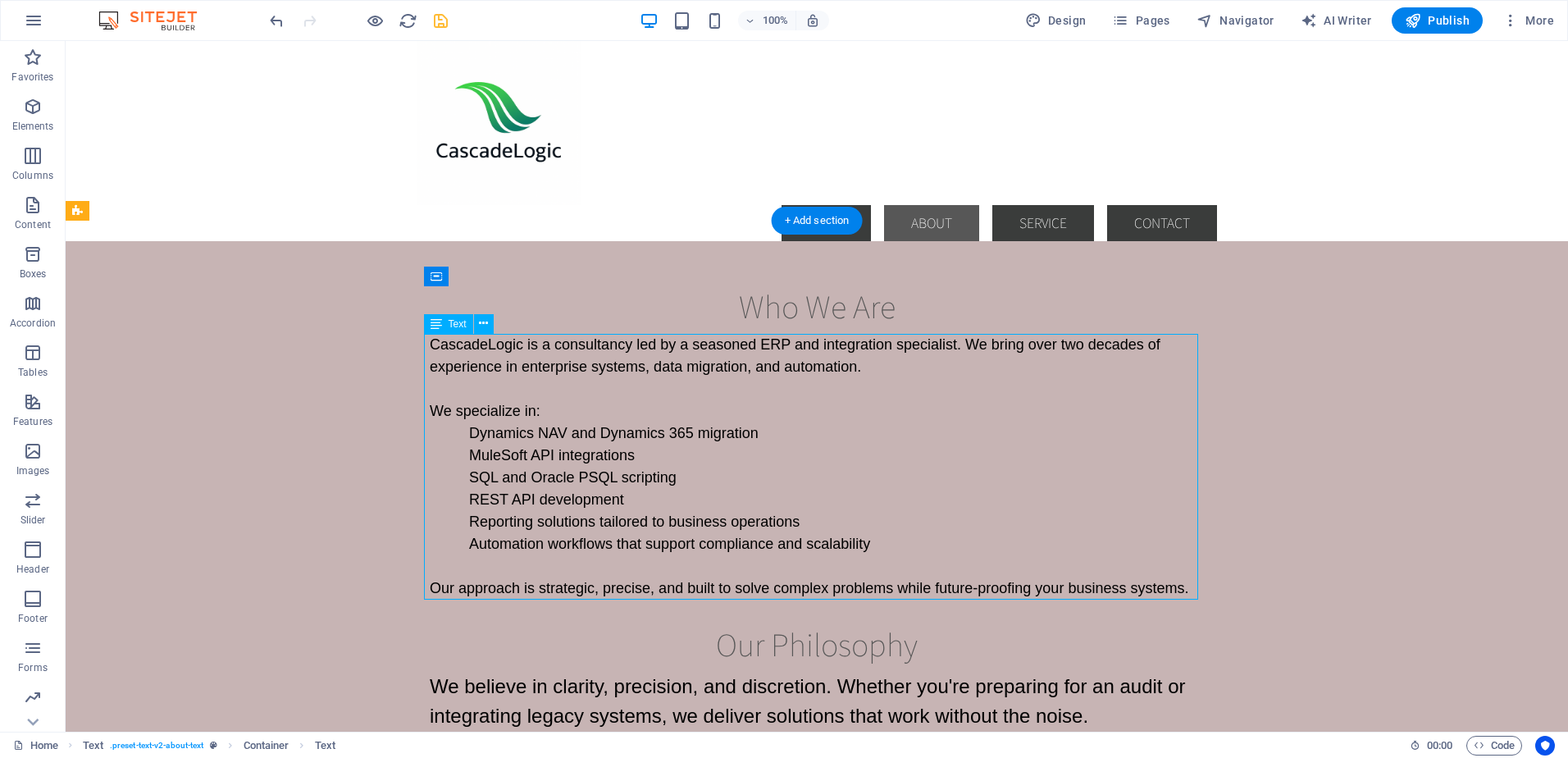
click at [469, 441] on div "CascadeLogic is a consultancy led by a seasoned ERP and integration specialist.…" at bounding box center [817, 467] width 774 height 266
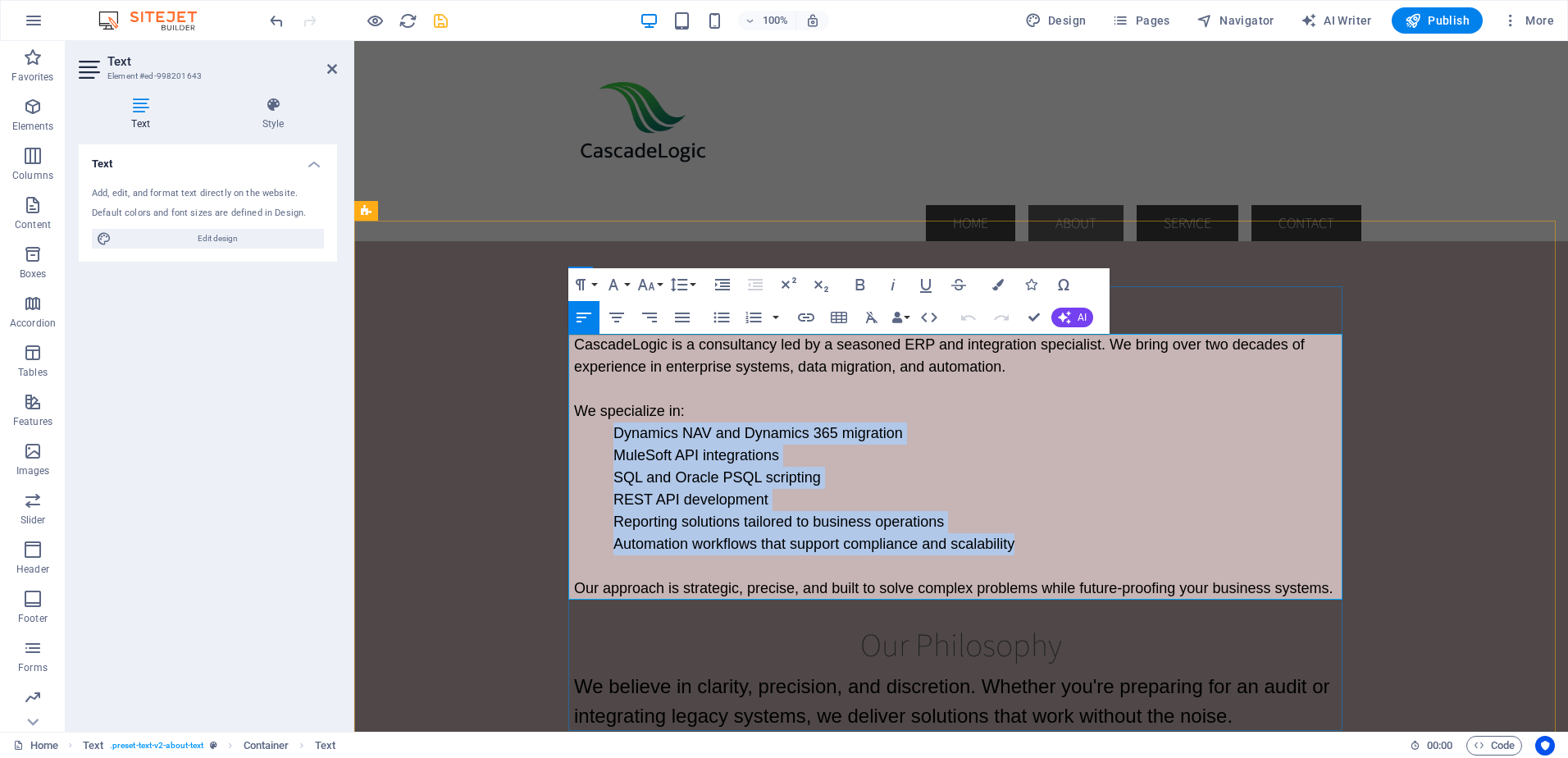
drag, startPoint x: 606, startPoint y: 433, endPoint x: 1020, endPoint y: 548, distance: 429.7
click at [1020, 548] on div "CascadeLogic is a consultancy led by a seasoned ERP and integration specialist.…" at bounding box center [961, 467] width 774 height 266
click at [719, 316] on icon "button" at bounding box center [721, 317] width 16 height 10
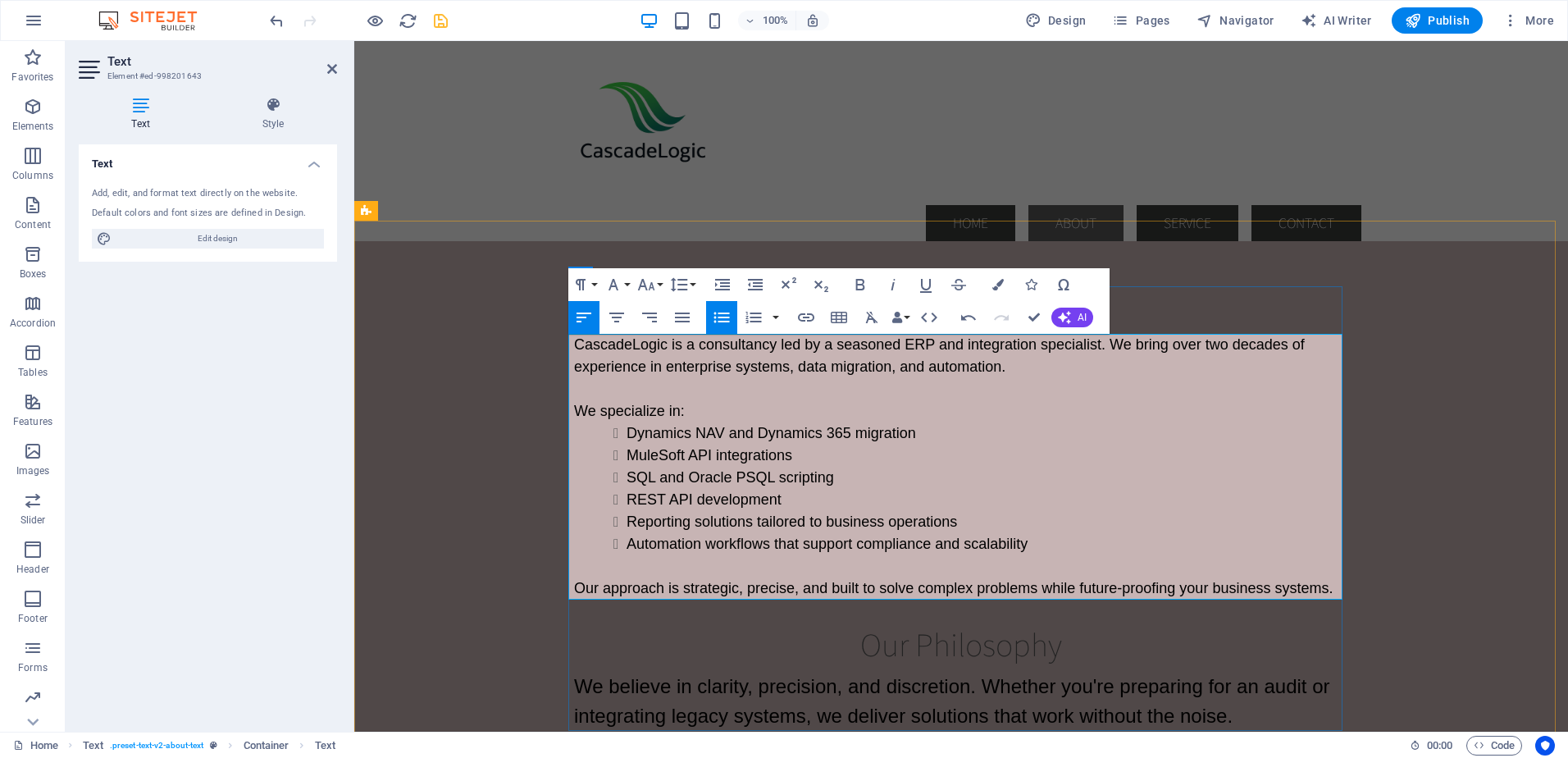
click at [692, 403] on p "We specialize in:" at bounding box center [961, 411] width 774 height 22
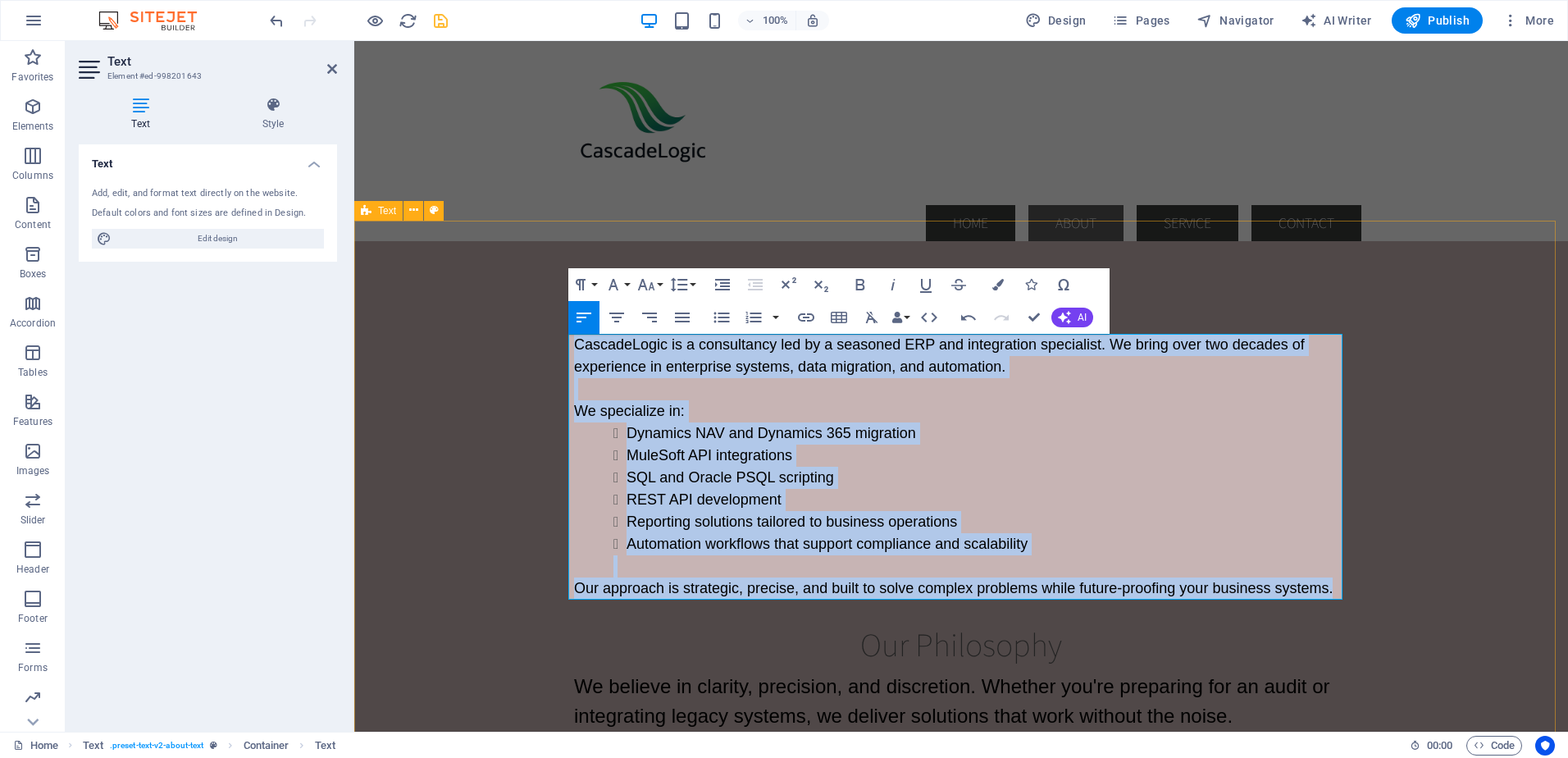
drag, startPoint x: 591, startPoint y: 406, endPoint x: 1360, endPoint y: 589, distance: 790.5
click at [1360, 589] on div "Who We Are CascadeLogic is a consultancy led by a seasoned ERP and integration …" at bounding box center [961, 509] width 1214 height 576
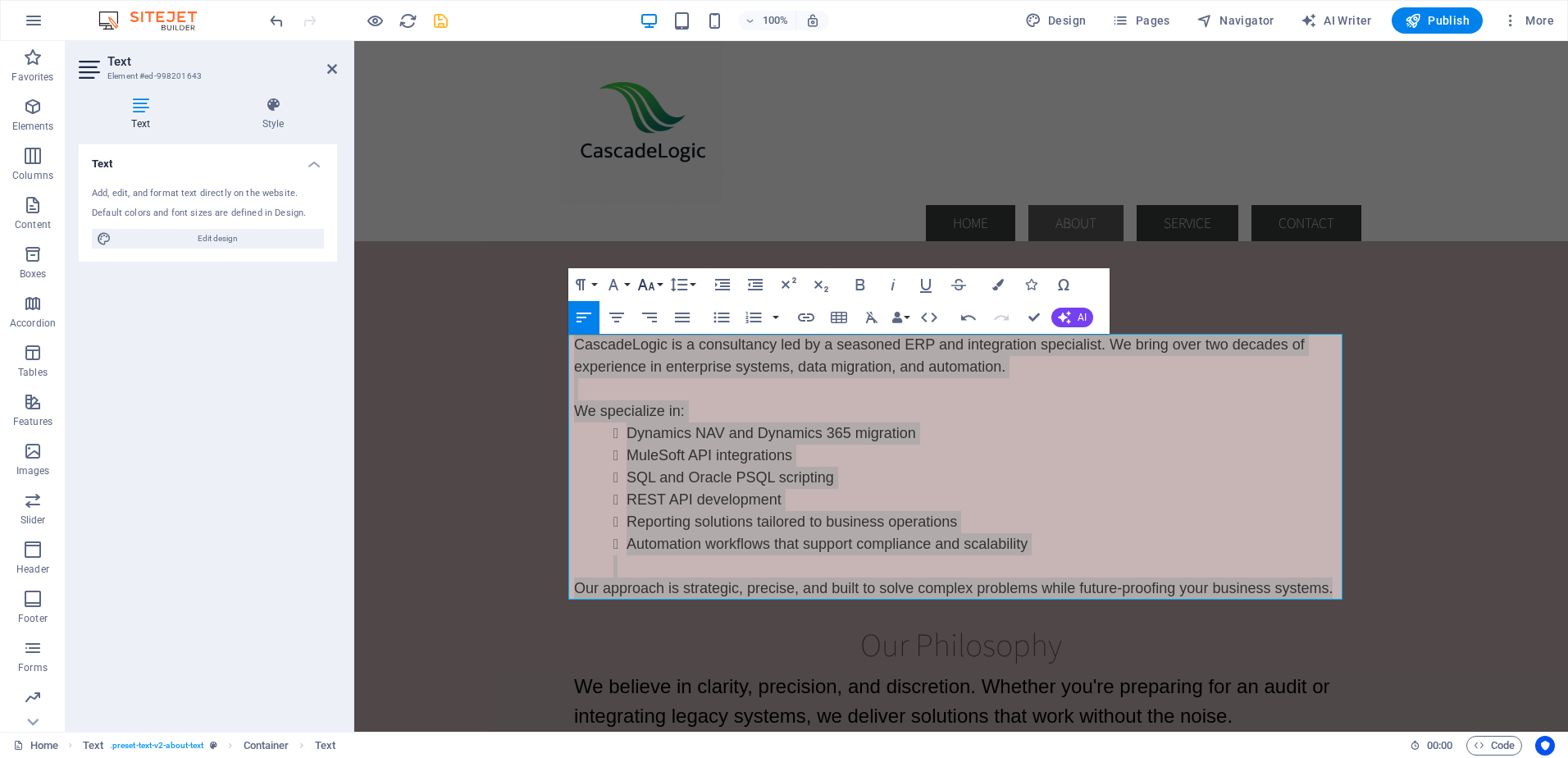
click at [657, 283] on button "Font Size" at bounding box center [650, 285] width 31 height 33
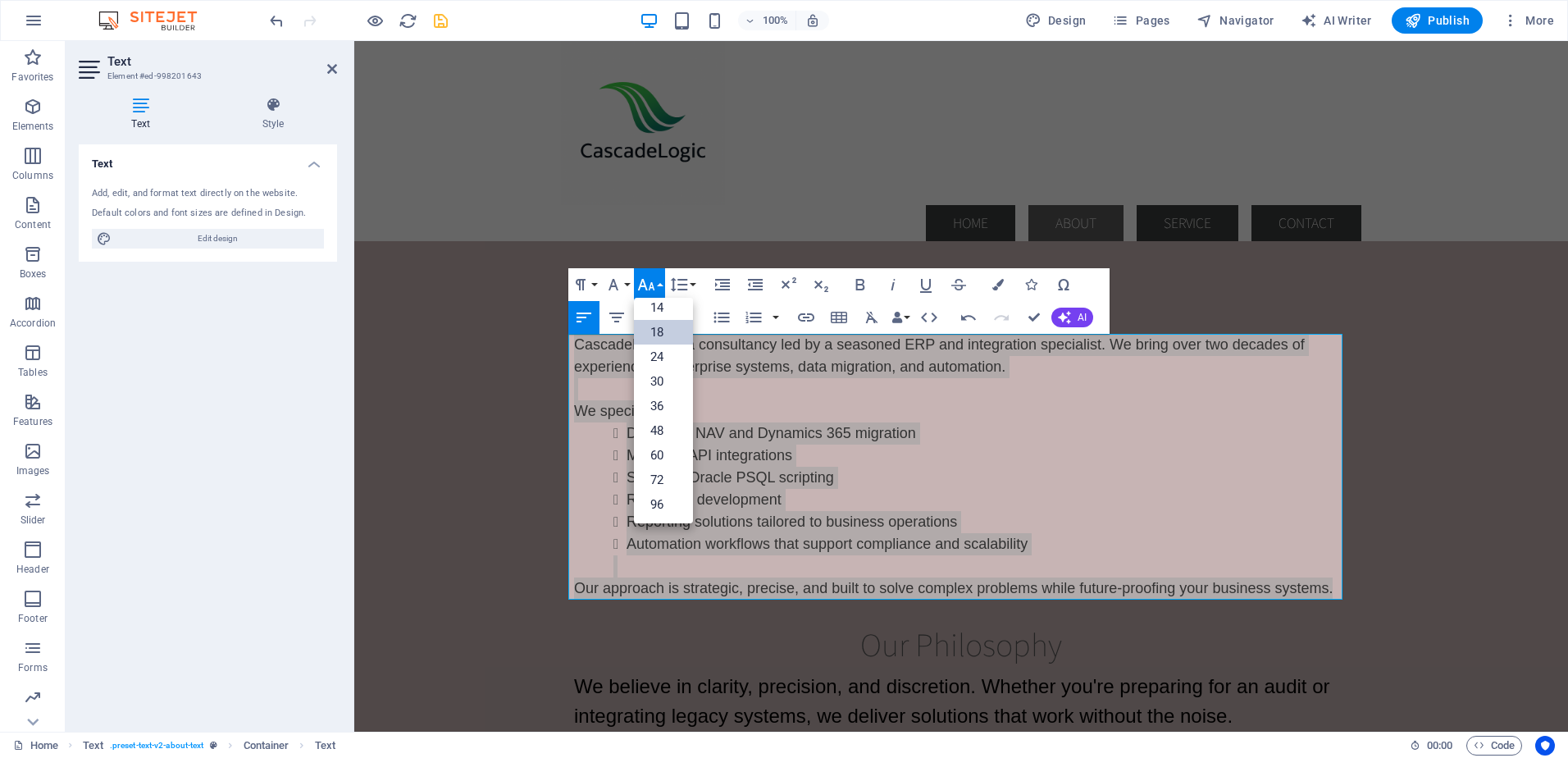
scroll to position [132, 0]
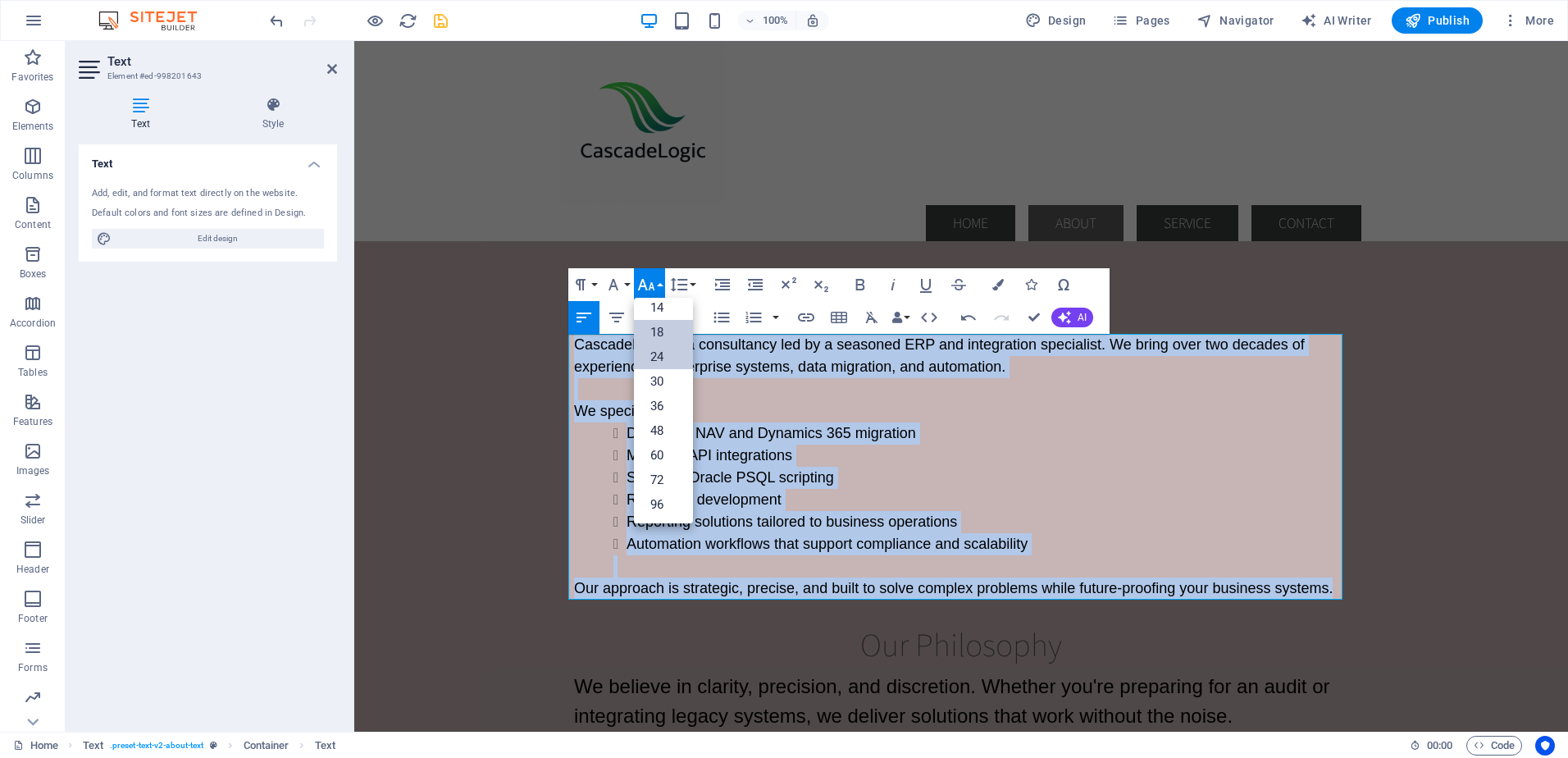
click at [652, 351] on link "24" at bounding box center [664, 356] width 59 height 24
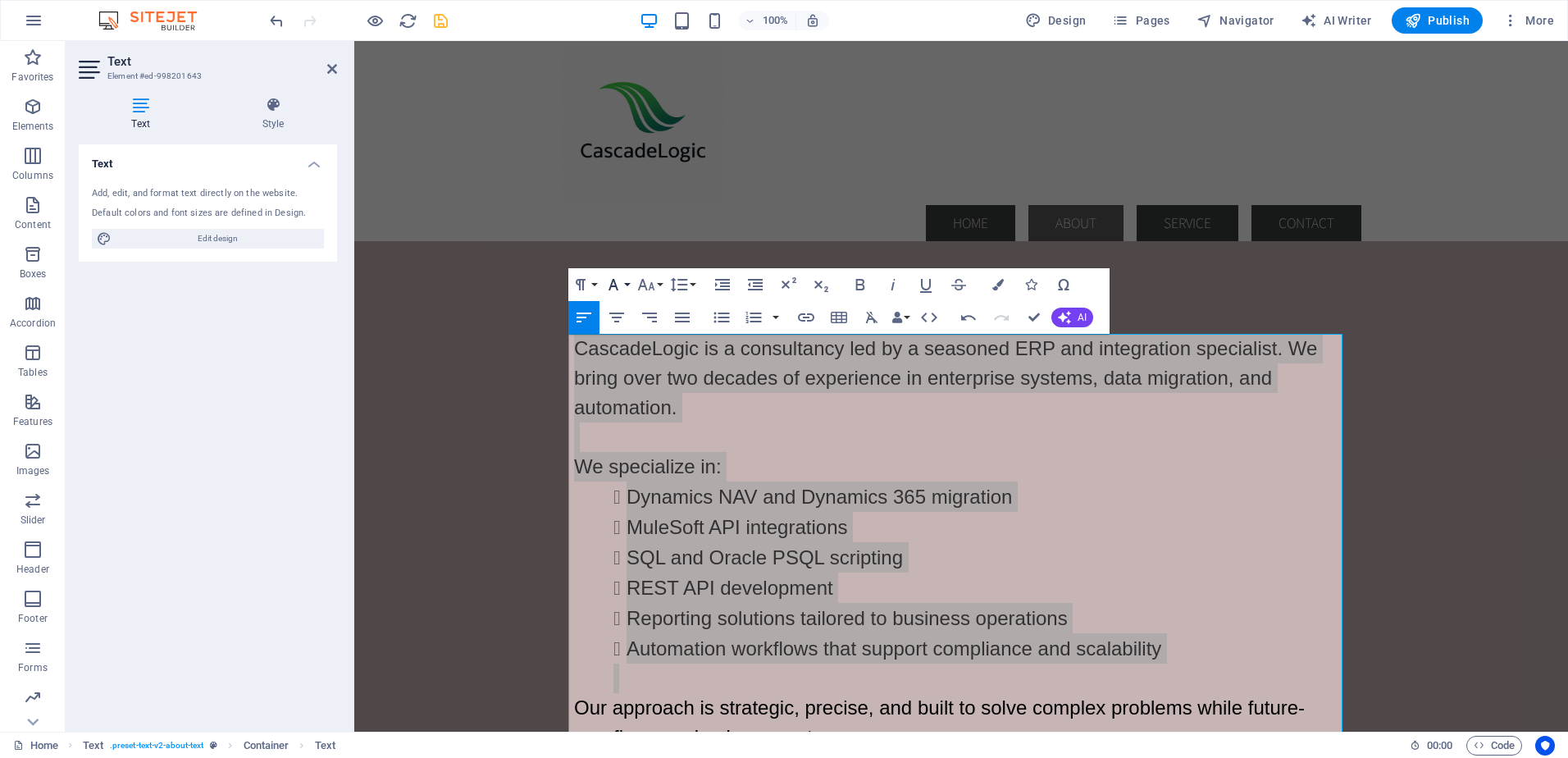
click at [628, 289] on button "Font Family" at bounding box center [617, 285] width 31 height 33
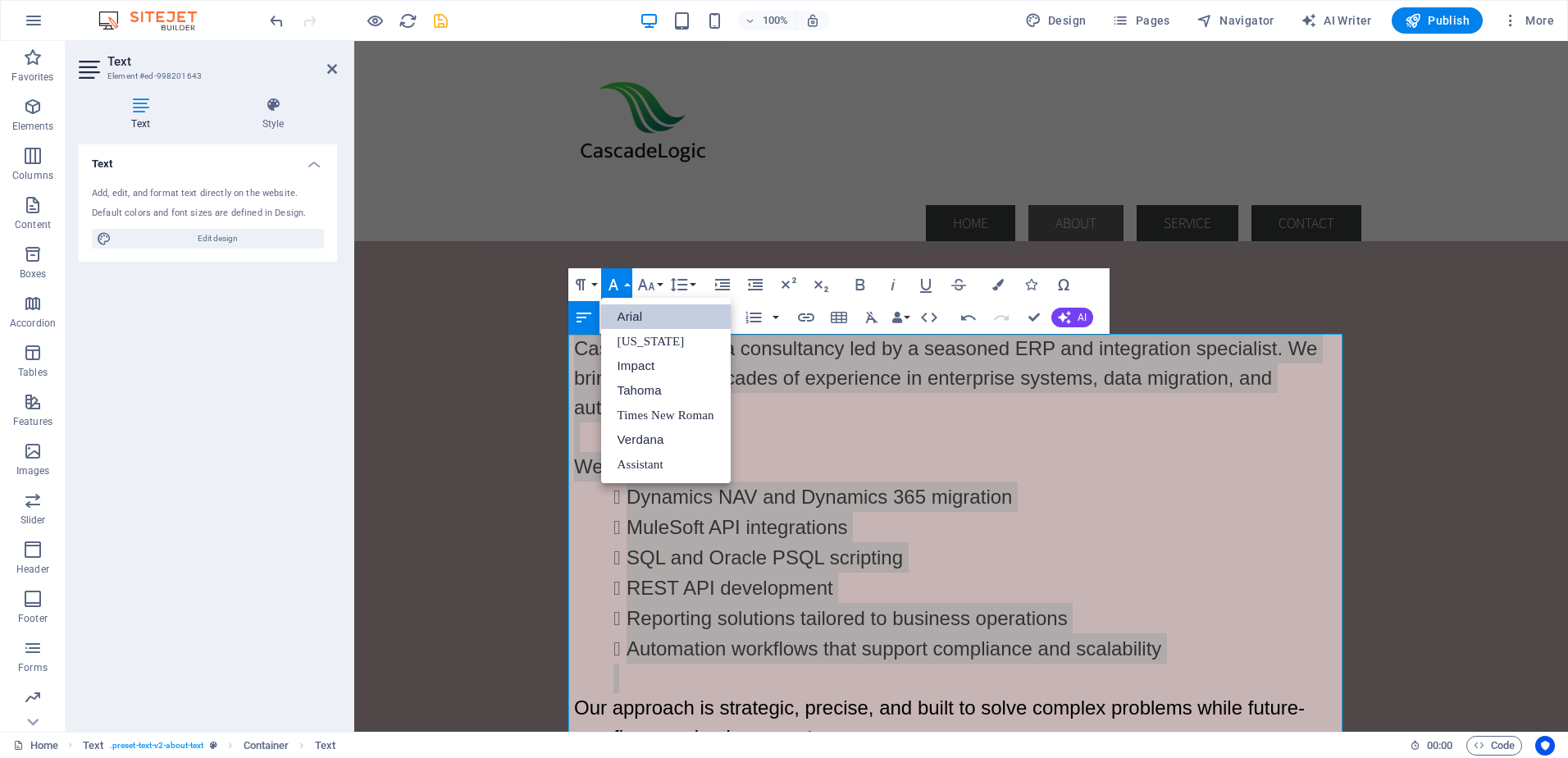
scroll to position [0, 0]
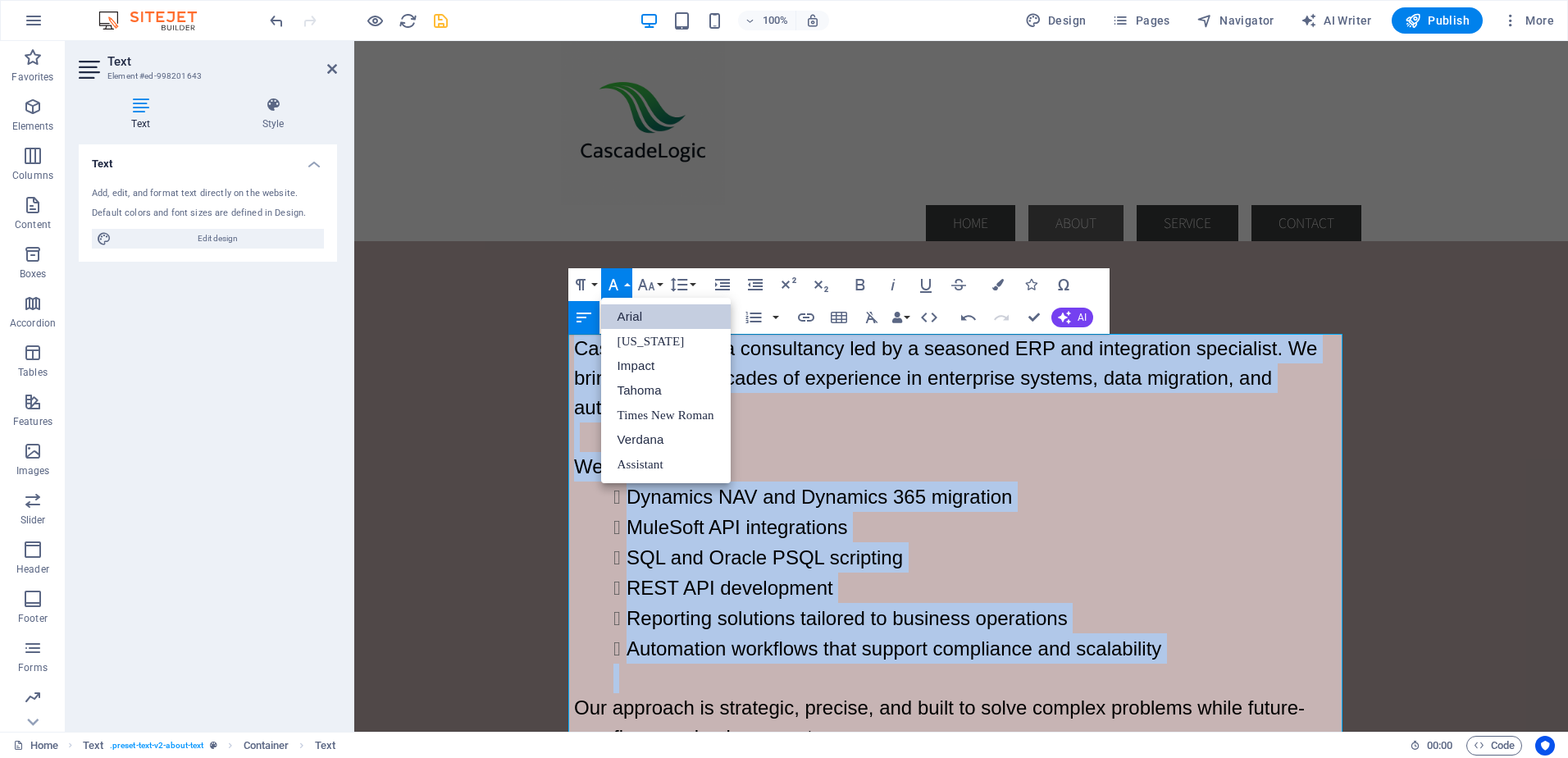
click at [628, 315] on link "Arial" at bounding box center [665, 316] width 129 height 24
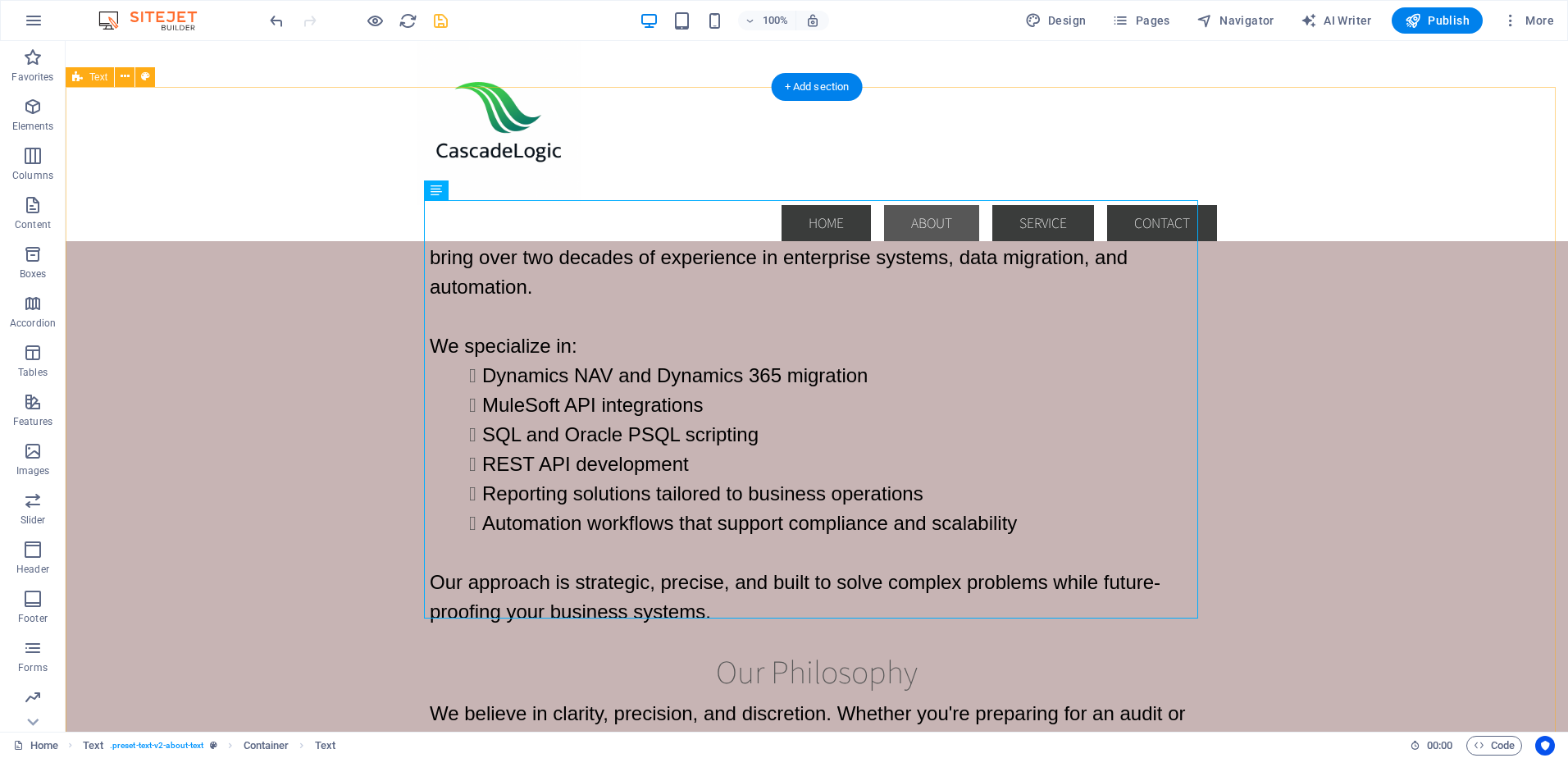
scroll to position [1201, 0]
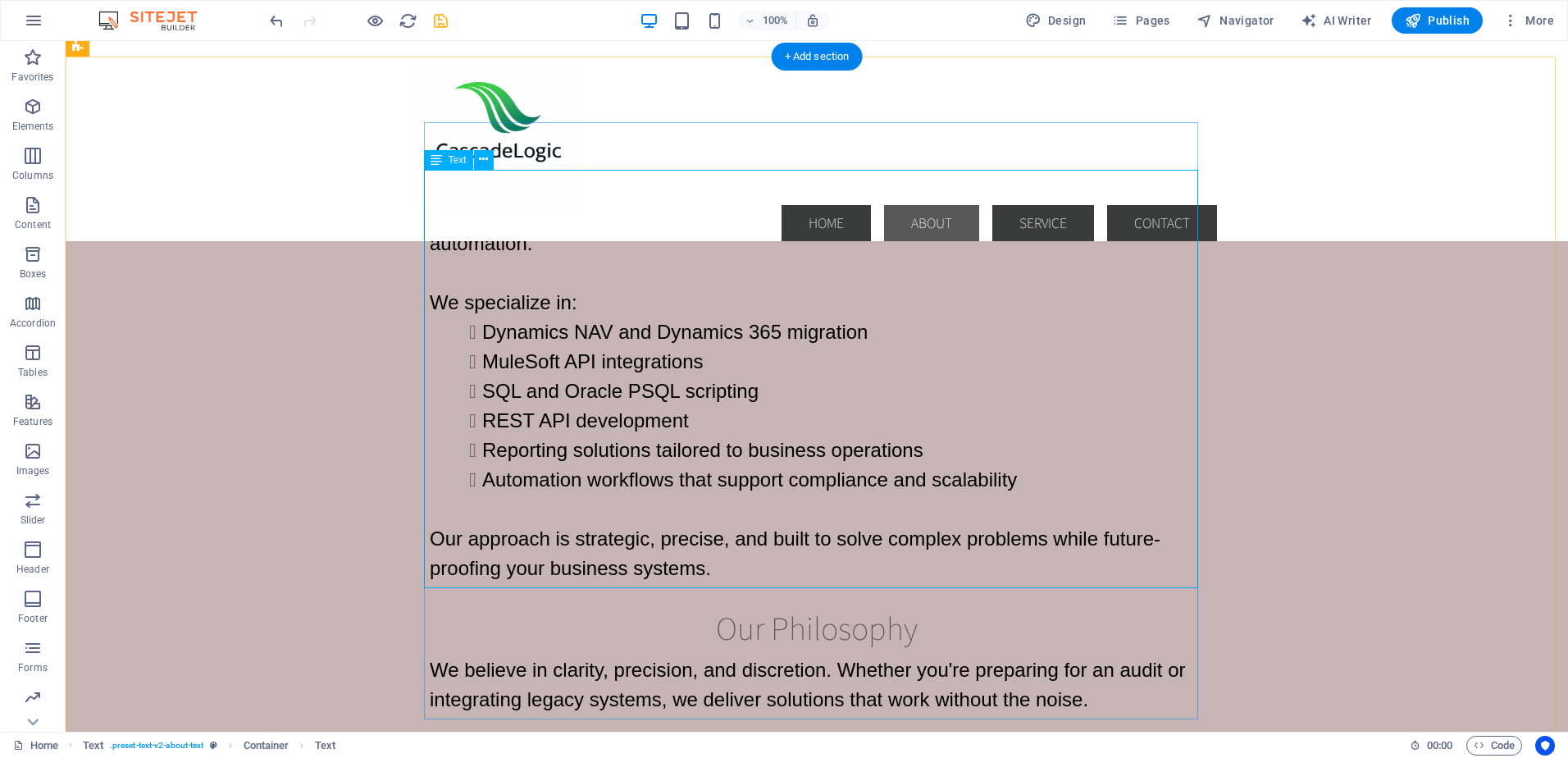
click at [563, 394] on div "CascadeLogic is a consultancy led by a seasoned ERP and integration specialist.…" at bounding box center [817, 376] width 774 height 414
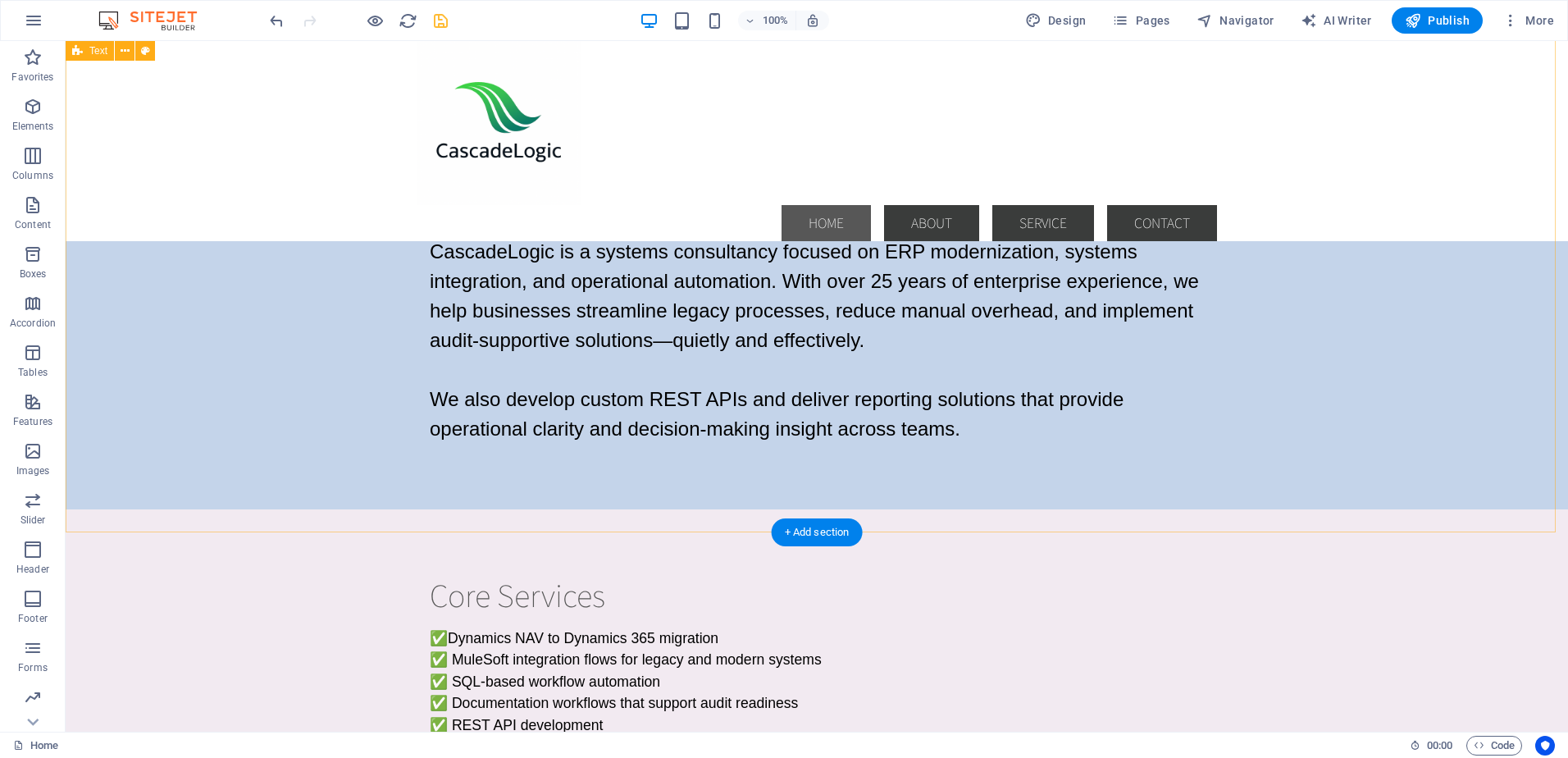
scroll to position [164, 0]
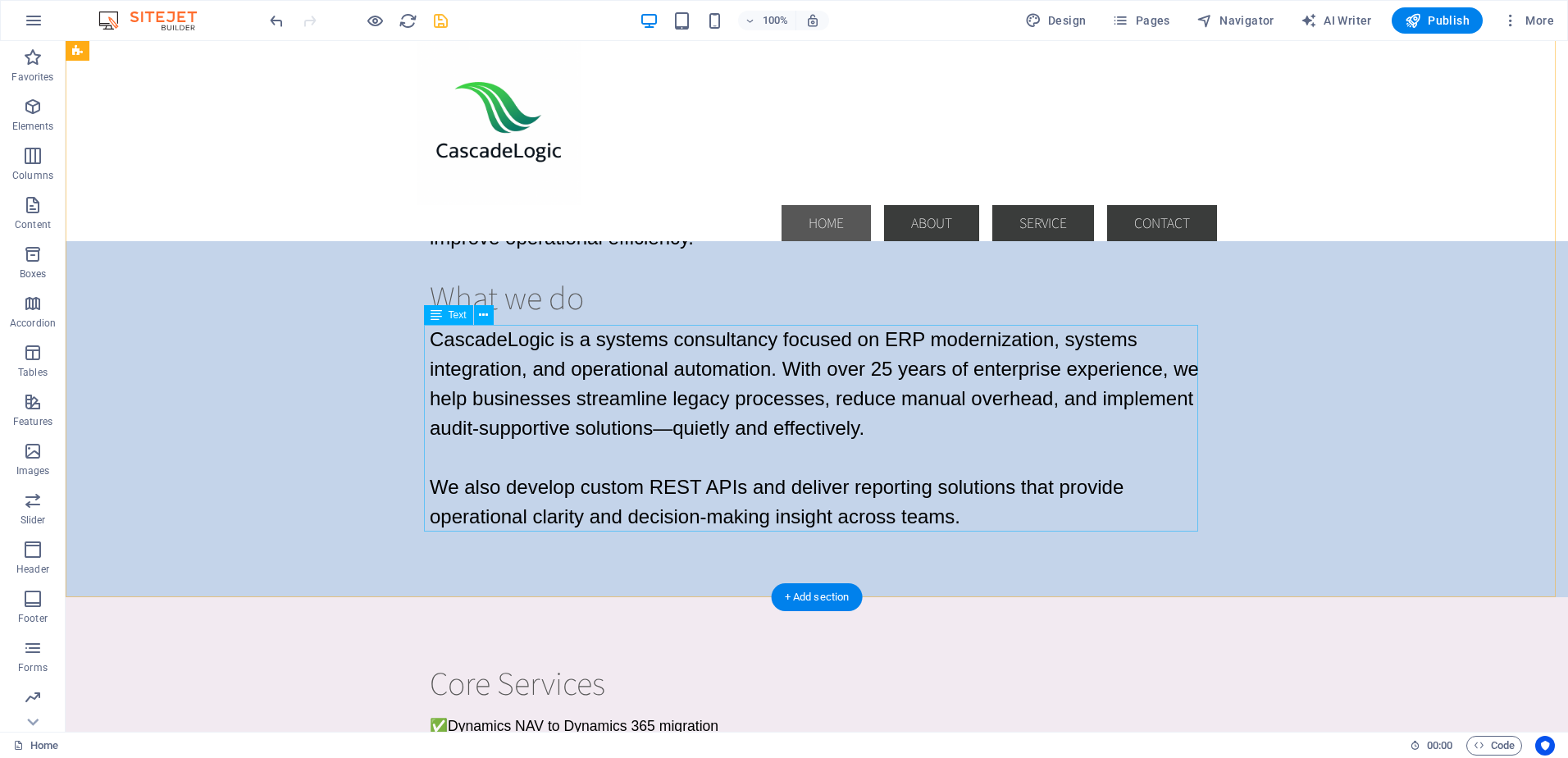
click at [612, 393] on div "CascadeLogic is a systems consultancy focused on ERP modernization, systems int…" at bounding box center [817, 429] width 774 height 207
click at [478, 374] on div "CascadeLogic is a systems consultancy focused on ERP modernization, systems int…" at bounding box center [817, 429] width 774 height 207
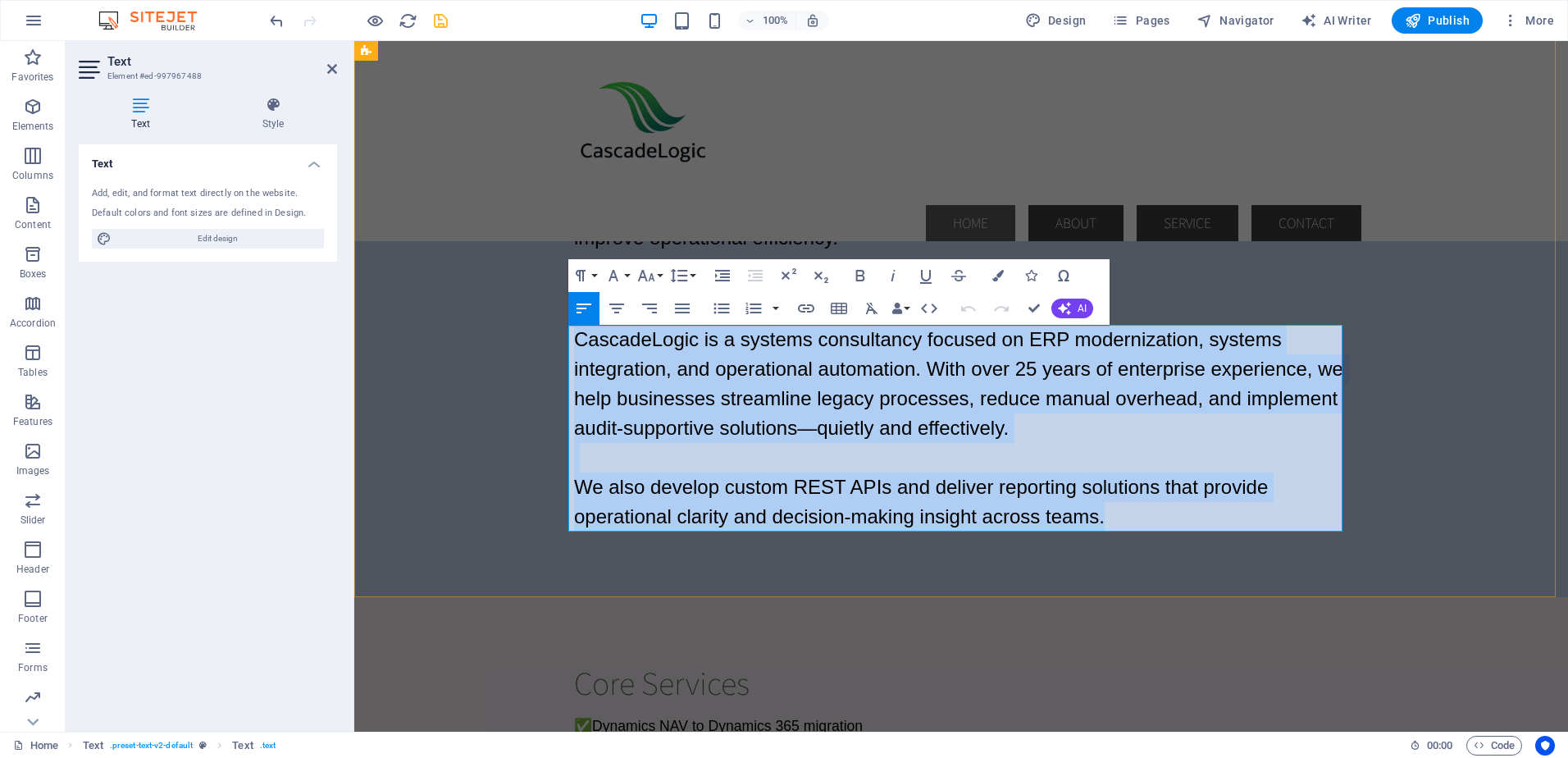
drag, startPoint x: 572, startPoint y: 336, endPoint x: 1175, endPoint y: 524, distance: 631.6
click at [1175, 524] on div "CascadeLogic is a systems consultancy focused on ERP modernization, systems int…" at bounding box center [961, 429] width 774 height 207
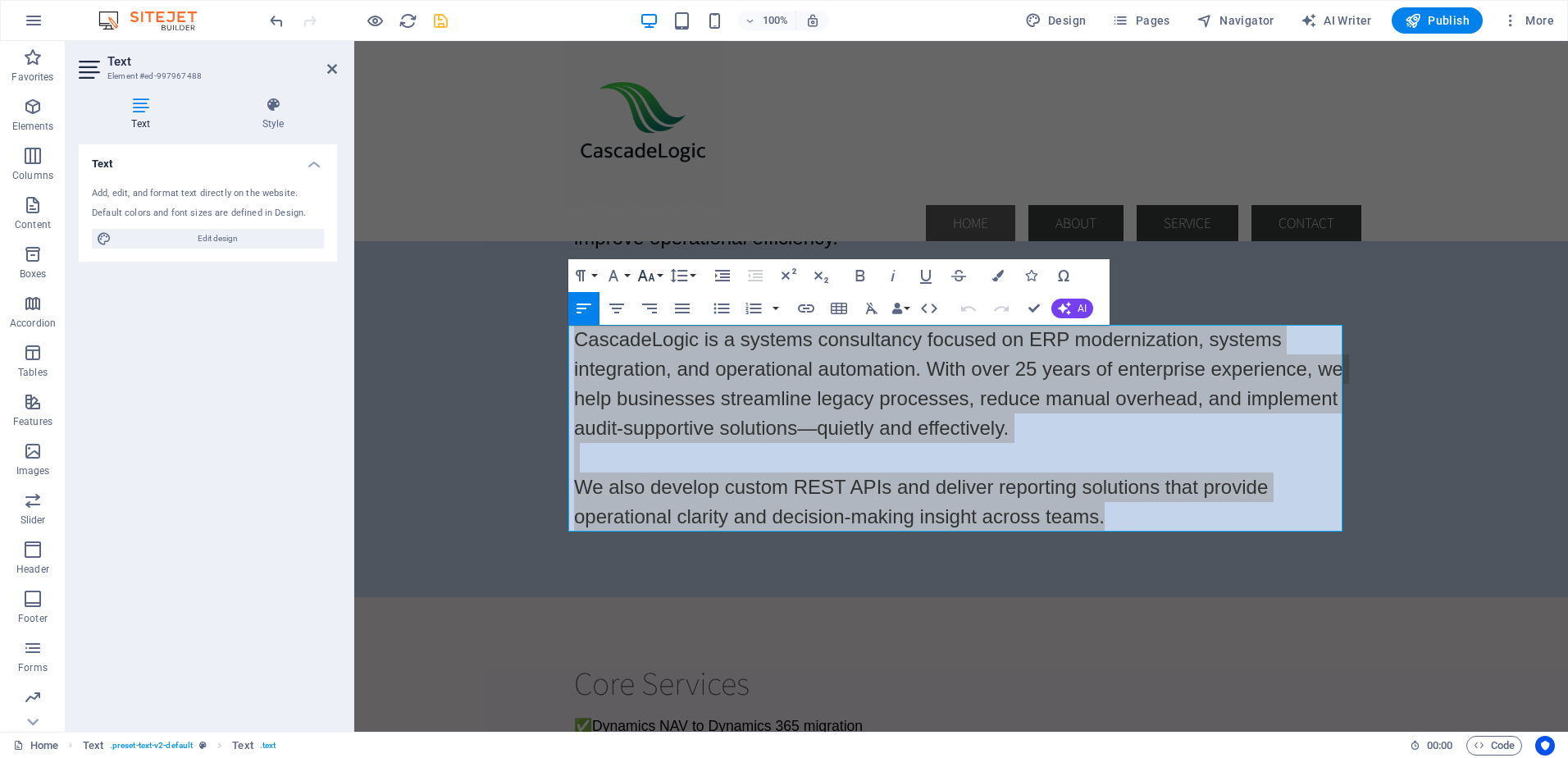
click at [662, 275] on button "Font Size" at bounding box center [650, 276] width 31 height 33
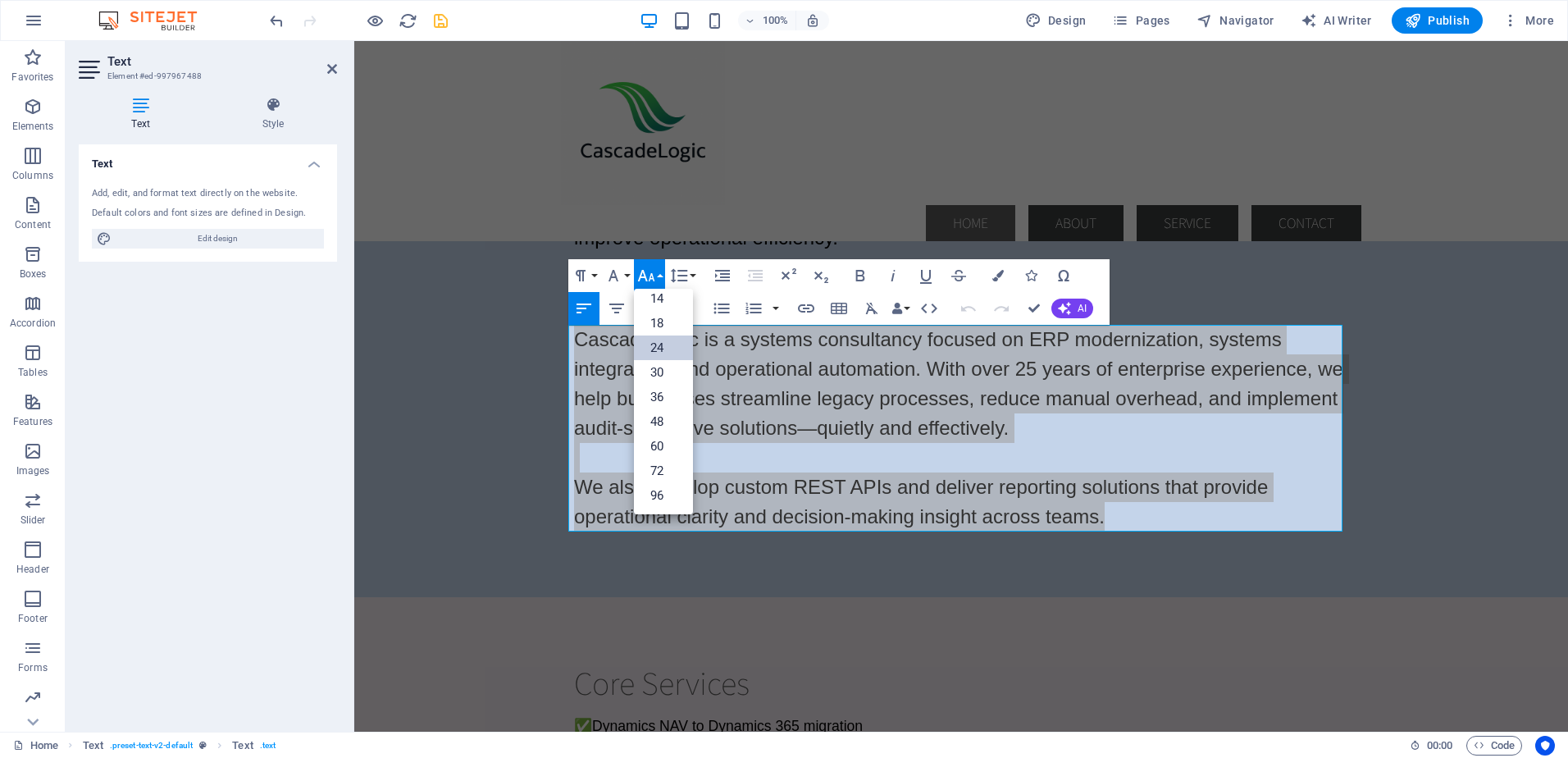
scroll to position [132, 0]
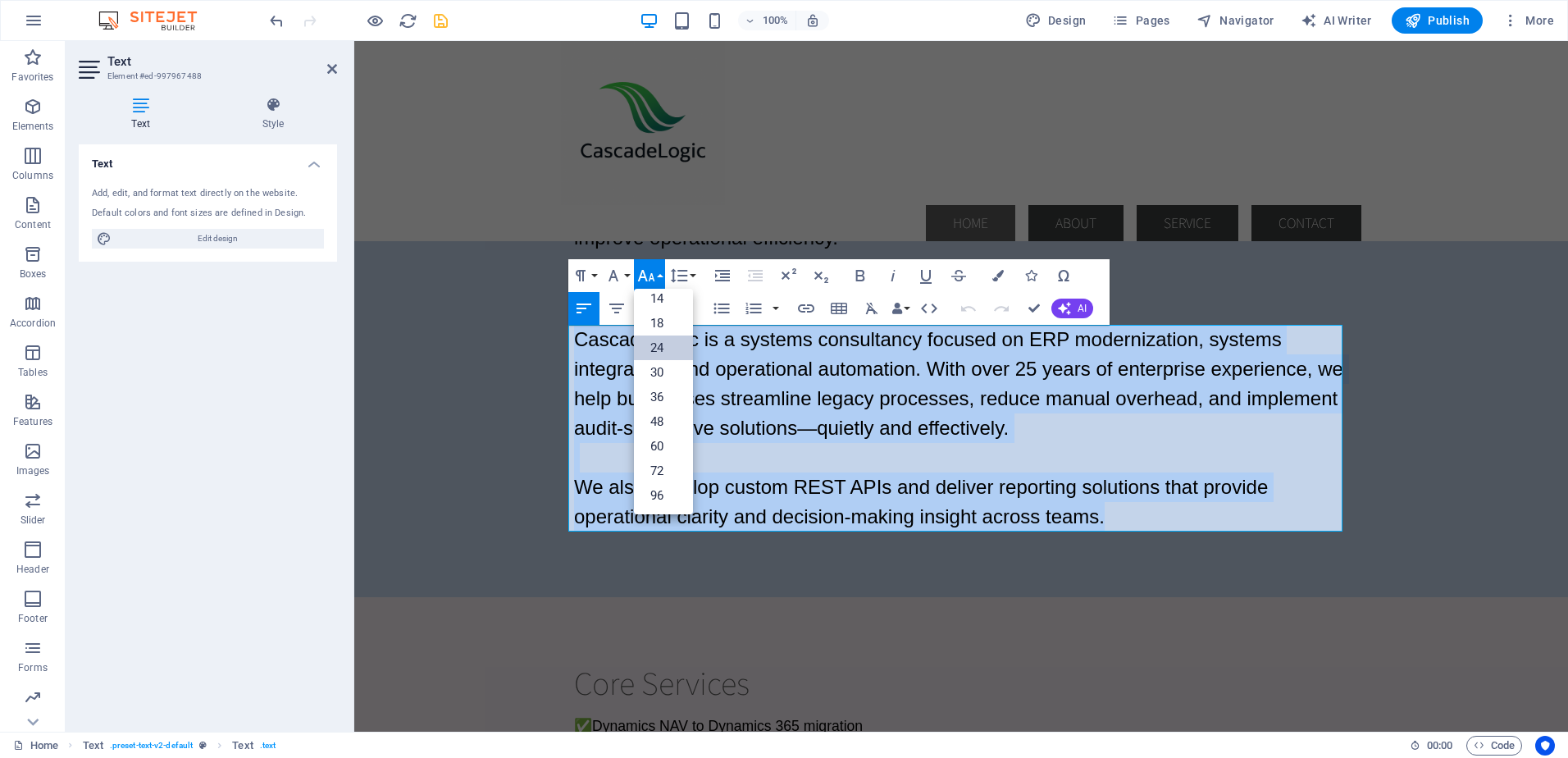
click at [664, 343] on link "24" at bounding box center [664, 348] width 59 height 24
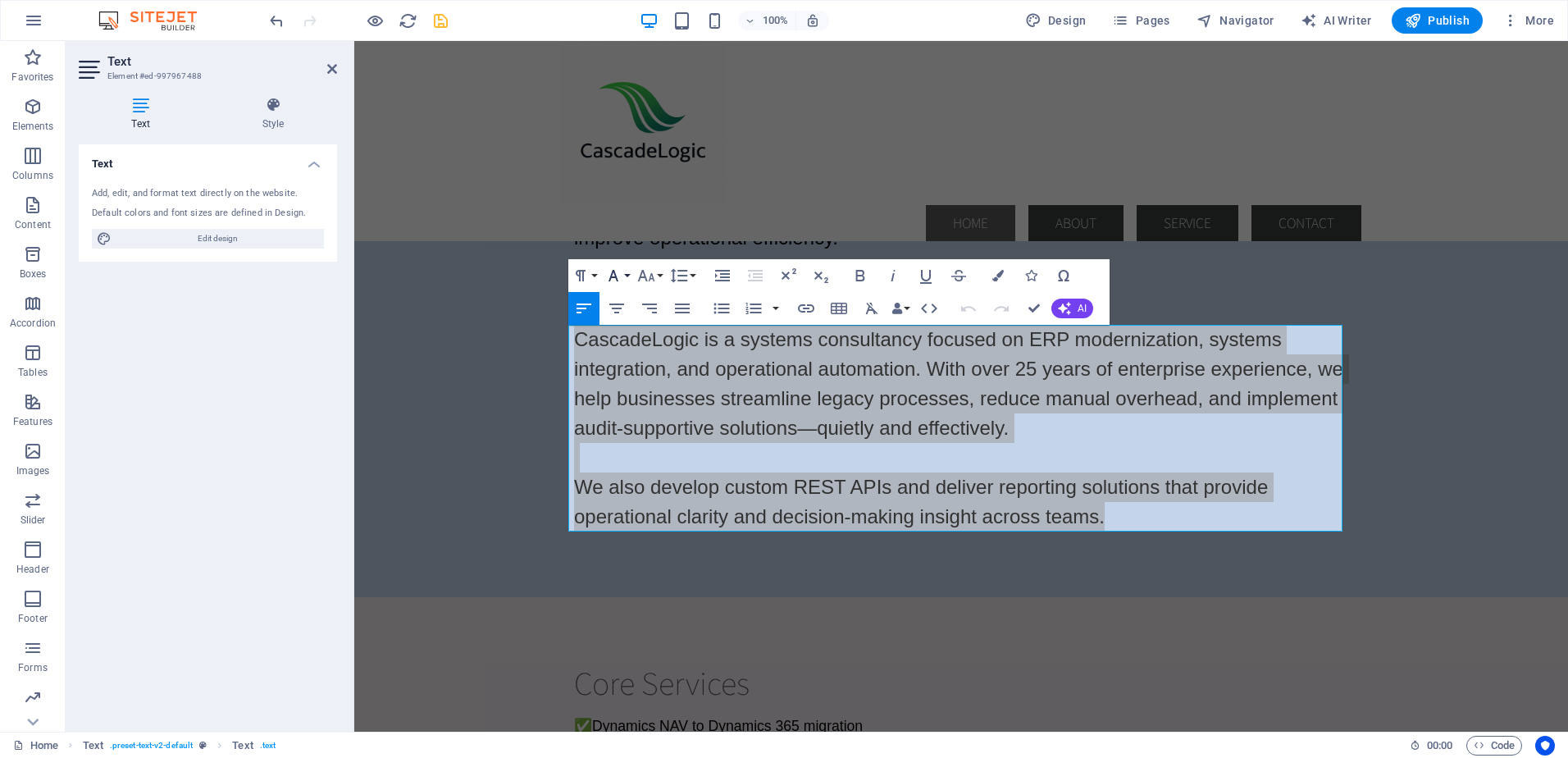
click at [628, 275] on button "Font Family" at bounding box center [617, 276] width 31 height 33
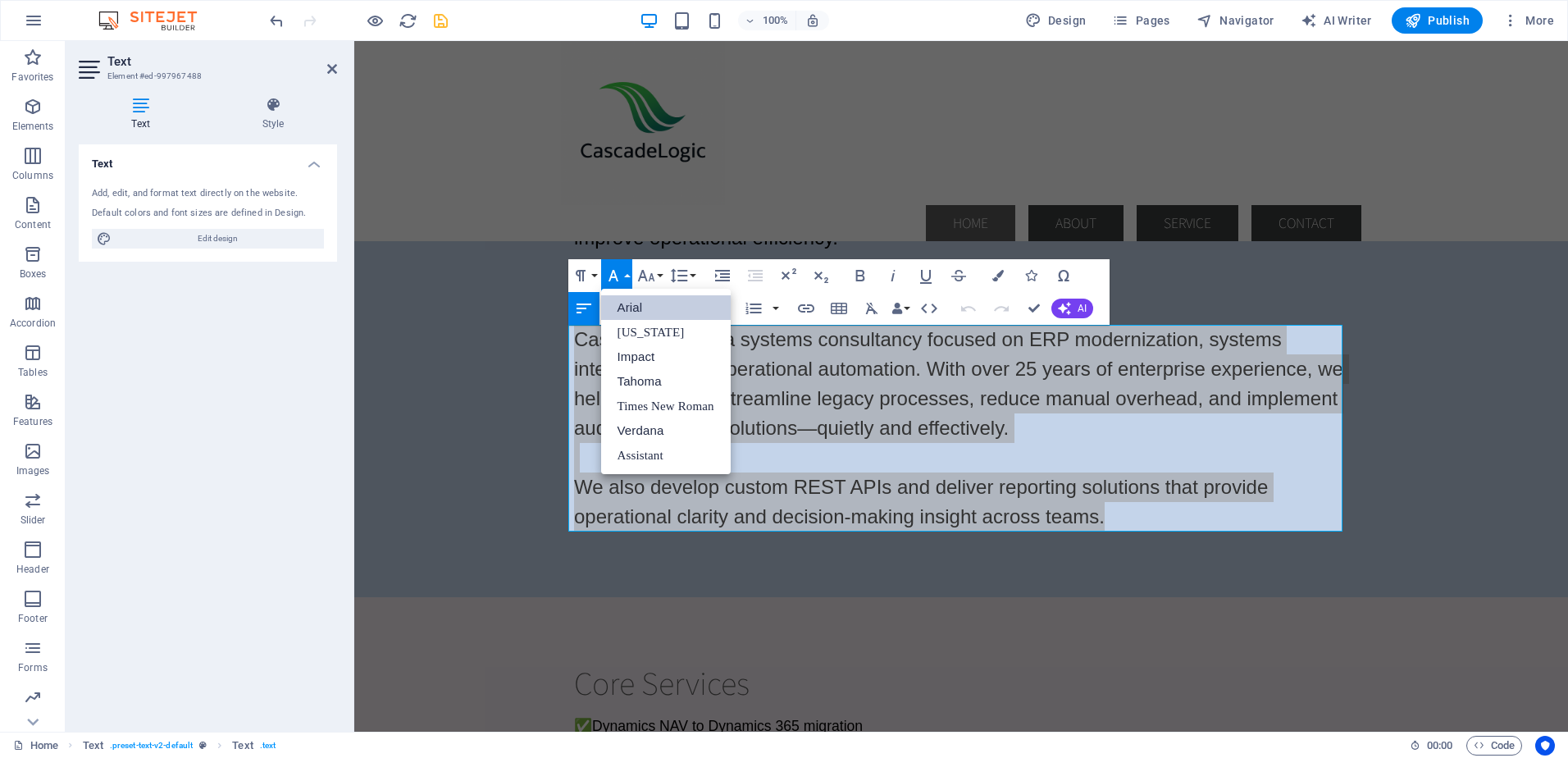
scroll to position [0, 0]
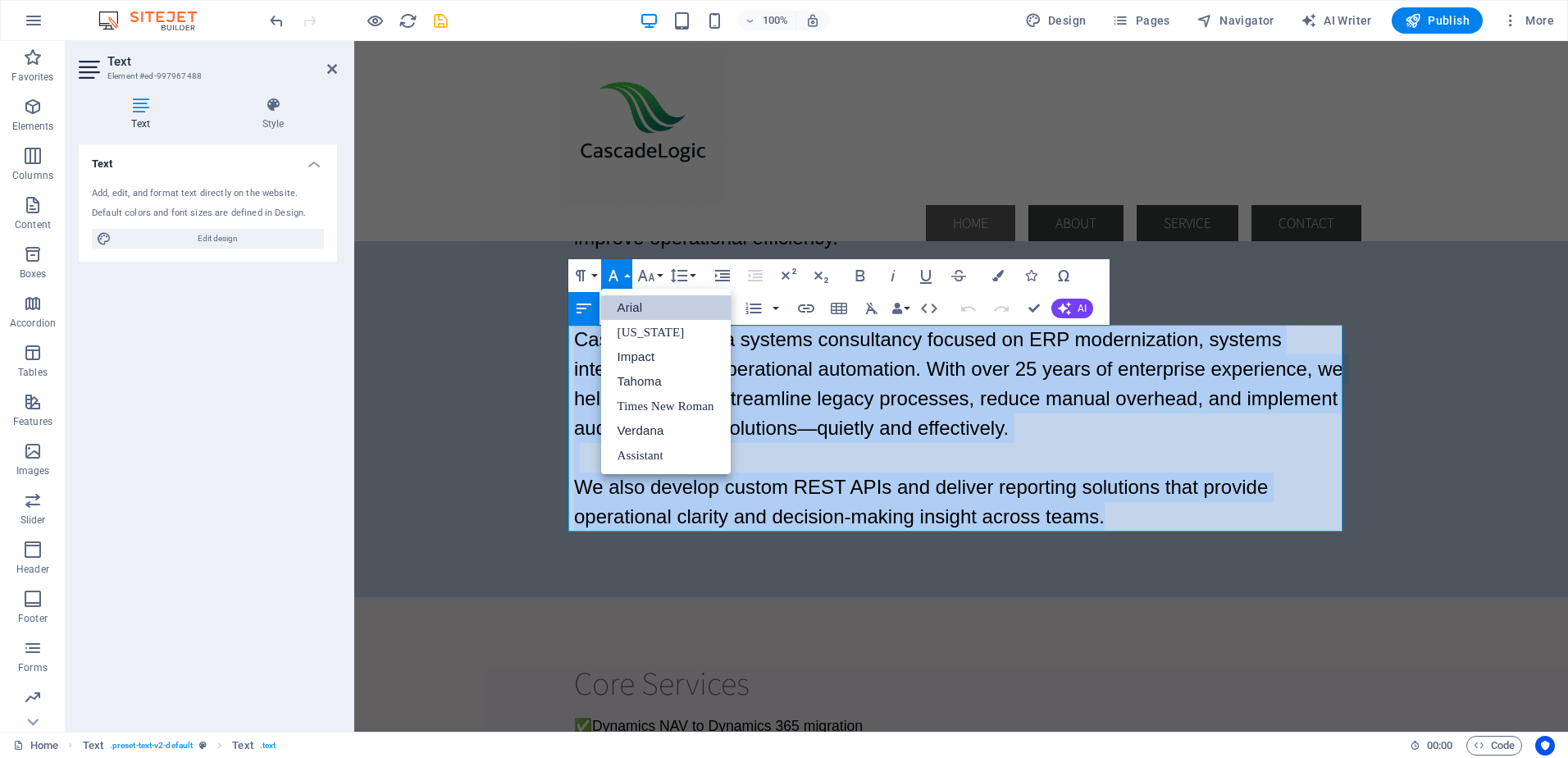
click at [632, 306] on link "Arial" at bounding box center [665, 308] width 129 height 24
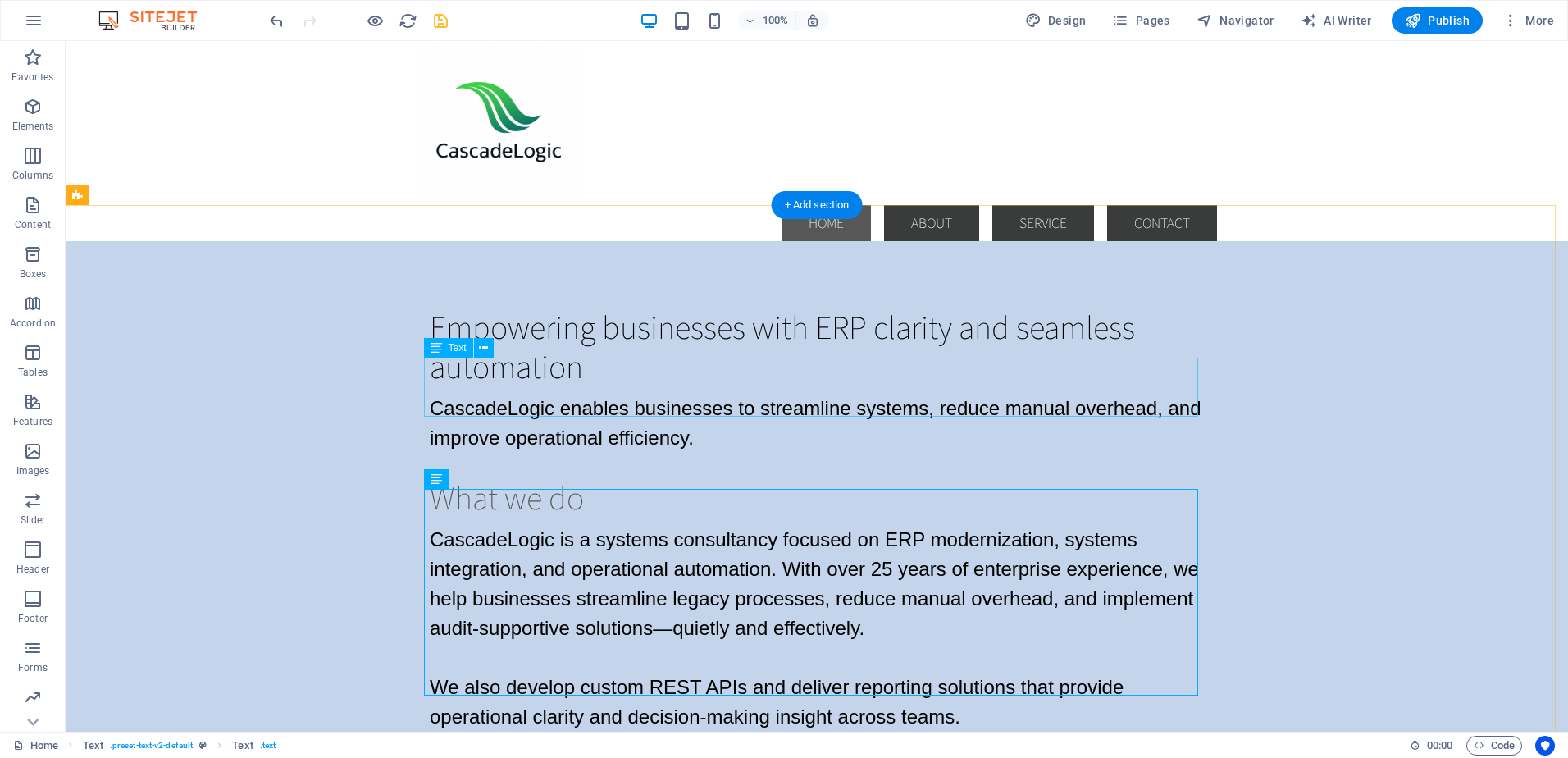
click at [430, 394] on div "CascadeLogic enables businesses to streamline systems, reduce manual overhead, …" at bounding box center [817, 423] width 774 height 59
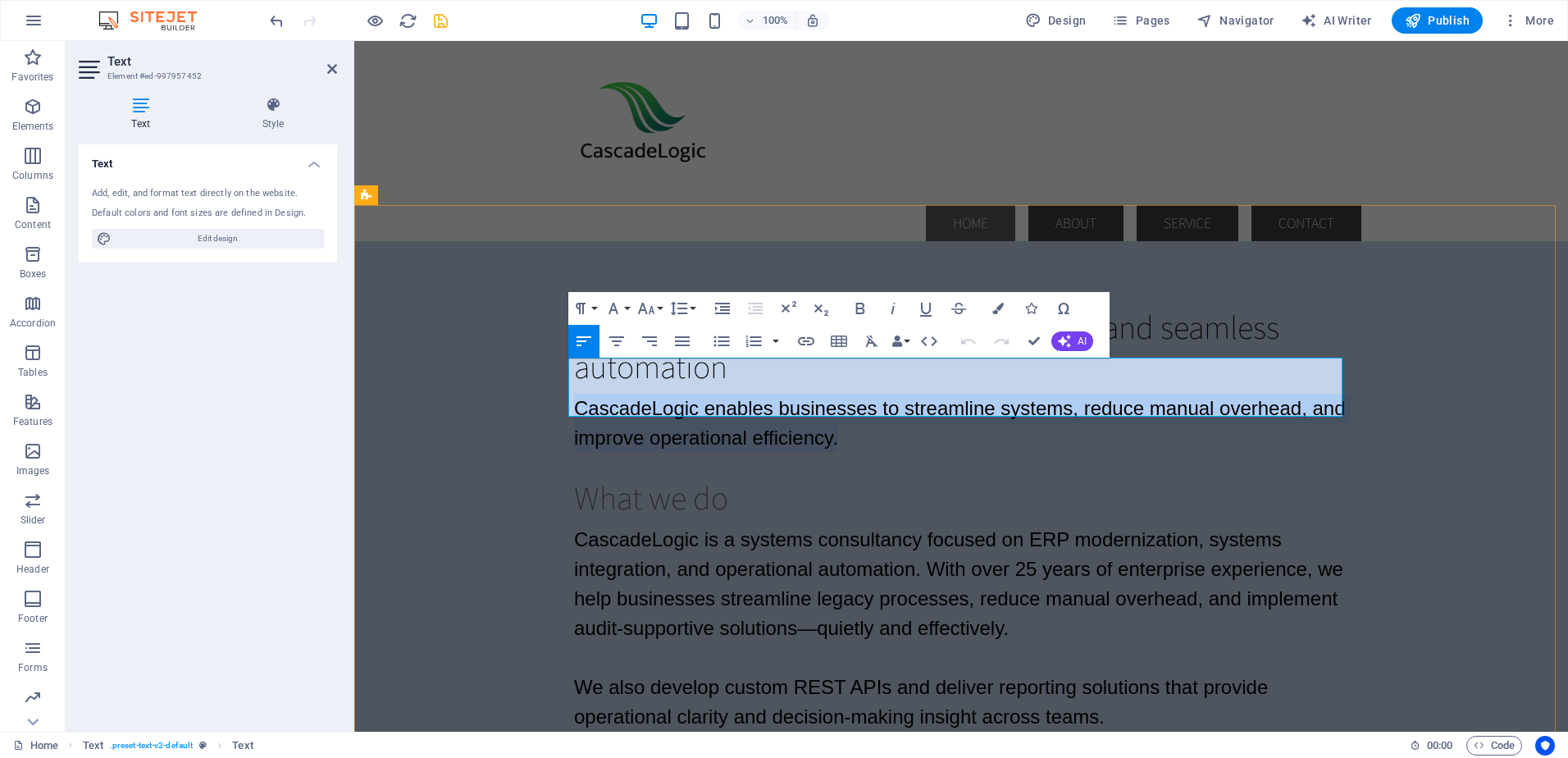
drag, startPoint x: 572, startPoint y: 372, endPoint x: 903, endPoint y: 415, distance: 333.8
click at [903, 415] on p "CascadeLogic enables businesses to streamline systems, reduce manual overhead, …" at bounding box center [961, 423] width 774 height 59
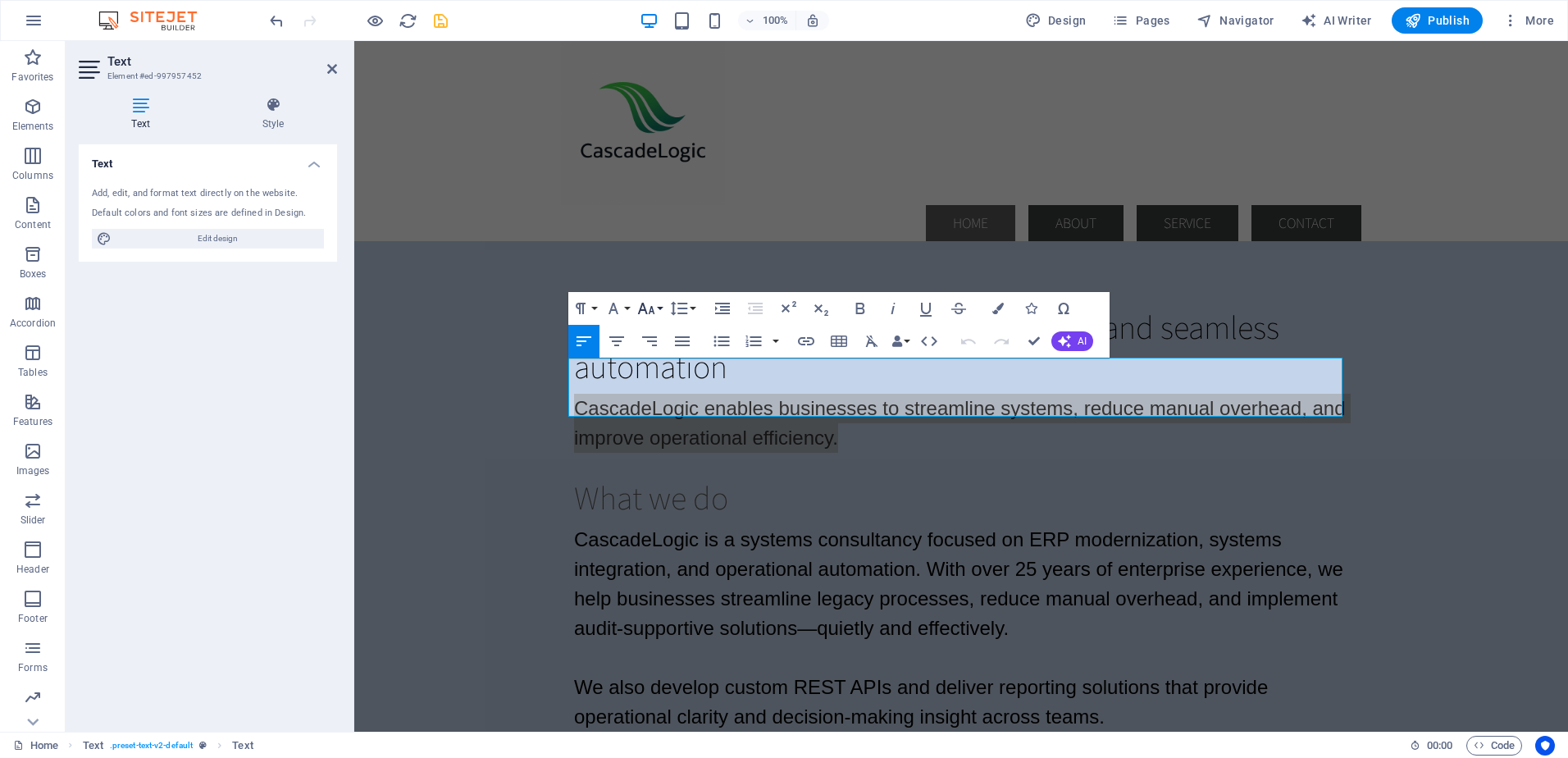
click at [660, 309] on button "Font Size" at bounding box center [650, 309] width 31 height 33
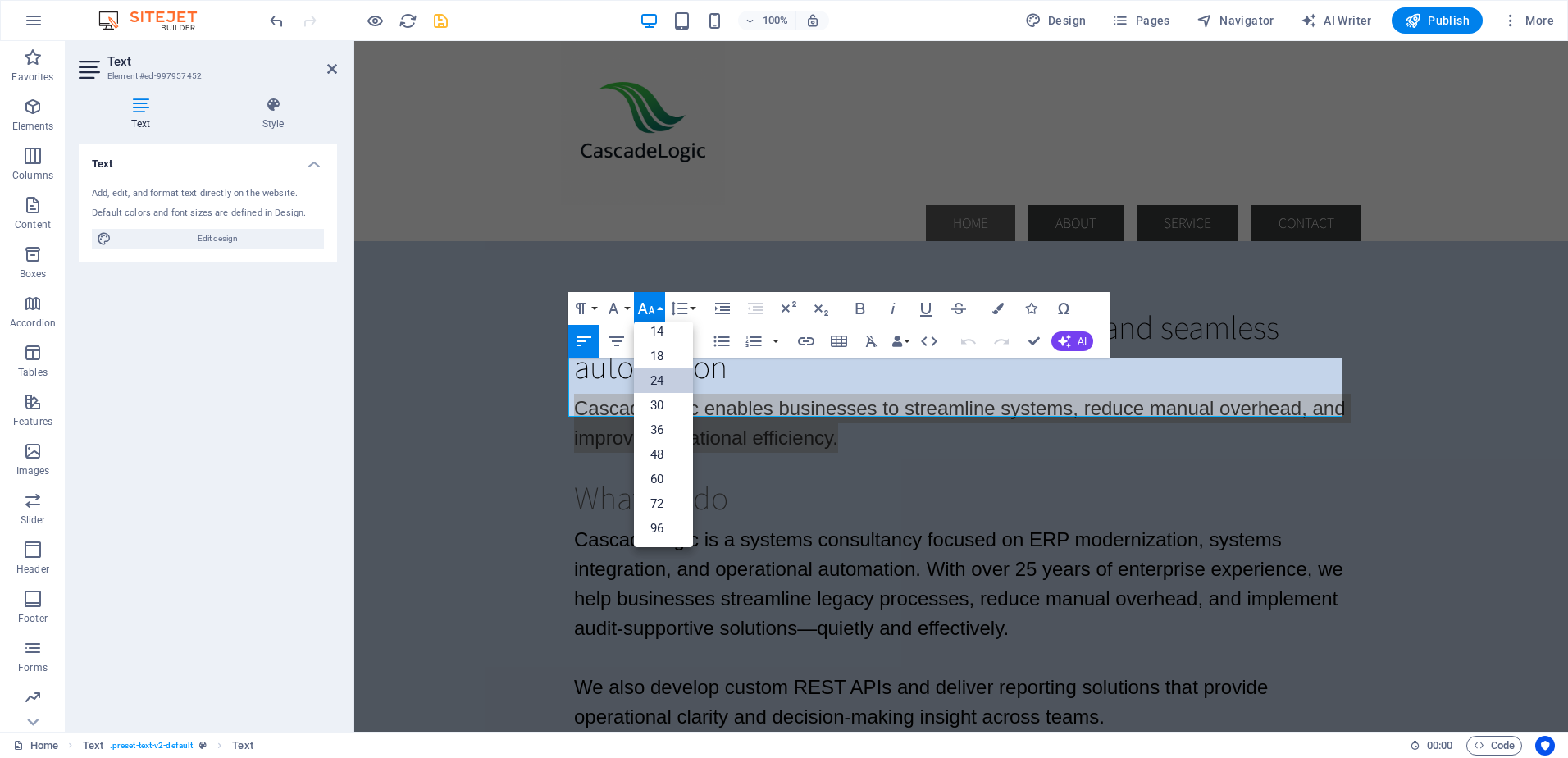
scroll to position [132, 0]
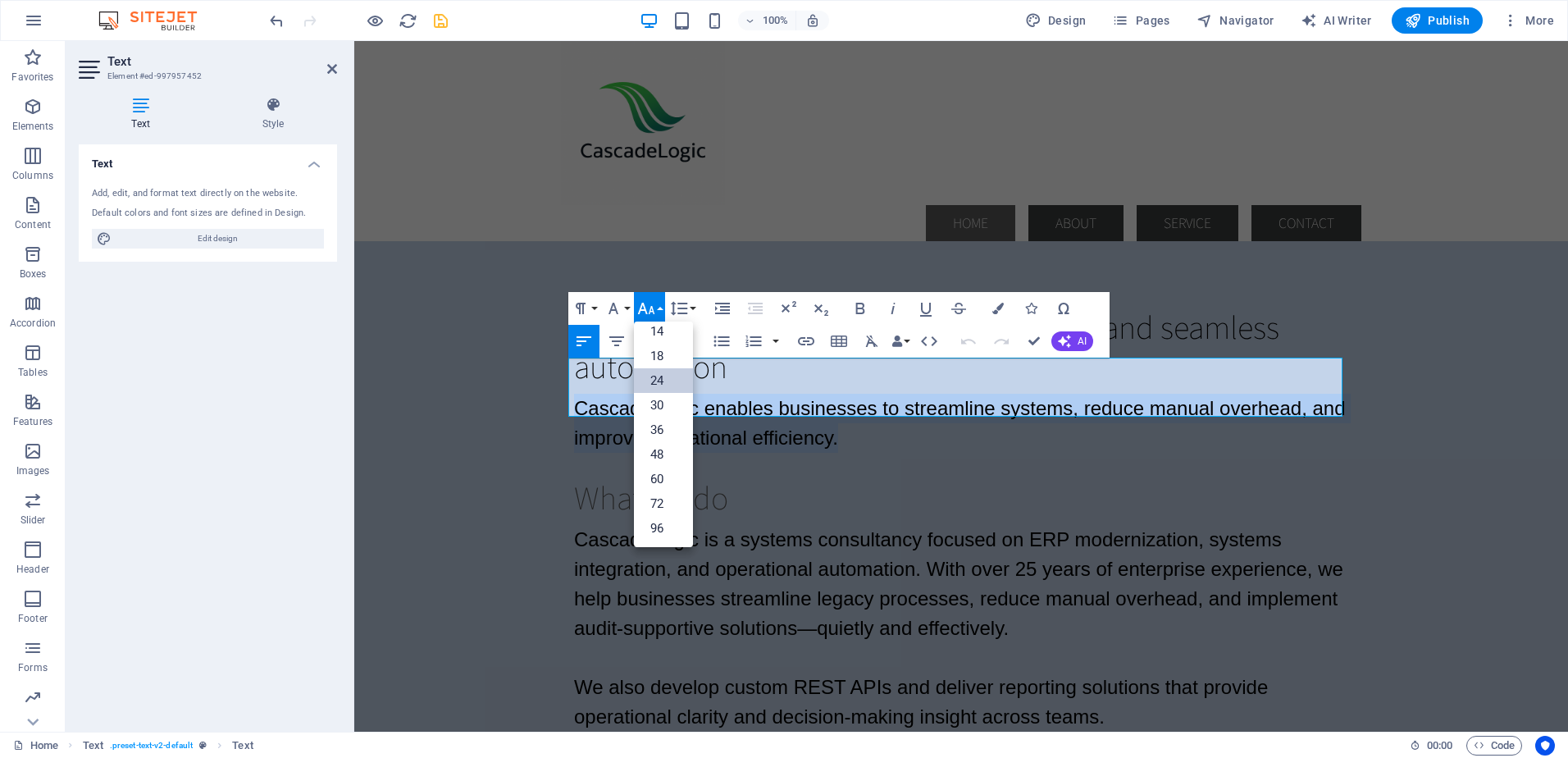
click at [663, 379] on link "24" at bounding box center [664, 381] width 59 height 24
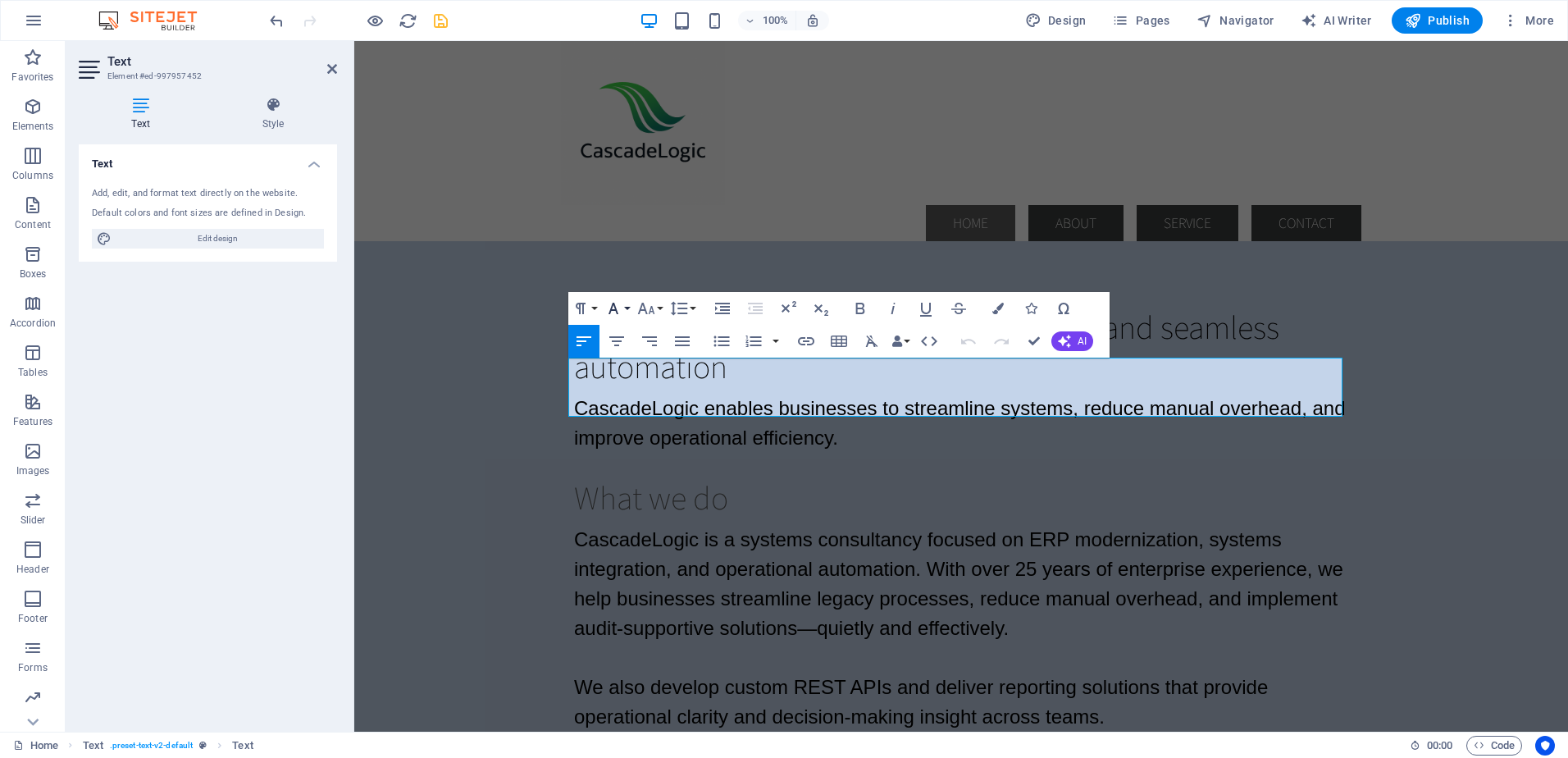
click at [624, 308] on button "Font Family" at bounding box center [617, 309] width 31 height 33
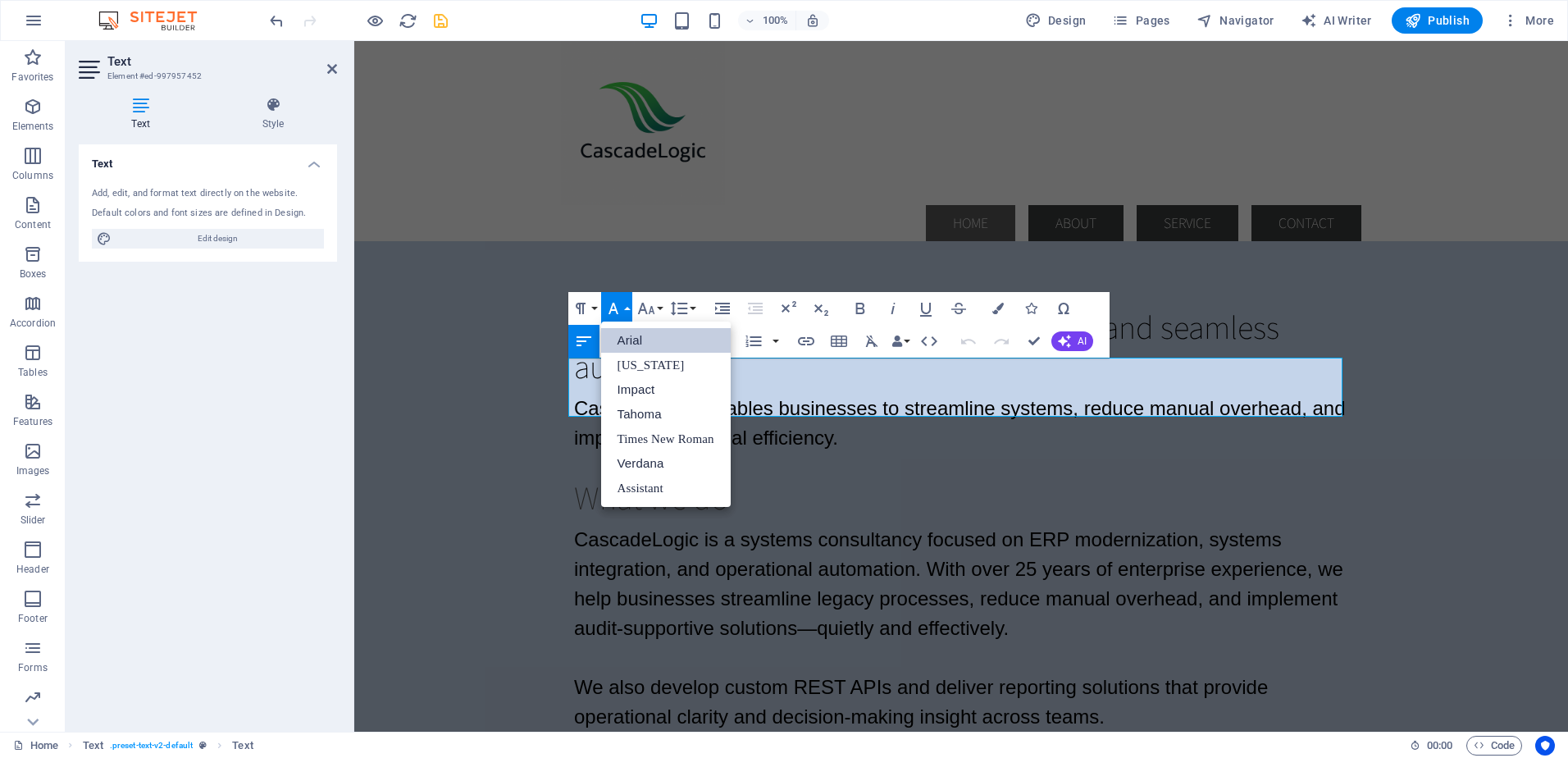
scroll to position [0, 0]
click at [625, 341] on link "Arial" at bounding box center [665, 341] width 129 height 24
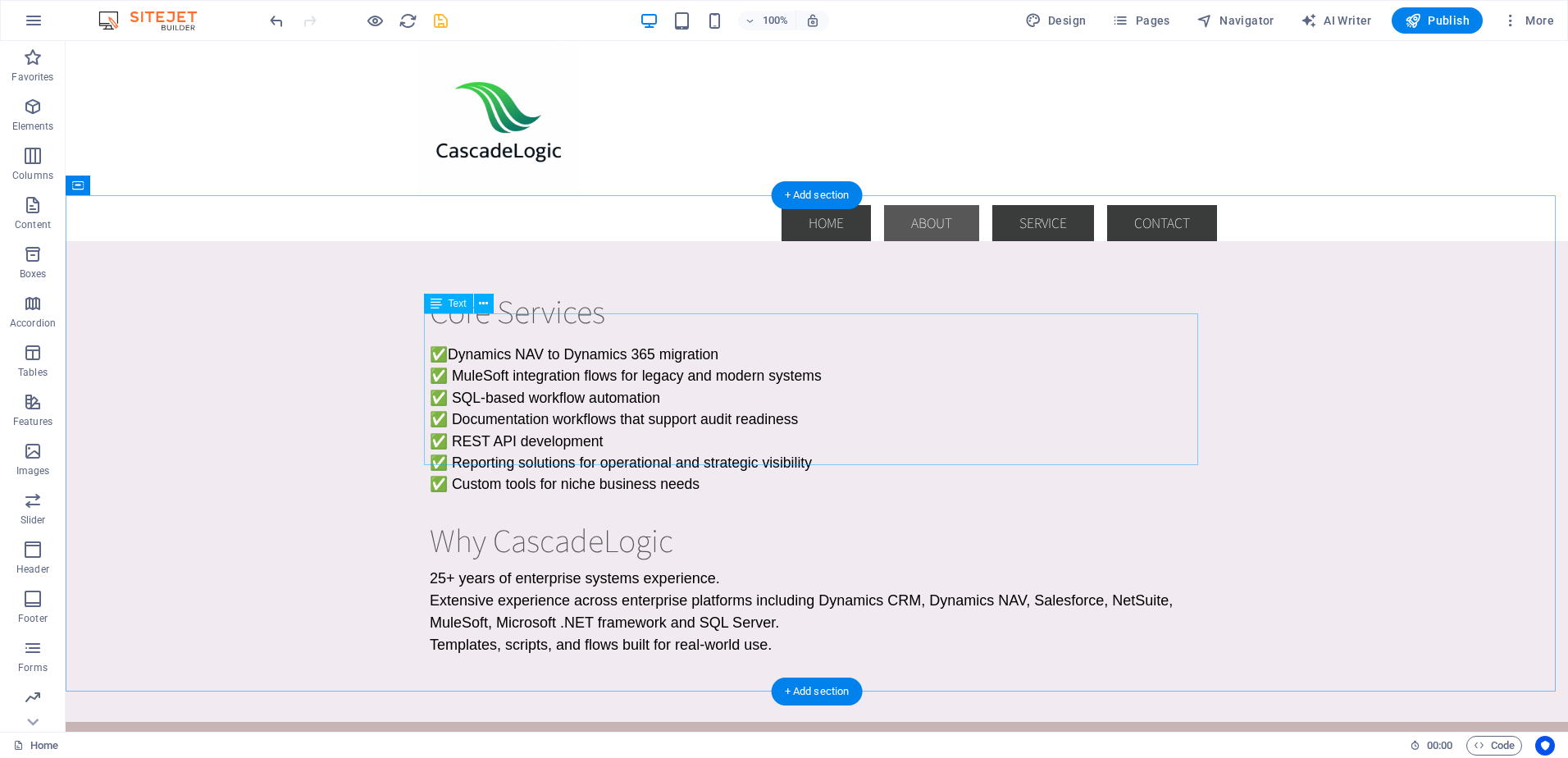
scroll to position [492, 0]
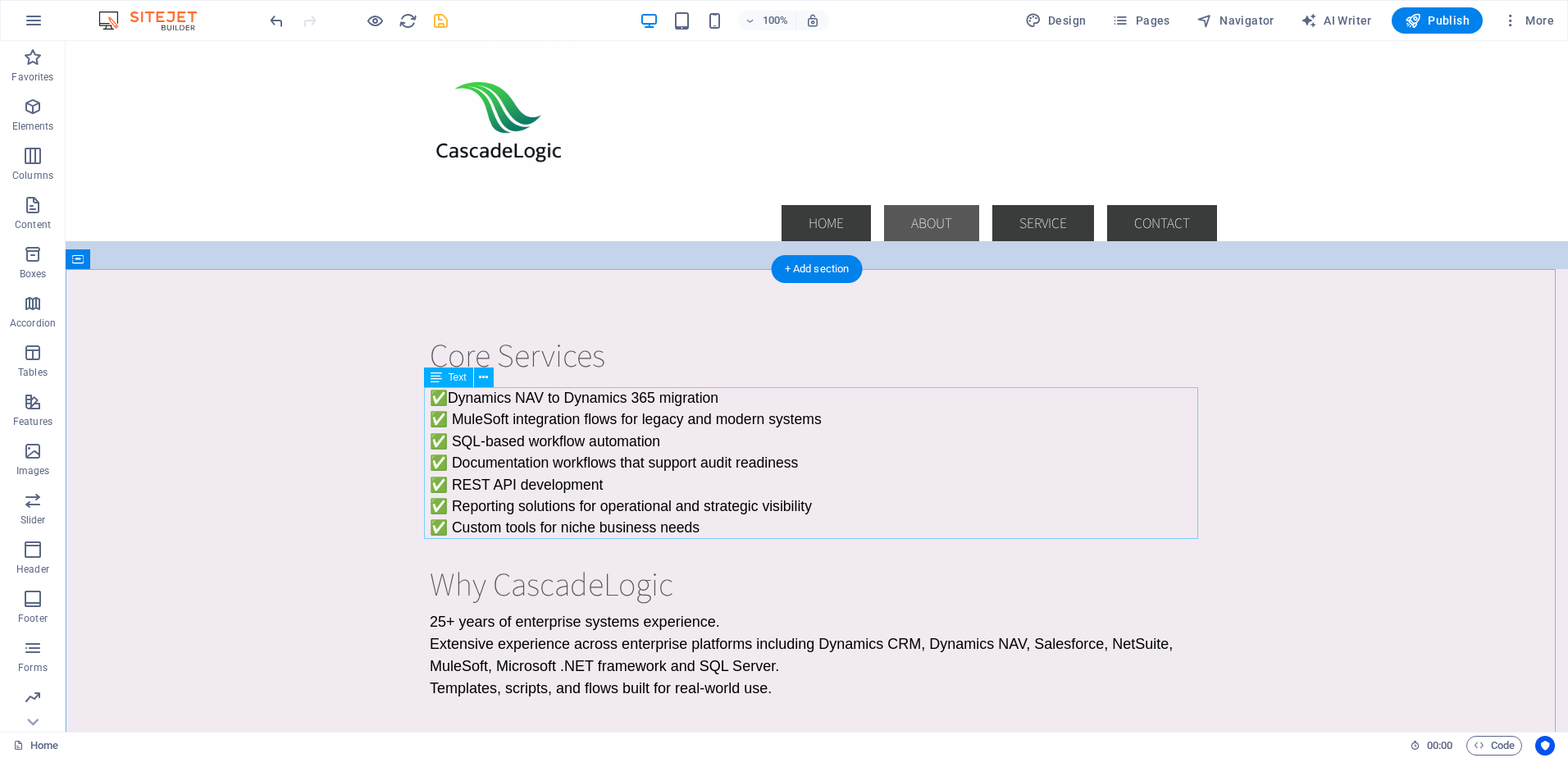
click at [707, 527] on div "✅ Dynamics NAV to Dynamics 365 migration ✅ MuleSoft integration flows for legac…" at bounding box center [817, 462] width 774 height 152
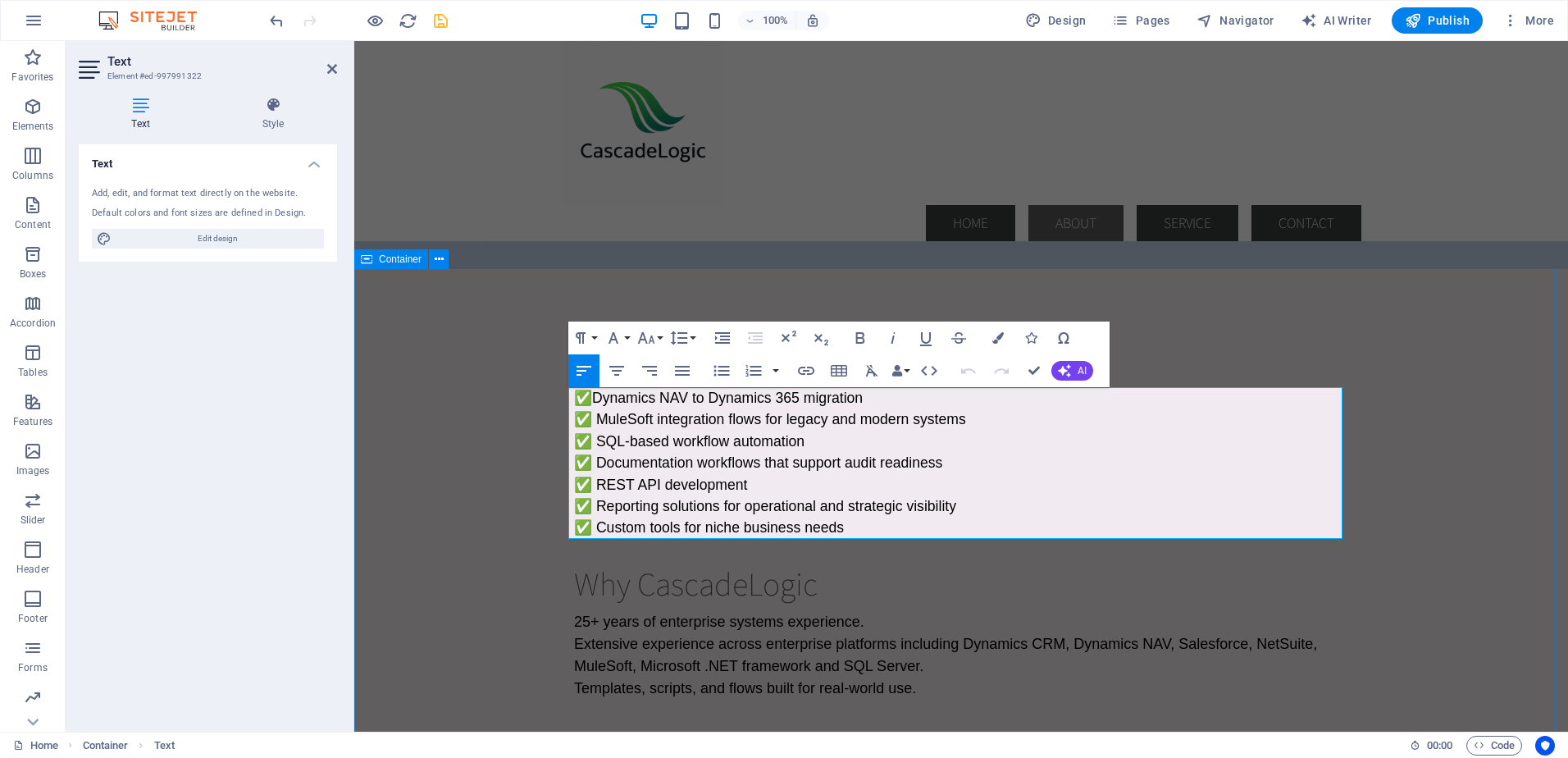
drag, startPoint x: 850, startPoint y: 524, endPoint x: 562, endPoint y: 398, distance: 314.4
click at [562, 398] on div "Core Services ✅ Dynamics NAV to Dynamics 365 migration ✅ MuleSoft integration f…" at bounding box center [961, 517] width 1214 height 496
click at [652, 333] on icon "button" at bounding box center [645, 338] width 20 height 20
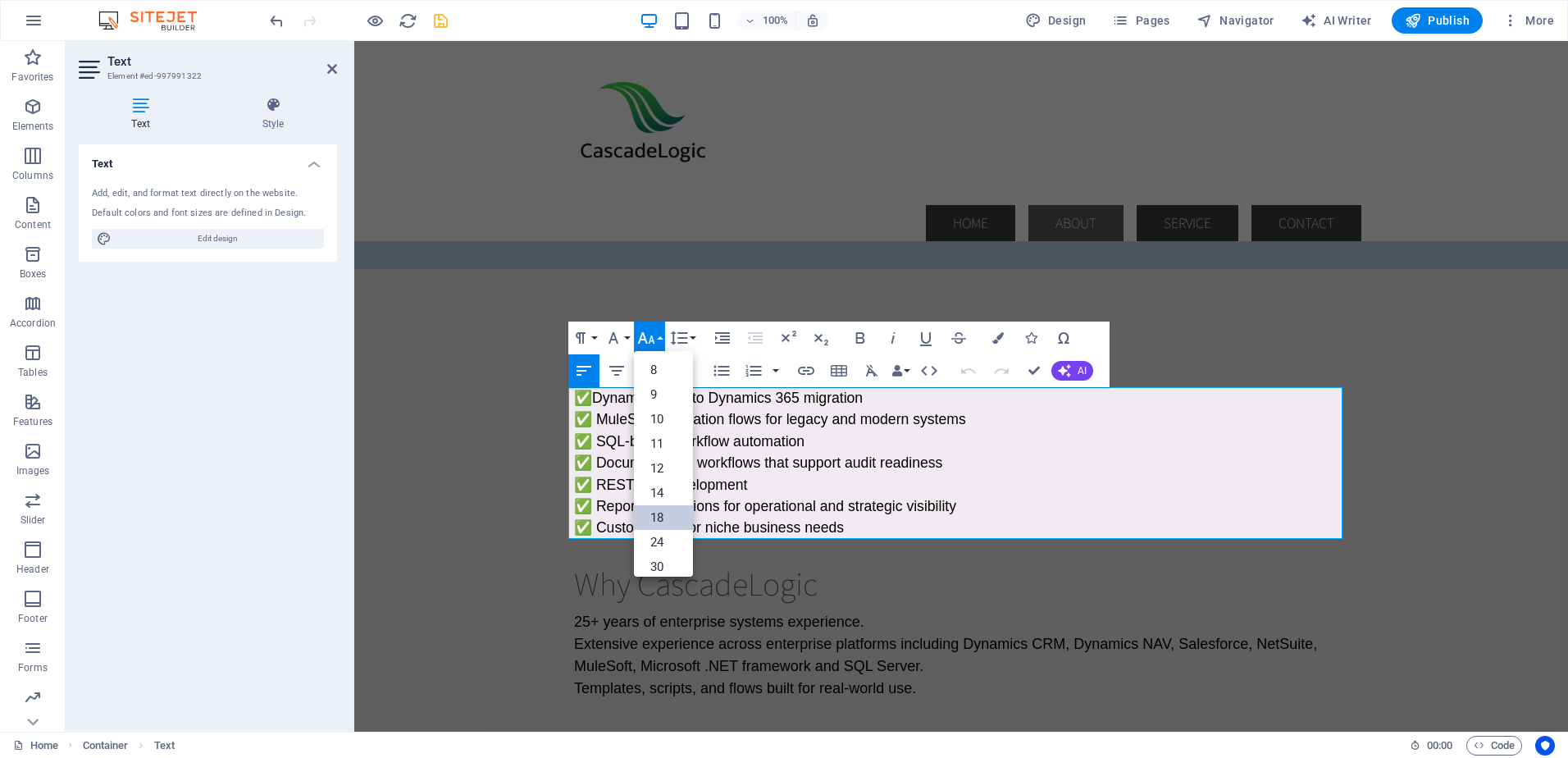
click at [664, 512] on link "18" at bounding box center [664, 517] width 59 height 24
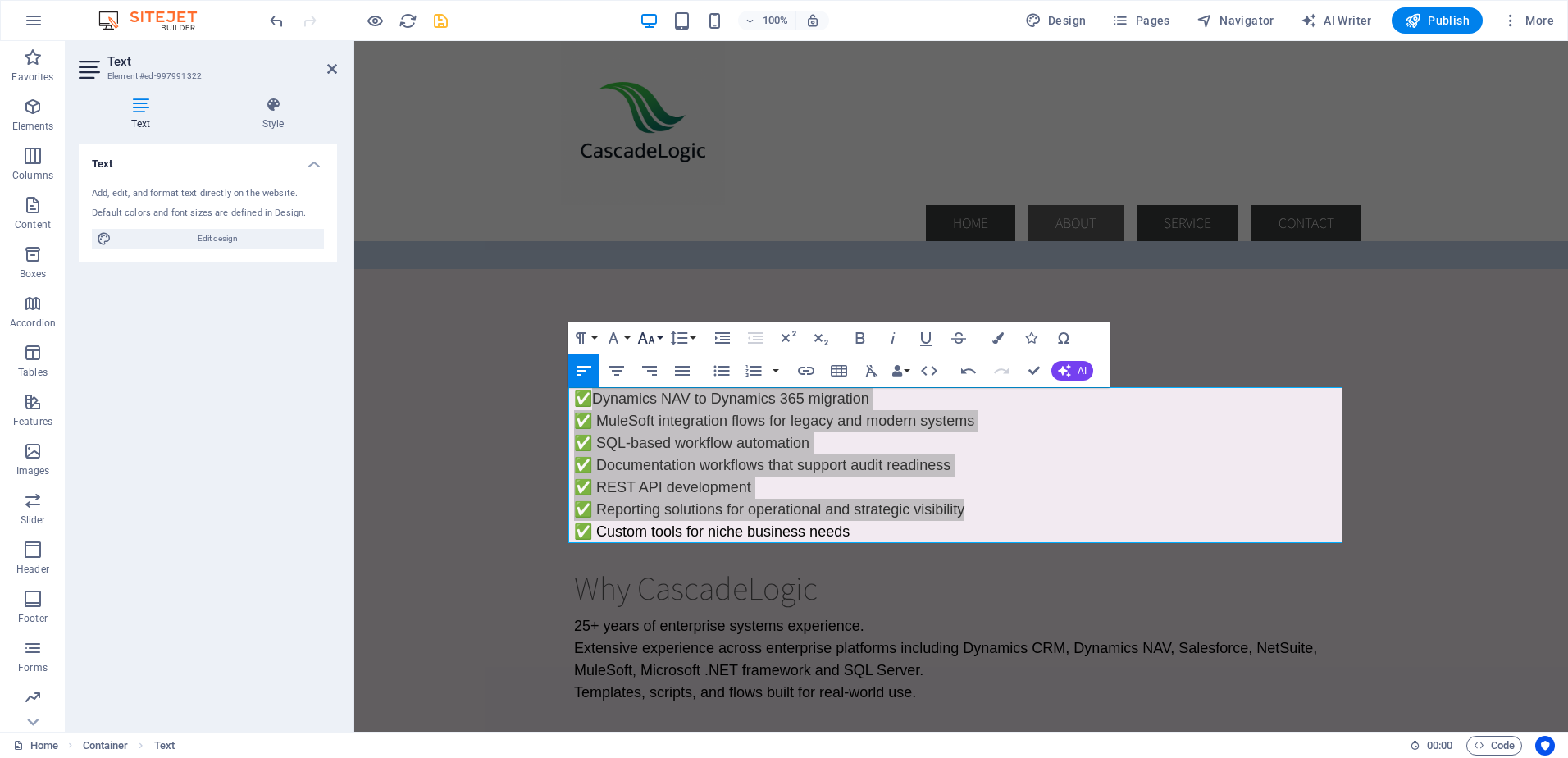
click at [657, 335] on button "Font Size" at bounding box center [650, 338] width 31 height 33
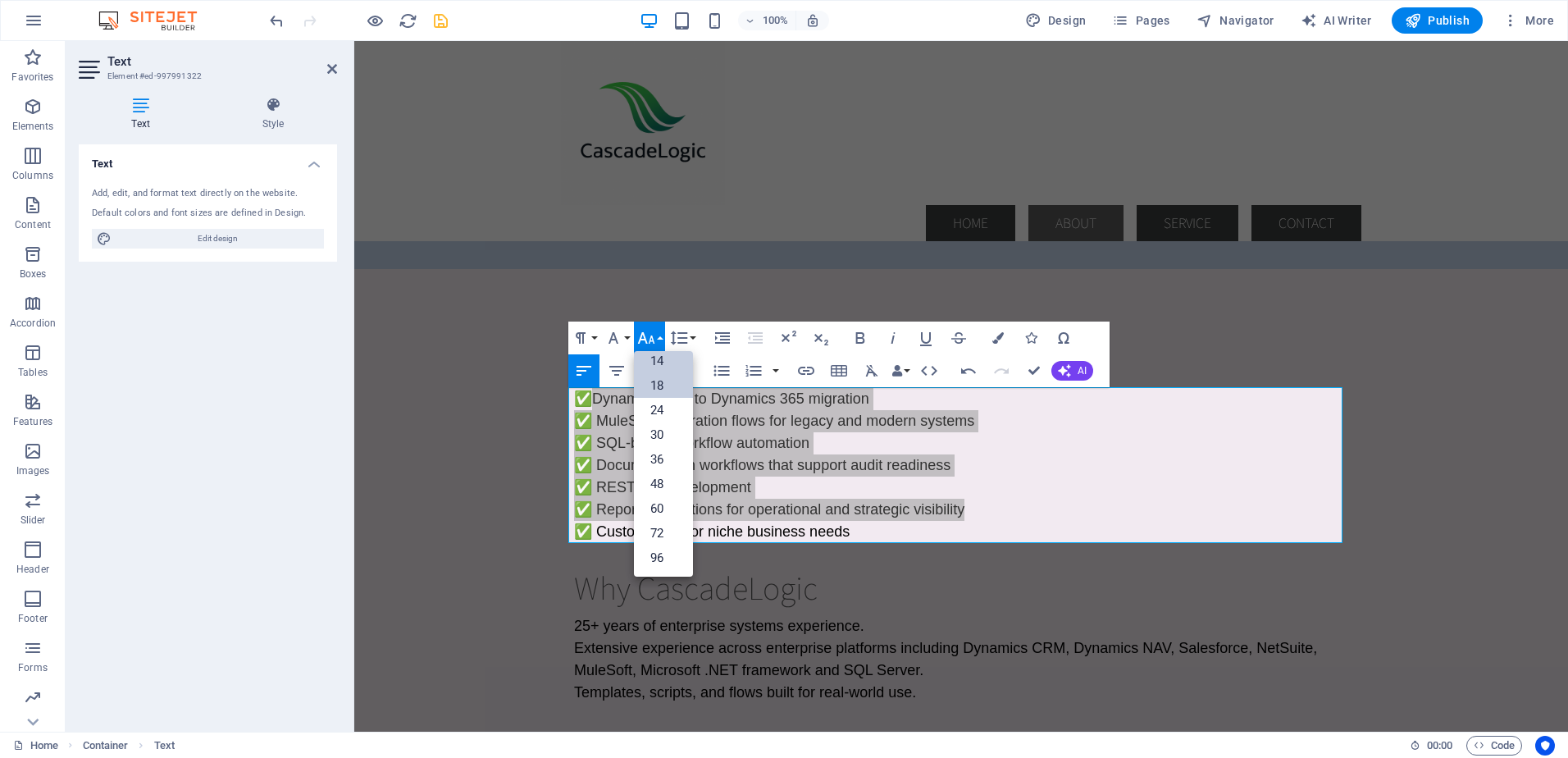
scroll to position [132, 0]
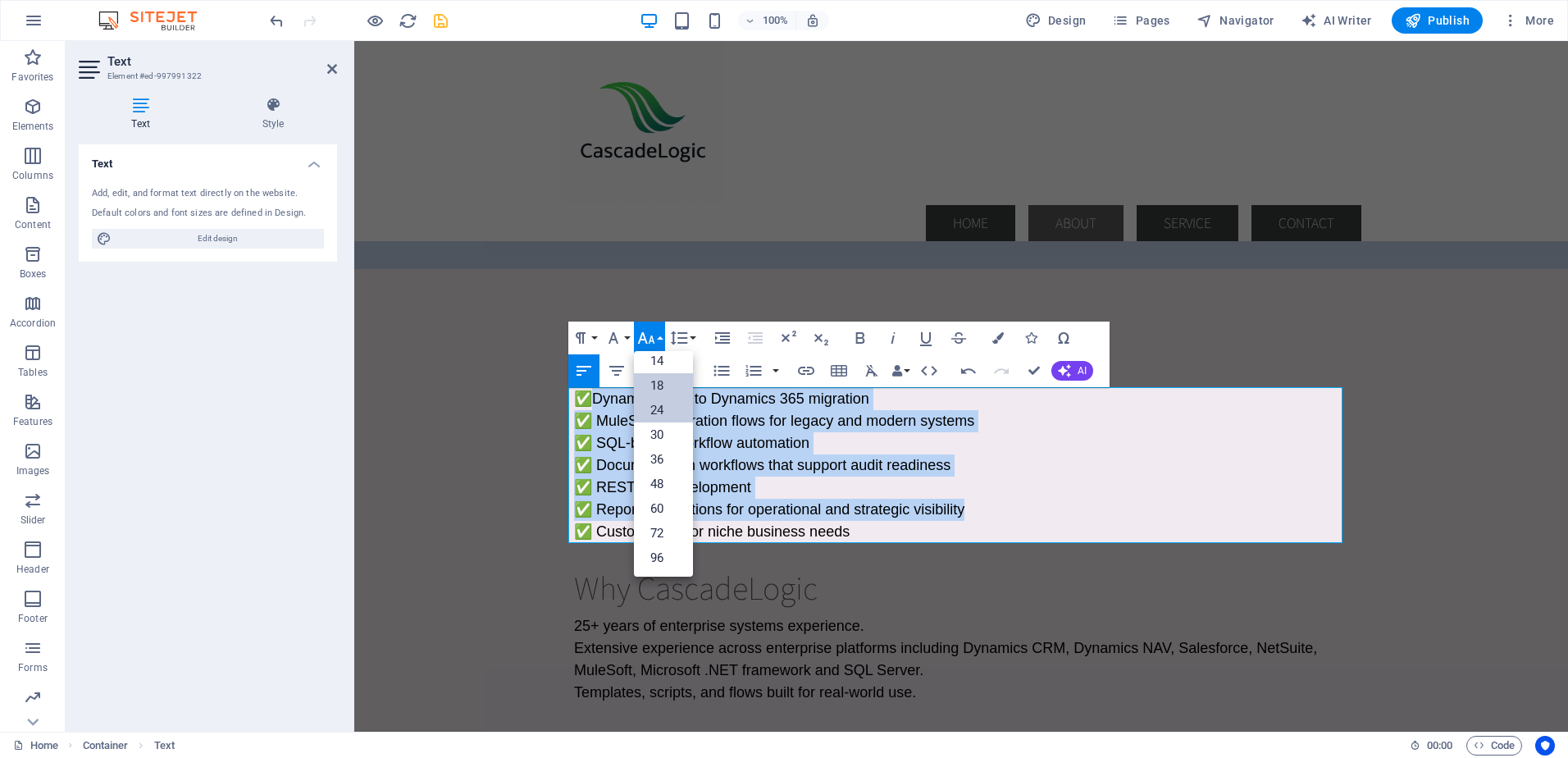
click at [656, 409] on link "24" at bounding box center [664, 410] width 59 height 24
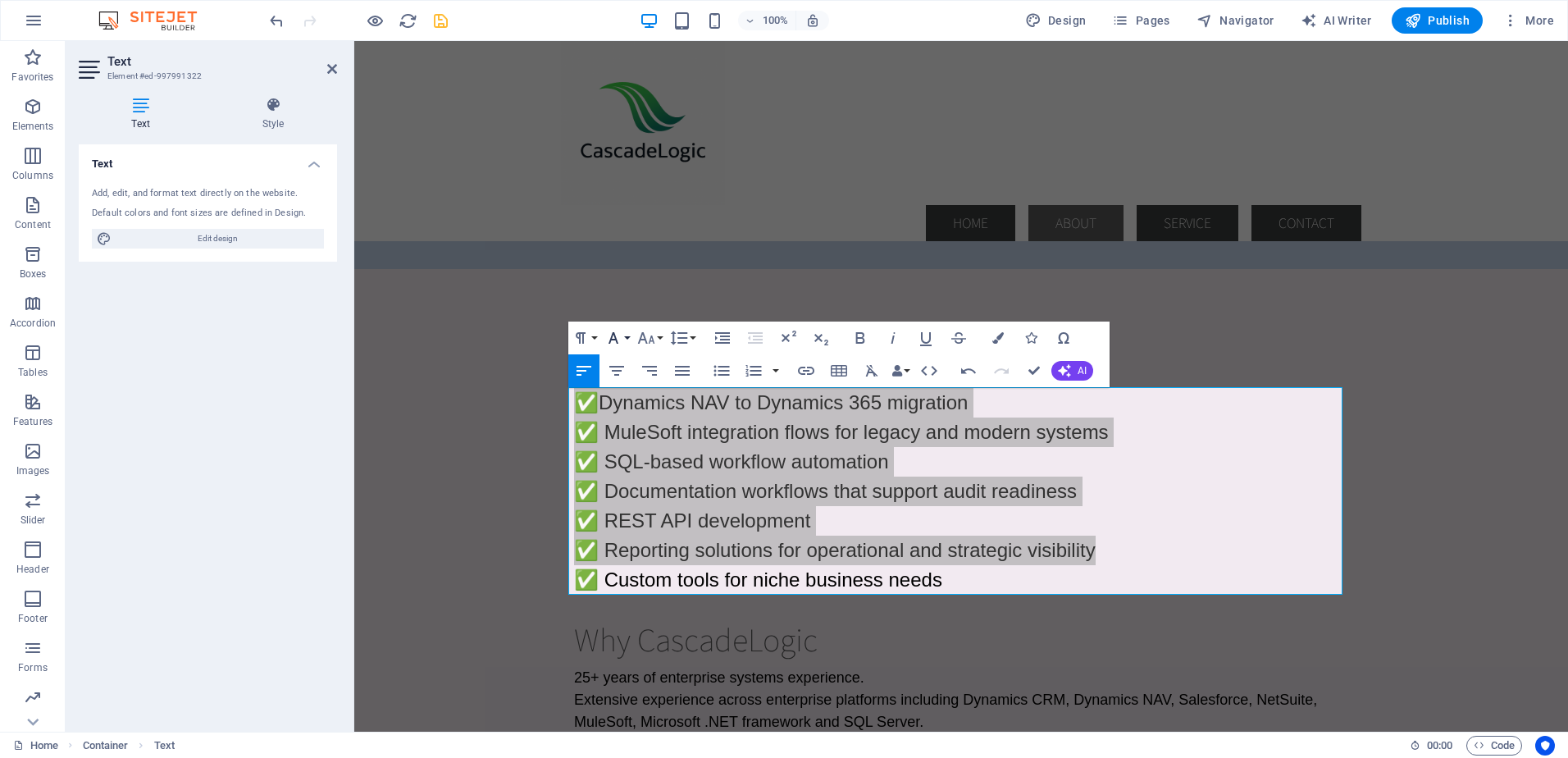
click at [624, 335] on button "Font Family" at bounding box center [617, 338] width 31 height 33
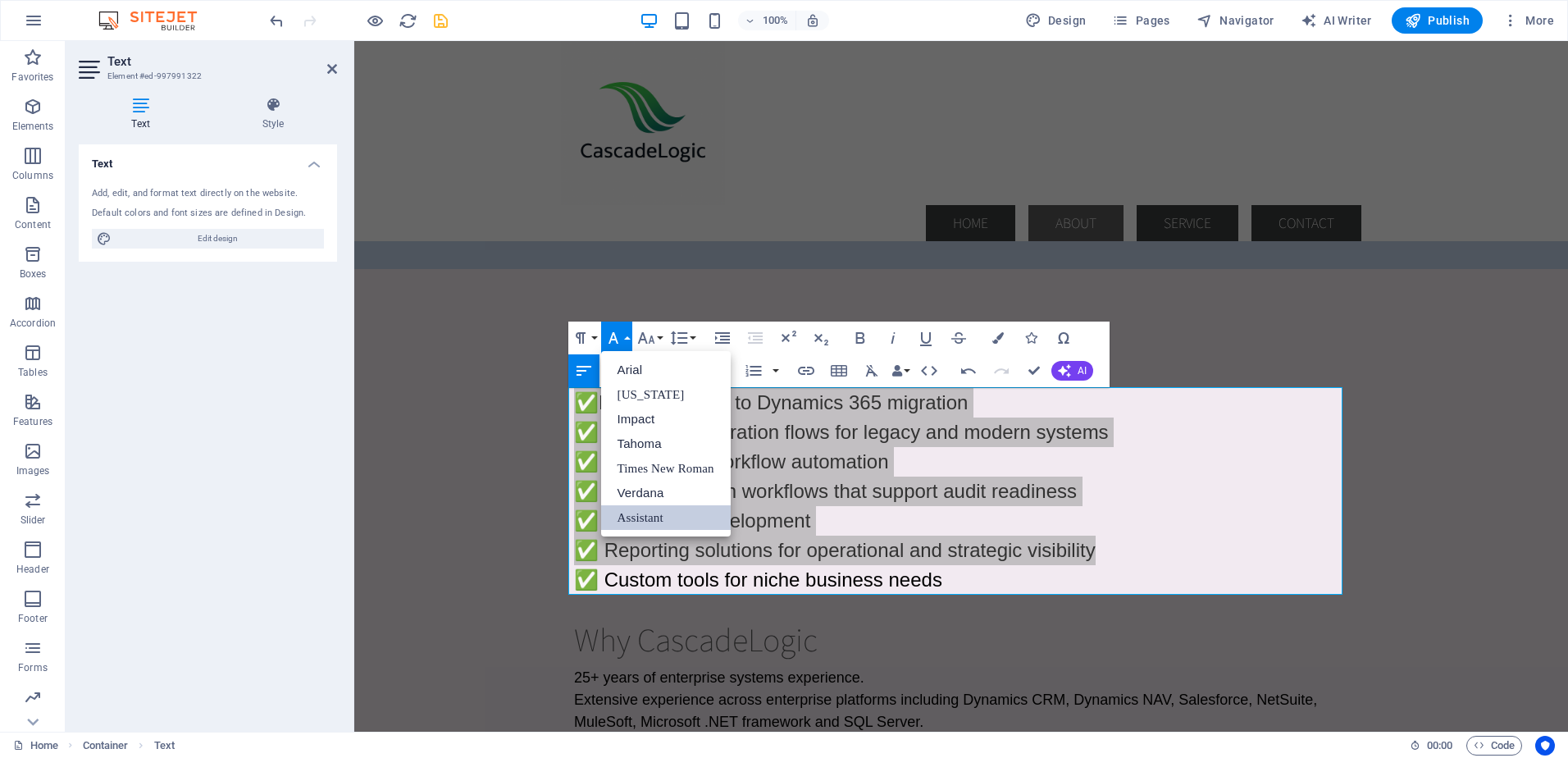
scroll to position [0, 0]
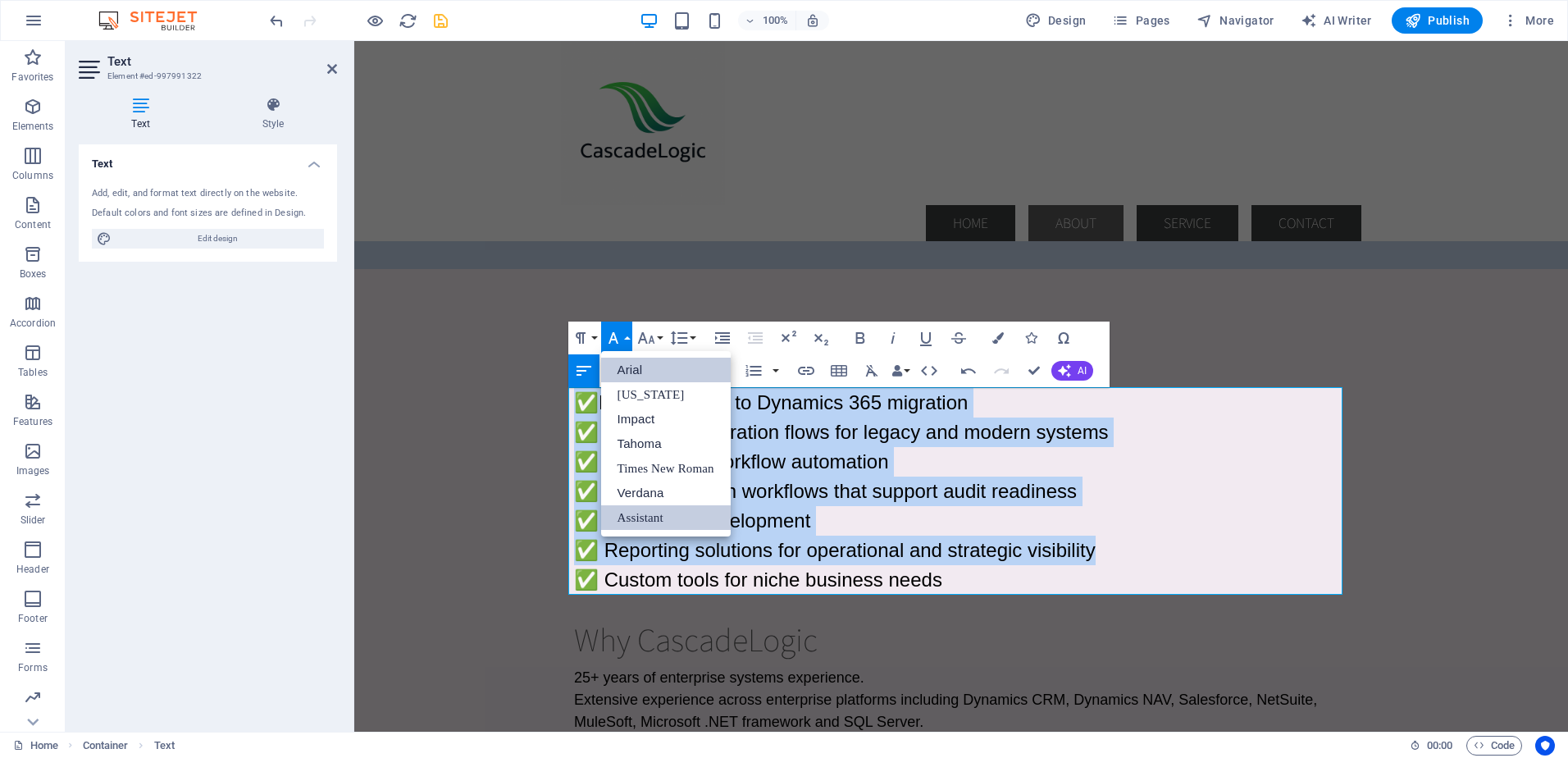
click at [630, 368] on link "Arial" at bounding box center [665, 370] width 129 height 24
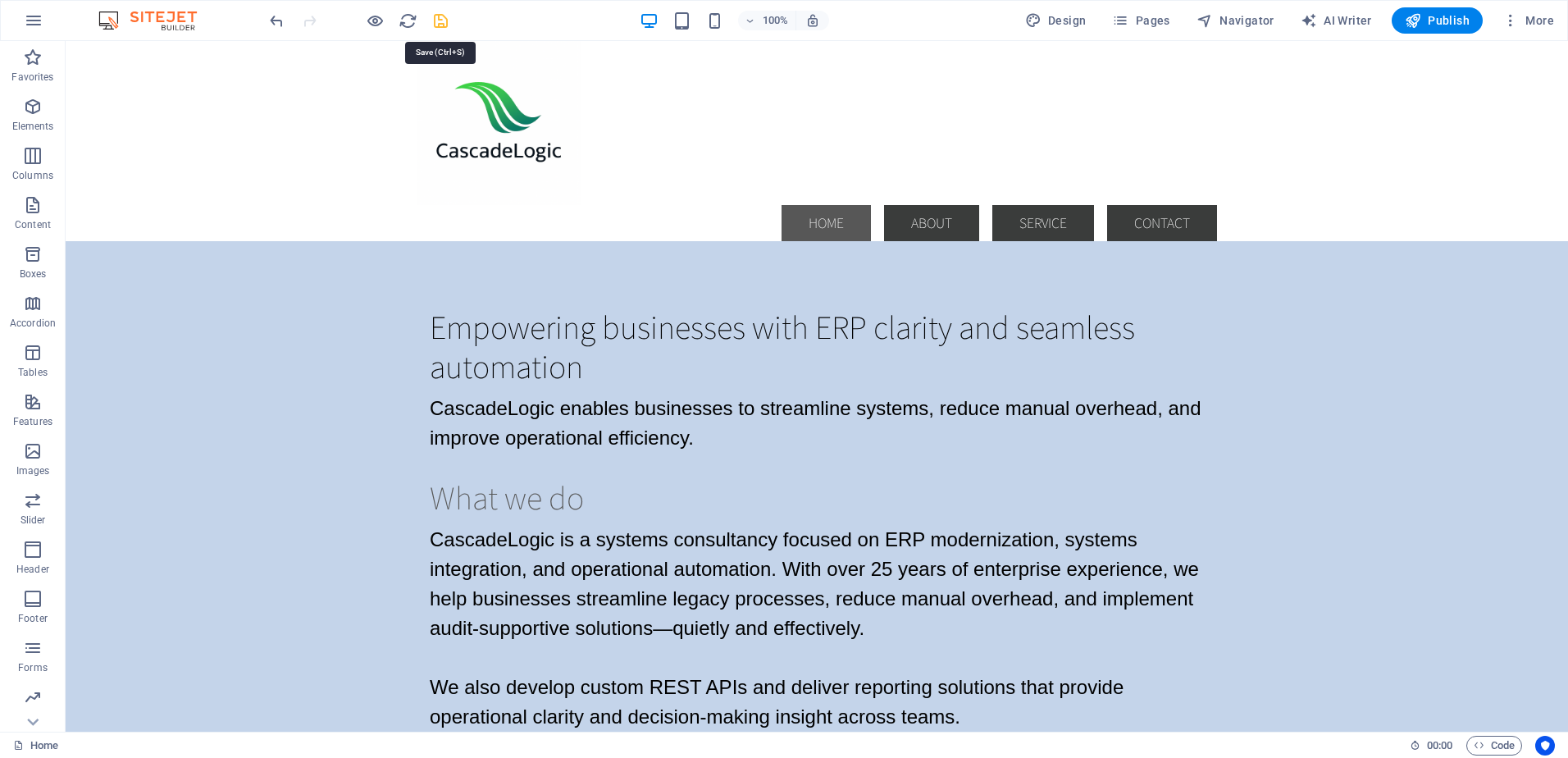
click at [440, 18] on icon "save" at bounding box center [440, 21] width 19 height 19
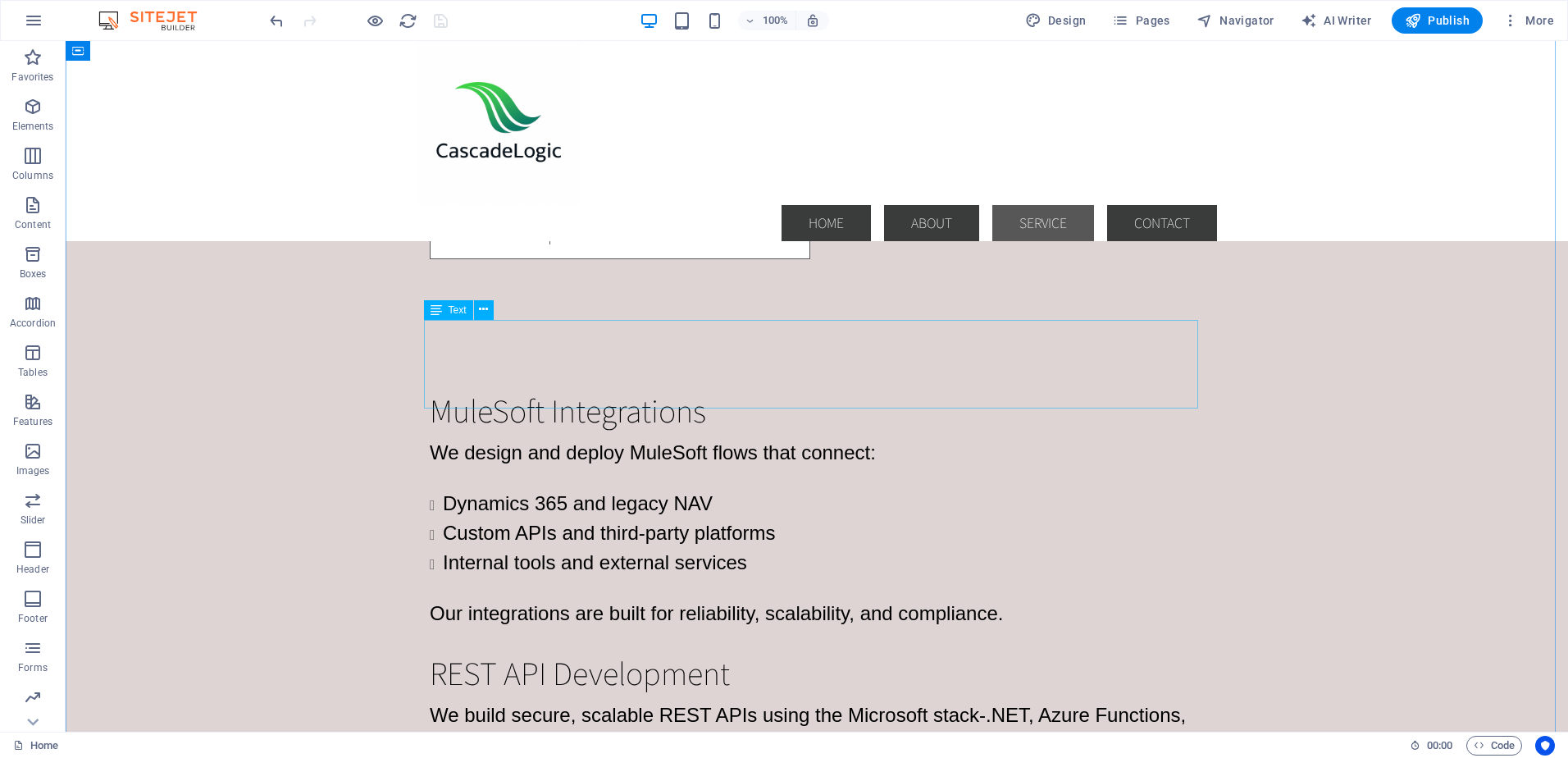
scroll to position [2543, 0]
click at [583, 701] on div "We build secure, scalable REST APIs using the Microsoft stack-.NET, Azure Funct…" at bounding box center [817, 746] width 774 height 89
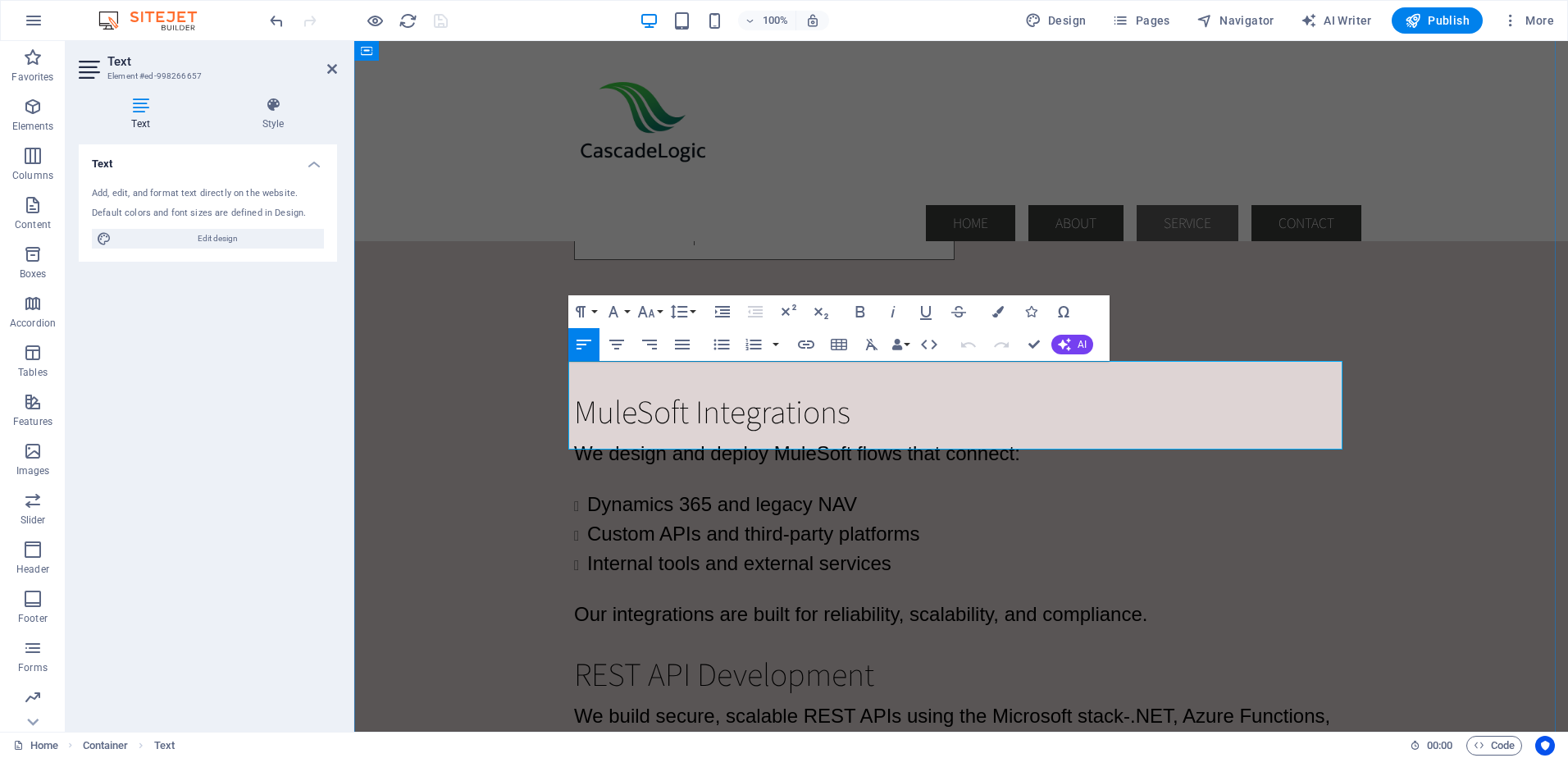
click at [1280, 705] on span "We build secure, scalable REST APIs using the Microsoft stack-.NET, Azure Funct…" at bounding box center [952, 745] width 756 height 81
drag, startPoint x: 1230, startPoint y: 379, endPoint x: 627, endPoint y: 401, distance: 603.4
click at [627, 705] on span "We build secure, scalable REST APIs using the Microsoft stack-.NET, Azure, and …" at bounding box center [954, 745] width 760 height 81
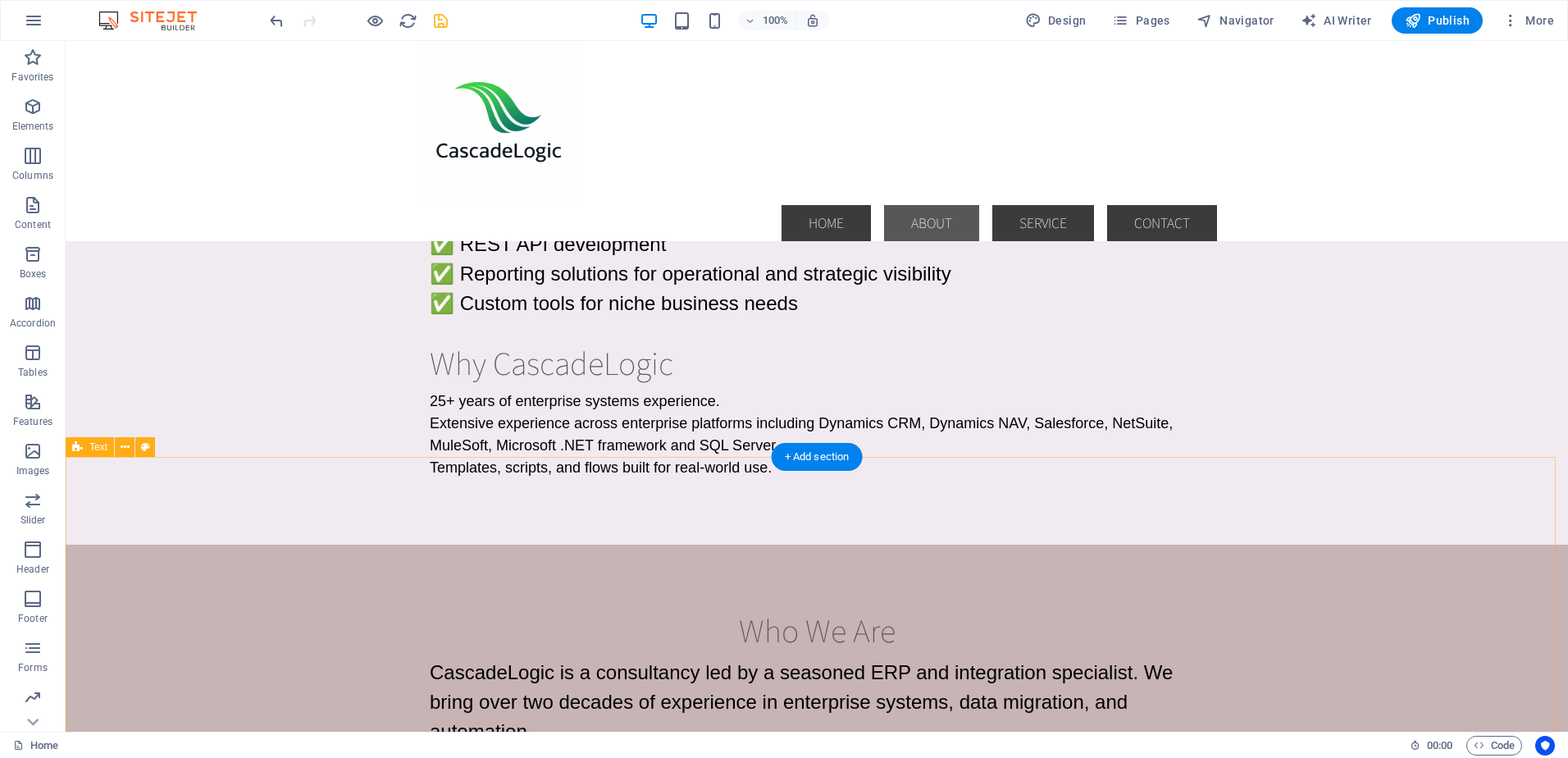
scroll to position [738, 0]
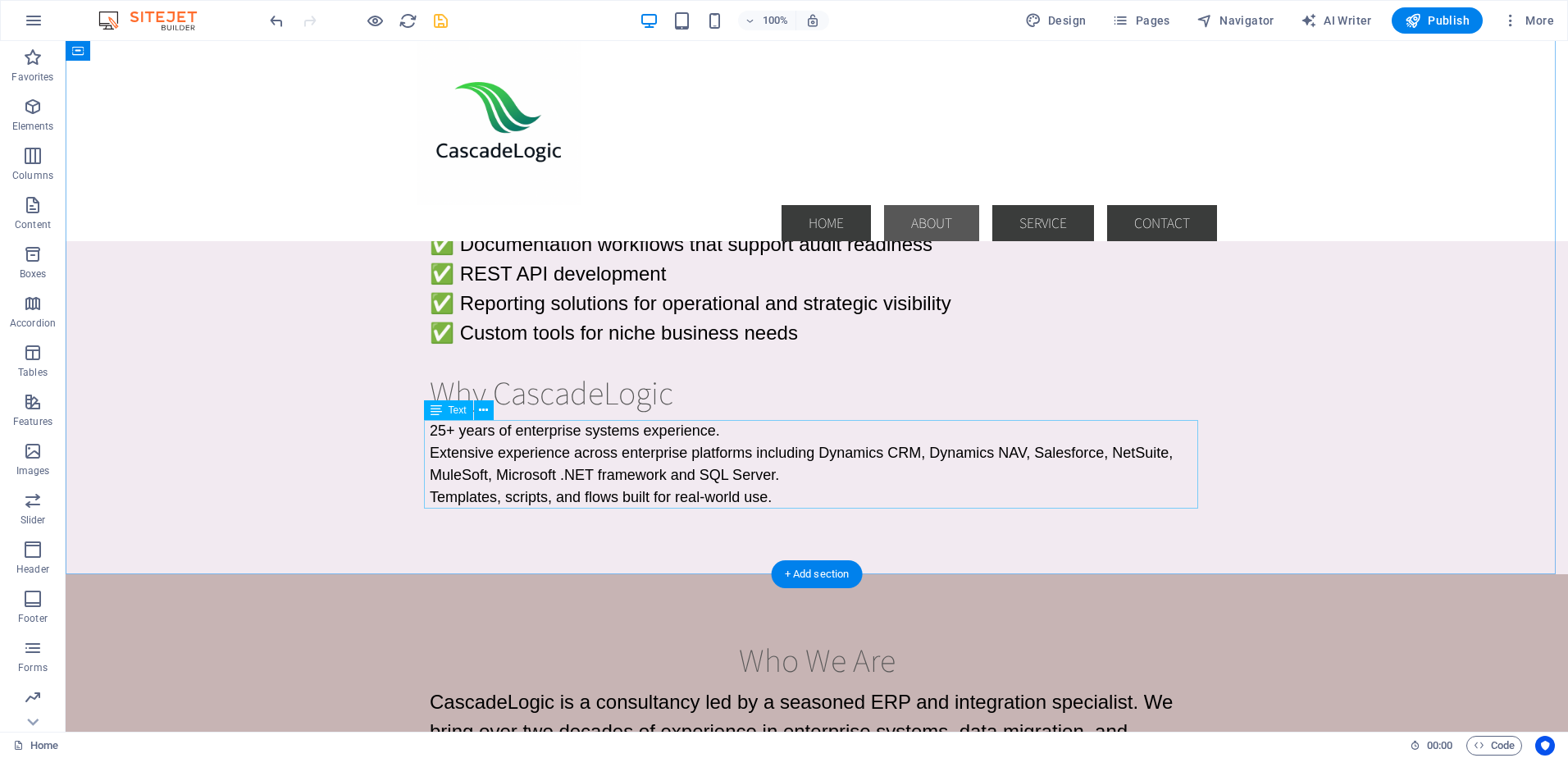
click at [590, 455] on div "25+ years of enterprise systems experience. Extensive experience across enterpr…" at bounding box center [817, 464] width 774 height 89
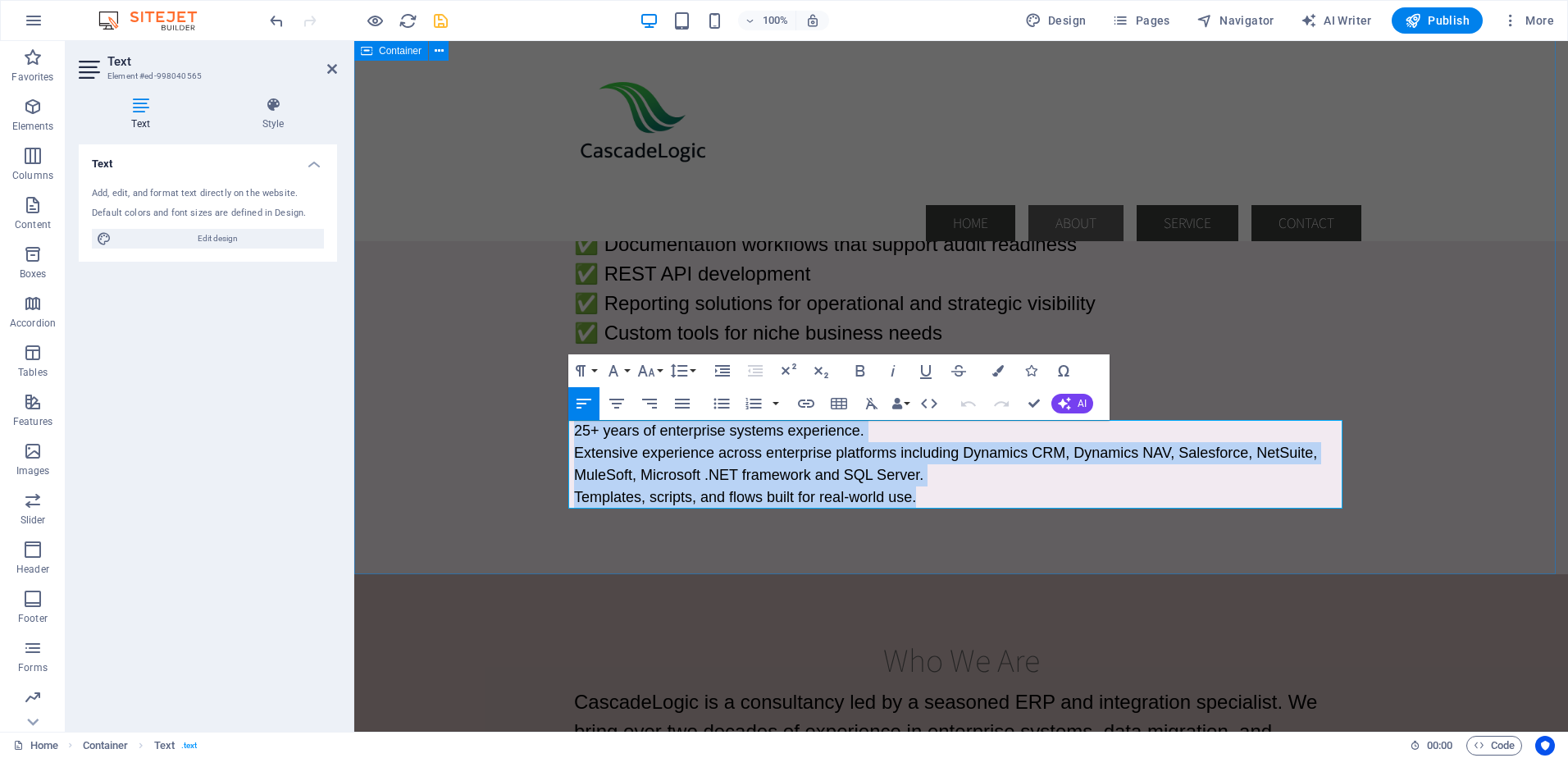
drag, startPoint x: 920, startPoint y: 497, endPoint x: 558, endPoint y: 432, distance: 367.8
click at [558, 432] on div "Core Services ✅ Dynamics NAV to Dynamics 365 migration ✅ MuleSoft integration f…" at bounding box center [961, 298] width 1214 height 551
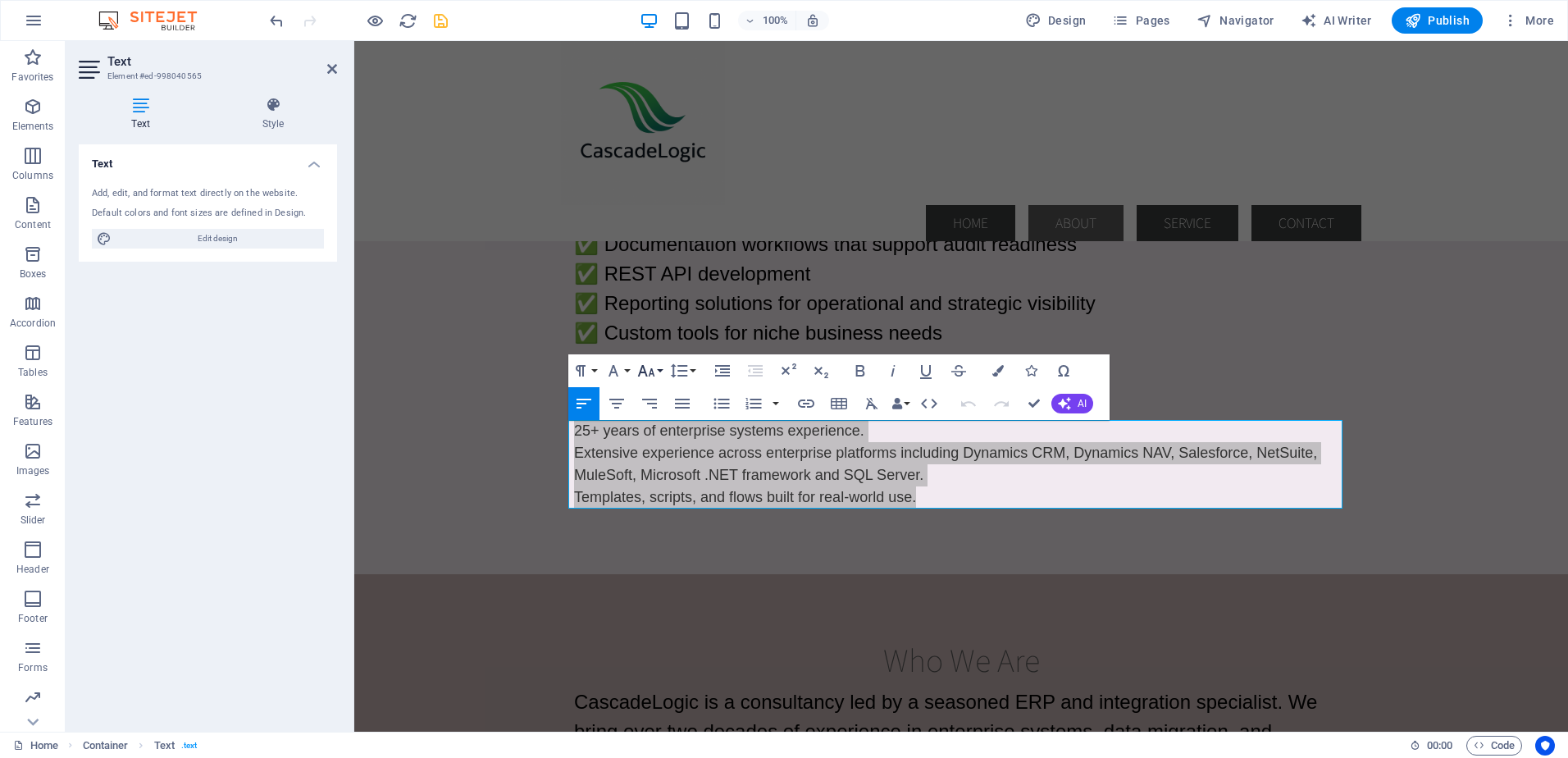
click at [654, 369] on icon "button" at bounding box center [645, 370] width 20 height 20
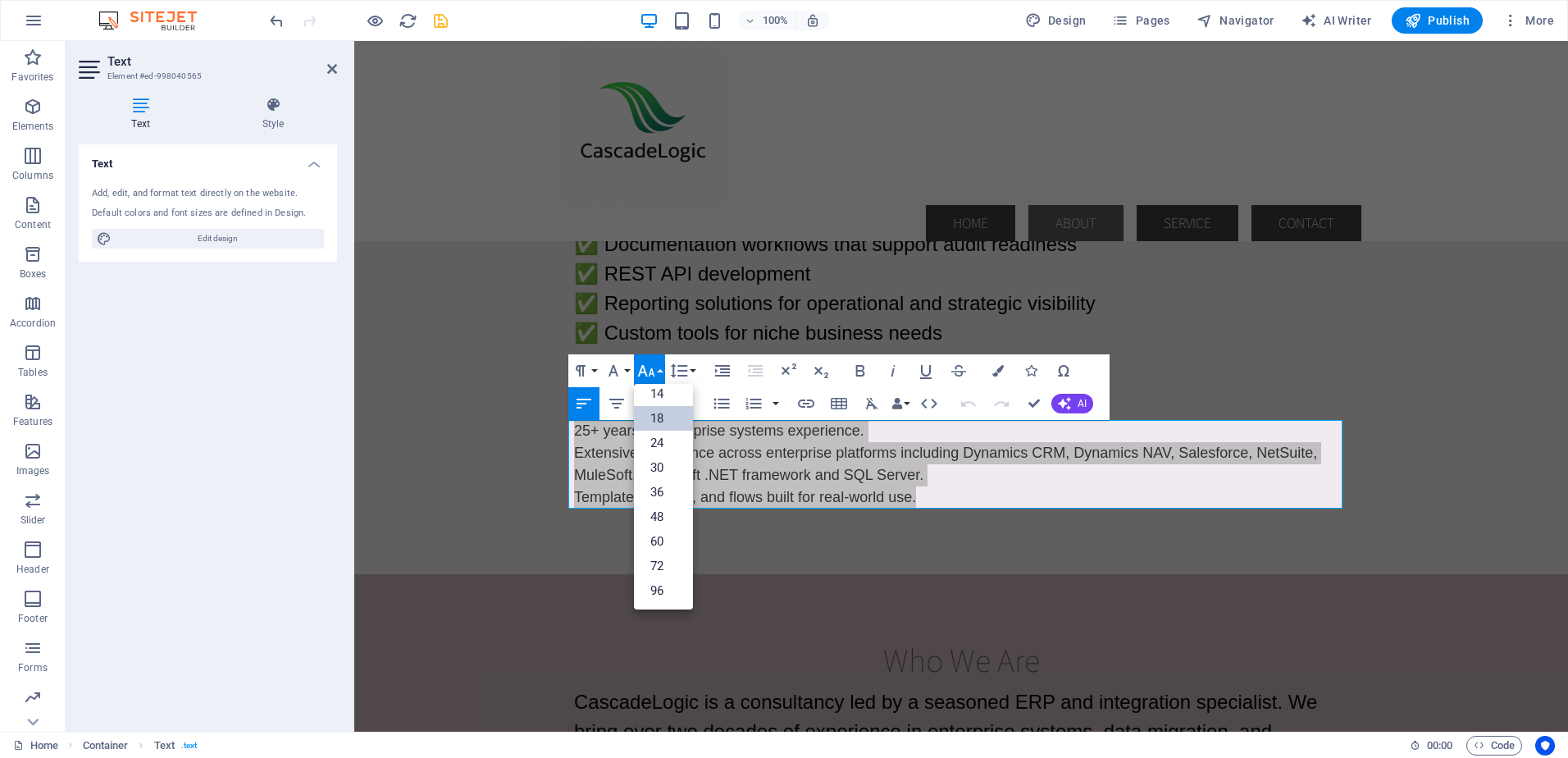
scroll to position [132, 0]
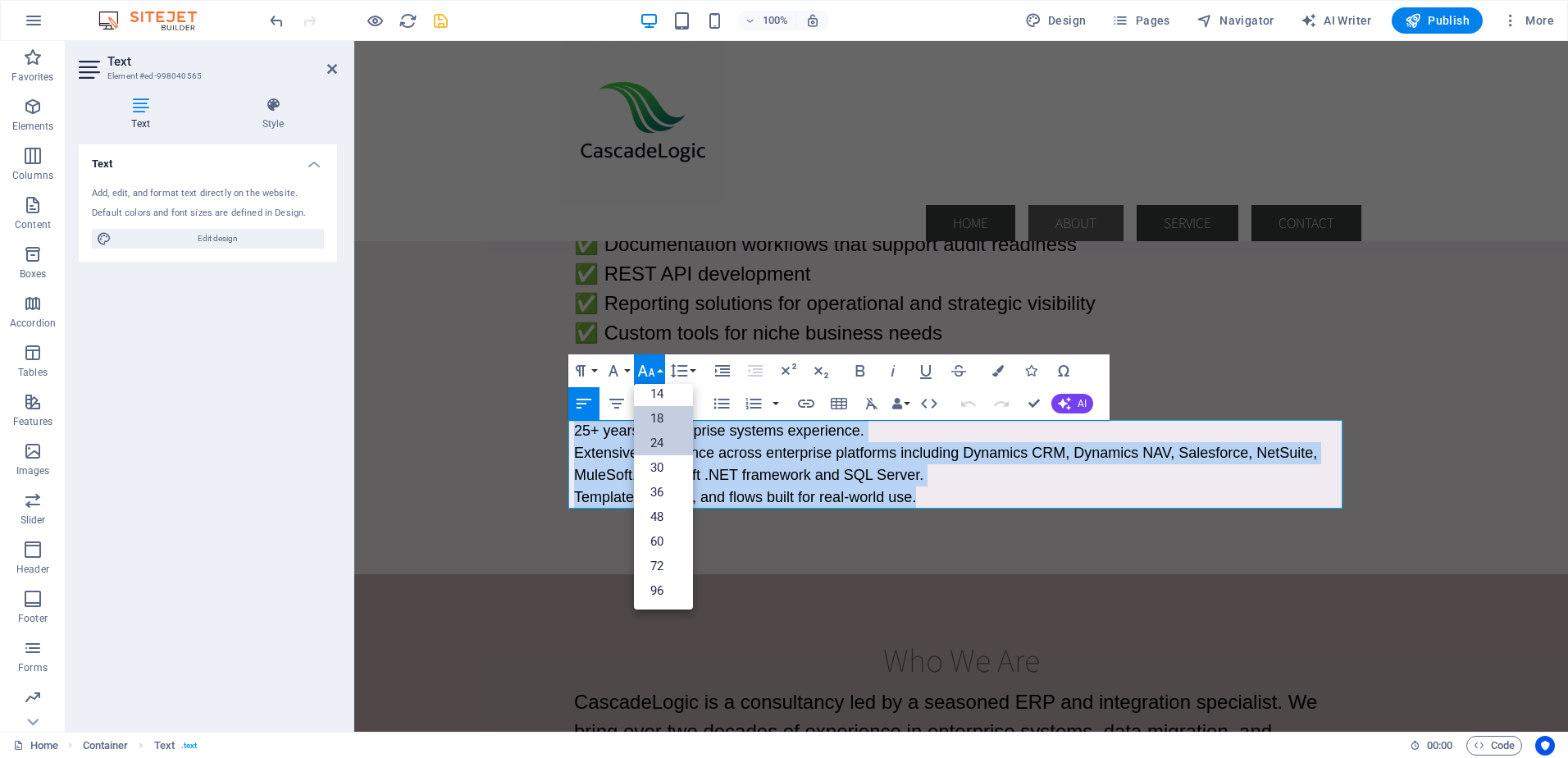
click at [658, 436] on link "24" at bounding box center [664, 443] width 59 height 24
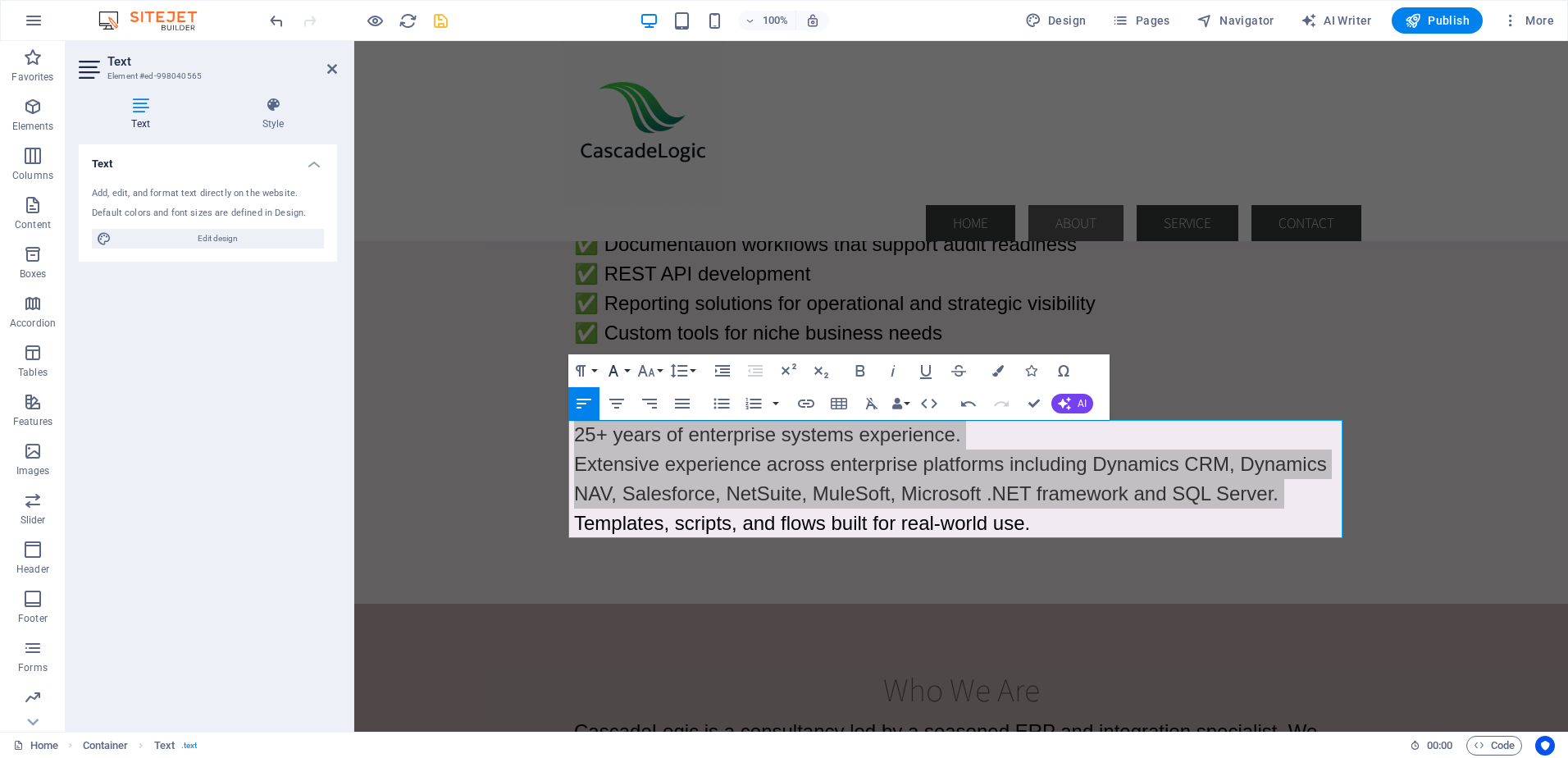
click at [626, 368] on button "Font Family" at bounding box center [617, 371] width 31 height 33
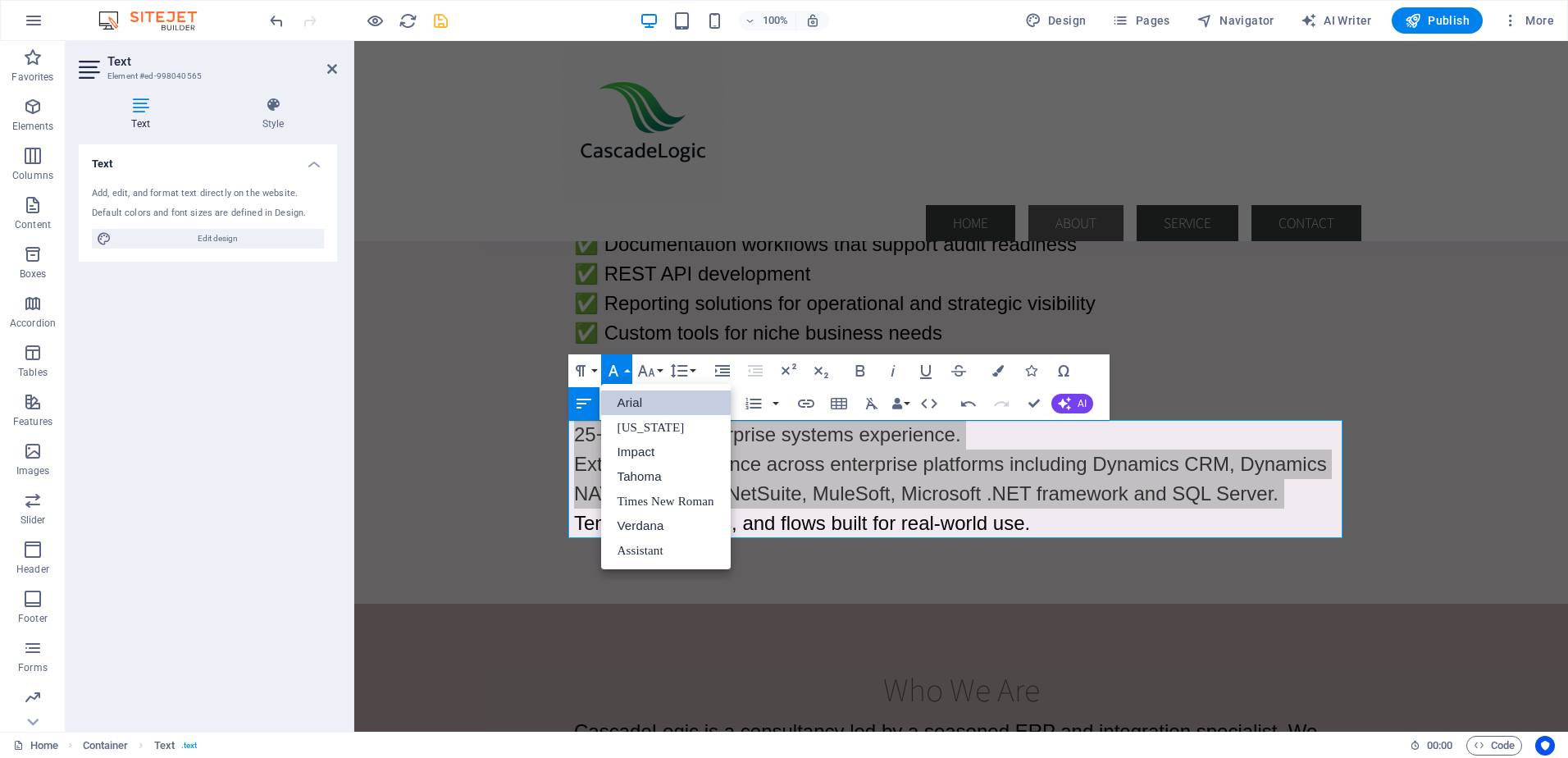
scroll to position [0, 0]
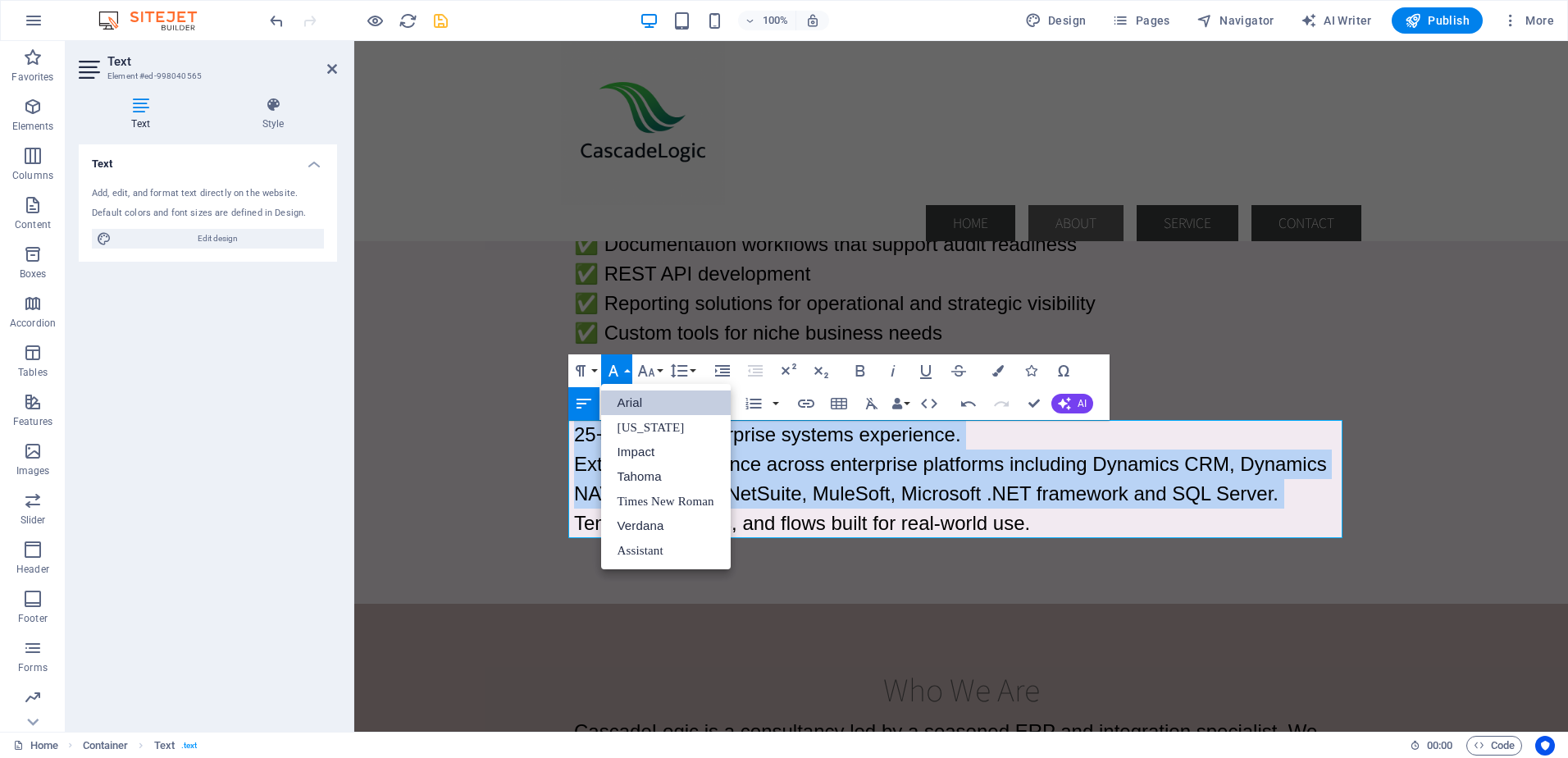
click at [630, 402] on link "Arial" at bounding box center [665, 402] width 129 height 24
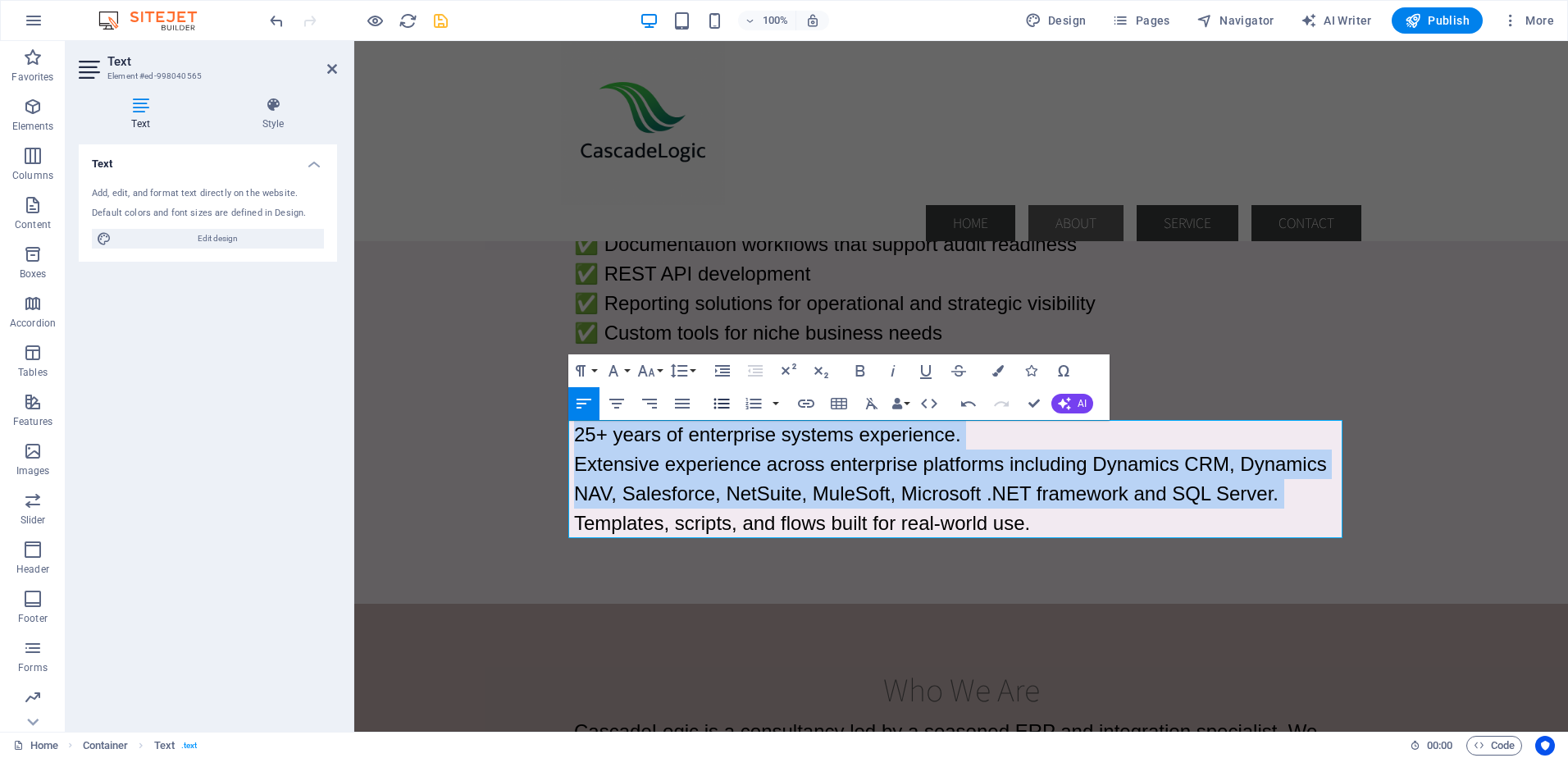
click at [719, 403] on icon "button" at bounding box center [721, 404] width 16 height 10
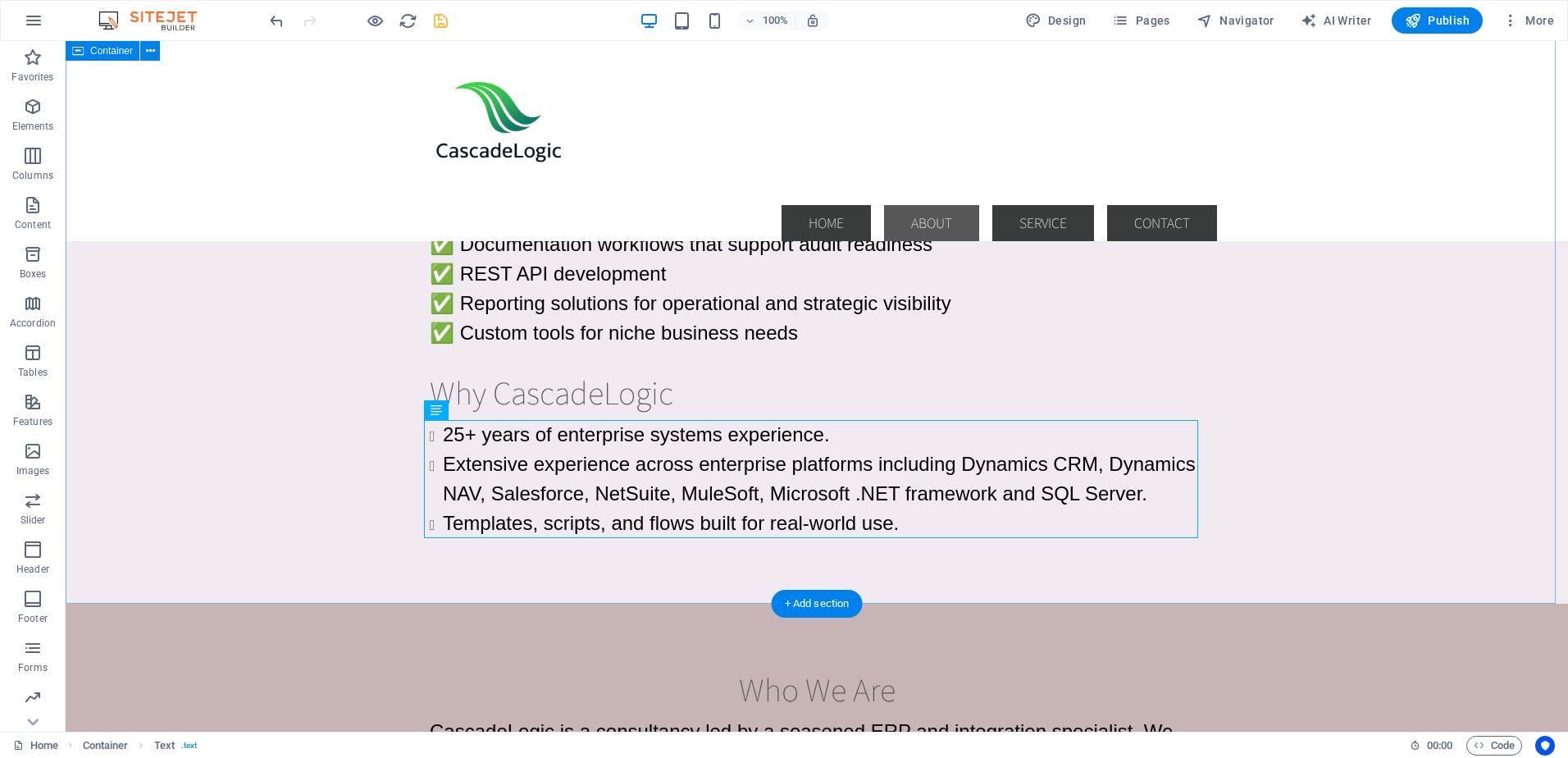
click at [320, 422] on div "Core Services ✅ Dynamics NAV to Dynamics 365 migration ✅ MuleSoft integration f…" at bounding box center [817, 313] width 1502 height 581
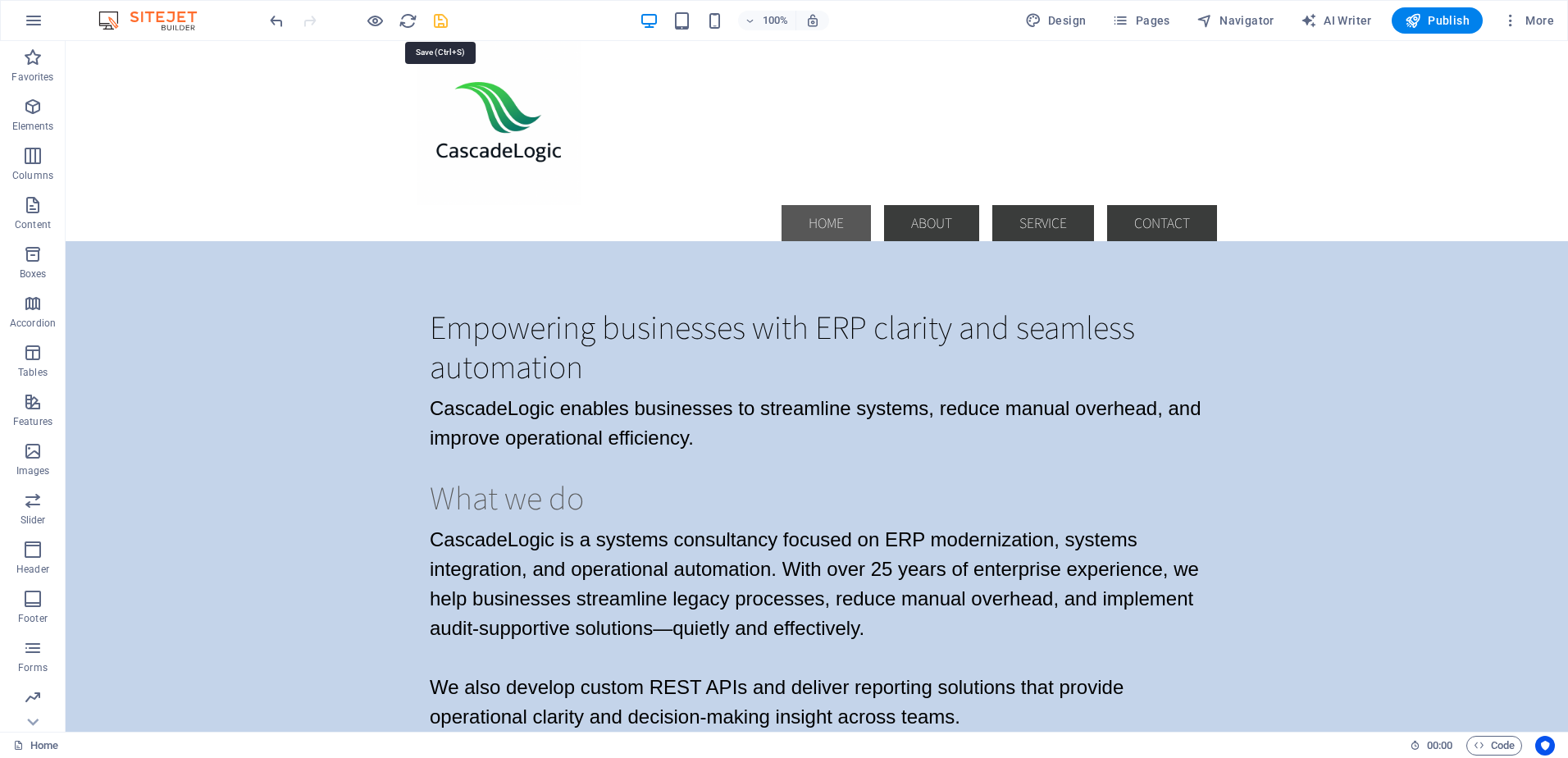
click at [440, 21] on icon "save" at bounding box center [440, 21] width 19 height 19
checkbox input "false"
click at [1427, 19] on span "Publish" at bounding box center [1437, 20] width 65 height 17
click at [1510, 17] on icon "button" at bounding box center [1510, 20] width 17 height 17
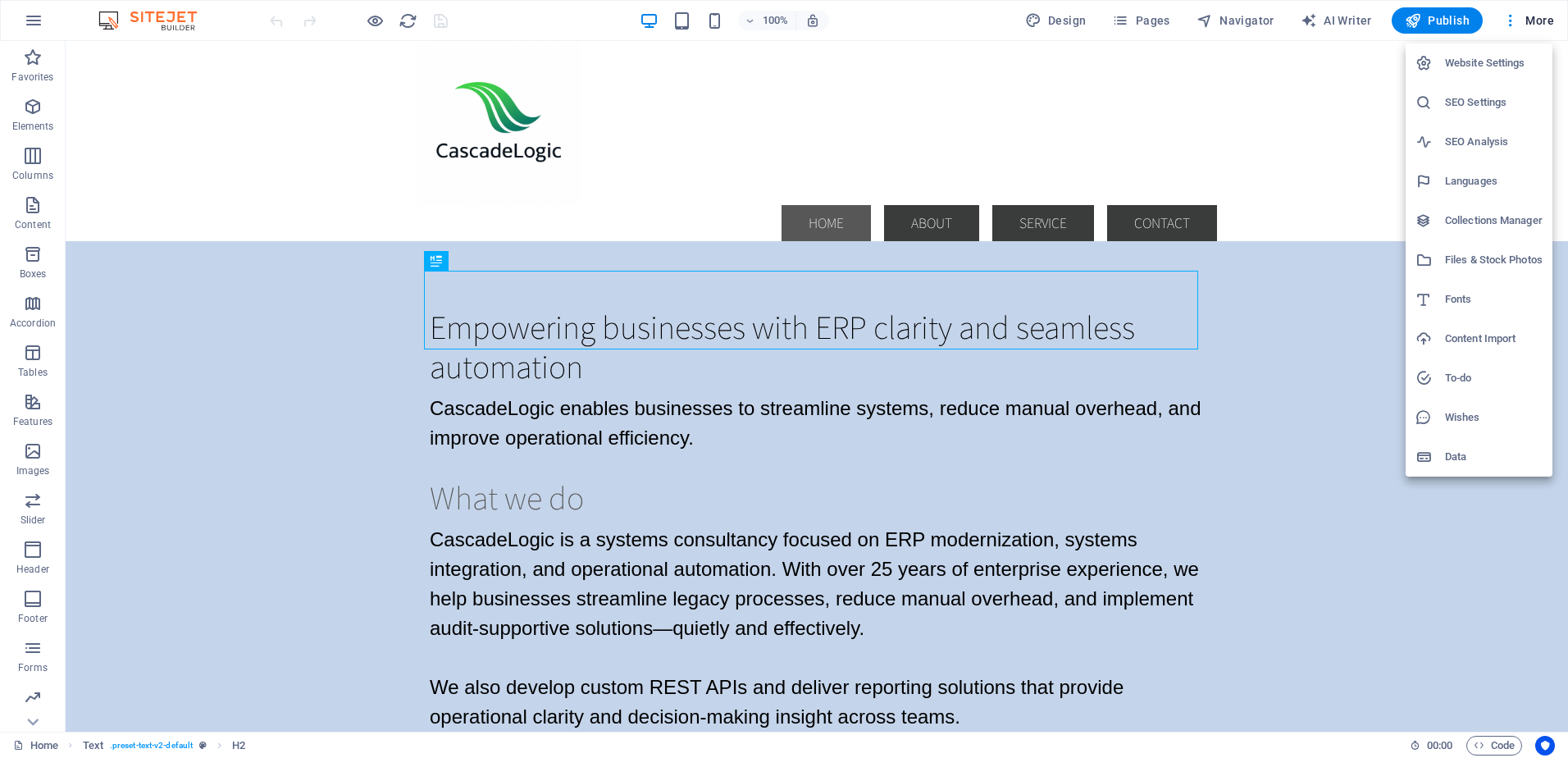
click at [1470, 63] on h6 "Website Settings" at bounding box center [1493, 63] width 97 height 20
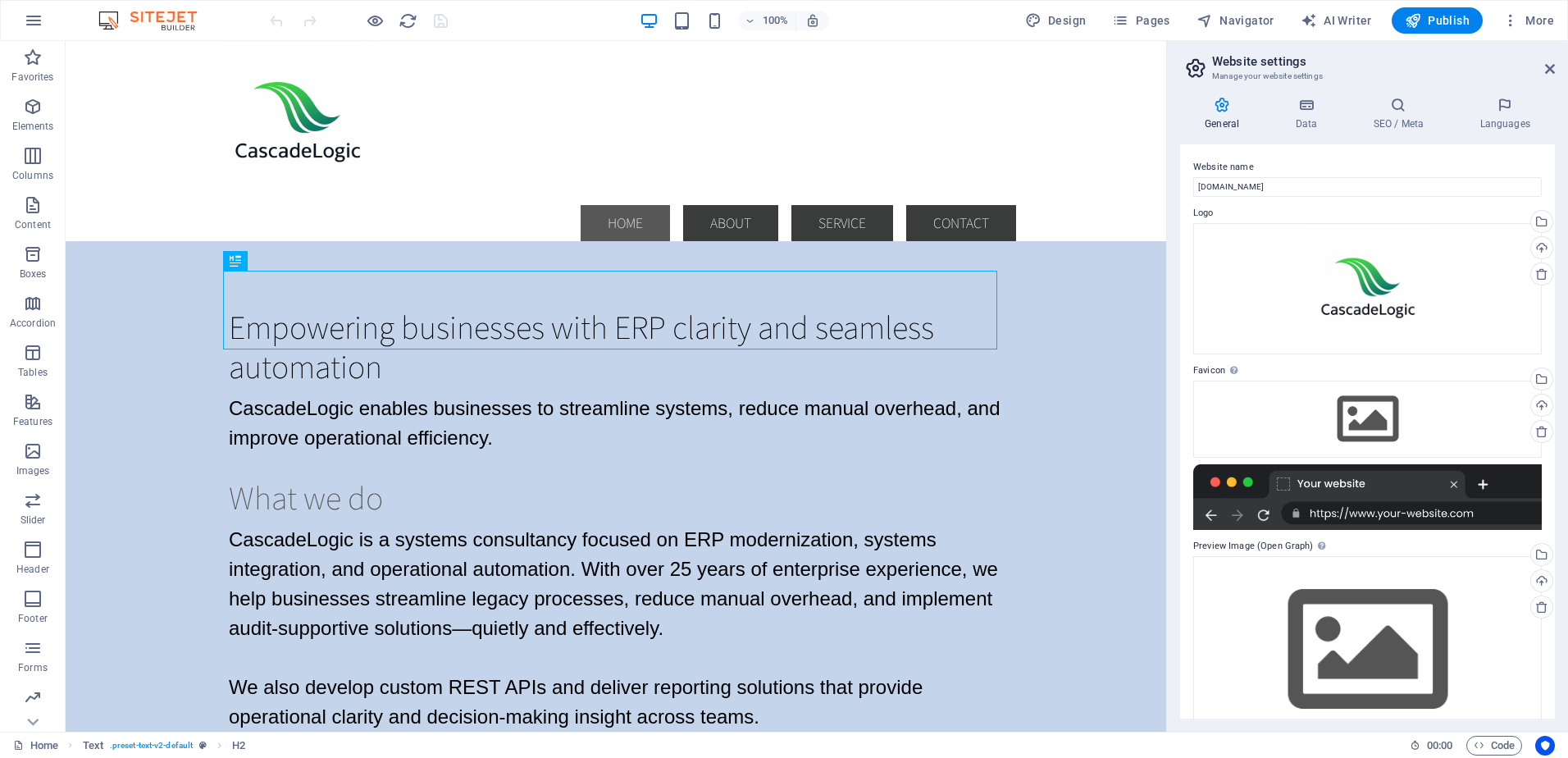
click at [1224, 106] on icon at bounding box center [1221, 104] width 83 height 17
click at [1323, 418] on div "Drag files here, click to choose files or select files from Files or our free s…" at bounding box center [1366, 419] width 348 height 77
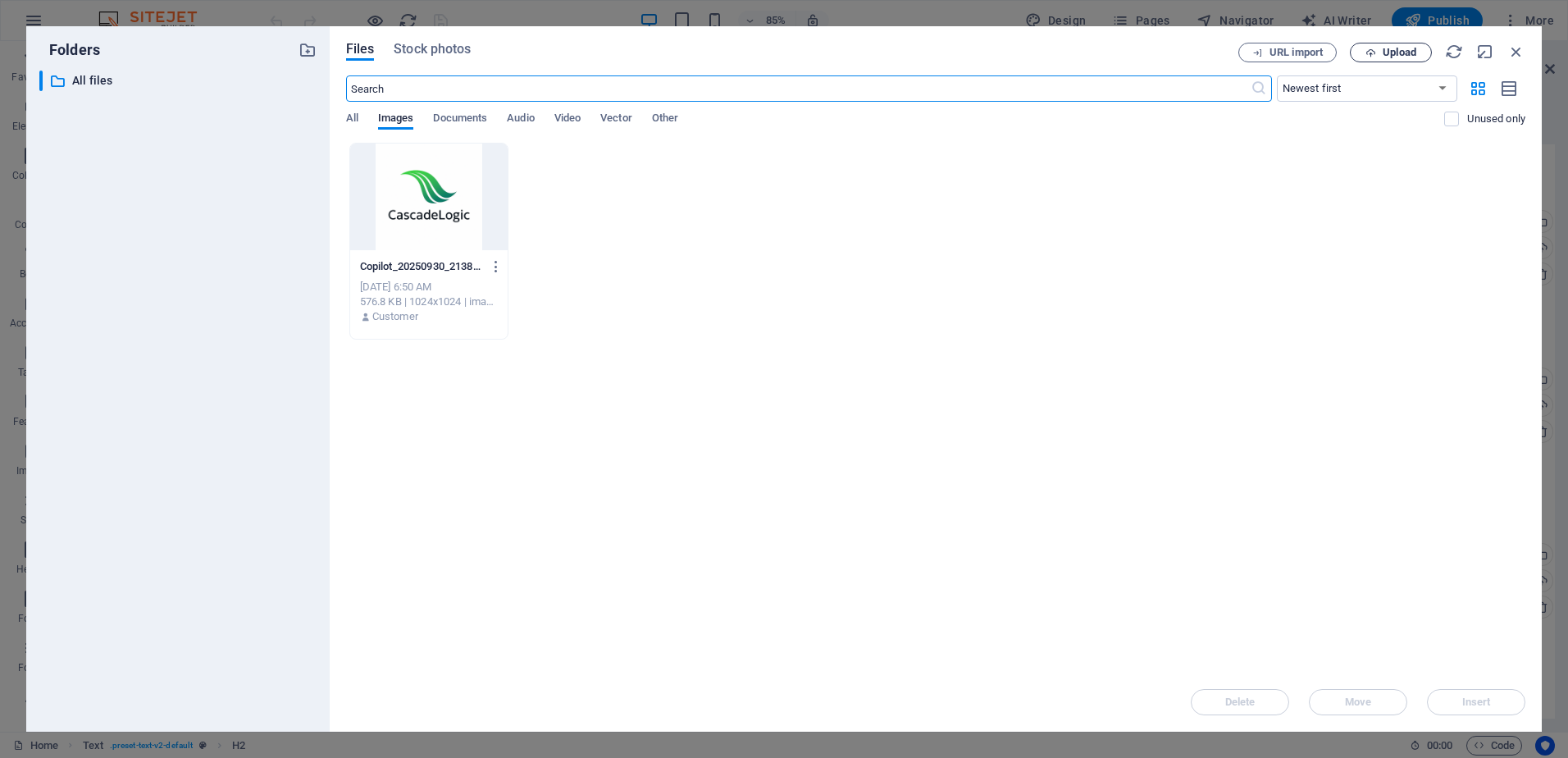
click at [1369, 51] on icon "button" at bounding box center [1370, 53] width 10 height 10
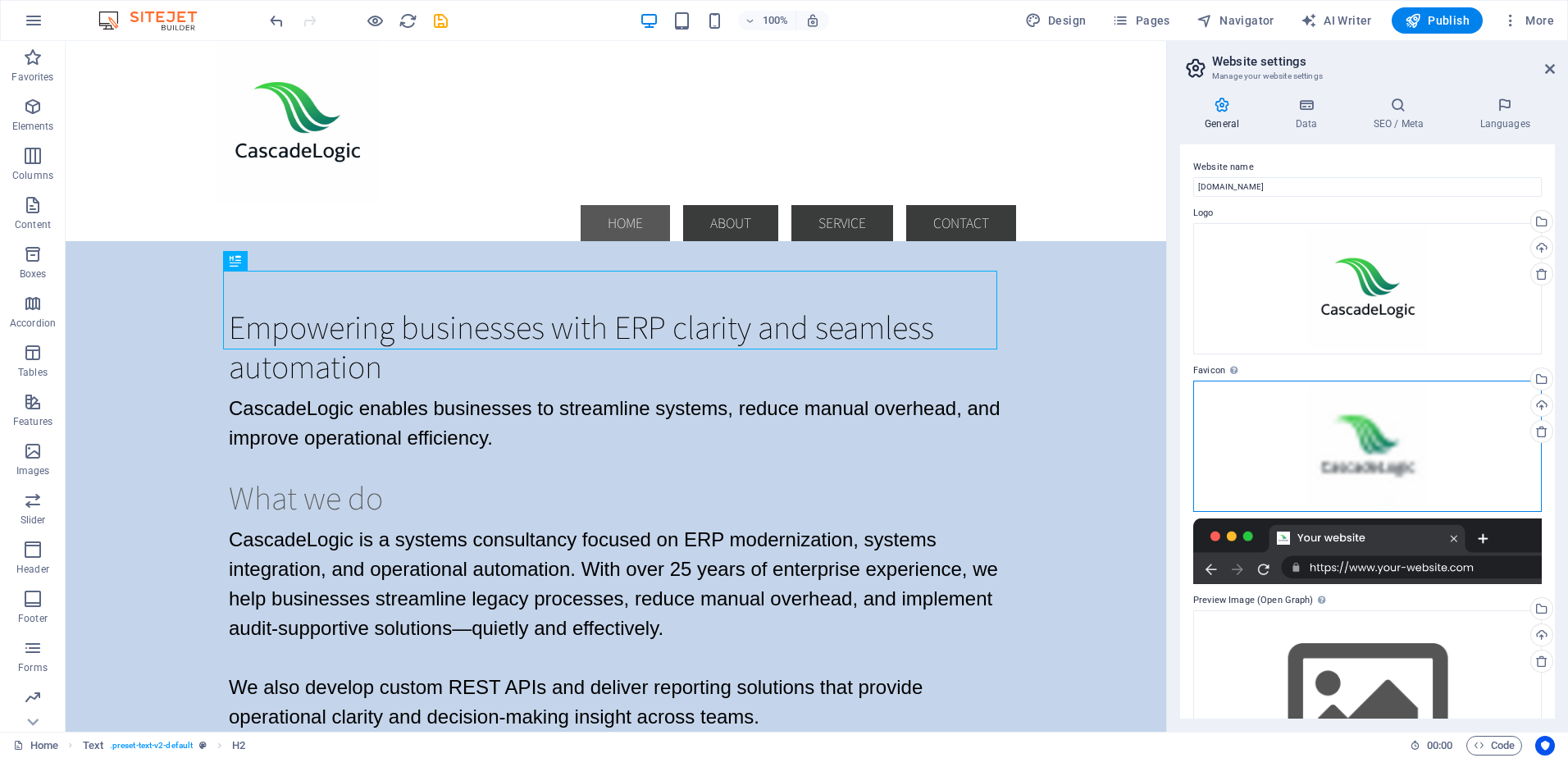
click at [1385, 450] on div "Drag files here, click to choose files or select files from Files or our free s…" at bounding box center [1366, 446] width 348 height 131
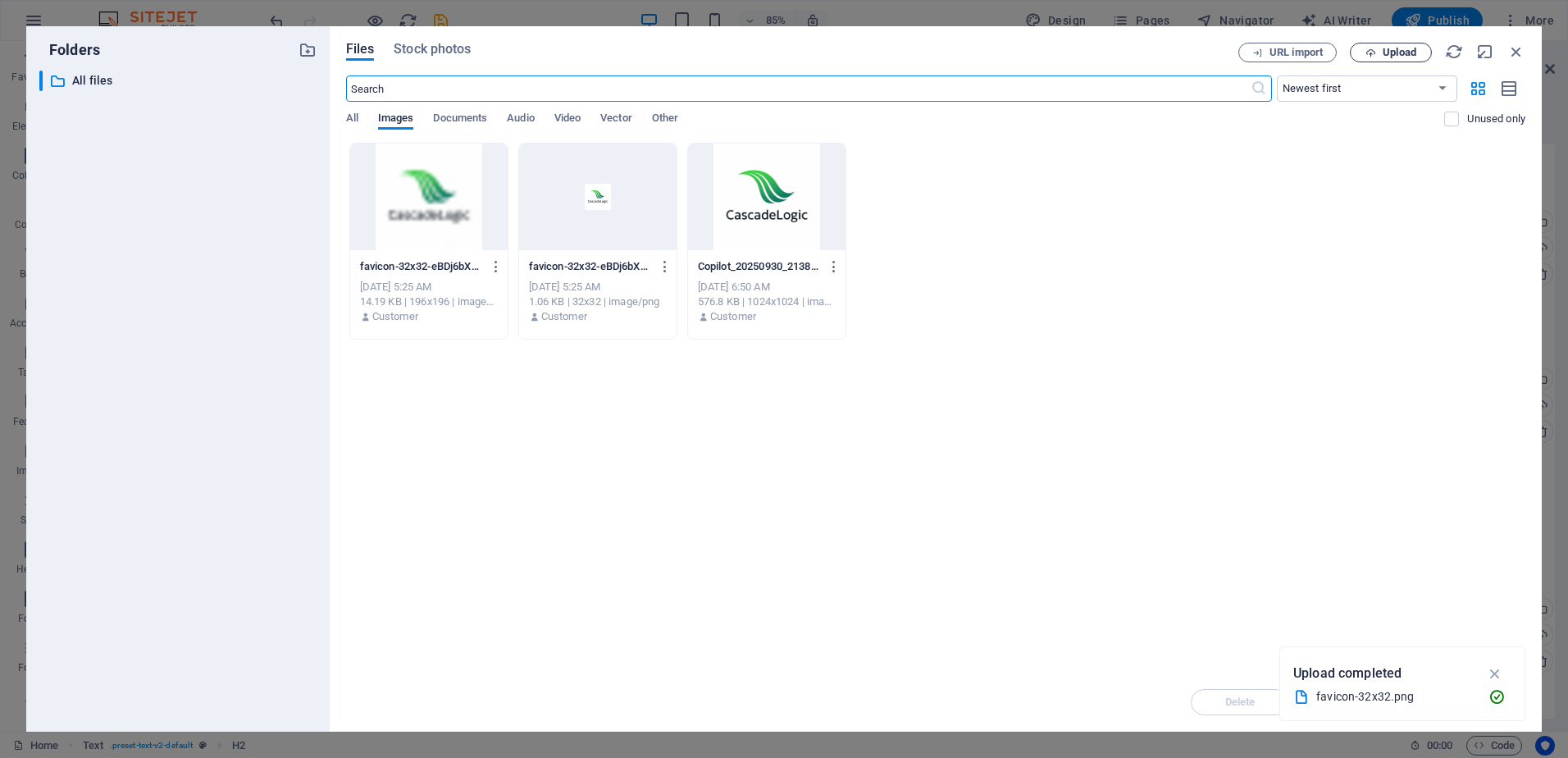
click at [1394, 50] on span "Upload" at bounding box center [1399, 52] width 34 height 10
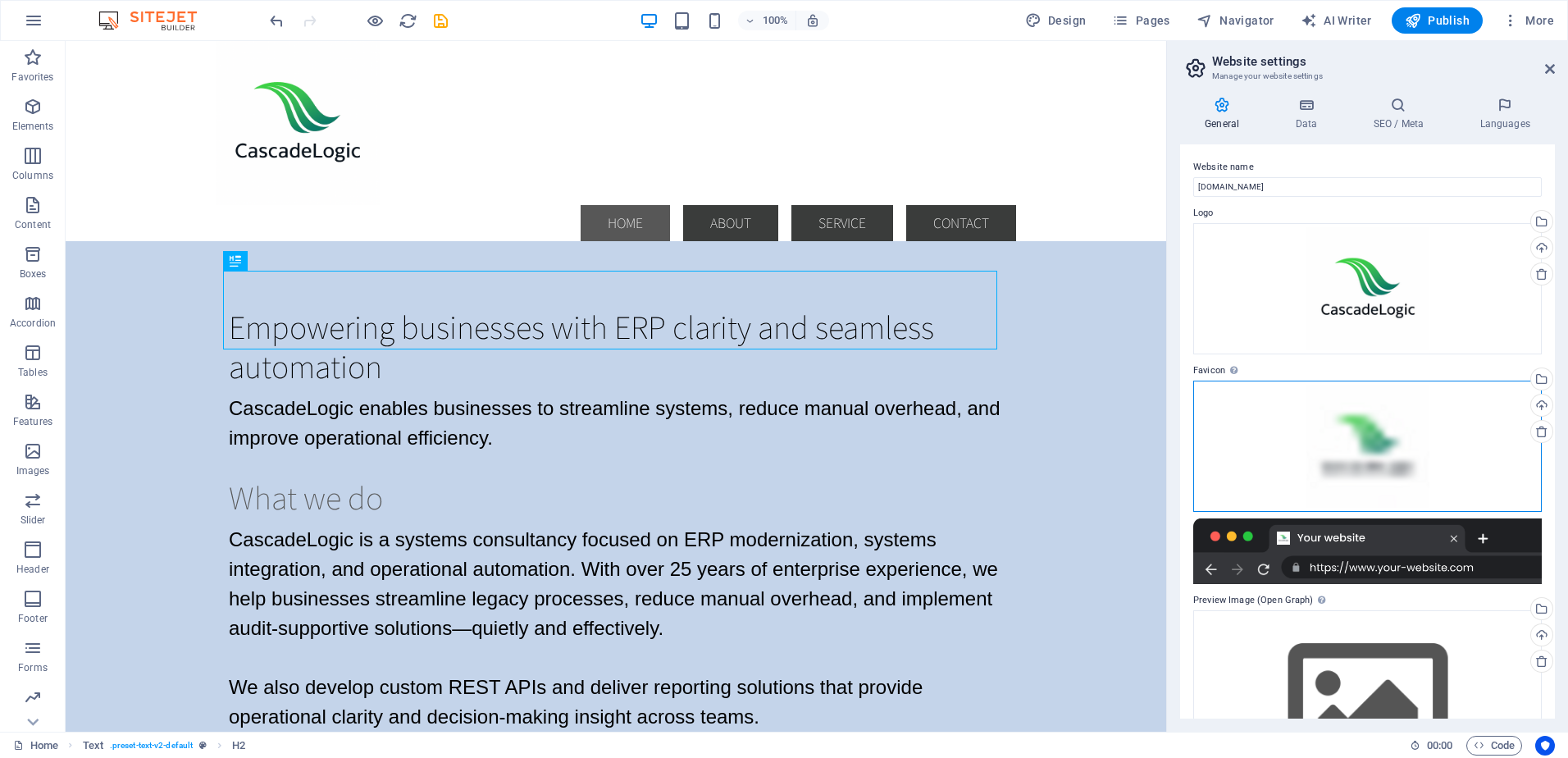
click at [1375, 459] on div "Drag files here, click to choose files or select files from Files or our free s…" at bounding box center [1366, 446] width 348 height 131
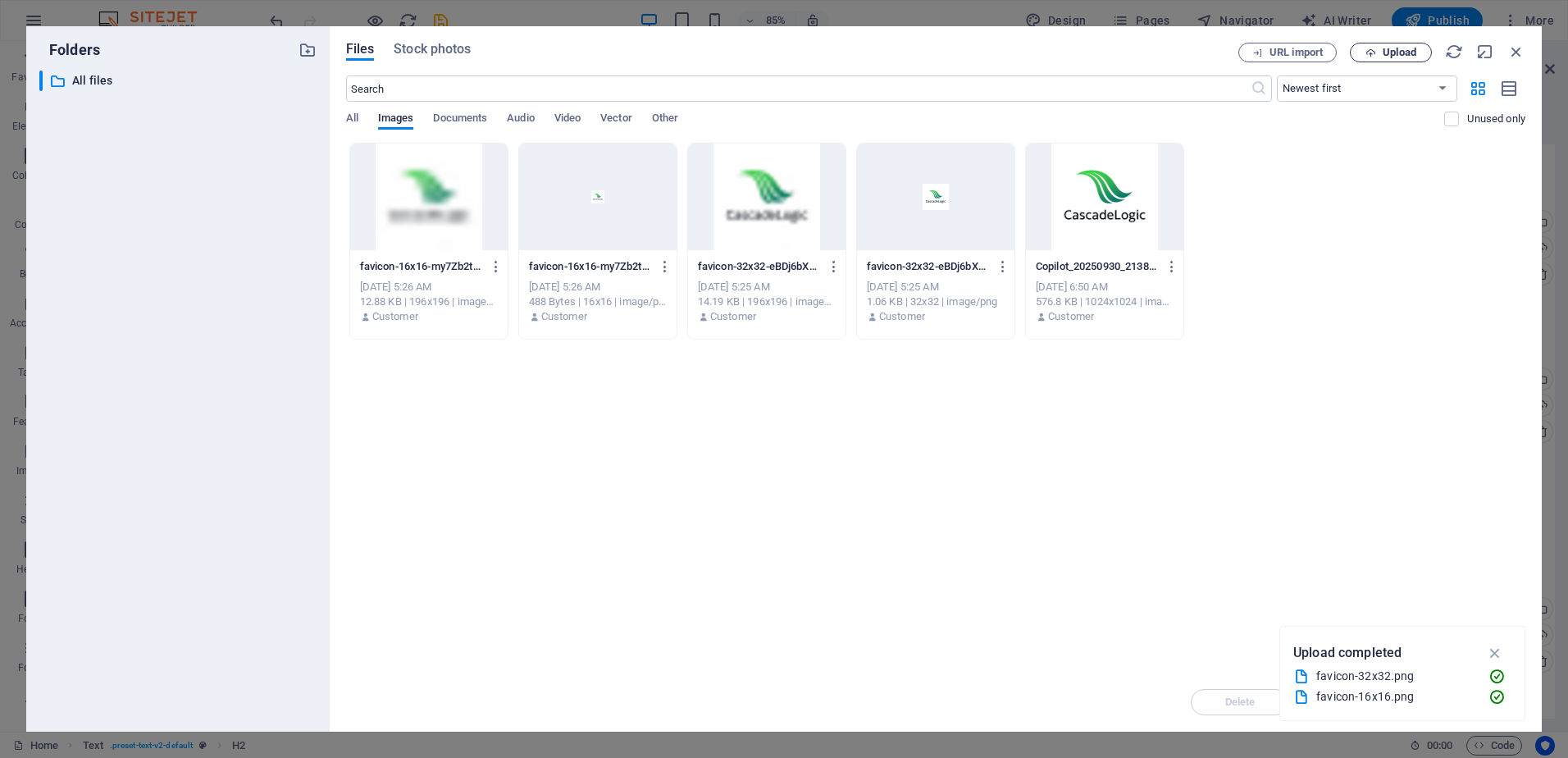
click at [1383, 49] on span "Upload" at bounding box center [1399, 52] width 34 height 10
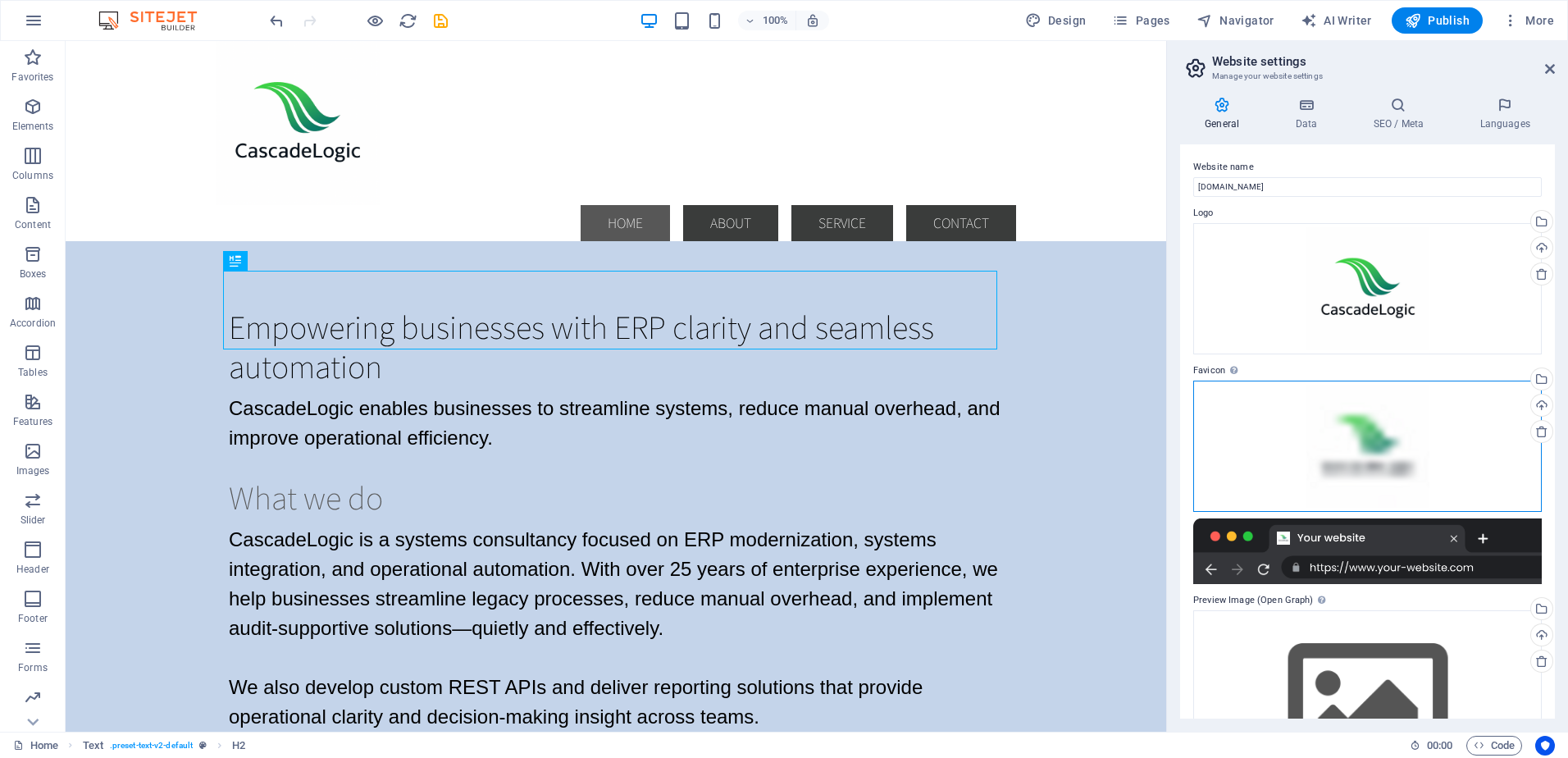
click at [1387, 461] on div "Drag files here, click to choose files or select files from Files or our free s…" at bounding box center [1366, 446] width 348 height 131
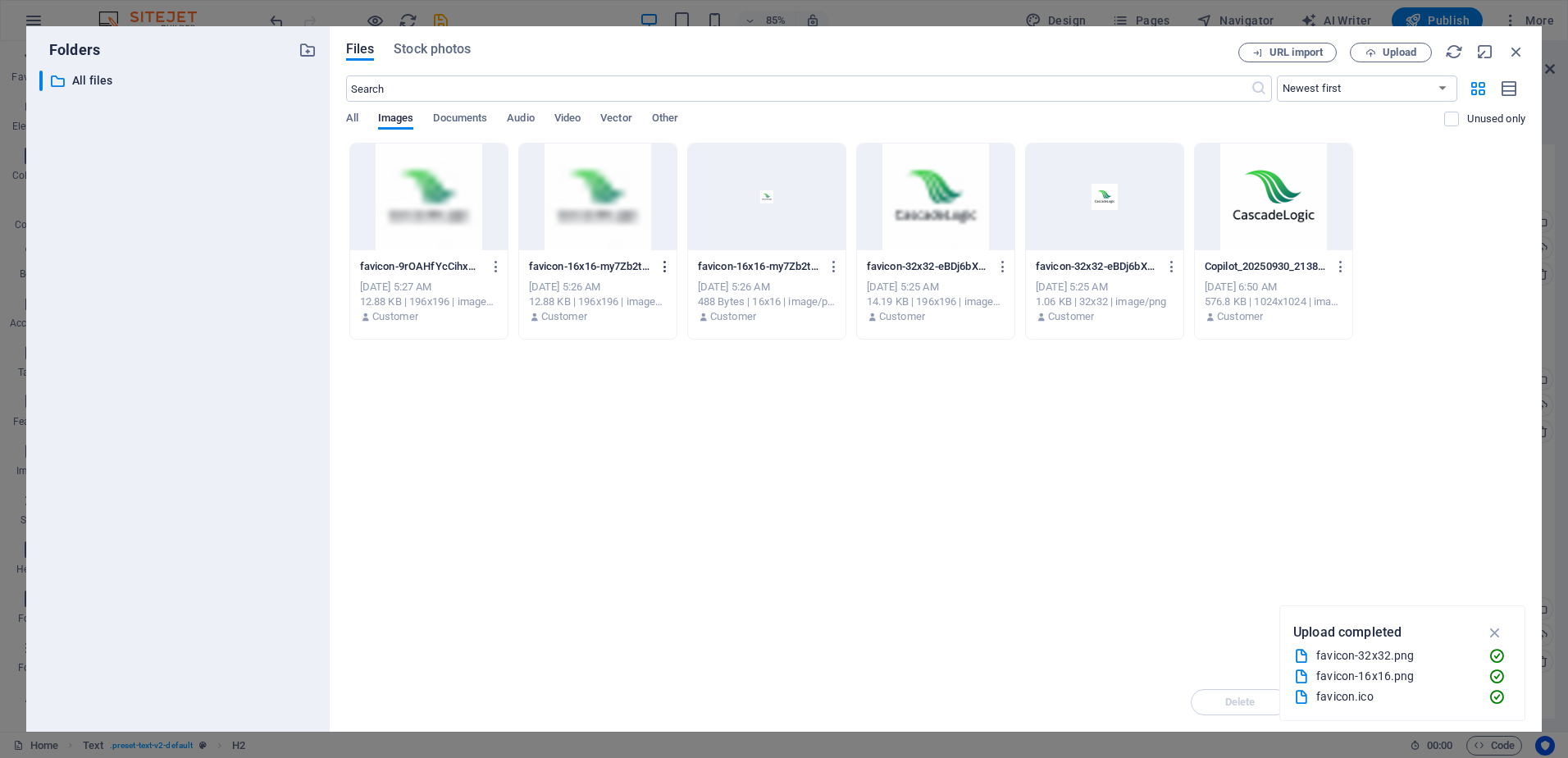
click at [667, 271] on icon "button" at bounding box center [665, 266] width 16 height 15
click at [645, 582] on h6 "Delete" at bounding box center [675, 585] width 69 height 20
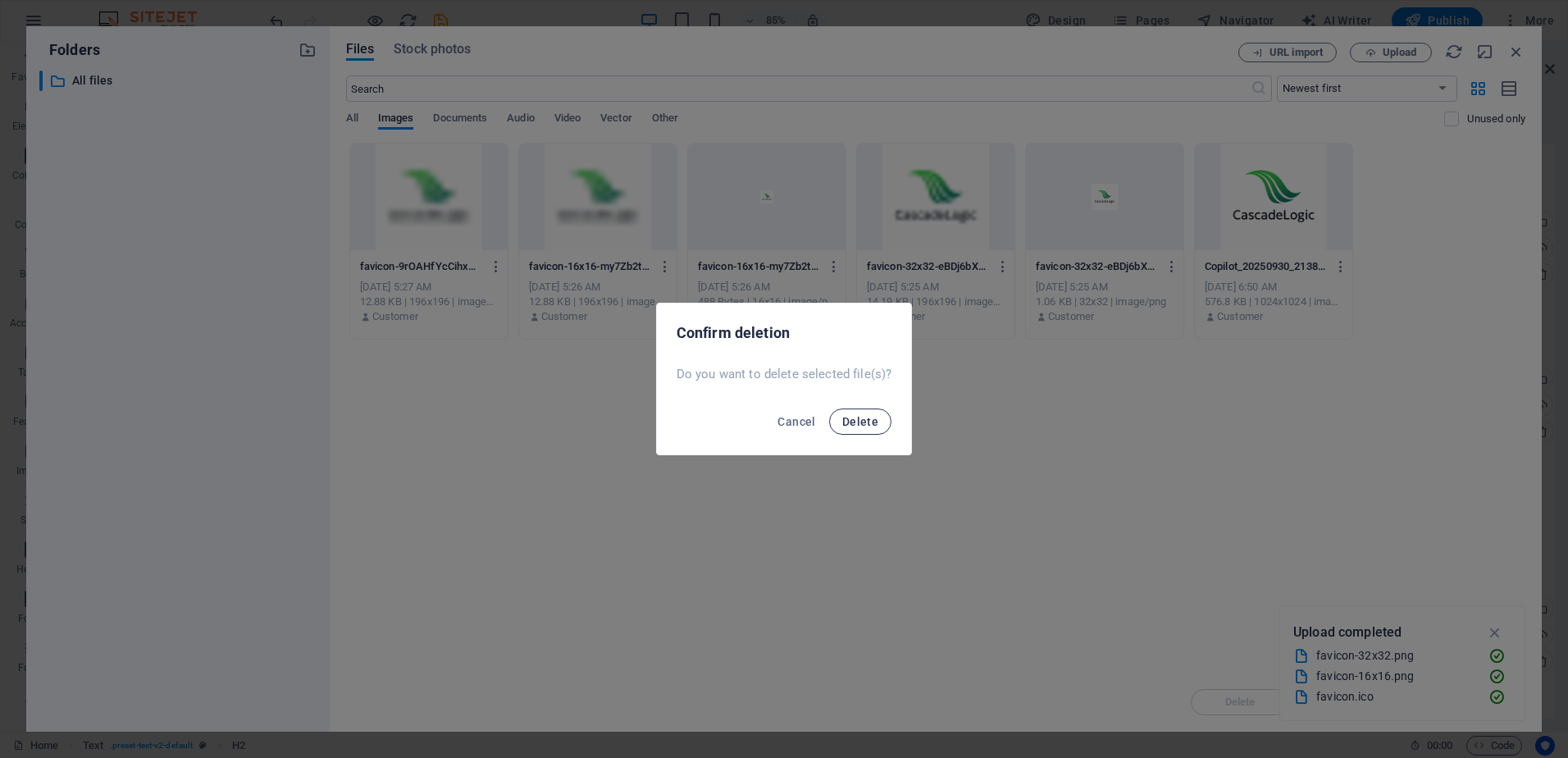
click at [859, 420] on span "Delete" at bounding box center [860, 422] width 36 height 13
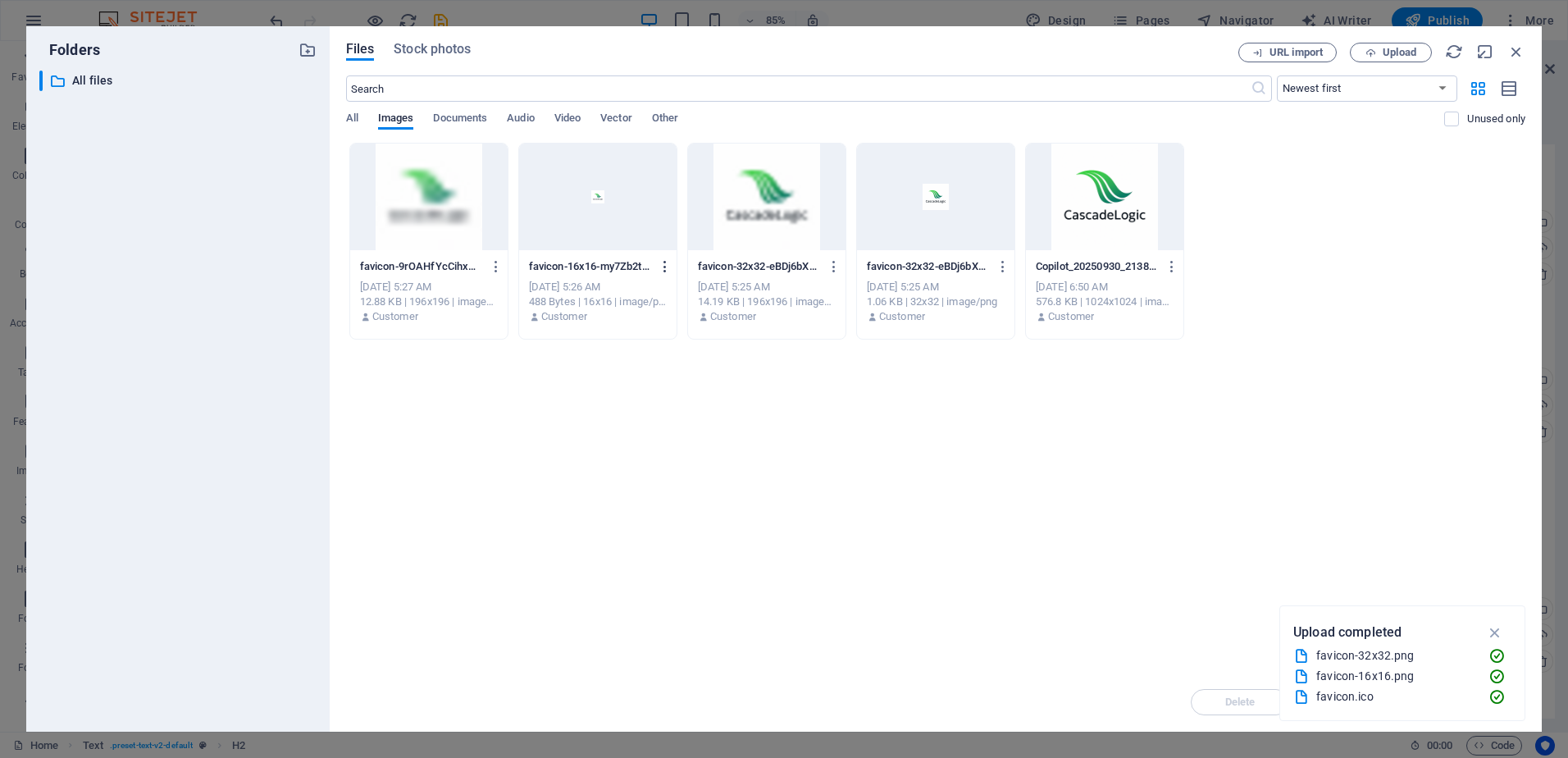
click at [666, 268] on icon "button" at bounding box center [665, 266] width 16 height 15
click at [654, 582] on h6 "Delete" at bounding box center [675, 585] width 69 height 20
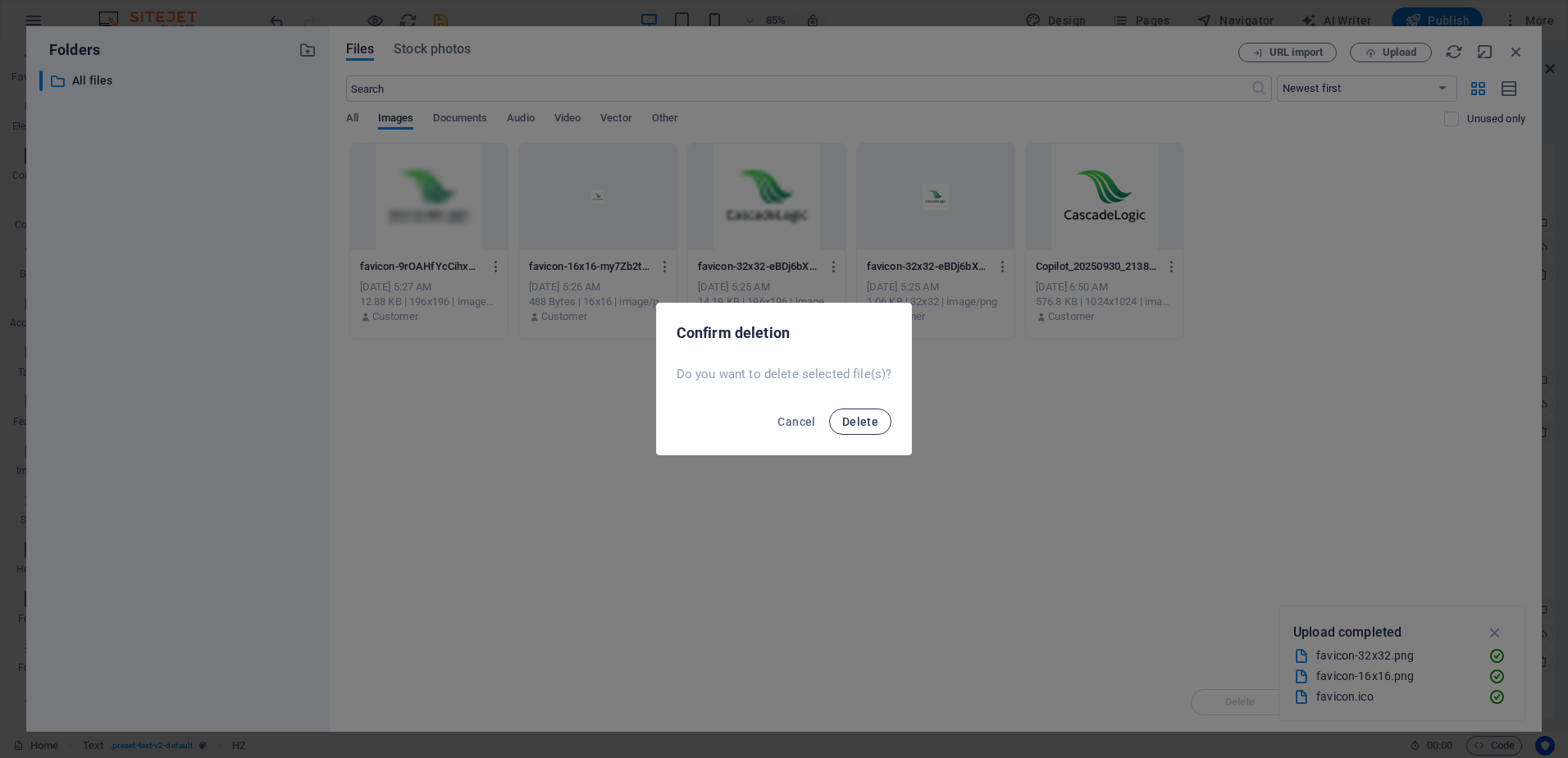
click at [862, 416] on span "Delete" at bounding box center [860, 422] width 36 height 13
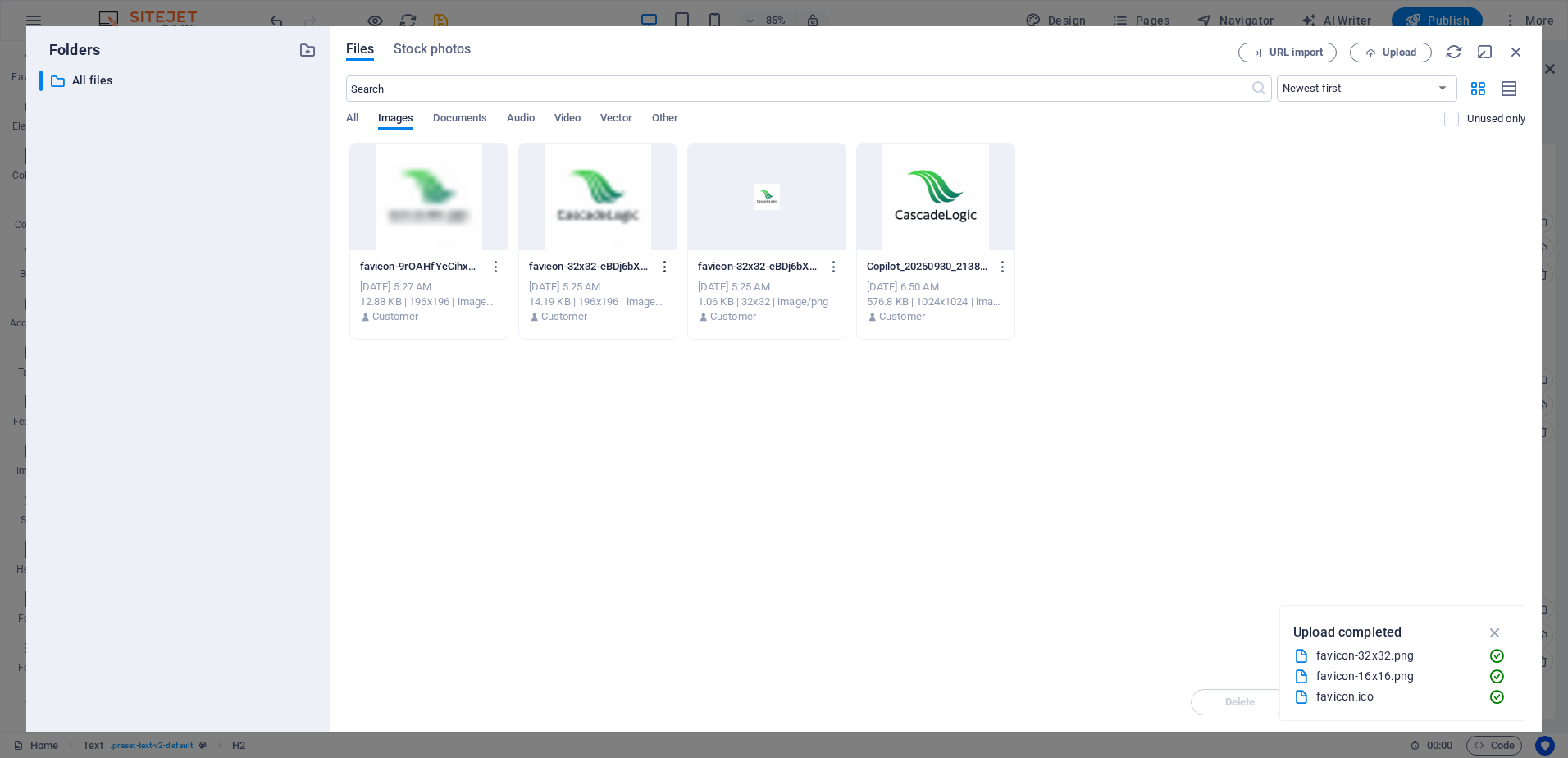
click at [664, 270] on icon "button" at bounding box center [665, 266] width 16 height 15
click at [666, 583] on h6 "Delete" at bounding box center [675, 585] width 69 height 20
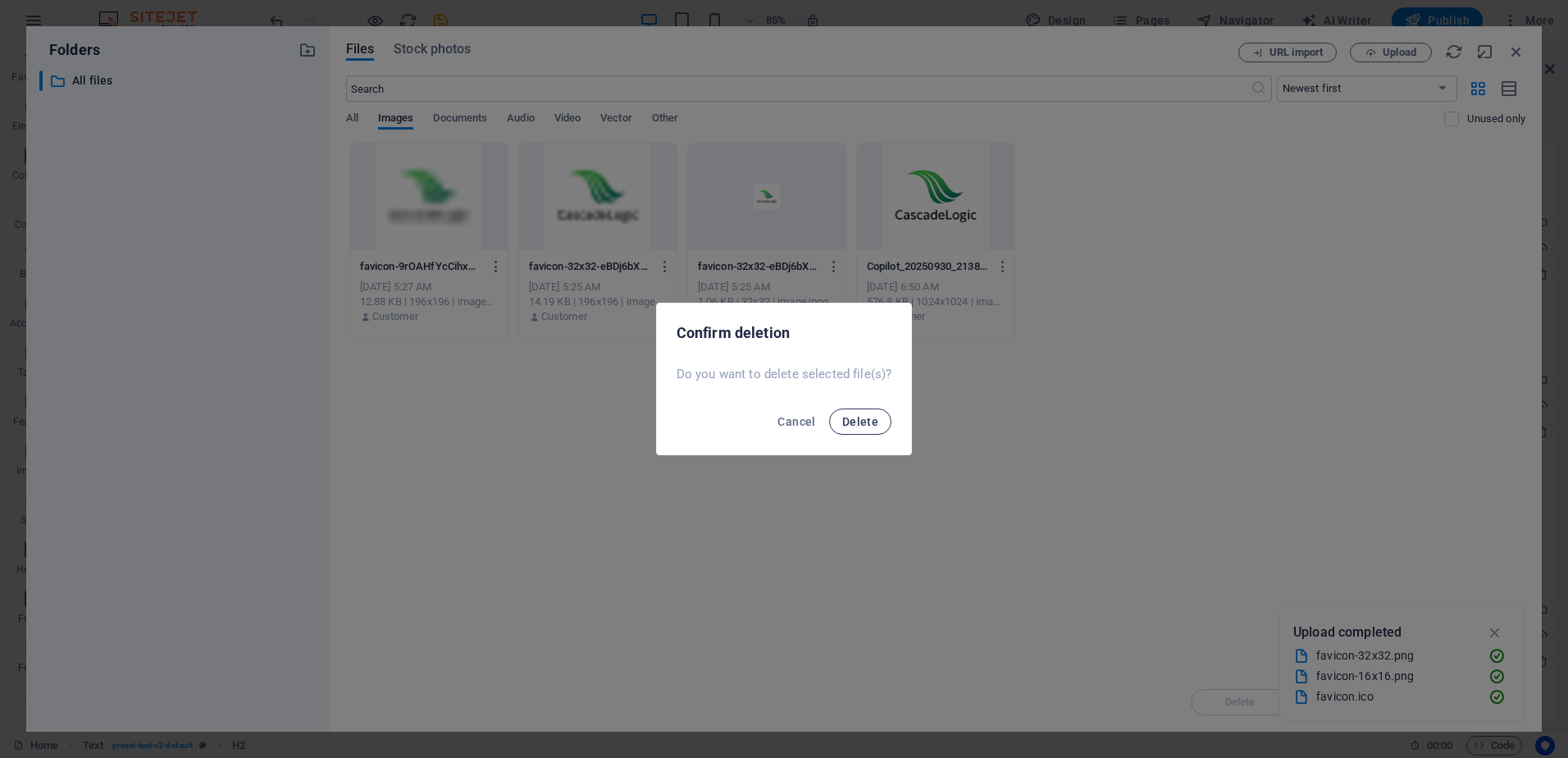
click at [850, 418] on span "Delete" at bounding box center [860, 422] width 36 height 13
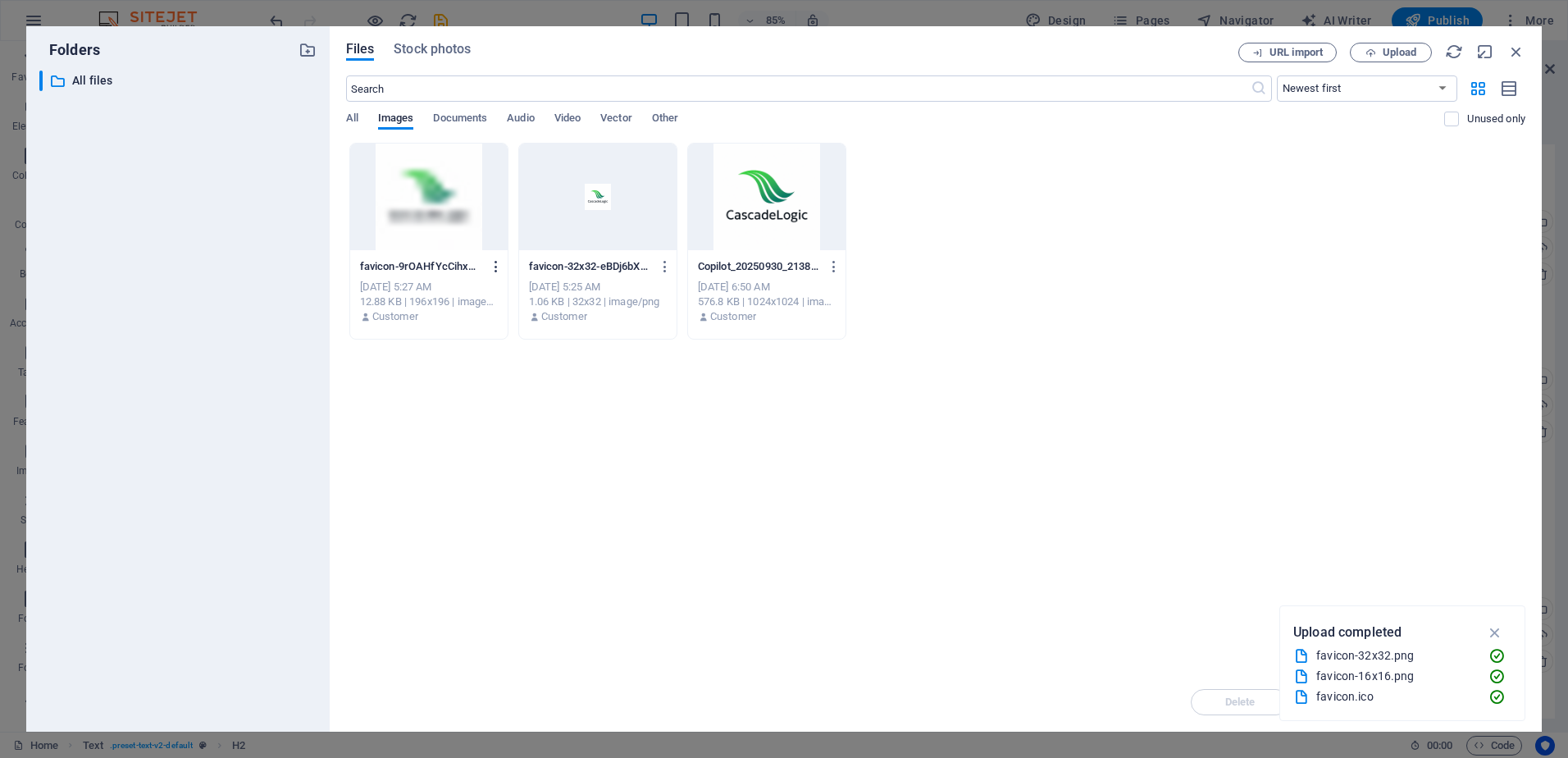
click at [496, 266] on icon "button" at bounding box center [497, 266] width 16 height 15
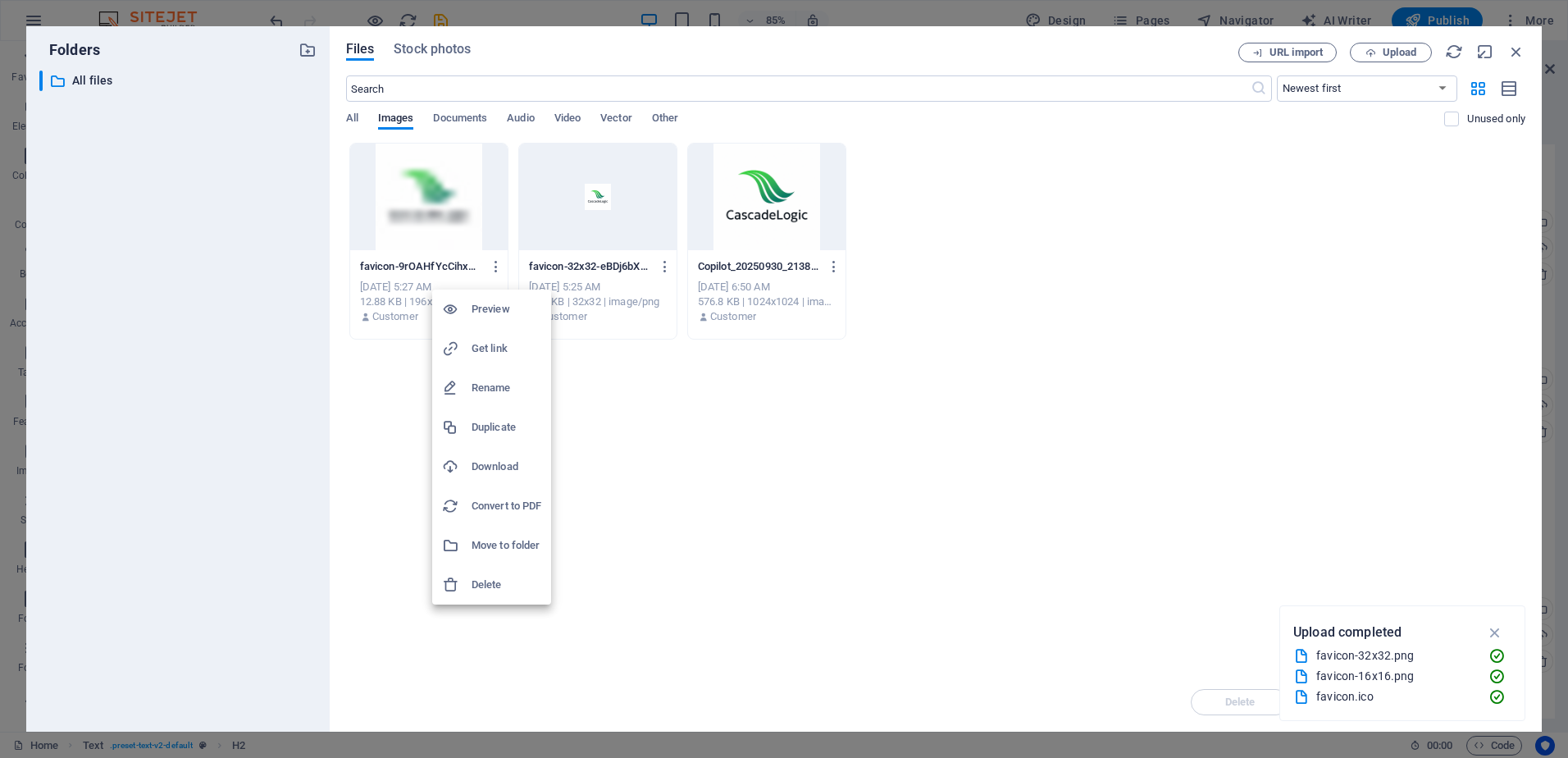
click at [484, 578] on h6 "Delete" at bounding box center [506, 585] width 69 height 20
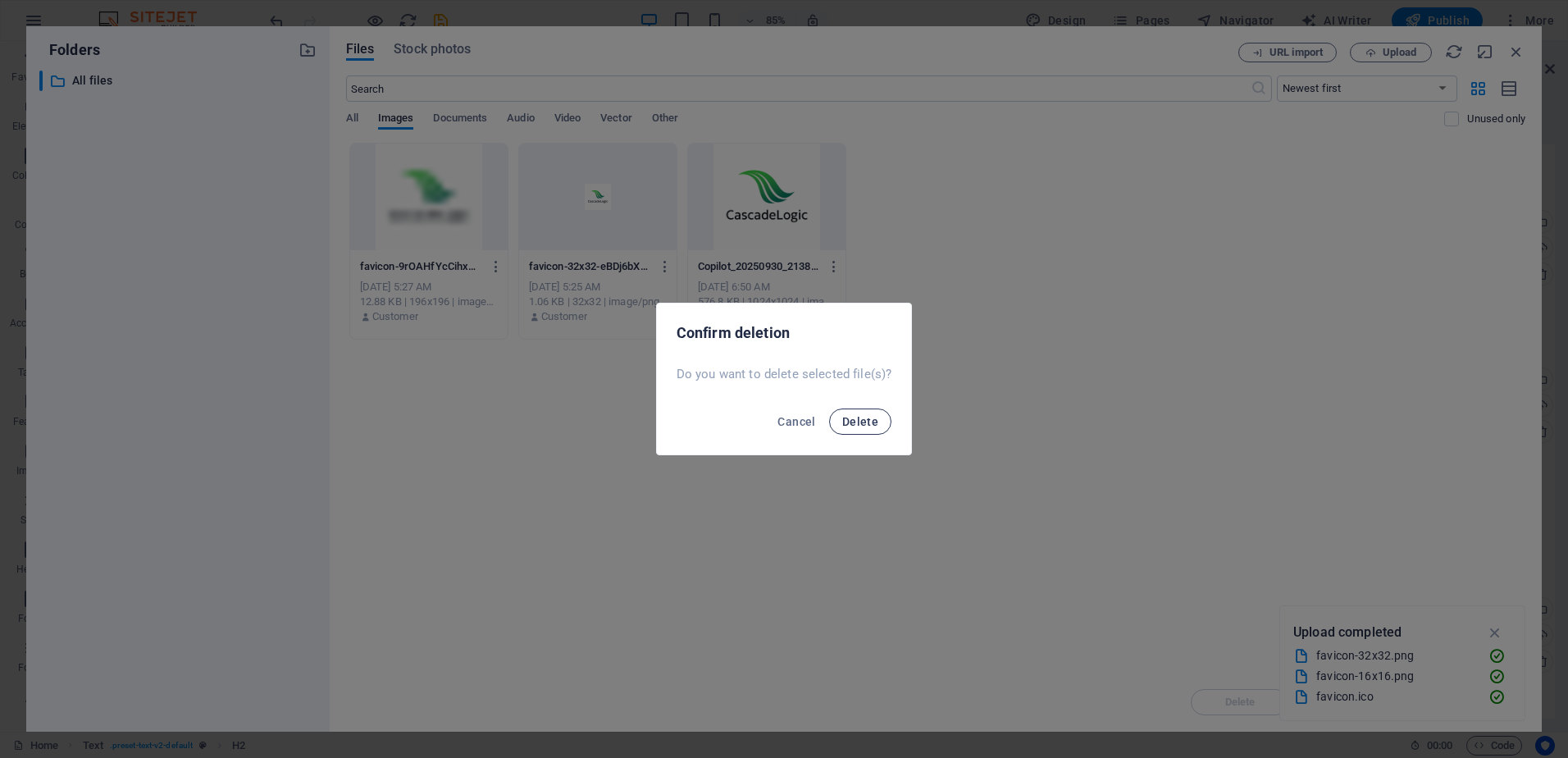
click at [864, 421] on span "Delete" at bounding box center [860, 422] width 36 height 13
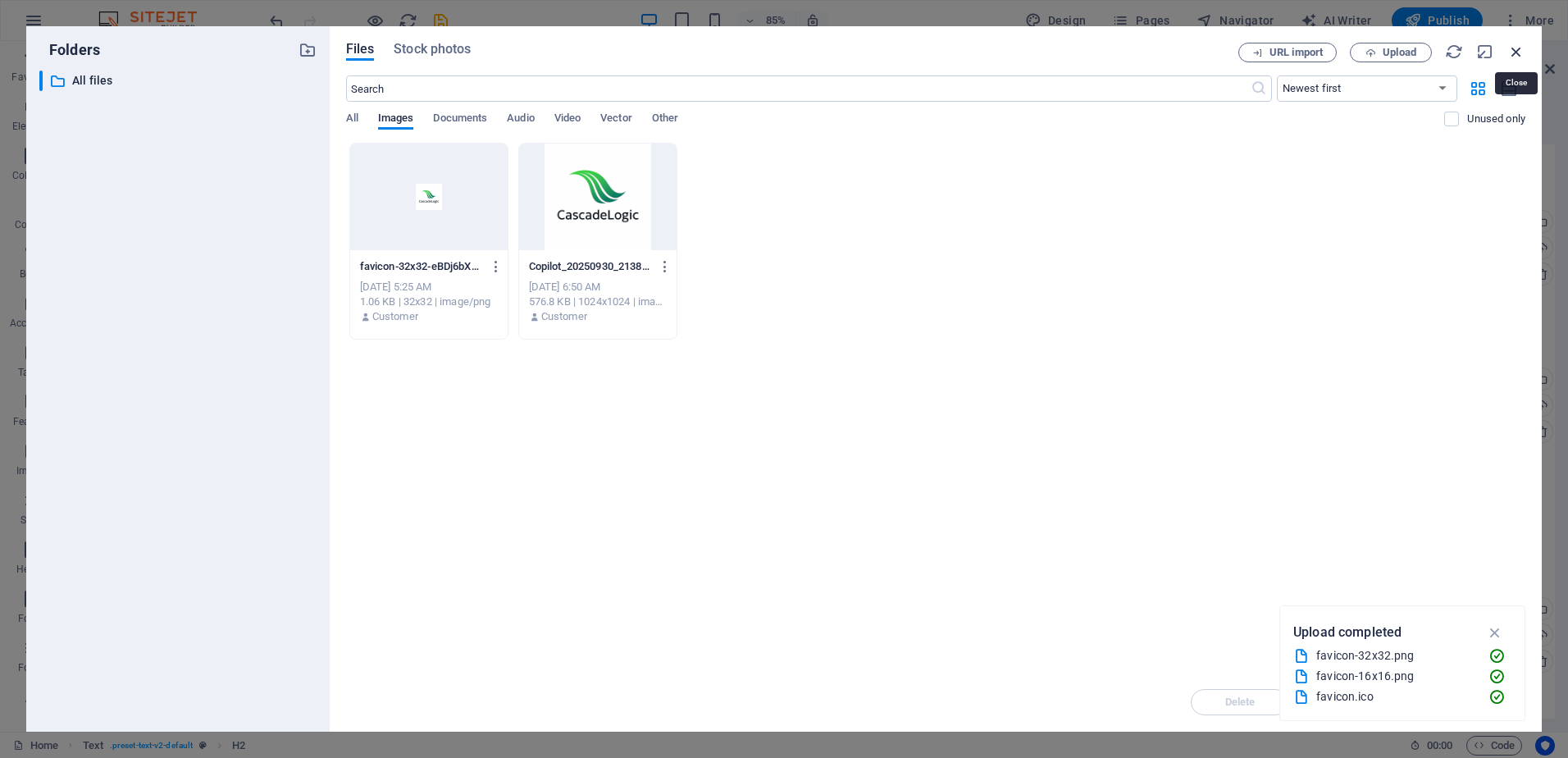
click at [1520, 48] on icon "button" at bounding box center [1516, 51] width 18 height 18
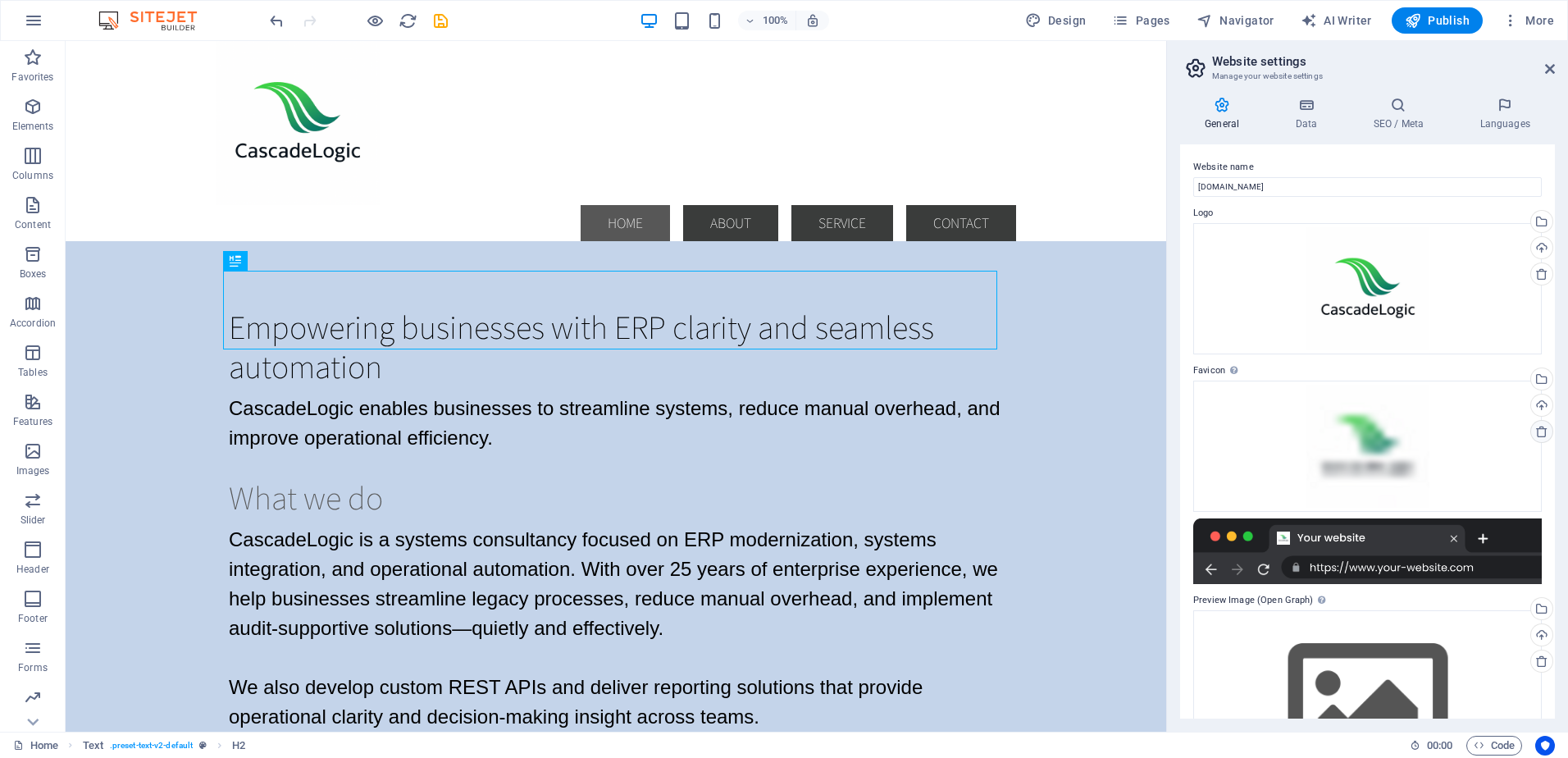
click at [1539, 435] on icon at bounding box center [1541, 431] width 13 height 13
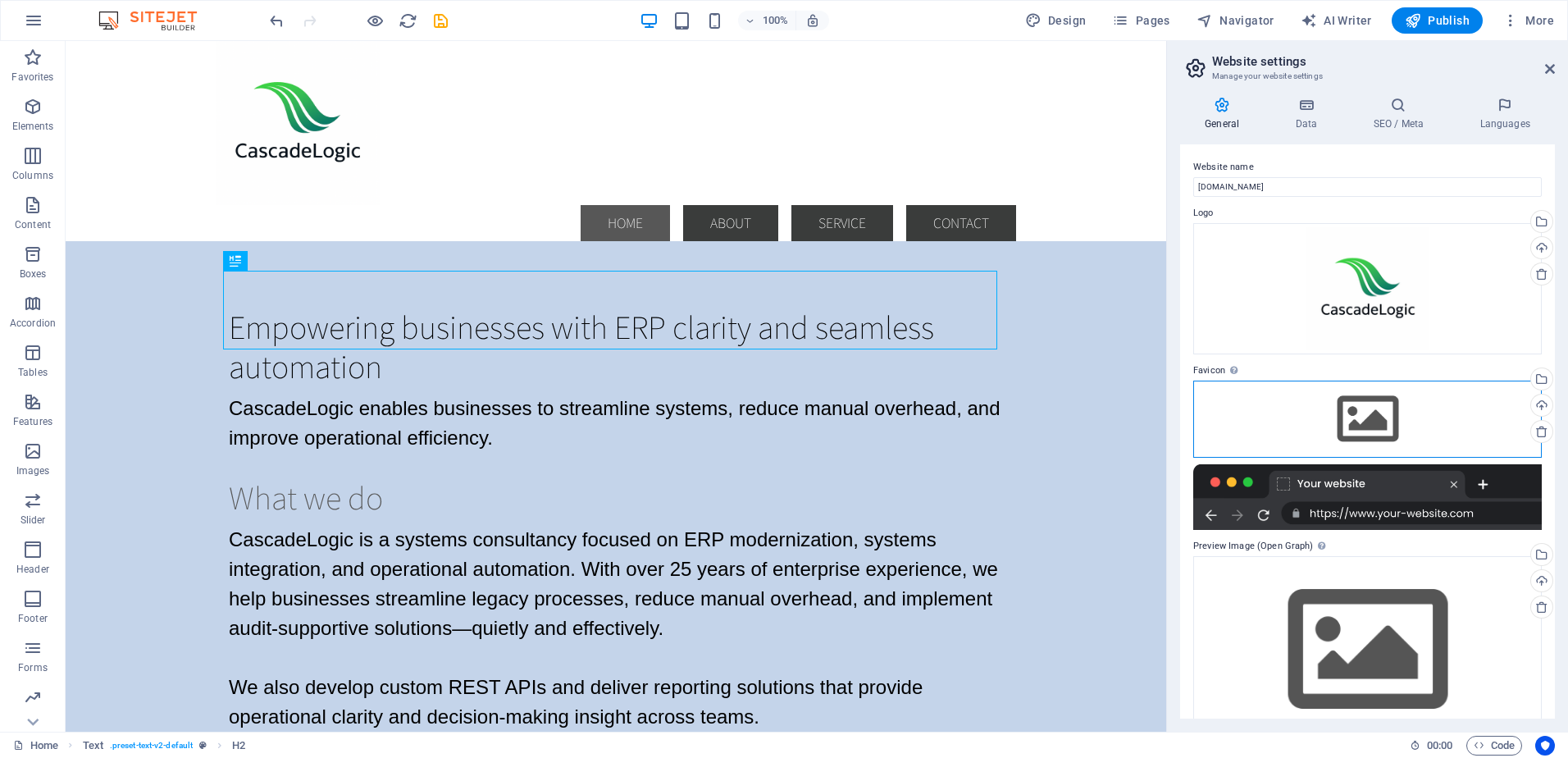
click at [1423, 426] on div "Drag files here, click to choose files or select files from Files or our free s…" at bounding box center [1366, 419] width 348 height 77
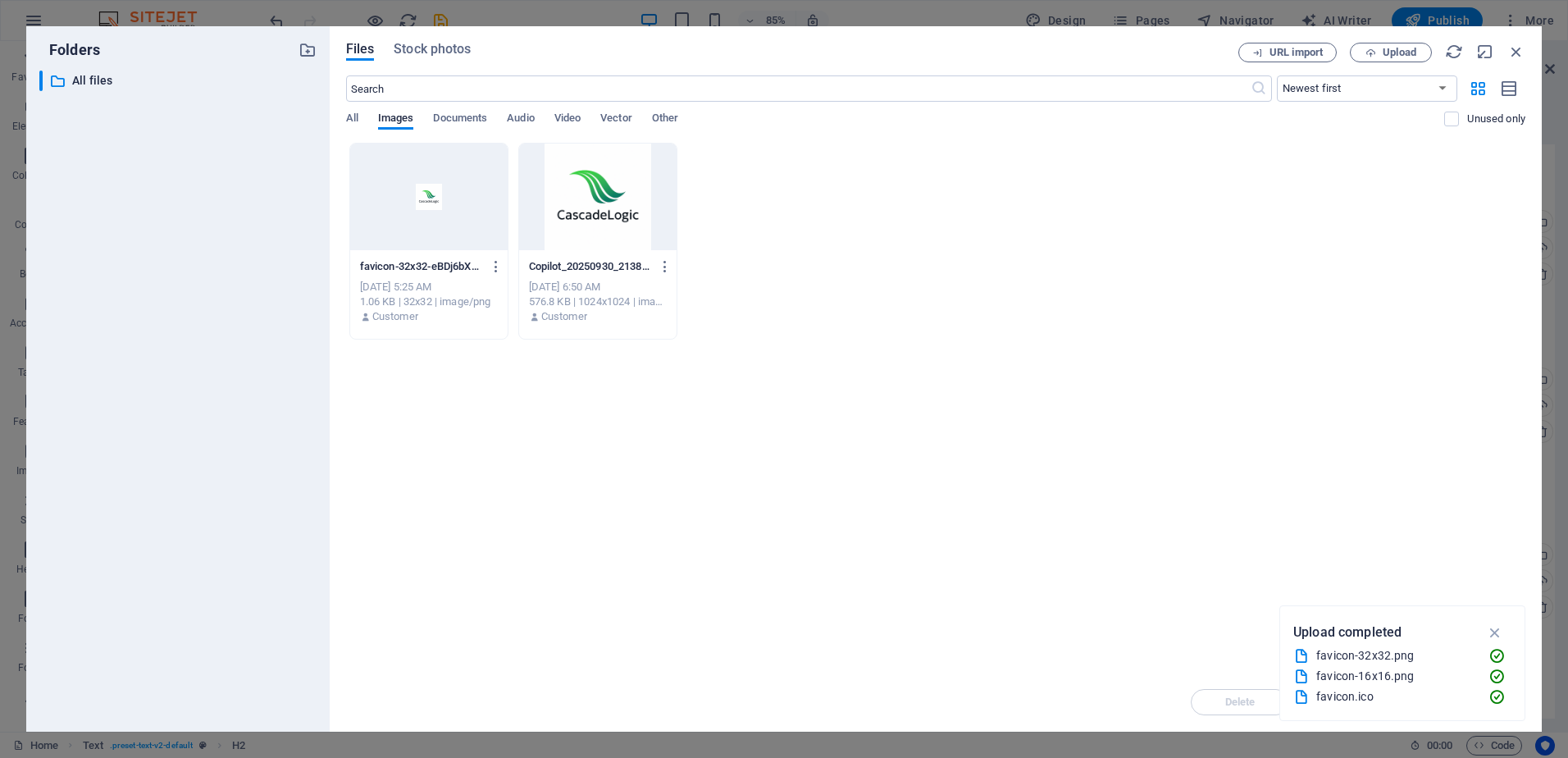
click at [417, 196] on div at bounding box center [428, 196] width 157 height 107
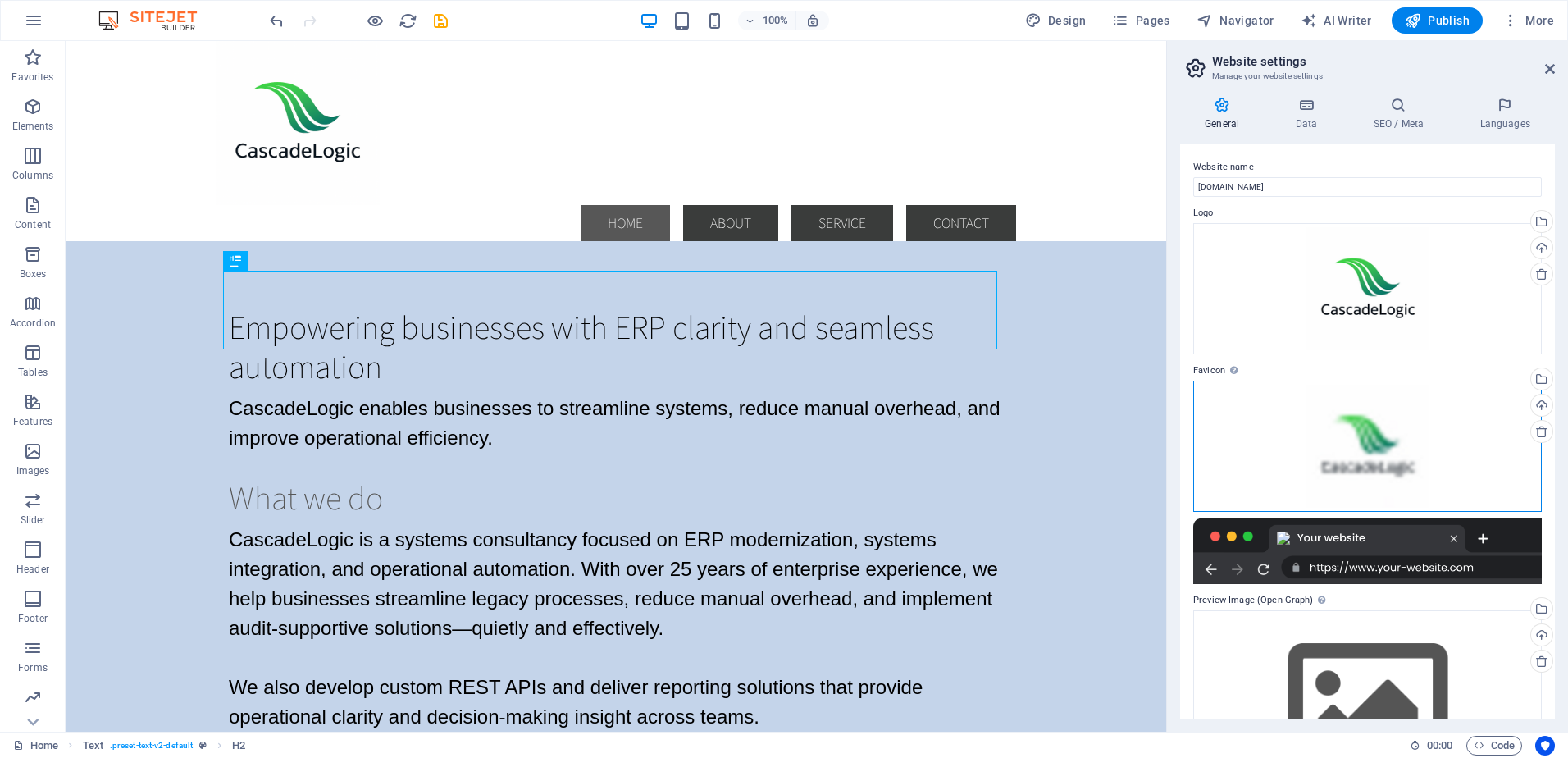
click at [1450, 448] on div "Drag files here, click to choose files or select files from Files or our free s…" at bounding box center [1366, 446] width 348 height 131
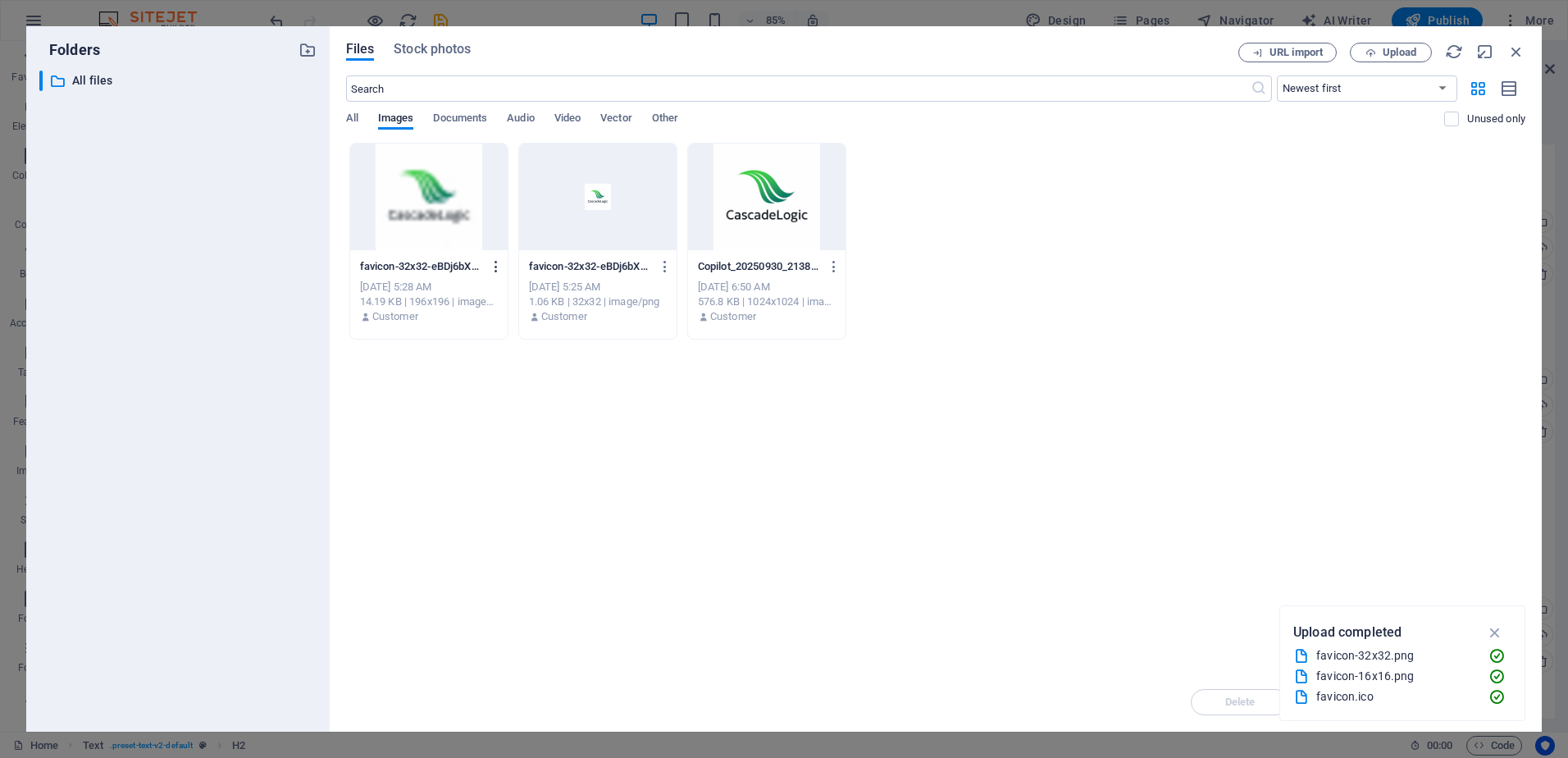
click at [493, 265] on icon "button" at bounding box center [497, 266] width 16 height 15
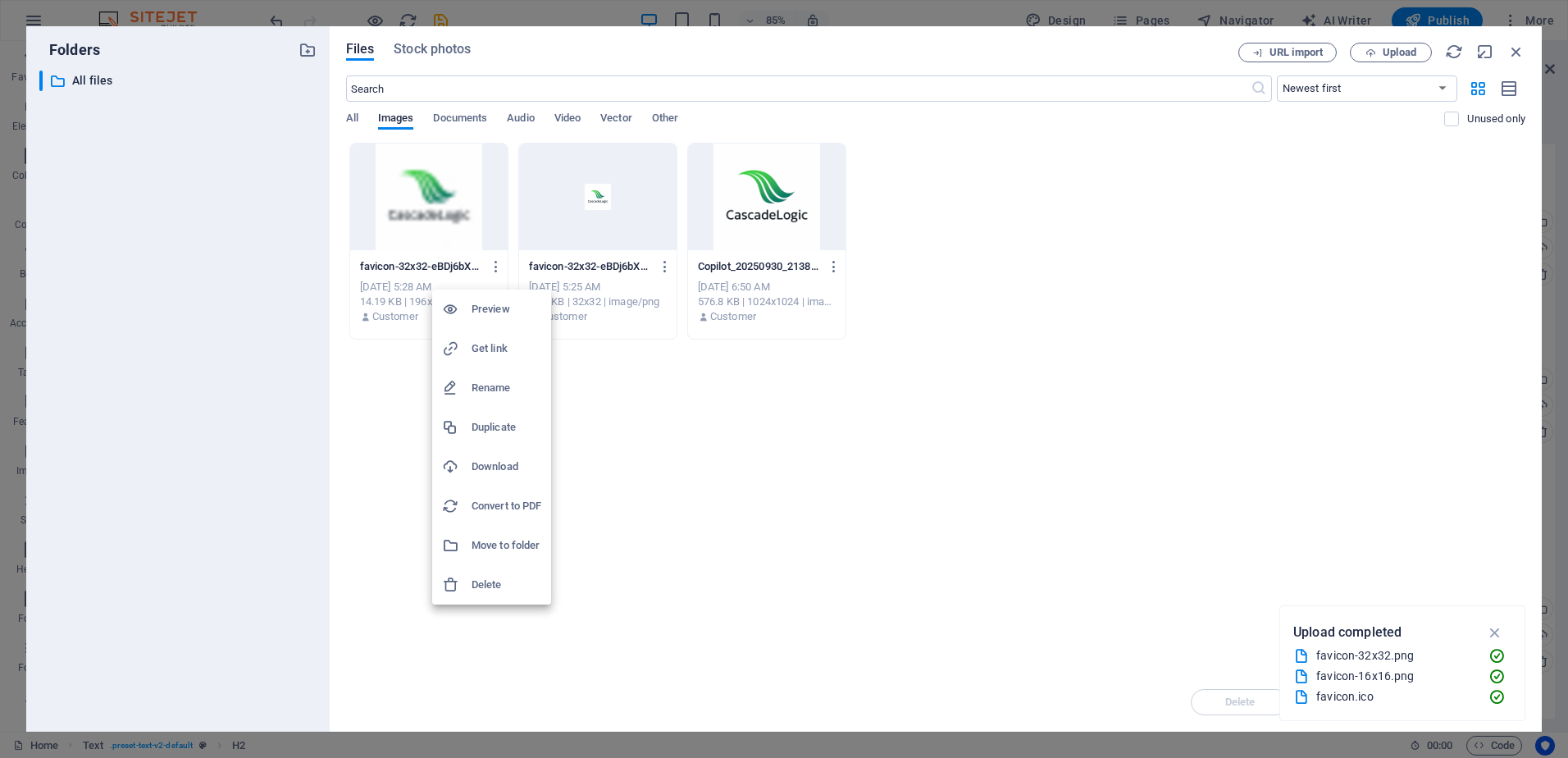
click at [490, 580] on h6 "Delete" at bounding box center [506, 585] width 69 height 20
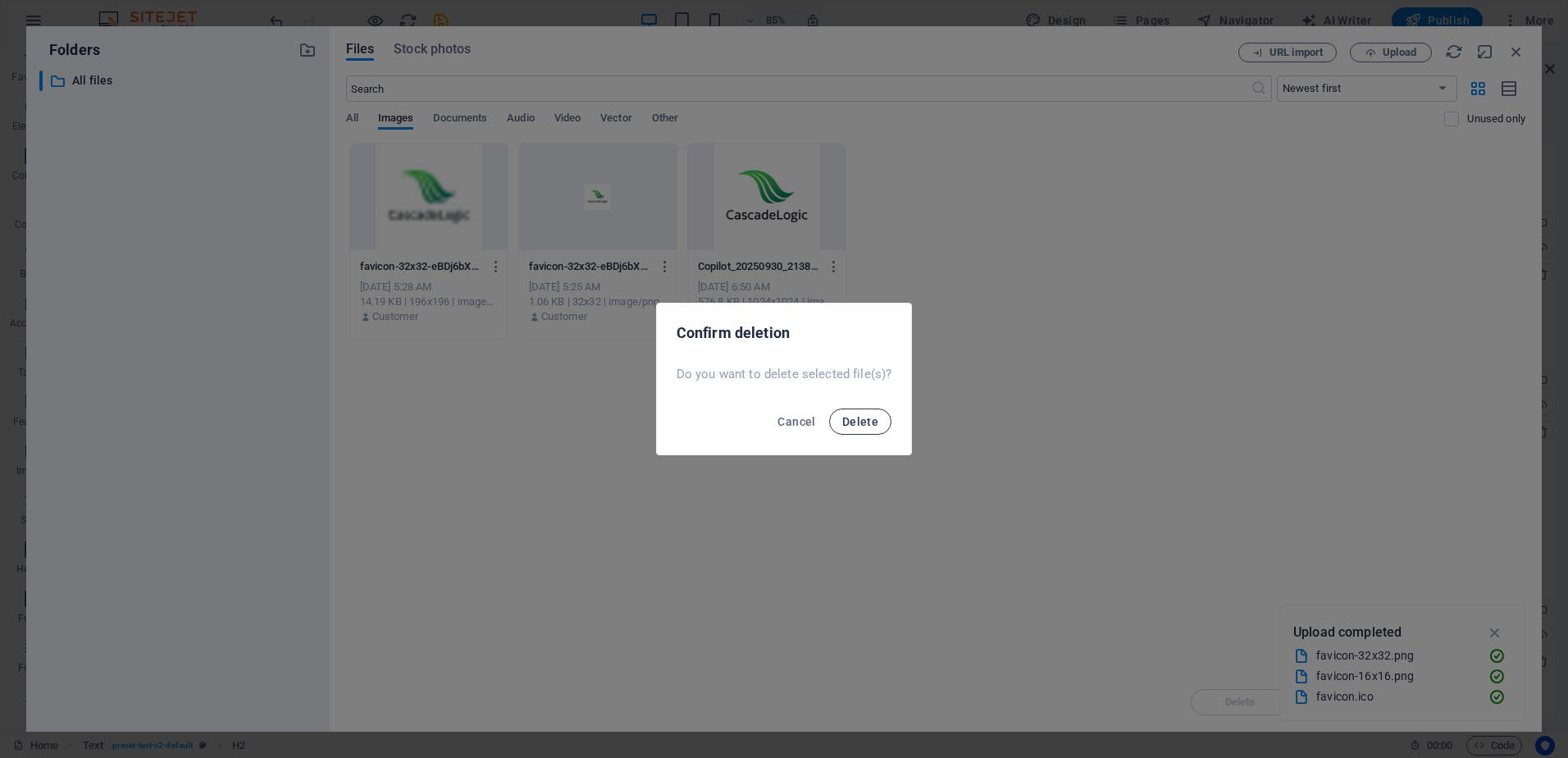
click at [854, 422] on span "Delete" at bounding box center [860, 422] width 36 height 13
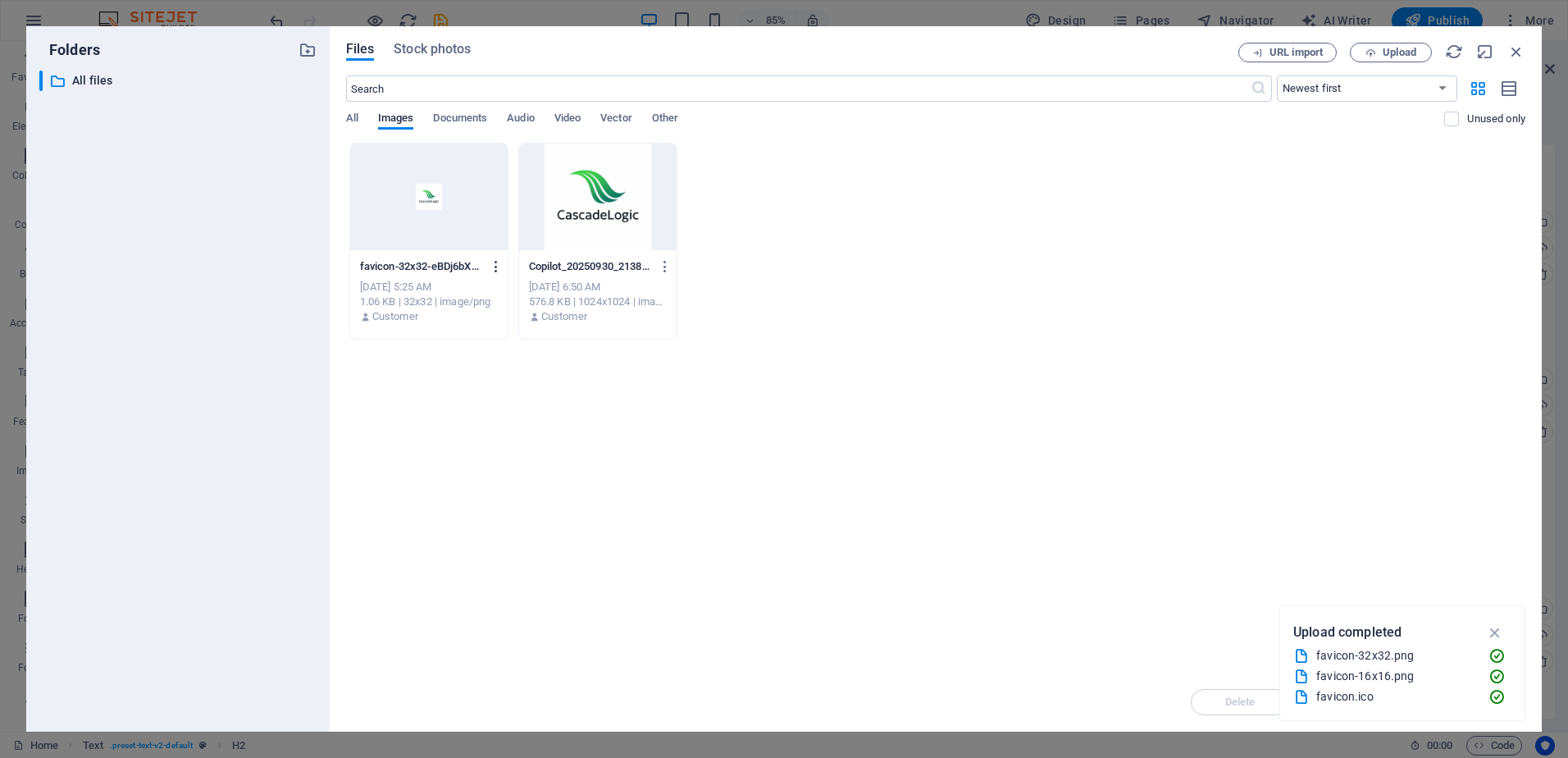
click at [493, 262] on icon "button" at bounding box center [497, 266] width 16 height 15
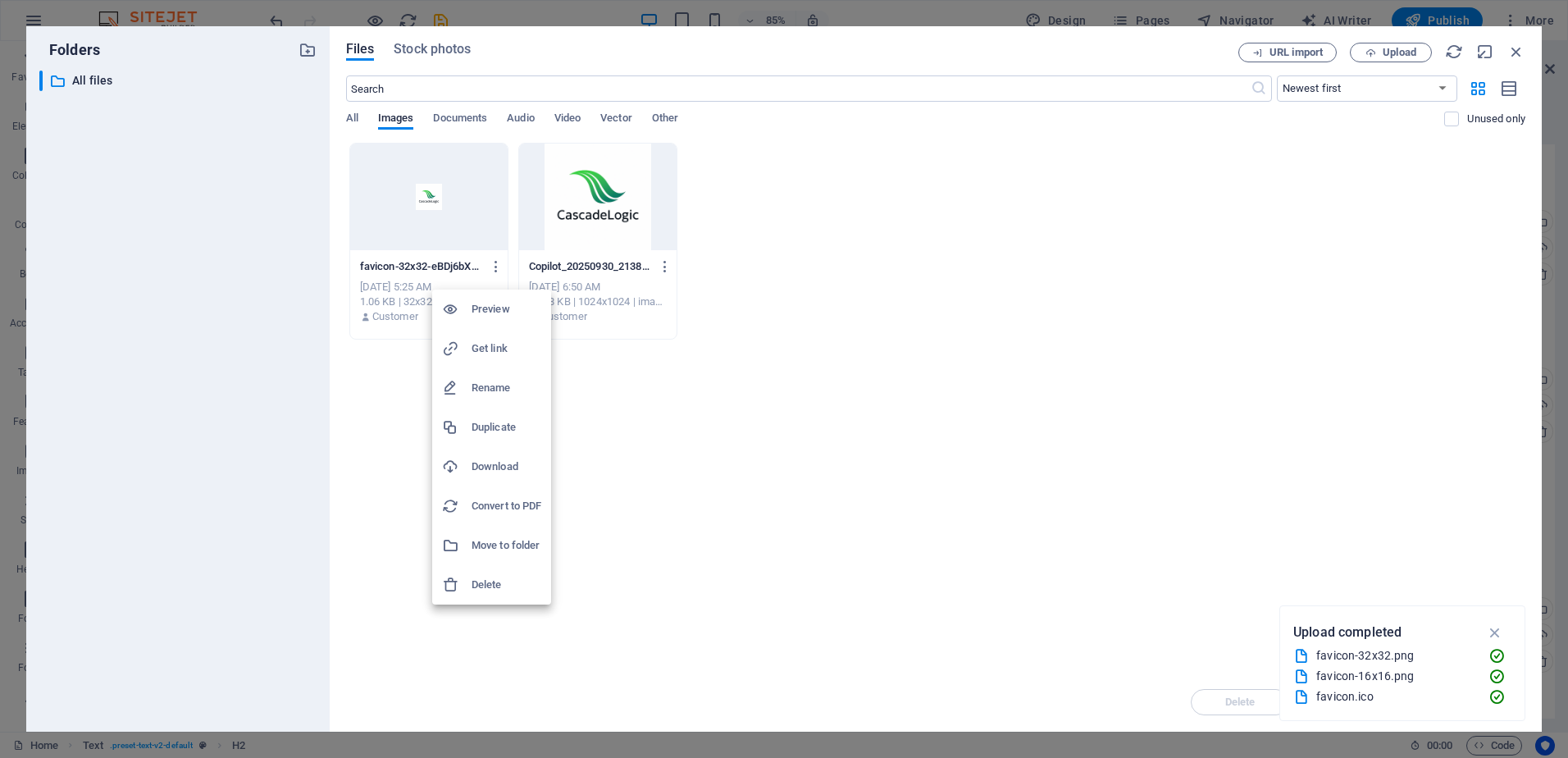
click at [492, 593] on h6 "Delete" at bounding box center [506, 585] width 69 height 20
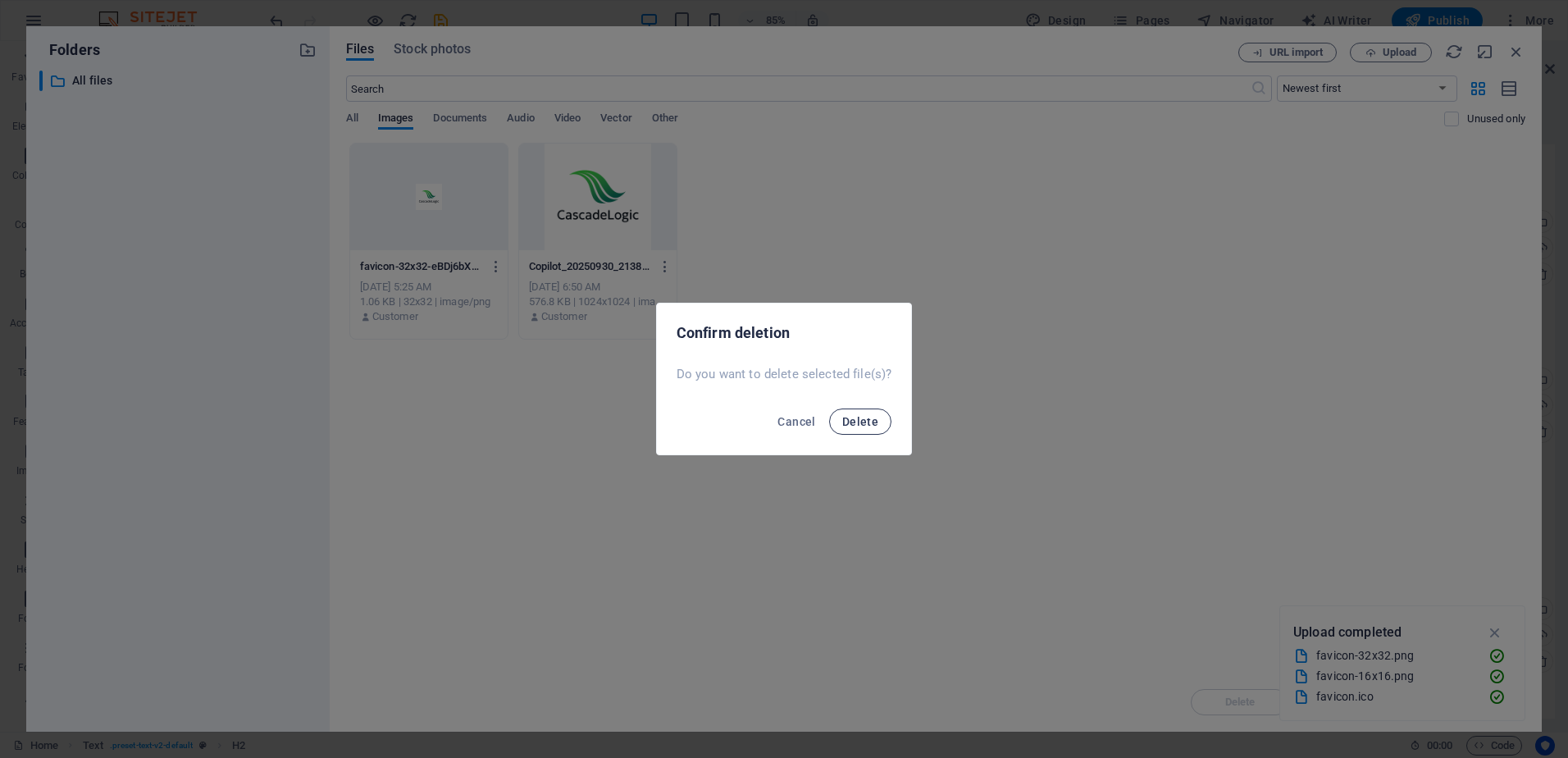
click at [859, 417] on span "Delete" at bounding box center [860, 422] width 36 height 13
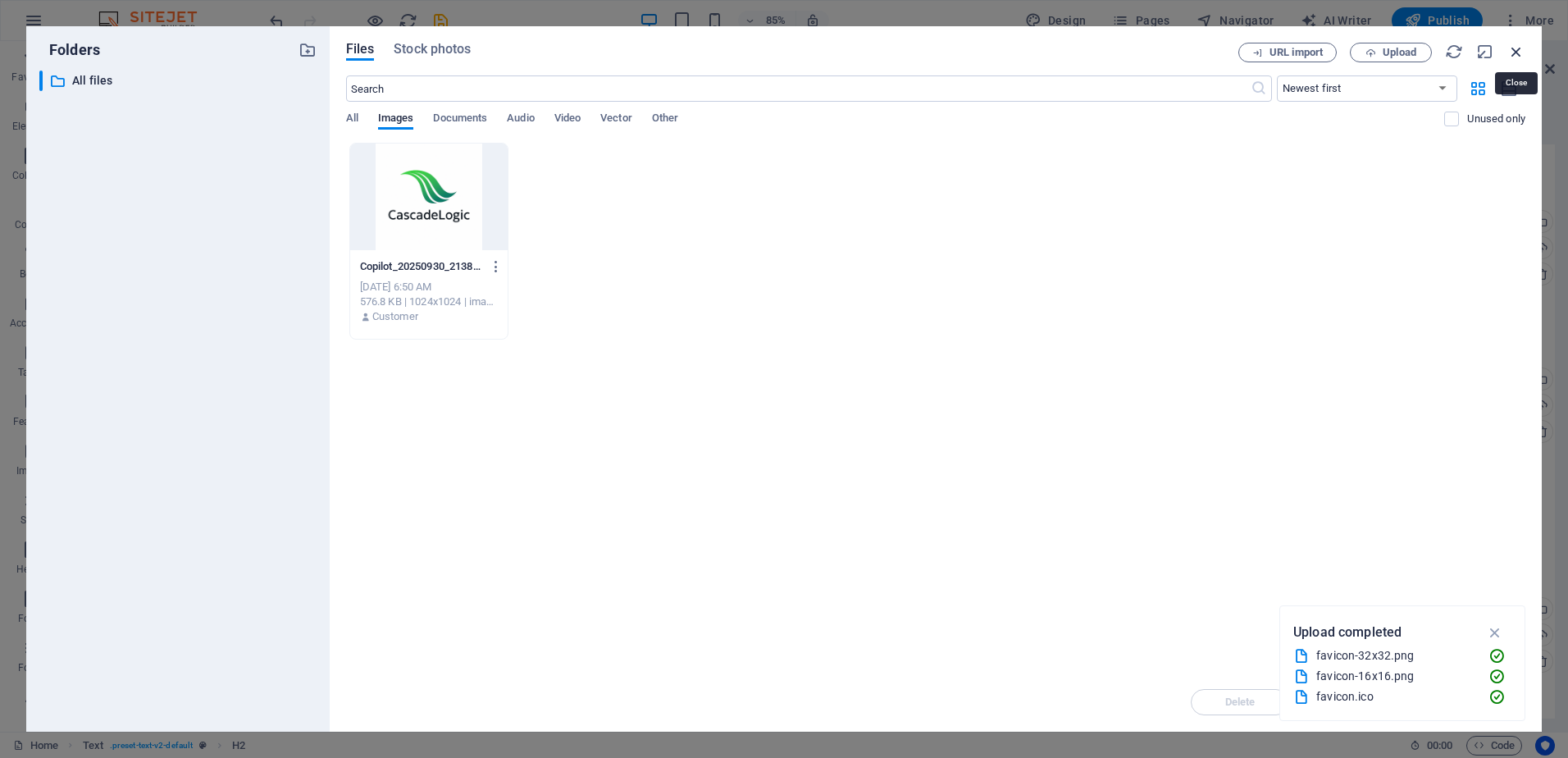
click at [1508, 50] on icon "button" at bounding box center [1516, 51] width 18 height 18
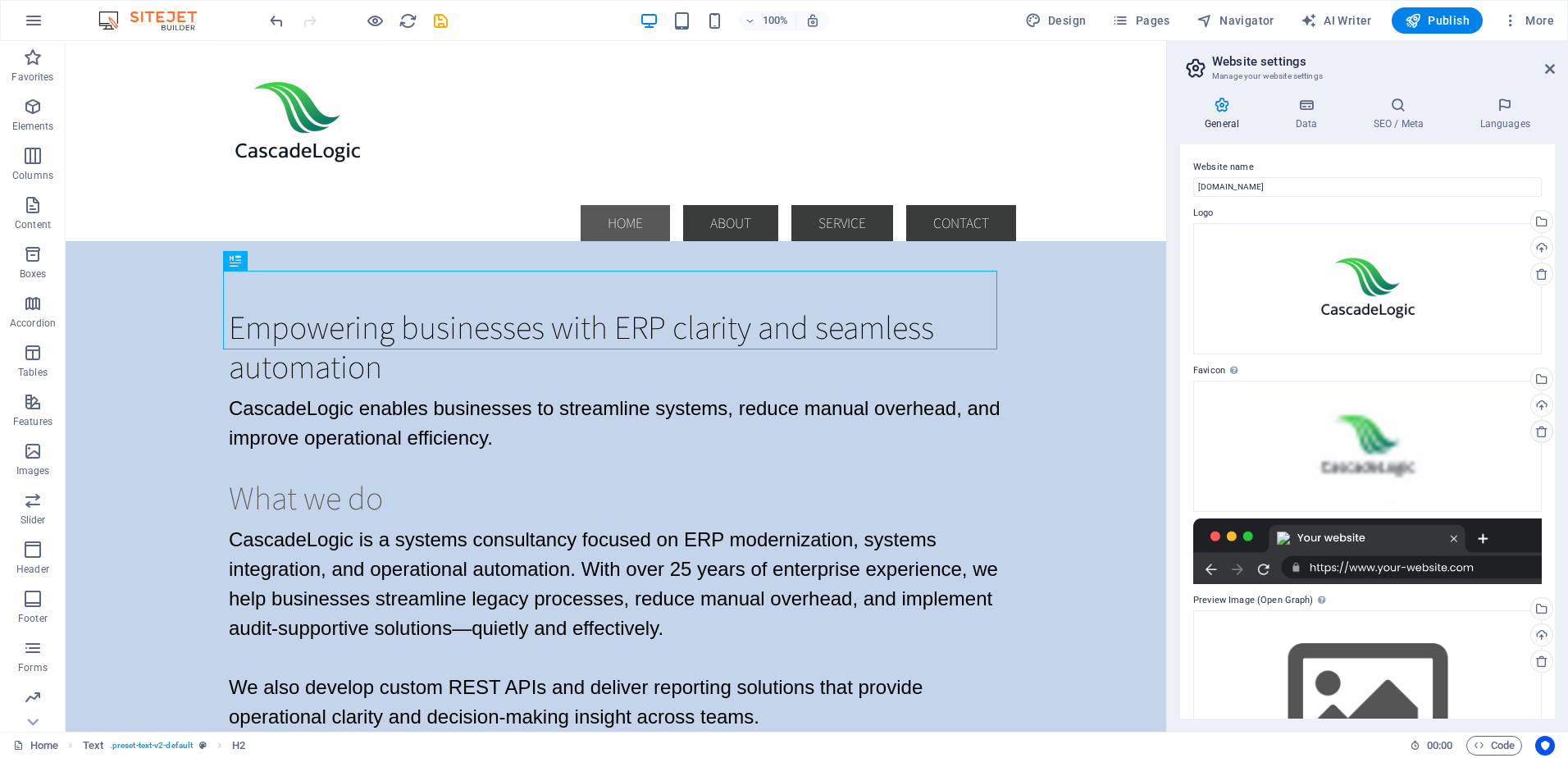
click at [1540, 431] on icon at bounding box center [1541, 431] width 13 height 13
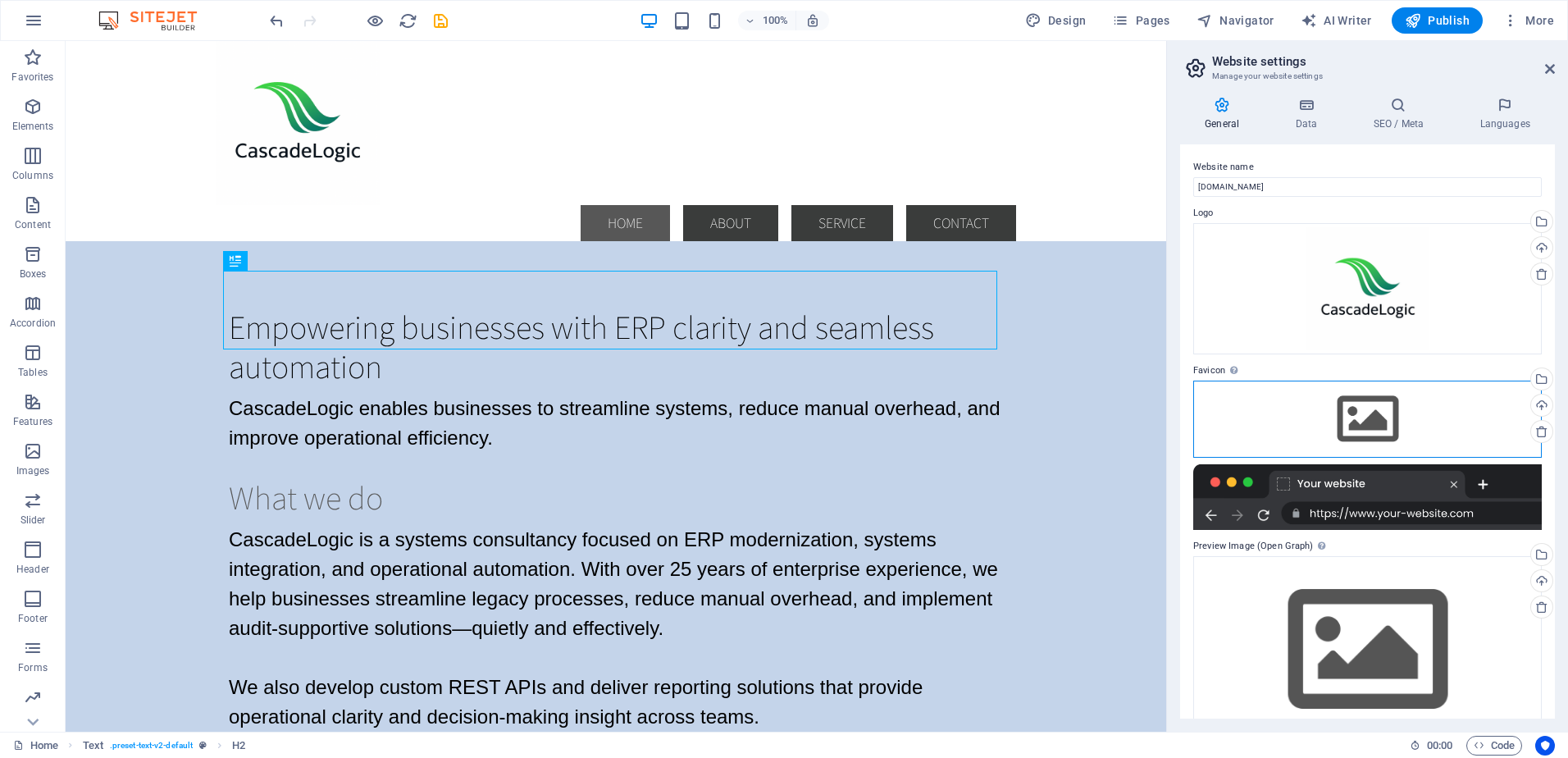
click at [1347, 416] on div "Drag files here, click to choose files or select files from Files or our free s…" at bounding box center [1366, 419] width 348 height 77
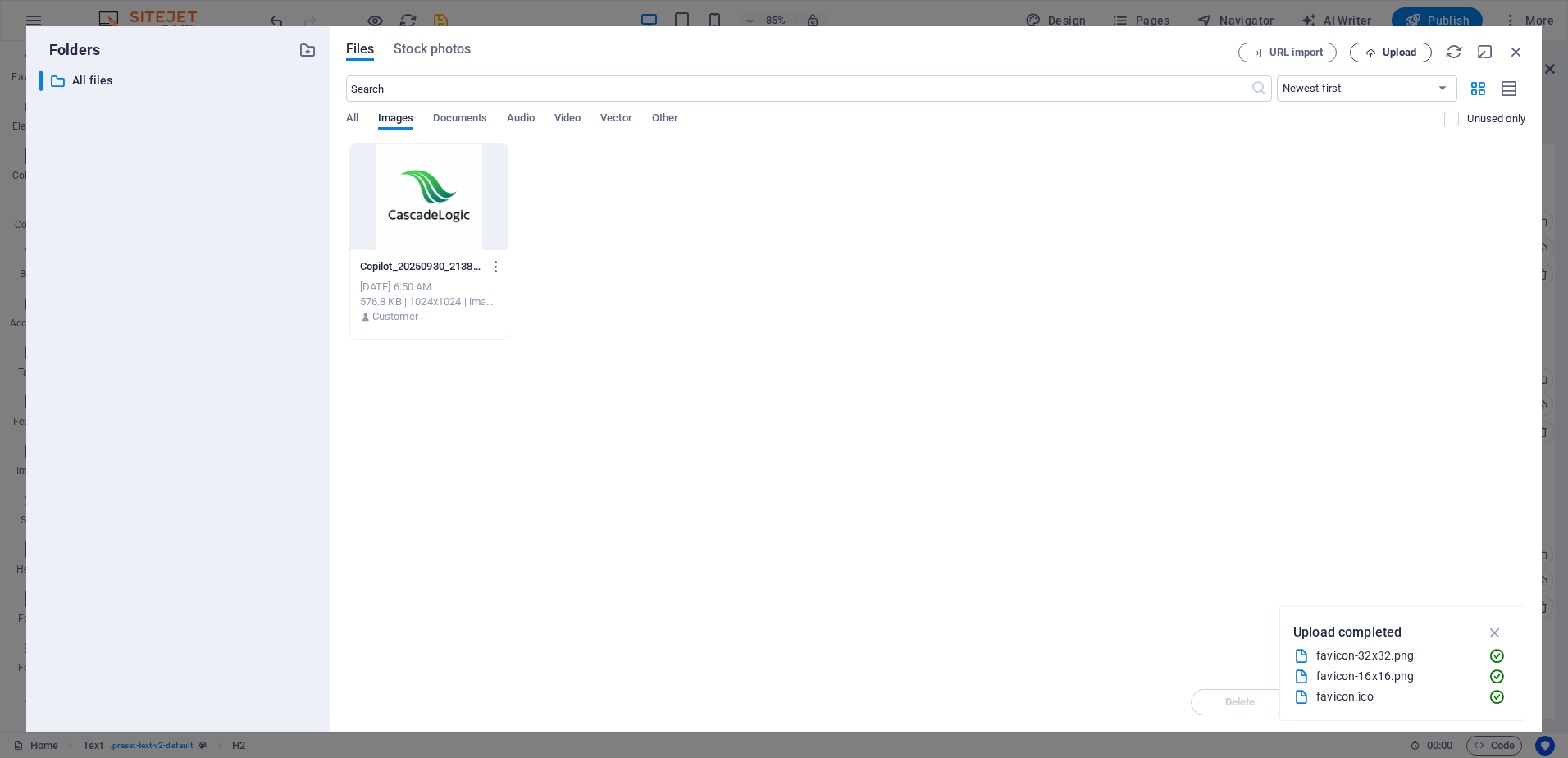
click at [1376, 54] on span "Upload" at bounding box center [1390, 53] width 67 height 10
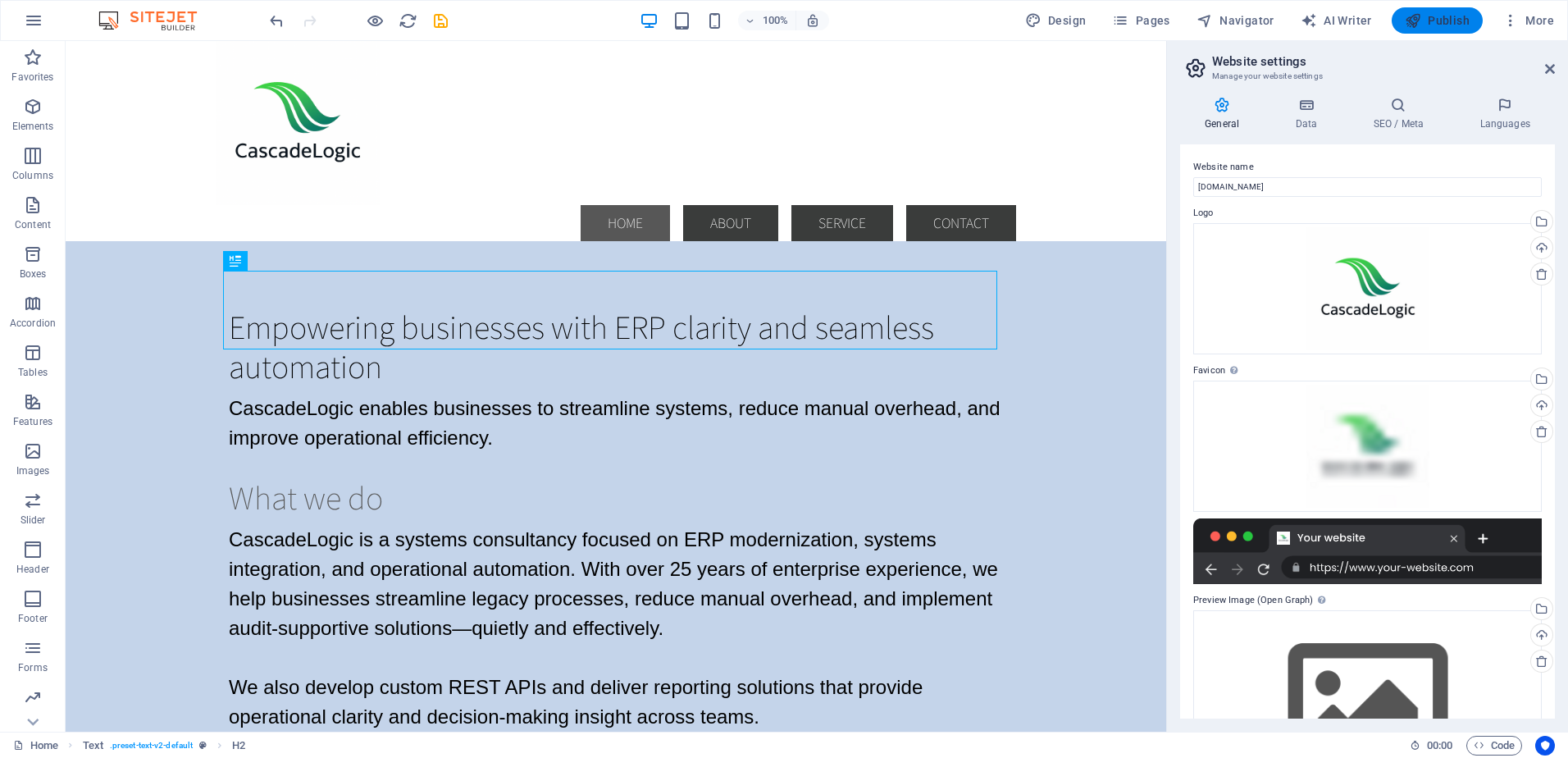
click at [1441, 13] on span "Publish" at bounding box center [1437, 20] width 65 height 17
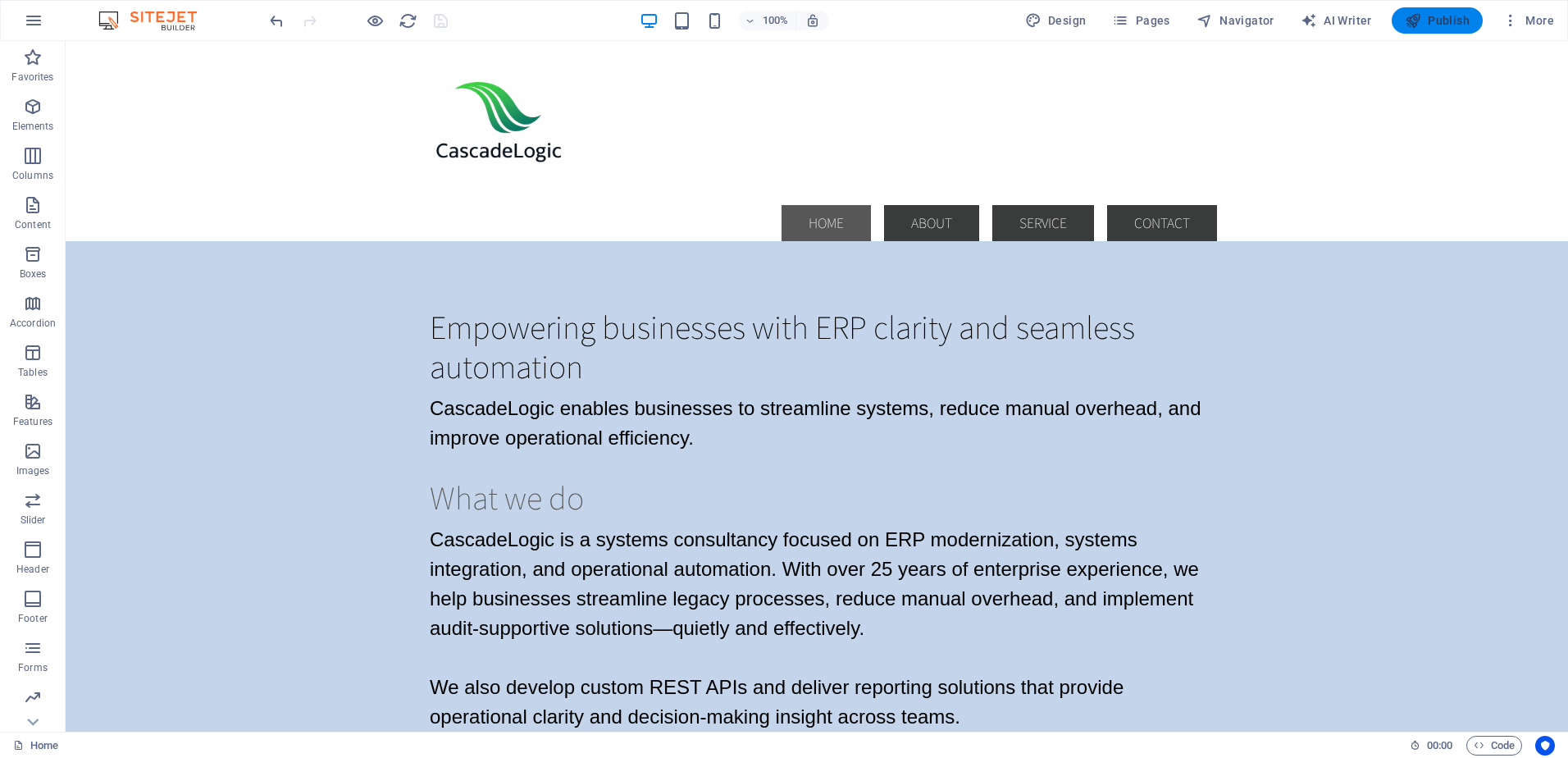
click at [1439, 18] on span "Publish" at bounding box center [1437, 20] width 65 height 17
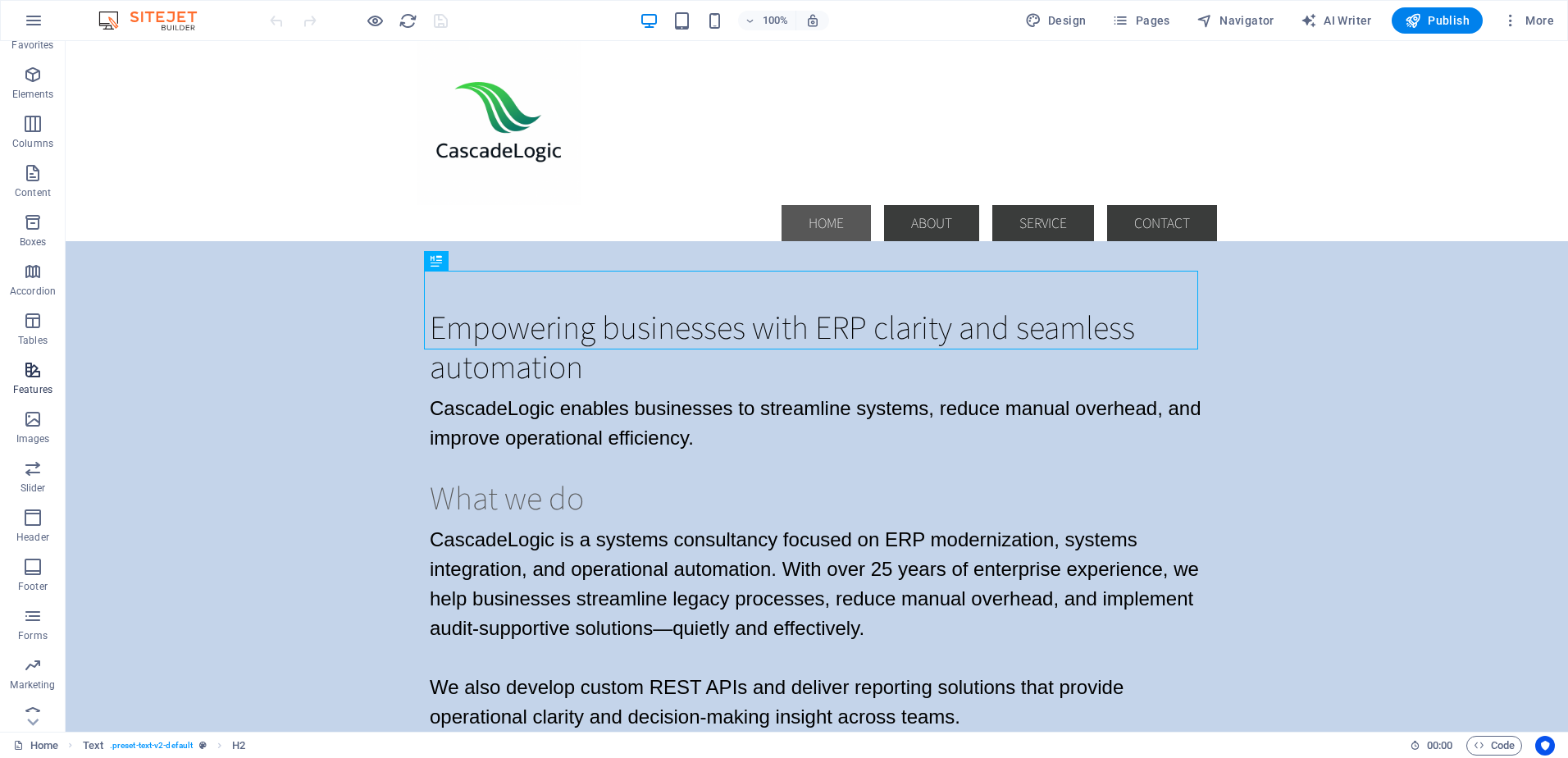
scroll to position [48, 0]
click at [29, 409] on icon "button" at bounding box center [32, 403] width 20 height 20
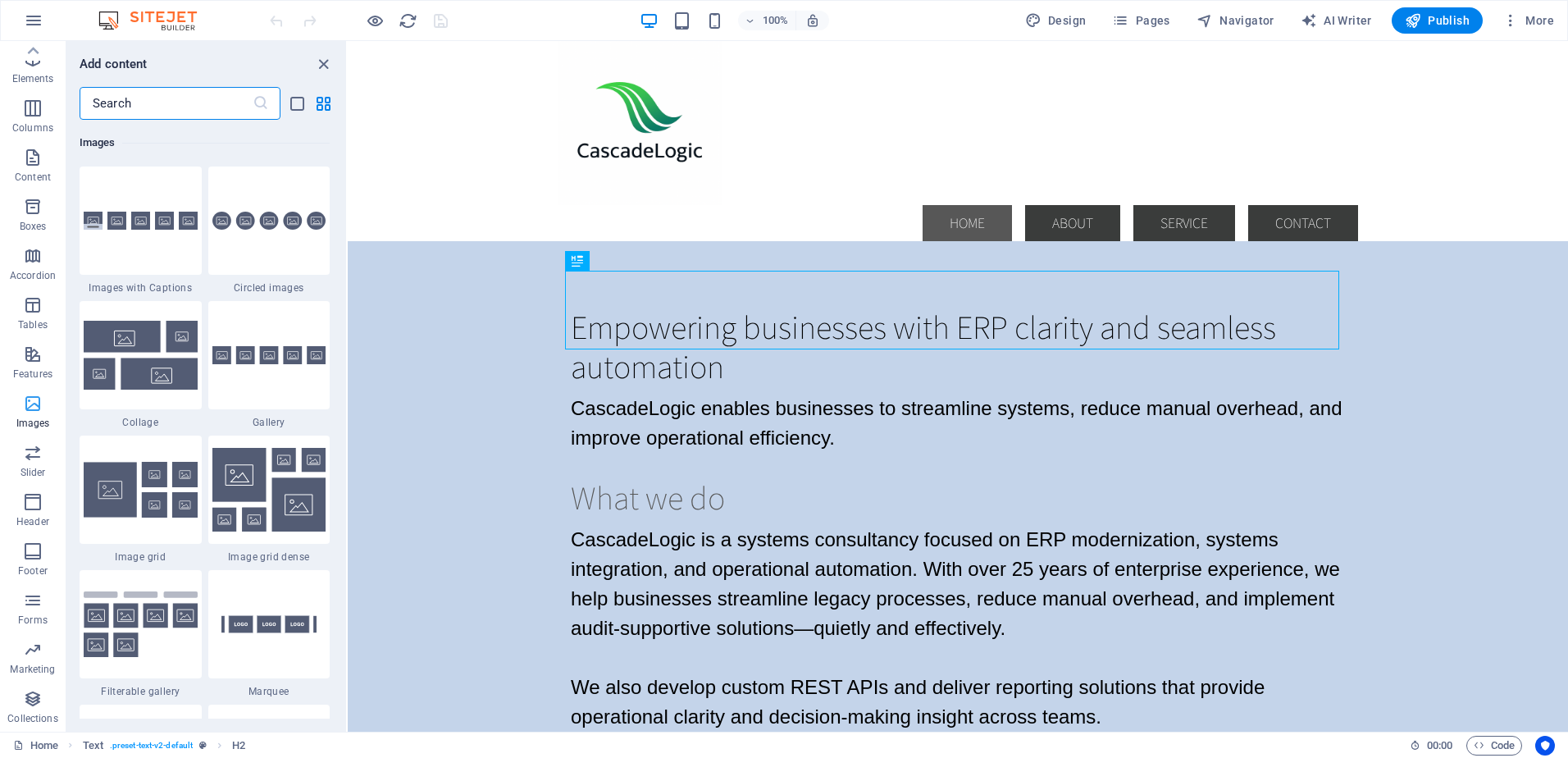
scroll to position [0, 0]
click at [1508, 19] on icon "button" at bounding box center [1510, 20] width 17 height 17
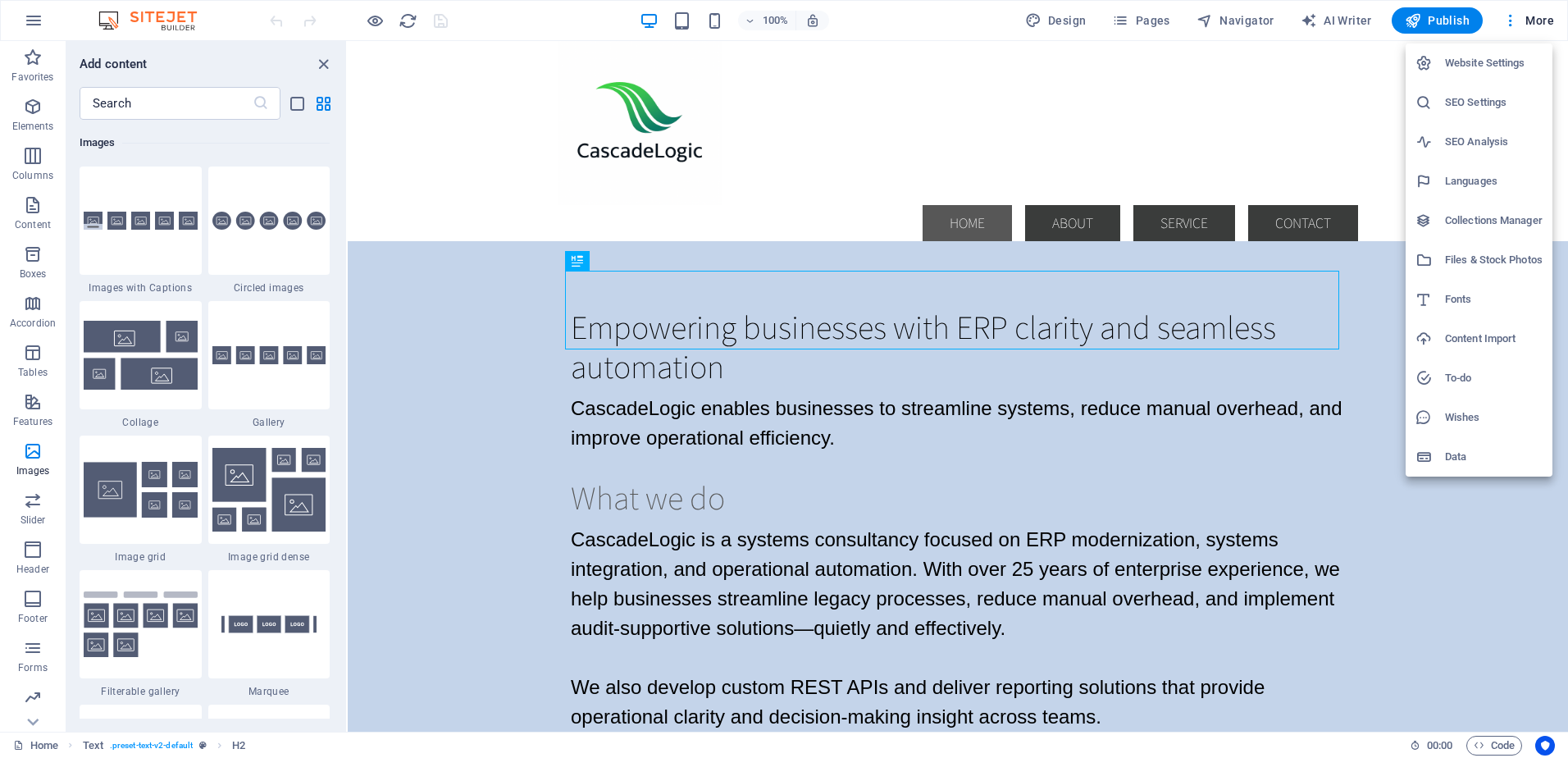
click at [1475, 60] on h6 "Website Settings" at bounding box center [1493, 63] width 97 height 20
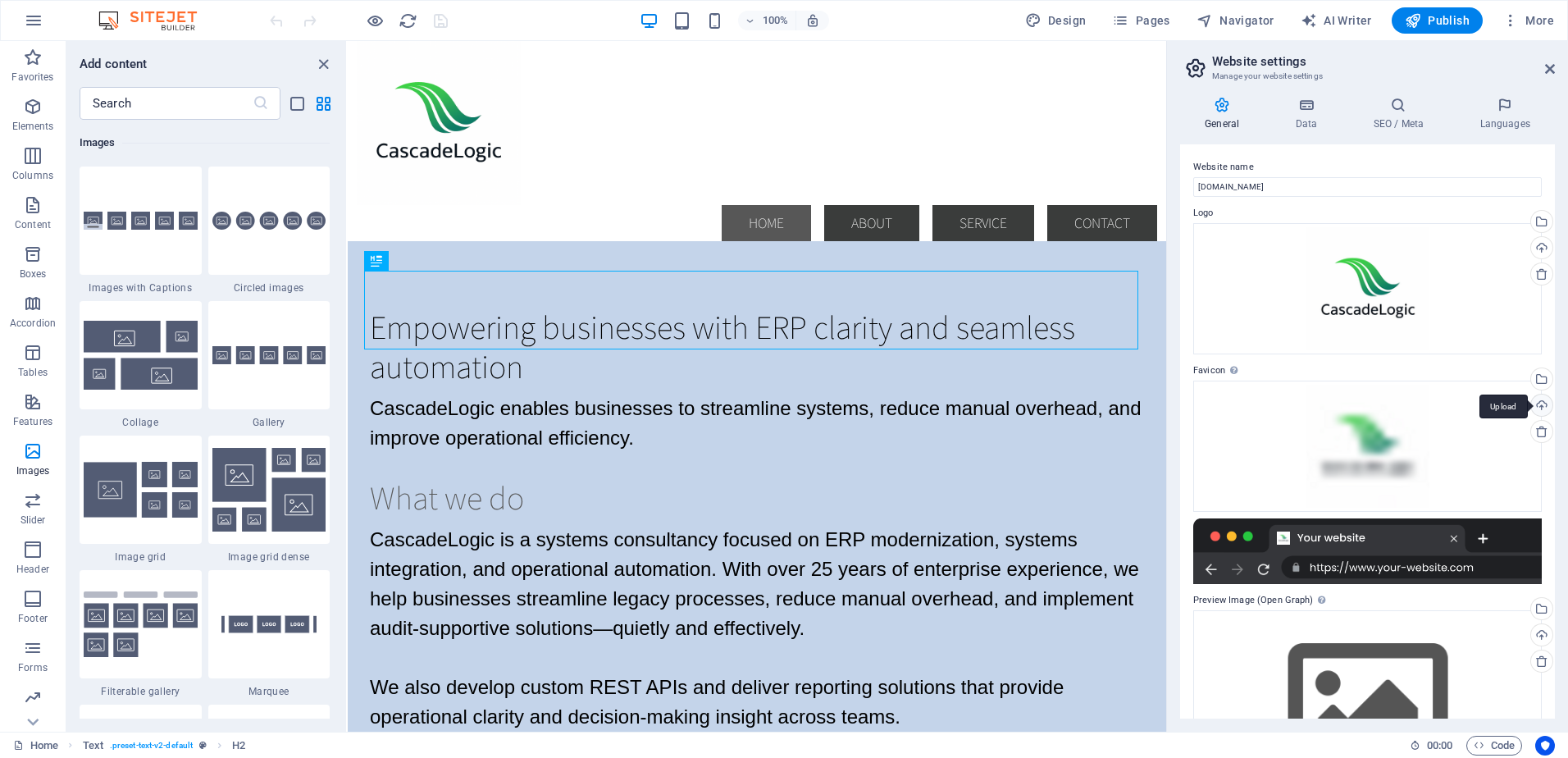
click at [1538, 406] on div "Upload" at bounding box center [1539, 407] width 24 height 24
click at [1540, 377] on div "Select files from the file manager, stock photos, or upload file(s)" at bounding box center [1539, 381] width 24 height 24
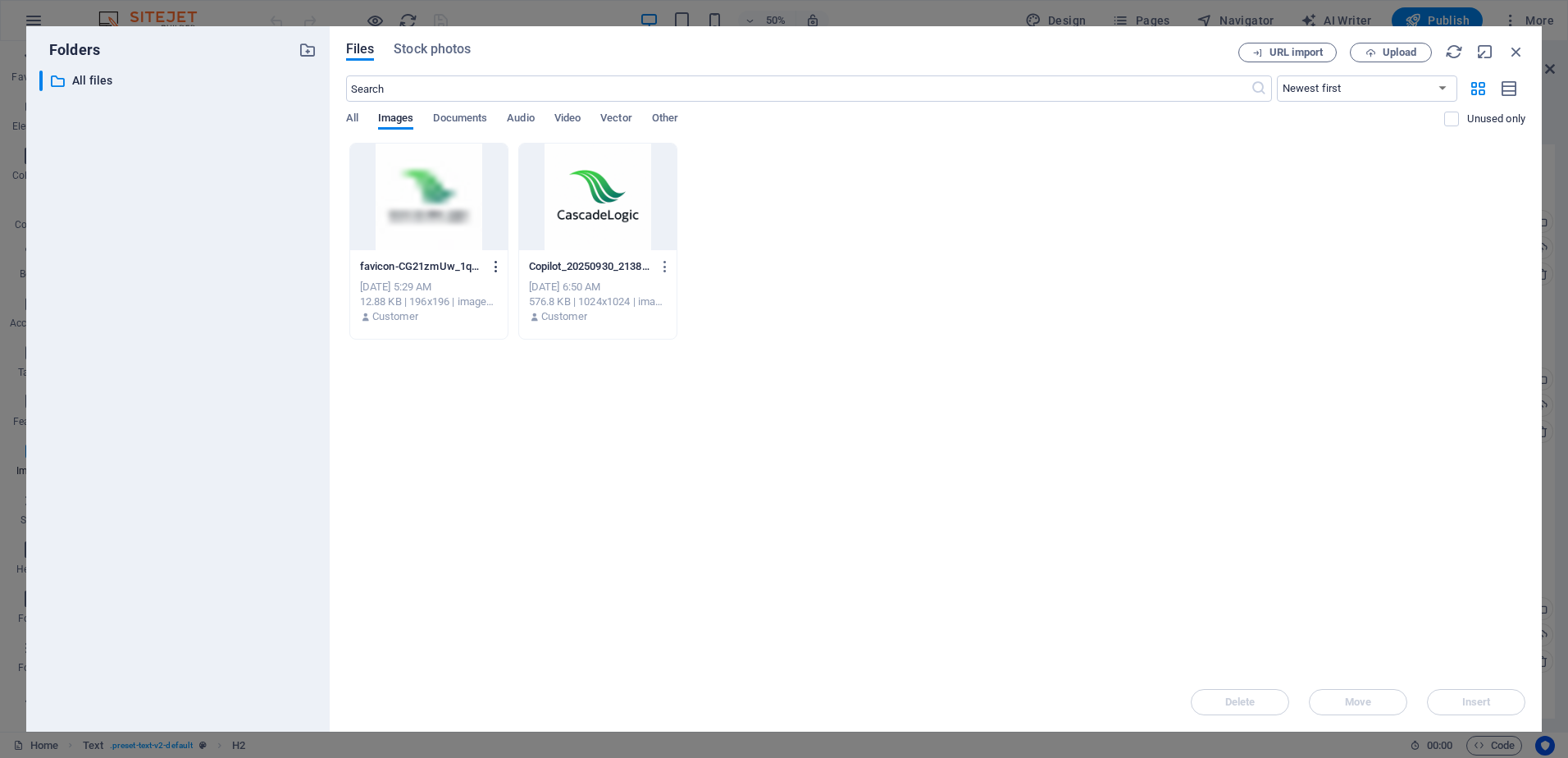
click at [493, 268] on icon "button" at bounding box center [497, 266] width 16 height 15
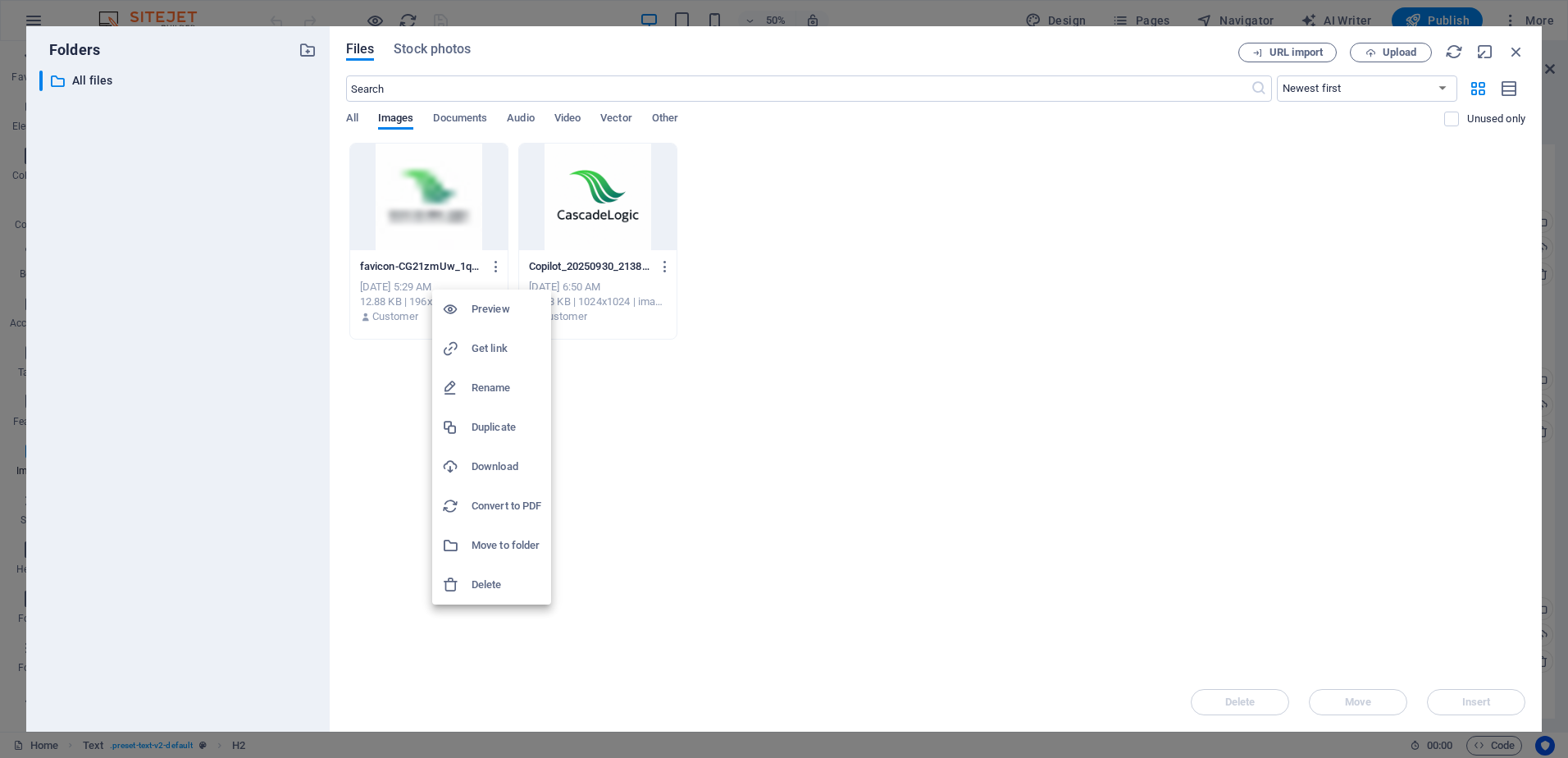
click at [493, 348] on h6 "Get link" at bounding box center [506, 349] width 69 height 20
